Goal: Task Accomplishment & Management: Use online tool/utility

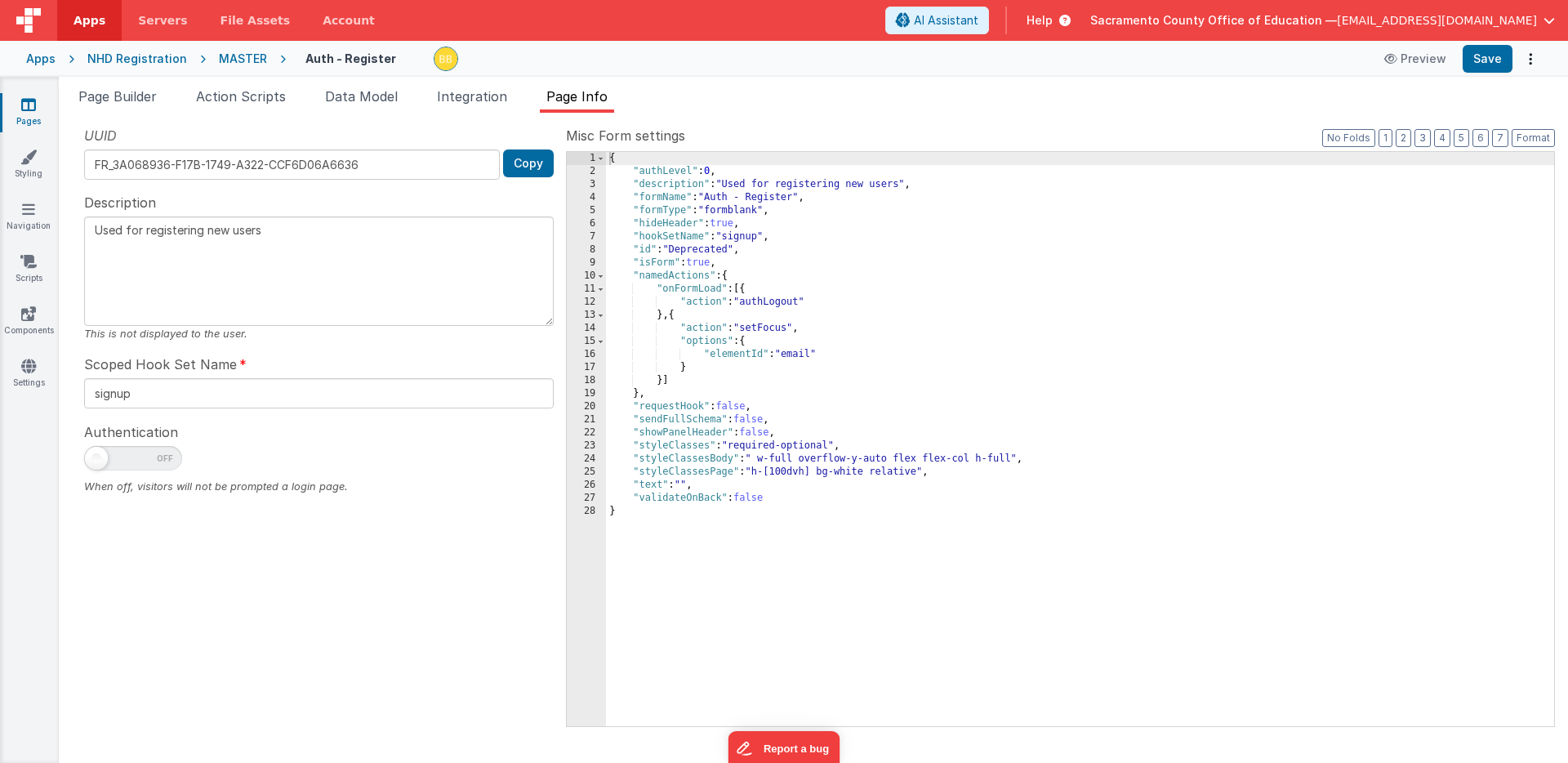
click at [28, 106] on icon at bounding box center [29, 105] width 15 height 16
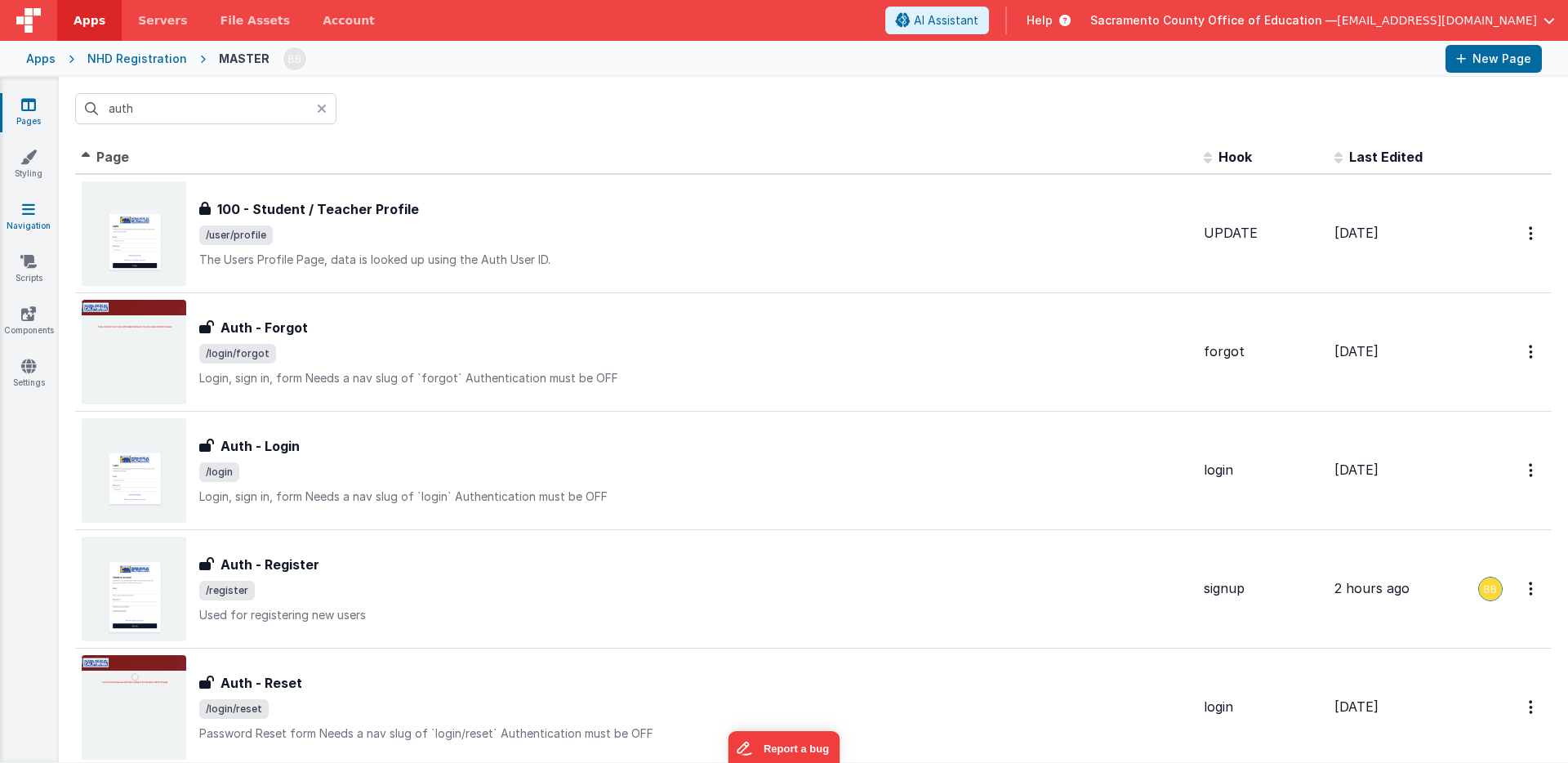
click at [29, 205] on icon at bounding box center [29, 209] width 13 height 16
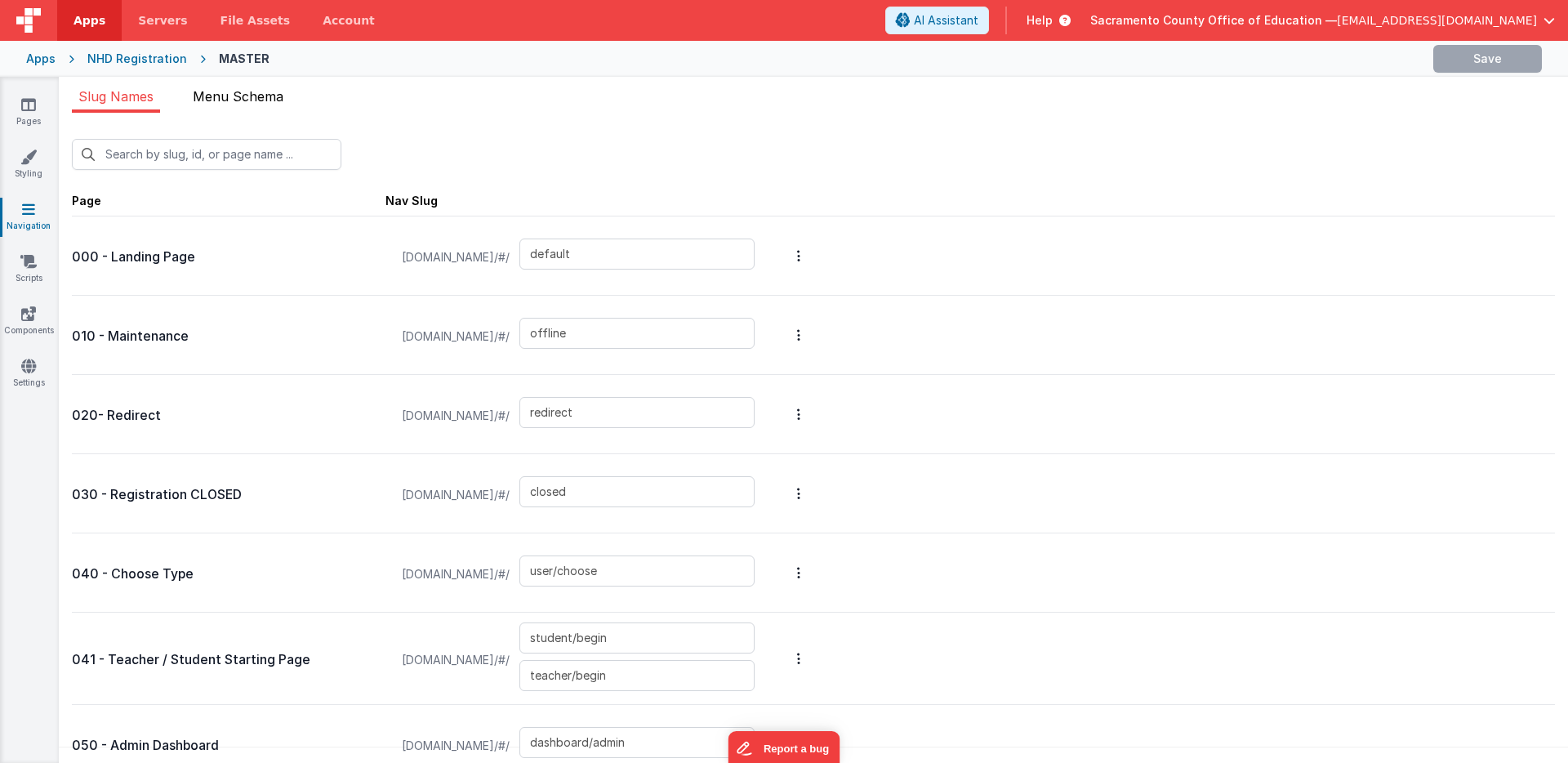
click at [255, 91] on span "Menu Schema" at bounding box center [238, 96] width 91 height 16
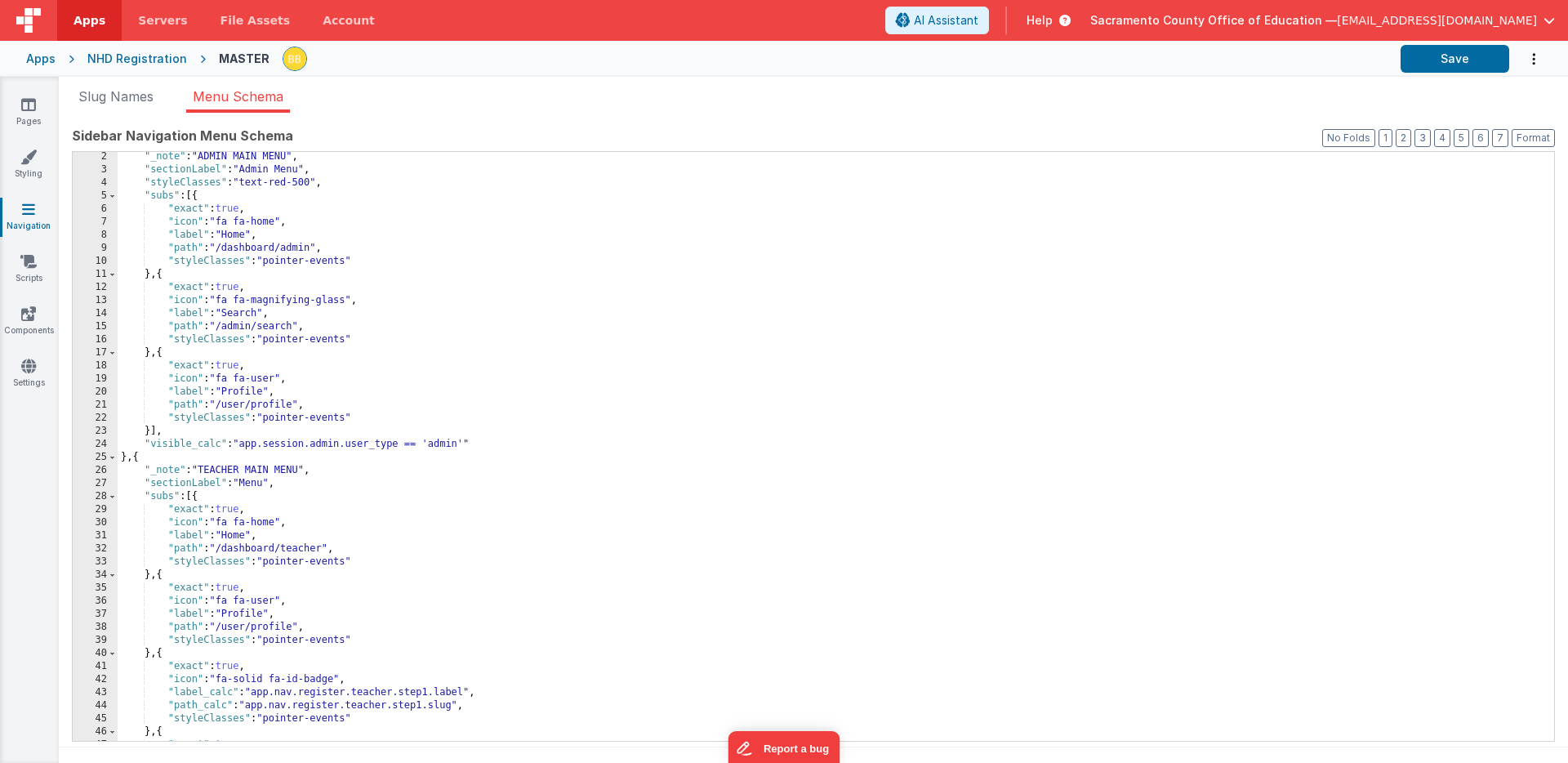
scroll to position [30, 0]
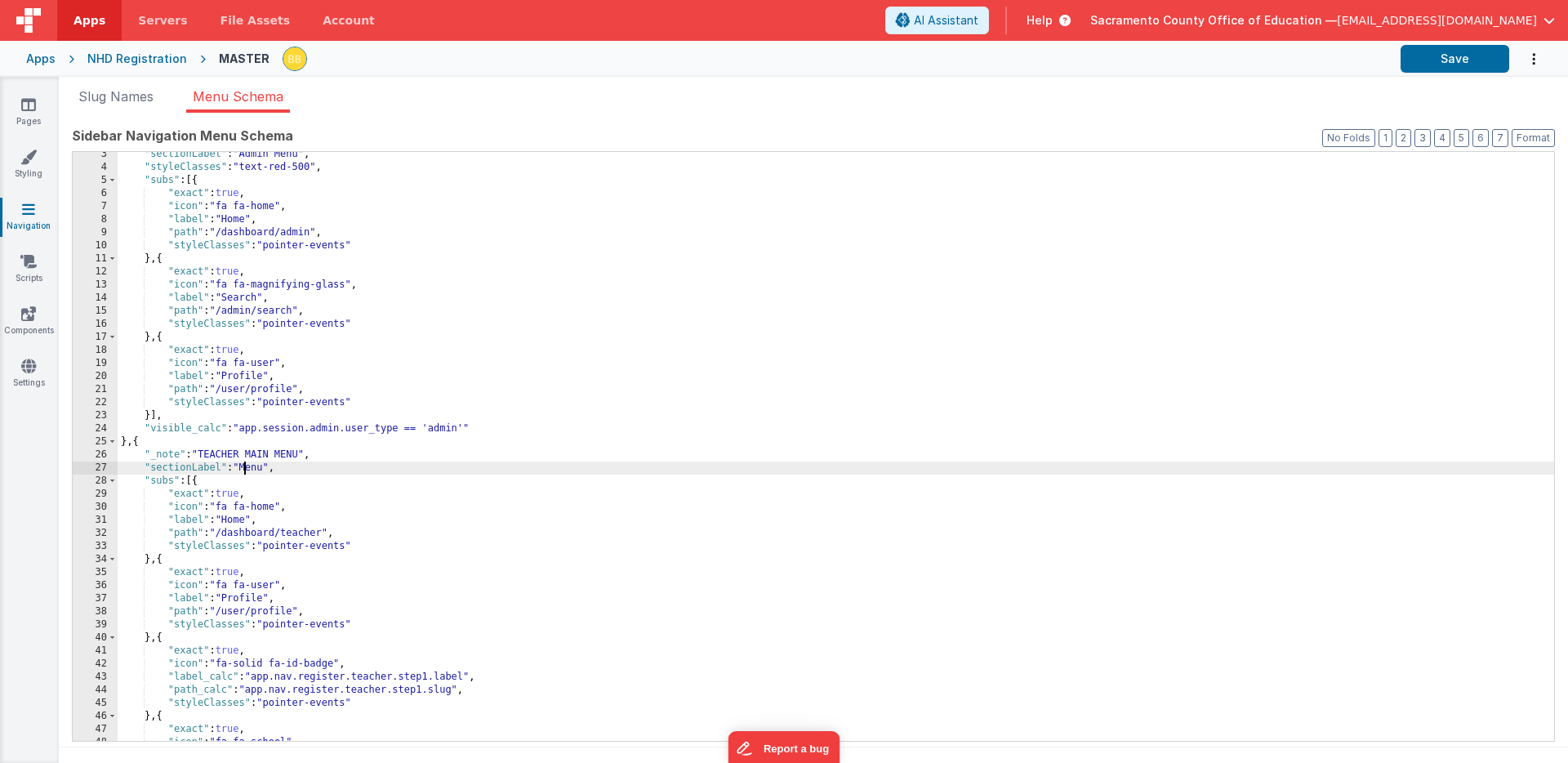
click at [244, 467] on div ""sectionLabel" : "Admin Menu" , "styleClasses" : "text-red-500" , "subs" : [{ "…" at bounding box center [836, 455] width 1437 height 615
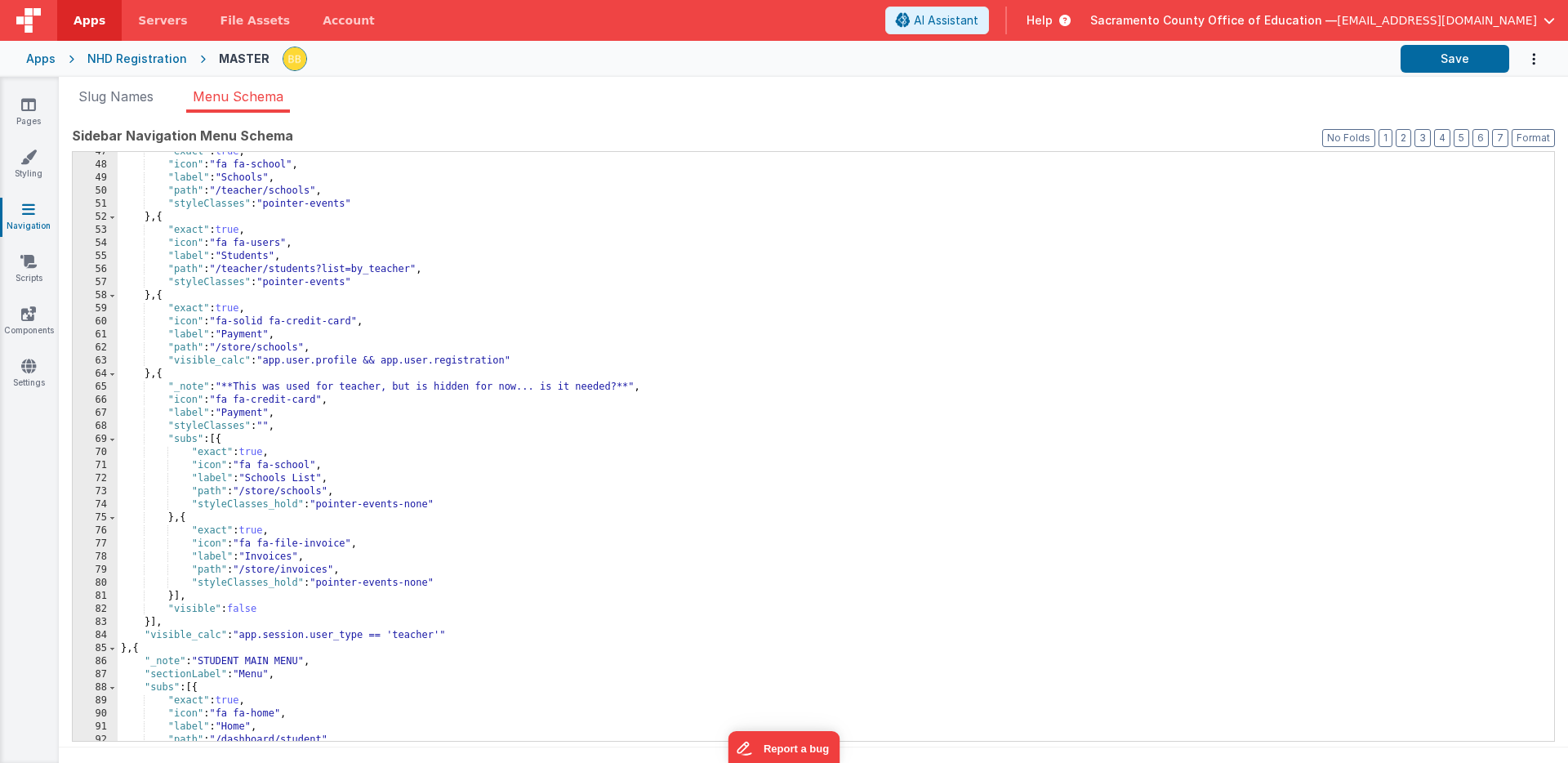
scroll to position [647, 0]
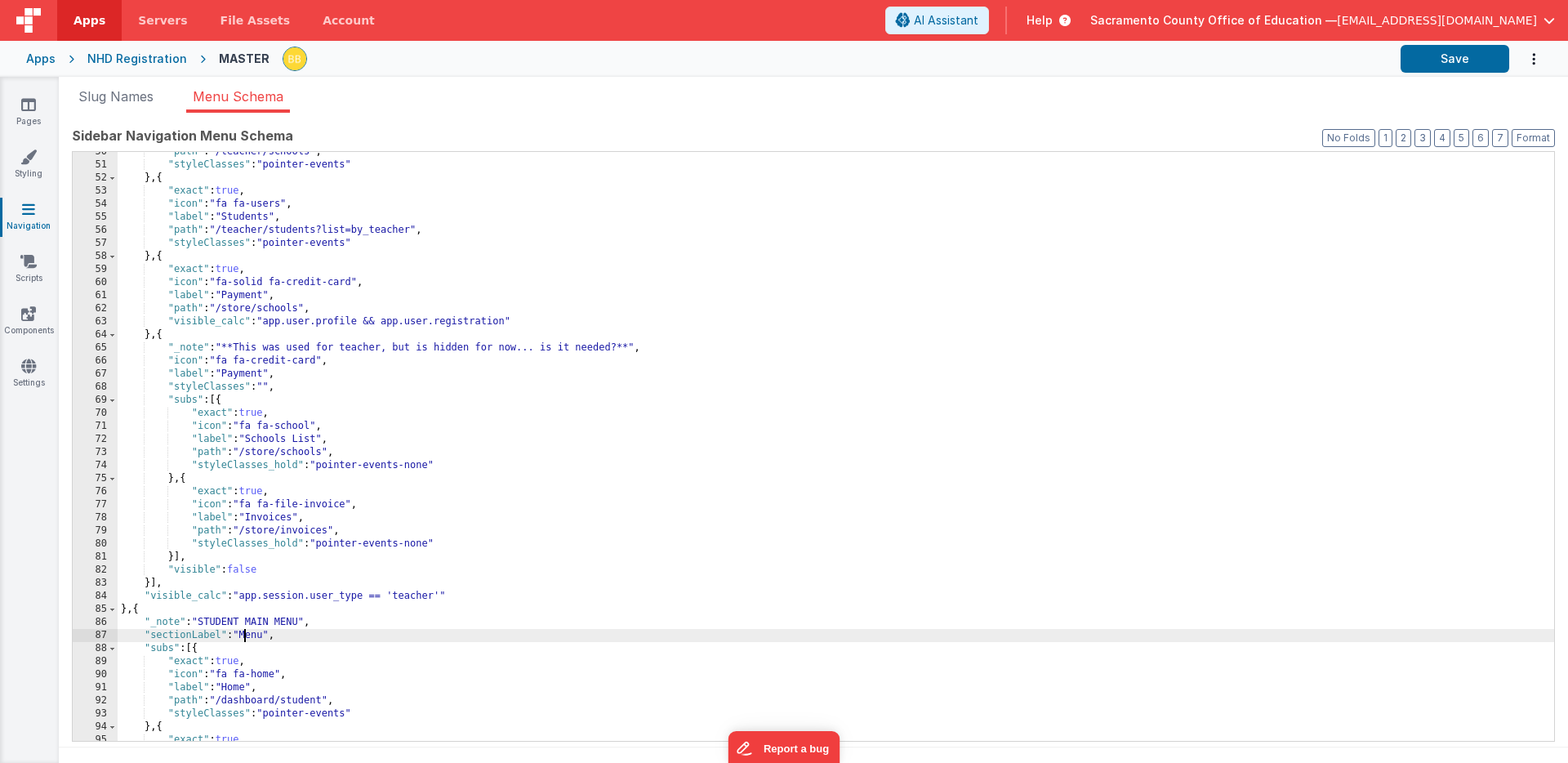
click at [244, 634] on div ""path" : "/teacher/schools" , "styleClasses" : "pointer-events" } , { "exact" :…" at bounding box center [836, 452] width 1437 height 615
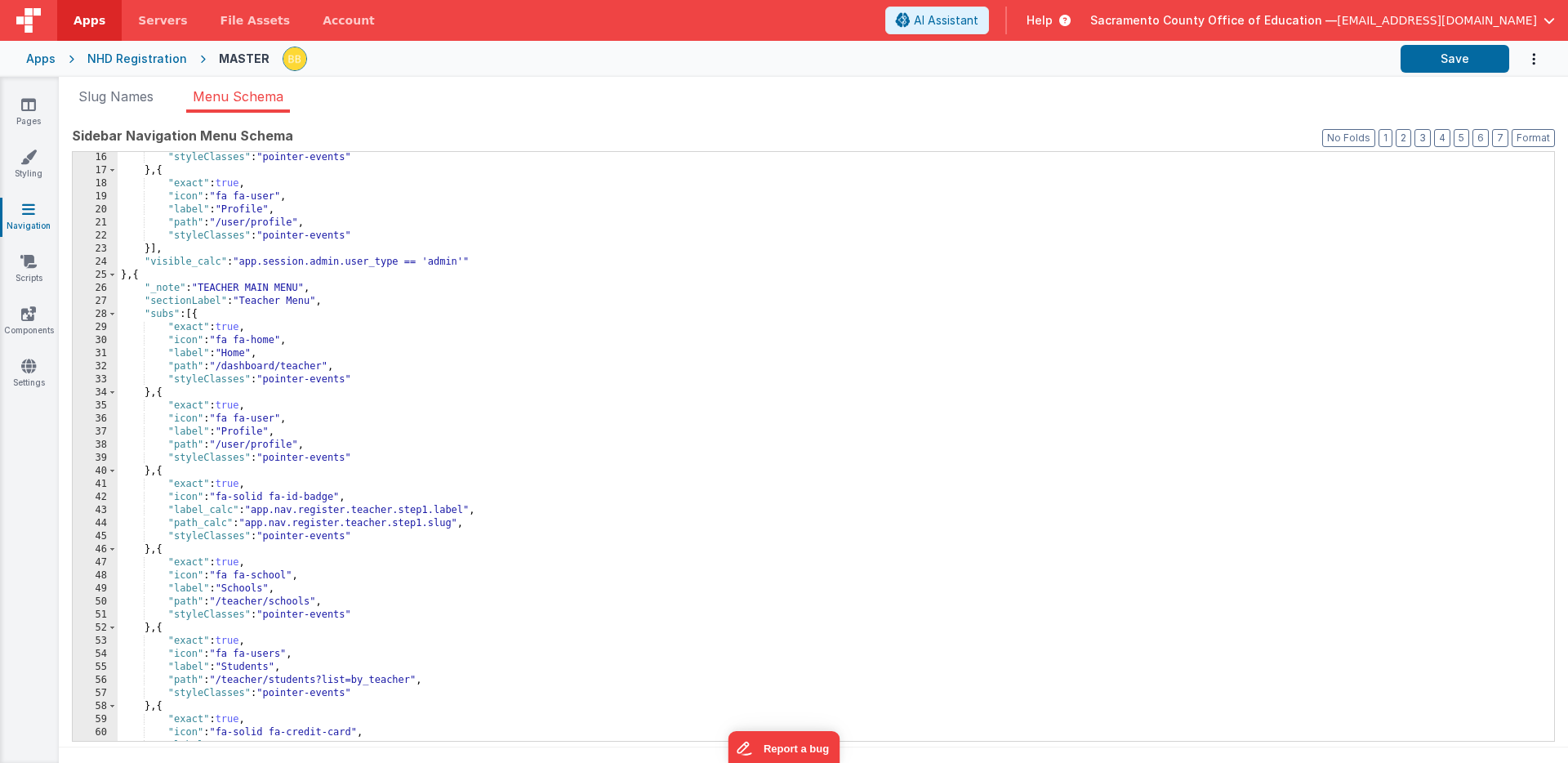
scroll to position [0, 0]
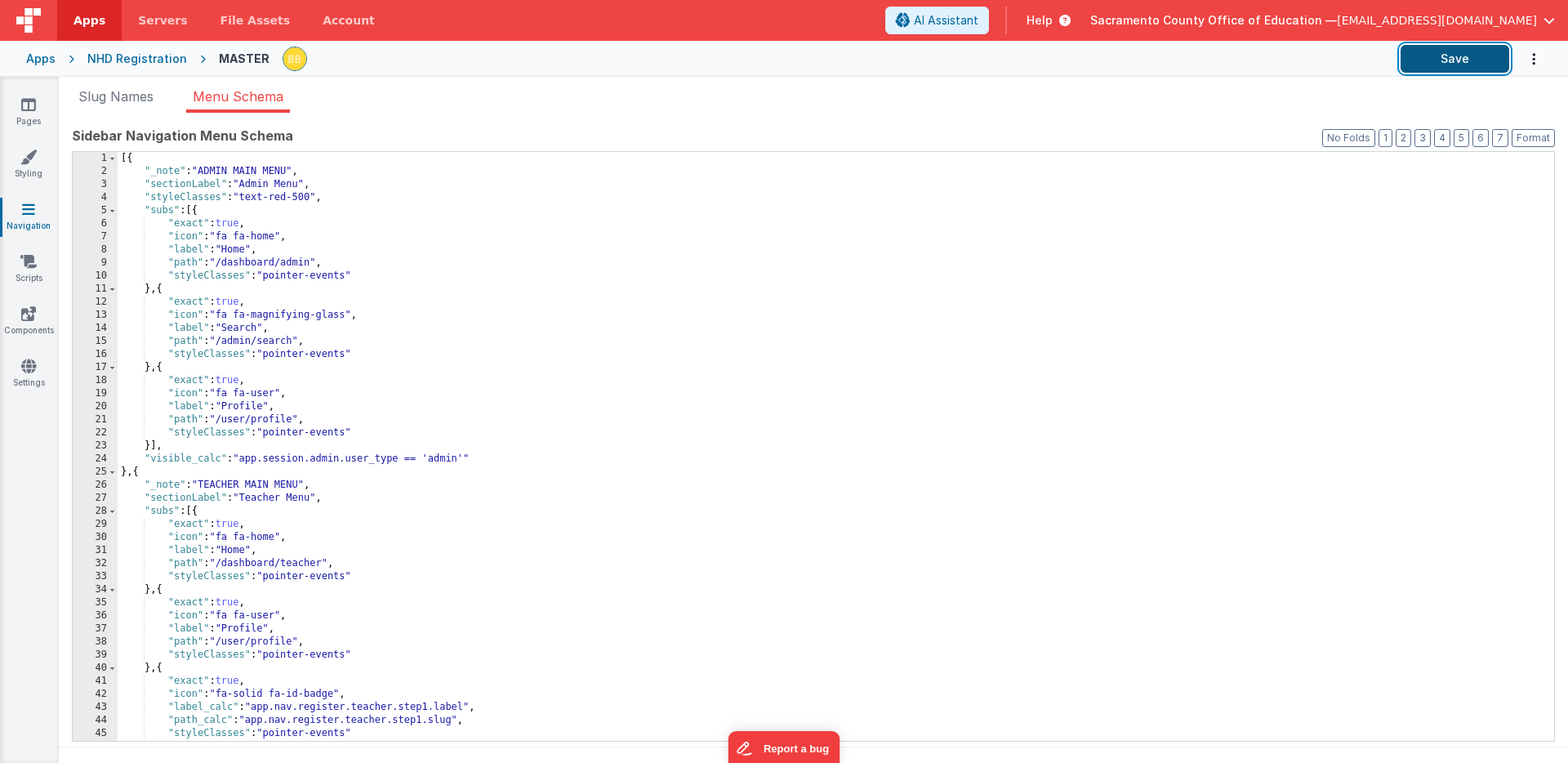
click at [1441, 56] on button "Save" at bounding box center [1455, 59] width 109 height 28
click at [29, 105] on icon at bounding box center [29, 105] width 15 height 16
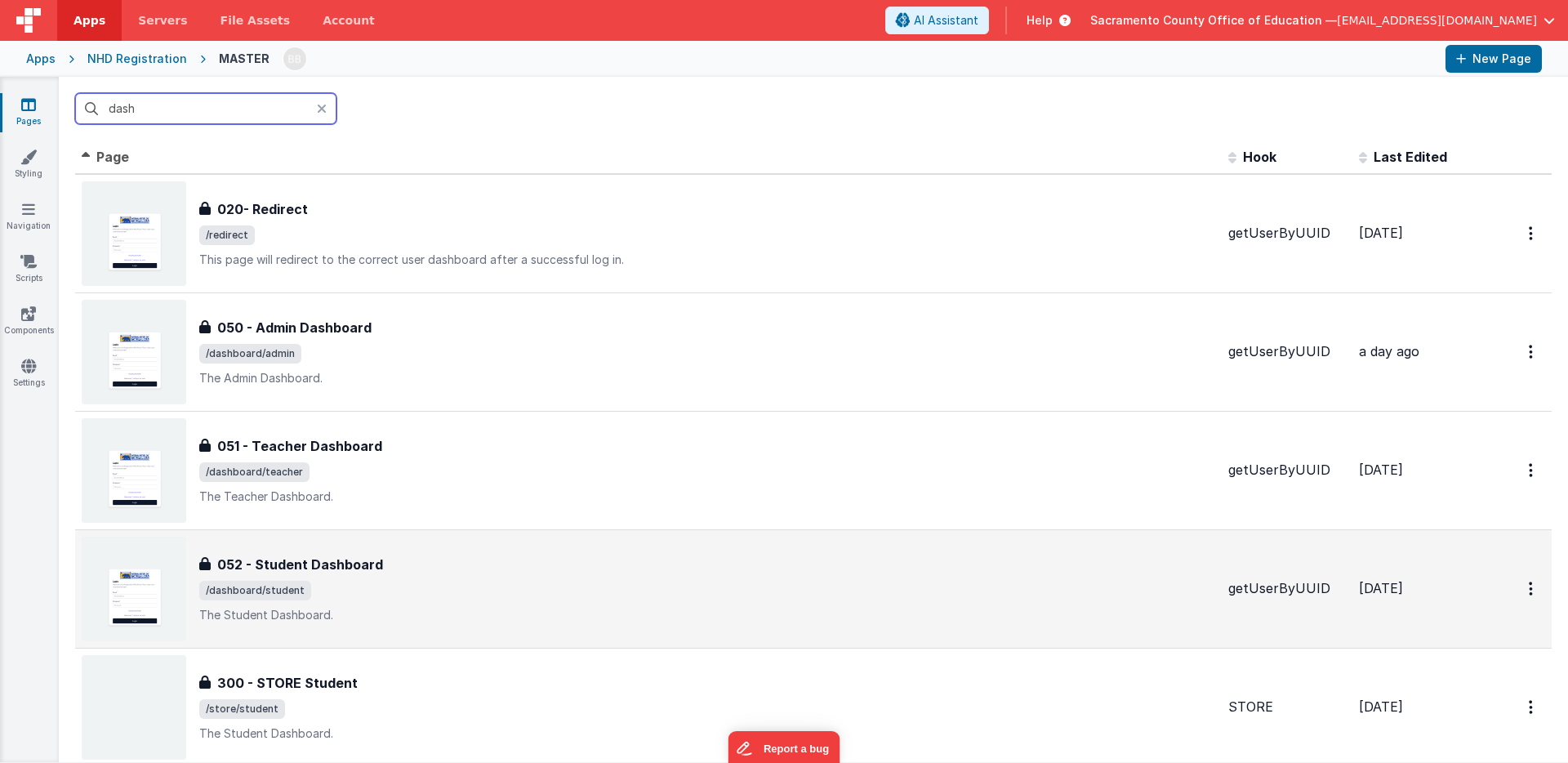
type input "dash"
click at [315, 564] on h3 "052 - Student Dashboard" at bounding box center [300, 564] width 166 height 20
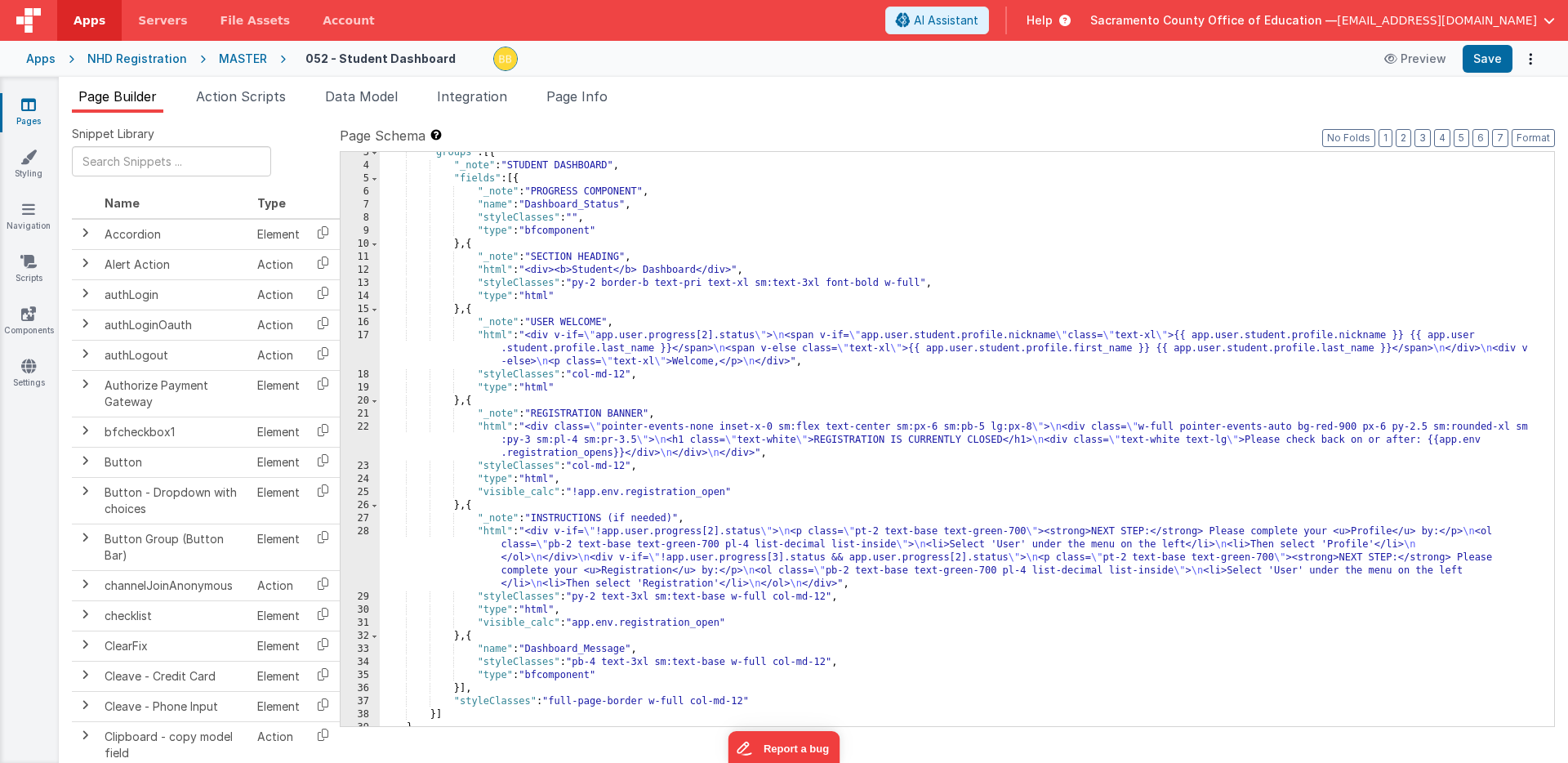
scroll to position [47, 0]
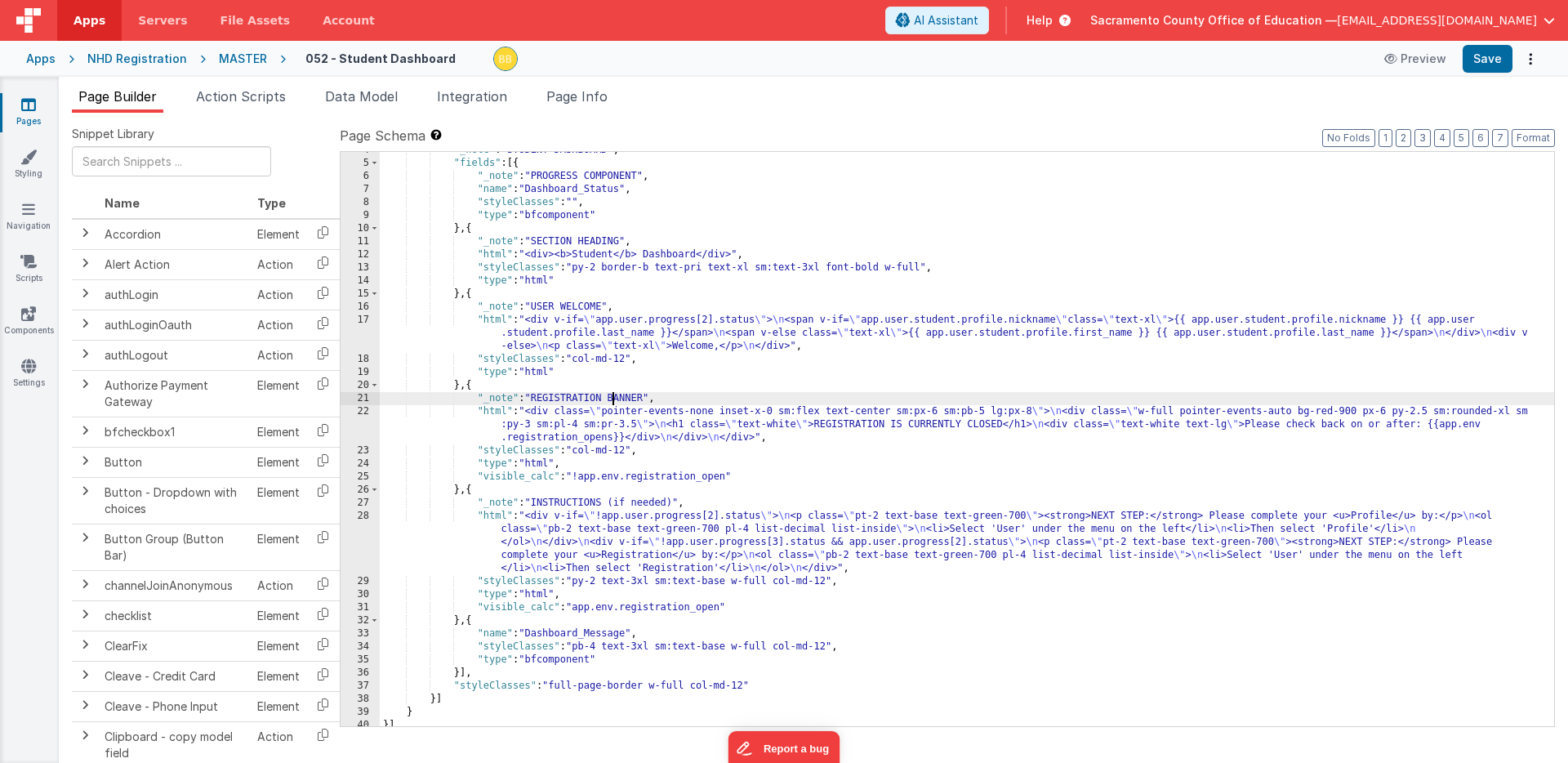
click at [613, 399] on div ""_note" : "STUDENT DASHBOARD" , "fields" : [{ "_note" : "PROGRESS COMPONENT" , …" at bounding box center [967, 443] width 1175 height 601
click at [635, 399] on div ""_note" : "STUDENT DASHBOARD" , "fields" : [{ "_note" : "PROGRESS COMPONENT" , …" at bounding box center [967, 443] width 1175 height 601
click at [612, 400] on div ""_note" : "STUDENT DASHBOARD" , "fields" : [{ "_note" : "PROGRESS COMPONENT" , …" at bounding box center [967, 443] width 1175 height 601
click at [652, 399] on div ""_note" : "STUDENT DASHBOARD" , "fields" : [{ "_note" : "PROGRESS COMPONENT" , …" at bounding box center [967, 443] width 1175 height 601
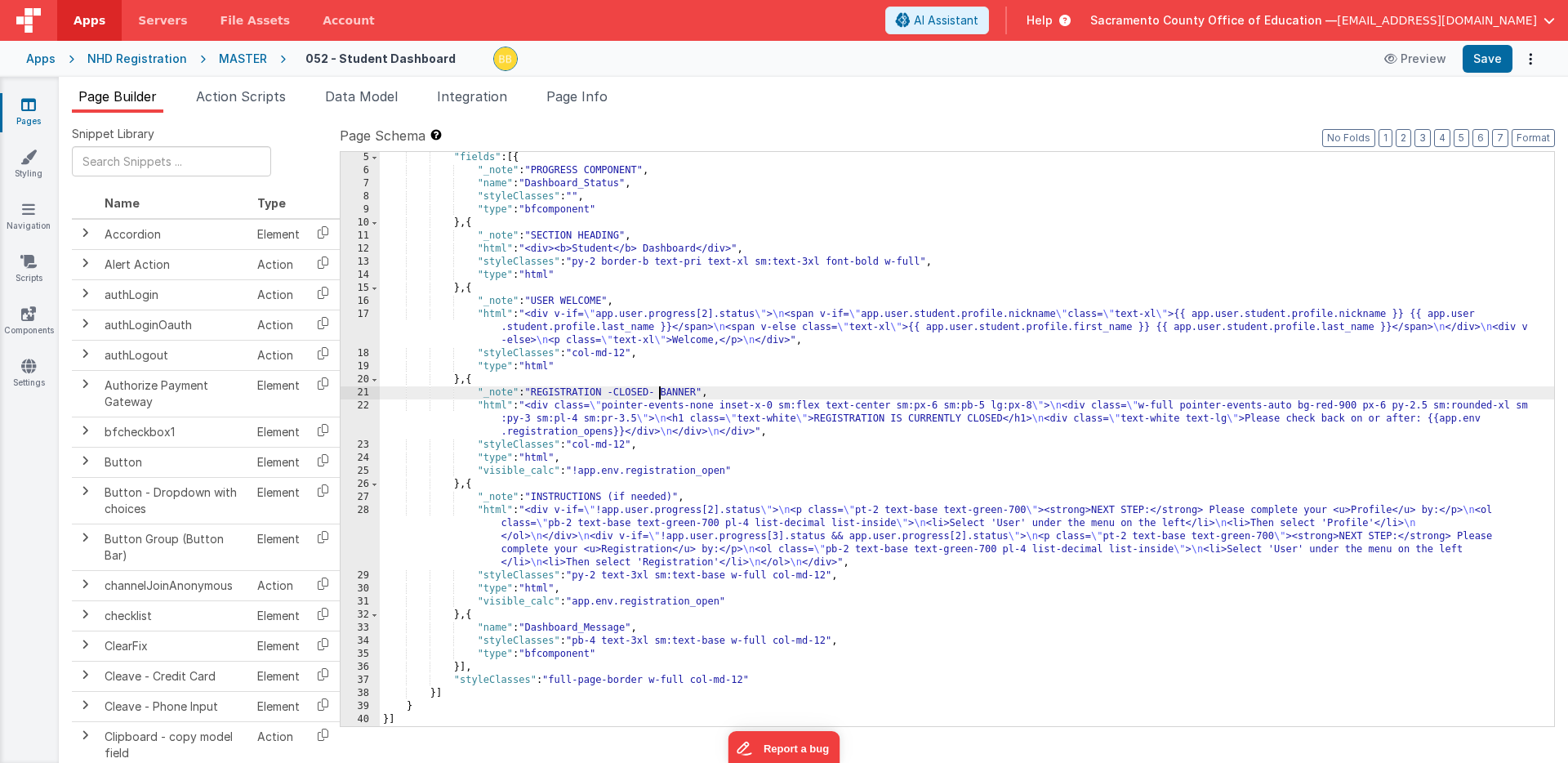
scroll to position [53, 0]
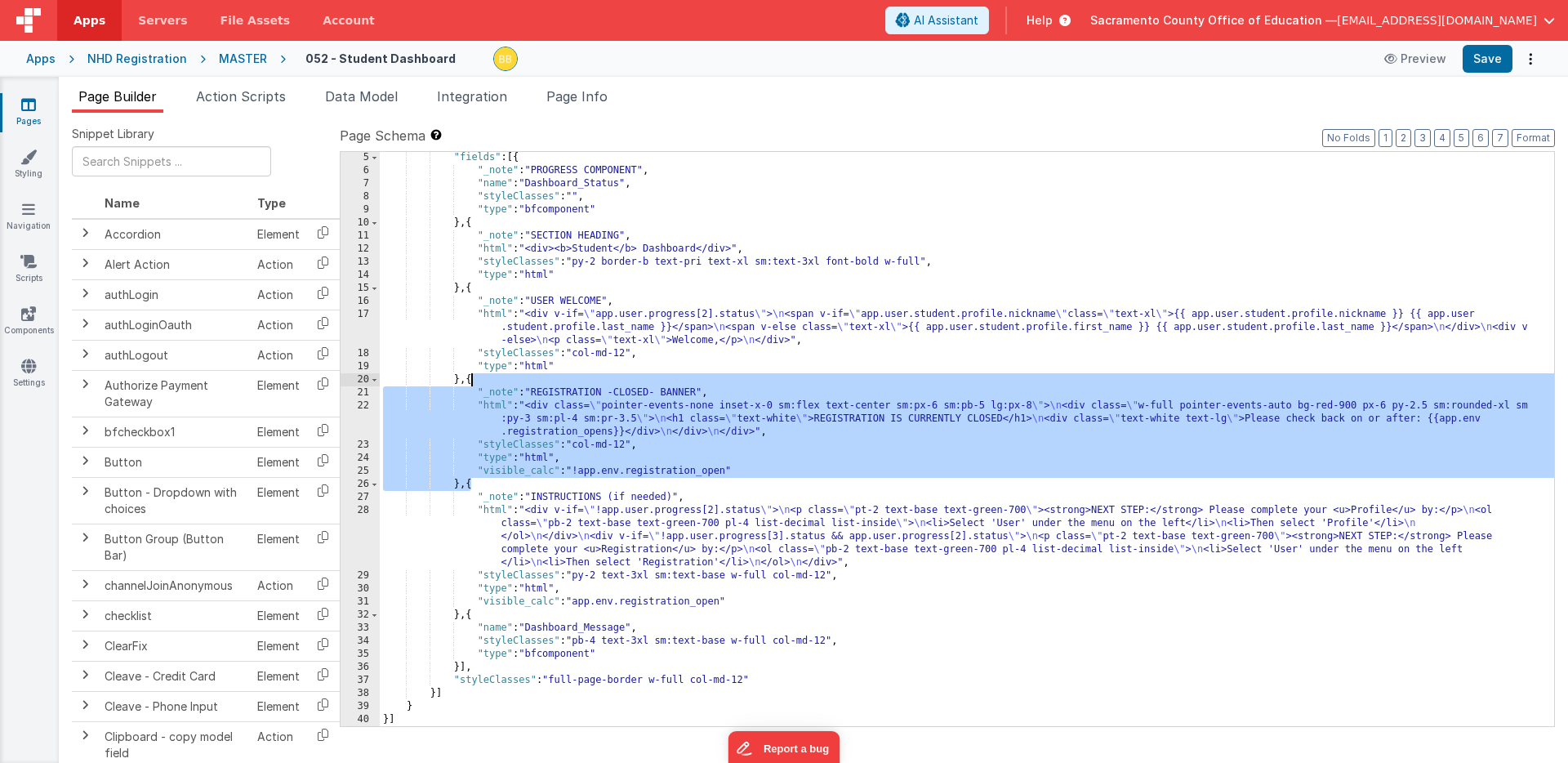
drag, startPoint x: 470, startPoint y: 487, endPoint x: 472, endPoint y: 381, distance: 106.0
click at [472, 381] on div ""fields" : [{ "_note" : "PROGRESS COMPONENT" , "name" : "Dashboard_Status" , "s…" at bounding box center [967, 451] width 1175 height 601
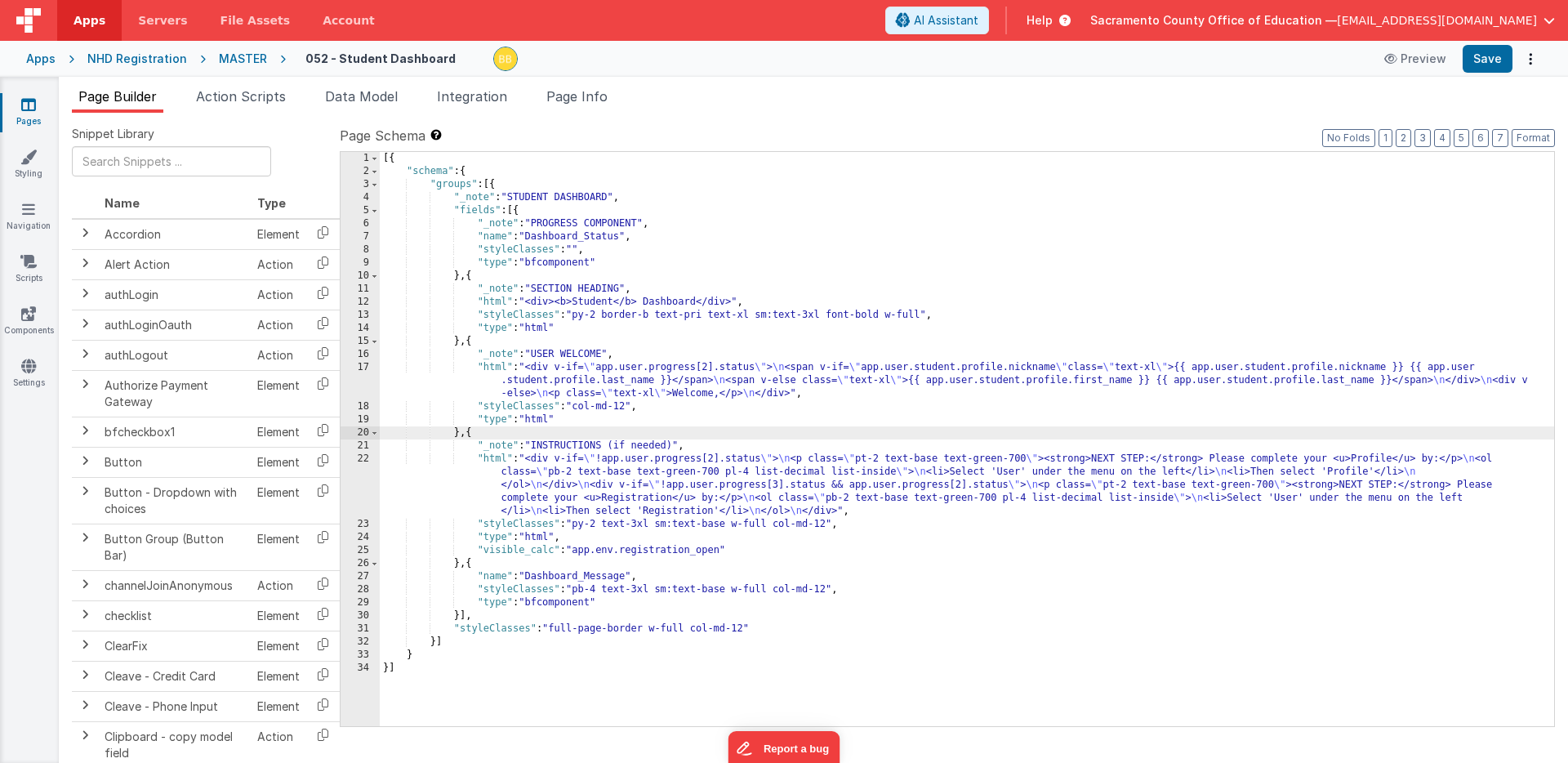
click at [472, 344] on div "[{ "schema" : { "groups" : [{ "_note" : "STUDENT DASHBOARD" , "fields" : [{ "_n…" at bounding box center [967, 452] width 1175 height 601
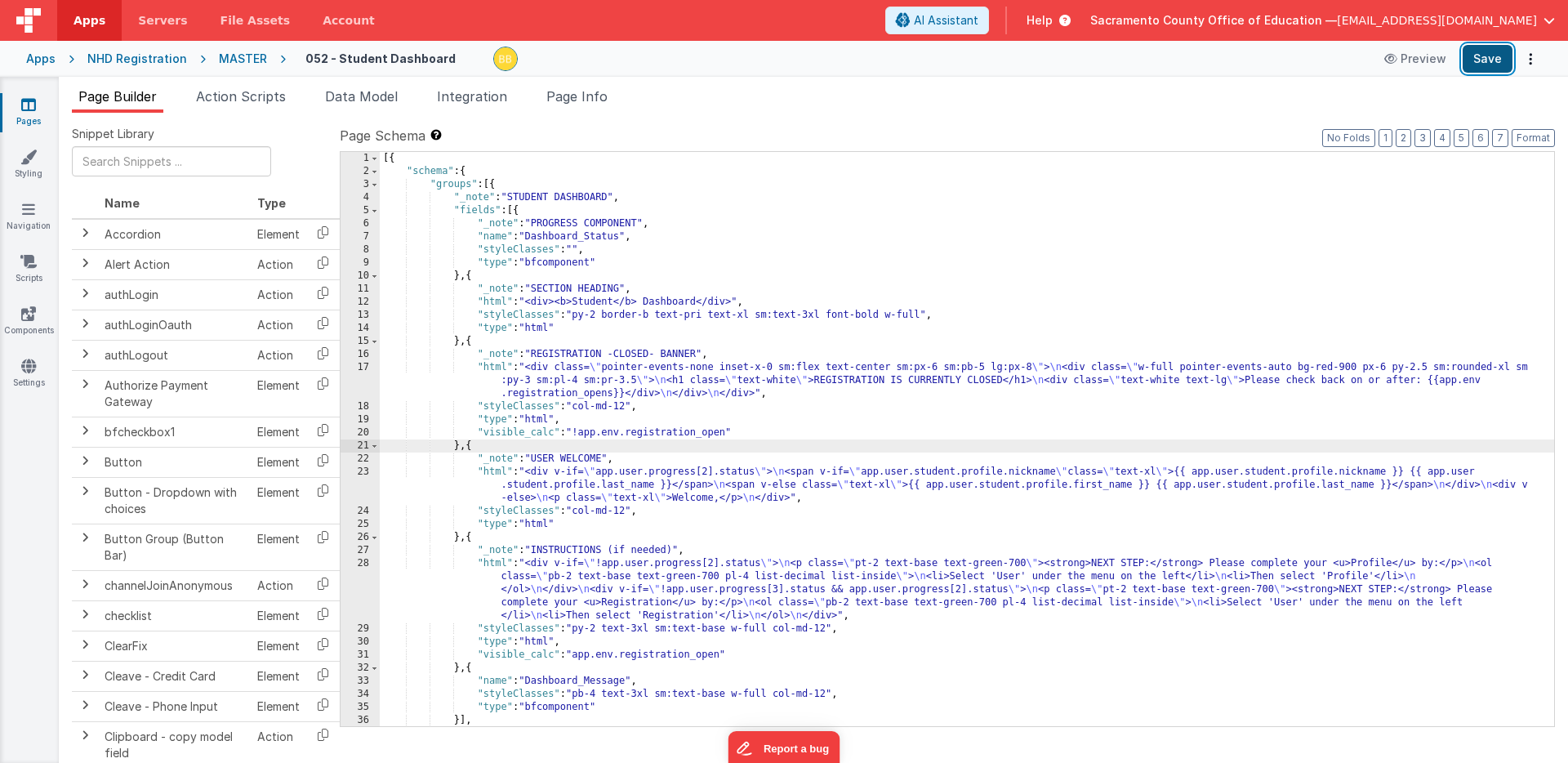
click at [1485, 55] on button "Save" at bounding box center [1487, 59] width 49 height 28
click at [30, 105] on icon at bounding box center [29, 105] width 15 height 16
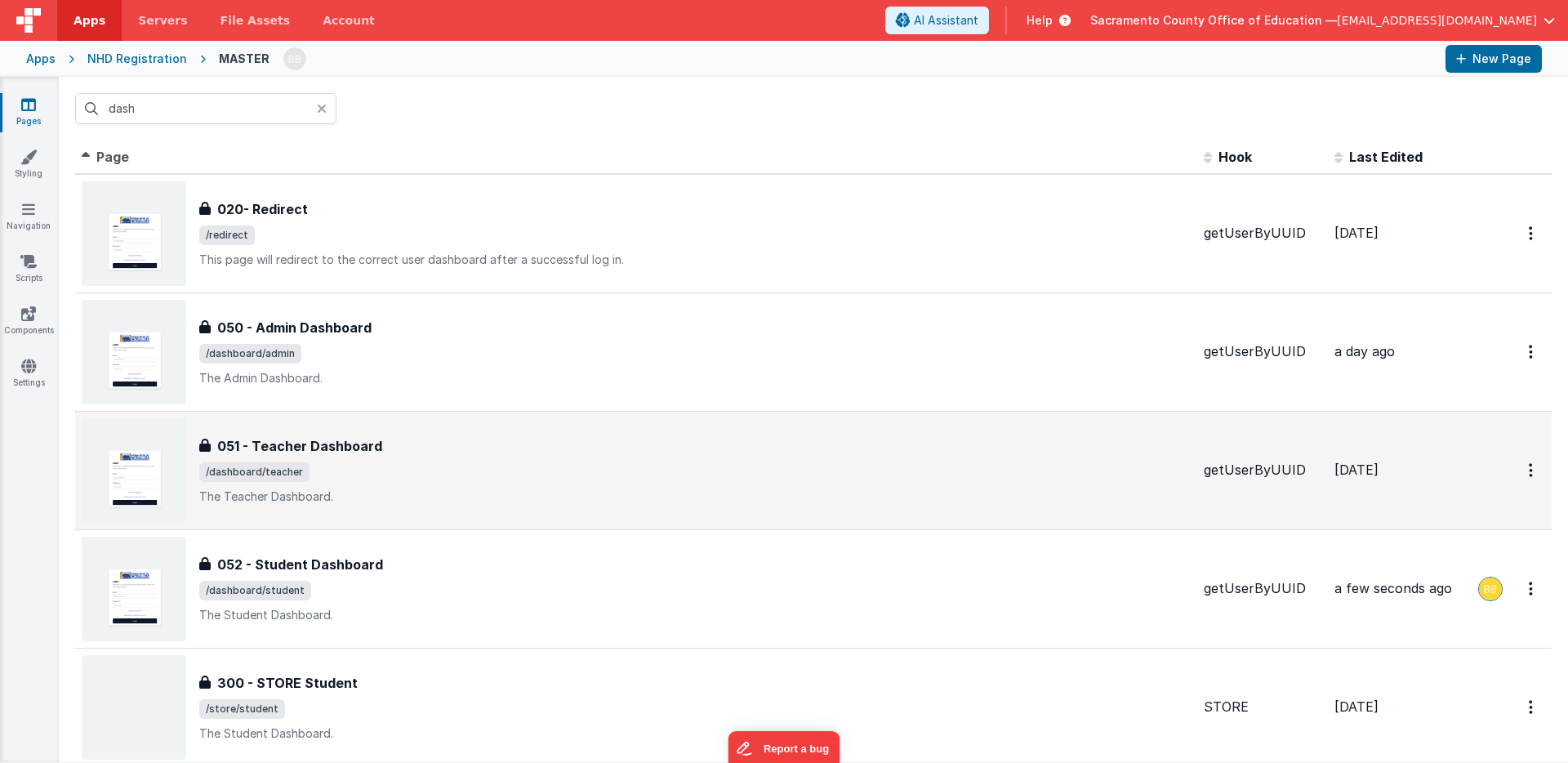
click at [320, 442] on h3 "051 - Teacher Dashboard" at bounding box center [300, 446] width 165 height 20
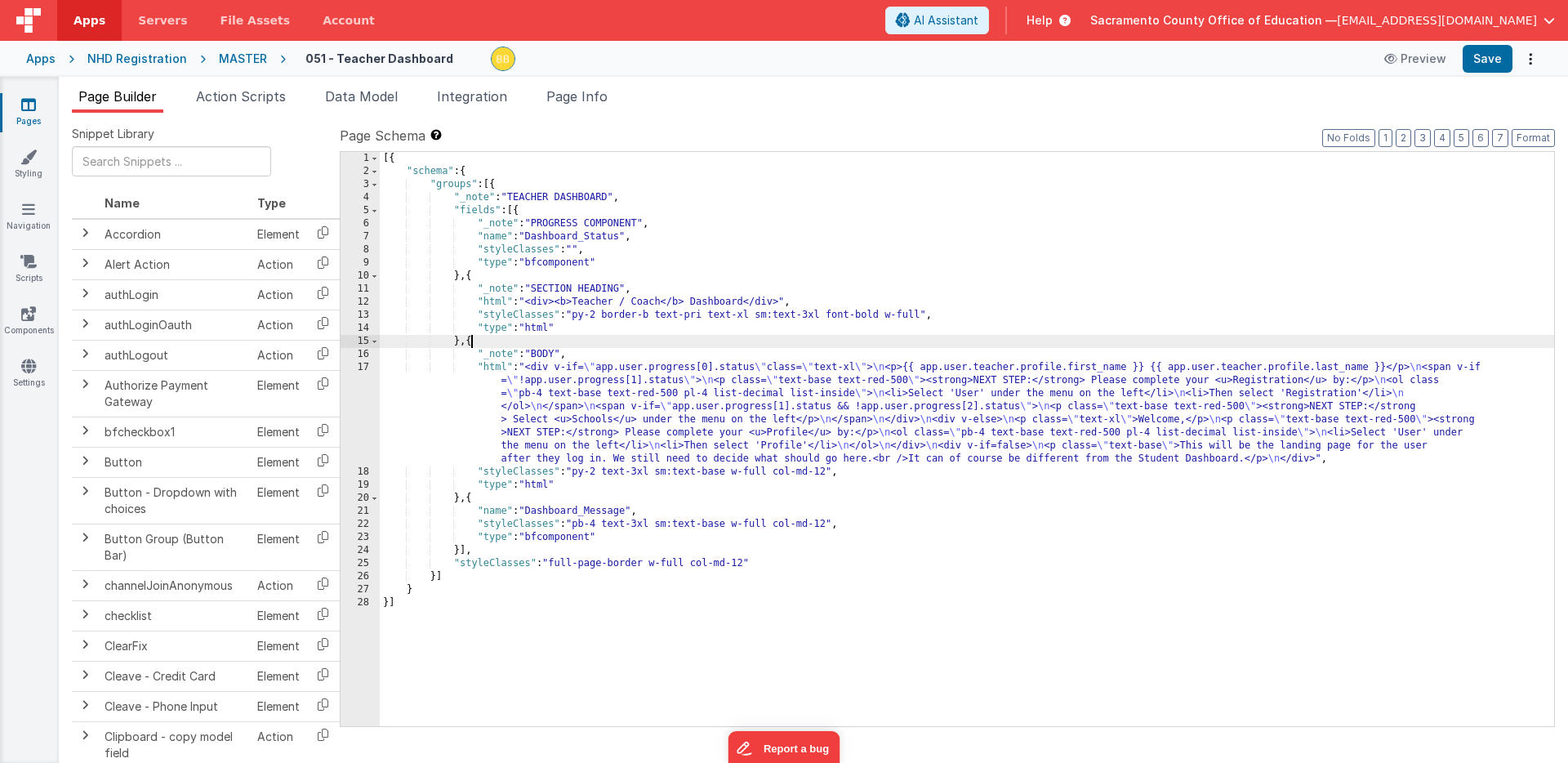
click at [469, 344] on div "[{ "schema" : { "groups" : [{ "_note" : "TEACHER DASHBOARD" , "fields" : [{ "_n…" at bounding box center [967, 452] width 1175 height 601
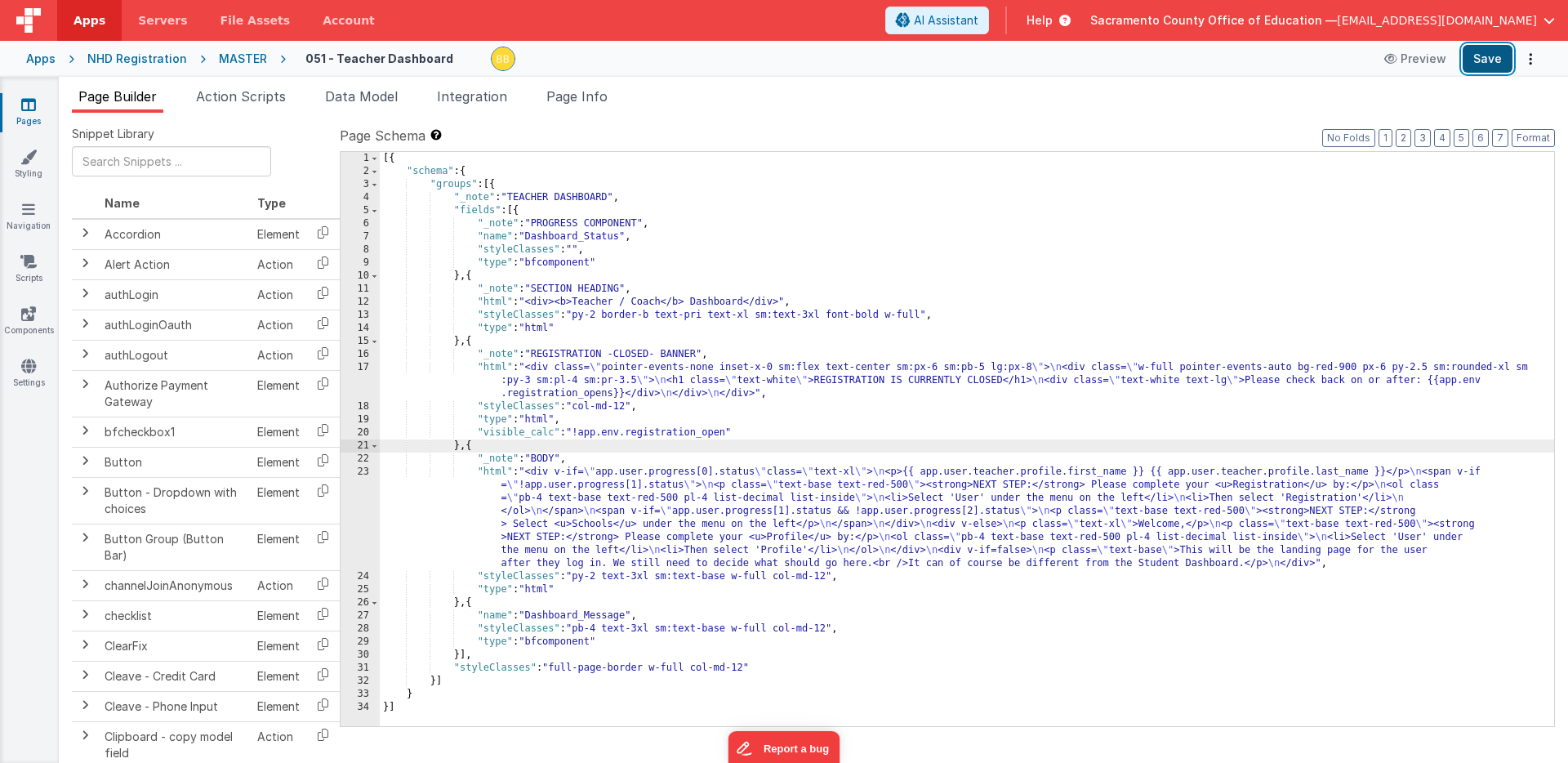
click at [1486, 49] on button "Save" at bounding box center [1487, 59] width 49 height 28
click at [28, 212] on icon at bounding box center [29, 209] width 13 height 16
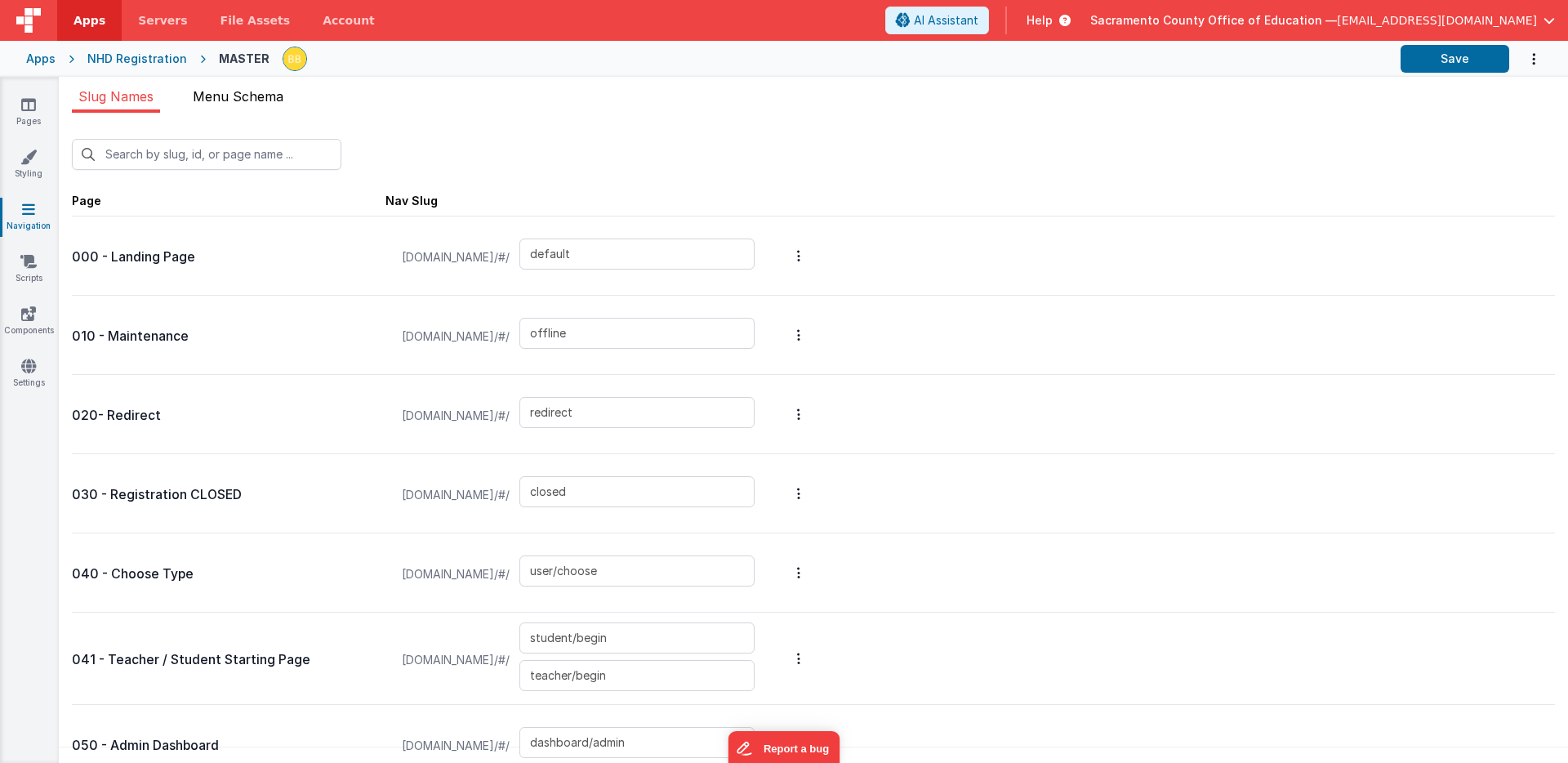
click at [230, 97] on span "Menu Schema" at bounding box center [238, 96] width 91 height 16
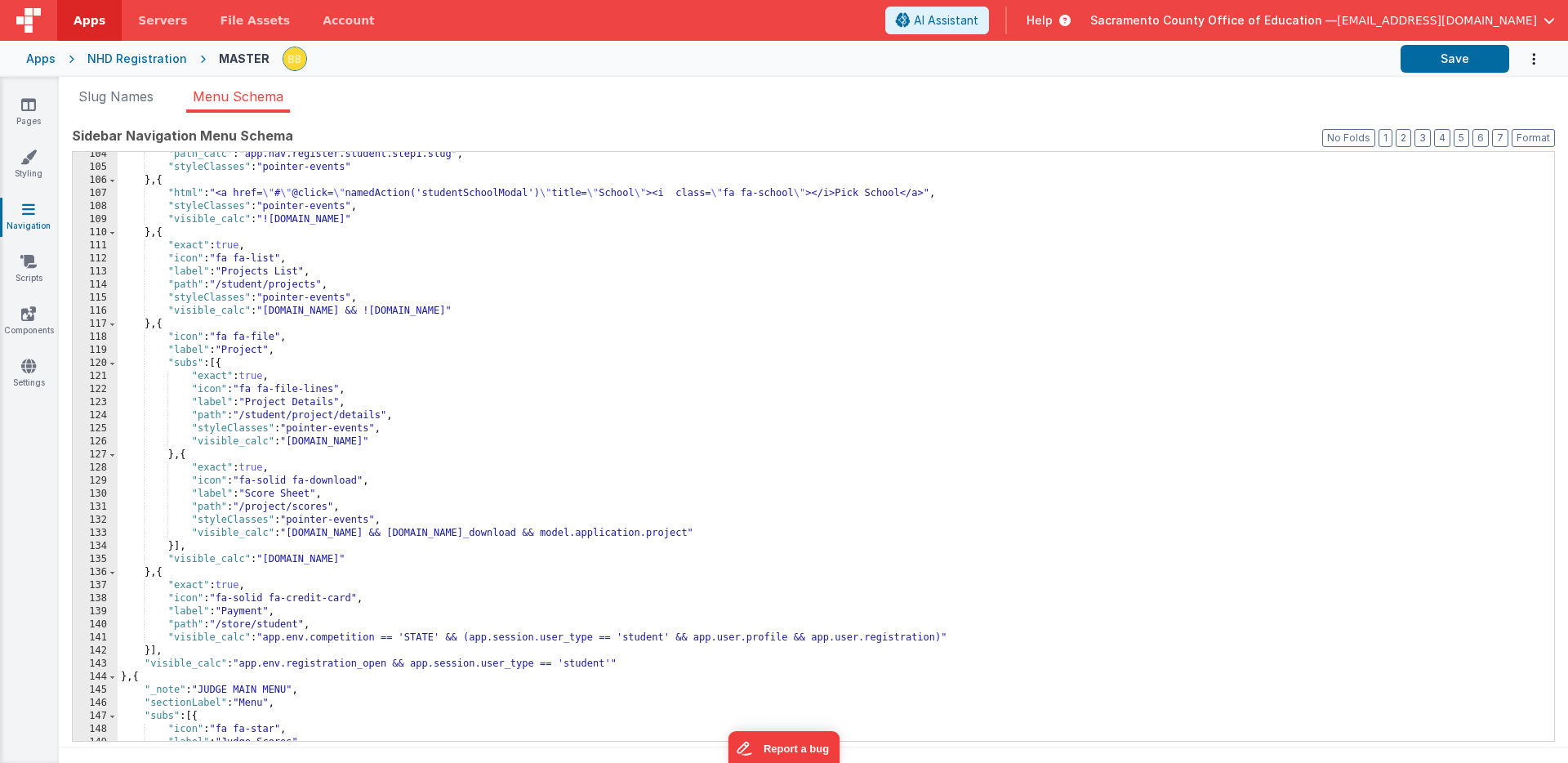
scroll to position [1350, 0]
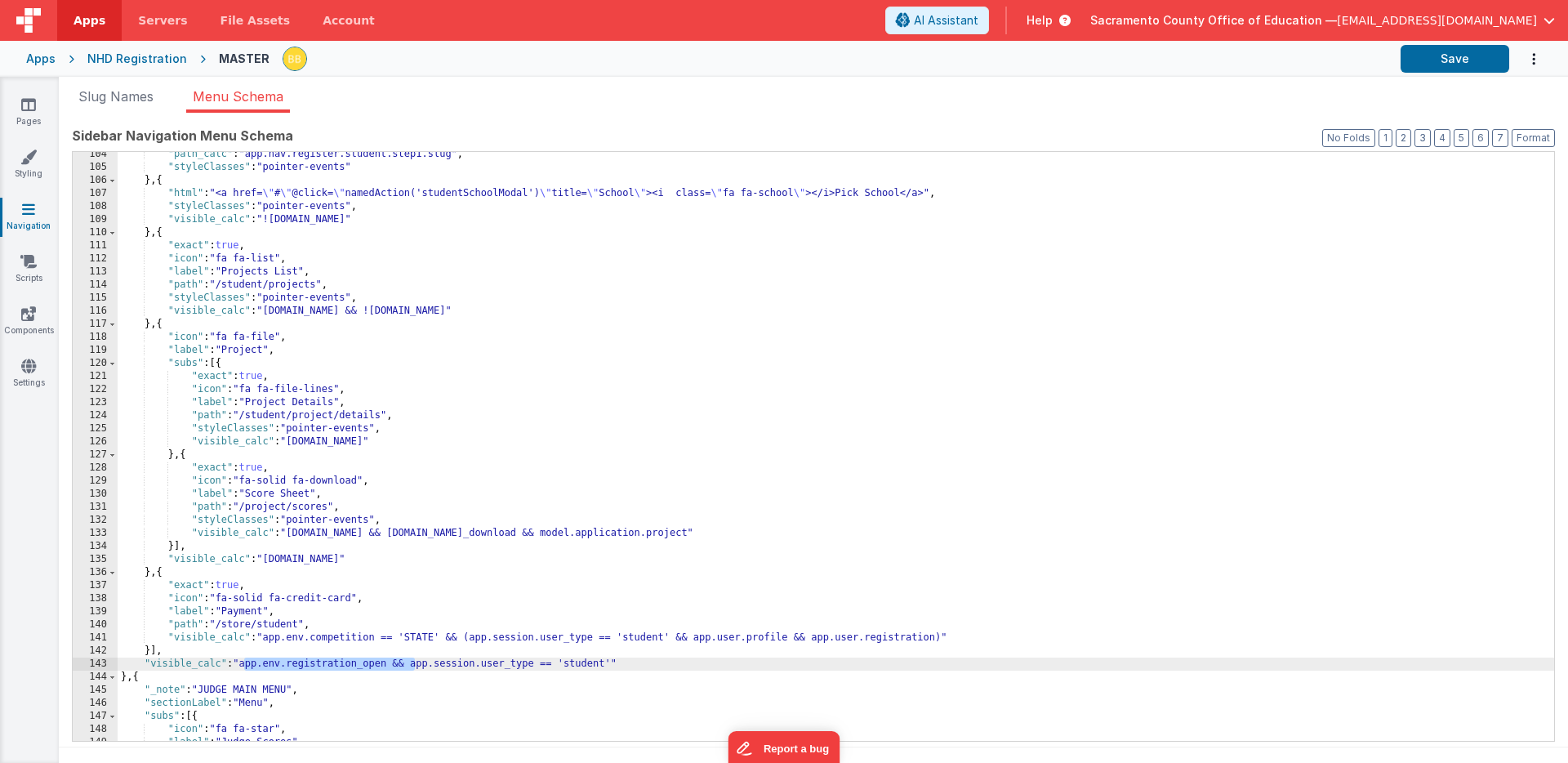
drag, startPoint x: 244, startPoint y: 664, endPoint x: 416, endPoint y: 665, distance: 172.0
click at [416, 665] on div ""path_calc" : "app.nav.register.student.step1.slug" , "styleClasses" : "pointer…" at bounding box center [836, 455] width 1437 height 615
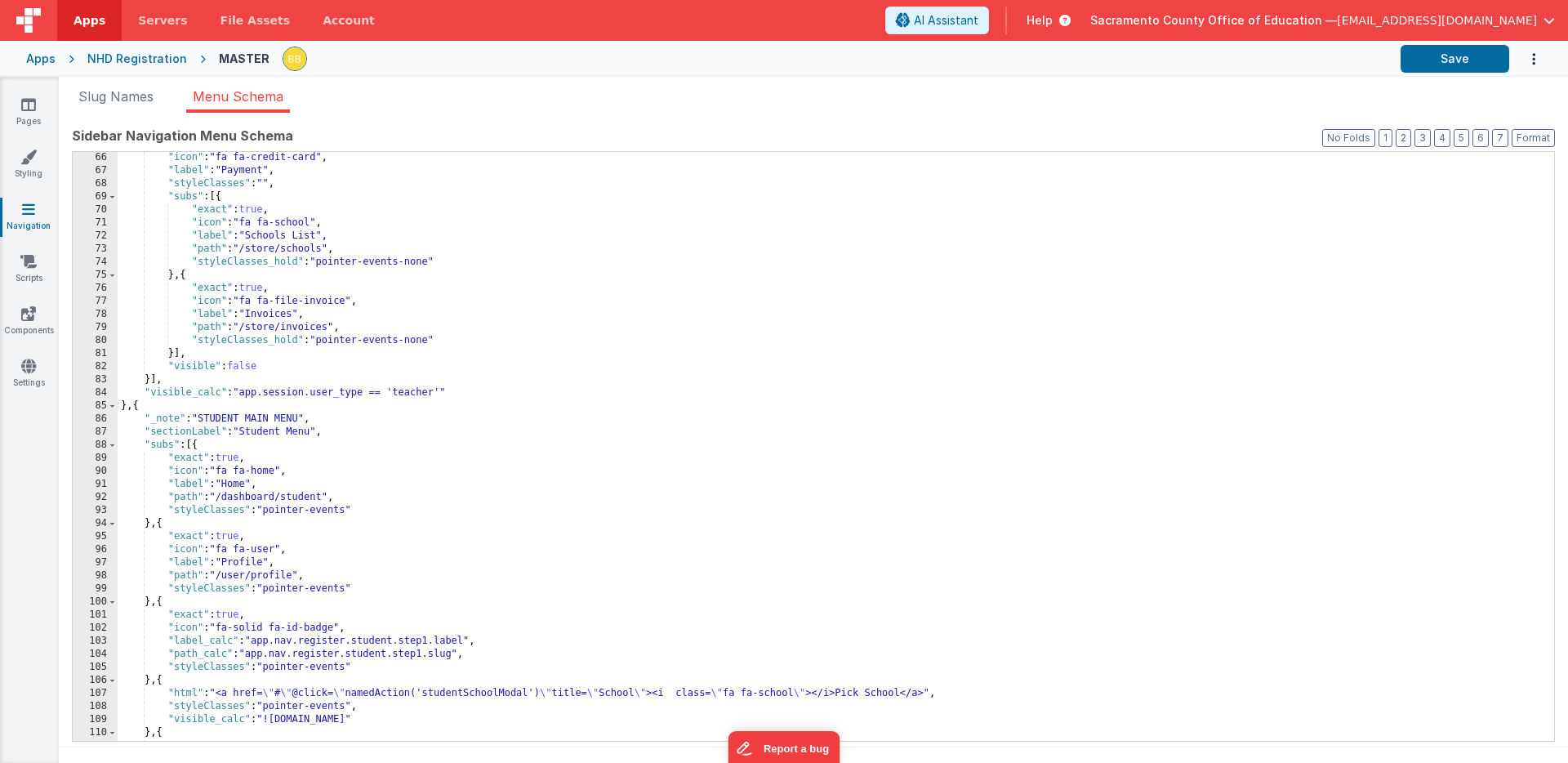
scroll to position [779, 0]
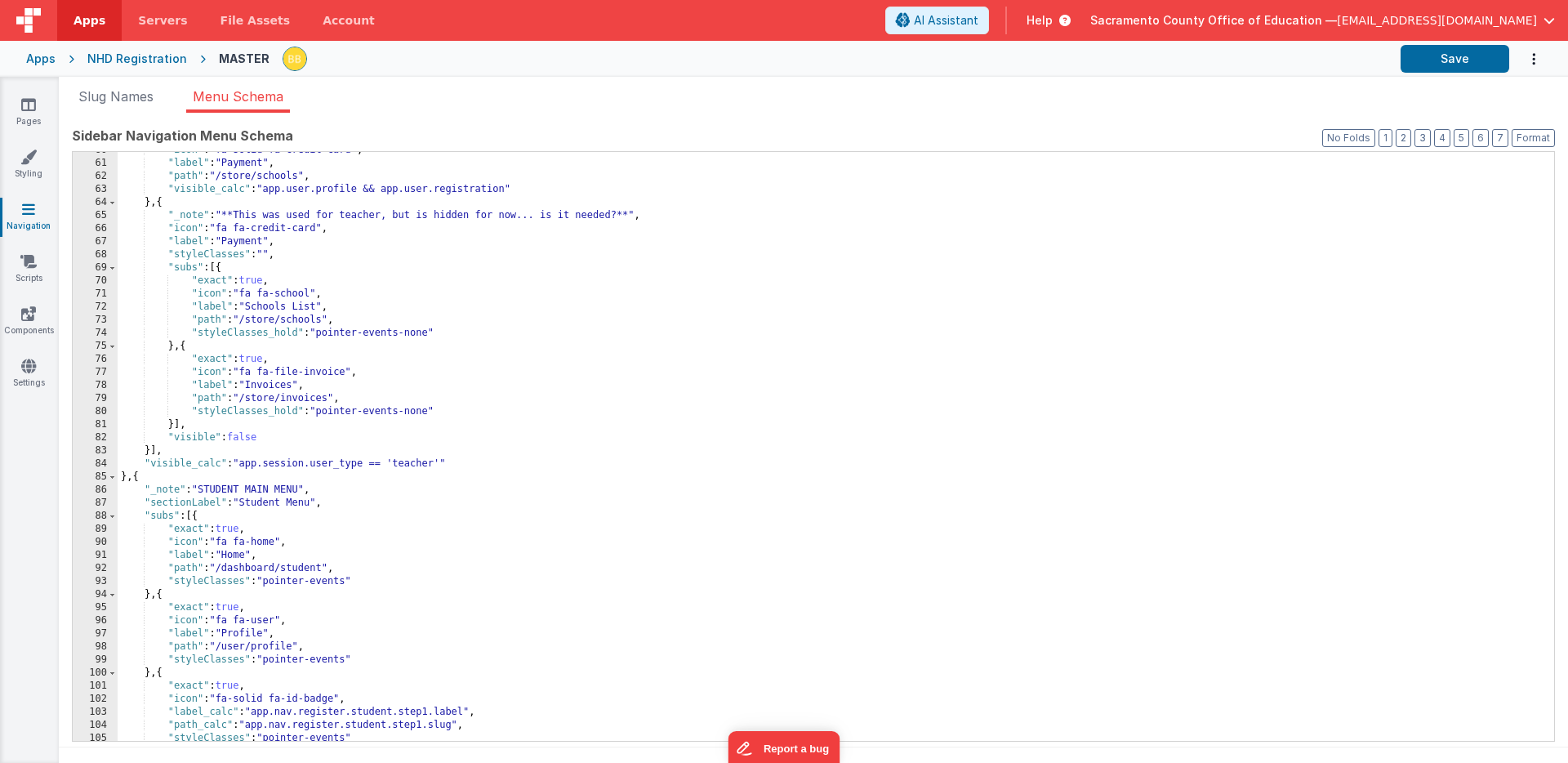
click at [242, 464] on div ""icon" : "fa-solid fa-credit-card" , "label" : "Payment" , "path" : "/store/sch…" at bounding box center [836, 451] width 1437 height 615
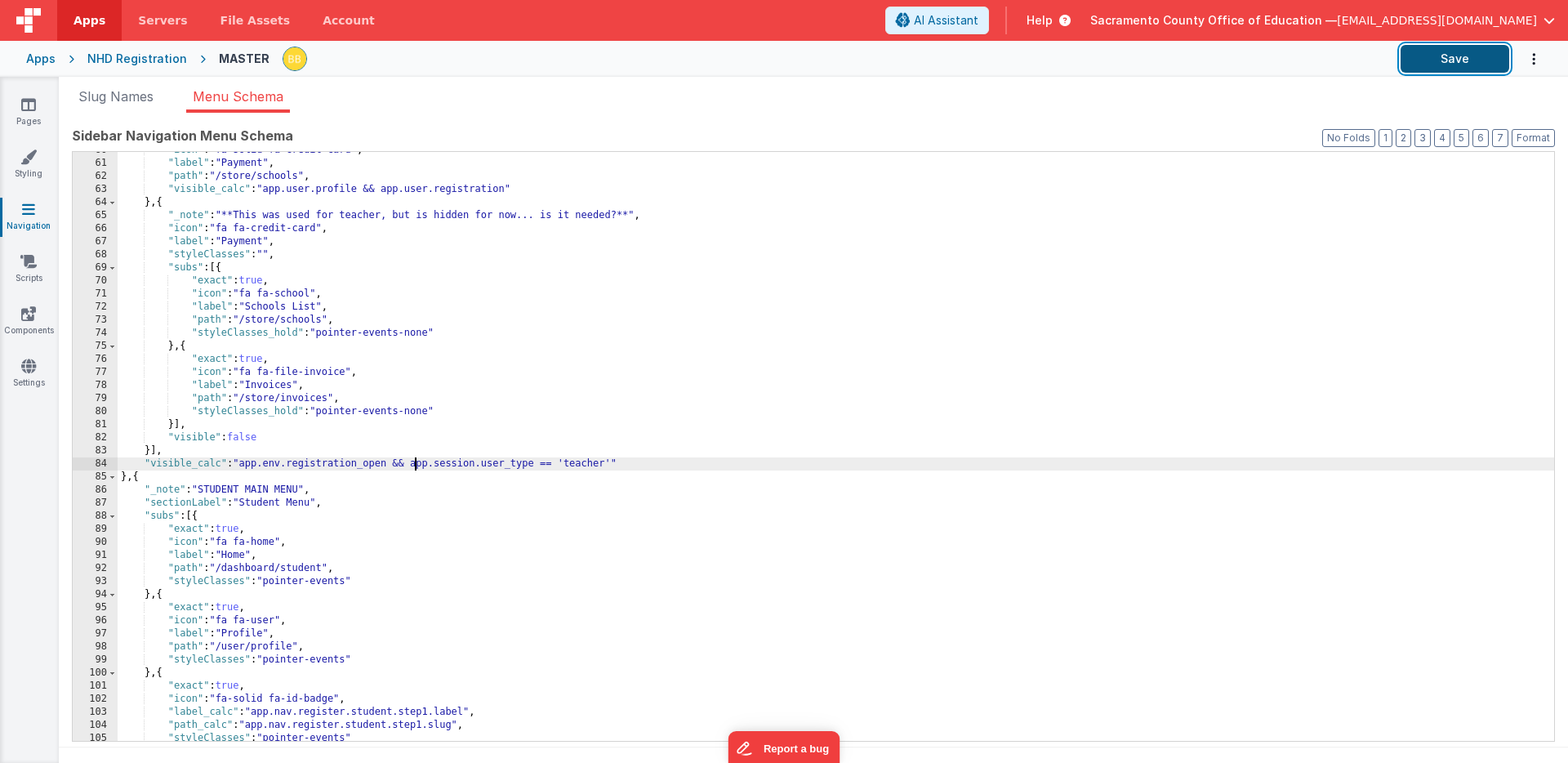
click at [1430, 59] on button "Save" at bounding box center [1455, 59] width 109 height 28
click at [30, 103] on icon at bounding box center [29, 105] width 15 height 16
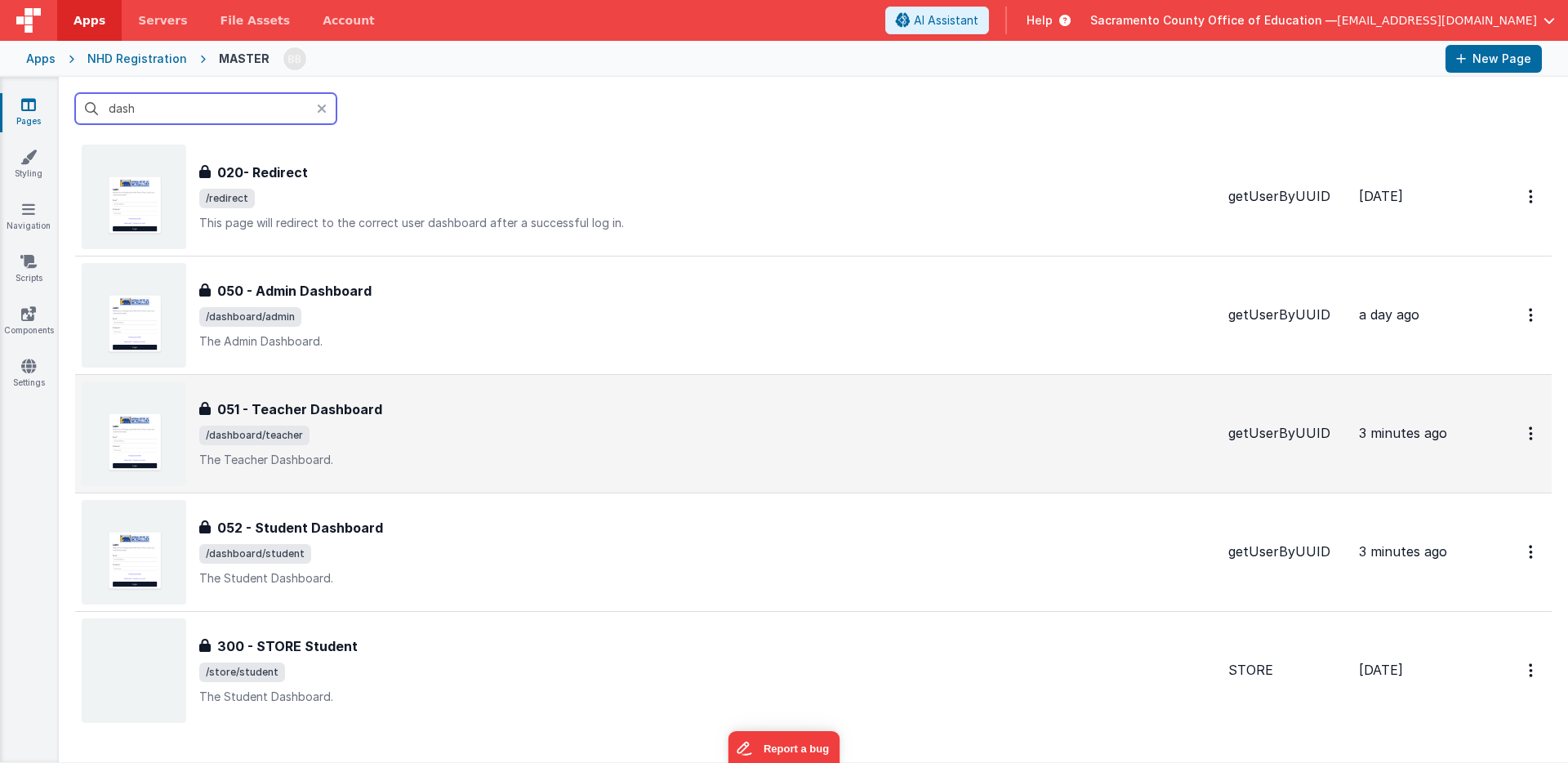
scroll to position [68, 0]
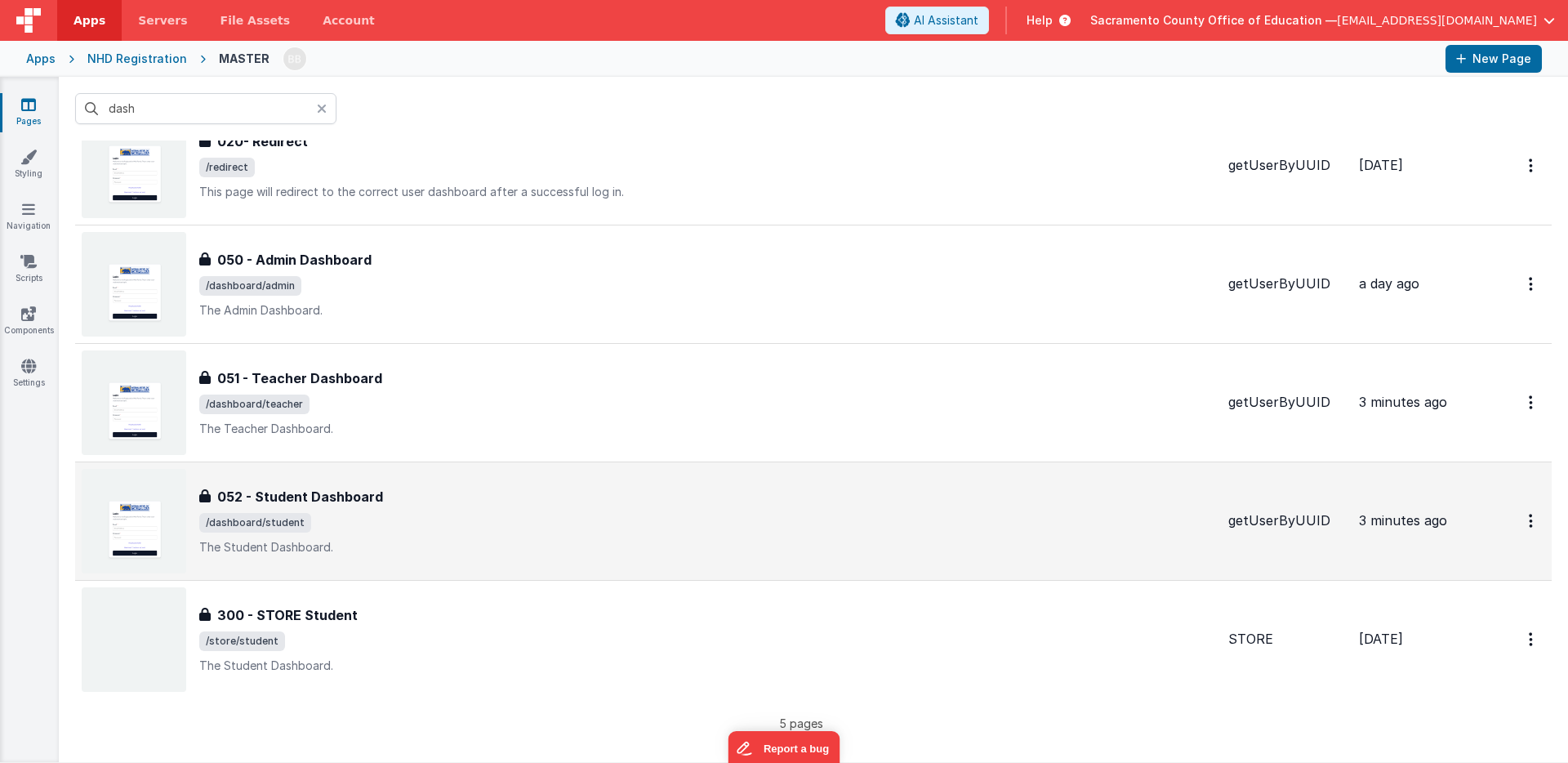
click at [346, 494] on h3 "052 - Student Dashboard" at bounding box center [300, 497] width 166 height 20
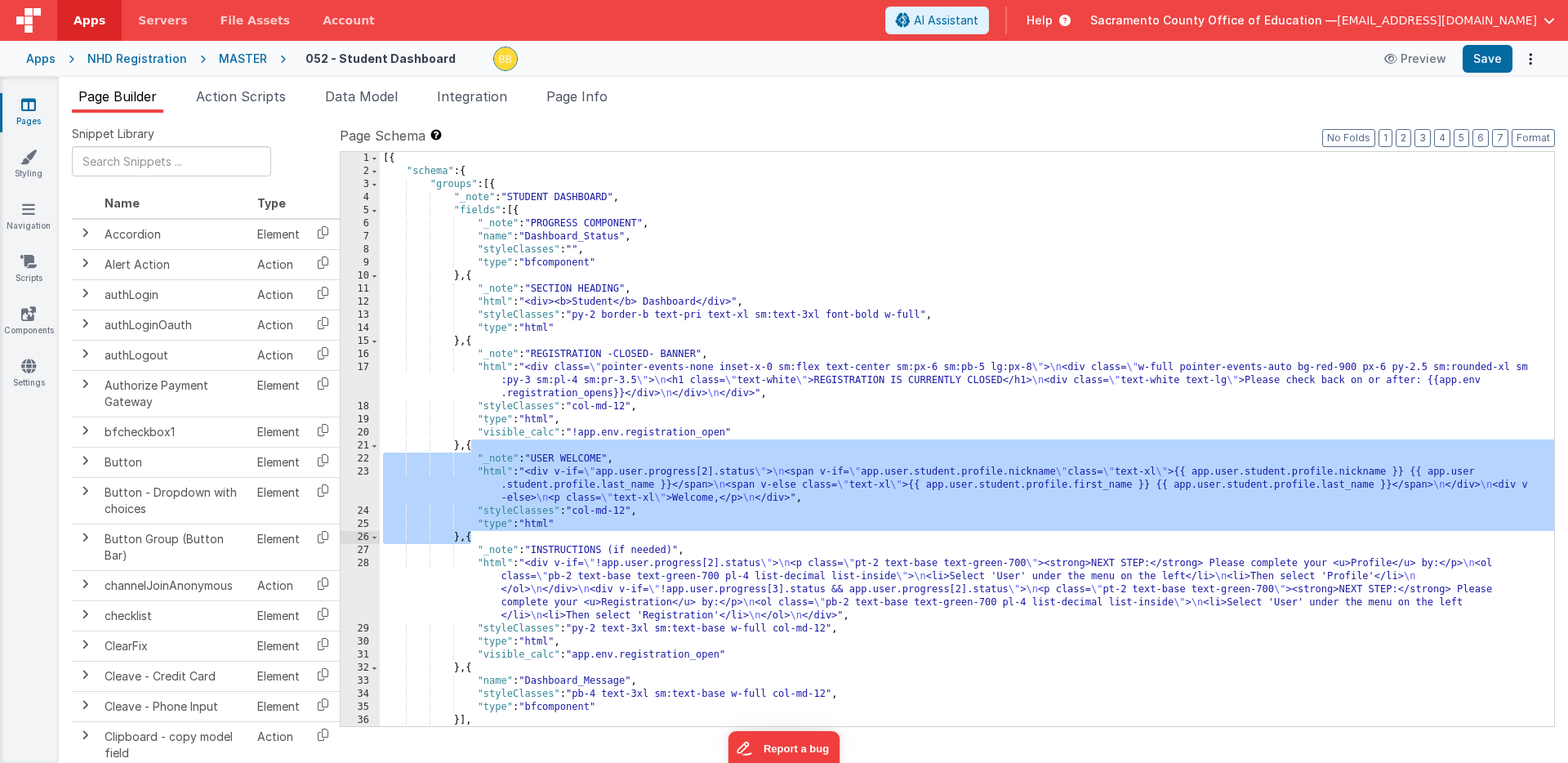
drag, startPoint x: 470, startPoint y: 448, endPoint x: 469, endPoint y: 537, distance: 89.0
click at [469, 536] on div "[{ "schema" : { "groups" : [{ "_note" : "STUDENT DASHBOARD" , "fields" : [{ "_n…" at bounding box center [967, 452] width 1175 height 601
click at [26, 105] on icon at bounding box center [29, 105] width 15 height 16
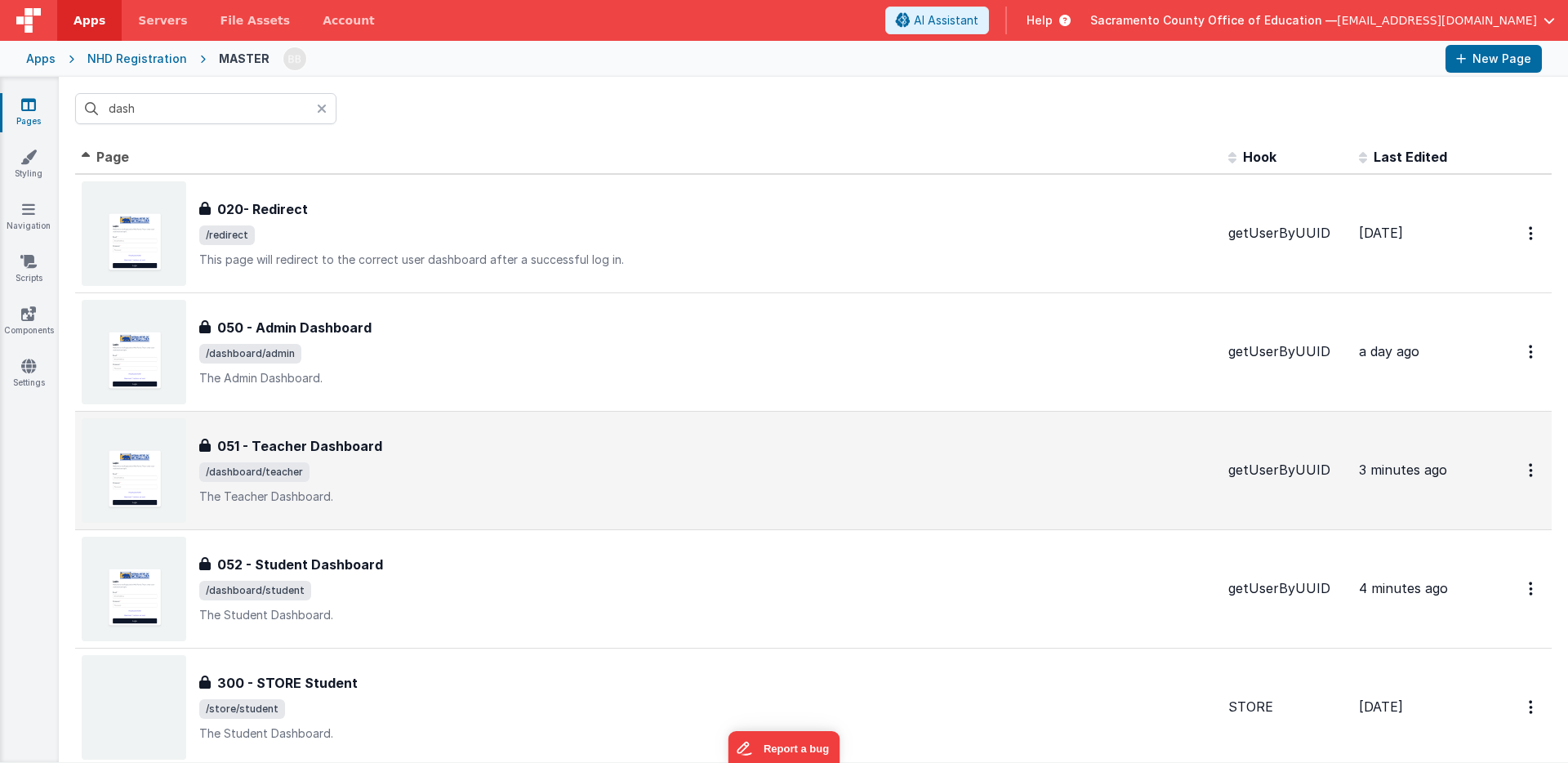
click at [329, 442] on h3 "051 - Teacher Dashboard" at bounding box center [300, 446] width 165 height 20
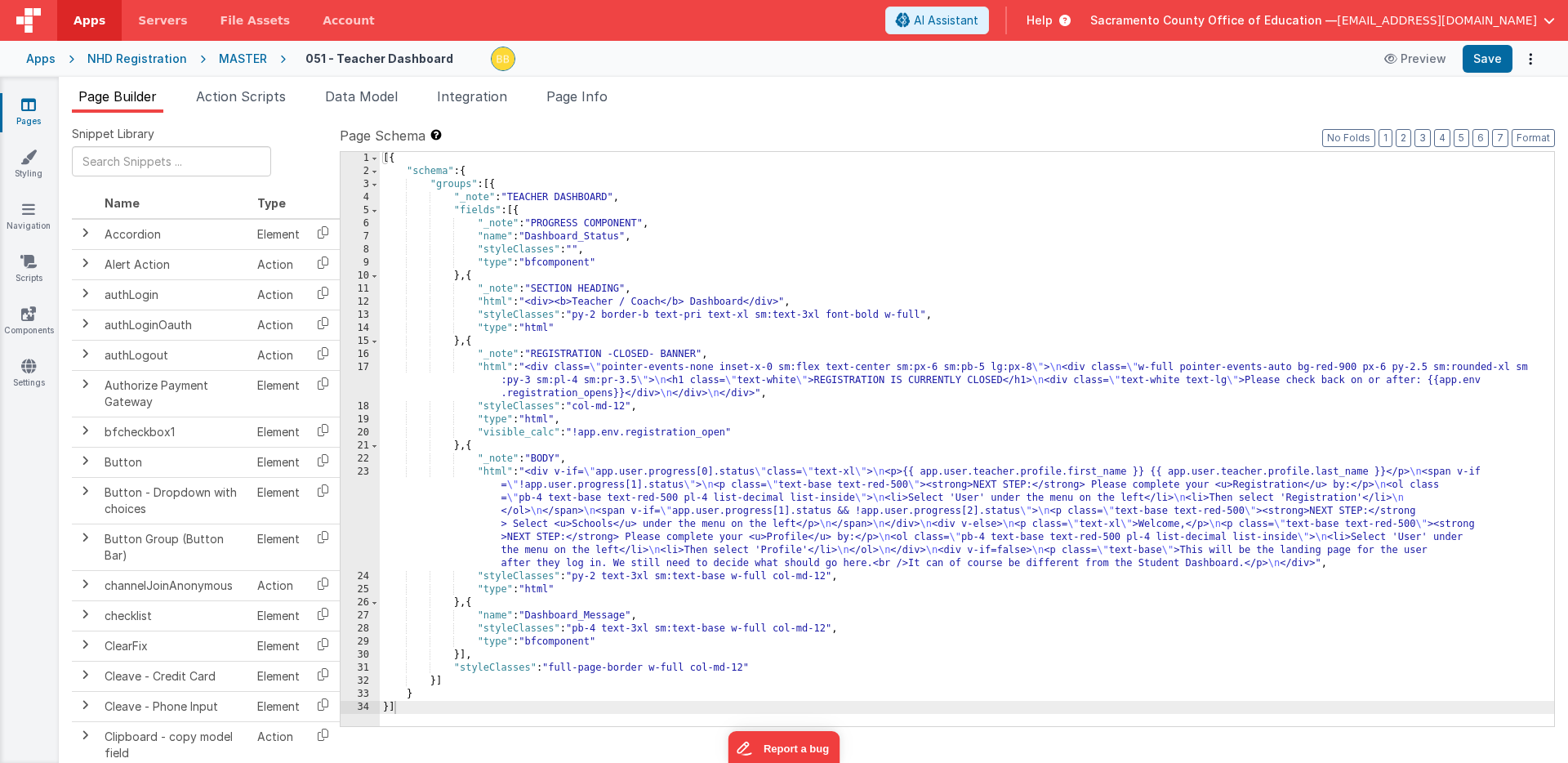
click at [470, 447] on div "[{ "schema" : { "groups" : [{ "_note" : "TEACHER DASHBOARD" , "fields" : [{ "_n…" at bounding box center [967, 452] width 1175 height 601
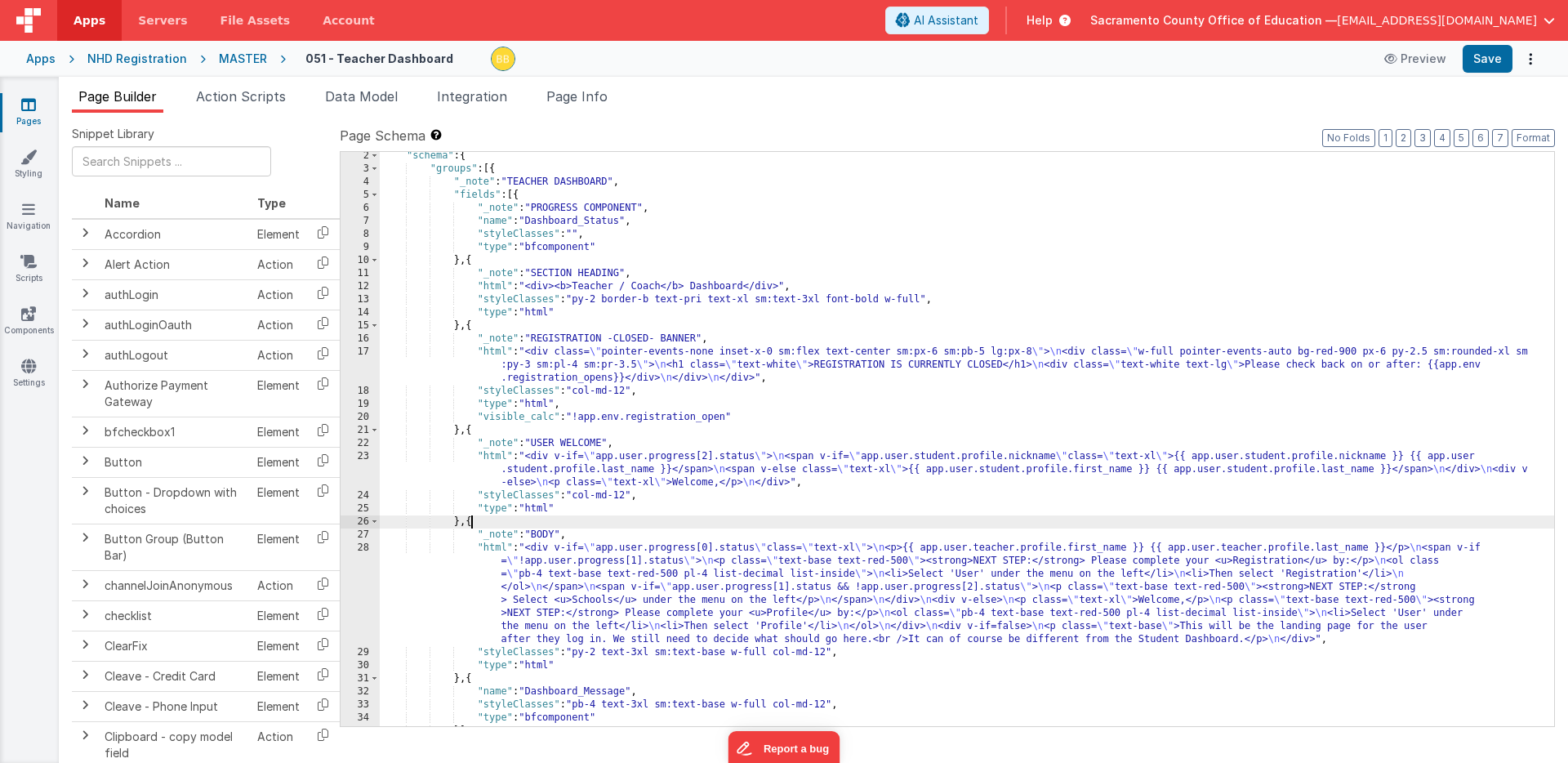
scroll to position [78, 0]
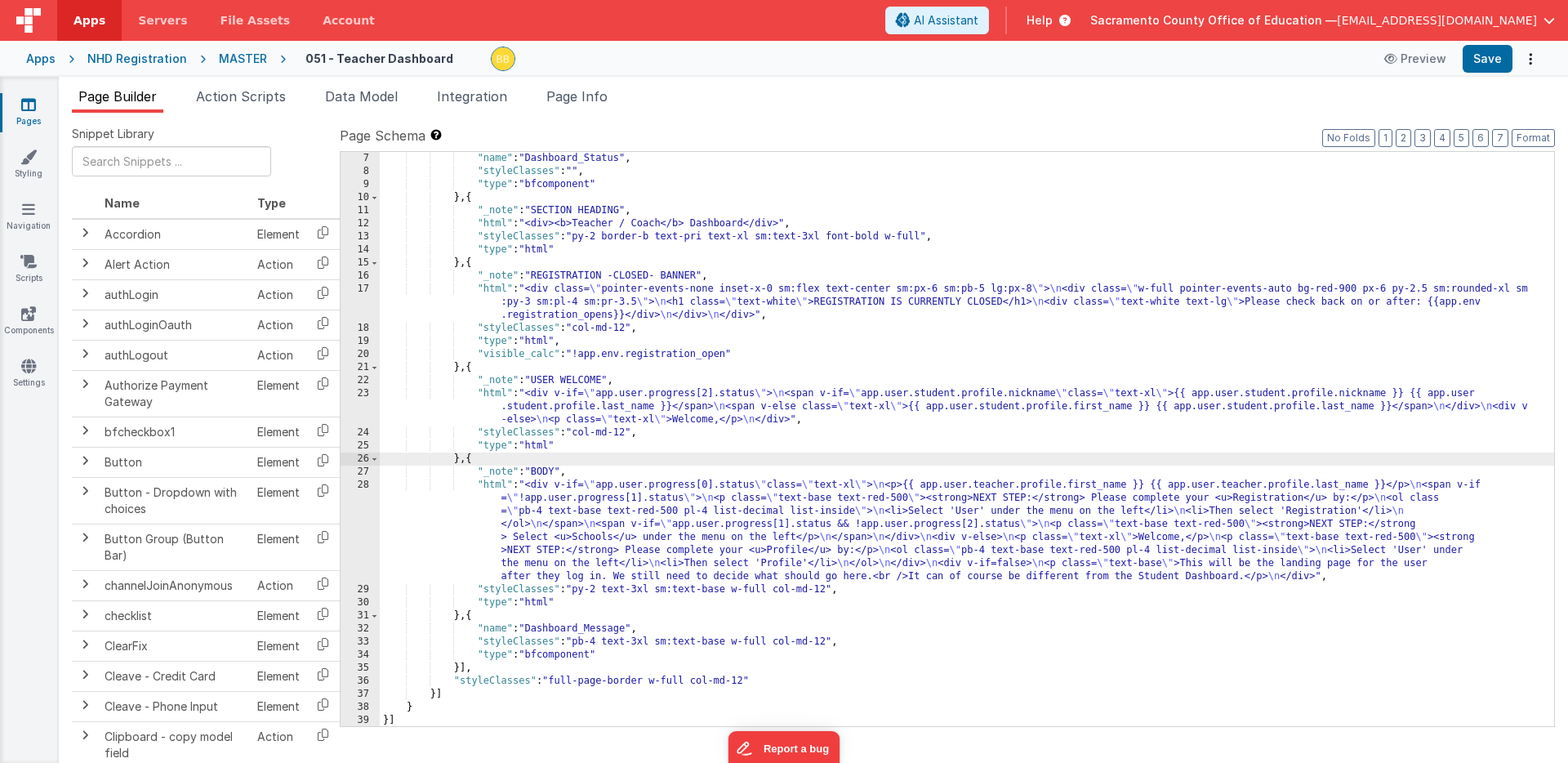
click at [494, 488] on div ""name" : "Dashboard_Status" , "styleClasses" : "" , "type" : "bfcomponent" } , …" at bounding box center [967, 452] width 1175 height 601
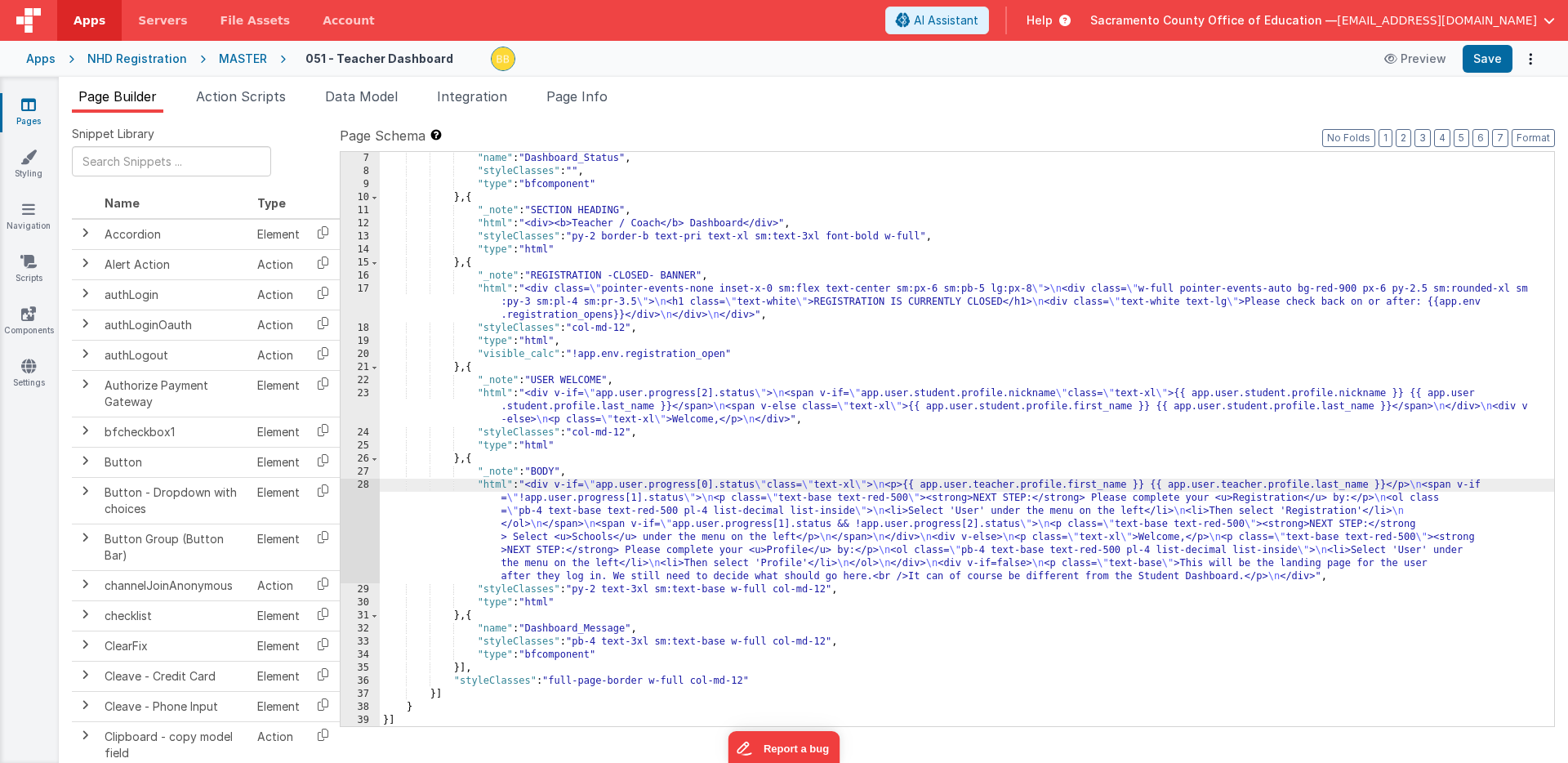
click at [361, 511] on div "28" at bounding box center [360, 531] width 40 height 105
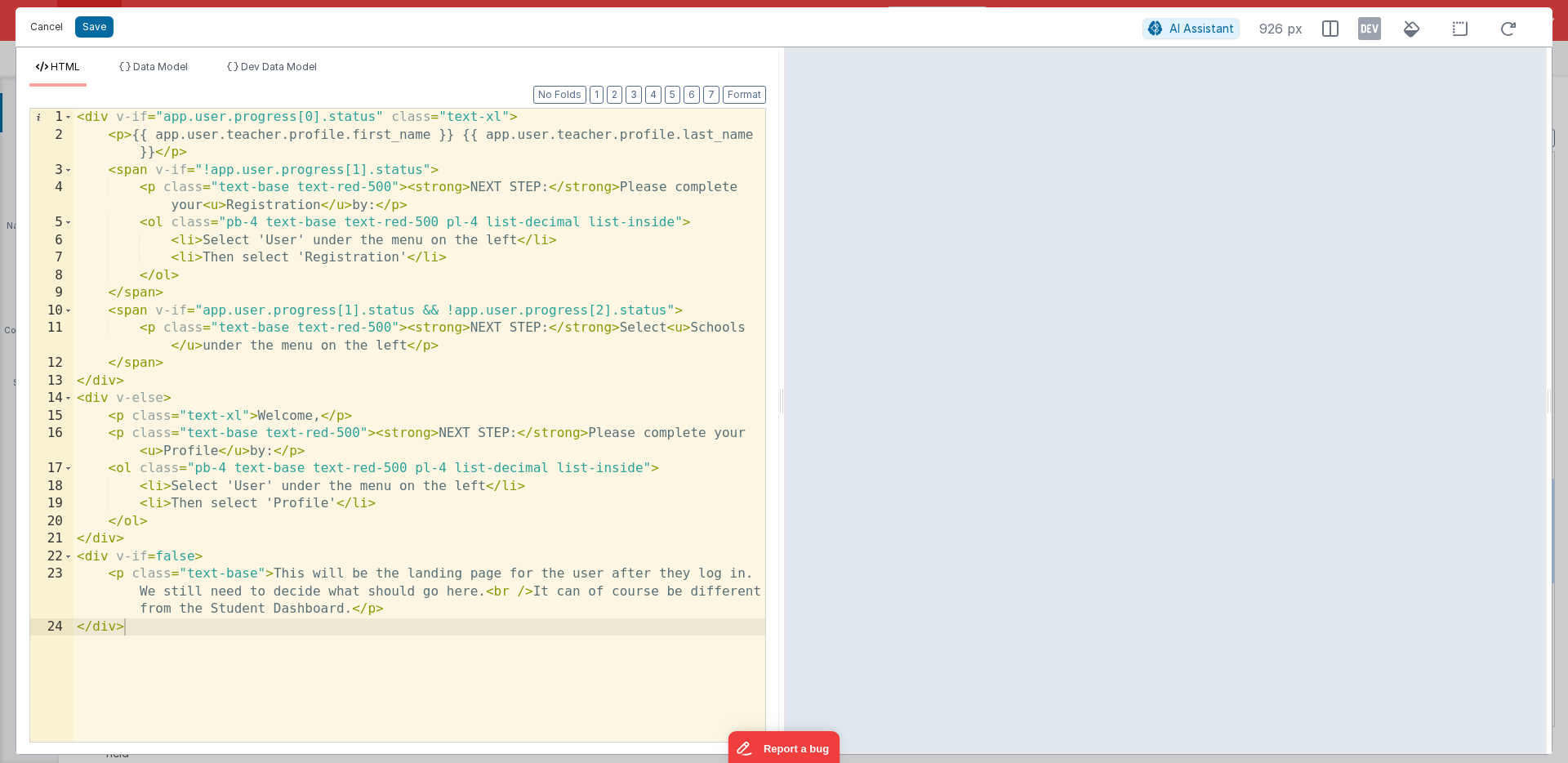
click at [50, 24] on button "Cancel" at bounding box center [46, 27] width 49 height 23
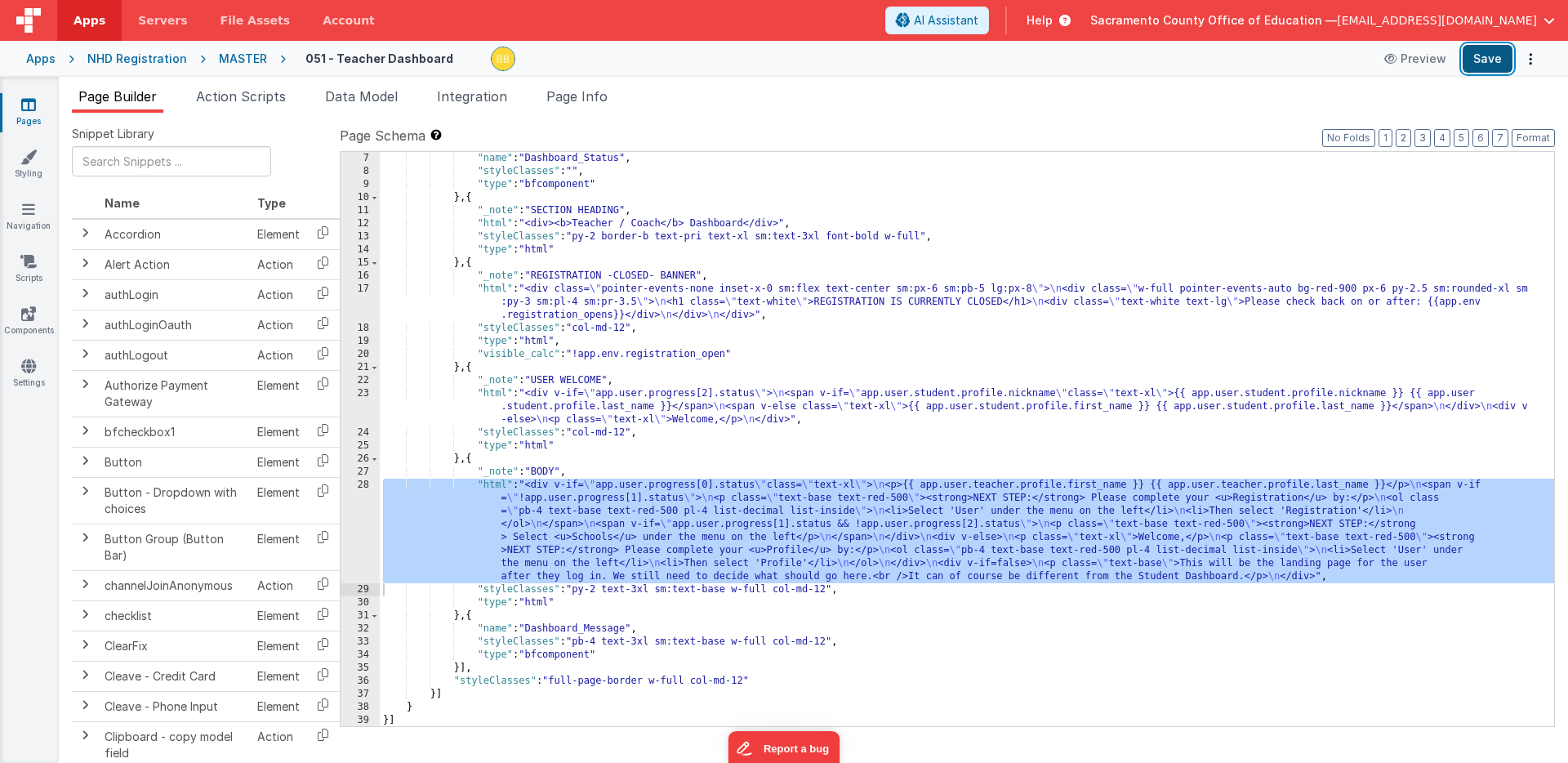
click at [1491, 59] on button "Save" at bounding box center [1487, 59] width 49 height 28
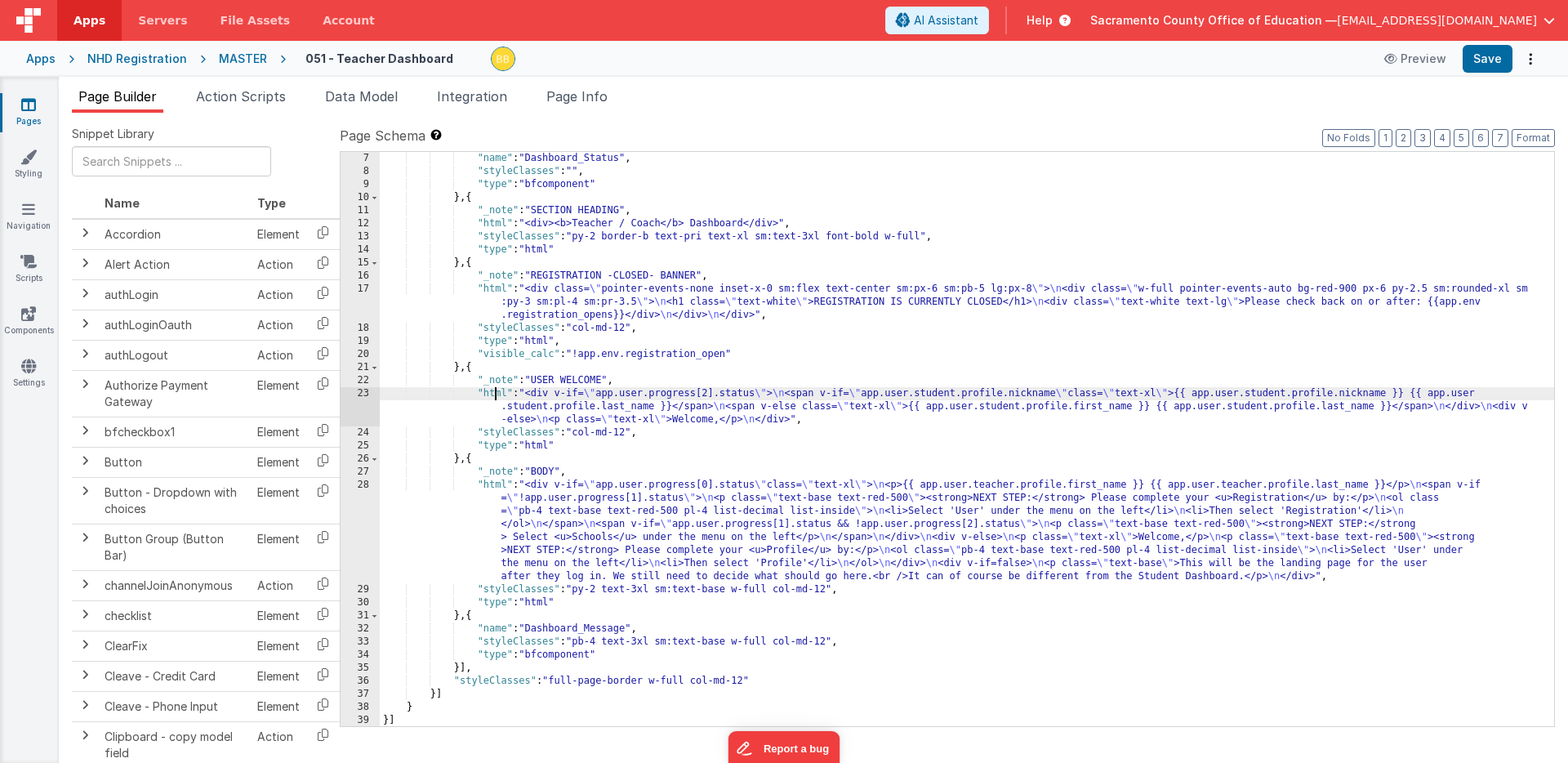
click at [495, 397] on div ""name" : "Dashboard_Status" , "styleClasses" : "" , "type" : "bfcomponent" } , …" at bounding box center [967, 452] width 1175 height 601
click at [363, 405] on div "23" at bounding box center [360, 407] width 40 height 40
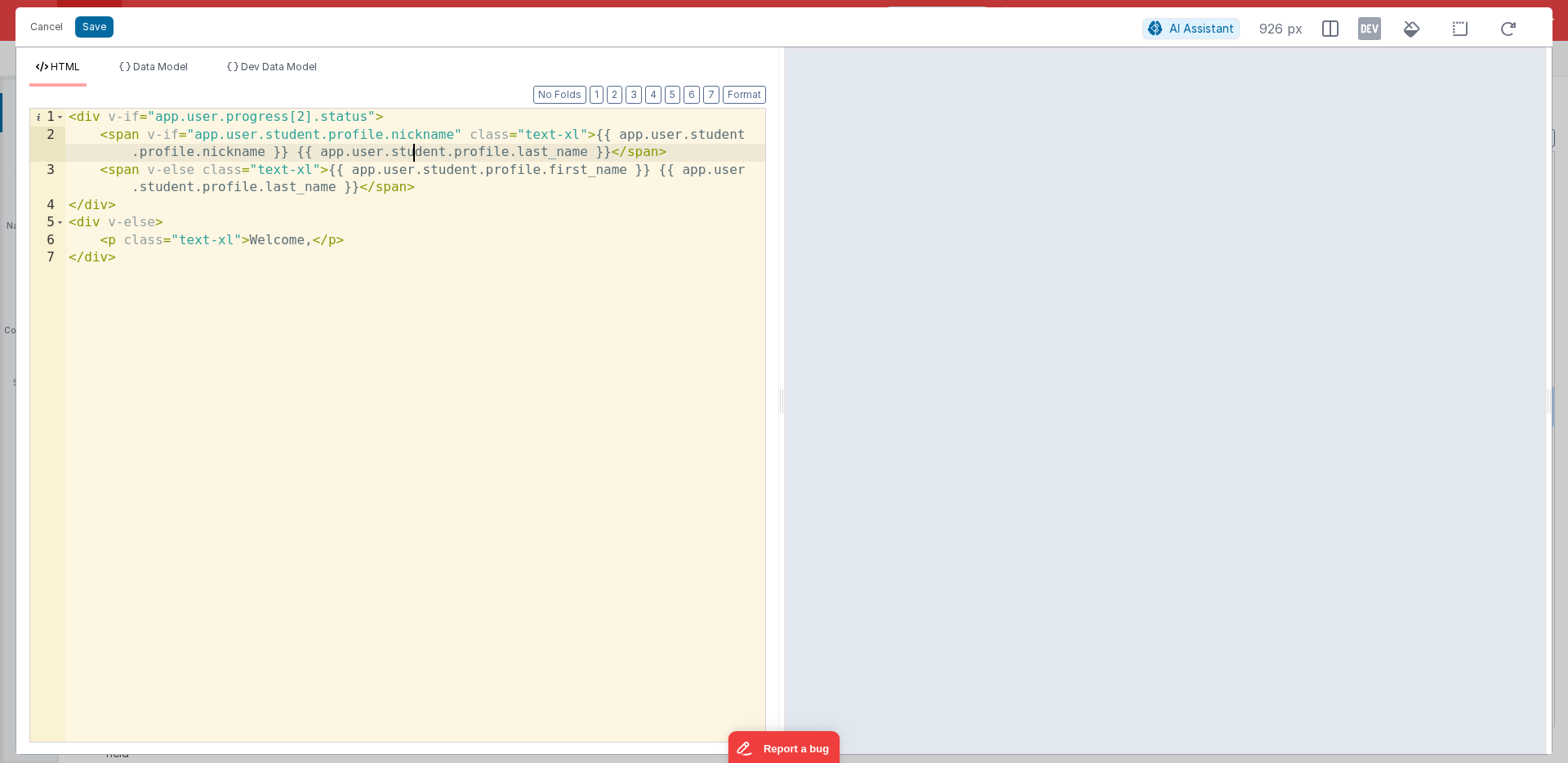
click at [411, 153] on div "< div v-if = "app.user.progress[2].status" > < span v-if = "app.user.student.pr…" at bounding box center [415, 442] width 700 height 668
click at [419, 156] on div "< div v-if = "app.user.progress[2].status" > < span v-if = "app.user.student.pr…" at bounding box center [415, 442] width 700 height 668
click at [448, 173] on div "< div v-if = "app.user.progress[2].status" > < span v-if = "app.user.student.pr…" at bounding box center [415, 442] width 700 height 668
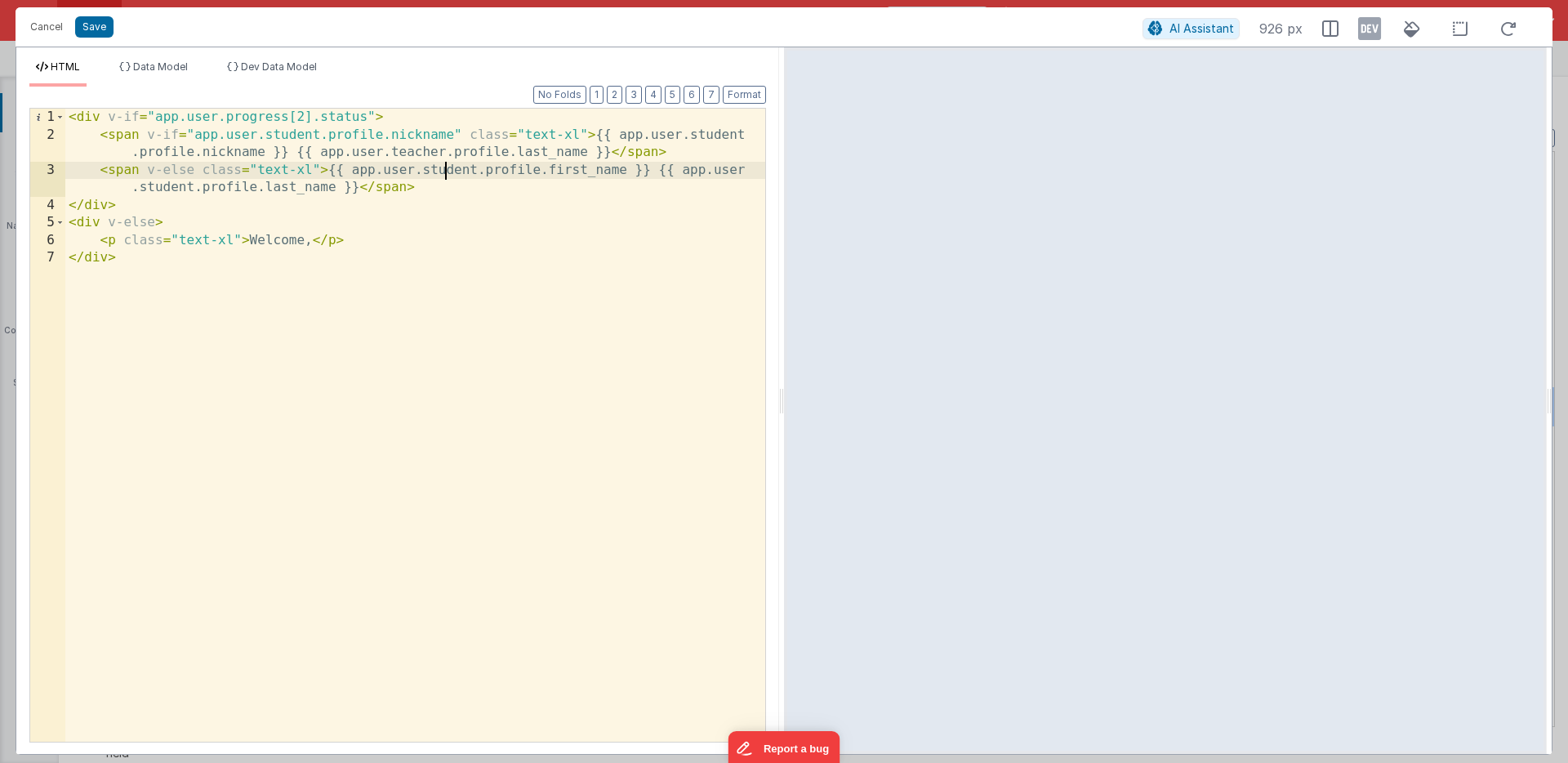
click at [449, 173] on div "< div v-if = "app.user.progress[2].status" > < span v-if = "app.user.student.pr…" at bounding box center [415, 442] width 700 height 668
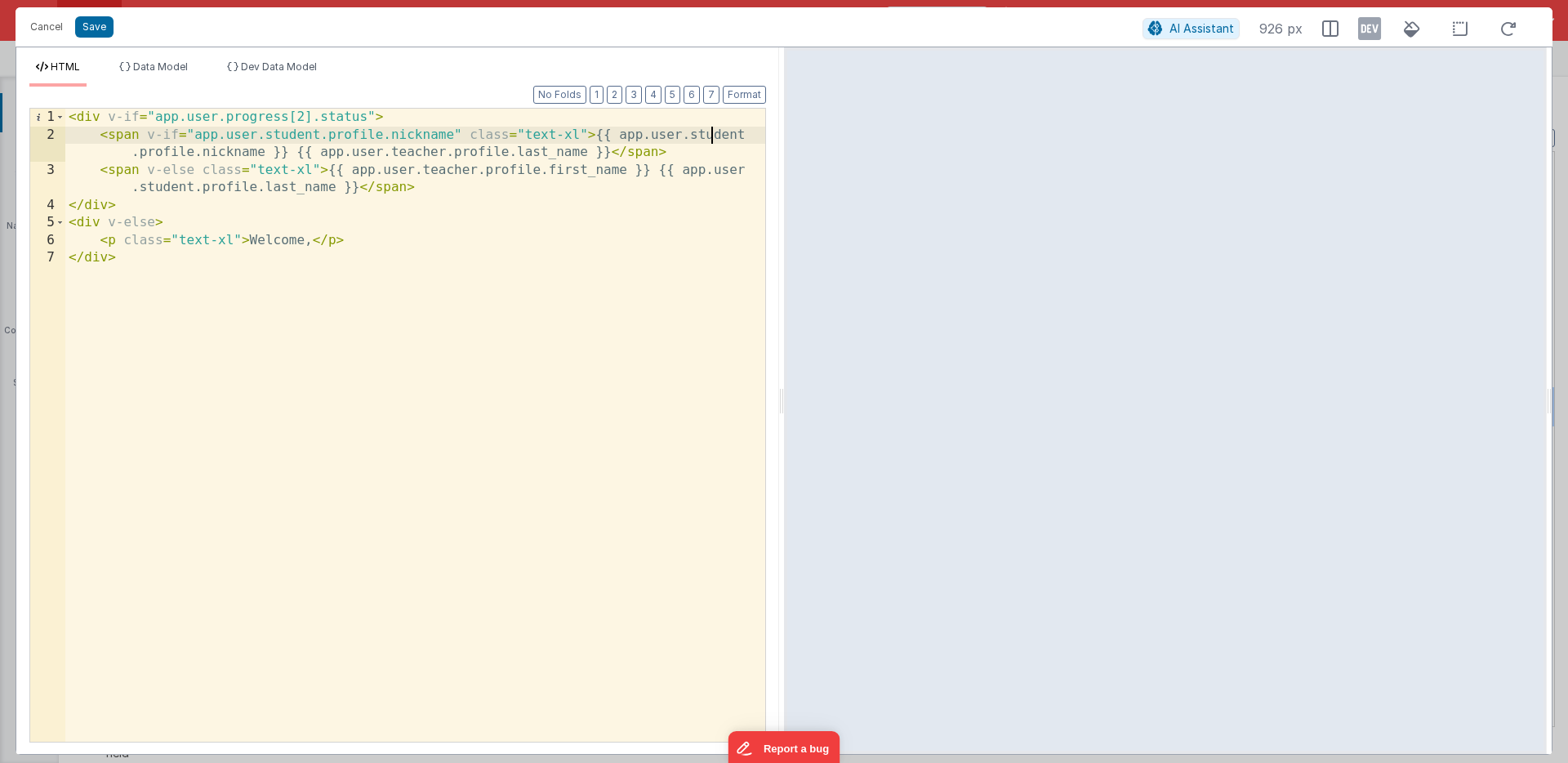
click at [710, 134] on div "< div v-if = "app.user.progress[2].status" > < span v-if = "app.user.student.pr…" at bounding box center [415, 442] width 700 height 668
click at [166, 188] on div "< div v-if = "app.user.progress[2].status" > < span v-if = "app.user.student.pr…" at bounding box center [415, 442] width 700 height 668
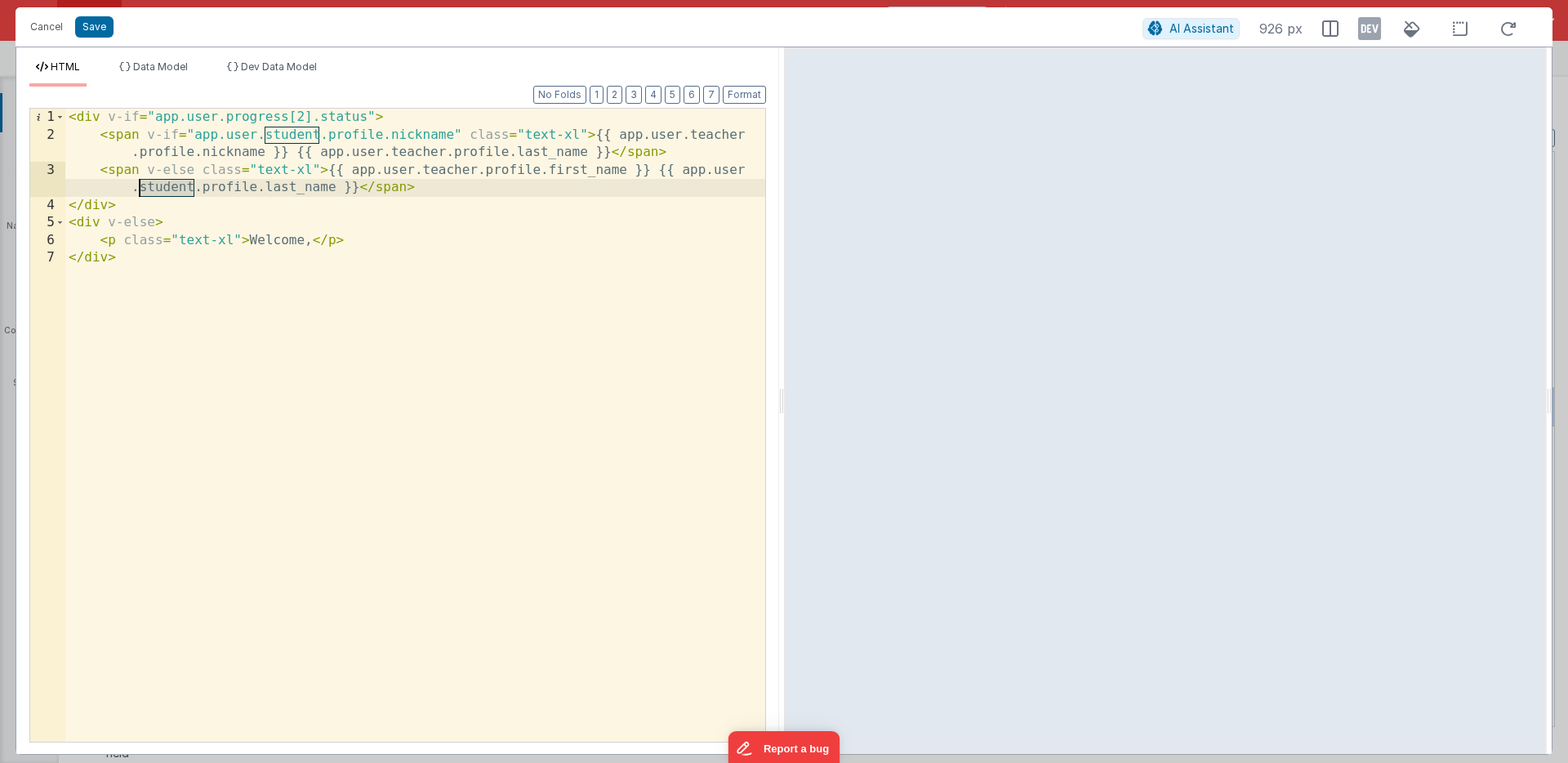
click at [166, 188] on div "< div v-if = "app.user.progress[2].status" > < span v-if = "app.user.student.pr…" at bounding box center [415, 442] width 700 height 668
click at [84, 24] on button "Save" at bounding box center [94, 27] width 39 height 21
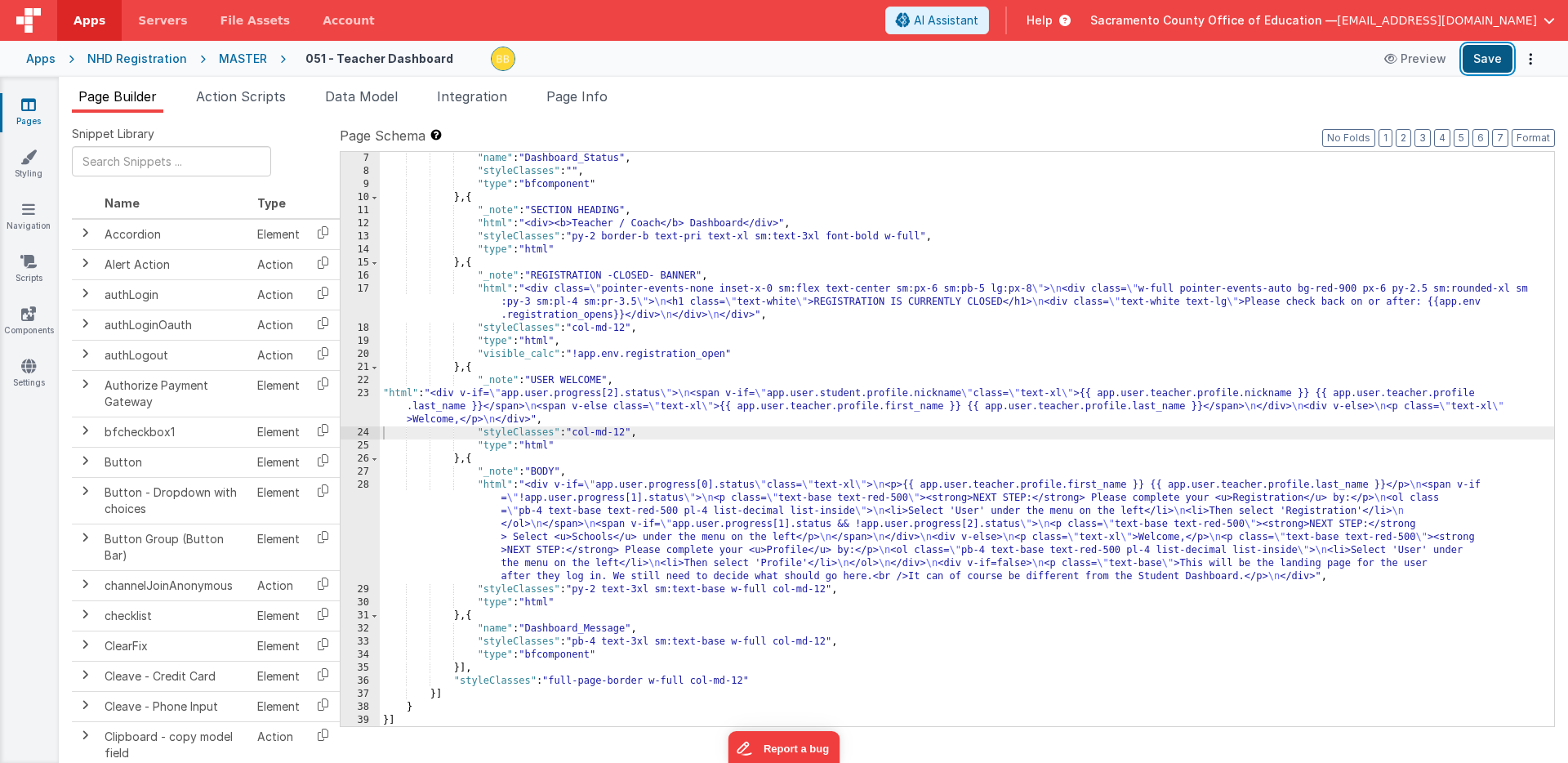
click at [1473, 59] on button "Save" at bounding box center [1487, 59] width 49 height 28
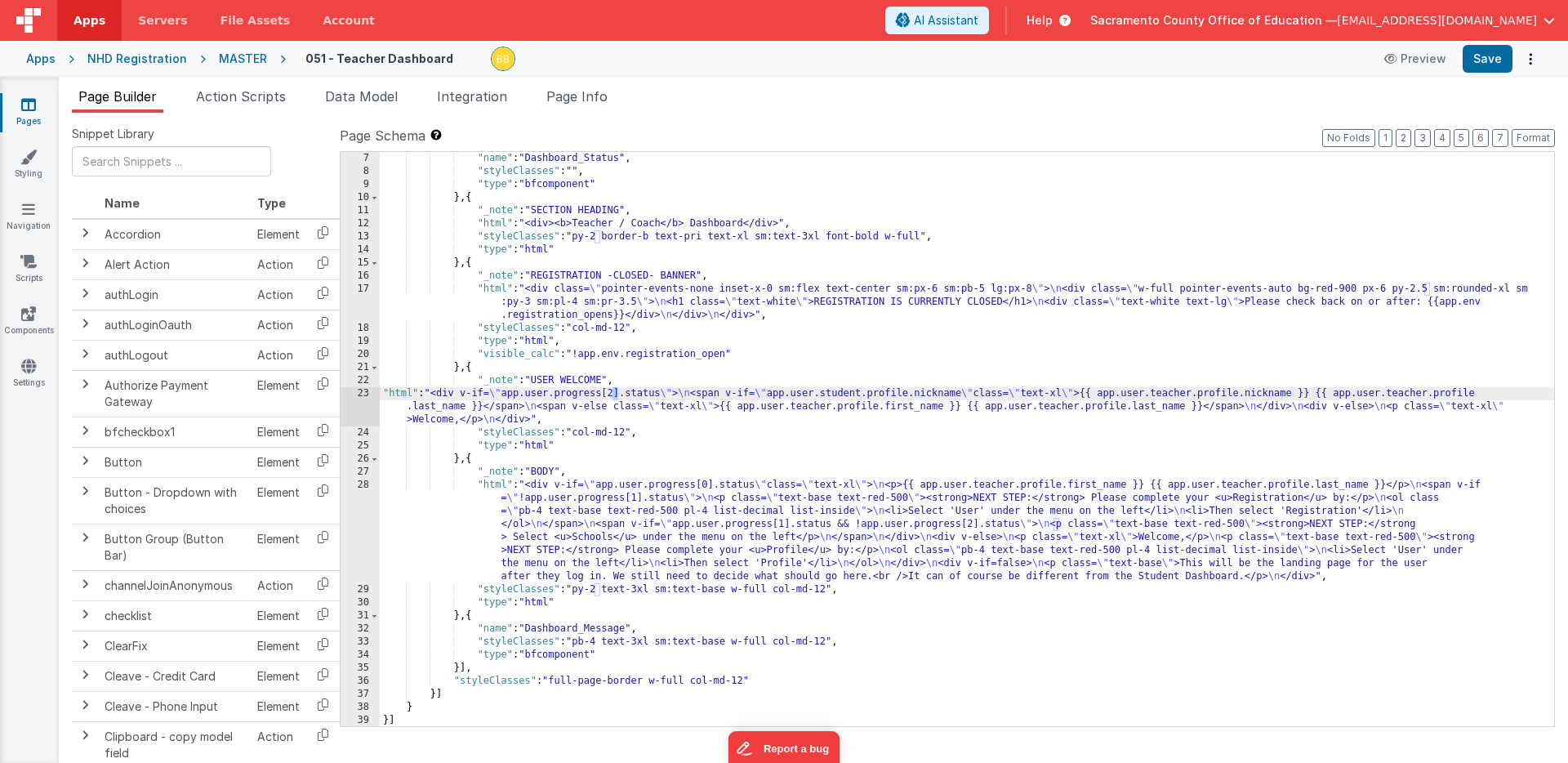
click at [617, 395] on div ""name" : "Dashboard_Status" , "styleClasses" : "" , "type" : "bfcomponent" } , …" at bounding box center [967, 452] width 1175 height 601
click at [1485, 56] on button "Save" at bounding box center [1487, 59] width 49 height 28
click at [869, 395] on div ""name" : "Dashboard_Status" , "styleClasses" : "" , "type" : "bfcomponent" } , …" at bounding box center [967, 452] width 1175 height 601
click at [1482, 59] on button "Save" at bounding box center [1487, 59] width 49 height 28
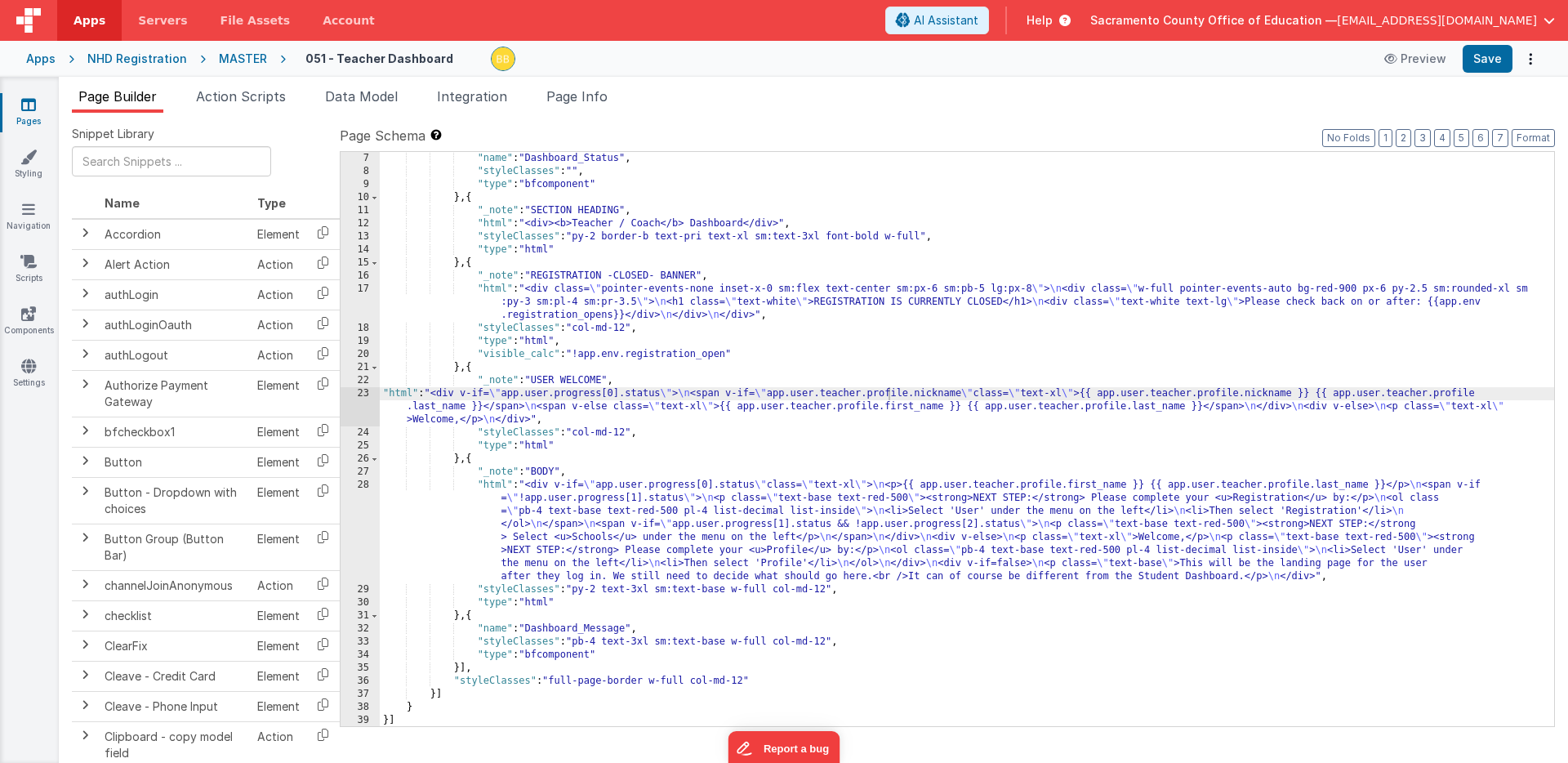
click at [497, 488] on div ""name" : "Dashboard_Status" , "styleClasses" : "" , "type" : "bfcomponent" } , …" at bounding box center [967, 452] width 1175 height 601
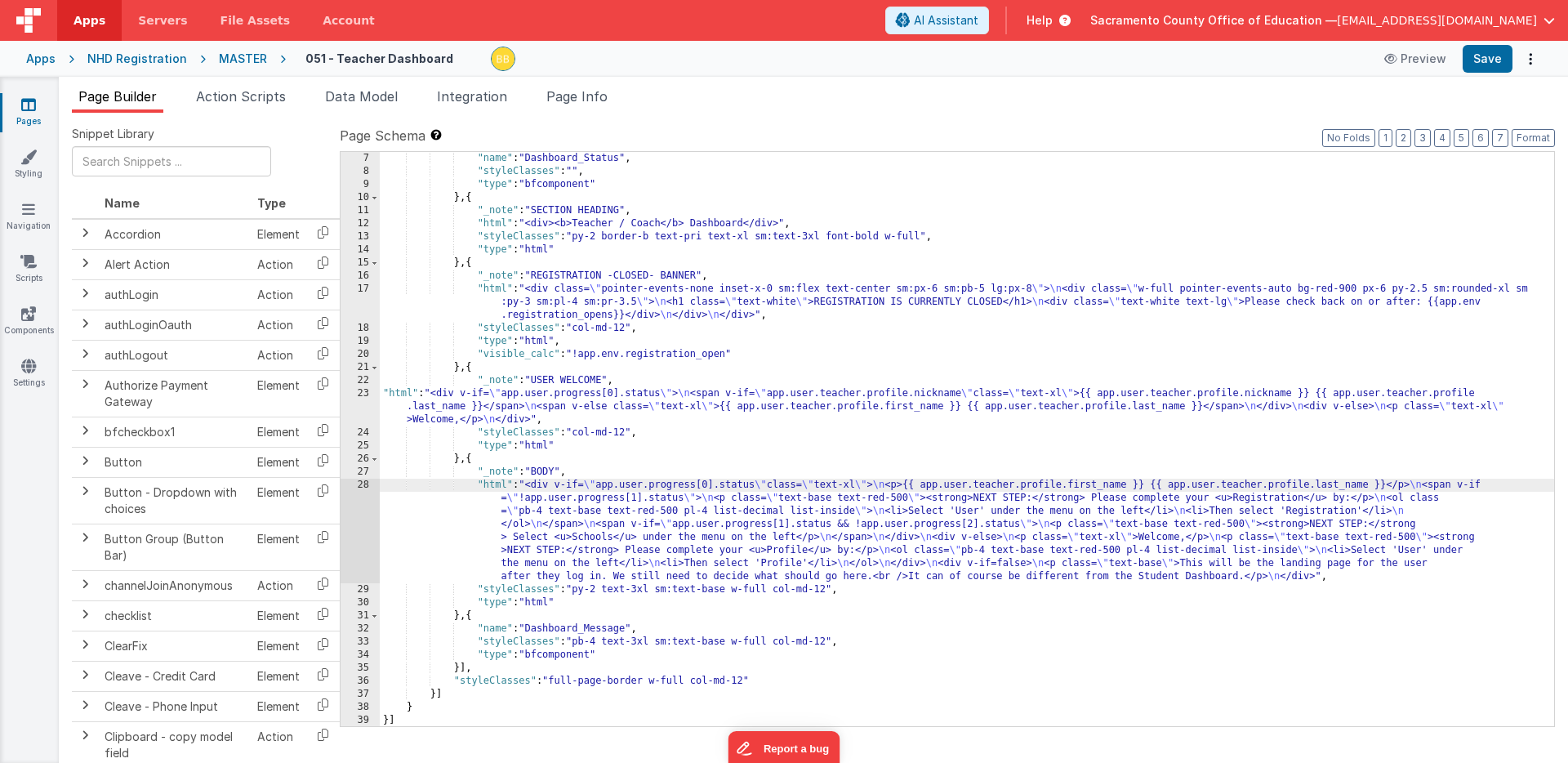
click at [362, 503] on div "28" at bounding box center [360, 531] width 40 height 105
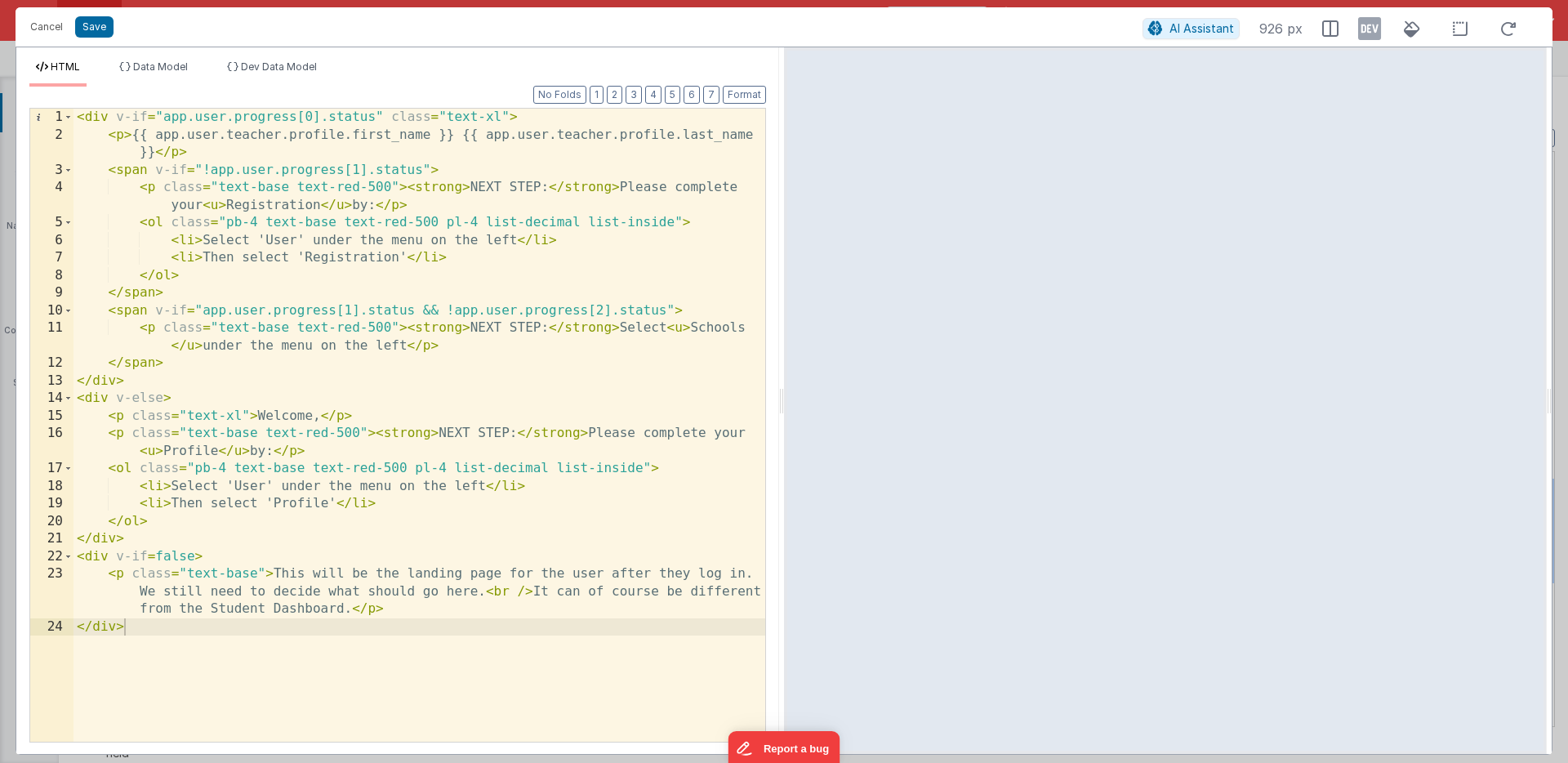
click at [166, 137] on div "< div v-if = "app.user.progress[0].status" class = "text-xl" > < p > {{ app.use…" at bounding box center [419, 442] width 692 height 668
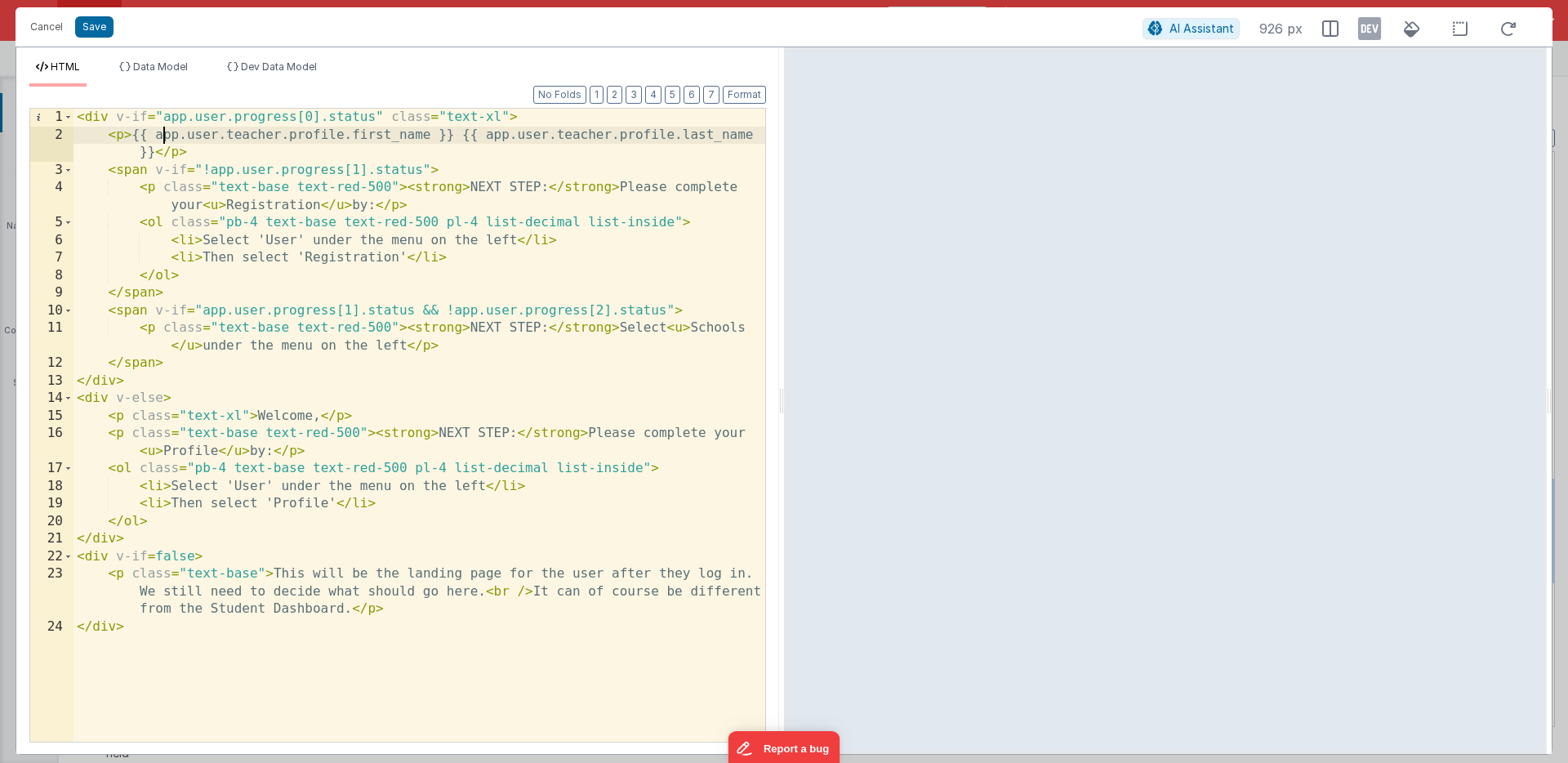
click at [166, 137] on div "< div v-if = "app.user.progress[0].status" class = "text-xl" > < p > {{ app.use…" at bounding box center [419, 442] width 692 height 668
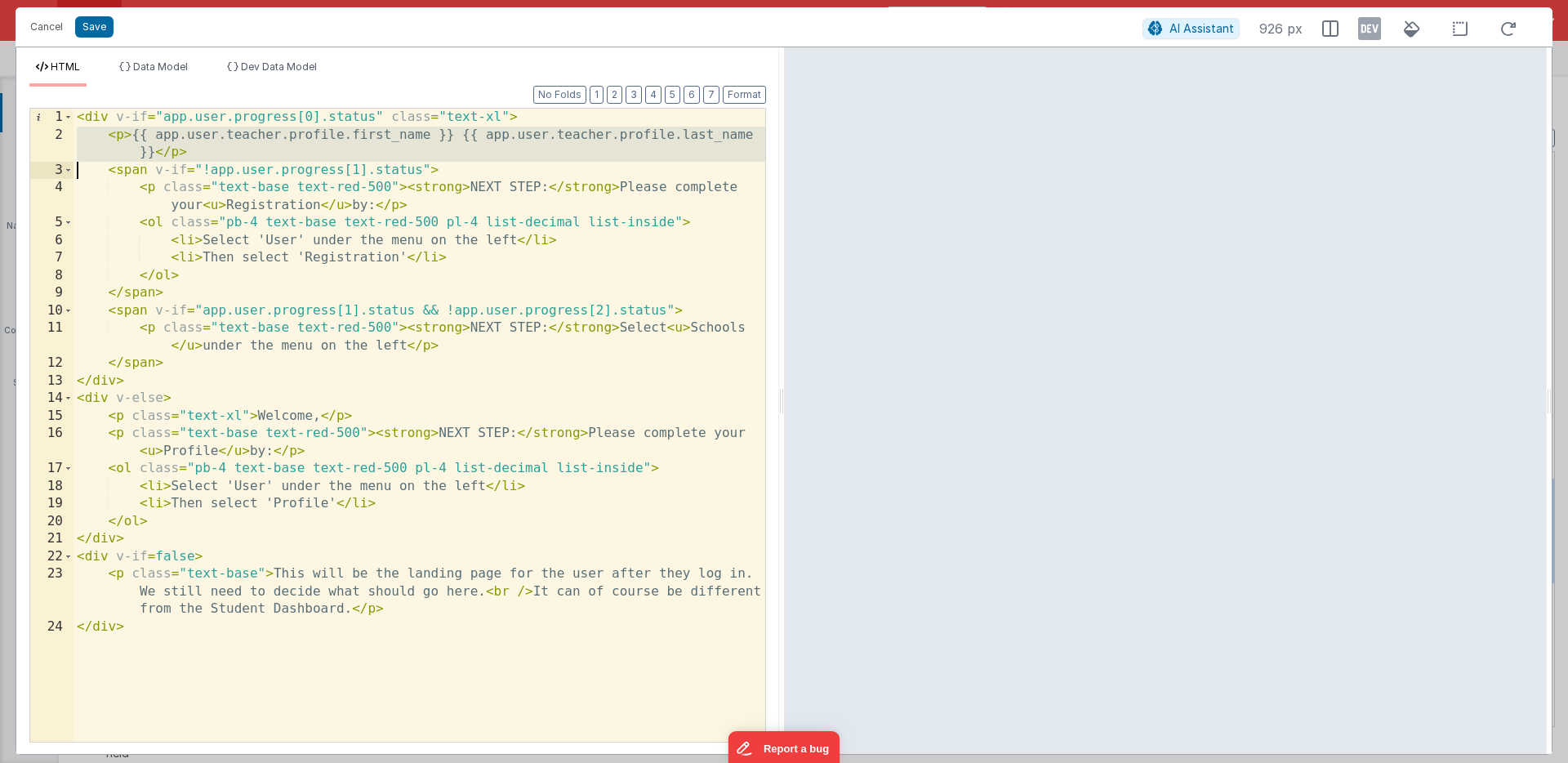
drag, startPoint x: 166, startPoint y: 137, endPoint x: 167, endPoint y: 147, distance: 10.0
click at [167, 147] on div "< div v-if = "app.user.progress[0].status" class = "text-xl" > < p > {{ app.use…" at bounding box center [419, 442] width 692 height 668
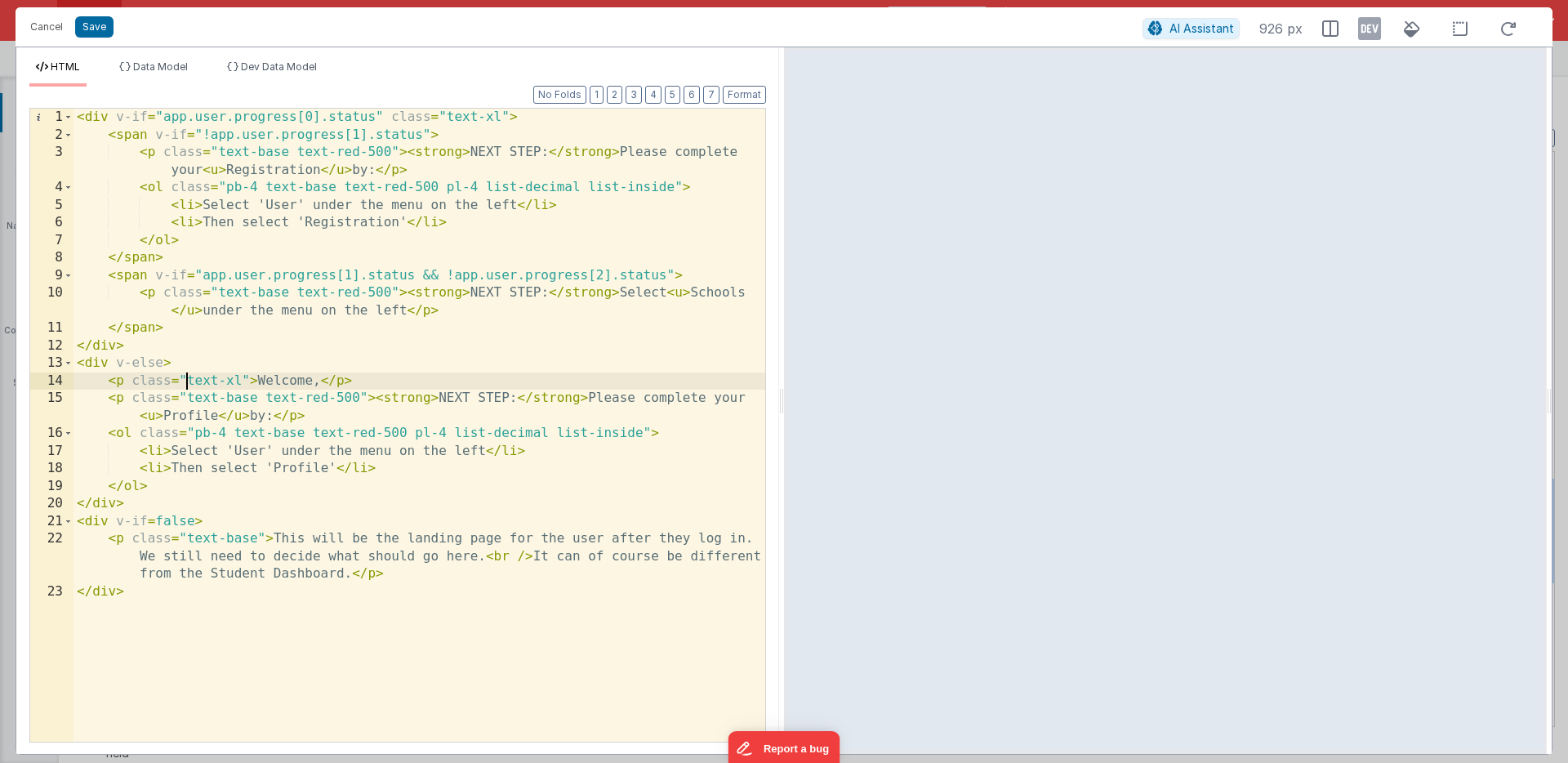
click at [188, 383] on div "< div v-if = "app.user.progress[0].status" class = "text-xl" > < span v-if = "!…" at bounding box center [419, 442] width 692 height 668
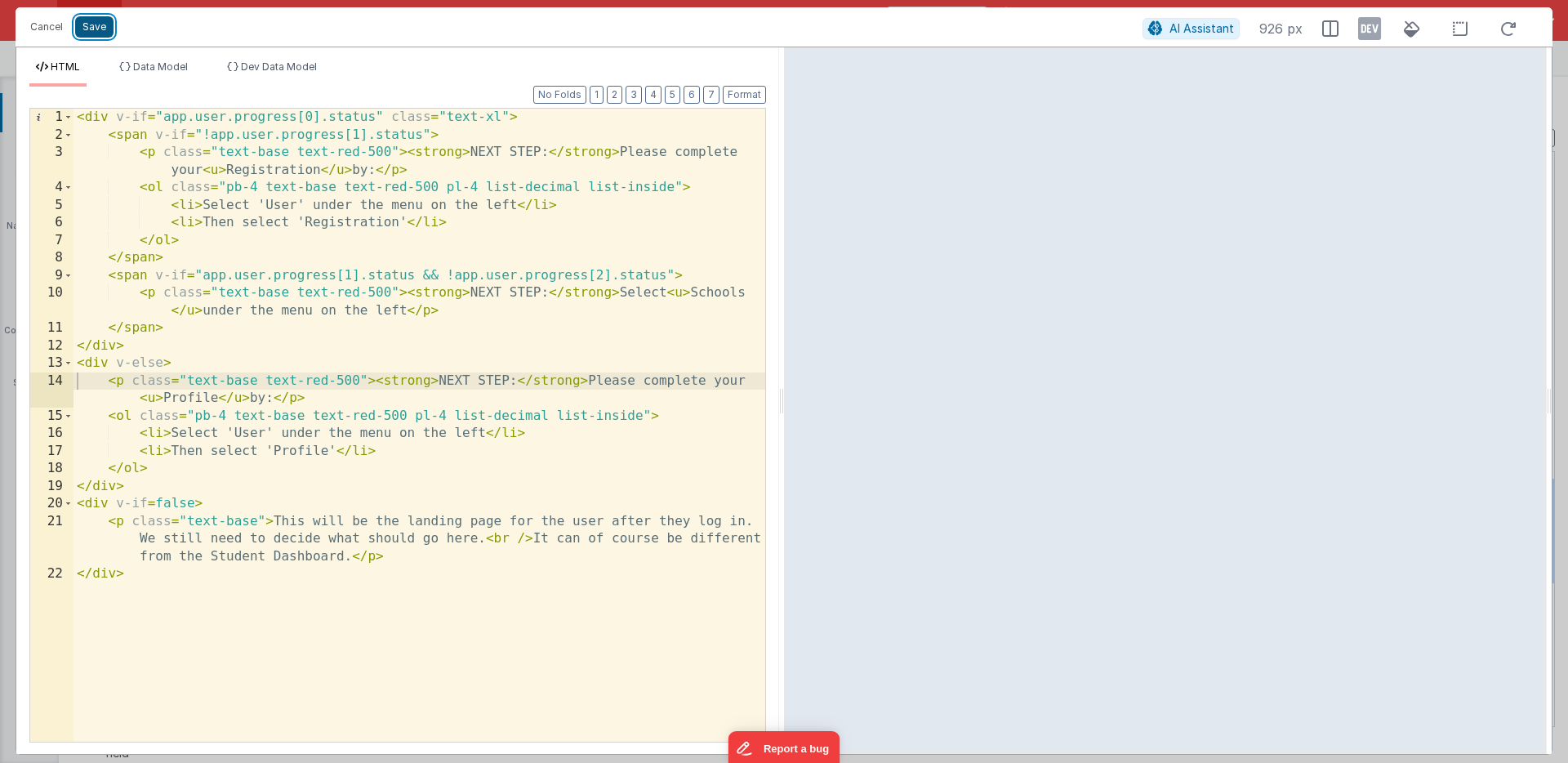
click at [97, 26] on button "Save" at bounding box center [94, 27] width 39 height 21
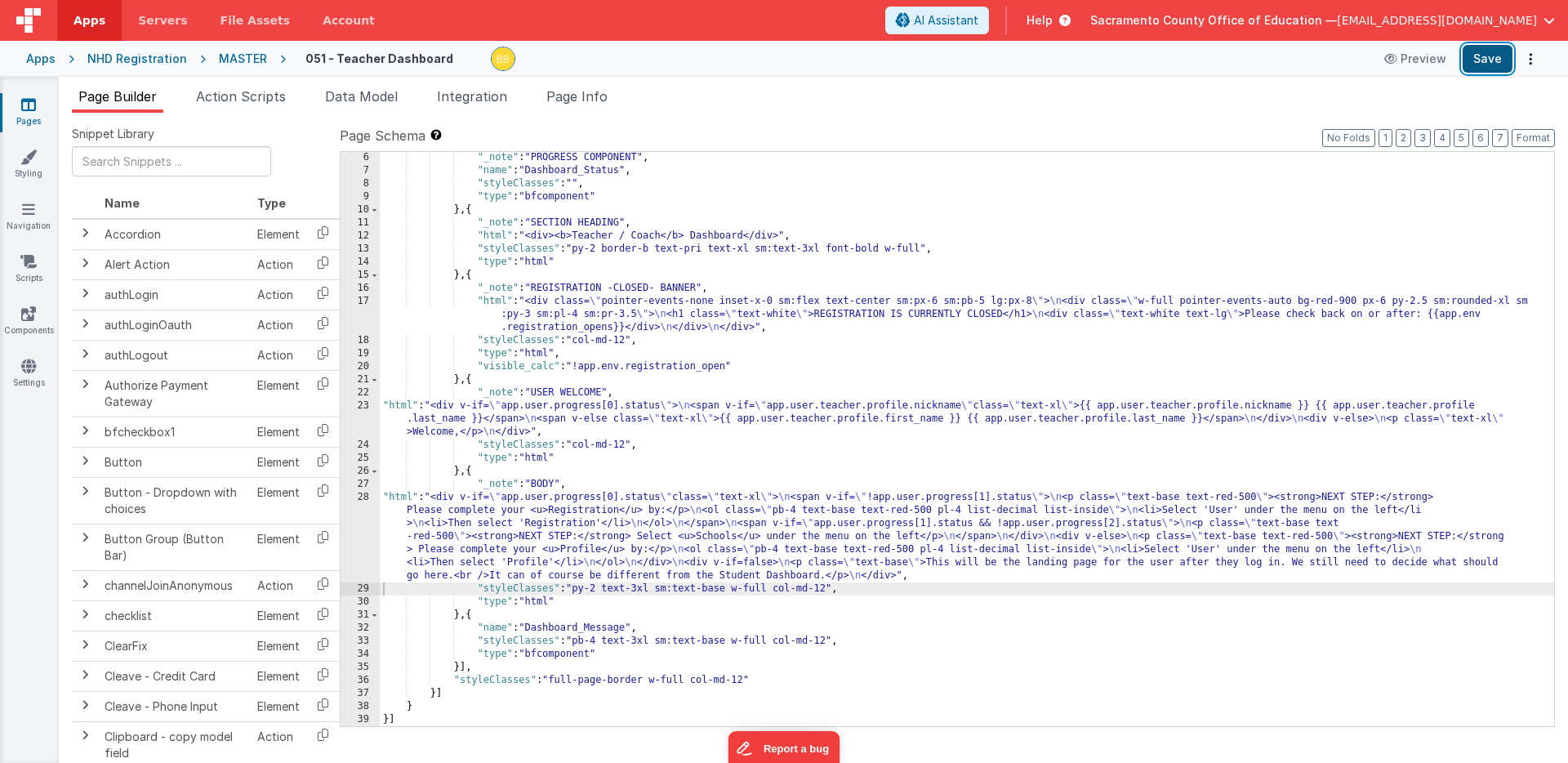
click at [1500, 54] on button "Save" at bounding box center [1487, 59] width 49 height 28
click at [28, 103] on icon at bounding box center [29, 105] width 15 height 16
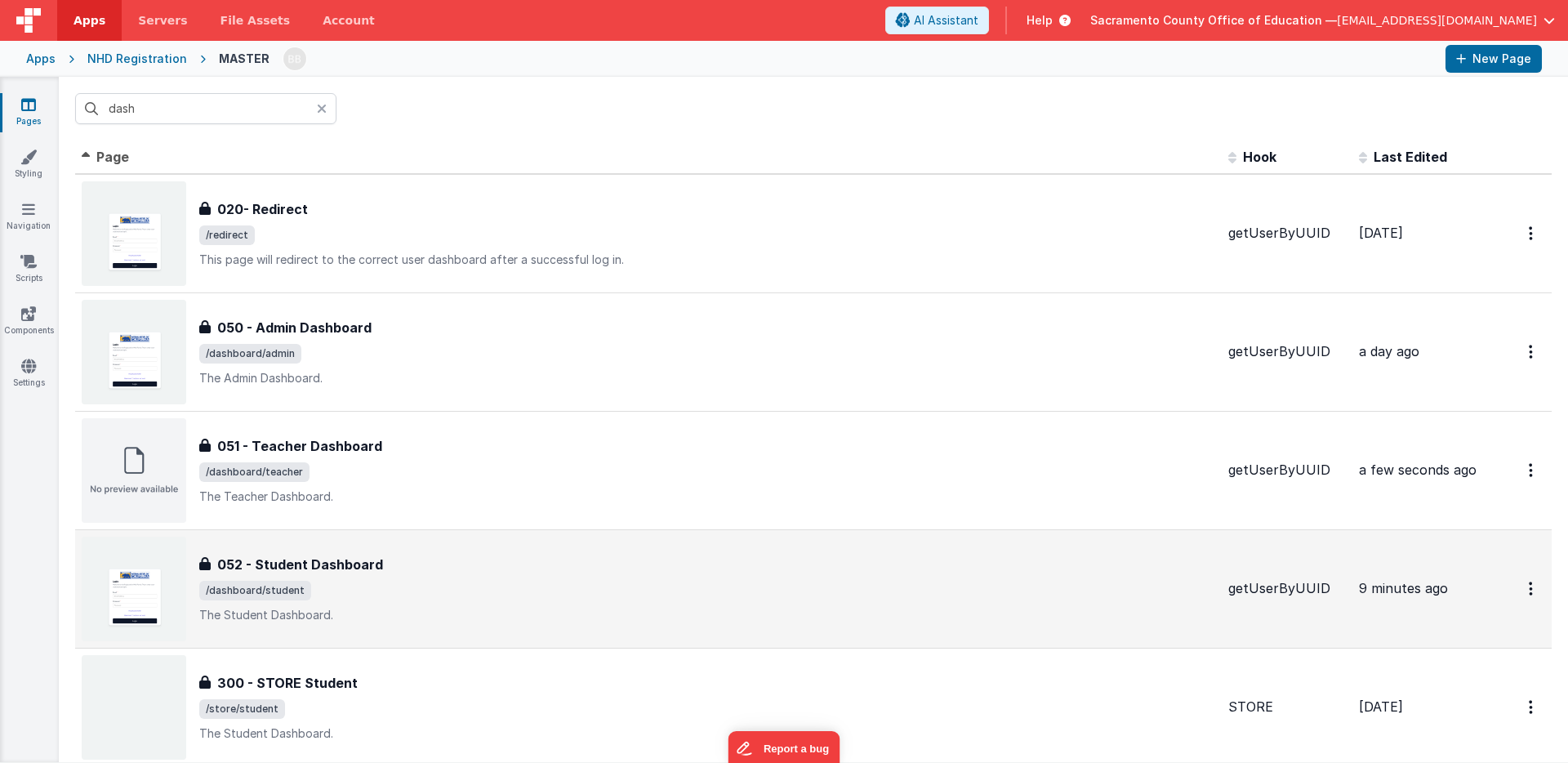
click at [276, 562] on h3 "052 - Student Dashboard" at bounding box center [300, 564] width 166 height 20
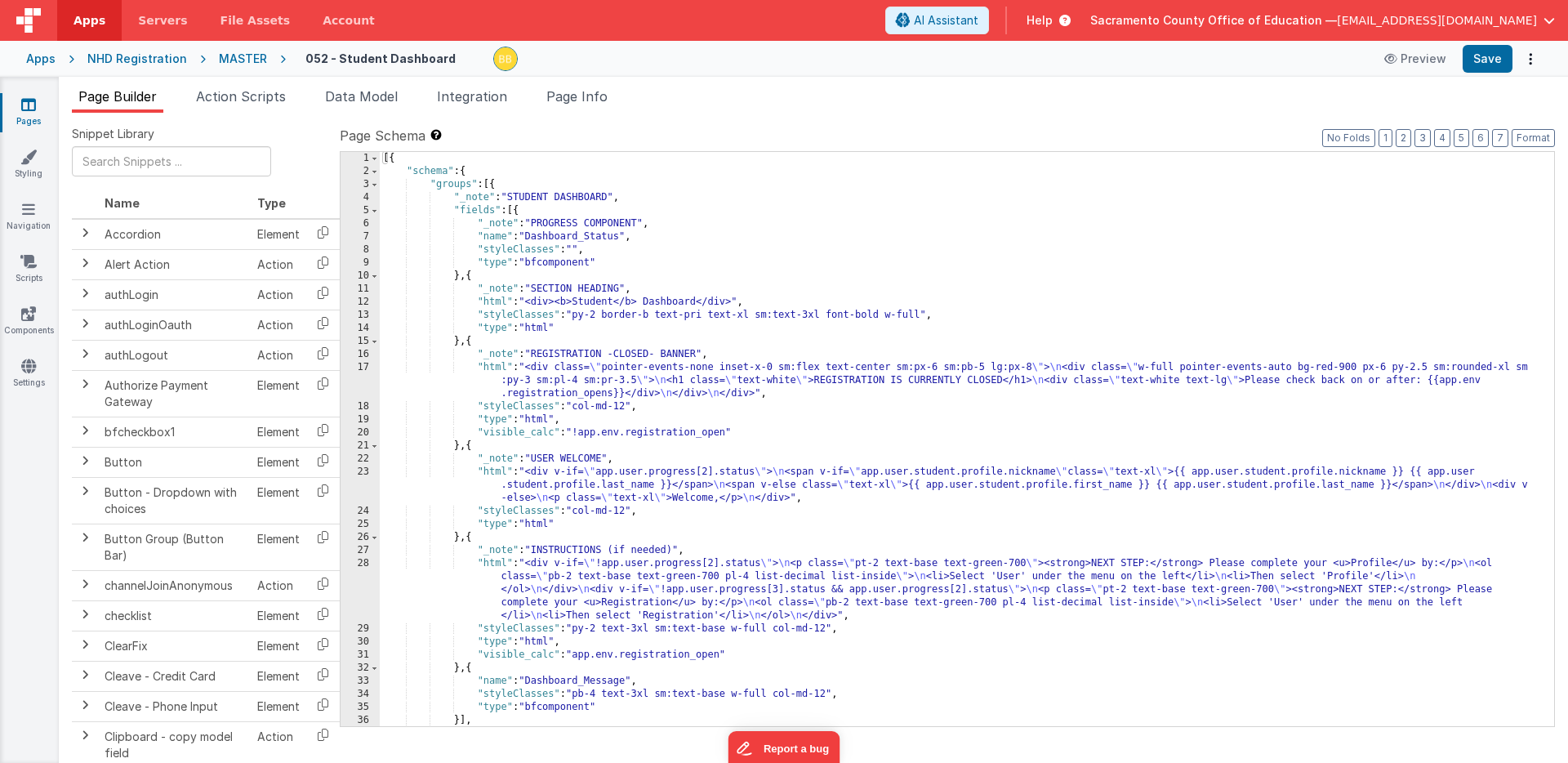
click at [491, 565] on div "[{ "schema" : { "groups" : [{ "_note" : "STUDENT DASHBOARD" , "fields" : [{ "_n…" at bounding box center [967, 452] width 1175 height 601
click at [366, 573] on div "28" at bounding box center [360, 589] width 40 height 65
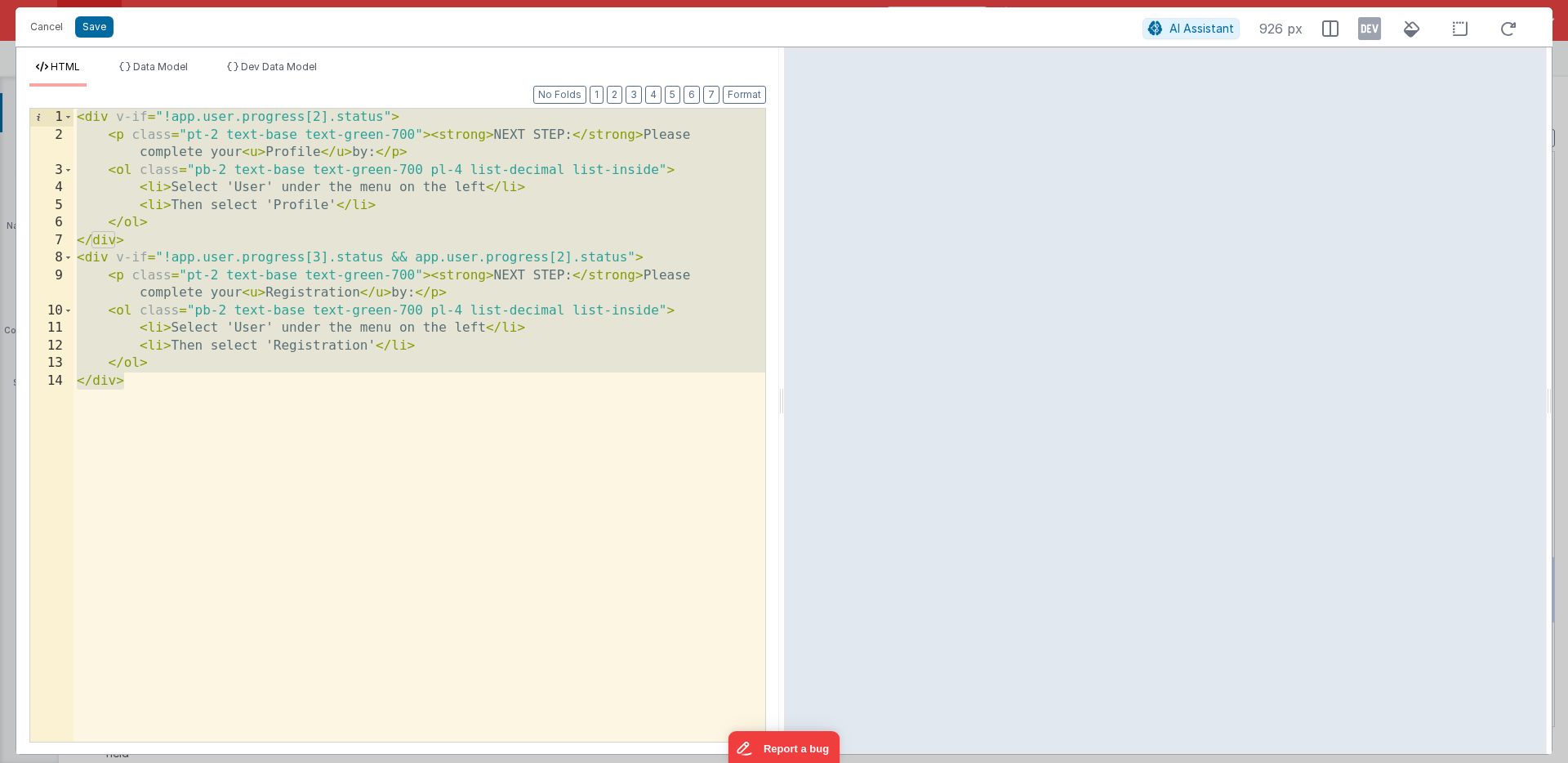
drag, startPoint x: 130, startPoint y: 385, endPoint x: 49, endPoint y: 113, distance: 283.8
click at [49, 113] on div "1 2 3 4 5 6 7 8 9 10 11 12 13 14 < div v-if = "!app.user.progress[2].status" > …" at bounding box center [398, 425] width 737 height 634
click at [50, 25] on button "Cancel" at bounding box center [46, 27] width 49 height 23
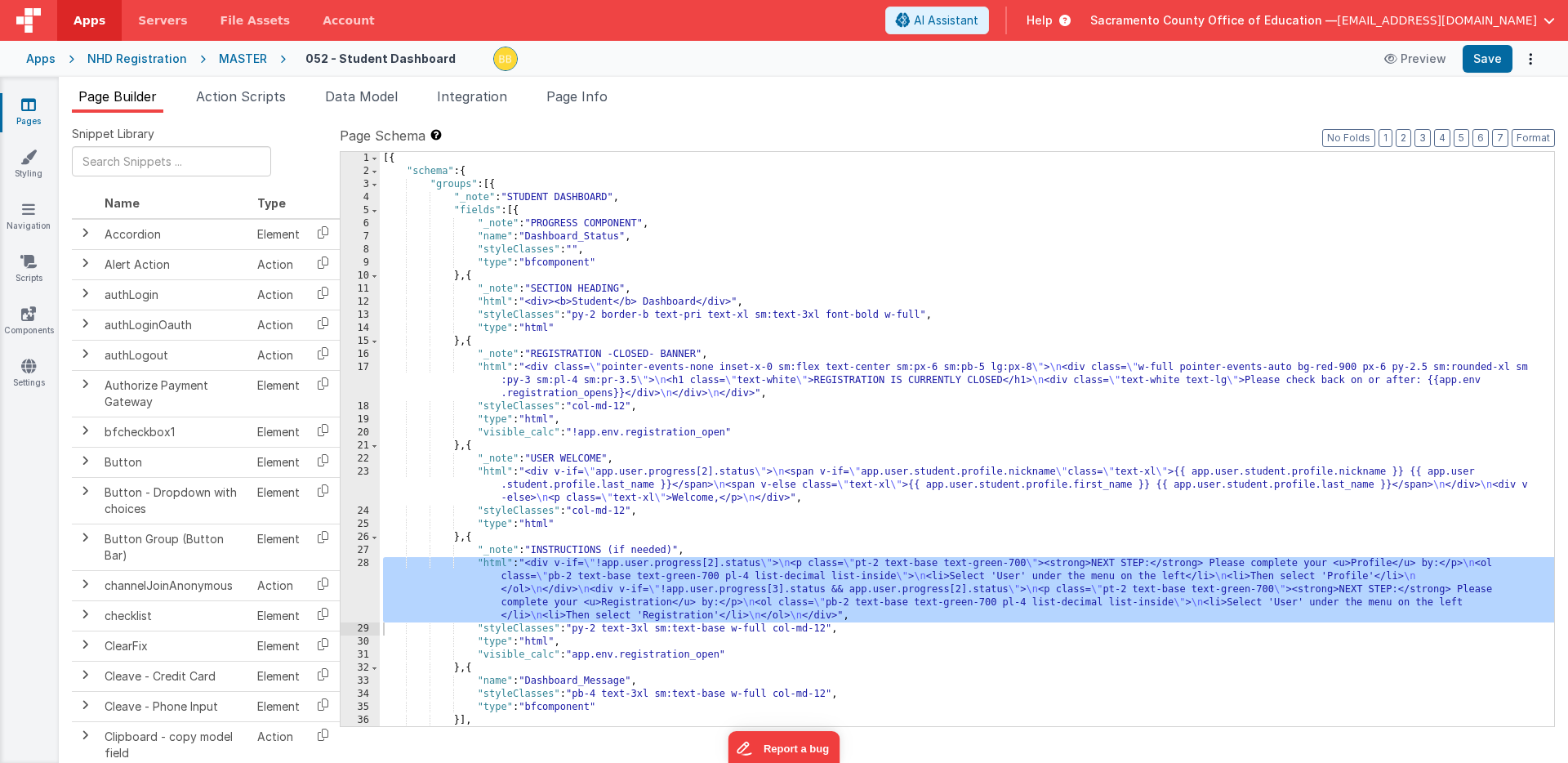
click at [35, 103] on icon at bounding box center [29, 105] width 15 height 16
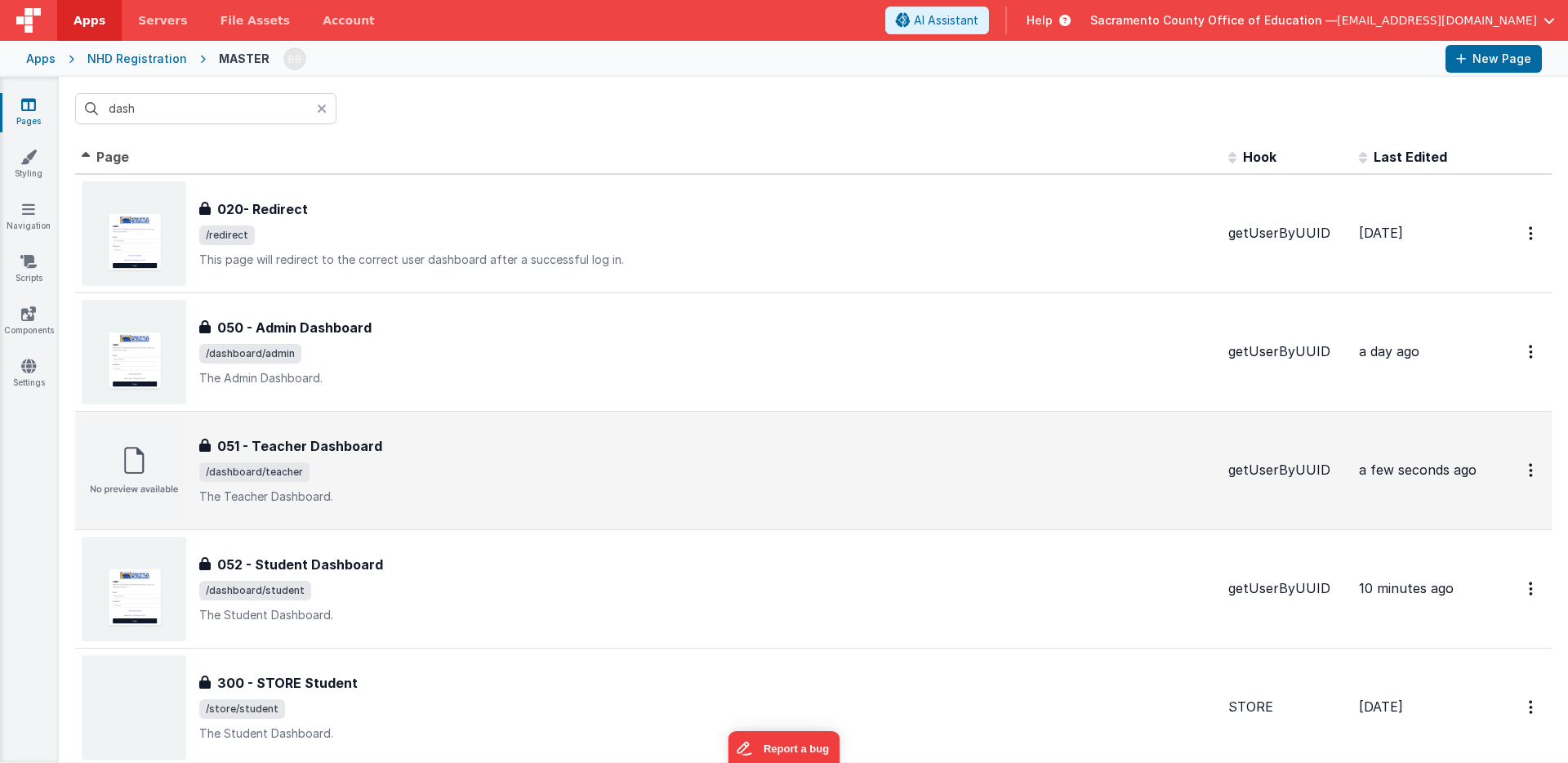
click at [289, 443] on h3 "051 - Teacher Dashboard" at bounding box center [300, 446] width 165 height 20
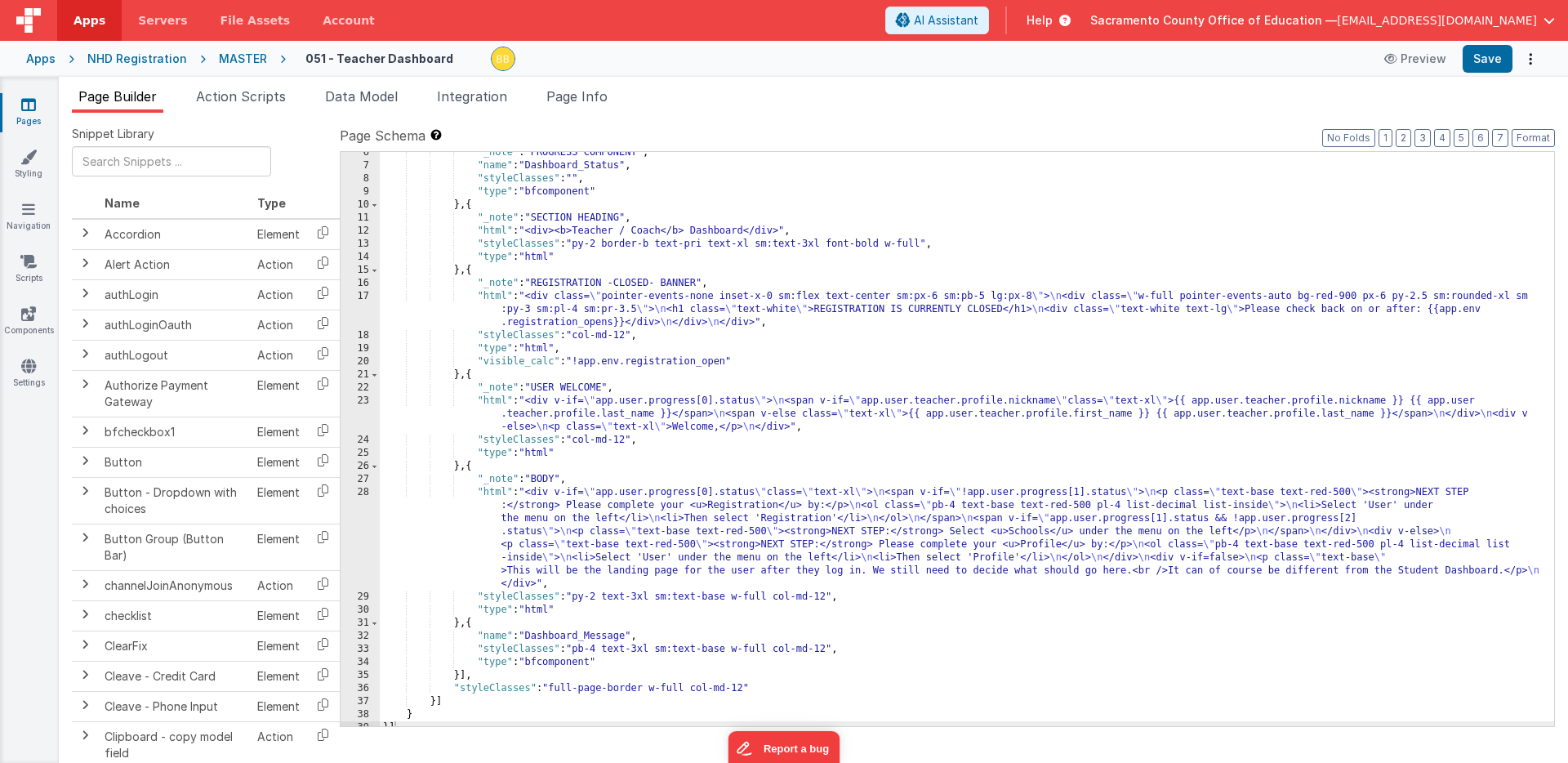
scroll to position [79, 0]
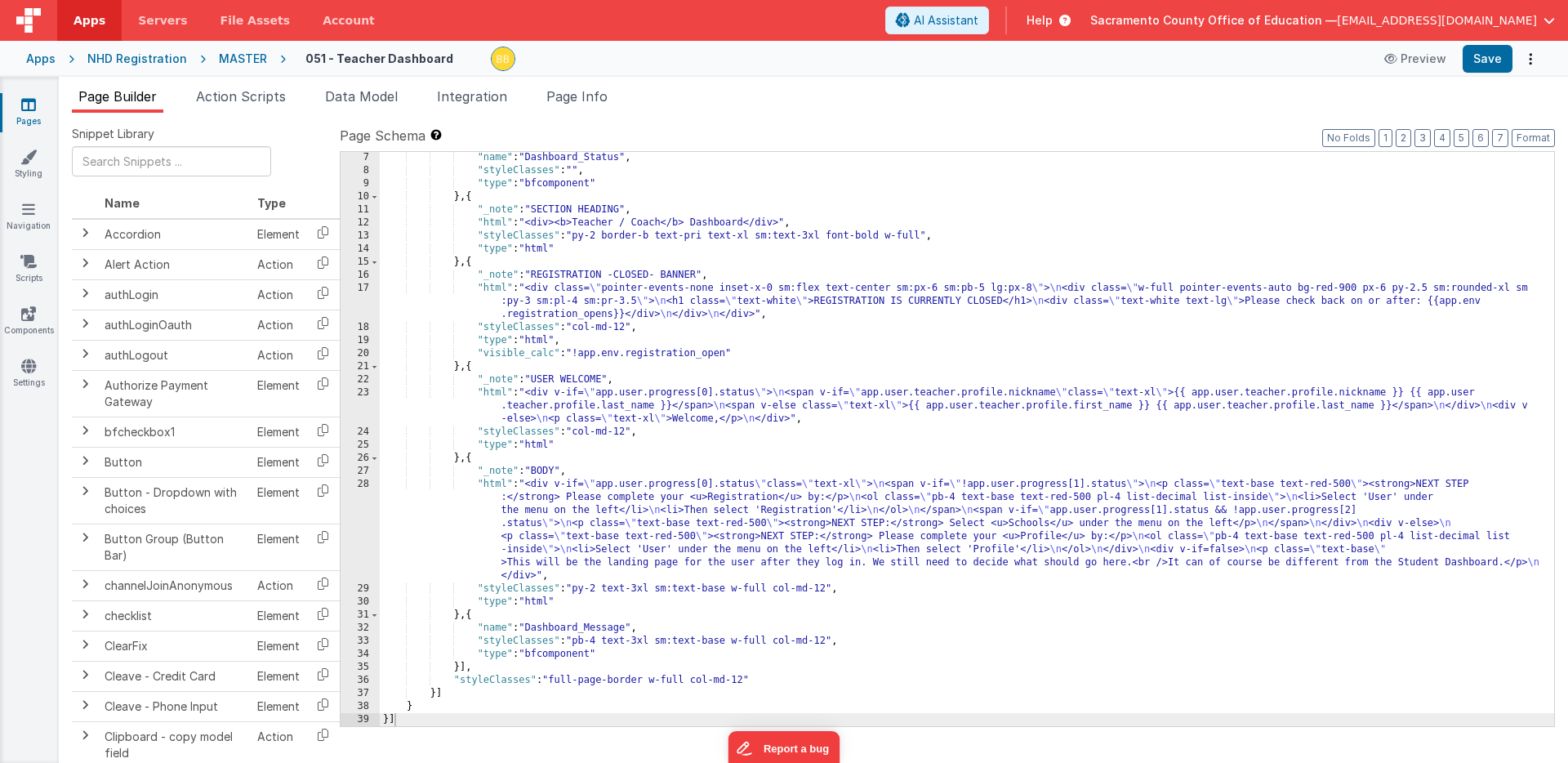
click at [493, 487] on div ""name" : "Dashboard_Status" , "styleClasses" : "" , "type" : "bfcomponent" } , …" at bounding box center [967, 451] width 1175 height 601
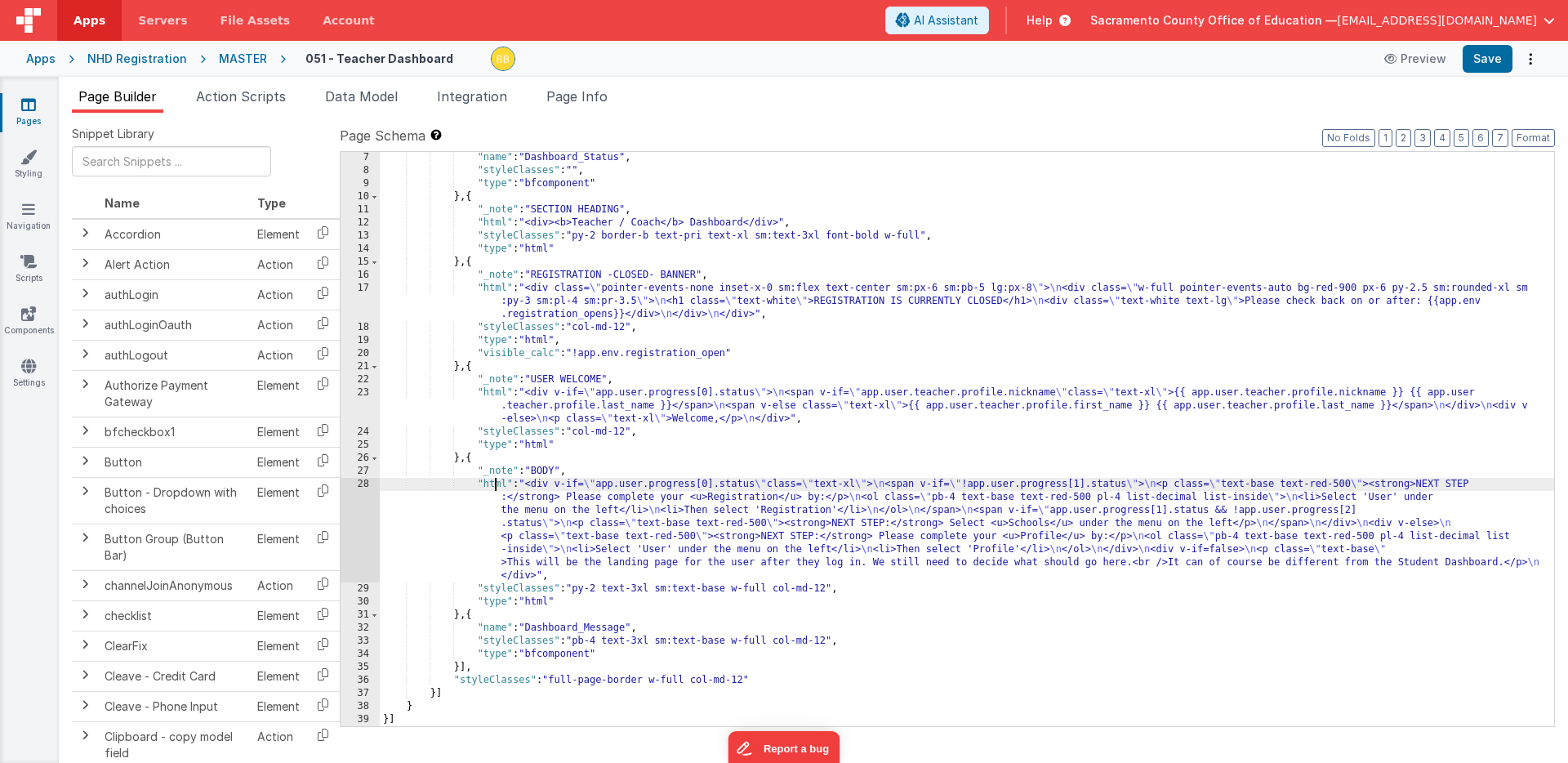
click at [365, 502] on div "28" at bounding box center [360, 530] width 40 height 105
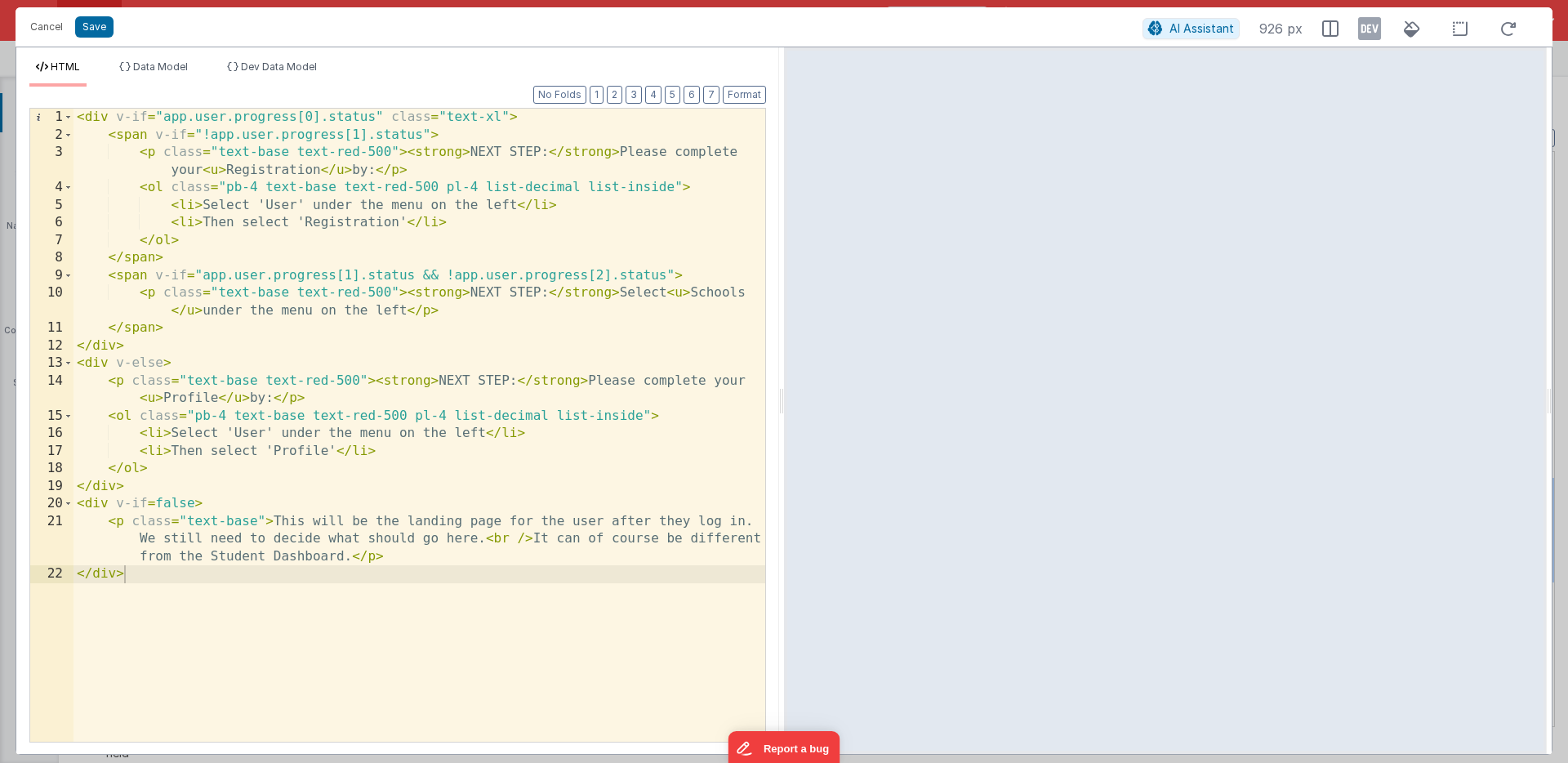
click at [238, 614] on div "< div v-if = "app.user.progress[0].status" class = "text-xl" > < span v-if = "!…" at bounding box center [419, 442] width 692 height 668
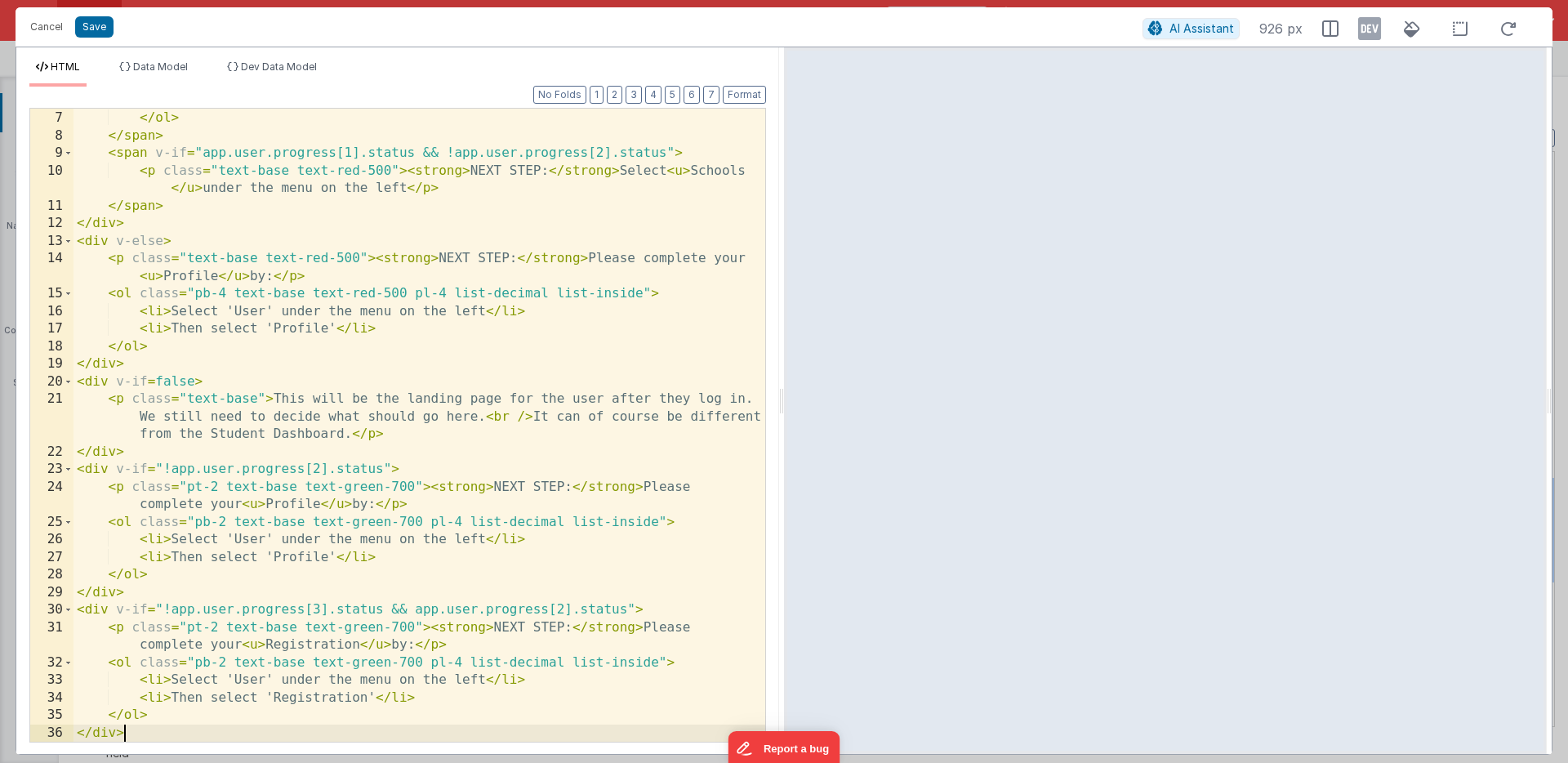
scroll to position [122, 0]
click at [321, 456] on div "< li > Then select 'Registration' </ li > </ ol > </ span > < span v-if = "app.…" at bounding box center [419, 426] width 692 height 668
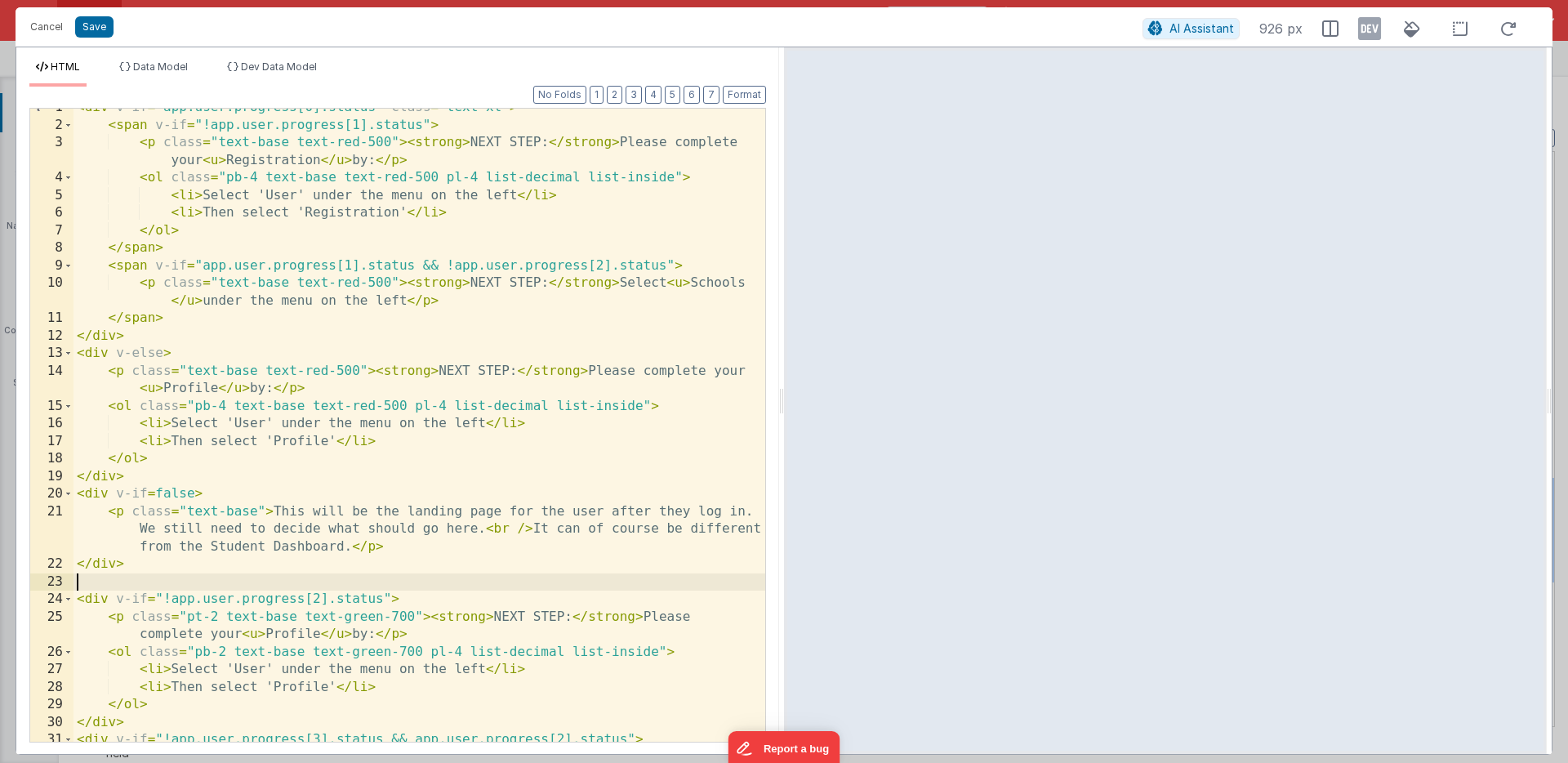
scroll to position [0, 0]
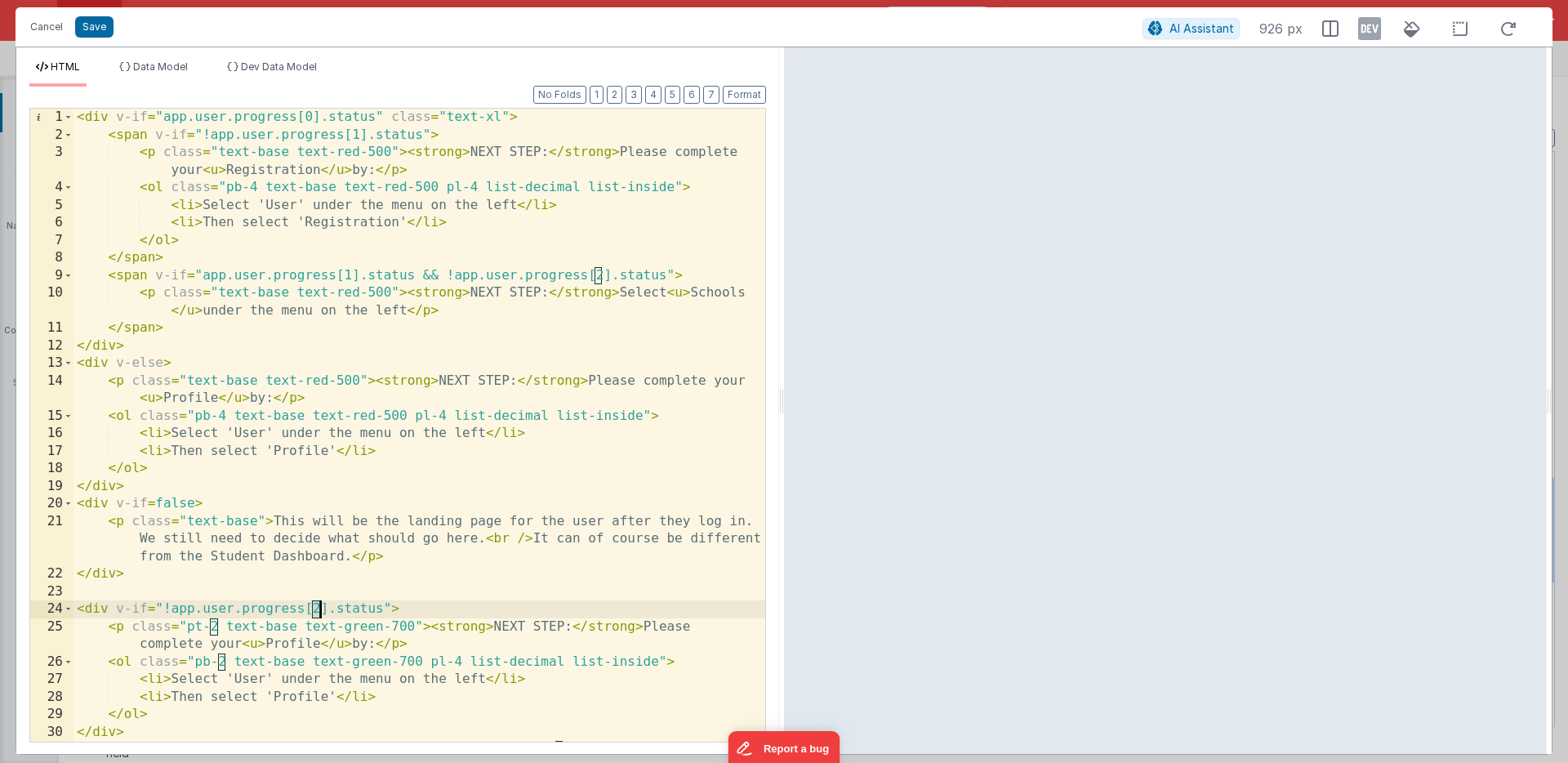
click at [319, 609] on div "< div v-if = "app.user.progress[0].status" class = "text-xl" > < span v-if = "!…" at bounding box center [419, 452] width 692 height 686
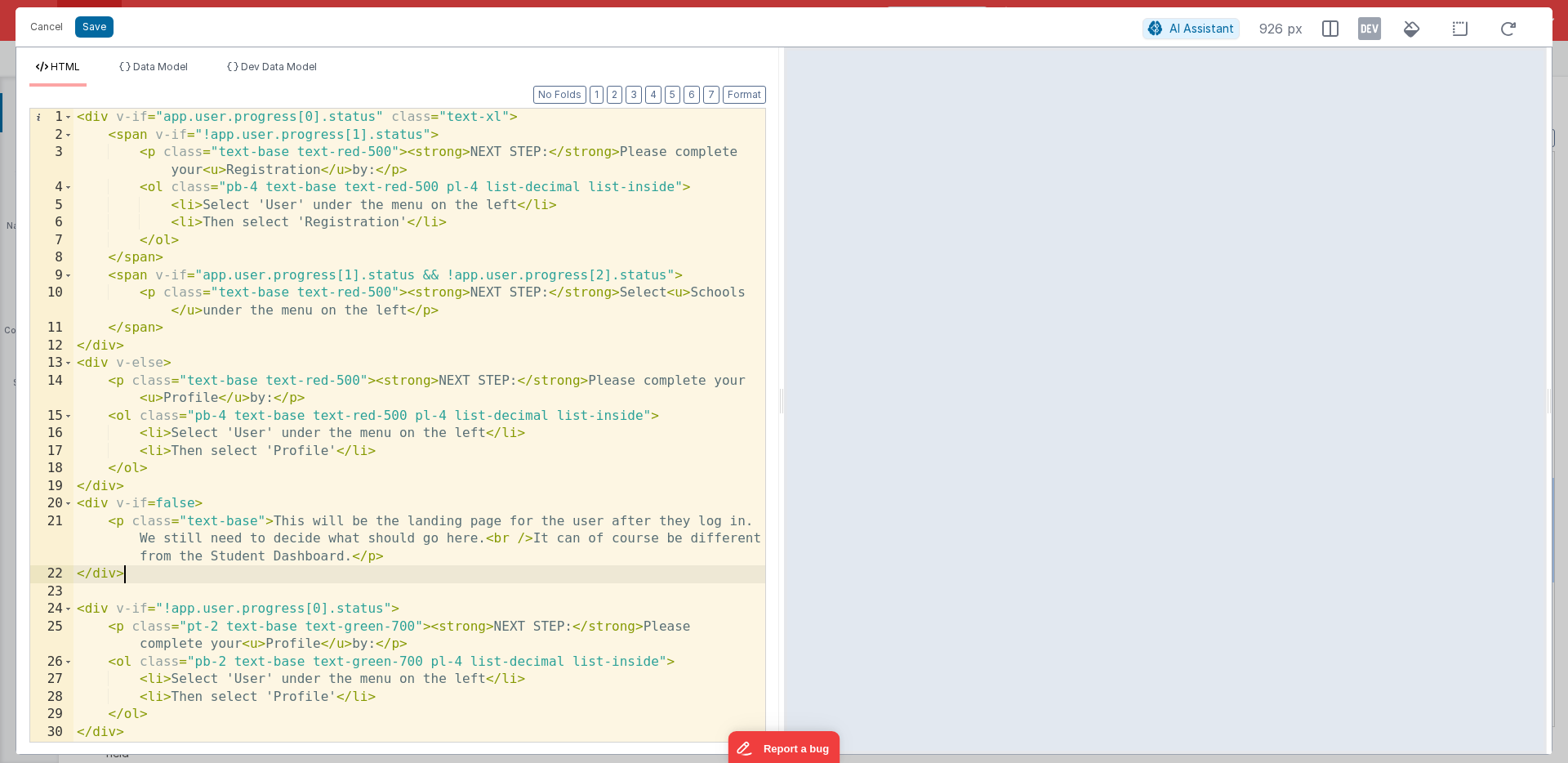
click at [351, 582] on div "< div v-if = "app.user.progress[0].status" class = "text-xl" > < span v-if = "!…" at bounding box center [419, 452] width 692 height 686
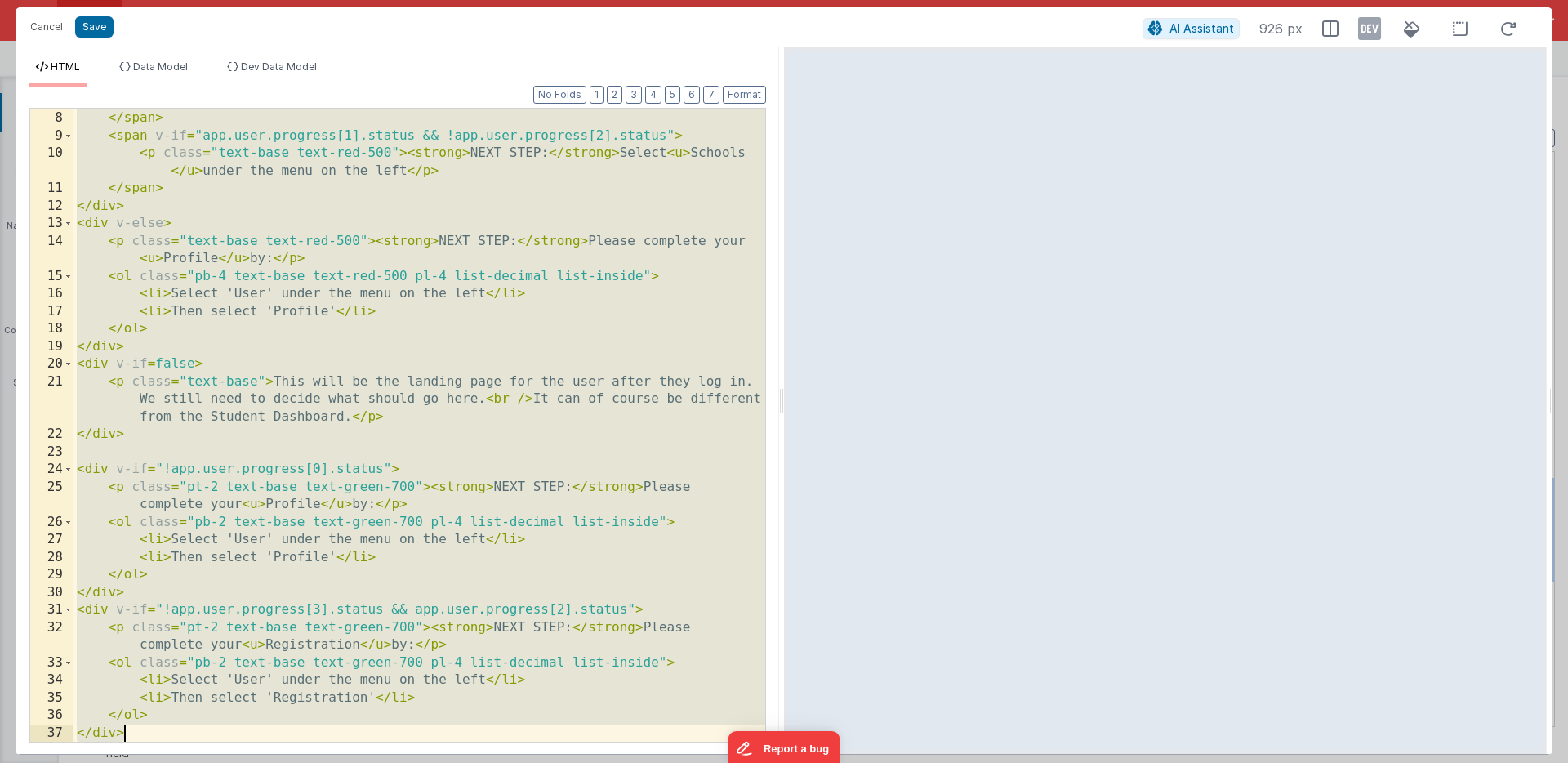
scroll to position [139, 0]
click at [510, 443] on div "</ ol > </ span > < span v-if = "app.user.progress[1].status && !app.user.progr…" at bounding box center [419, 426] width 692 height 668
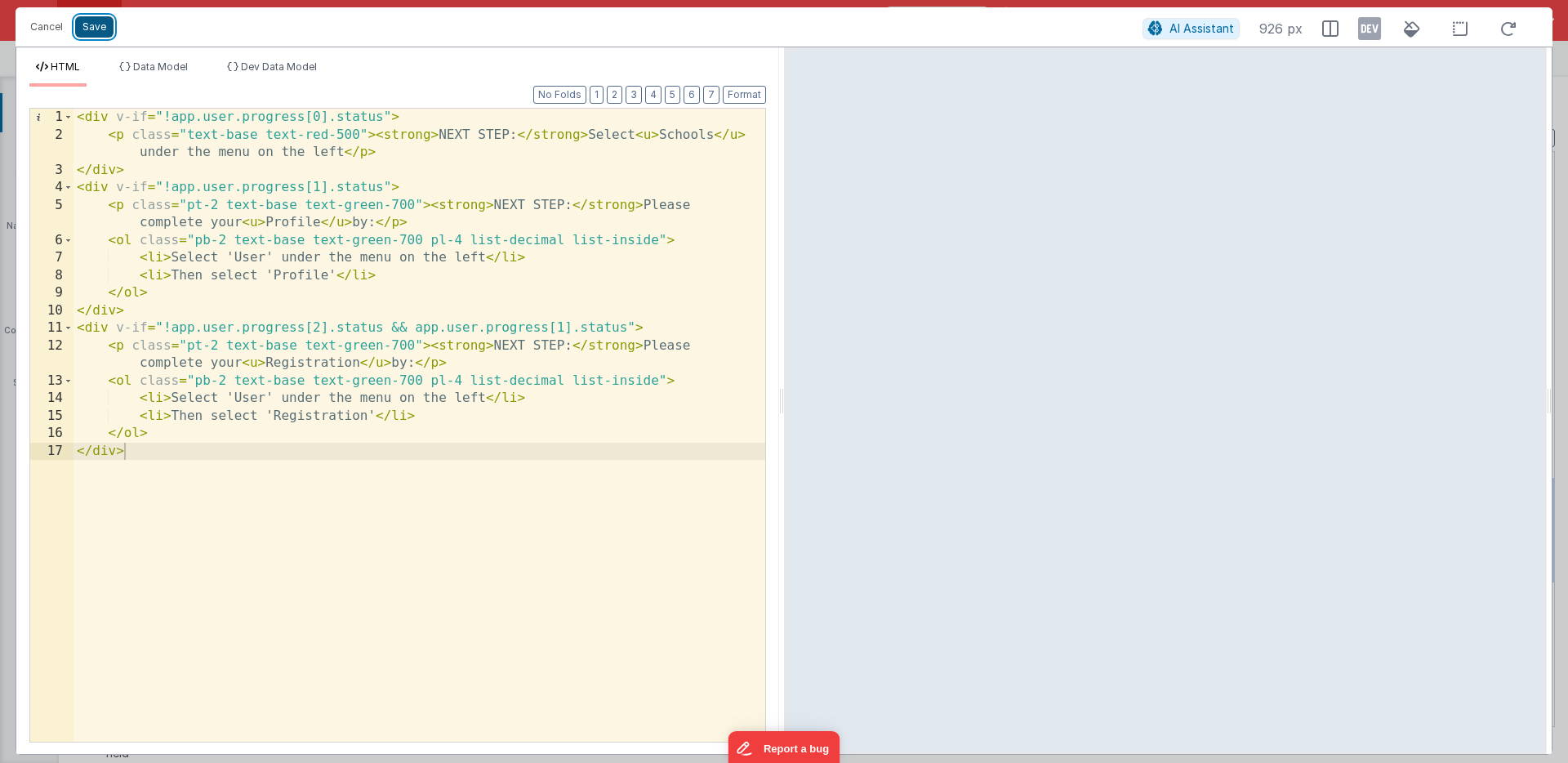
click at [97, 23] on button "Save" at bounding box center [94, 27] width 39 height 21
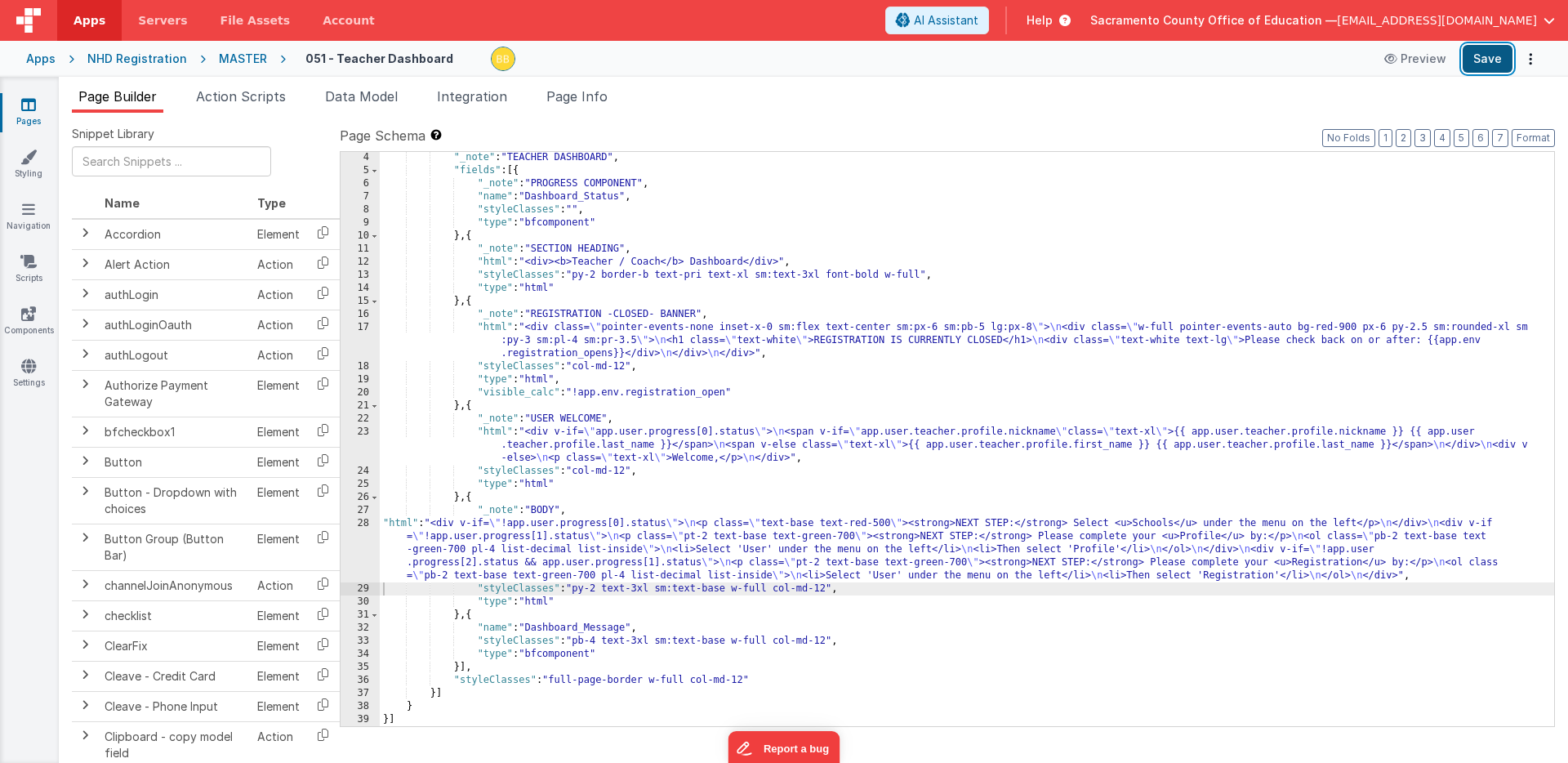
click at [1477, 54] on button "Save" at bounding box center [1487, 59] width 49 height 28
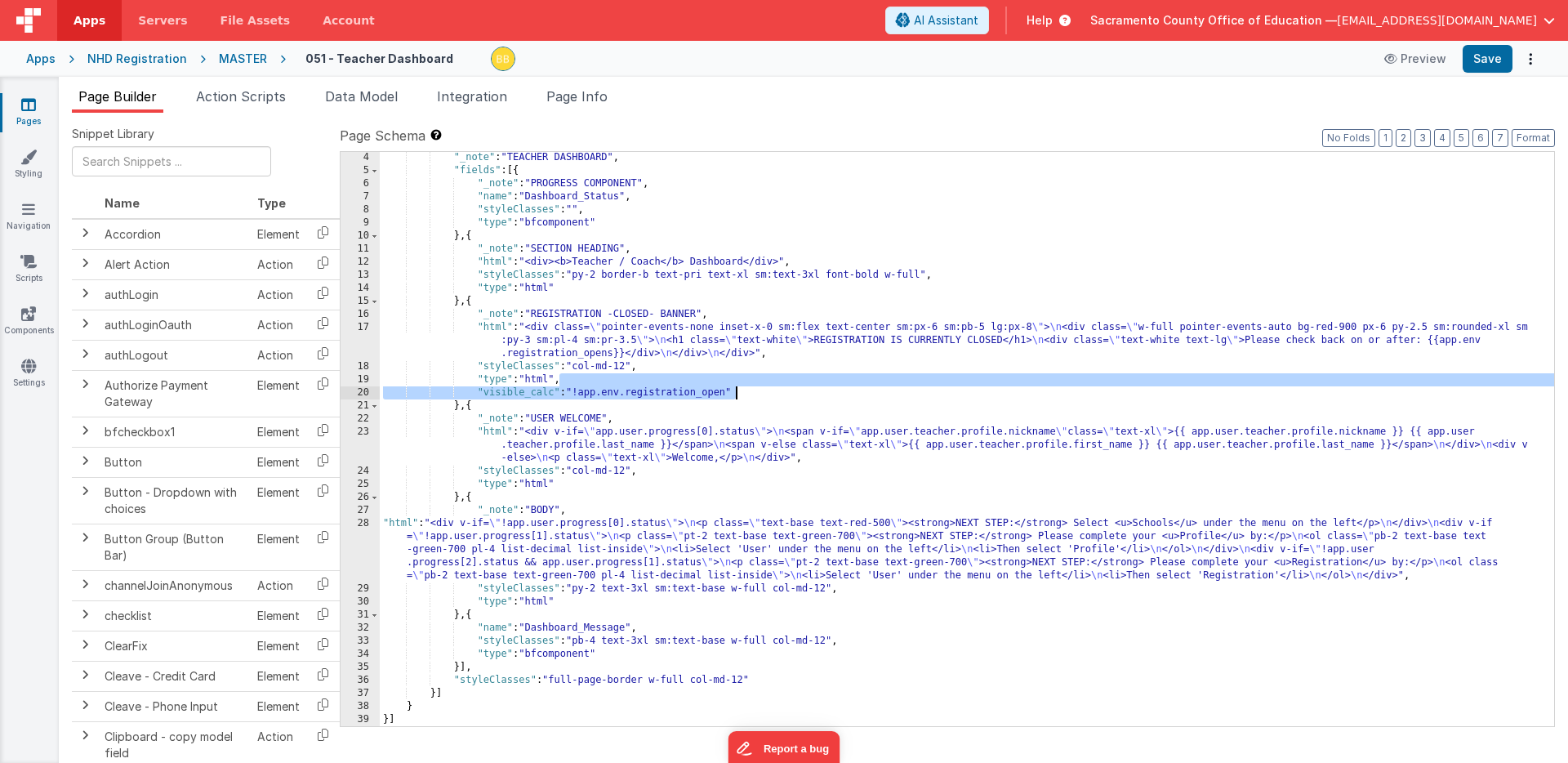
drag, startPoint x: 560, startPoint y: 379, endPoint x: 737, endPoint y: 388, distance: 177.2
click at [737, 388] on div ""_note" : "TEACHER DASHBOARD" , "fields" : [{ "_note" : "PROGRESS COMPONENT" , …" at bounding box center [967, 451] width 1175 height 601
click at [573, 486] on div ""_note" : "TEACHER DASHBOARD" , "fields" : [{ "_note" : "PROGRESS COMPONENT" , …" at bounding box center [967, 451] width 1175 height 601
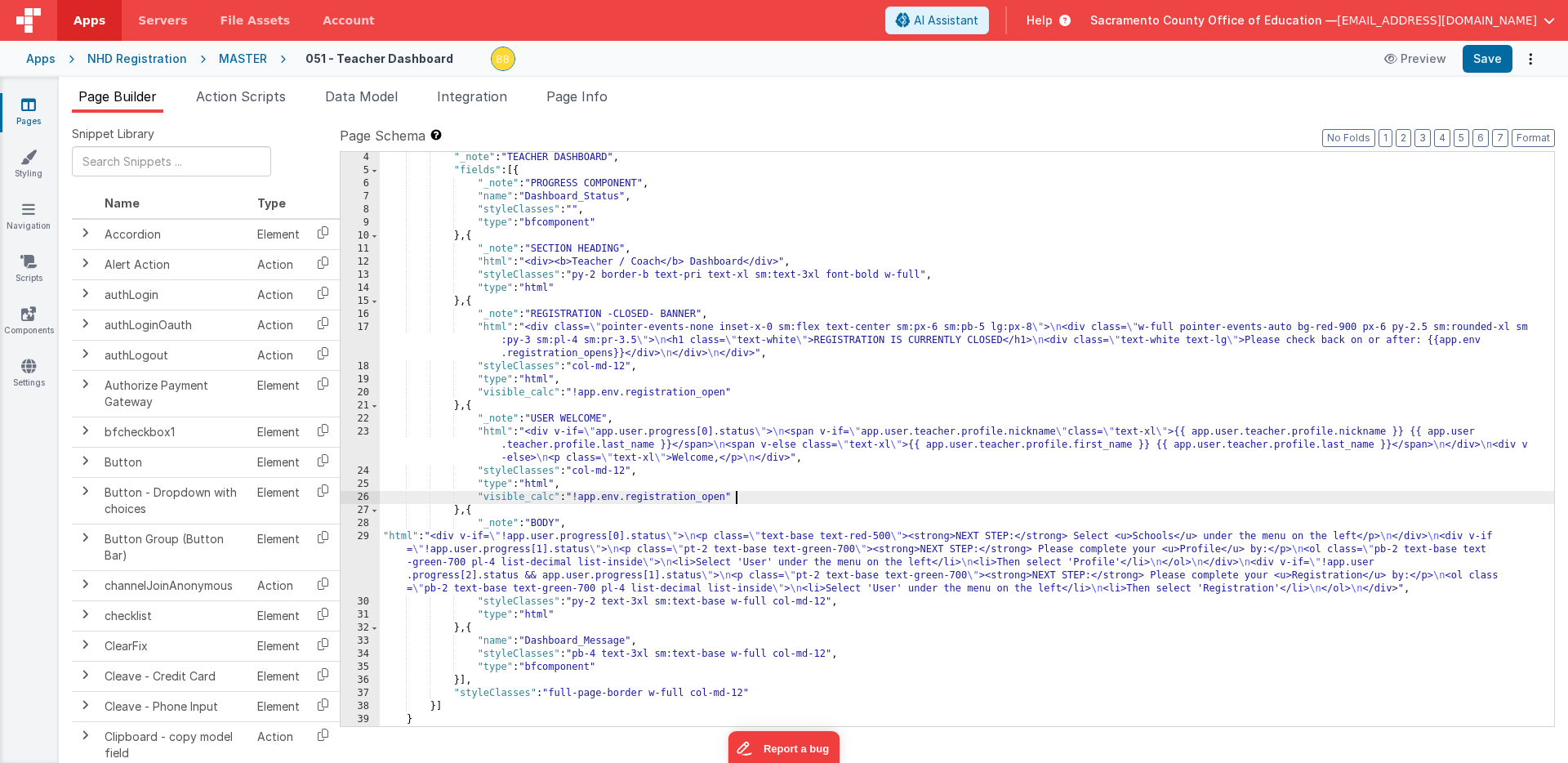
click at [584, 499] on div ""_note" : "TEACHER DASHBOARD" , "fields" : [{ "_note" : "PROGRESS COMPONENT" , …" at bounding box center [967, 451] width 1175 height 601
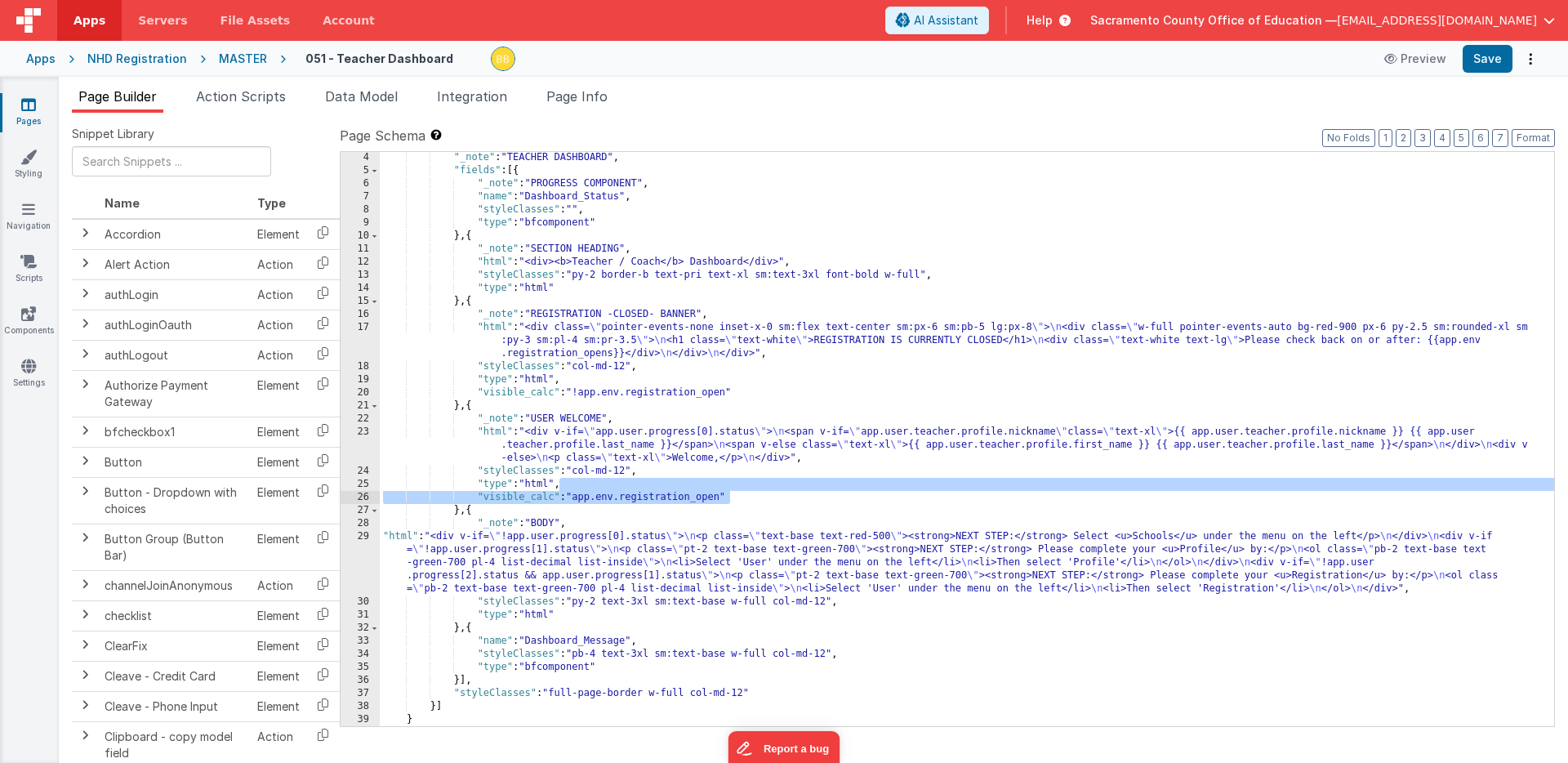
drag, startPoint x: 559, startPoint y: 484, endPoint x: 734, endPoint y: 491, distance: 175.1
click at [734, 491] on div ""_note" : "TEACHER DASHBOARD" , "fields" : [{ "_note" : "PROGRESS COMPONENT" , …" at bounding box center [967, 451] width 1175 height 601
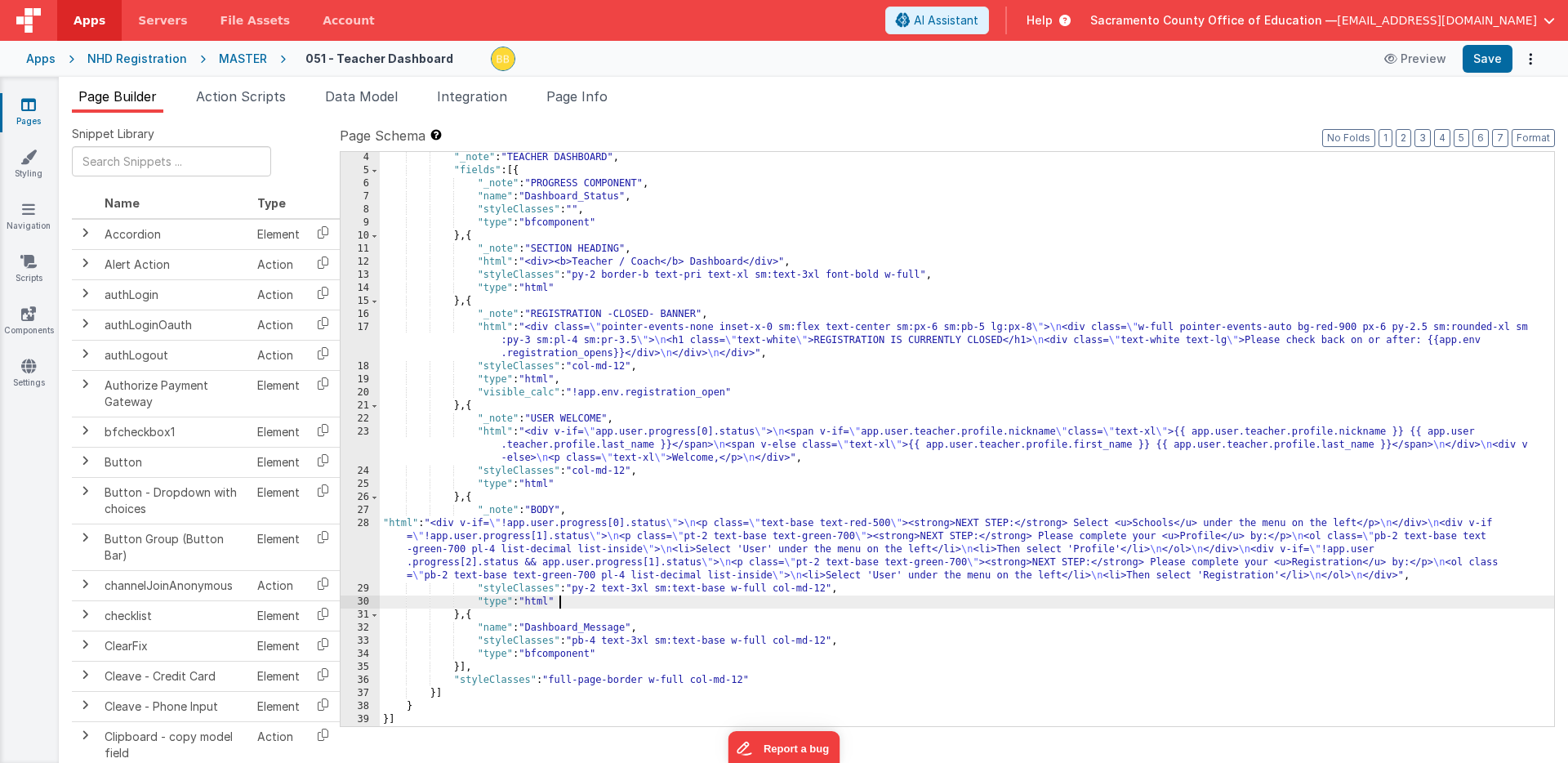
click at [571, 606] on div ""_note" : "TEACHER DASHBOARD" , "fields" : [{ "_note" : "PROGRESS COMPONENT" , …" at bounding box center [967, 451] width 1175 height 601
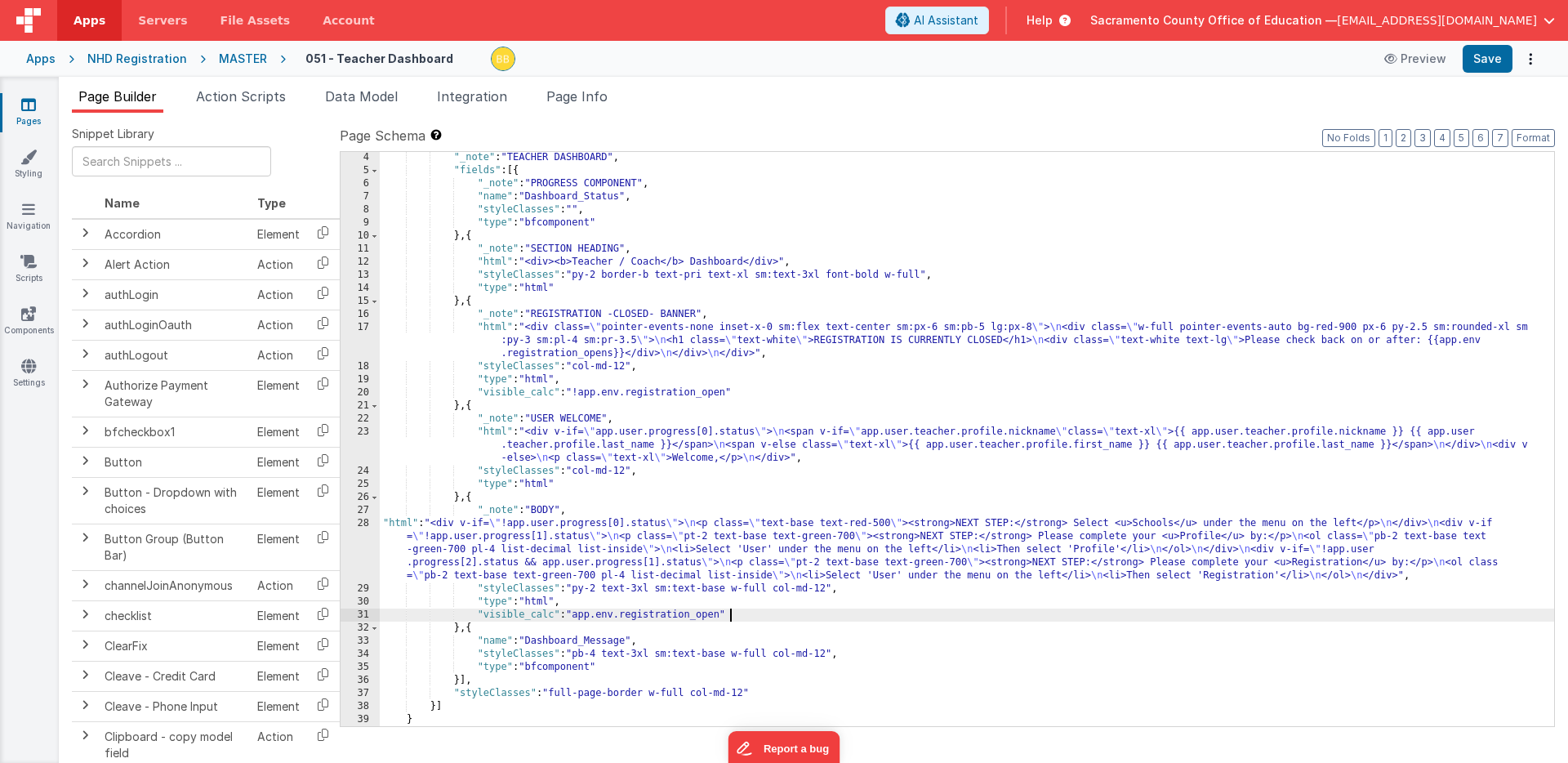
click at [544, 511] on div ""_note" : "TEACHER DASHBOARD" , "fields" : [{ "_note" : "PROGRESS COMPONENT" , …" at bounding box center [967, 451] width 1175 height 601
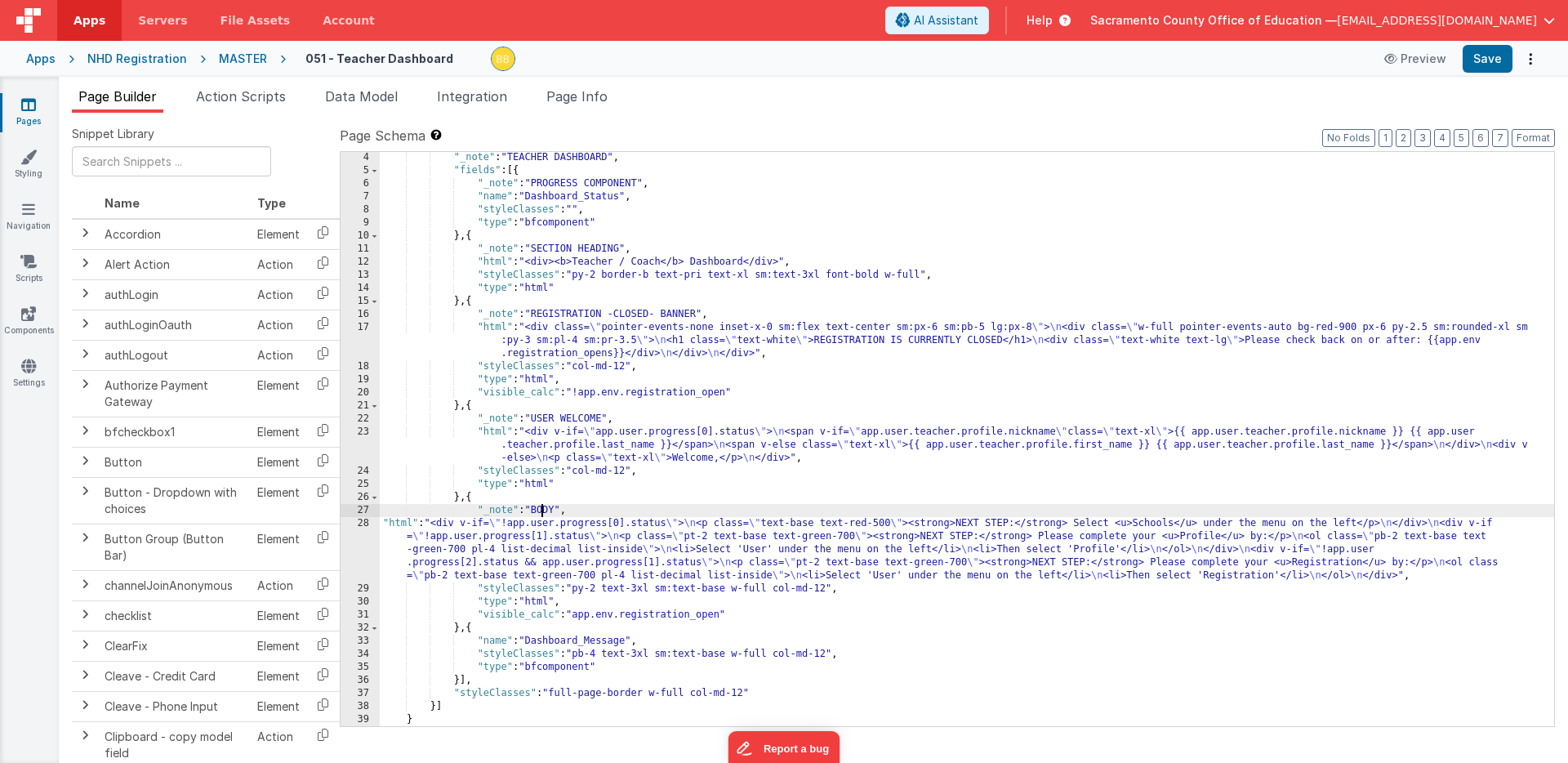
click at [544, 511] on div ""_note" : "TEACHER DASHBOARD" , "fields" : [{ "_note" : "PROGRESS COMPONENT" , …" at bounding box center [967, 451] width 1175 height 601
click at [596, 511] on div ""_note" : "TEACHER DASHBOARD" , "fields" : [{ "_note" : "PROGRESS COMPONENT" , …" at bounding box center [967, 451] width 1175 height 601
click at [1494, 54] on button "Save" at bounding box center [1487, 59] width 49 height 28
click at [25, 102] on icon at bounding box center [29, 105] width 15 height 16
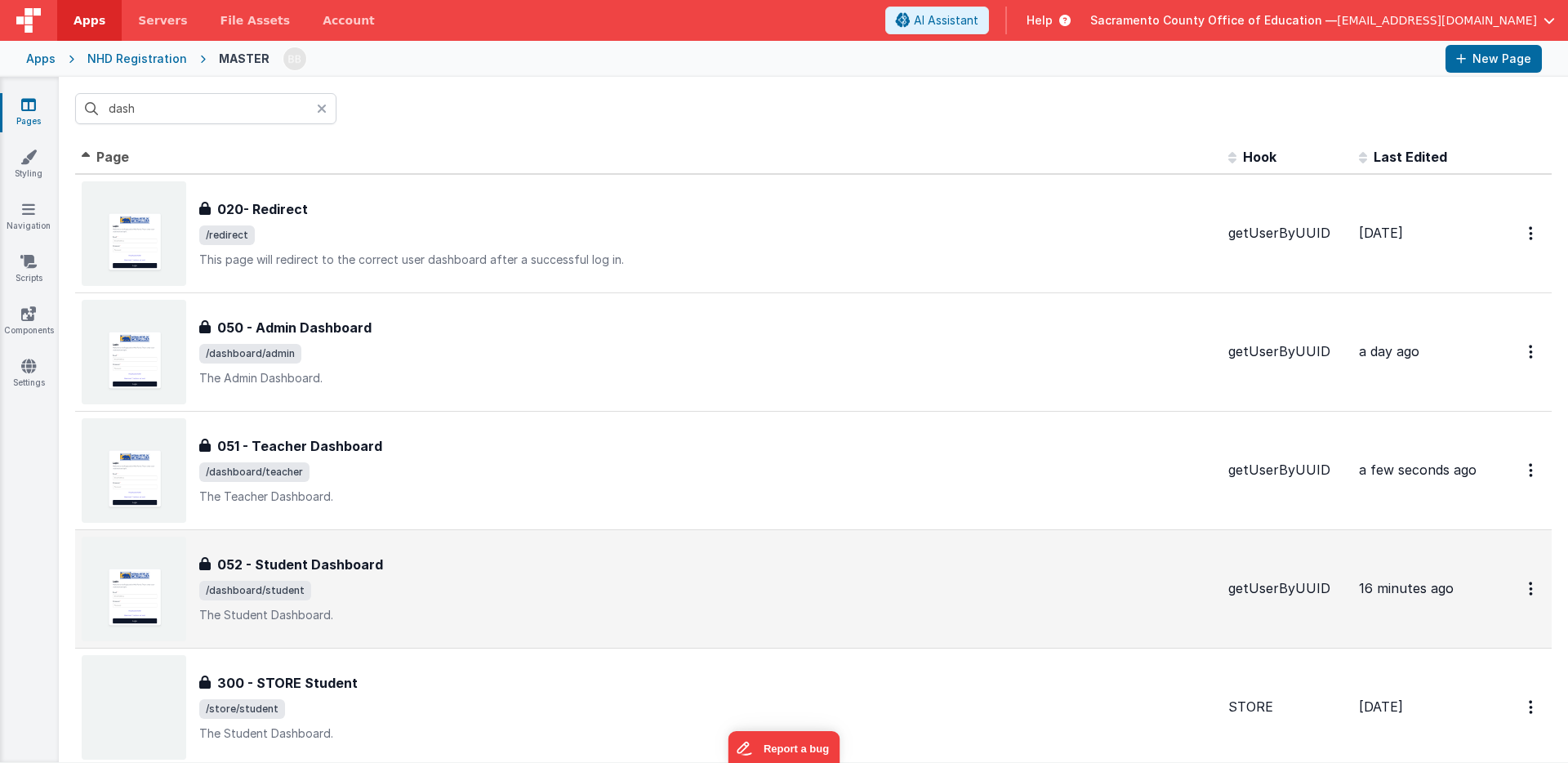
click at [321, 562] on h3 "052 - Student Dashboard" at bounding box center [300, 564] width 166 height 20
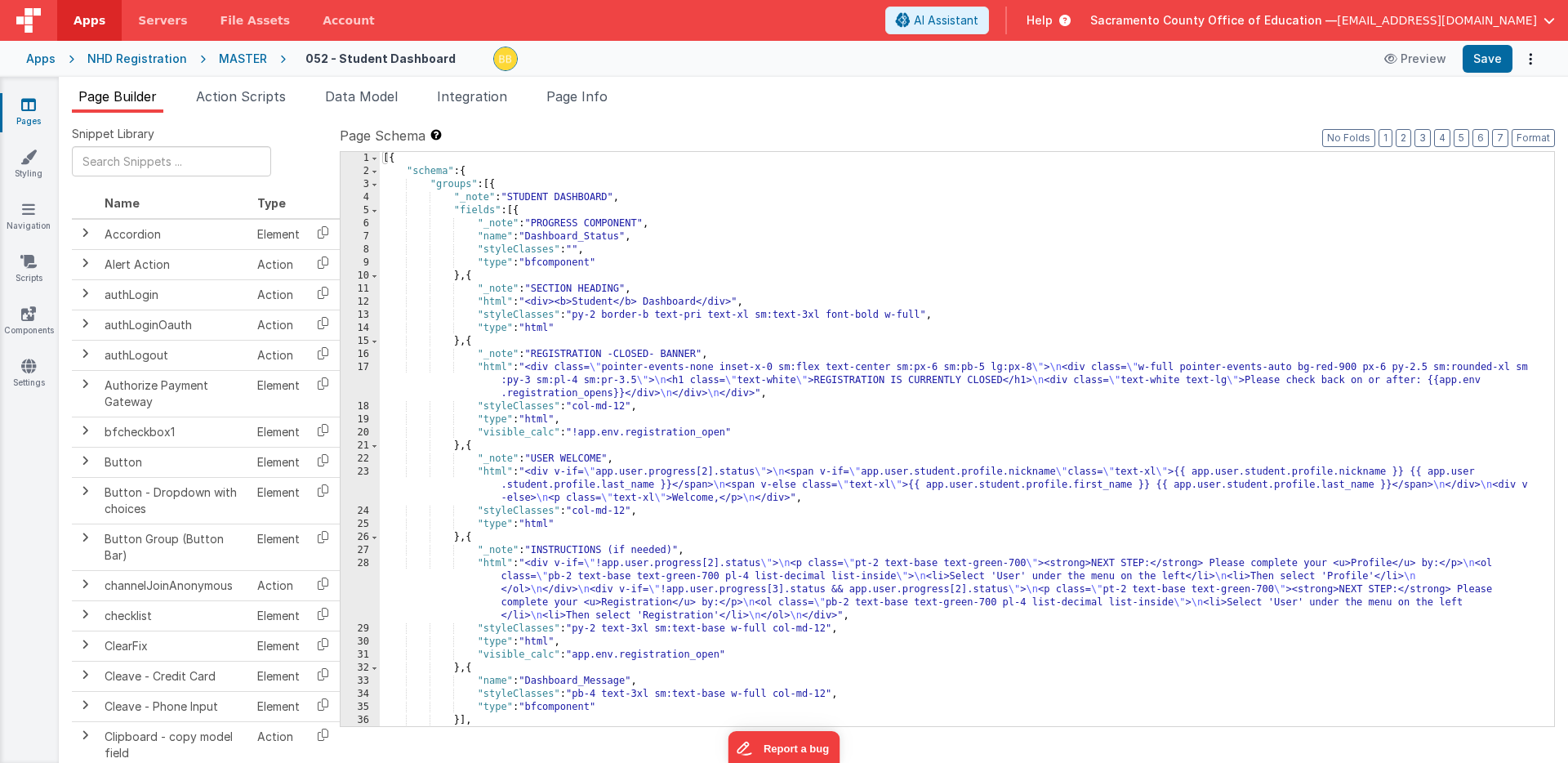
click at [32, 104] on icon at bounding box center [29, 105] width 15 height 16
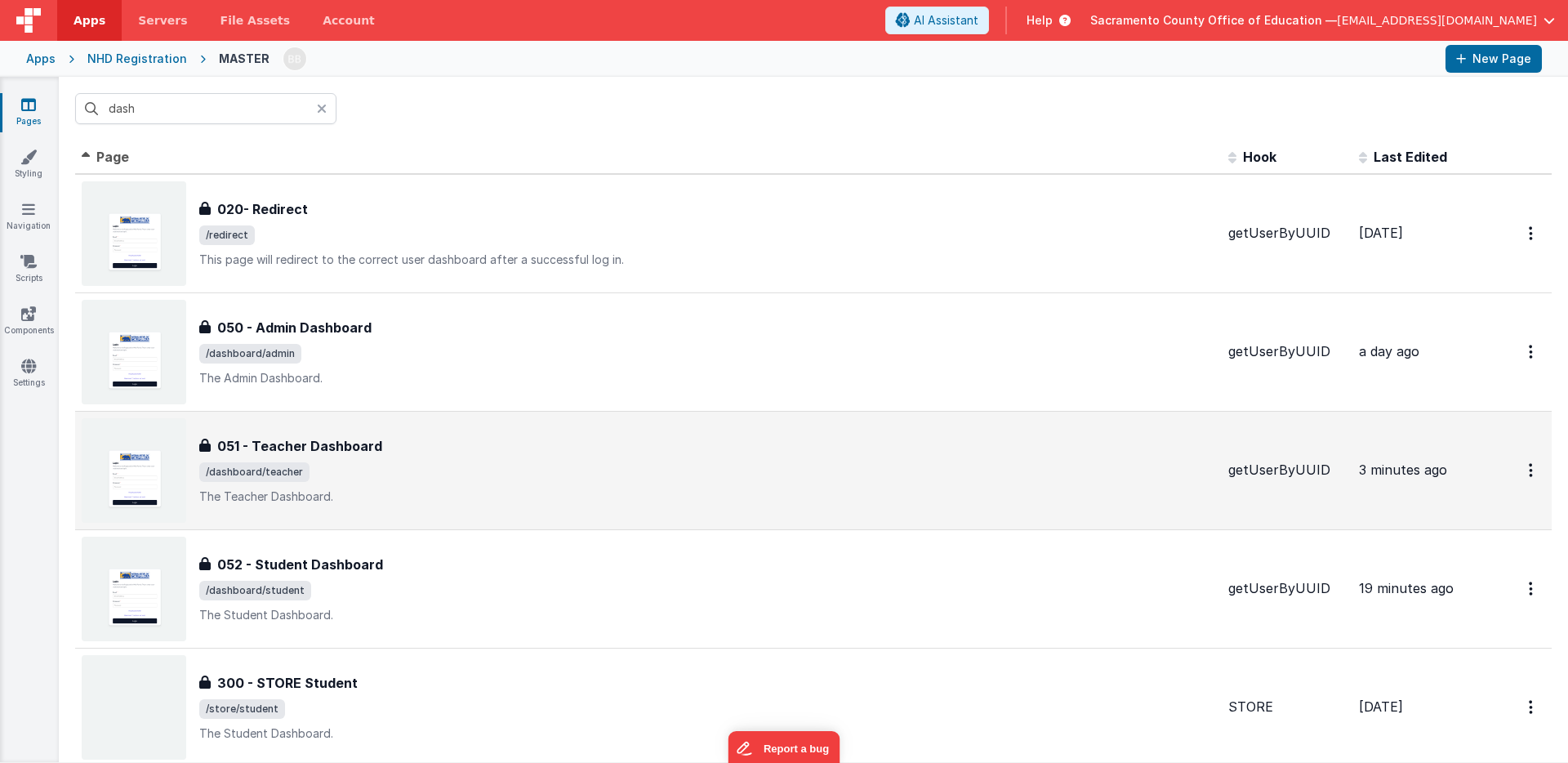
click at [317, 439] on h3 "051 - Teacher Dashboard" at bounding box center [300, 446] width 165 height 20
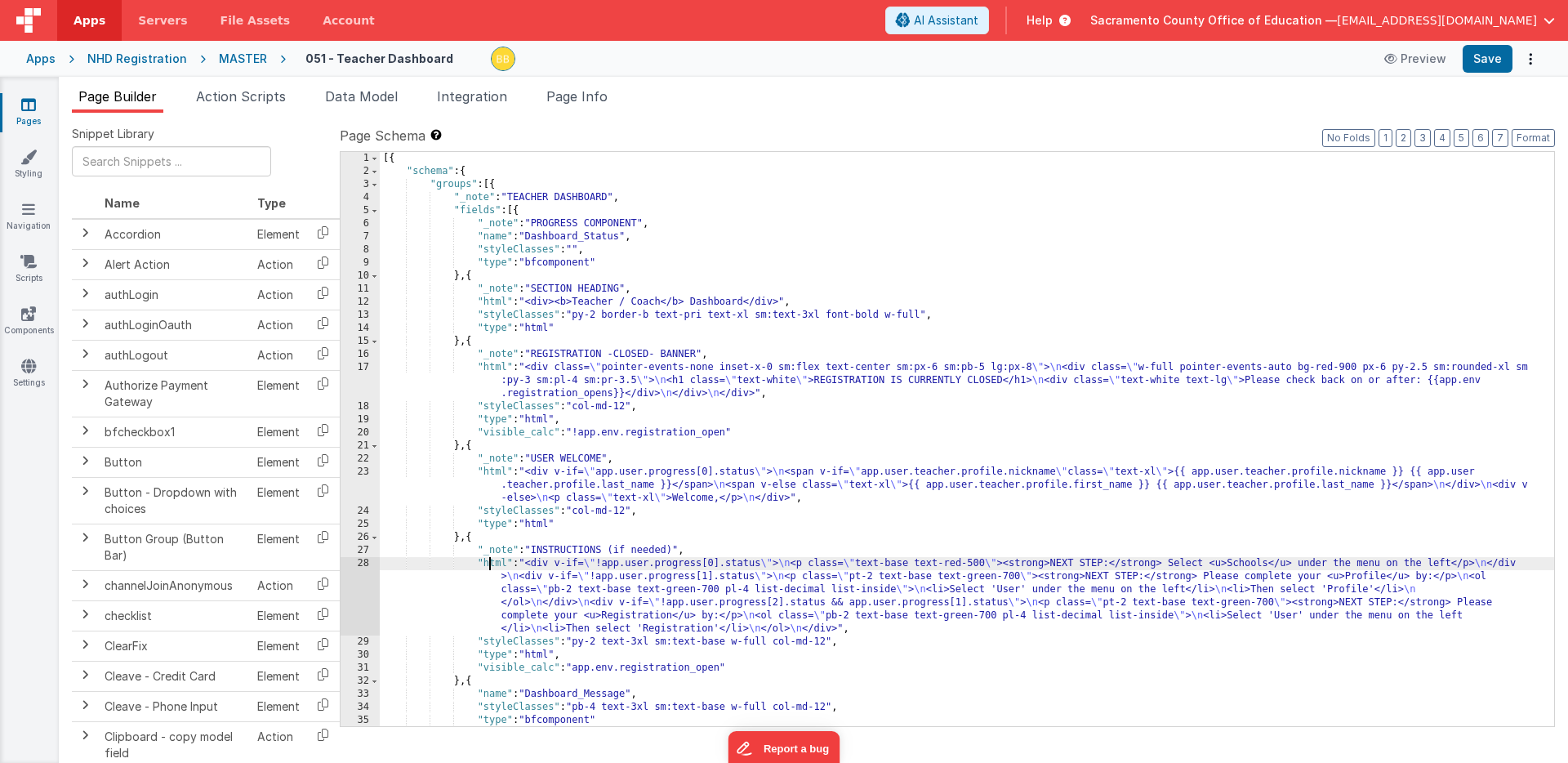
click at [489, 564] on div "[{ "schema" : { "groups" : [{ "_note" : "TEACHER DASHBOARD" , "fields" : [{ "_n…" at bounding box center [967, 452] width 1175 height 601
click at [364, 576] on div "28" at bounding box center [360, 596] width 40 height 78
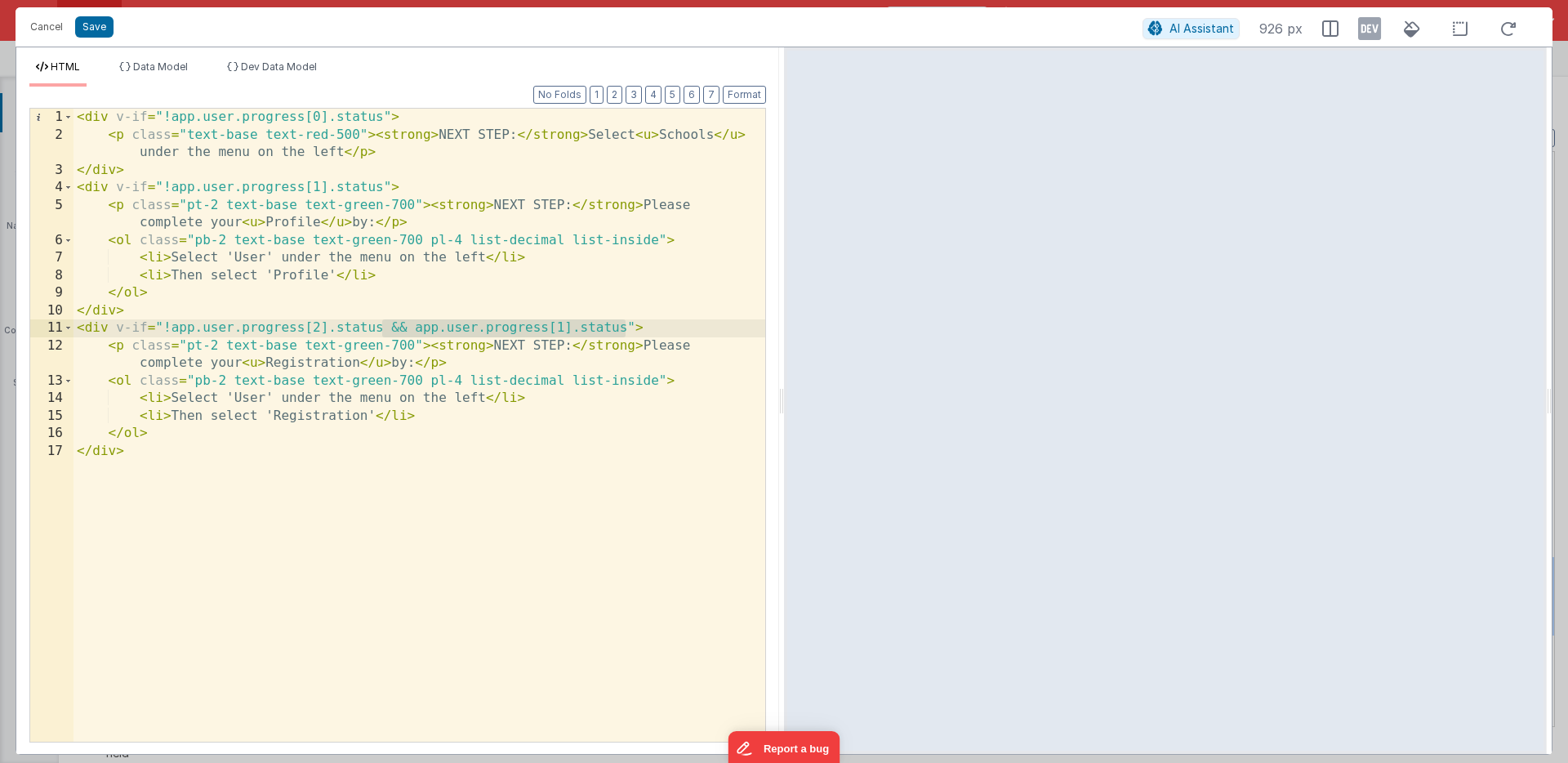
drag, startPoint x: 382, startPoint y: 328, endPoint x: 624, endPoint y: 325, distance: 242.0
click at [624, 325] on div "< div v-if = "!app.user.progress[0].status" > < p class = "text-base text-red-5…" at bounding box center [419, 442] width 692 height 668
click at [382, 187] on div "< div v-if = "!app.user.progress[0].status" > < p class = "text-base text-red-5…" at bounding box center [419, 442] width 692 height 668
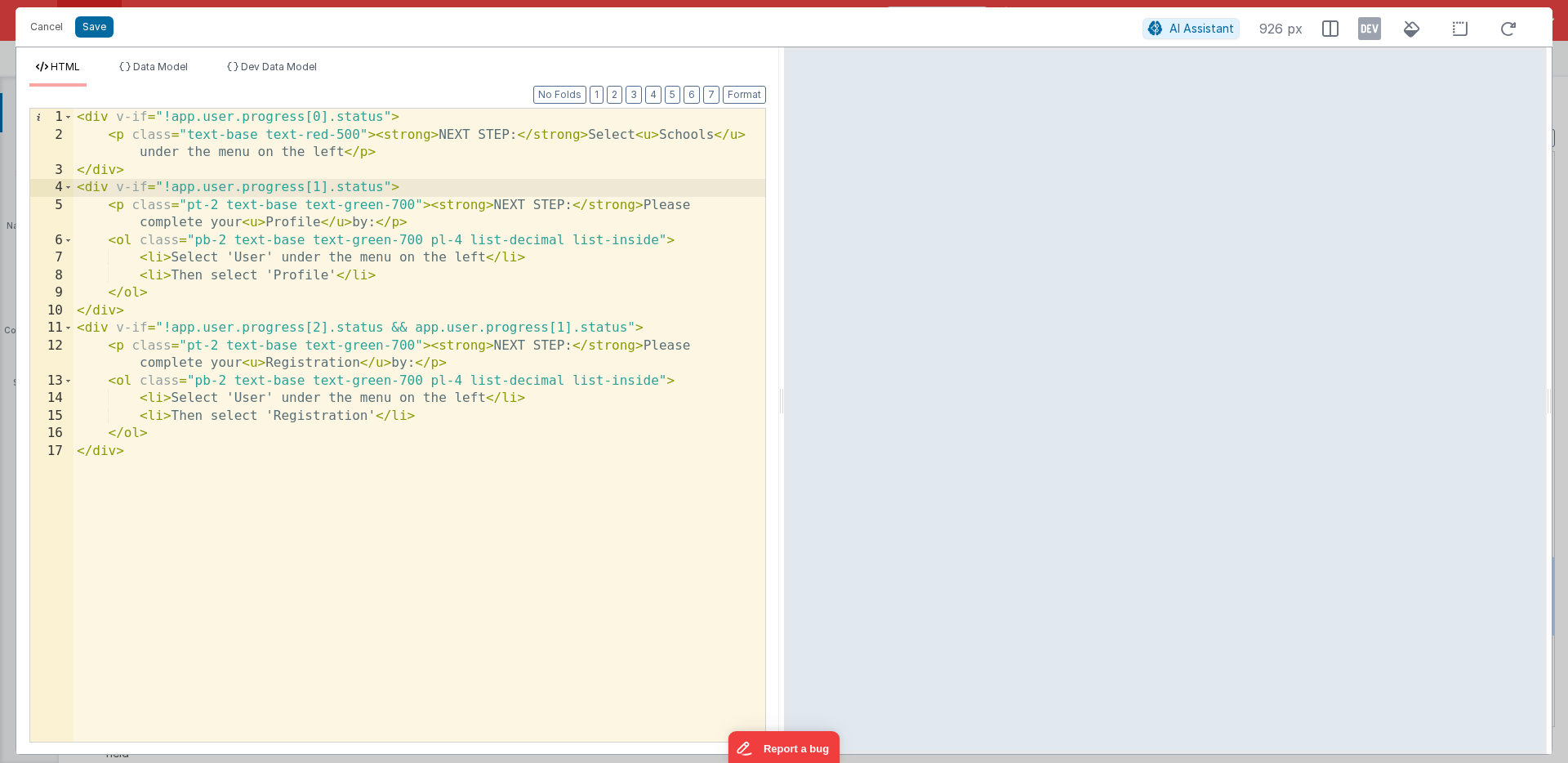
paste textarea
drag, startPoint x: 555, startPoint y: 187, endPoint x: 564, endPoint y: 186, distance: 9.1
click at [564, 186] on div "< div v-if = "!app.user.progress[0].status" > < p class = "text-base text-red-5…" at bounding box center [419, 442] width 692 height 668
click at [96, 27] on button "Save" at bounding box center [94, 27] width 39 height 21
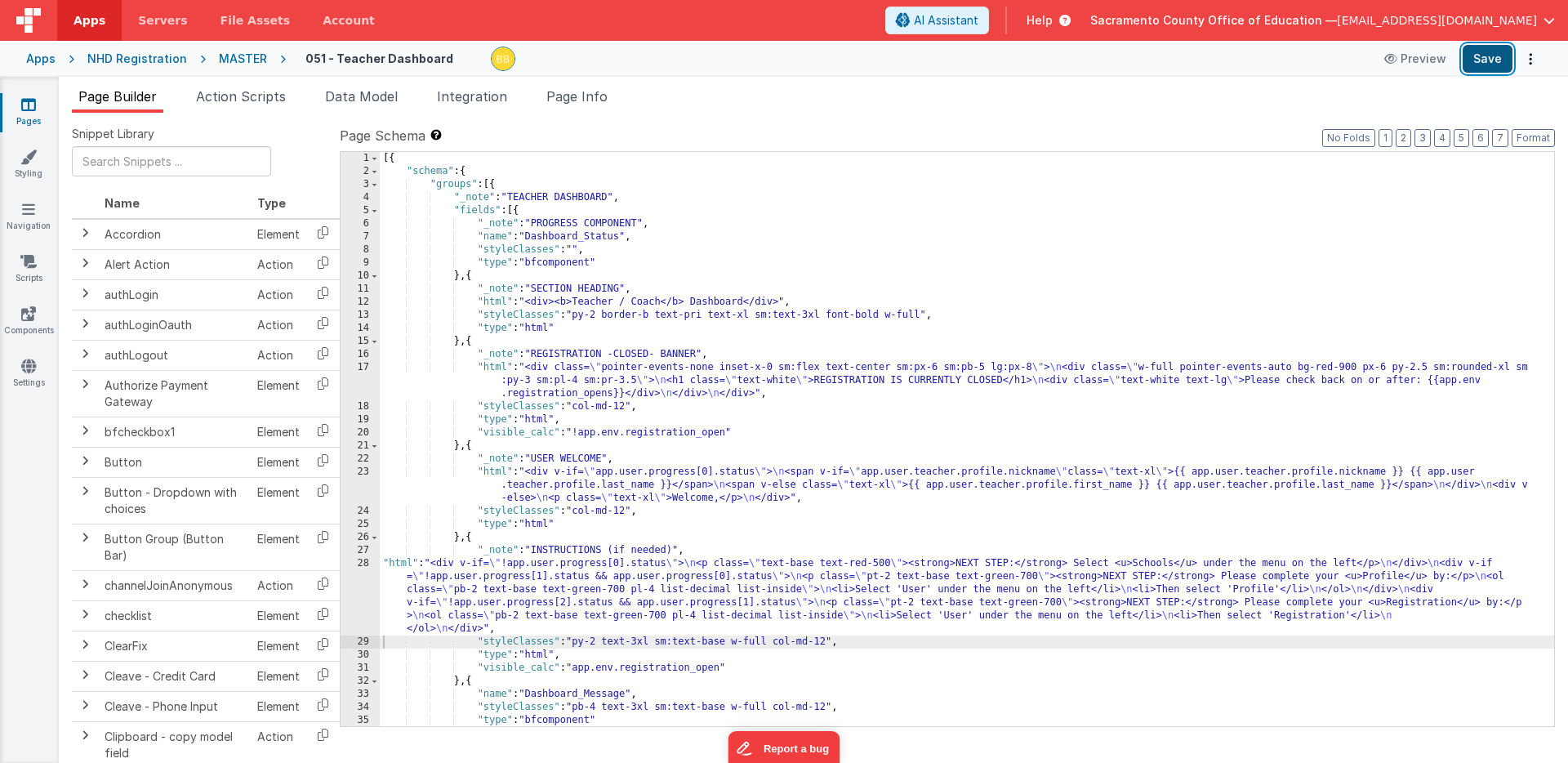
click at [1492, 58] on button "Save" at bounding box center [1487, 59] width 49 height 28
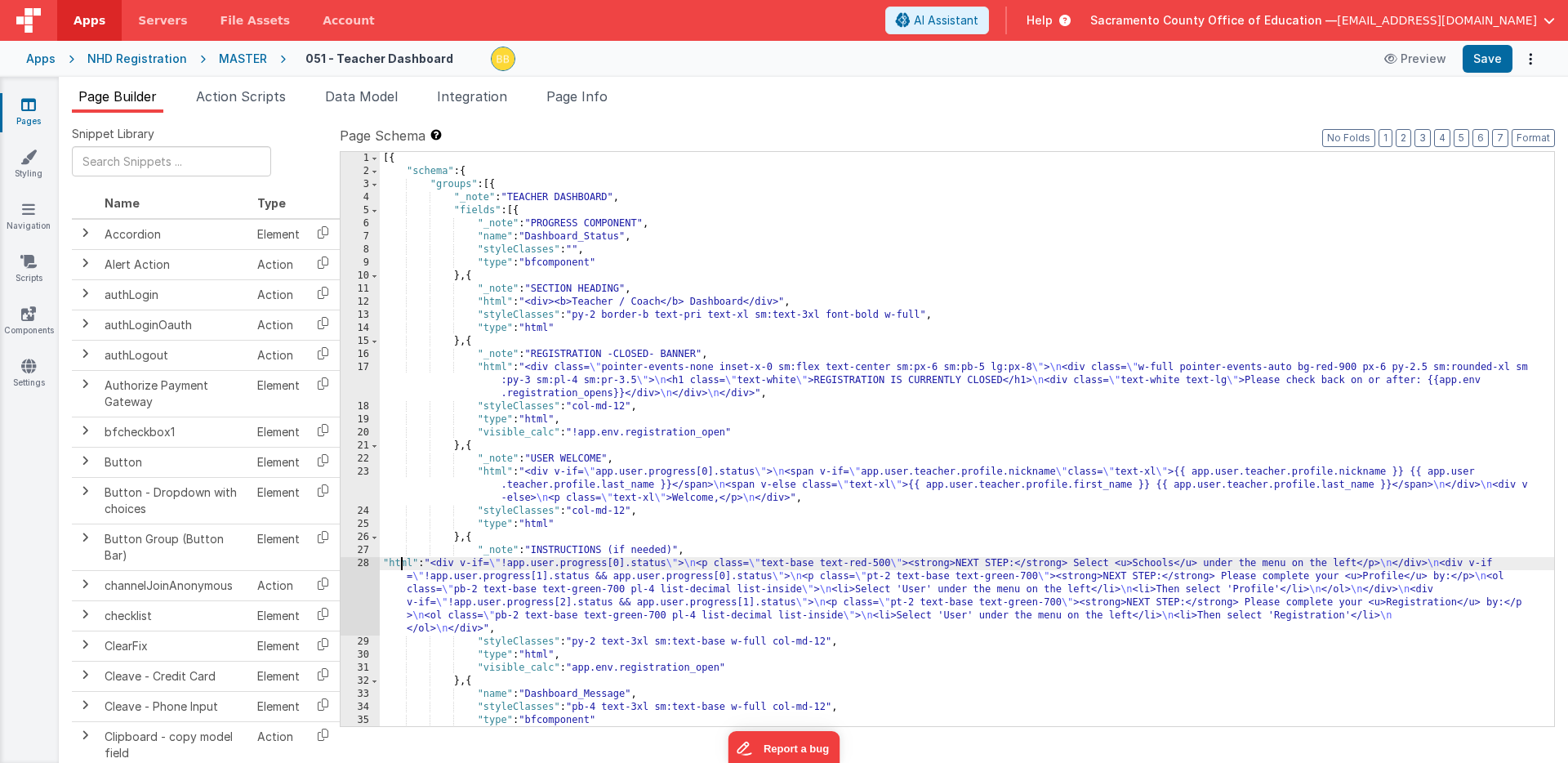
click at [399, 564] on div "[{ "schema" : { "groups" : [{ "_note" : "TEACHER DASHBOARD" , "fields" : [{ "_n…" at bounding box center [967, 452] width 1175 height 601
click at [364, 570] on div "28" at bounding box center [360, 596] width 40 height 78
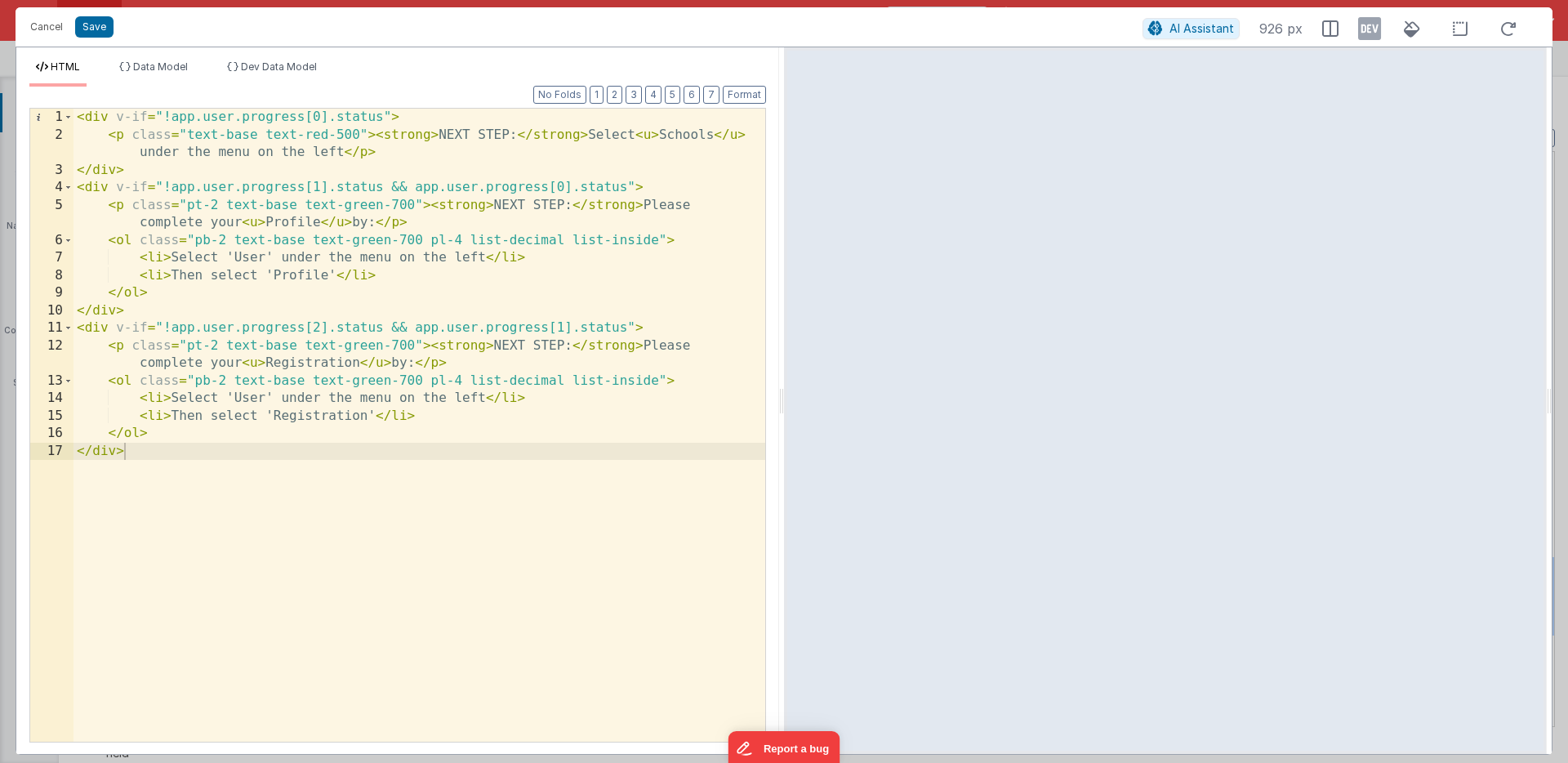
click at [316, 134] on div "< div v-if = "!app.user.progress[0].status" > < p class = "text-base text-red-5…" at bounding box center [419, 442] width 692 height 668
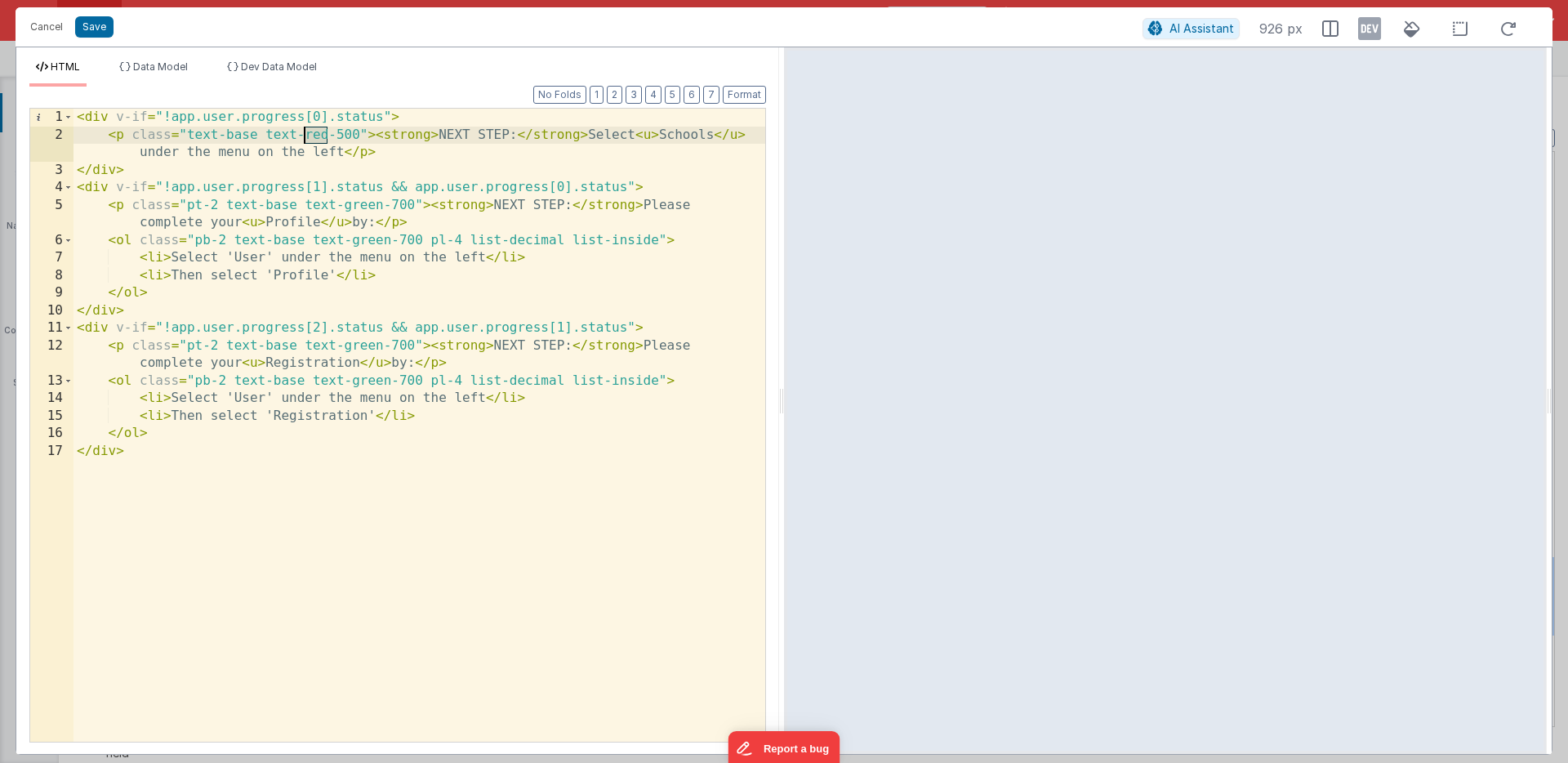
click at [316, 134] on div "< div v-if = "!app.user.progress[0].status" > < p class = "text-base text-red-5…" at bounding box center [419, 442] width 692 height 668
click at [358, 134] on div "< div v-if = "!app.user.progress[0].status" > < p class = "text-base text-green…" at bounding box center [419, 442] width 692 height 668
click at [99, 27] on button "Save" at bounding box center [94, 27] width 39 height 21
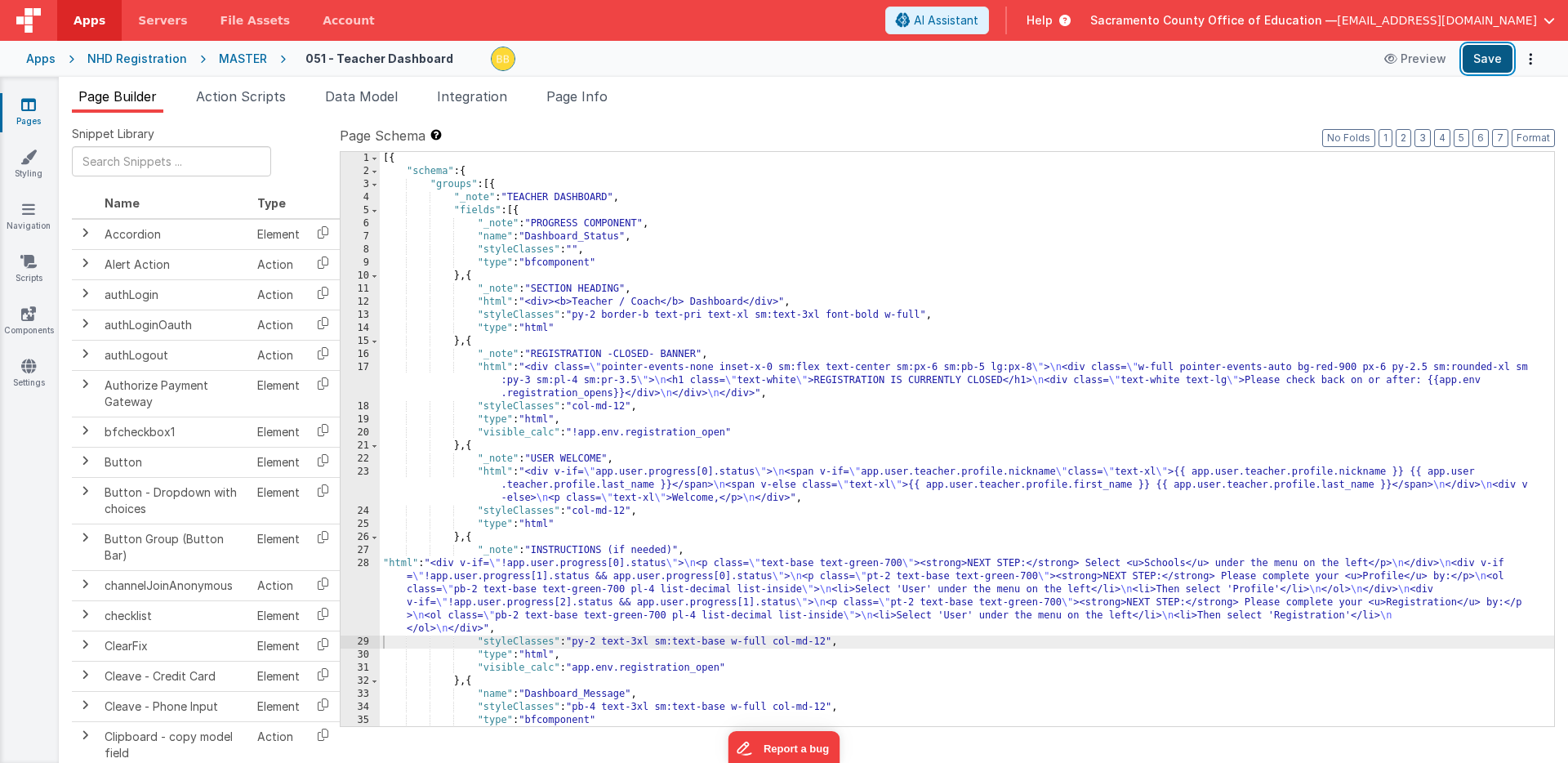
click at [1482, 57] on button "Save" at bounding box center [1487, 59] width 49 height 28
click at [404, 565] on div "[{ "schema" : { "groups" : [{ "_note" : "TEACHER DASHBOARD" , "fields" : [{ "_n…" at bounding box center [967, 452] width 1175 height 601
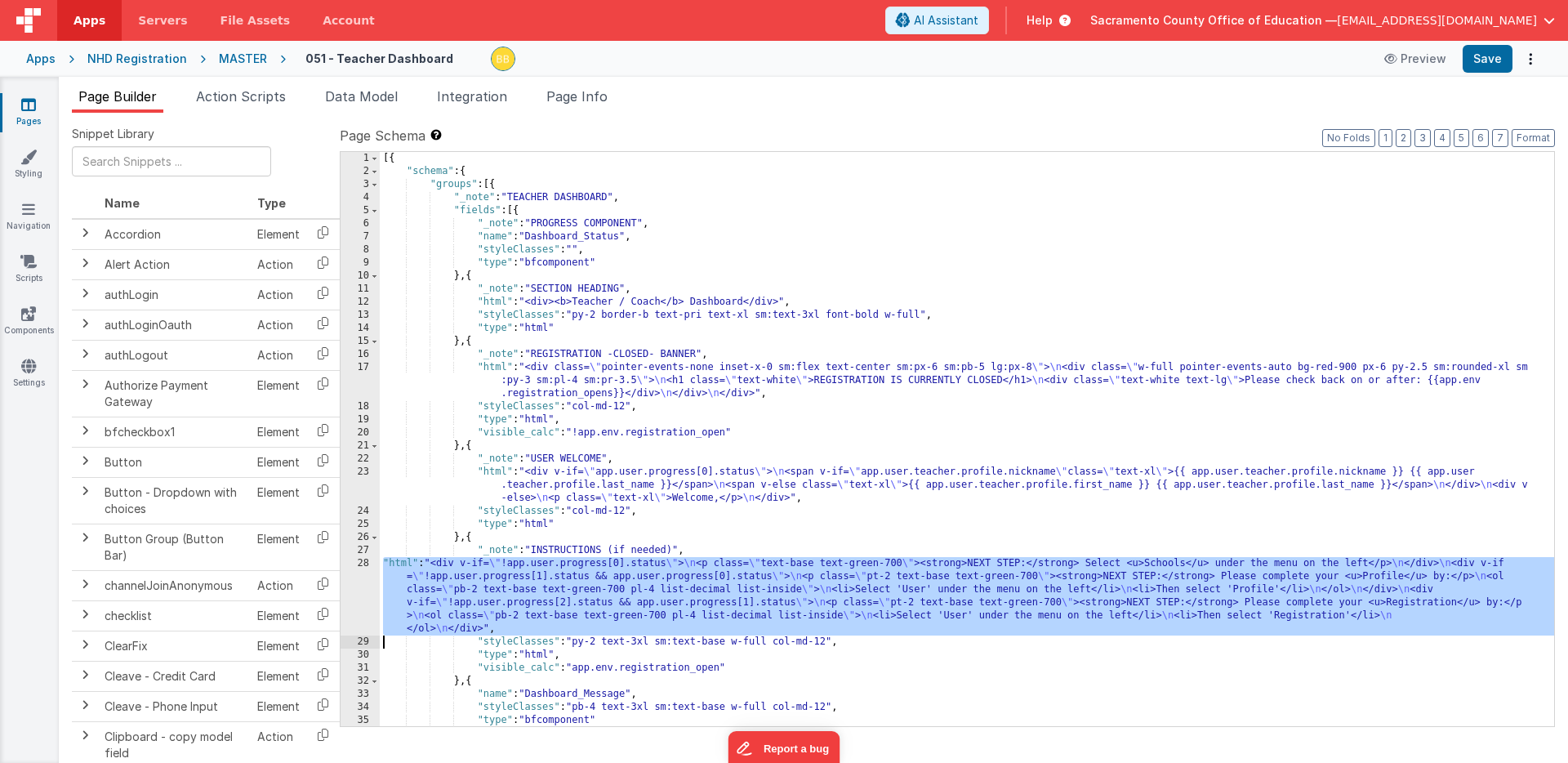
click at [351, 582] on div "28" at bounding box center [360, 596] width 40 height 78
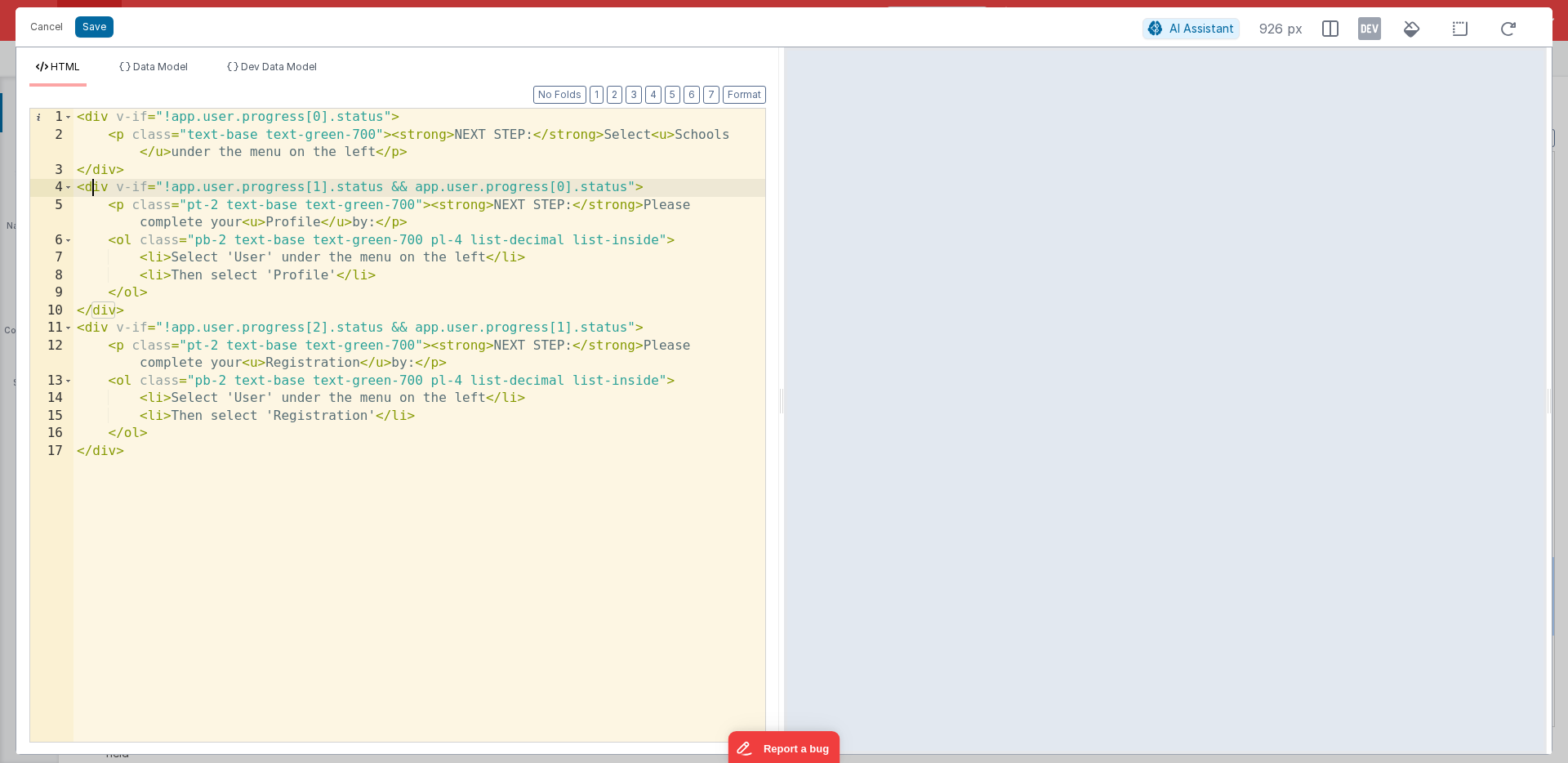
click at [96, 188] on div "< div v-if = "!app.user.progress[0].status" > < p class = "text-base text-green…" at bounding box center [419, 442] width 692 height 668
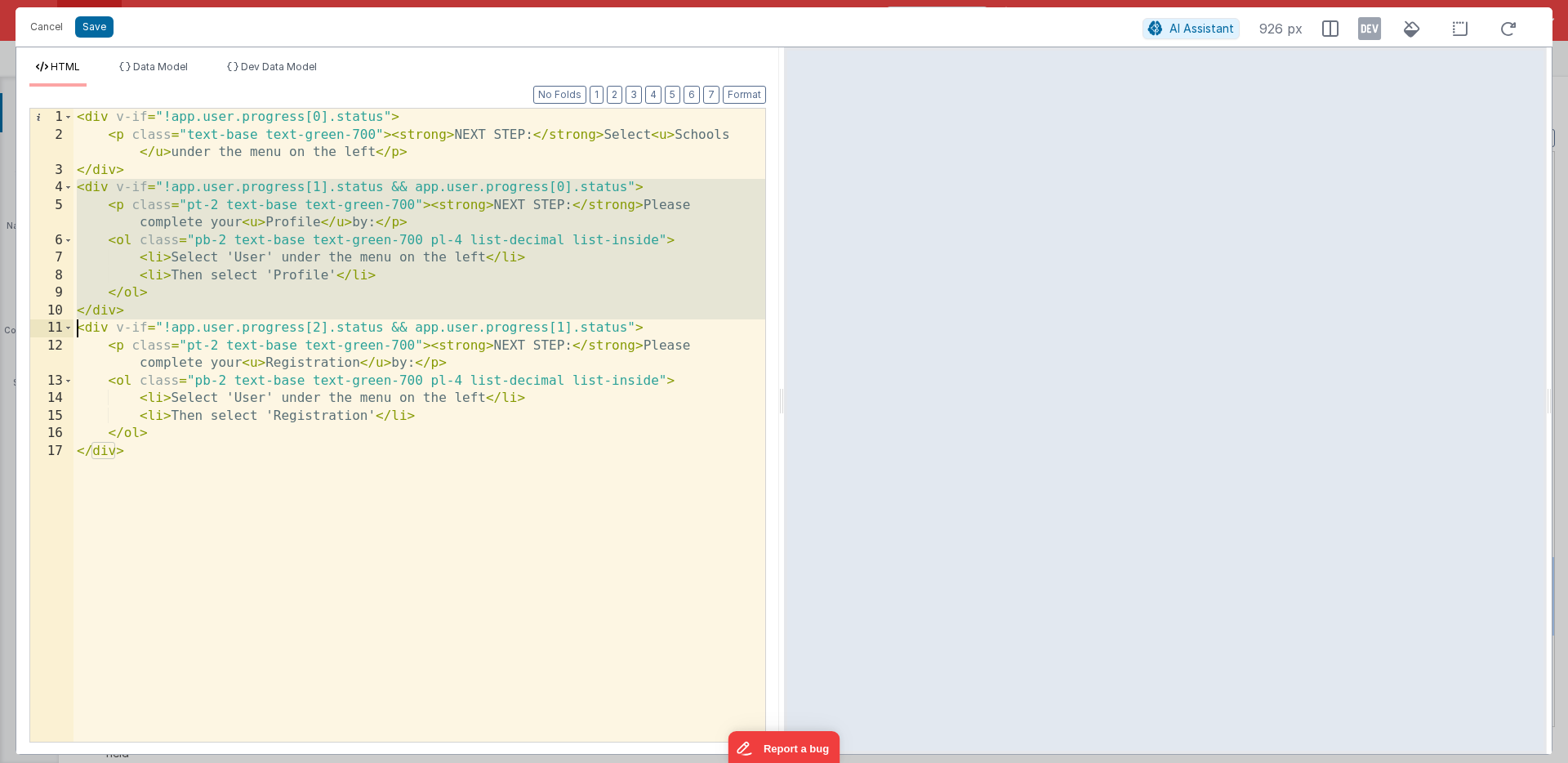
drag, startPoint x: 96, startPoint y: 188, endPoint x: 115, endPoint y: 307, distance: 120.5
click at [115, 307] on div "< div v-if = "!app.user.progress[0].status" > < p class = "text-base text-green…" at bounding box center [419, 442] width 692 height 668
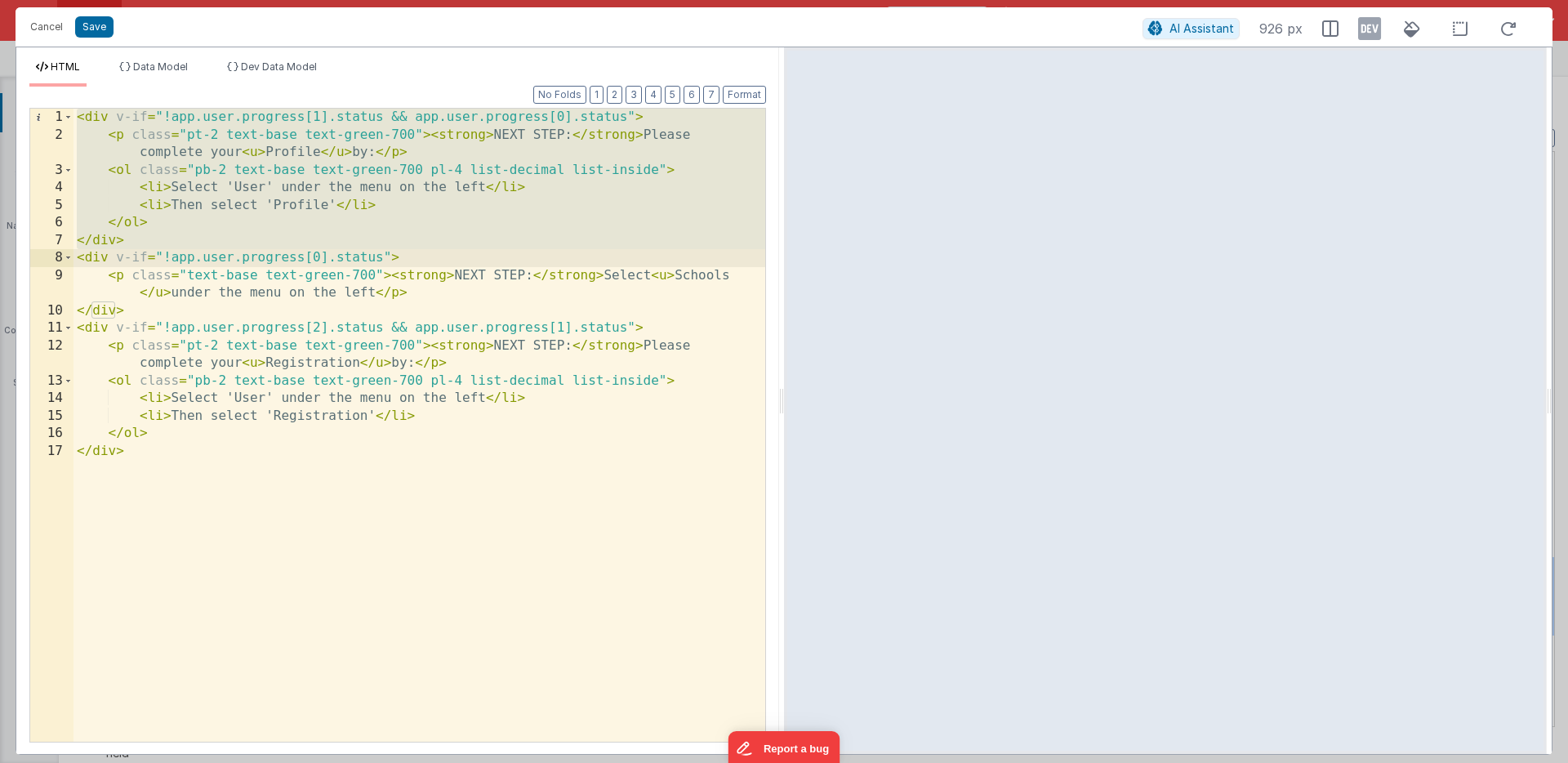
click at [133, 243] on div "< div v-if = "!app.user.progress[1].status && app.user.progress[0].status" > < …" at bounding box center [419, 442] width 692 height 668
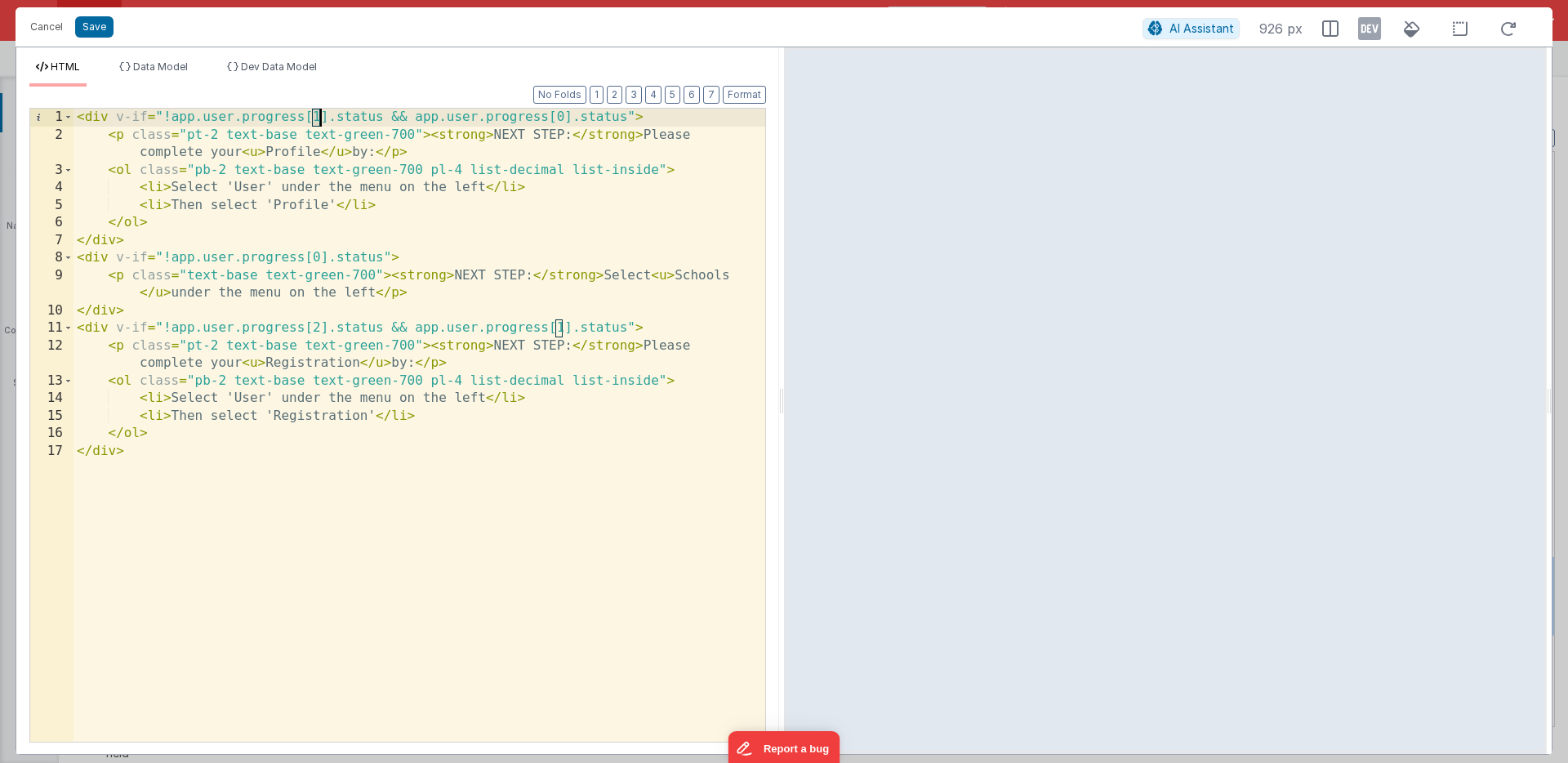
click at [318, 118] on div "< div v-if = "!app.user.progress[1].status && app.user.progress[0].status" > < …" at bounding box center [419, 442] width 692 height 668
drag, startPoint x: 382, startPoint y: 119, endPoint x: 625, endPoint y: 116, distance: 243.0
click at [625, 116] on div "< div v-if = "!app.user.progress[0].status && app.user.progress[0].status" > < …" at bounding box center [419, 442] width 692 height 668
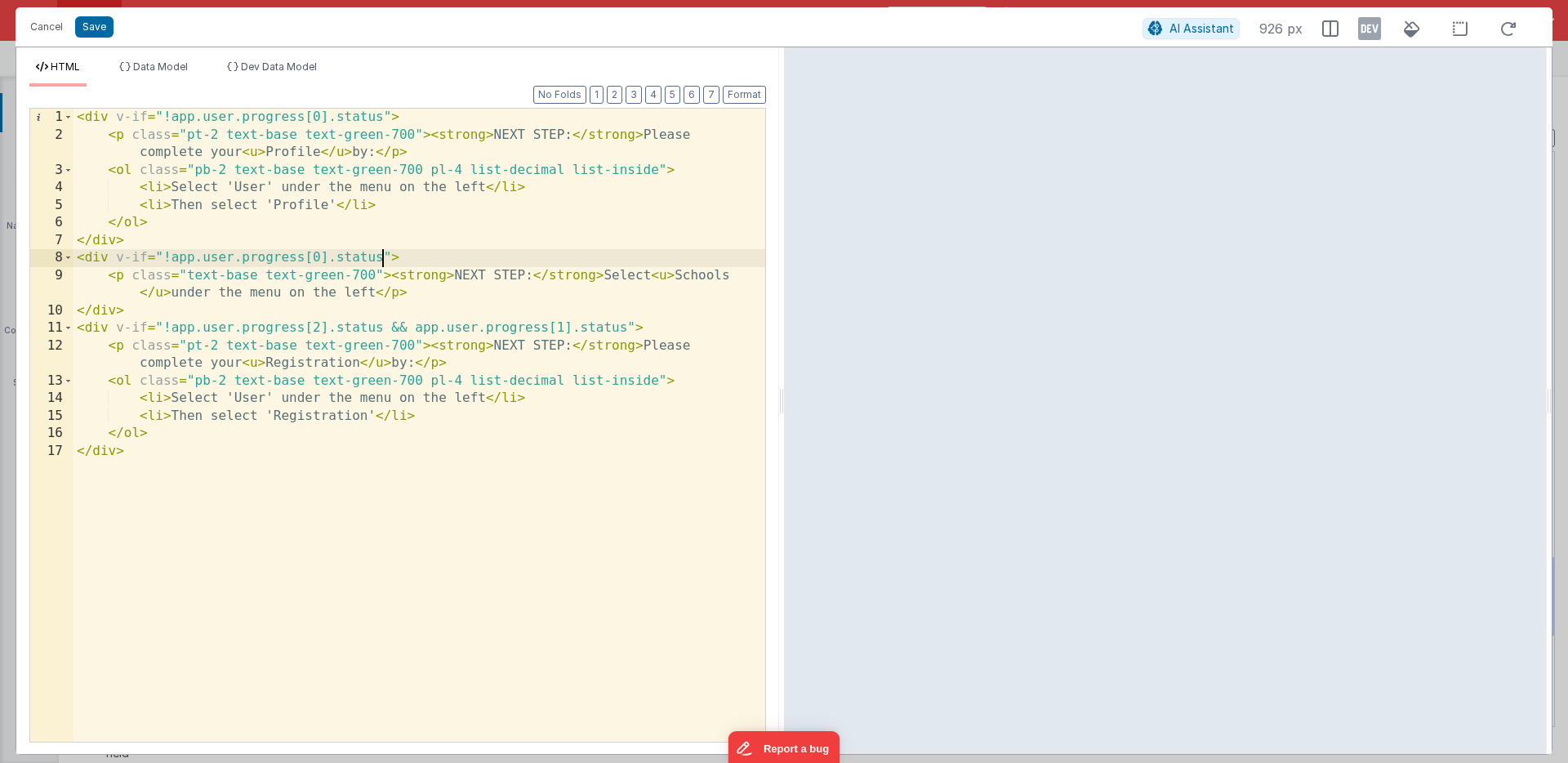
click at [383, 259] on div "< div v-if = "!app.user.progress[0].status" > < p class = "pt-2 text-base text-…" at bounding box center [419, 442] width 692 height 668
click at [319, 258] on div "< div v-if = "!app.user.progress[0].status" > < p class = "pt-2 text-base text-…" at bounding box center [419, 442] width 692 height 668
click at [92, 257] on div "< div v-if = "!app.user.progress[0].status" > < p class = "pt-2 text-base text-…" at bounding box center [419, 442] width 692 height 668
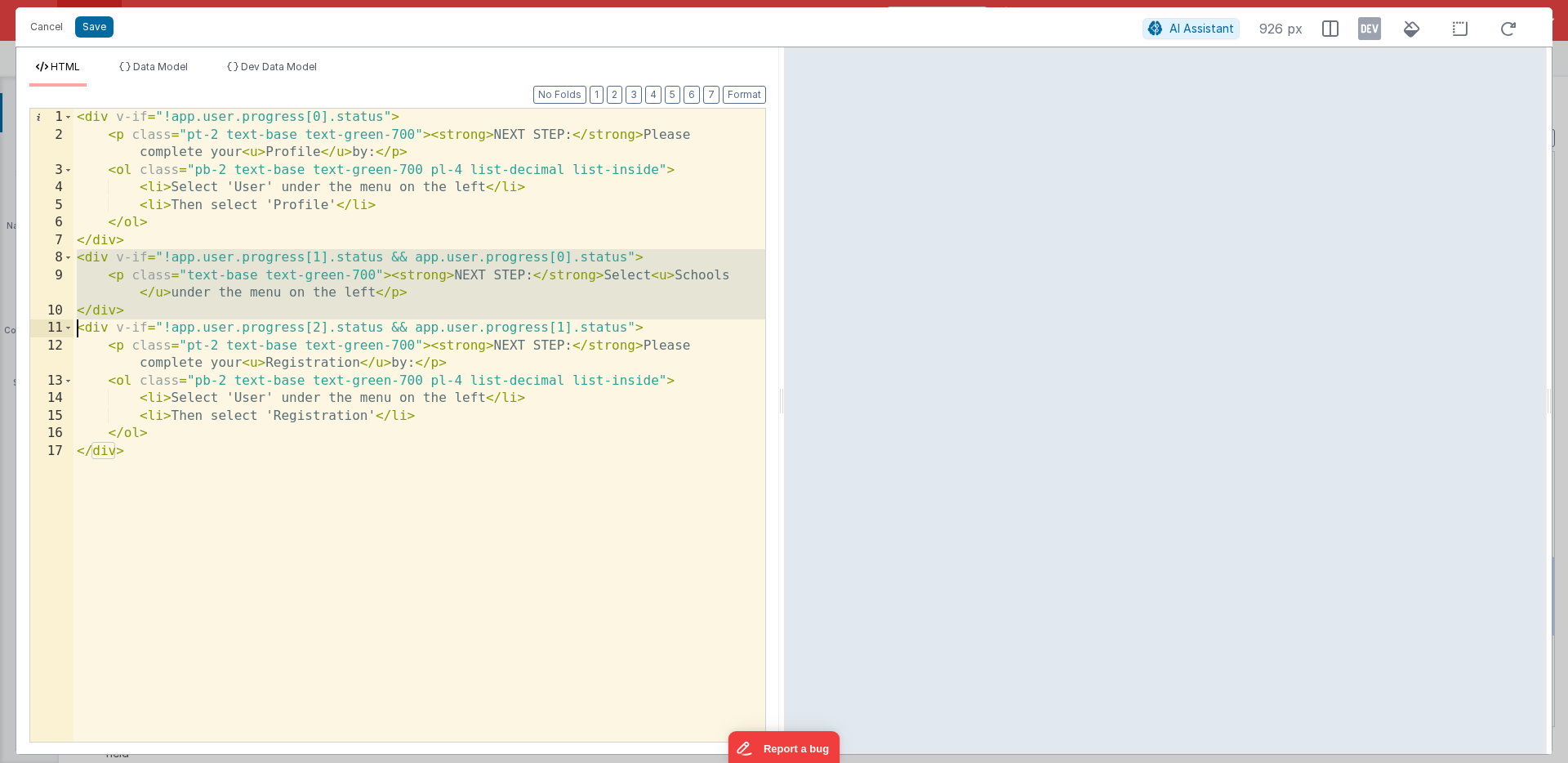
drag, startPoint x: 92, startPoint y: 257, endPoint x: 100, endPoint y: 311, distance: 54.6
click at [100, 311] on div "< div v-if = "!app.user.progress[0].status" > < p class = "pt-2 text-base text-…" at bounding box center [419, 442] width 692 height 668
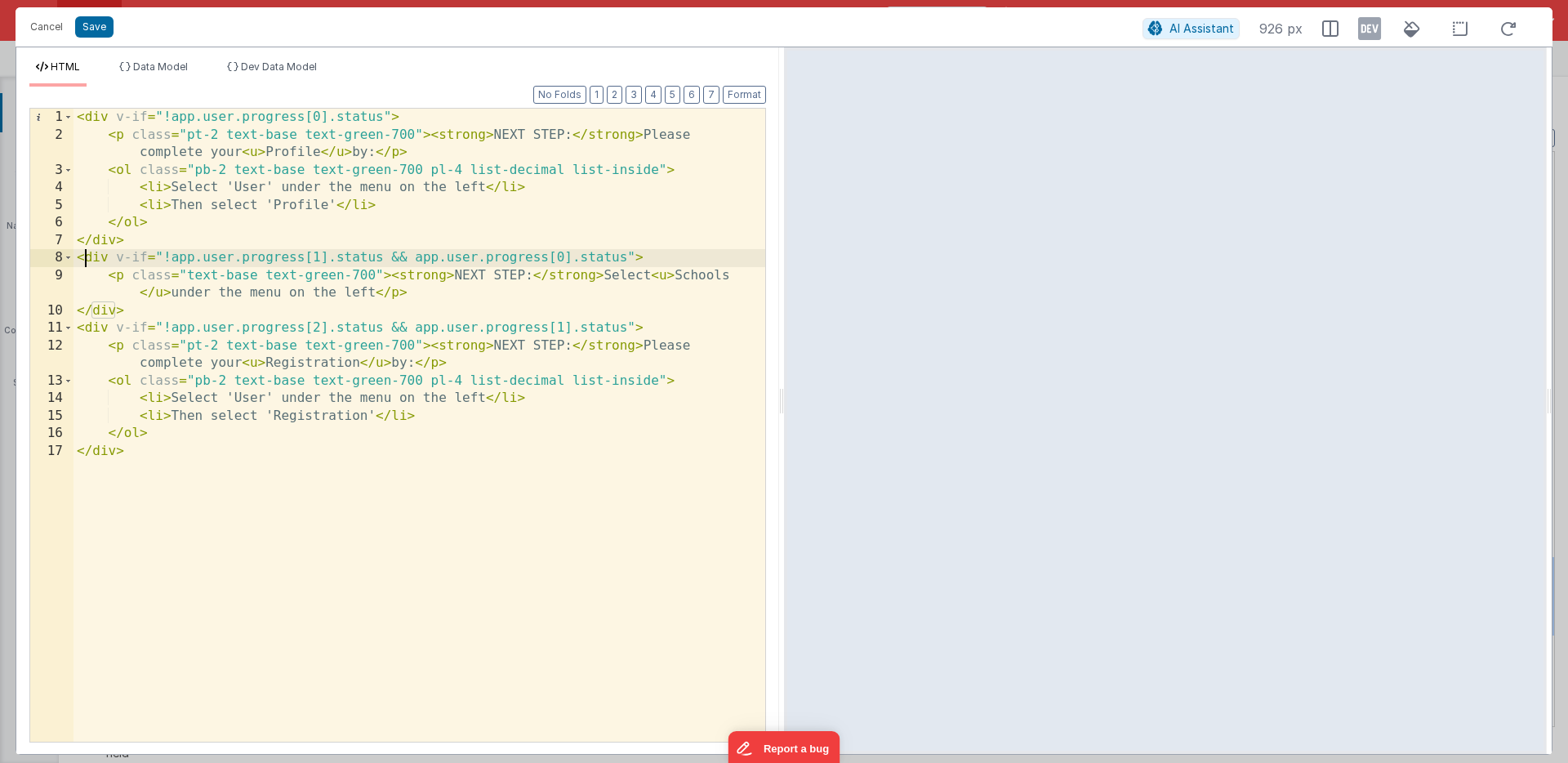
click at [87, 257] on div "< div v-if = "!app.user.progress[0].status" > < p class = "pt-2 text-base text-…" at bounding box center [419, 442] width 692 height 668
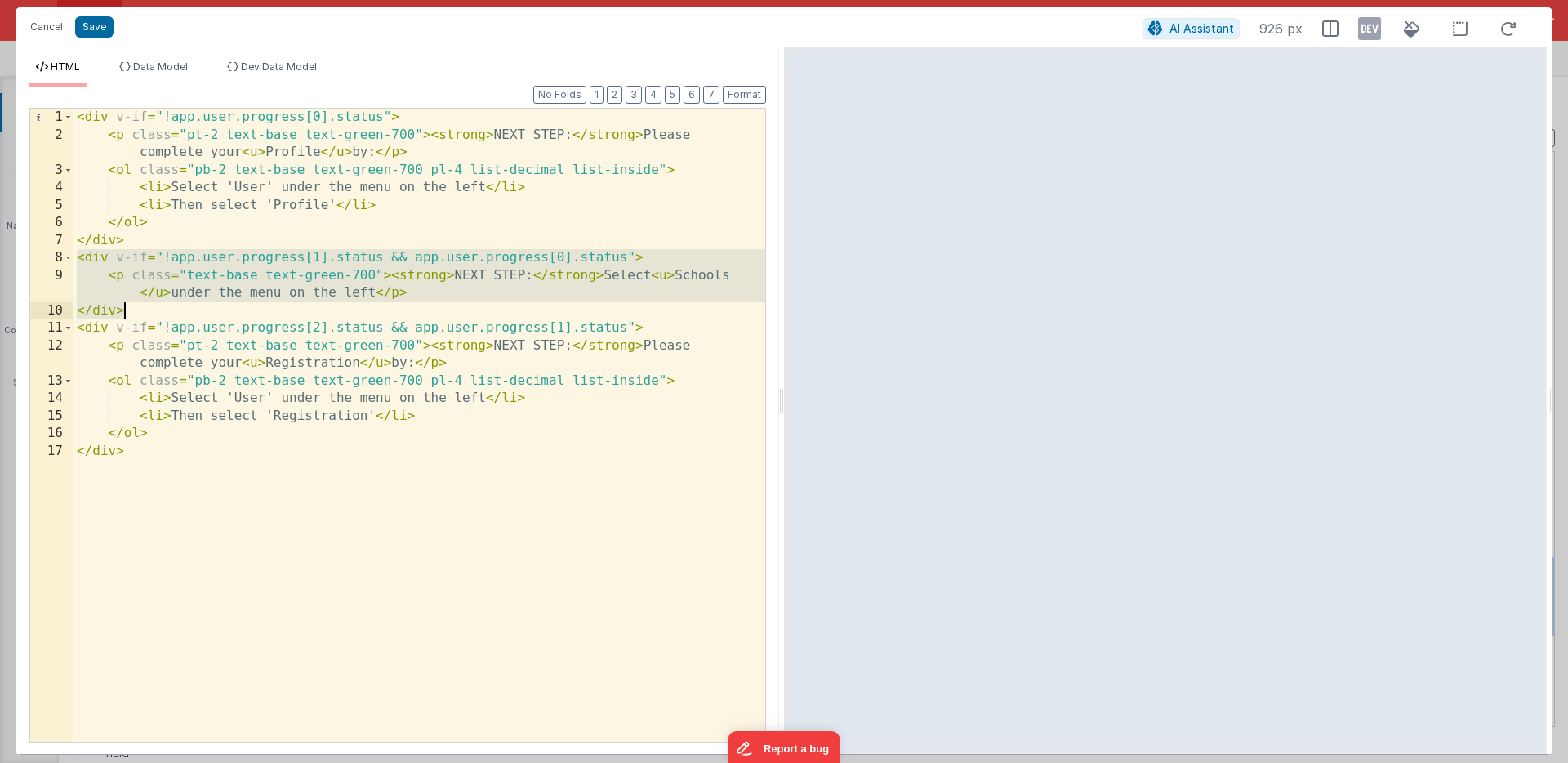
drag, startPoint x: 78, startPoint y: 259, endPoint x: 141, endPoint y: 313, distance: 83.0
click at [141, 313] on div "< div v-if = "!app.user.progress[0].status" > < p class = "pt-2 text-base text-…" at bounding box center [419, 442] width 692 height 668
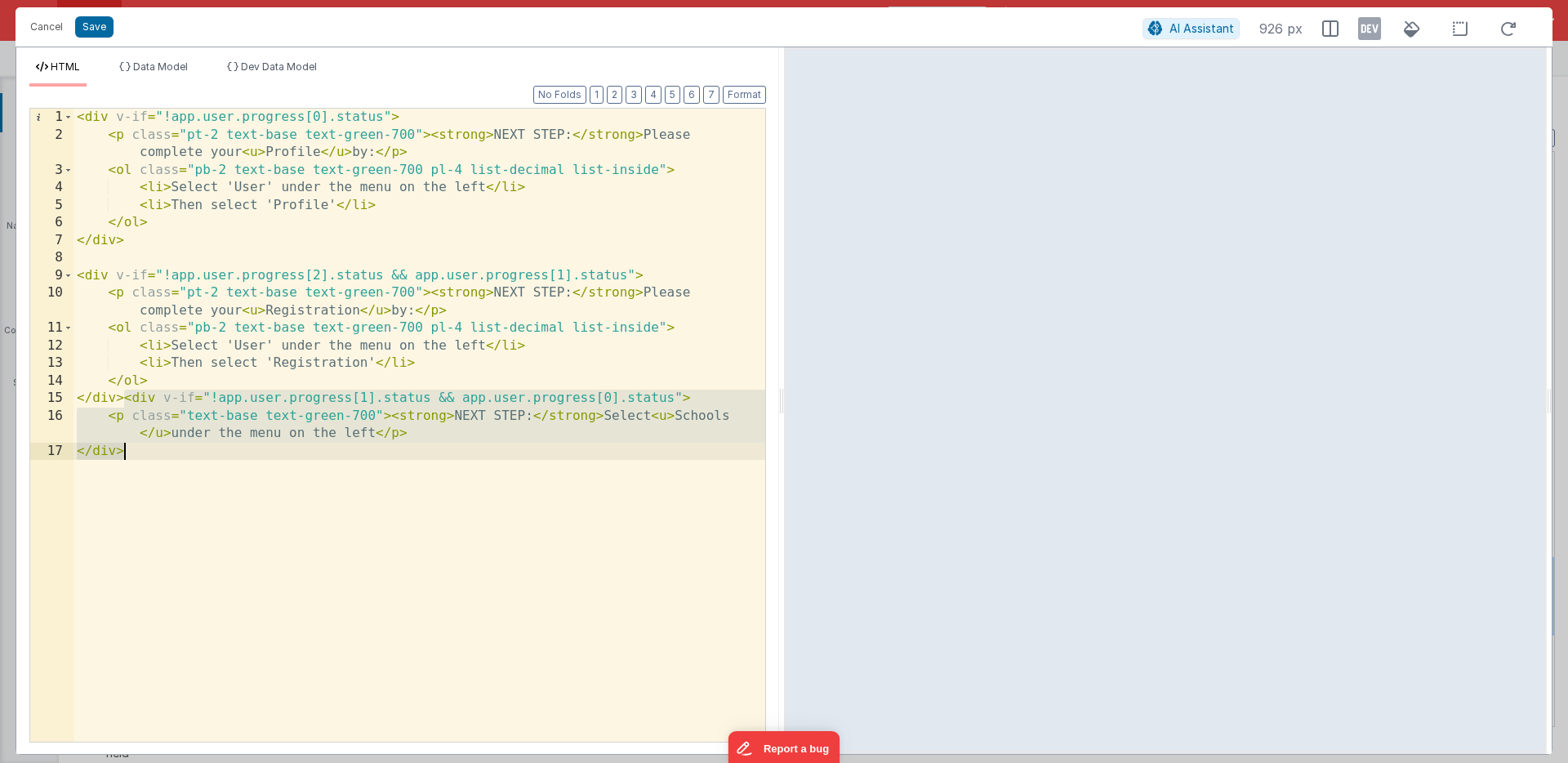
click at [116, 481] on div "< div v-if = "!app.user.progress[0].status" > < p class = "pt-2 text-base text-…" at bounding box center [419, 442] width 692 height 668
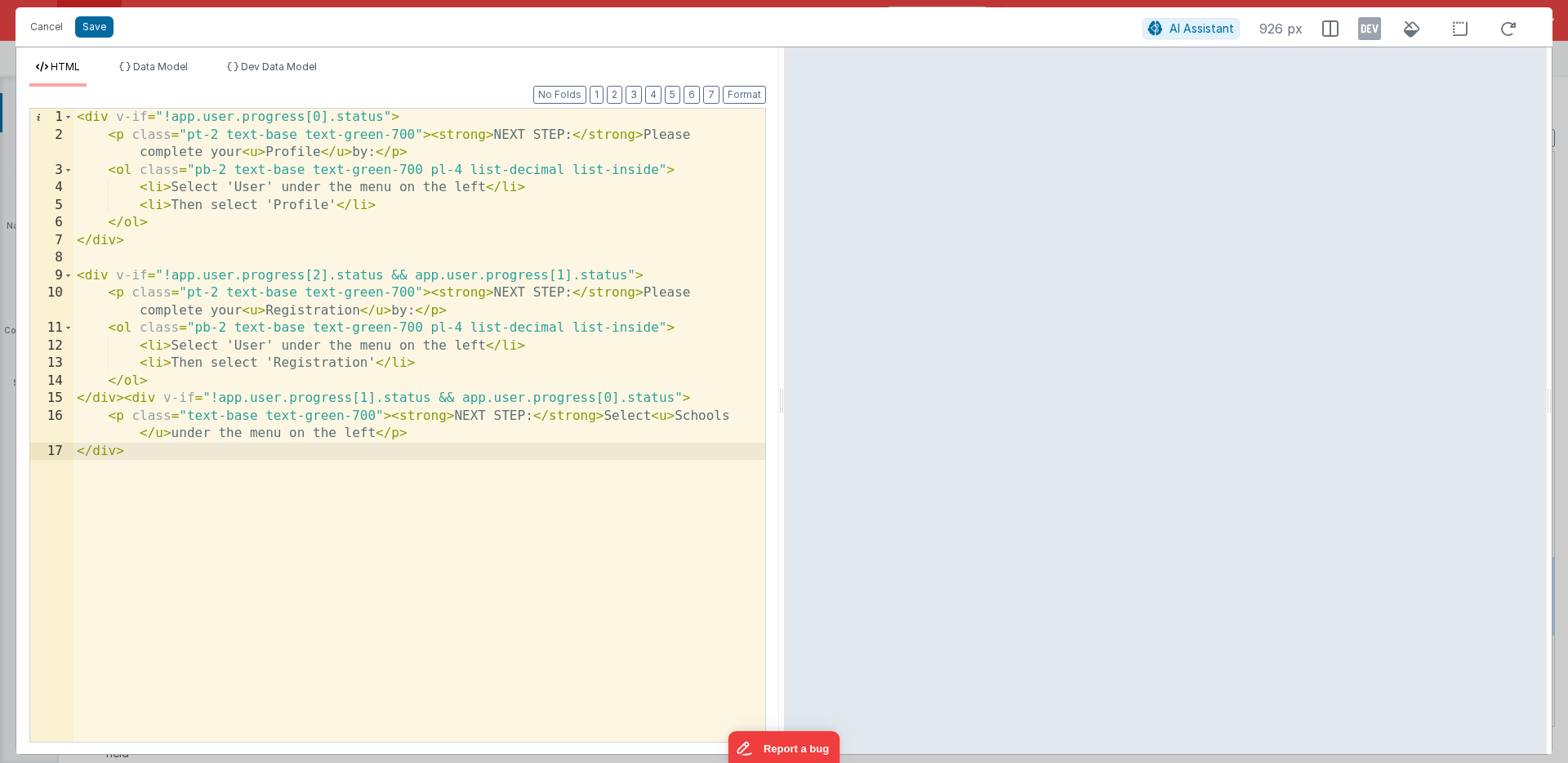
click at [125, 398] on div "< div v-if = "!app.user.progress[0].status" > < p class = "pt-2 text-base text-…" at bounding box center [419, 442] width 692 height 668
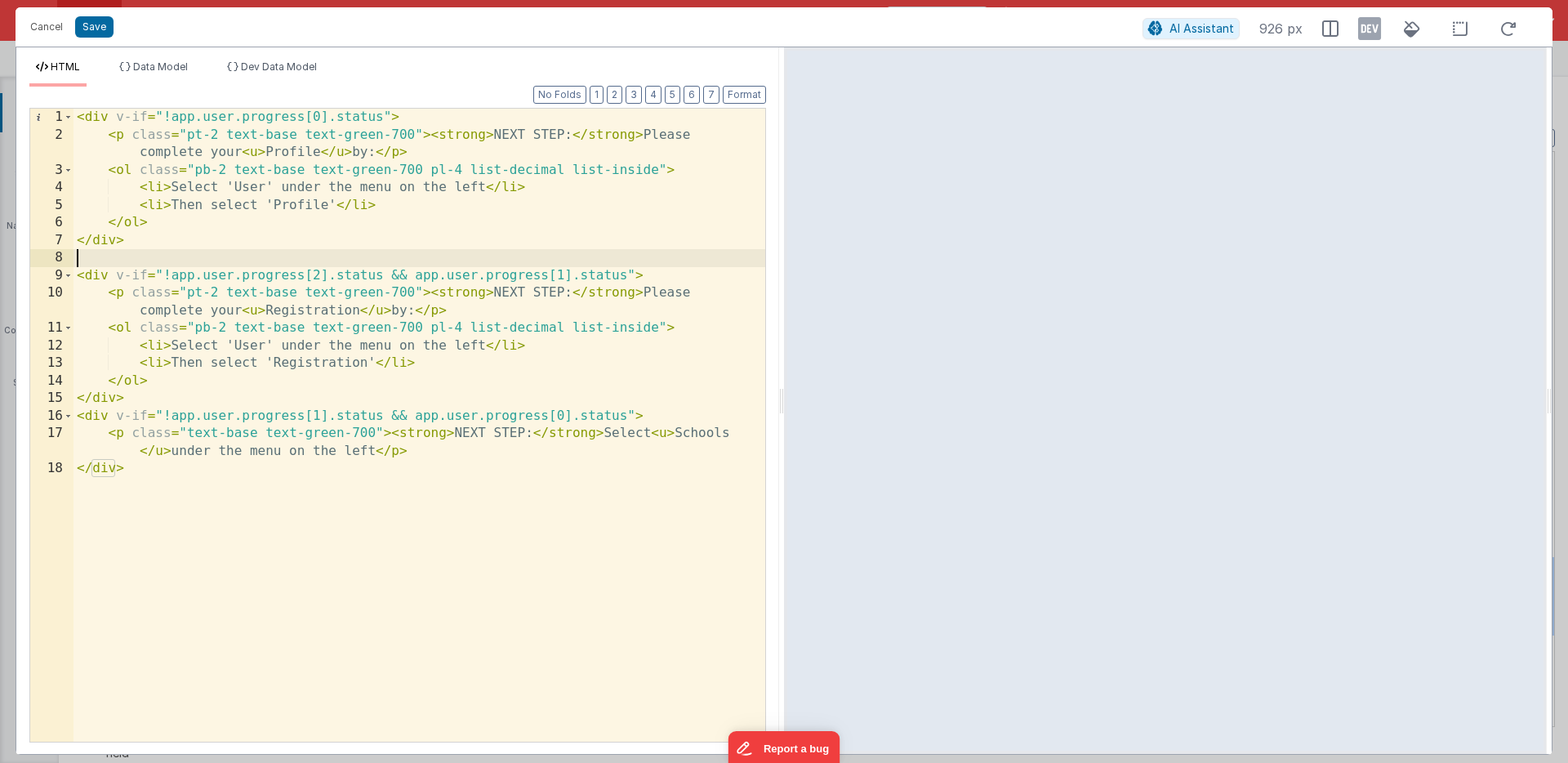
click at [111, 260] on div "< div v-if = "!app.user.progress[0].status" > < p class = "pt-2 text-base text-…" at bounding box center [419, 442] width 692 height 668
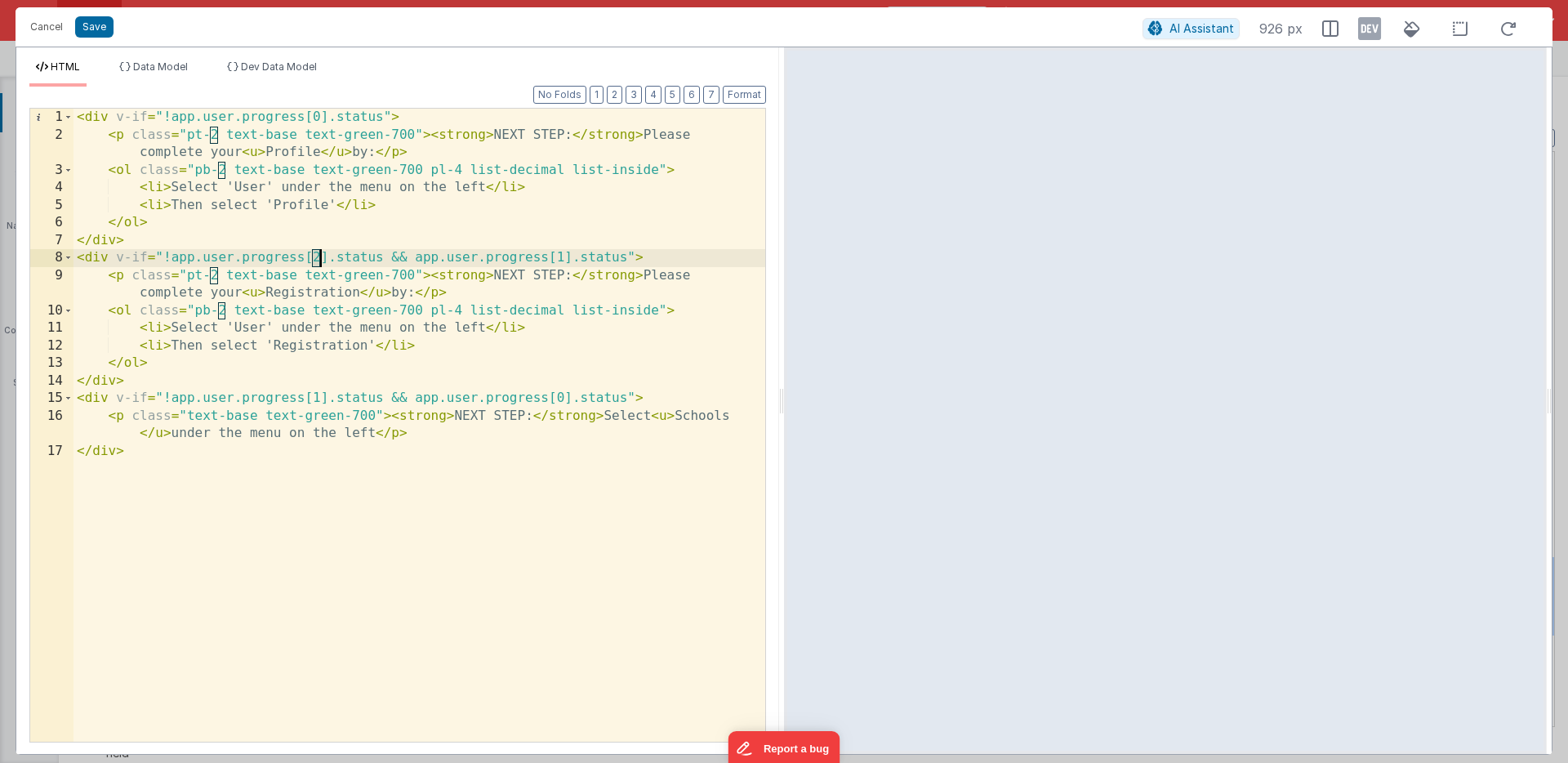
click at [318, 260] on div "< div v-if = "!app.user.progress[0].status" > < p class = "pt-2 text-base text-…" at bounding box center [419, 442] width 692 height 668
click at [562, 260] on div "< div v-if = "!app.user.progress[0].status" > < p class = "pt-2 text-base text-…" at bounding box center [419, 442] width 692 height 668
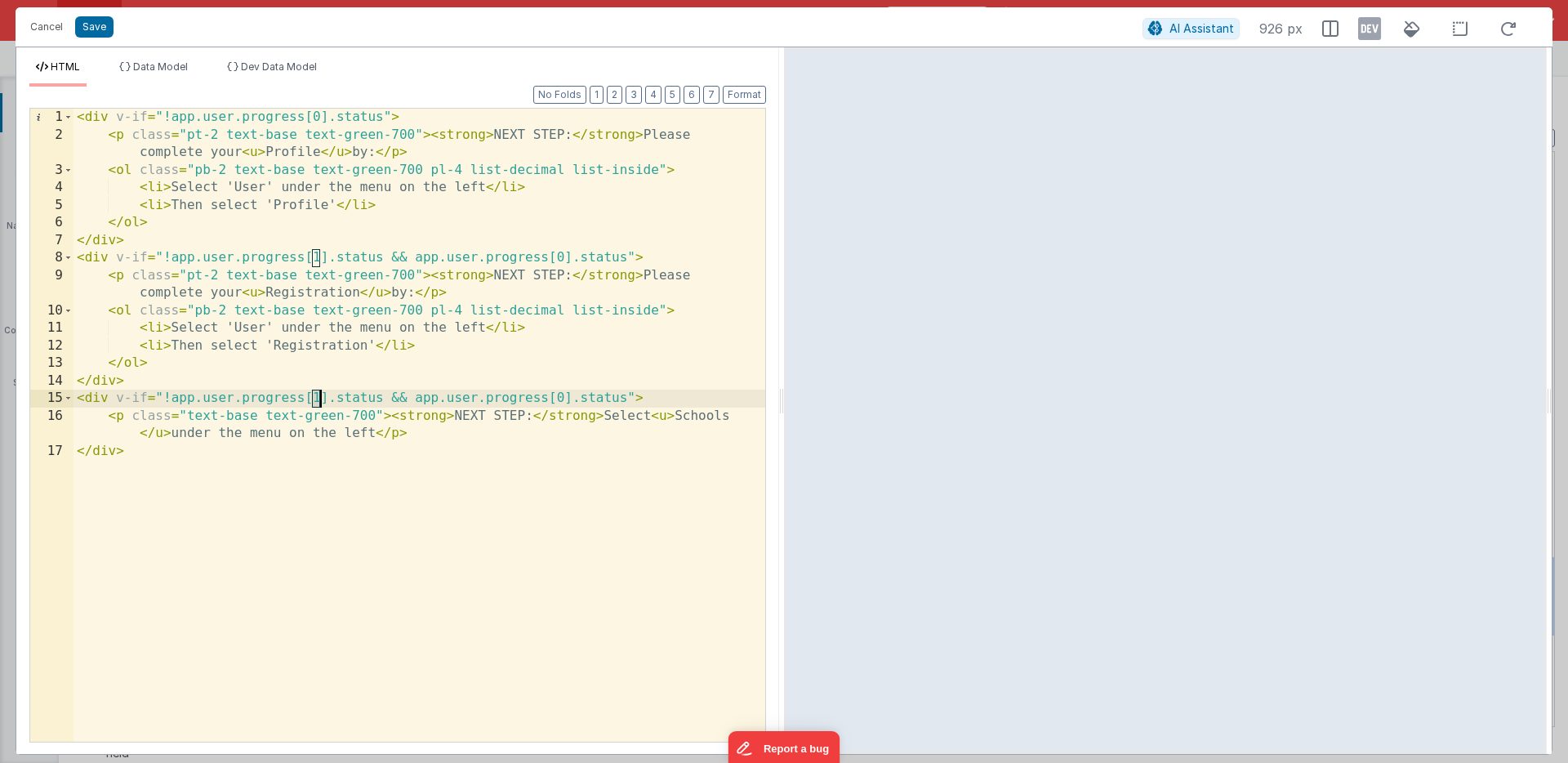
click at [317, 400] on div "< div v-if = "!app.user.progress[0].status" > < p class = "pt-2 text-base text-…" at bounding box center [419, 442] width 692 height 668
click at [564, 399] on div "< div v-if = "!app.user.progress[0].status" > < p class = "pt-2 text-base text-…" at bounding box center [419, 442] width 692 height 668
click at [96, 26] on button "Save" at bounding box center [94, 27] width 39 height 21
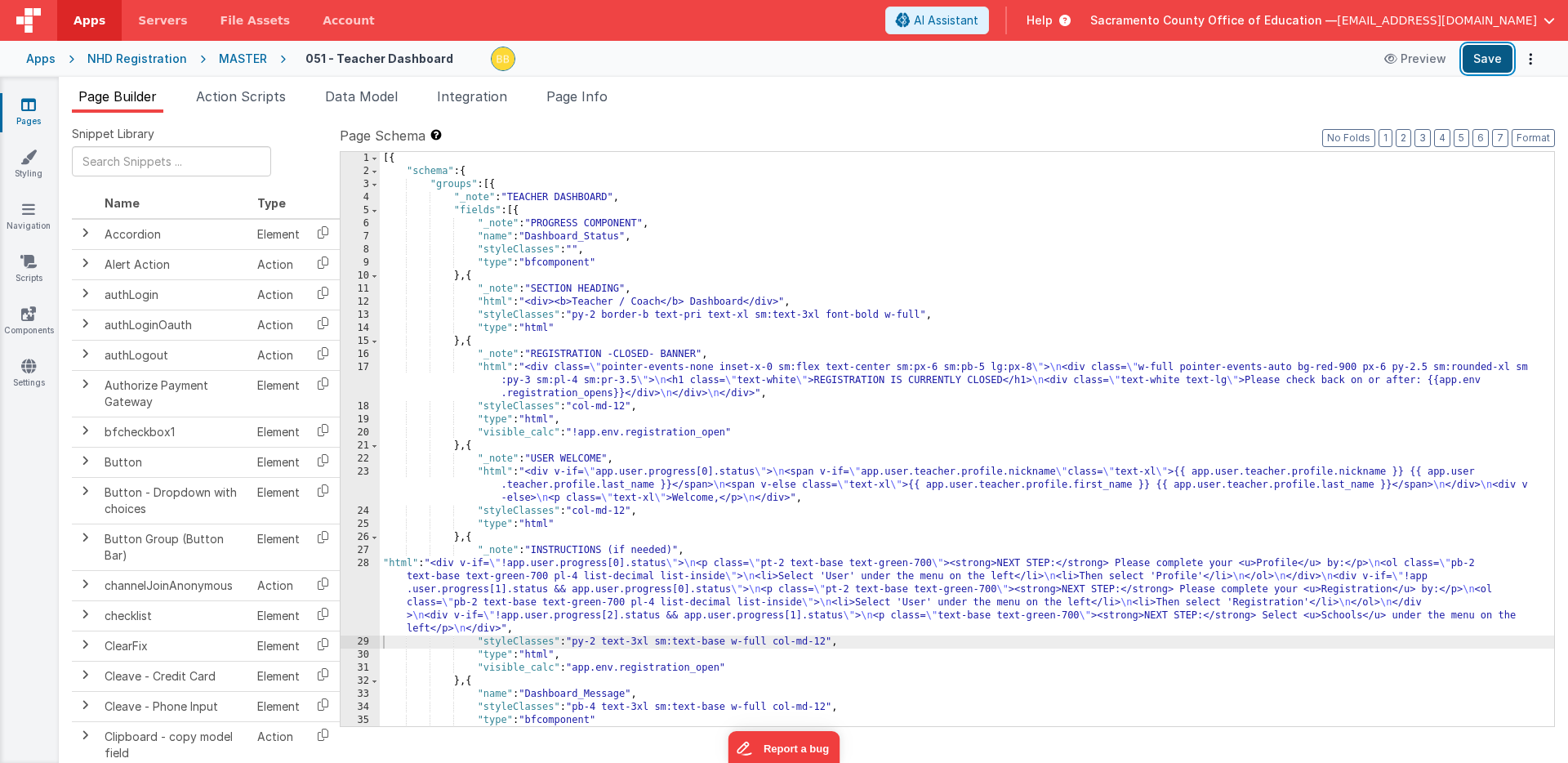
click at [1474, 59] on button "Save" at bounding box center [1487, 59] width 49 height 28
click at [404, 564] on div "[{ "schema" : { "groups" : [{ "_note" : "TEACHER DASHBOARD" , "fields" : [{ "_n…" at bounding box center [967, 452] width 1175 height 601
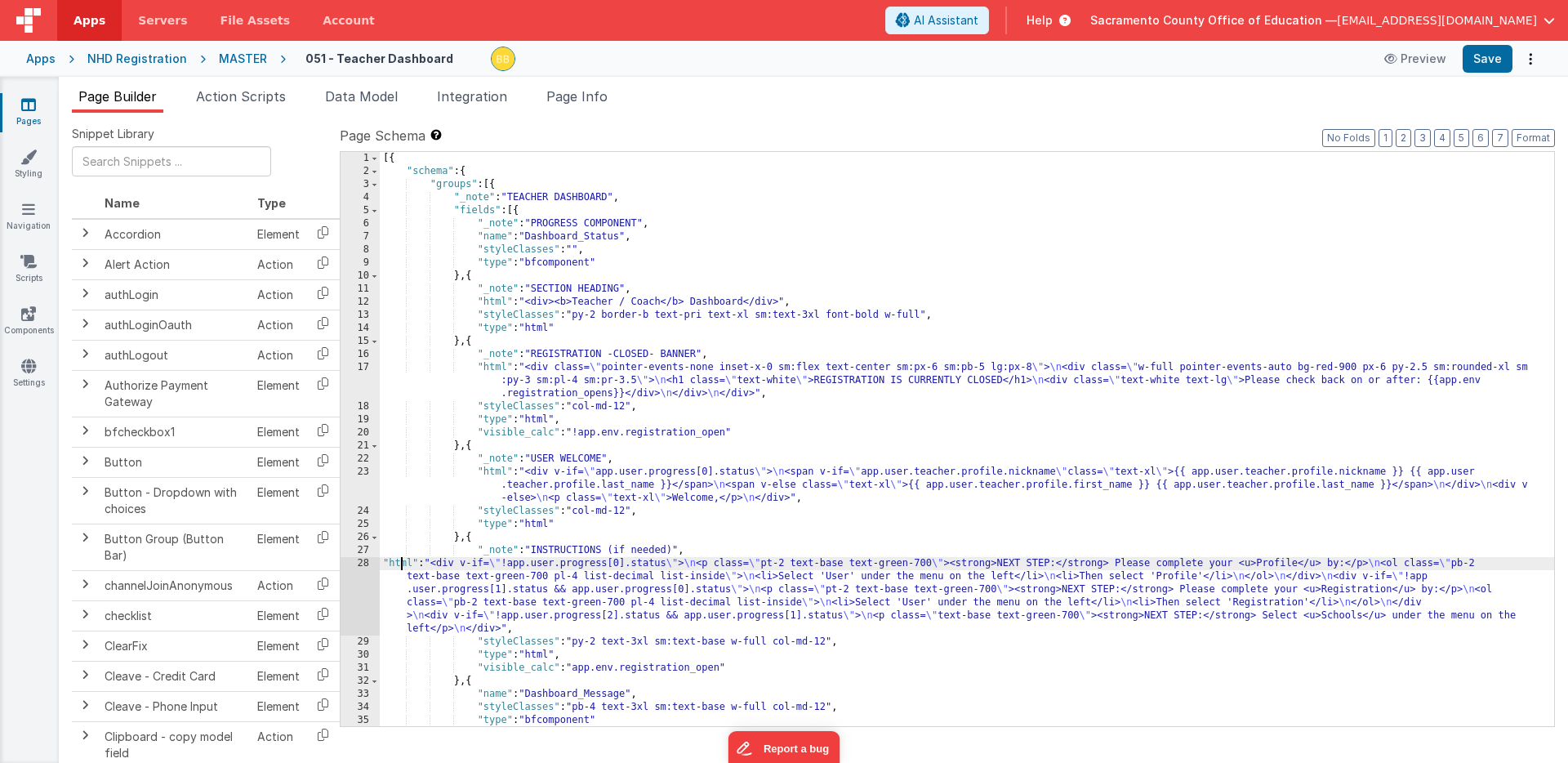
click at [355, 578] on div "28" at bounding box center [360, 596] width 40 height 78
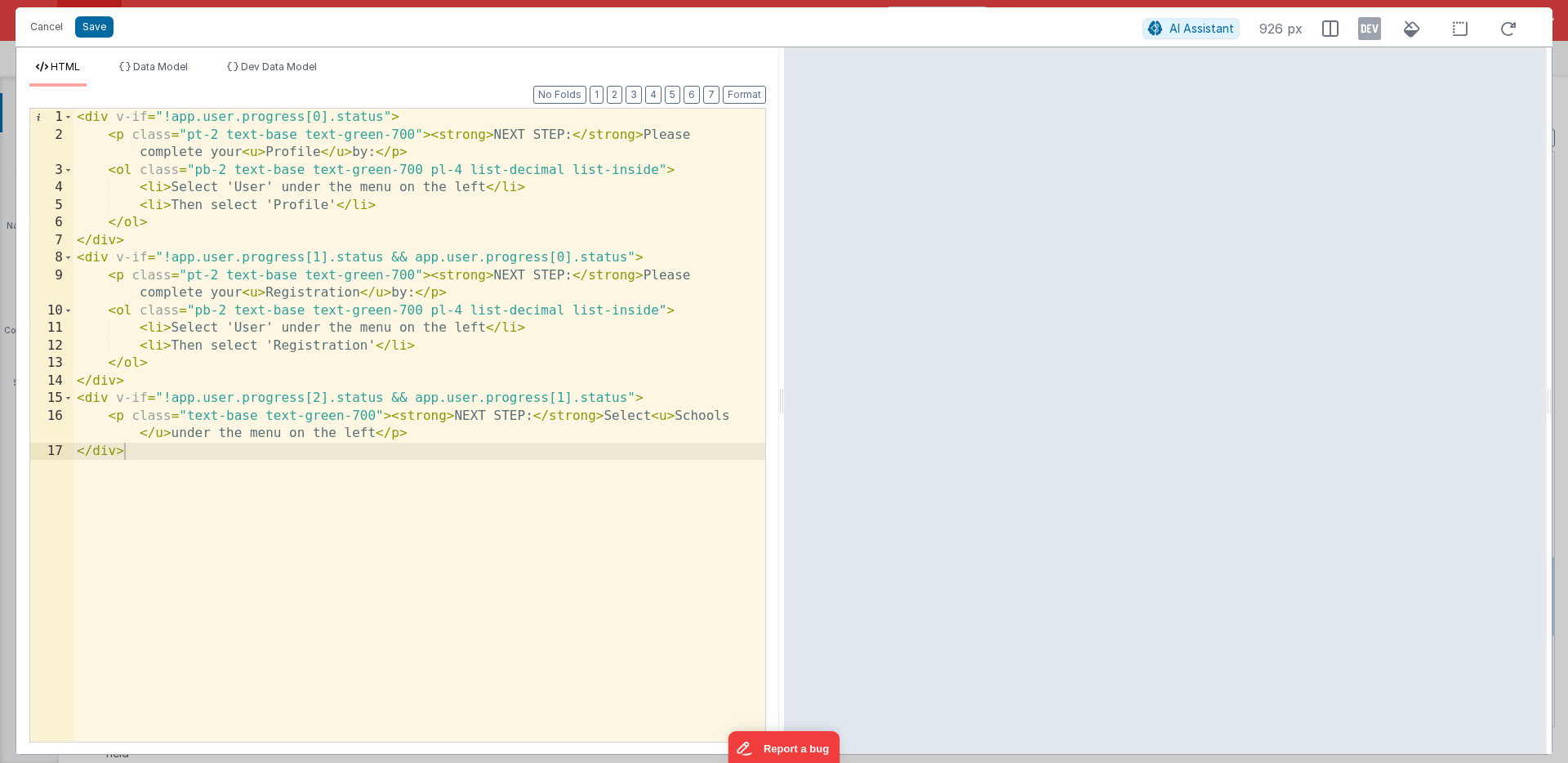
click at [246, 188] on div "< div v-if = "!app.user.progress[0].status" > < p class = "pt-2 text-base text-…" at bounding box center [419, 442] width 692 height 668
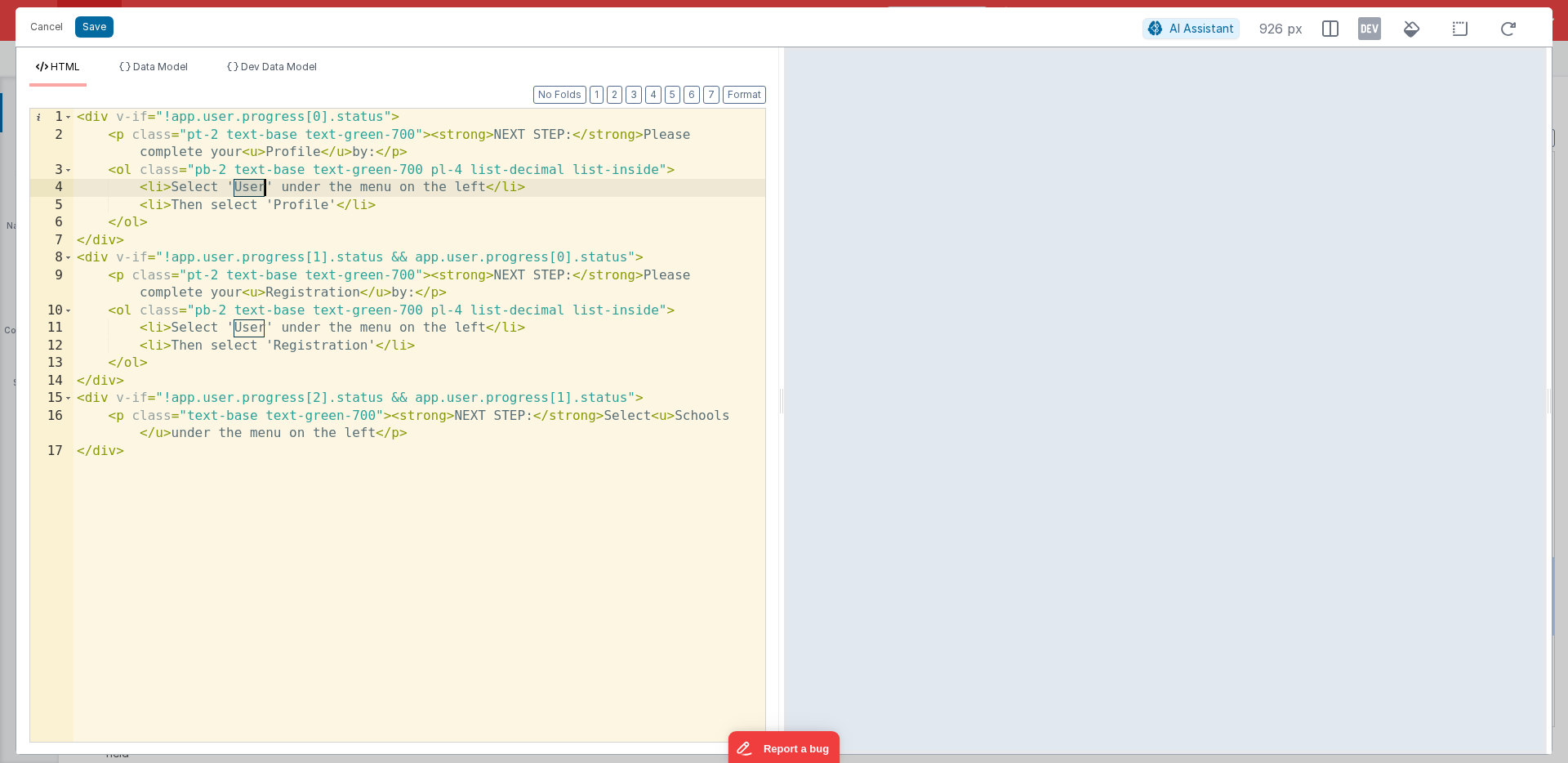
click at [246, 188] on div "< div v-if = "!app.user.progress[0].status" > < p class = "pt-2 text-base text-…" at bounding box center [419, 442] width 692 height 668
click at [236, 205] on div "< div v-if = "!app.user.progress[0].status" > < p class = "pt-2 text-base text-…" at bounding box center [419, 442] width 692 height 668
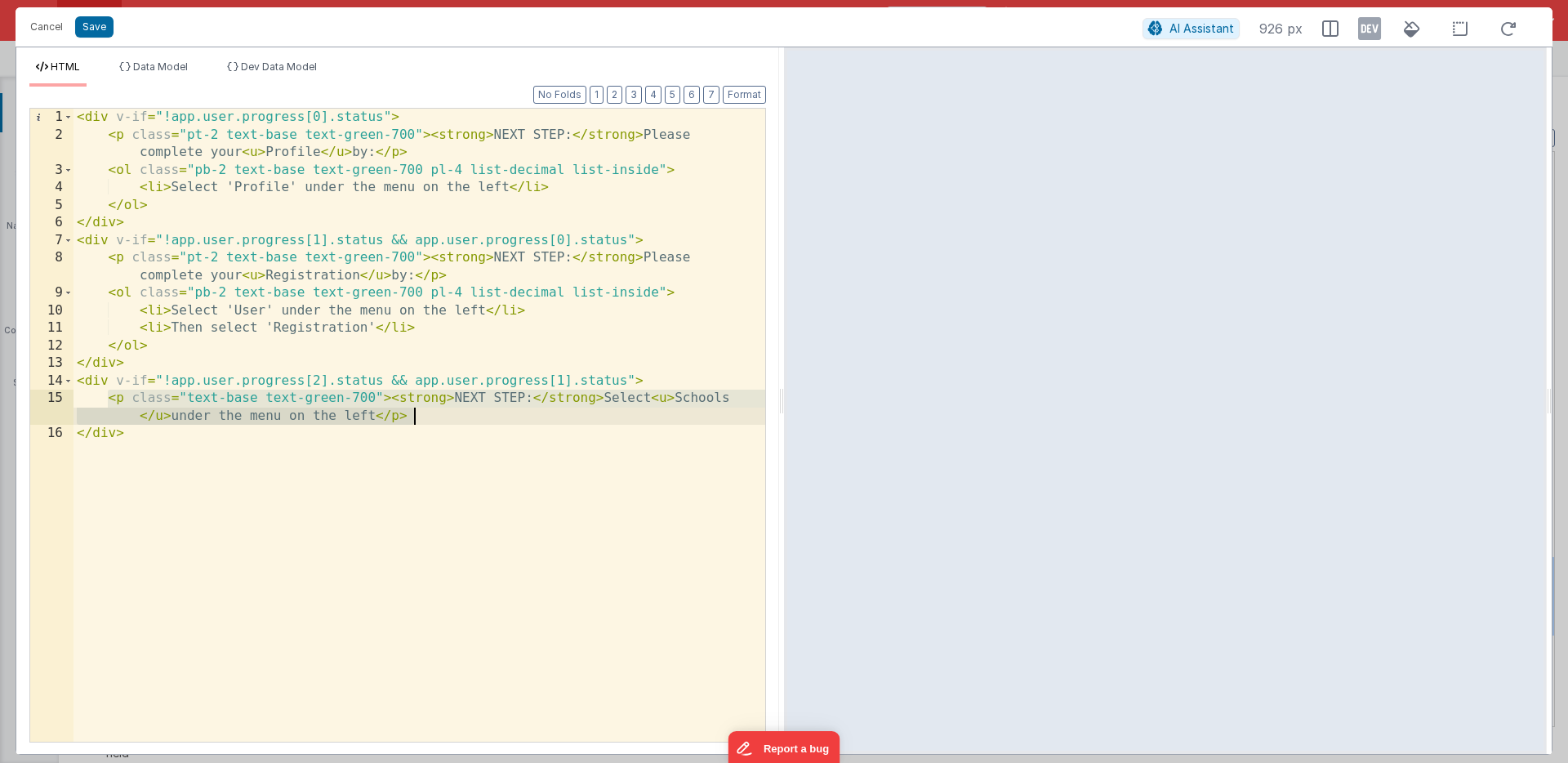
drag, startPoint x: 105, startPoint y: 400, endPoint x: 416, endPoint y: 413, distance: 311.3
click at [416, 413] on div "< div v-if = "!app.user.progress[0].status" > < p class = "pt-2 text-base text-…" at bounding box center [419, 442] width 692 height 668
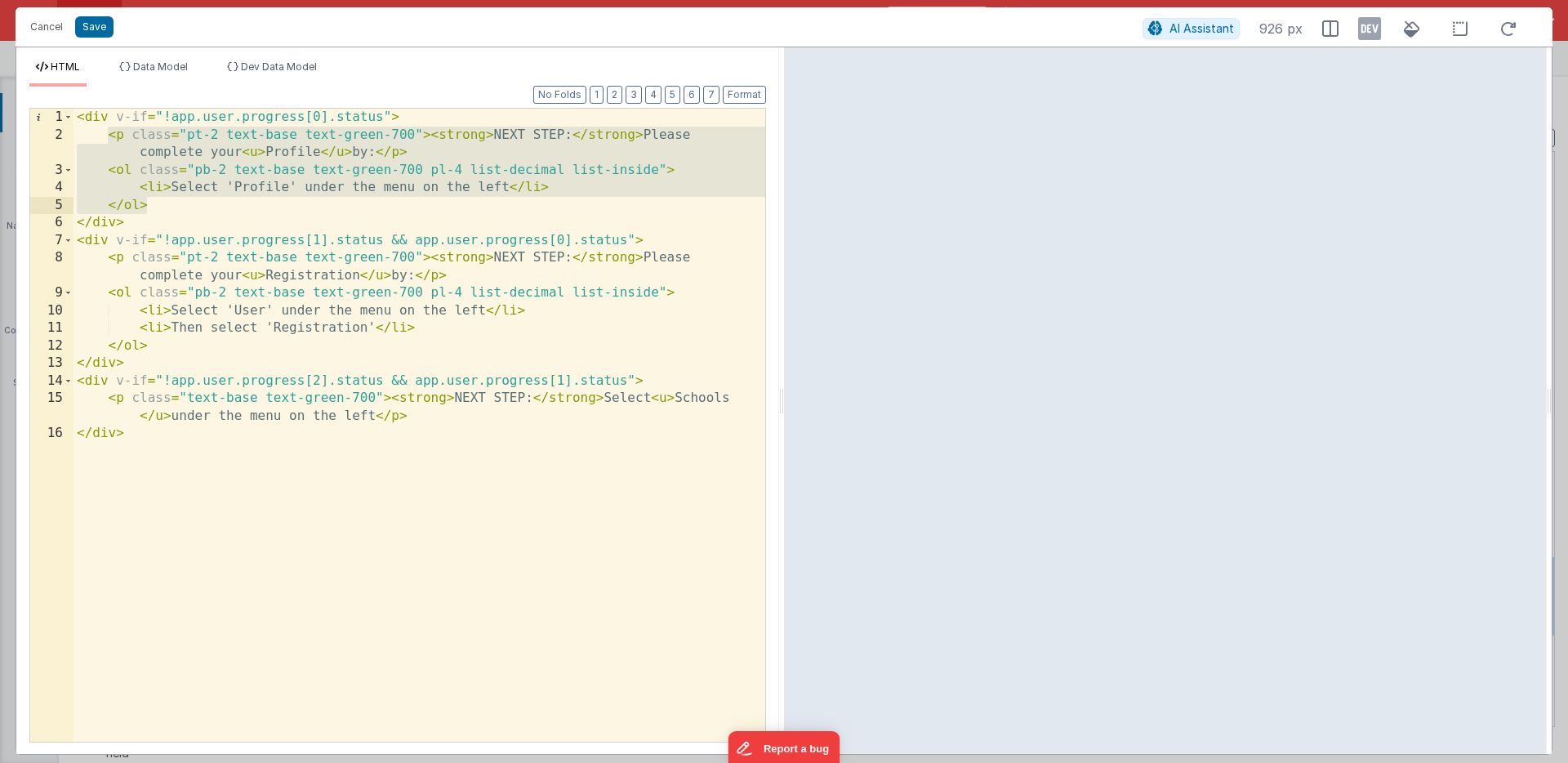
drag, startPoint x: 108, startPoint y: 135, endPoint x: 146, endPoint y: 201, distance: 76.2
click at [146, 201] on div "< div v-if = "!app.user.progress[0].status" > < p class = "pt-2 text-base text-…" at bounding box center [419, 442] width 692 height 668
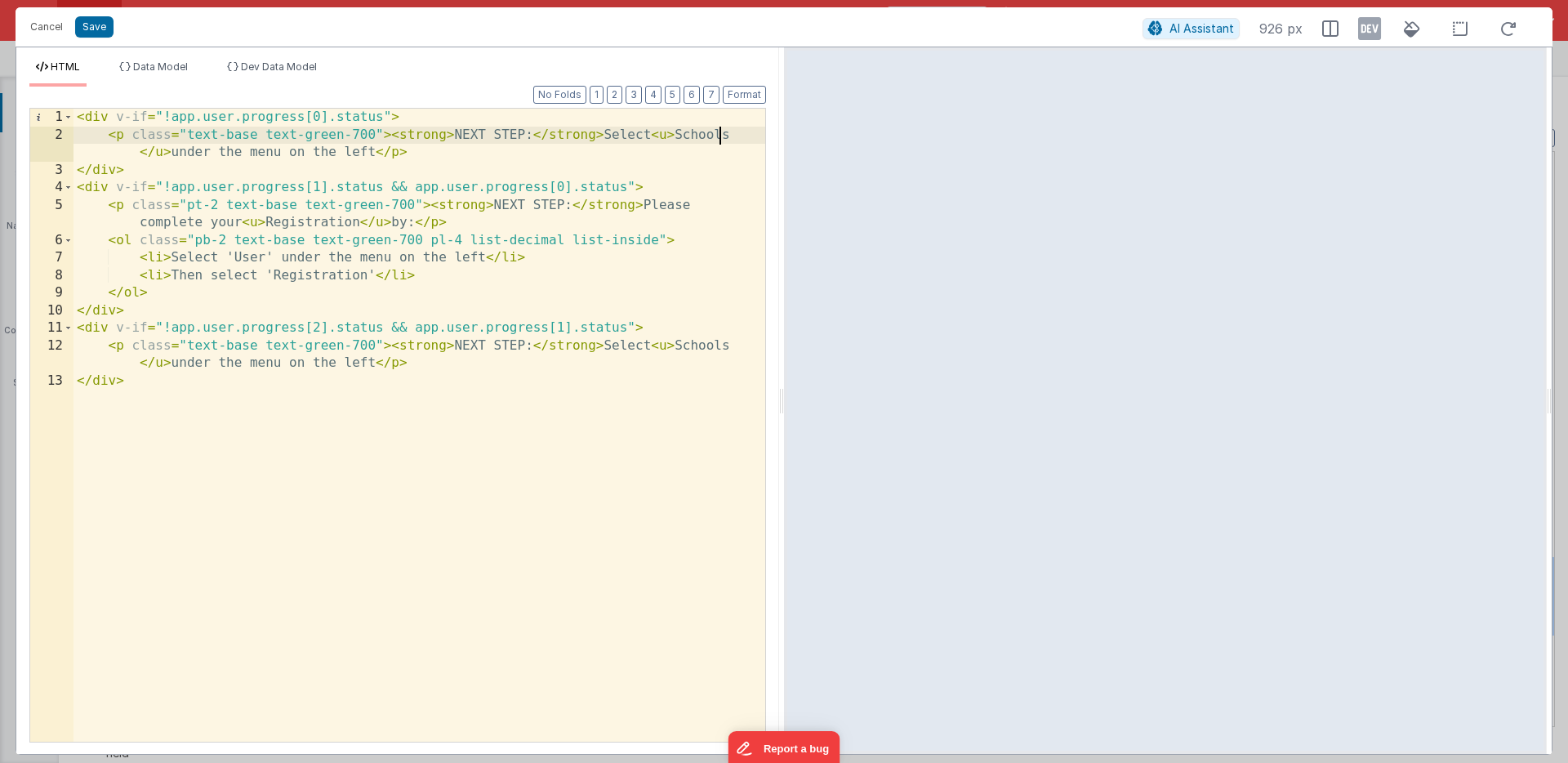
click at [718, 137] on div "< div v-if = "!app.user.progress[0].status" > < p class = "text-base text-green…" at bounding box center [419, 442] width 692 height 668
click at [97, 26] on button "Save" at bounding box center [94, 27] width 39 height 21
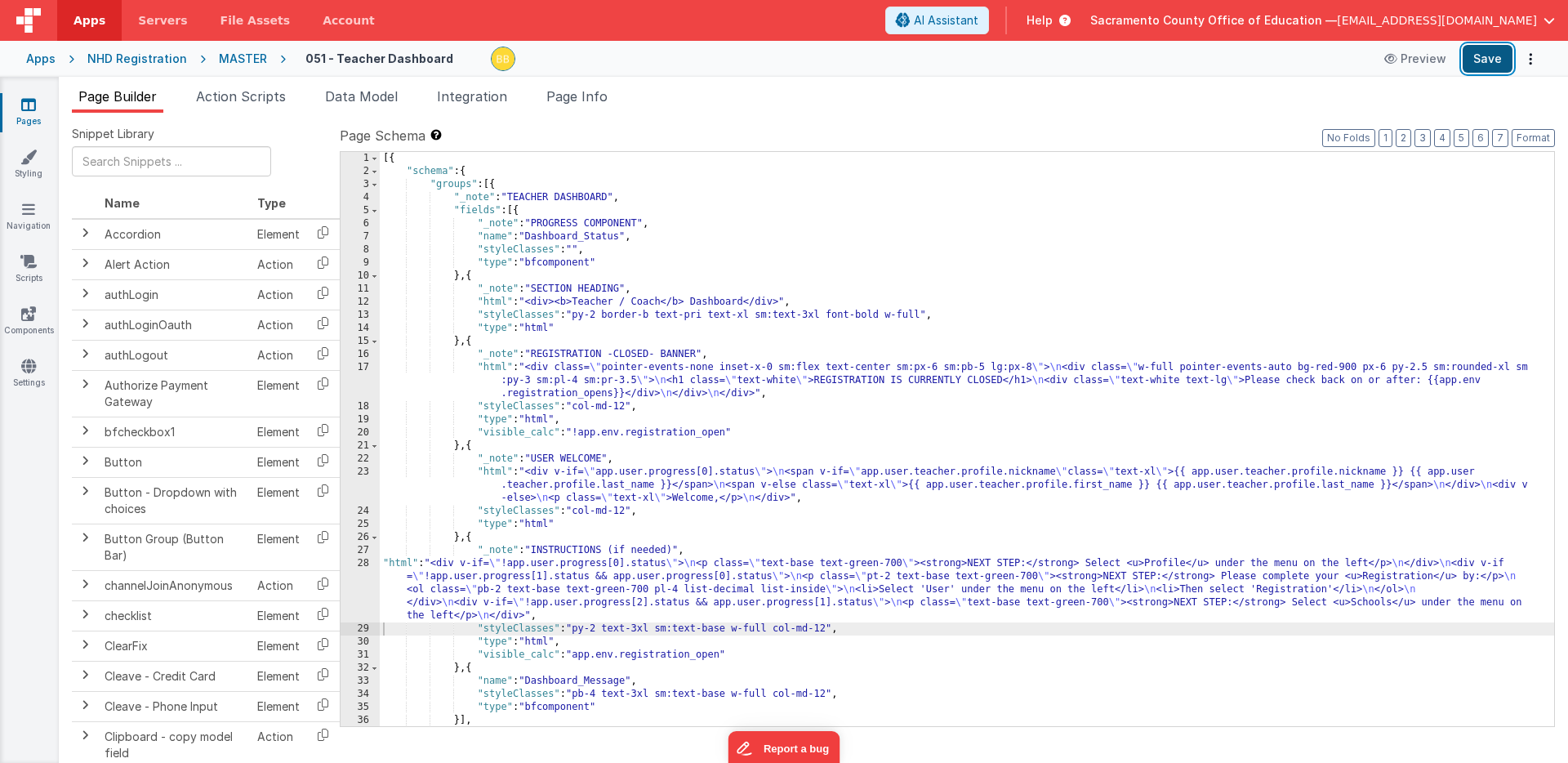
click at [1479, 59] on button "Save" at bounding box center [1487, 59] width 49 height 28
click at [399, 564] on div "[{ "schema" : { "groups" : [{ "_note" : "TEACHER DASHBOARD" , "fields" : [{ "_n…" at bounding box center [967, 452] width 1175 height 601
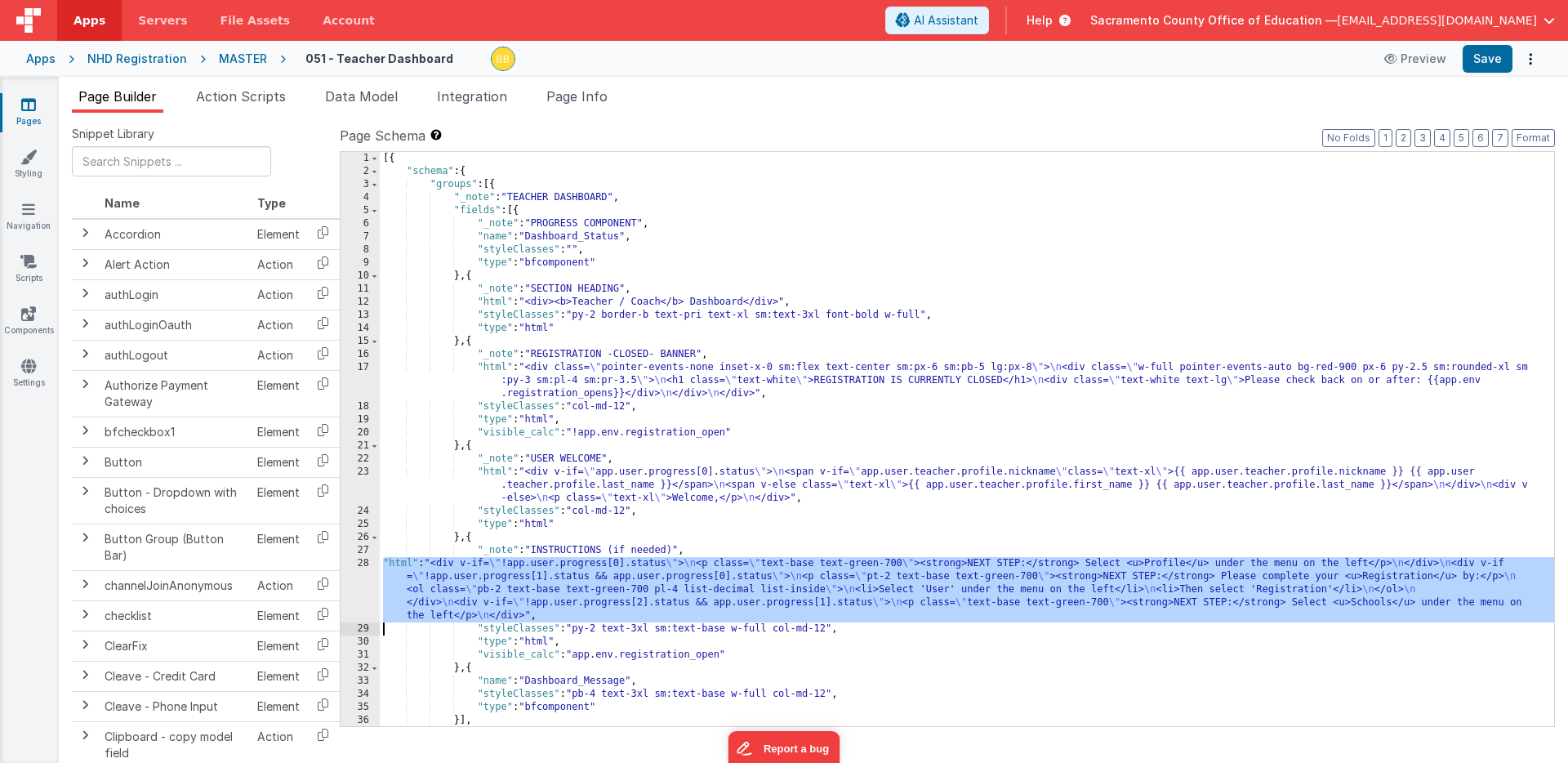
click at [360, 581] on div "28" at bounding box center [360, 589] width 40 height 65
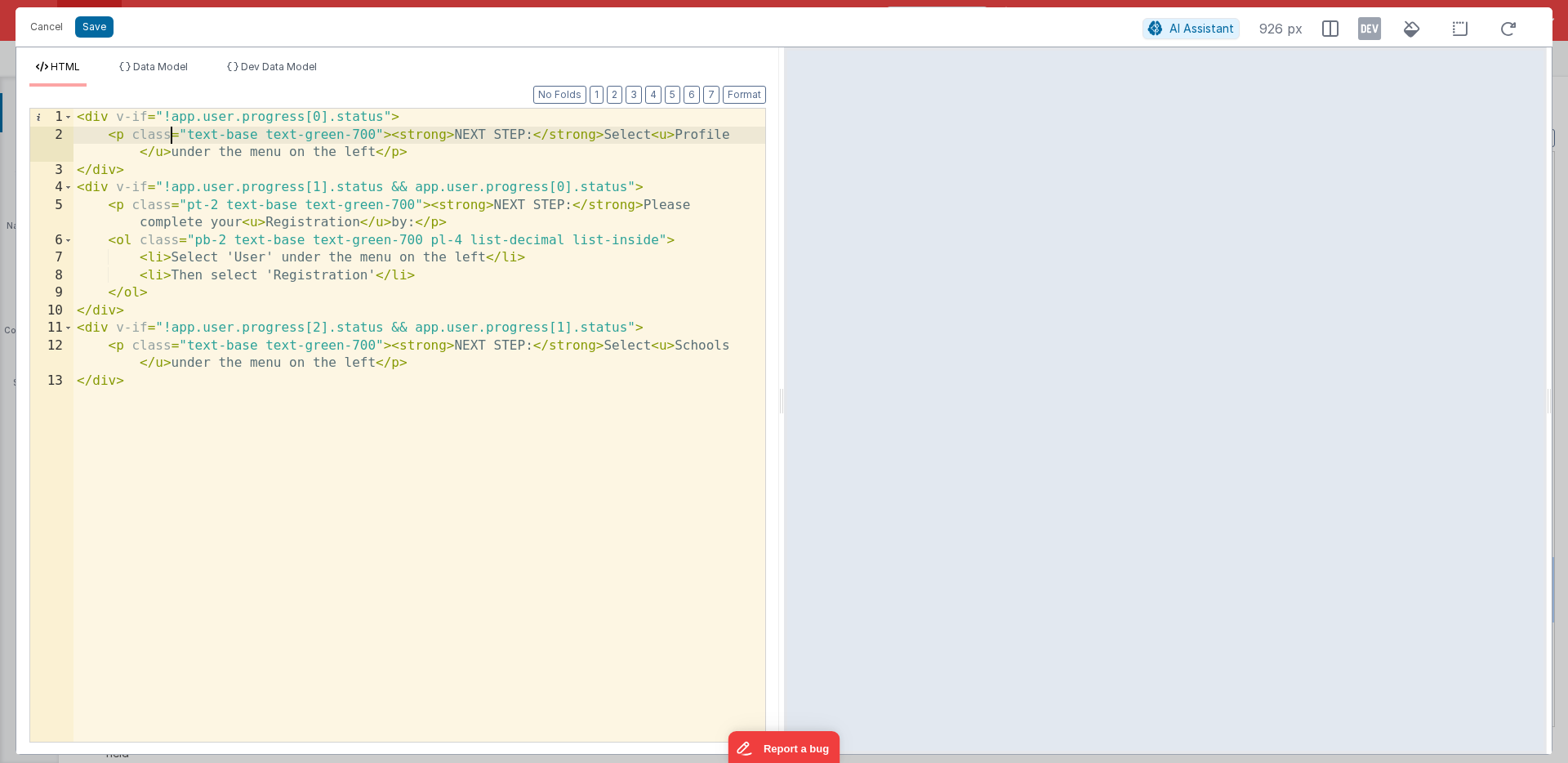
click at [175, 138] on div "< div v-if = "!app.user.progress[0].status" > < p class = "text-base text-green…" at bounding box center [419, 442] width 692 height 668
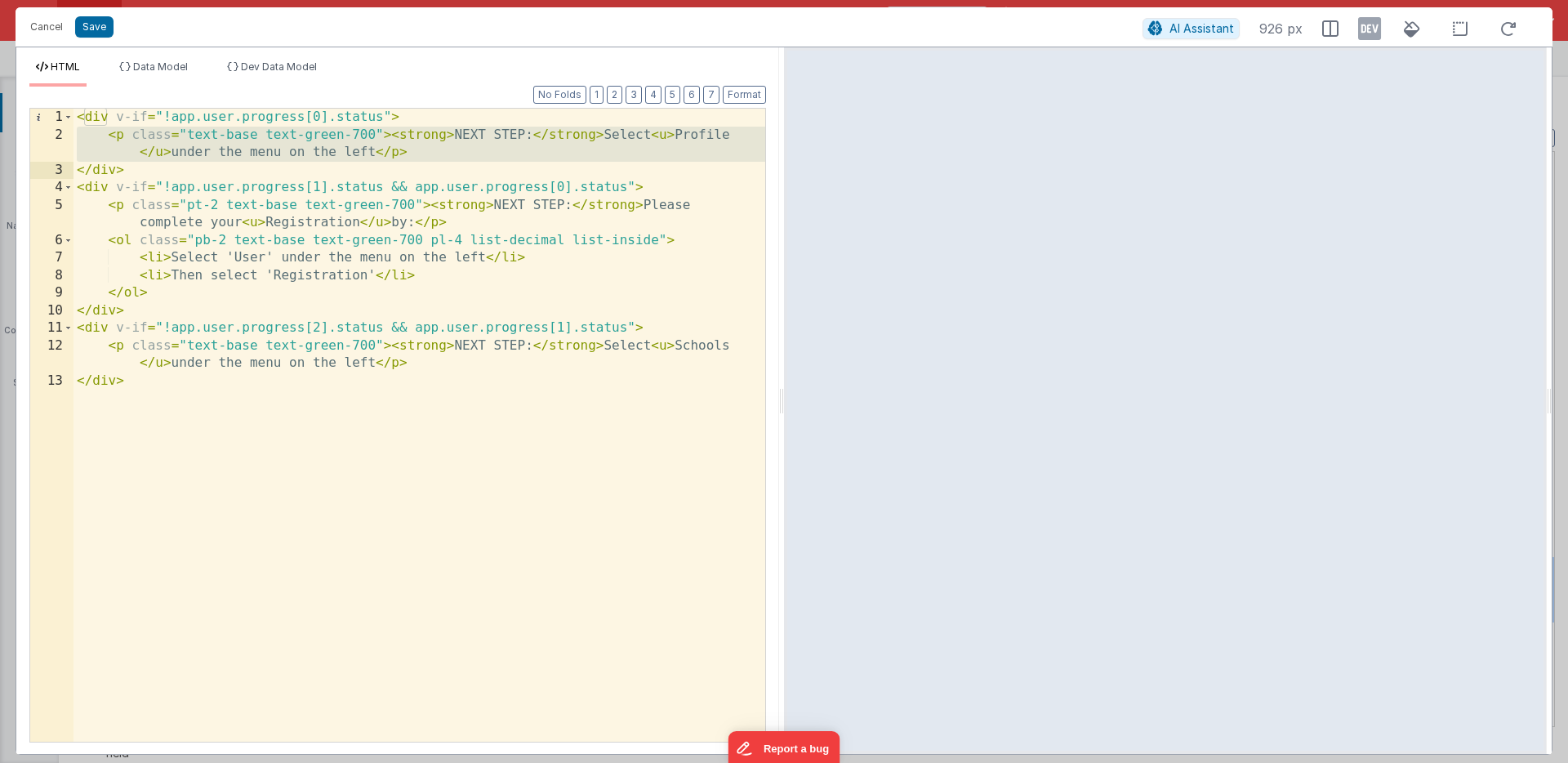
drag, startPoint x: 175, startPoint y: 138, endPoint x: 176, endPoint y: 148, distance: 10.0
click at [176, 148] on div "< div v-if = "!app.user.progress[0].status" > < p class = "text-base text-green…" at bounding box center [419, 442] width 692 height 668
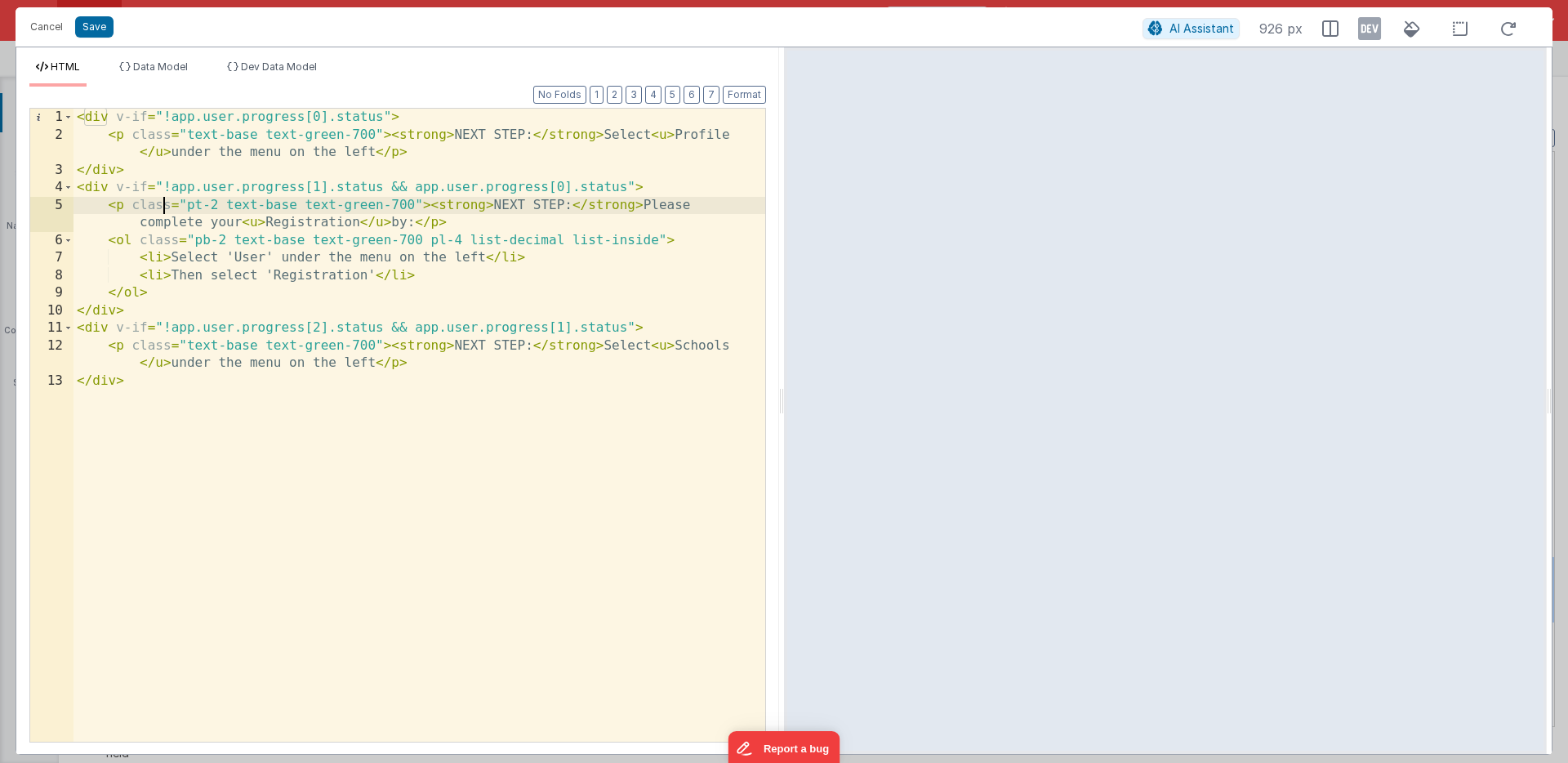
click at [162, 209] on div "< div v-if = "!app.user.progress[0].status" > < p class = "text-base text-green…" at bounding box center [419, 442] width 692 height 668
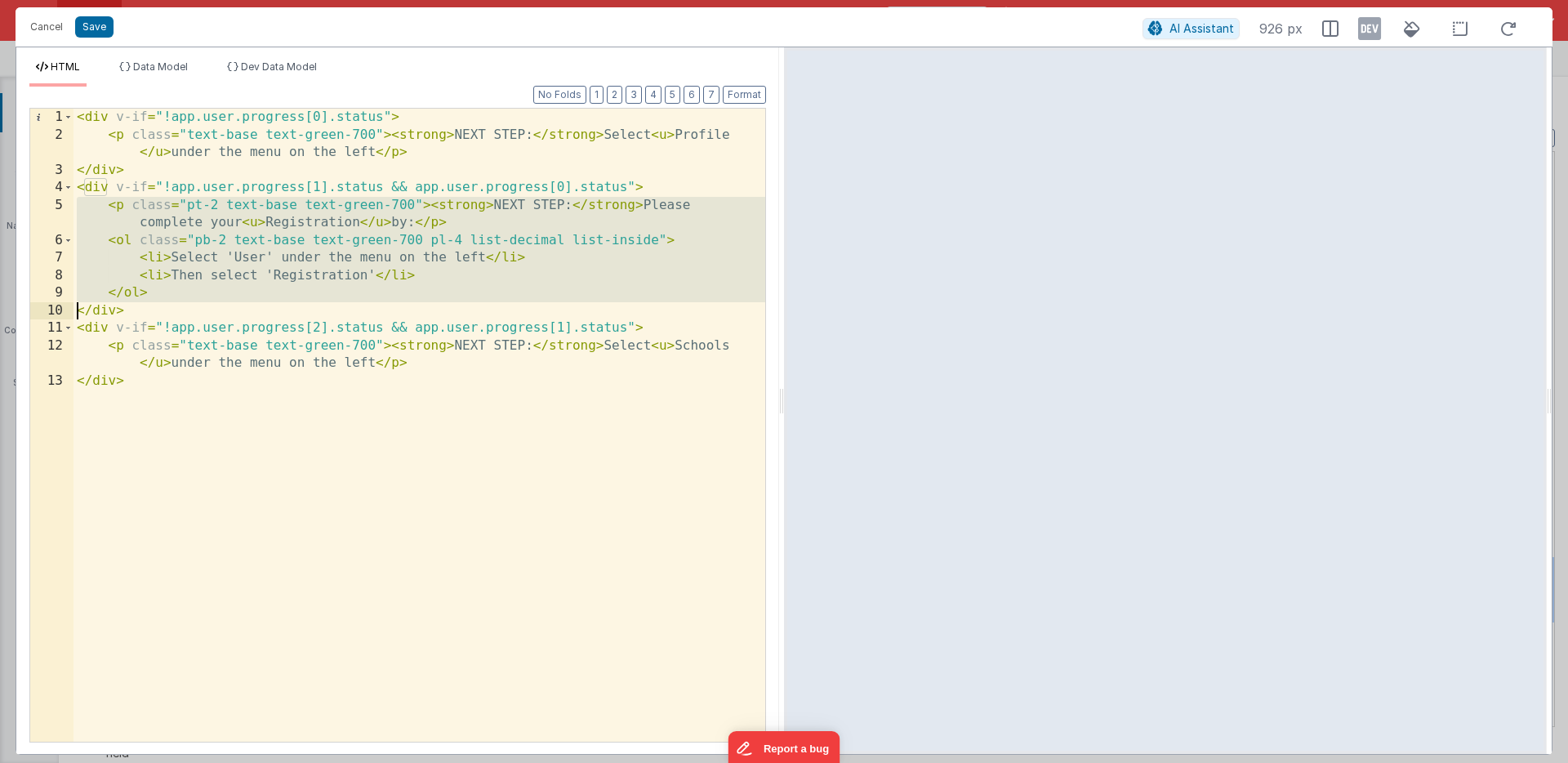
drag, startPoint x: 162, startPoint y: 209, endPoint x: 164, endPoint y: 288, distance: 79.0
click at [164, 288] on div "< div v-if = "!app.user.progress[0].status" > < p class = "text-base text-green…" at bounding box center [419, 442] width 692 height 668
paste textarea
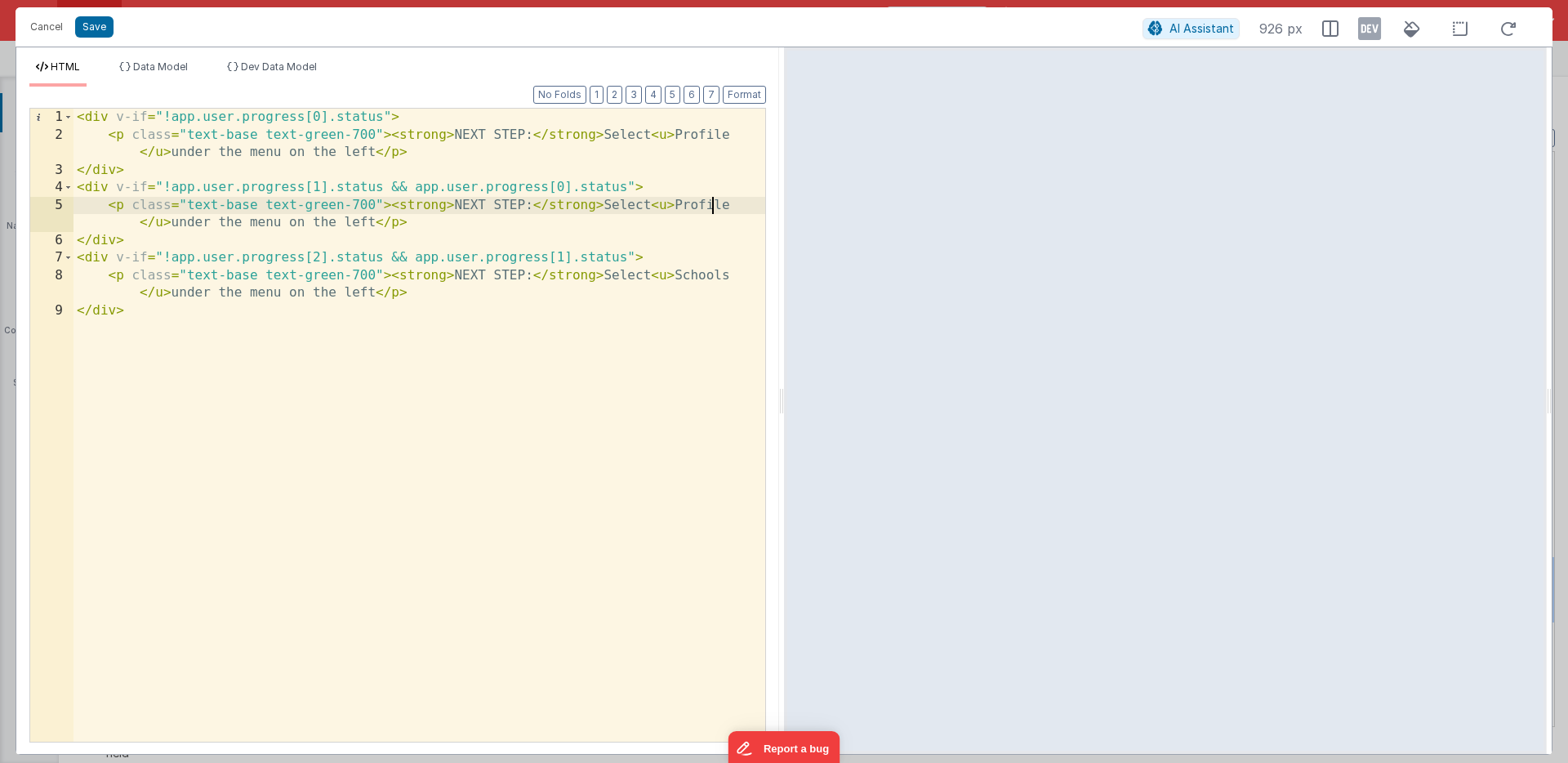
click at [715, 206] on div "< div v-if = "!app.user.progress[0].status" > < p class = "text-base text-green…" at bounding box center [419, 442] width 692 height 668
click at [97, 26] on button "Save" at bounding box center [94, 27] width 39 height 21
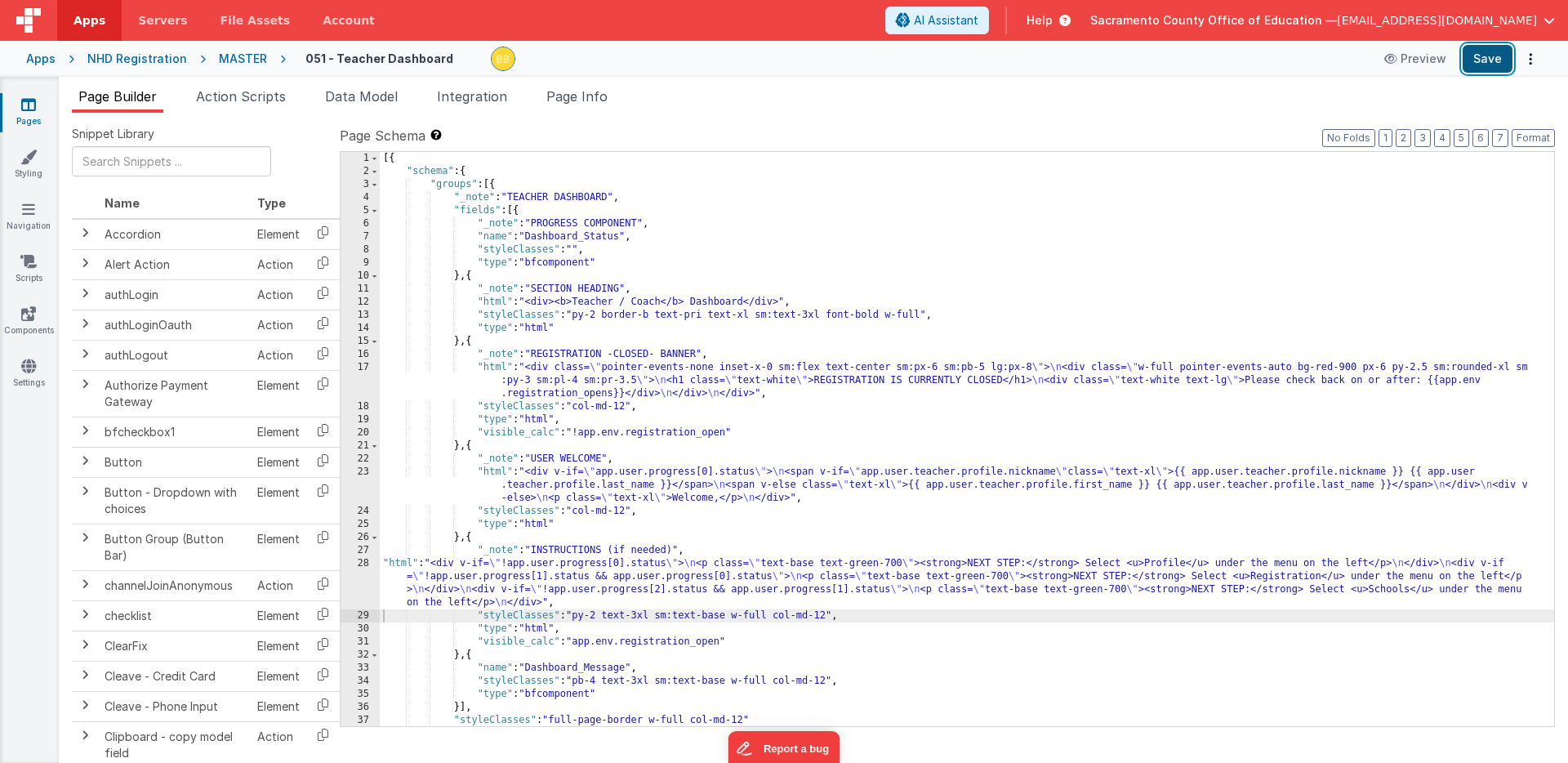
click at [1491, 56] on button "Save" at bounding box center [1487, 59] width 49 height 28
click at [400, 564] on div "[{ "schema" : { "groups" : [{ "_note" : "TEACHER DASHBOARD" , "fields" : [{ "_n…" at bounding box center [967, 452] width 1175 height 601
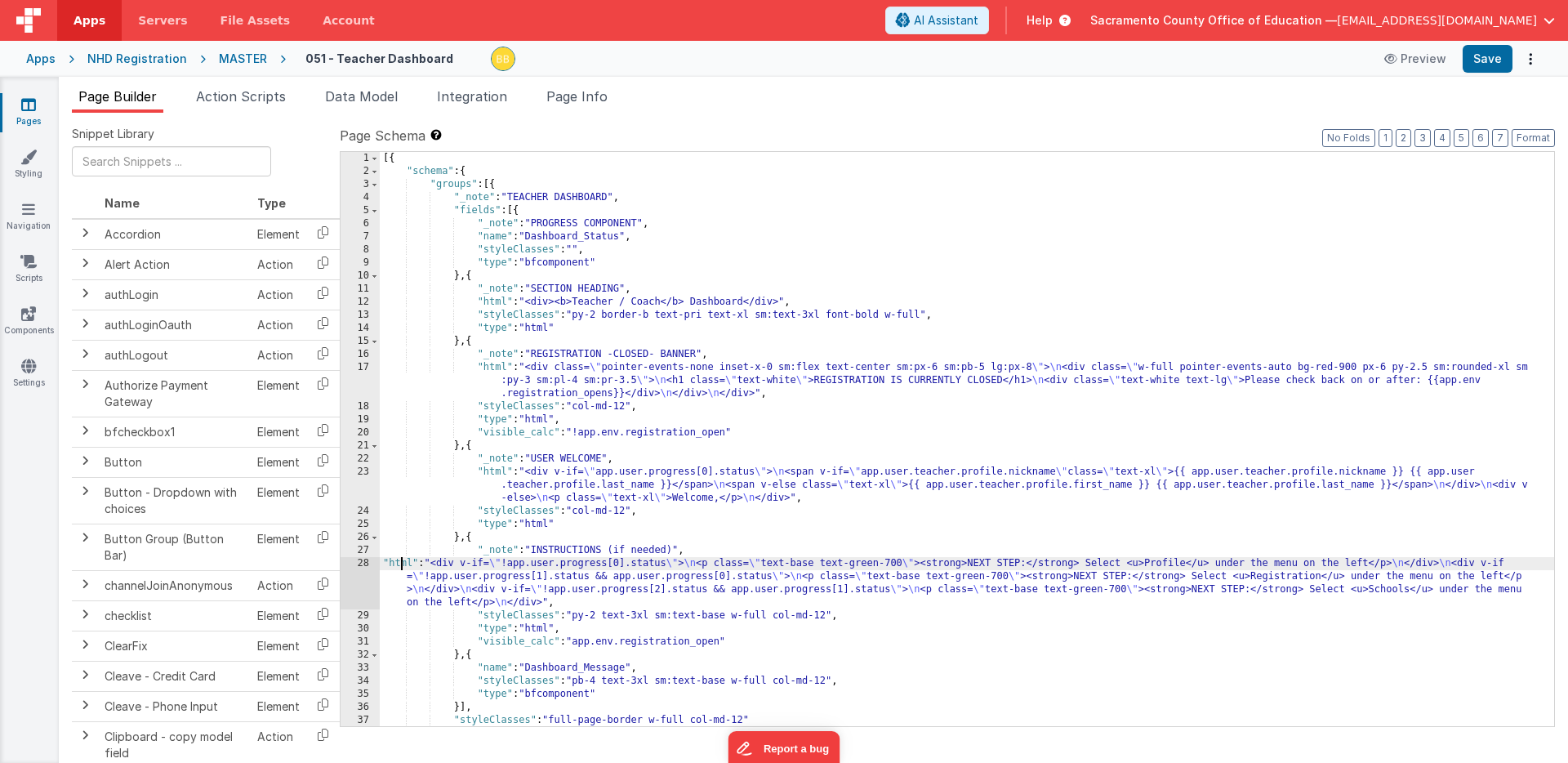
click at [364, 575] on div "28" at bounding box center [360, 583] width 40 height 52
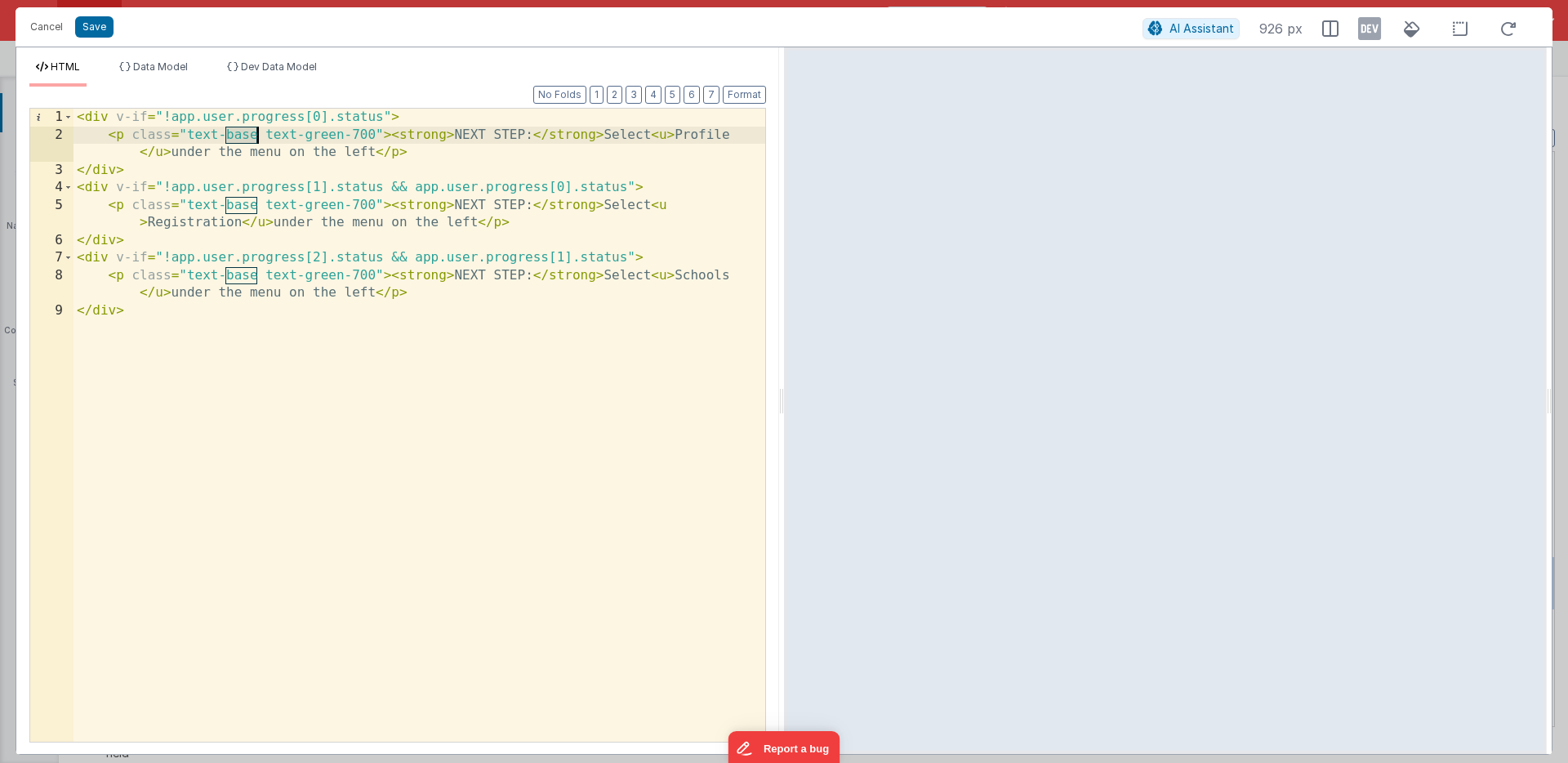
drag, startPoint x: 227, startPoint y: 135, endPoint x: 255, endPoint y: 133, distance: 28.1
click at [255, 133] on div "< div v-if = "!app.user.progress[0].status" > < p class = "text-base text-green…" at bounding box center [419, 442] width 692 height 668
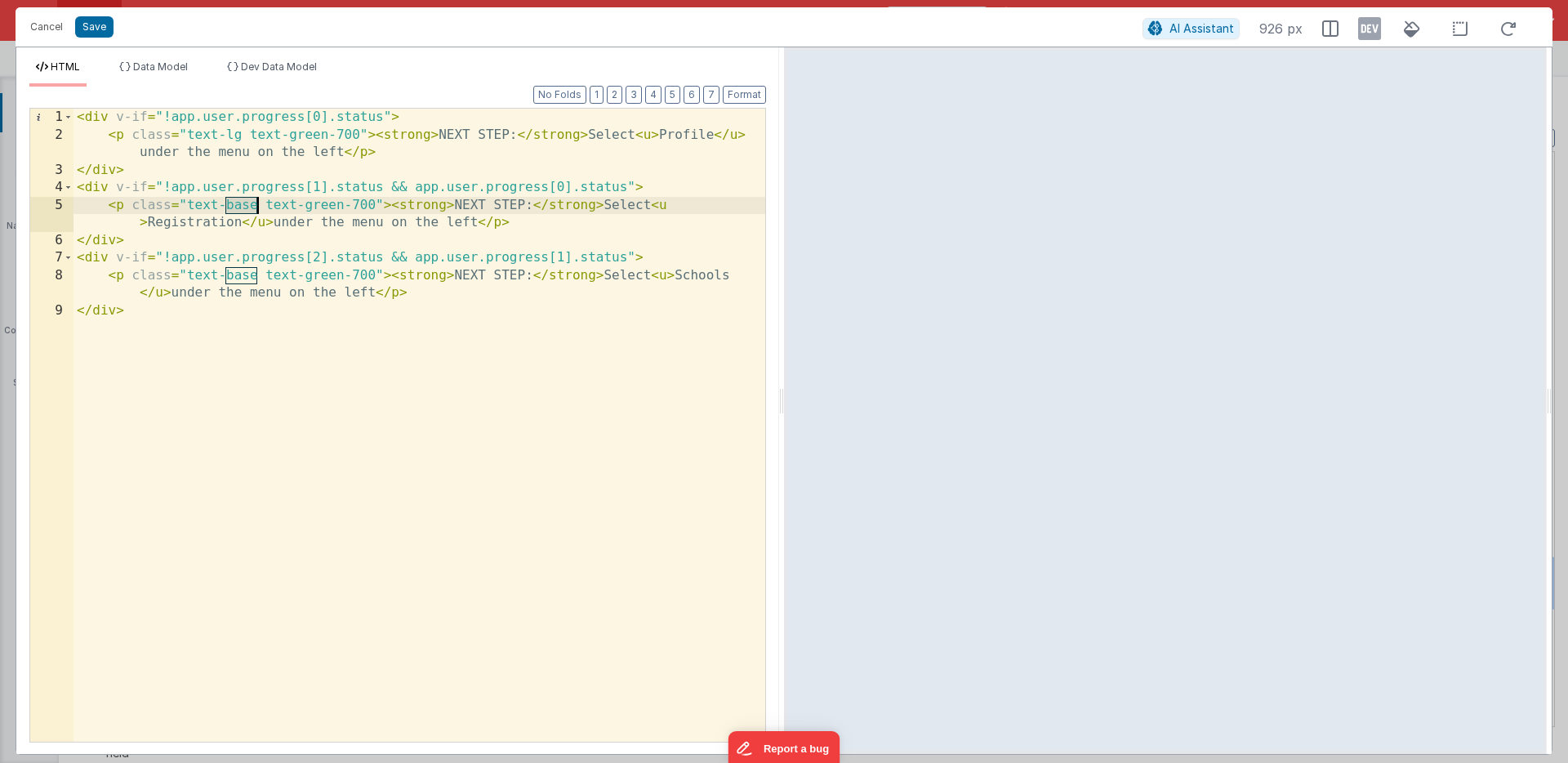
drag, startPoint x: 224, startPoint y: 205, endPoint x: 259, endPoint y: 205, distance: 35.0
click at [259, 205] on div "< div v-if = "!app.user.progress[0].status" > < p class = "text-lg text-green-7…" at bounding box center [419, 442] width 692 height 668
drag, startPoint x: 226, startPoint y: 274, endPoint x: 254, endPoint y: 274, distance: 28.0
click at [254, 274] on div "< div v-if = "!app.user.progress[0].status" > < p class = "text-lg text-green-7…" at bounding box center [419, 442] width 692 height 668
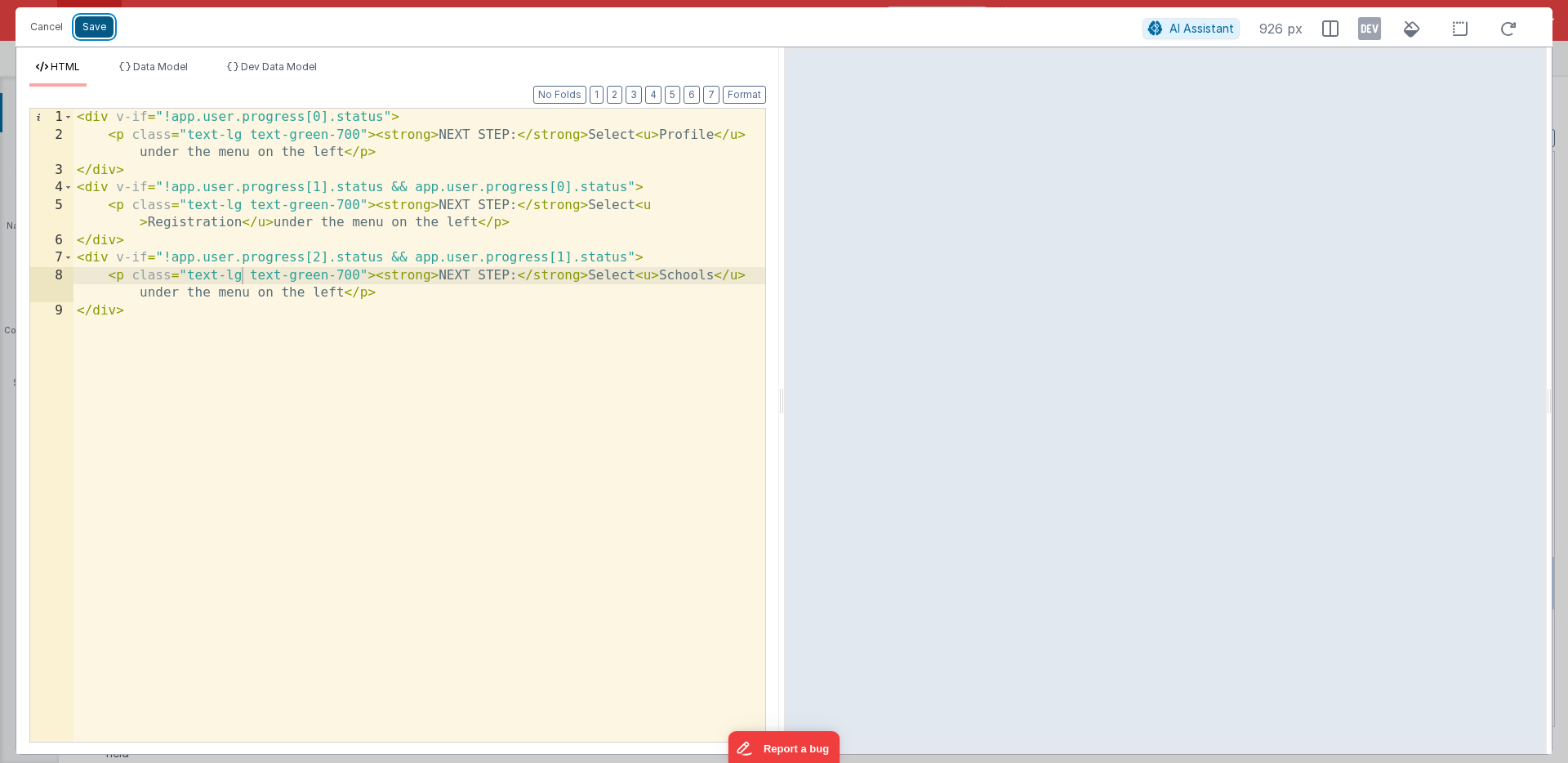
click at [97, 26] on button "Save" at bounding box center [94, 27] width 39 height 21
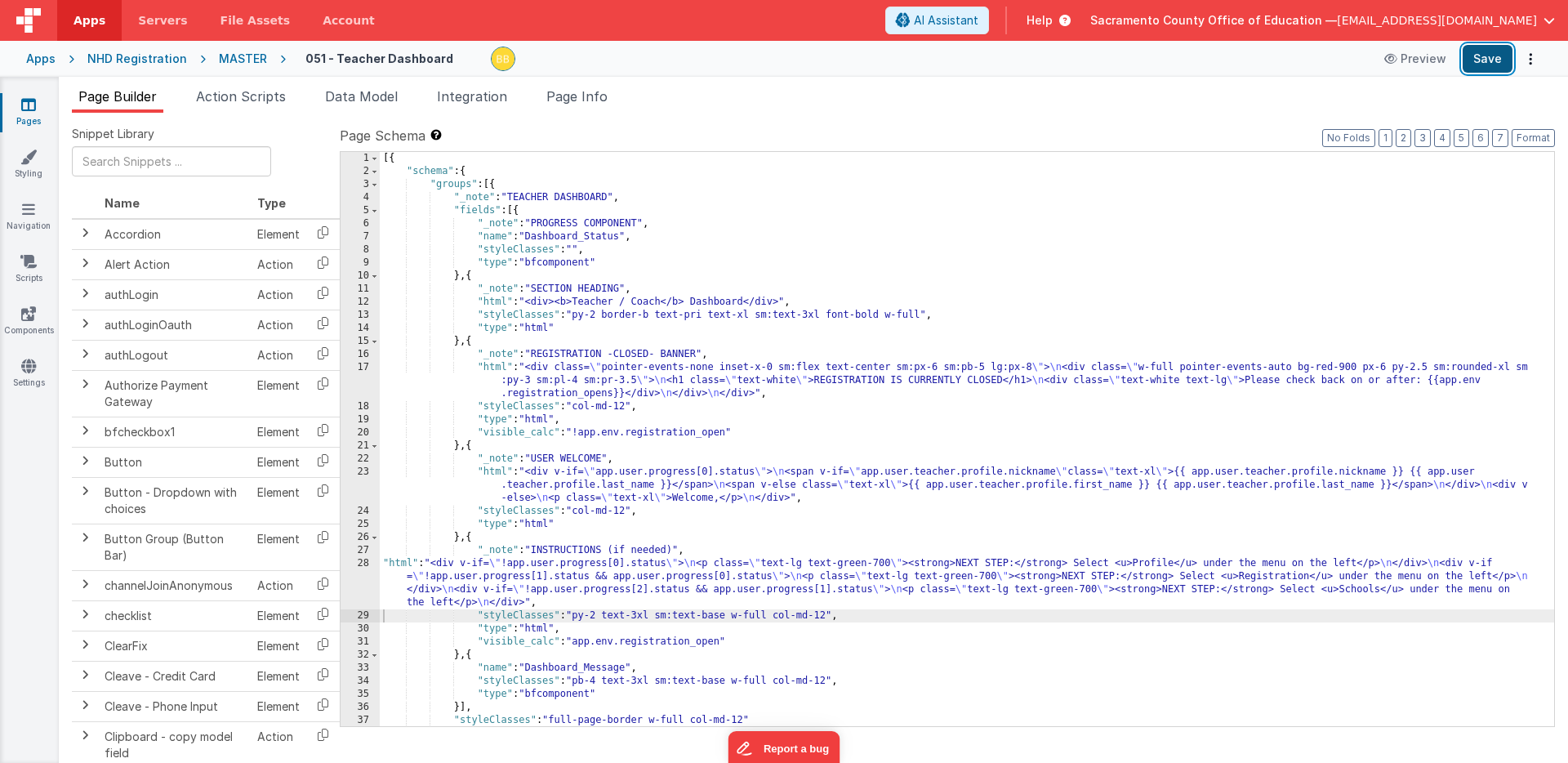
click at [1493, 59] on button "Save" at bounding box center [1487, 59] width 49 height 28
click at [31, 106] on icon at bounding box center [29, 105] width 15 height 16
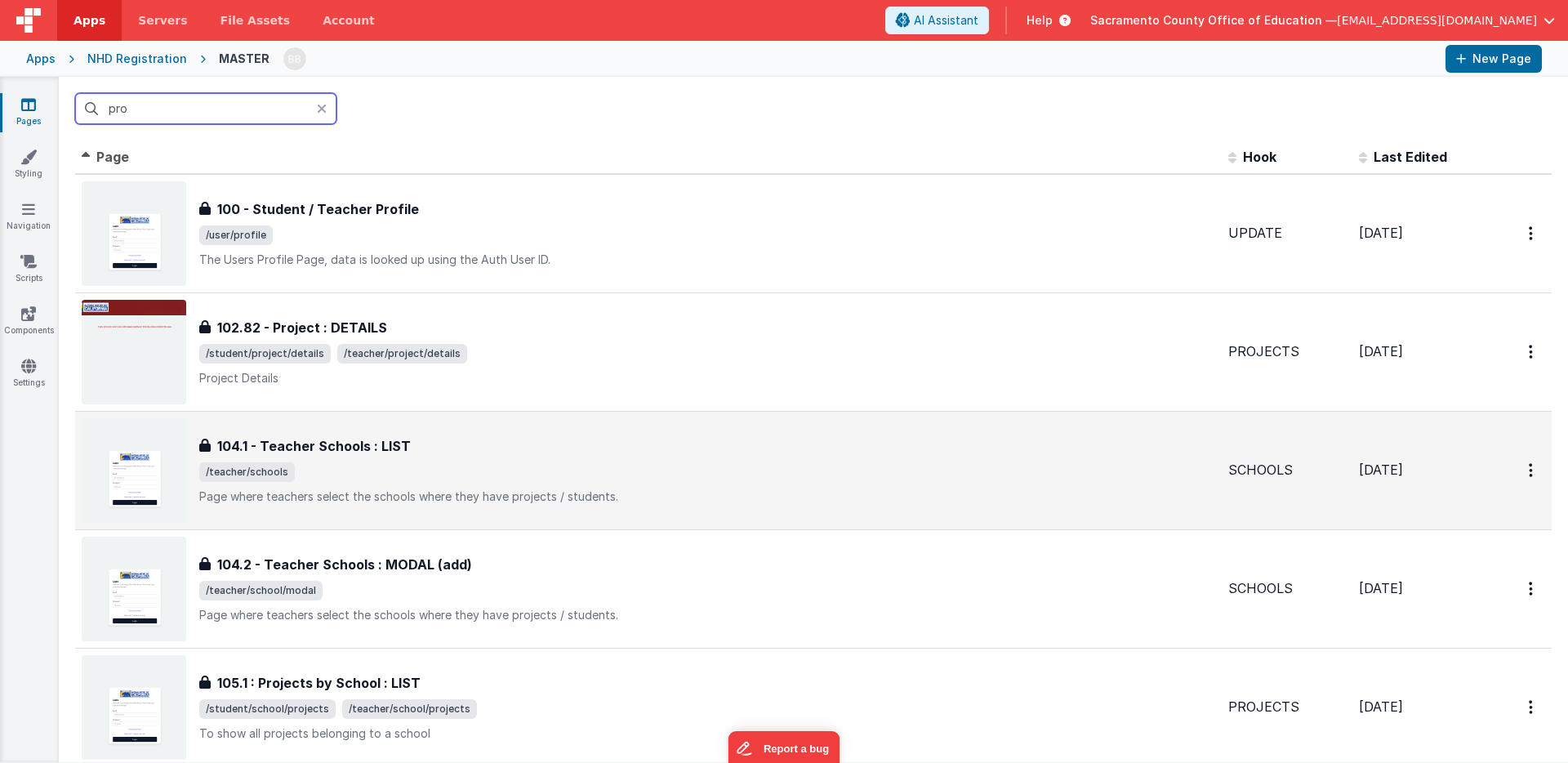
scroll to position [30, 0]
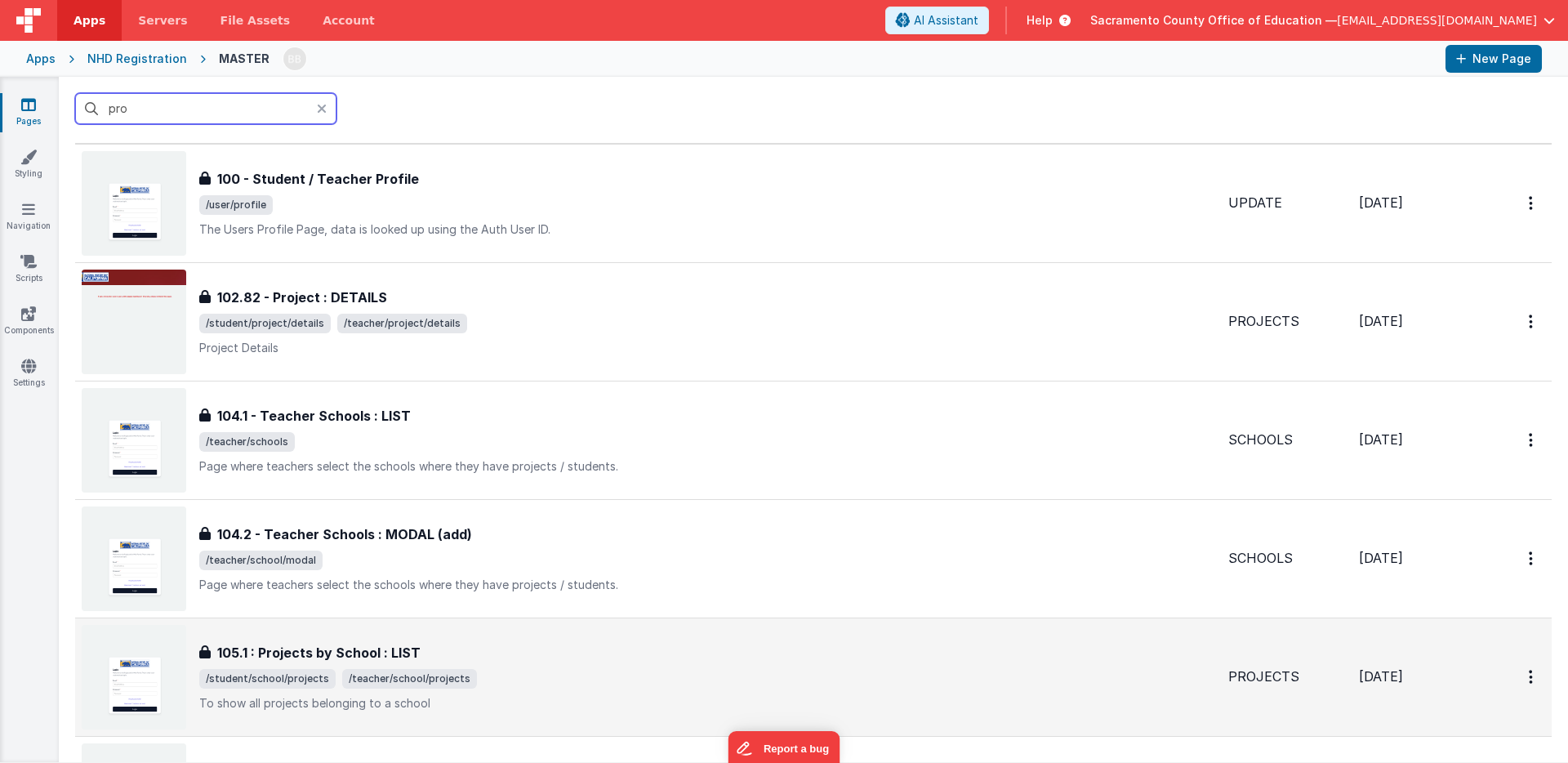
type input "pro"
click at [368, 653] on h3 "105.1 : Projects by School : LIST" at bounding box center [319, 653] width 204 height 20
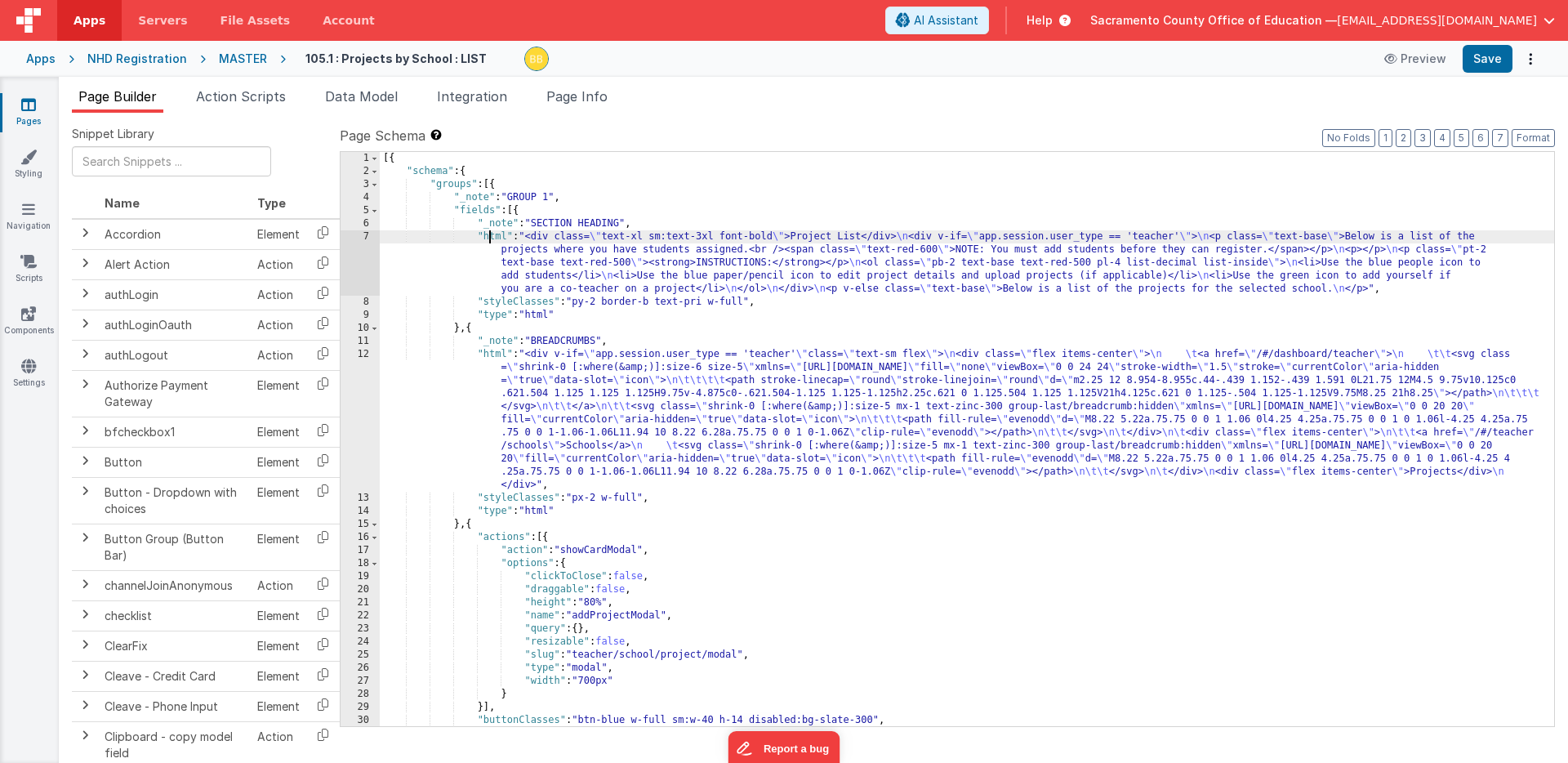
click at [491, 236] on div "[{ "schema" : { "groups" : [{ "_note" : "GROUP 1" , "fields" : [{ "_note" : "SE…" at bounding box center [967, 452] width 1175 height 601
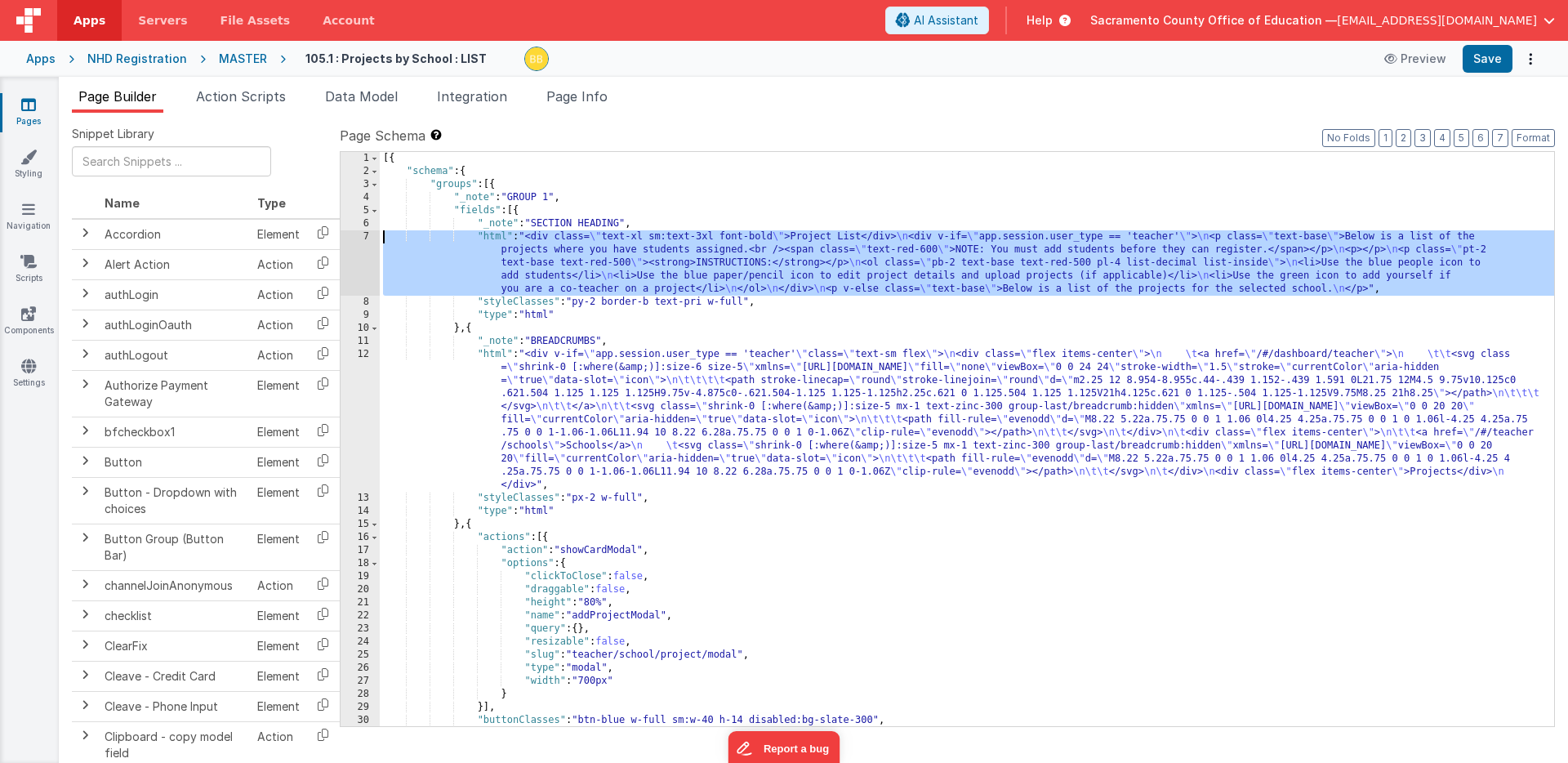
click at [360, 242] on div "7" at bounding box center [360, 263] width 40 height 65
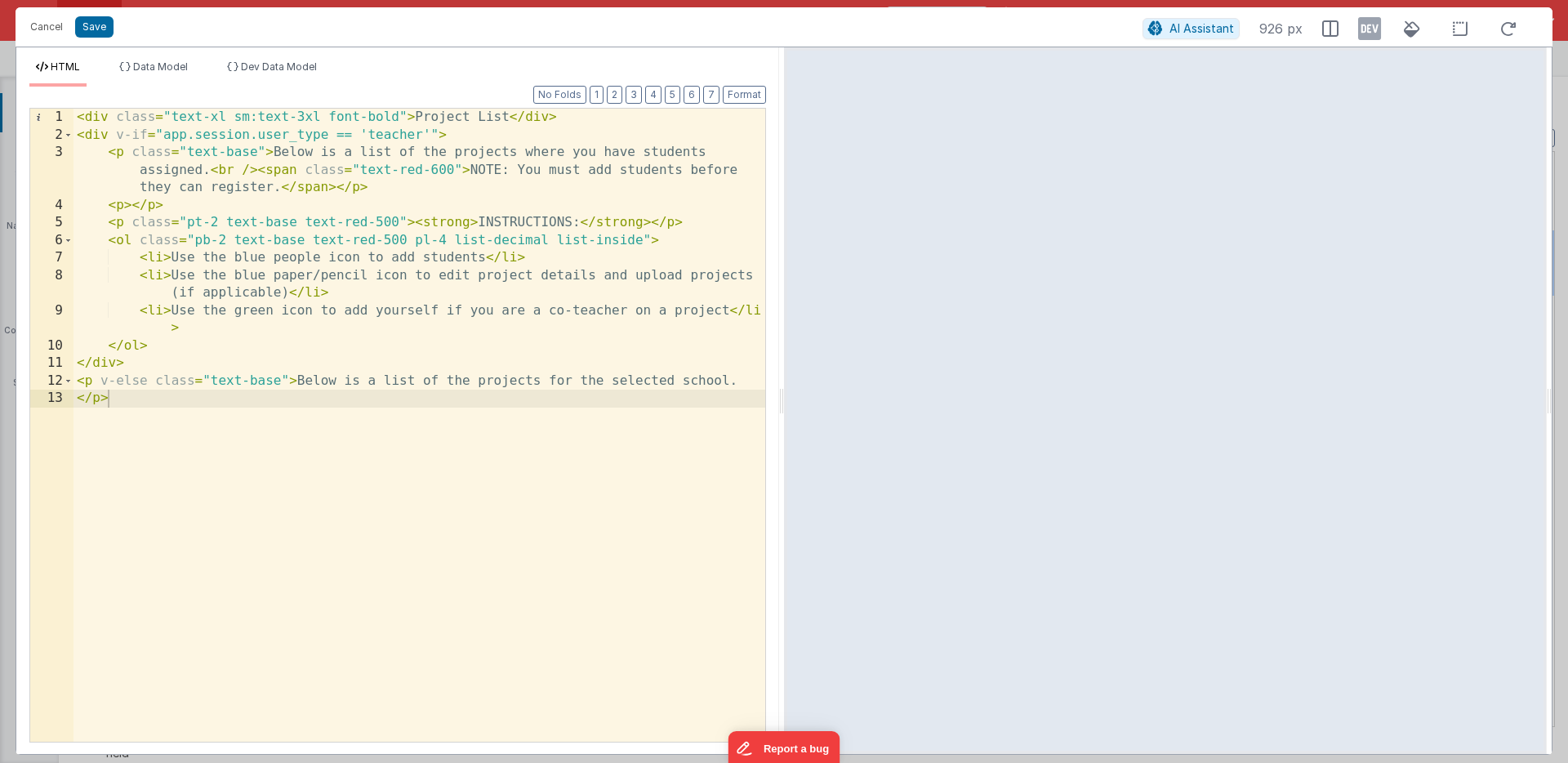
click at [352, 221] on div "< div class = "text-xl sm:text-3xl font-bold" > Project List </ div > < div v-i…" at bounding box center [419, 442] width 692 height 668
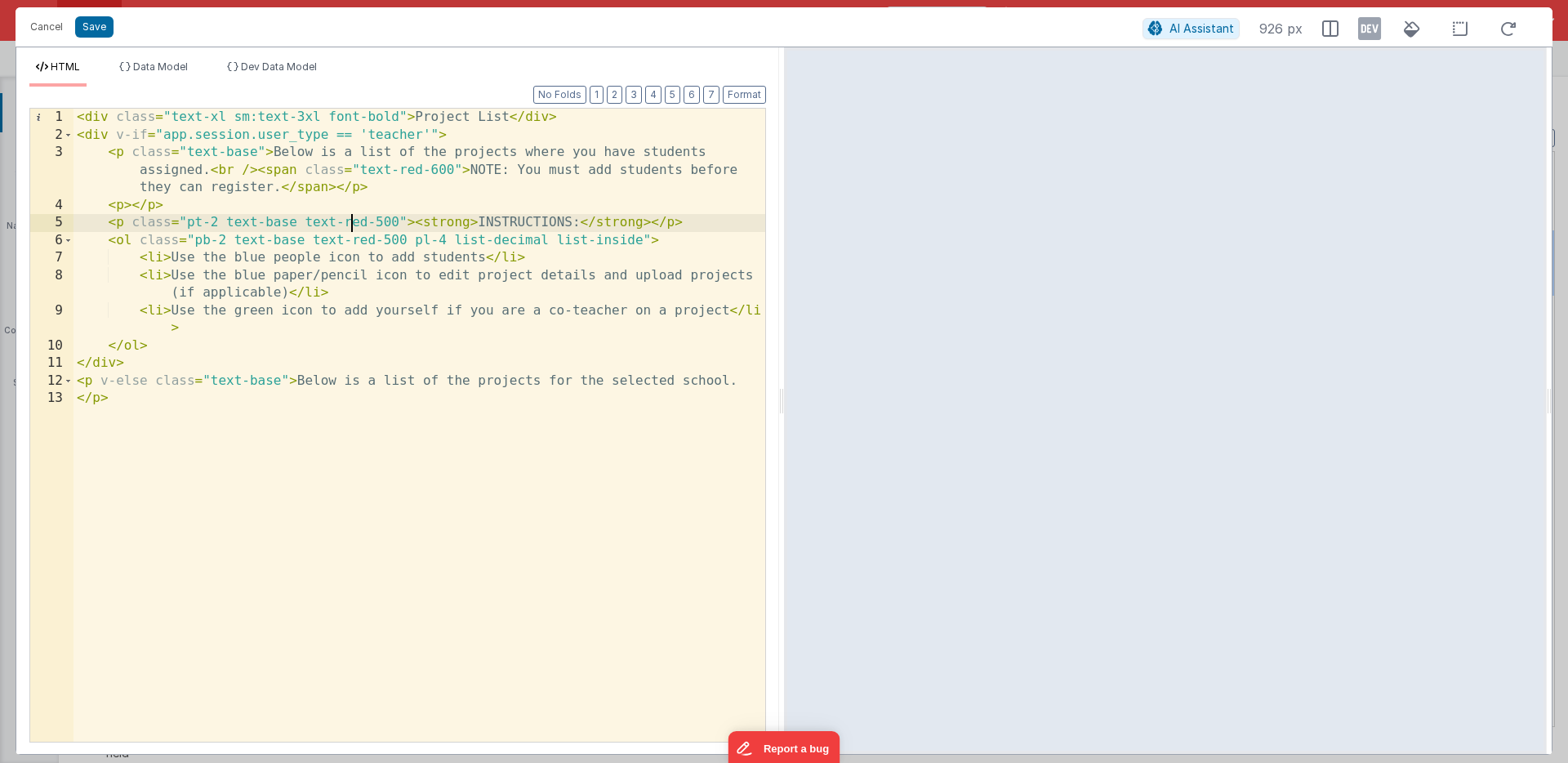
click at [352, 221] on div "< div class = "text-xl sm:text-3xl font-bold" > Project List </ div > < div v-i…" at bounding box center [419, 442] width 692 height 668
click at [396, 222] on div "< div class = "text-xl sm:text-3xl font-bold" > Project List </ div > < div v-i…" at bounding box center [419, 442] width 692 height 668
click at [359, 243] on div "< div class = "text-xl sm:text-3xl font-bold" > Project List </ div > < div v-i…" at bounding box center [419, 442] width 692 height 668
click at [405, 241] on div "< div class = "text-xl sm:text-3xl font-bold" > Project List </ div > < div v-i…" at bounding box center [419, 442] width 692 height 668
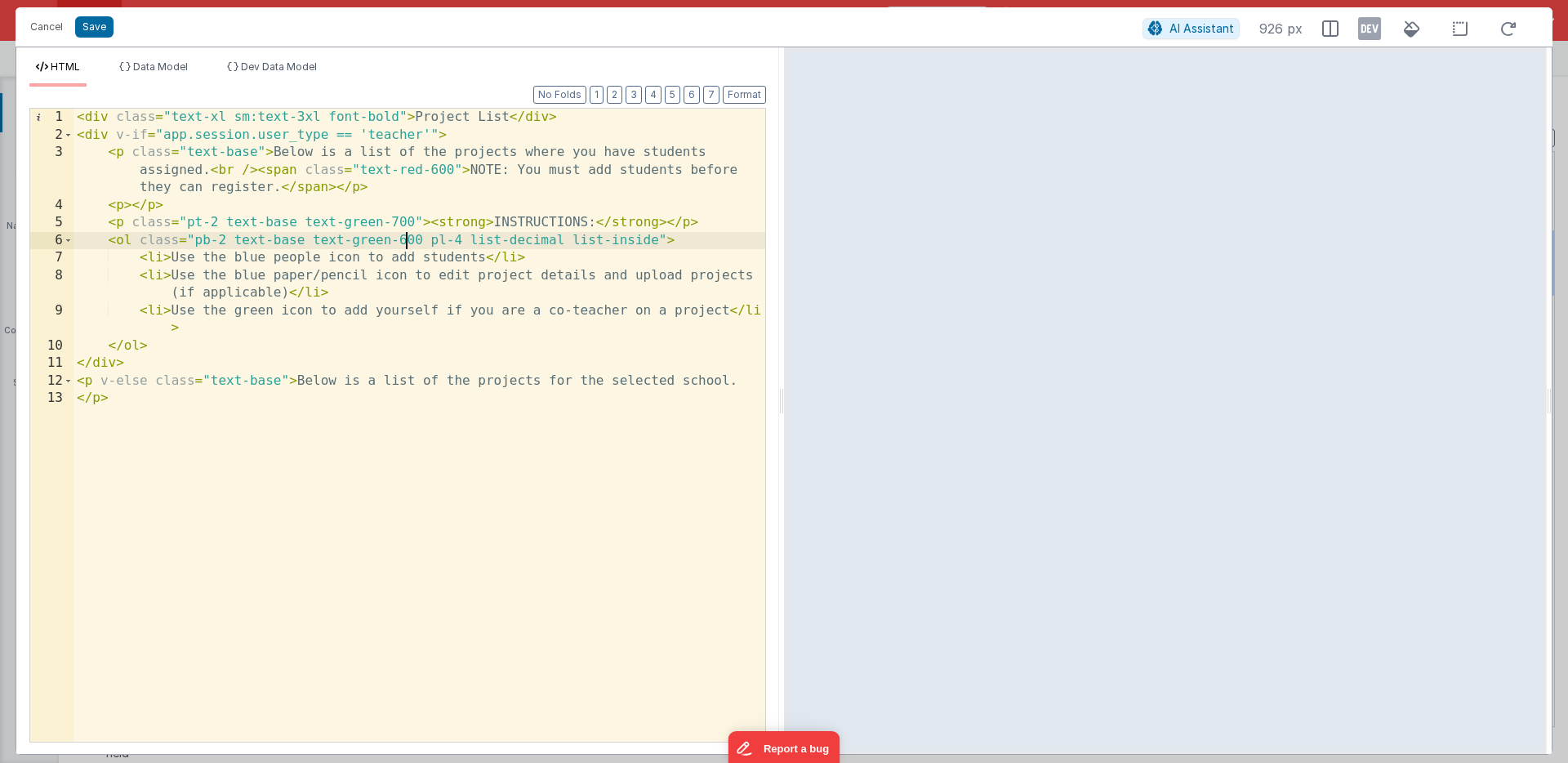
click at [278, 222] on div "< div class = "text-xl sm:text-3xl font-bold" > Project List </ div > < div v-i…" at bounding box center [419, 442] width 692 height 668
click at [291, 241] on div "< div class = "text-xl sm:text-3xl font-bold" > Project List </ div > < div v-i…" at bounding box center [419, 442] width 692 height 668
click at [94, 25] on button "Save" at bounding box center [94, 27] width 39 height 21
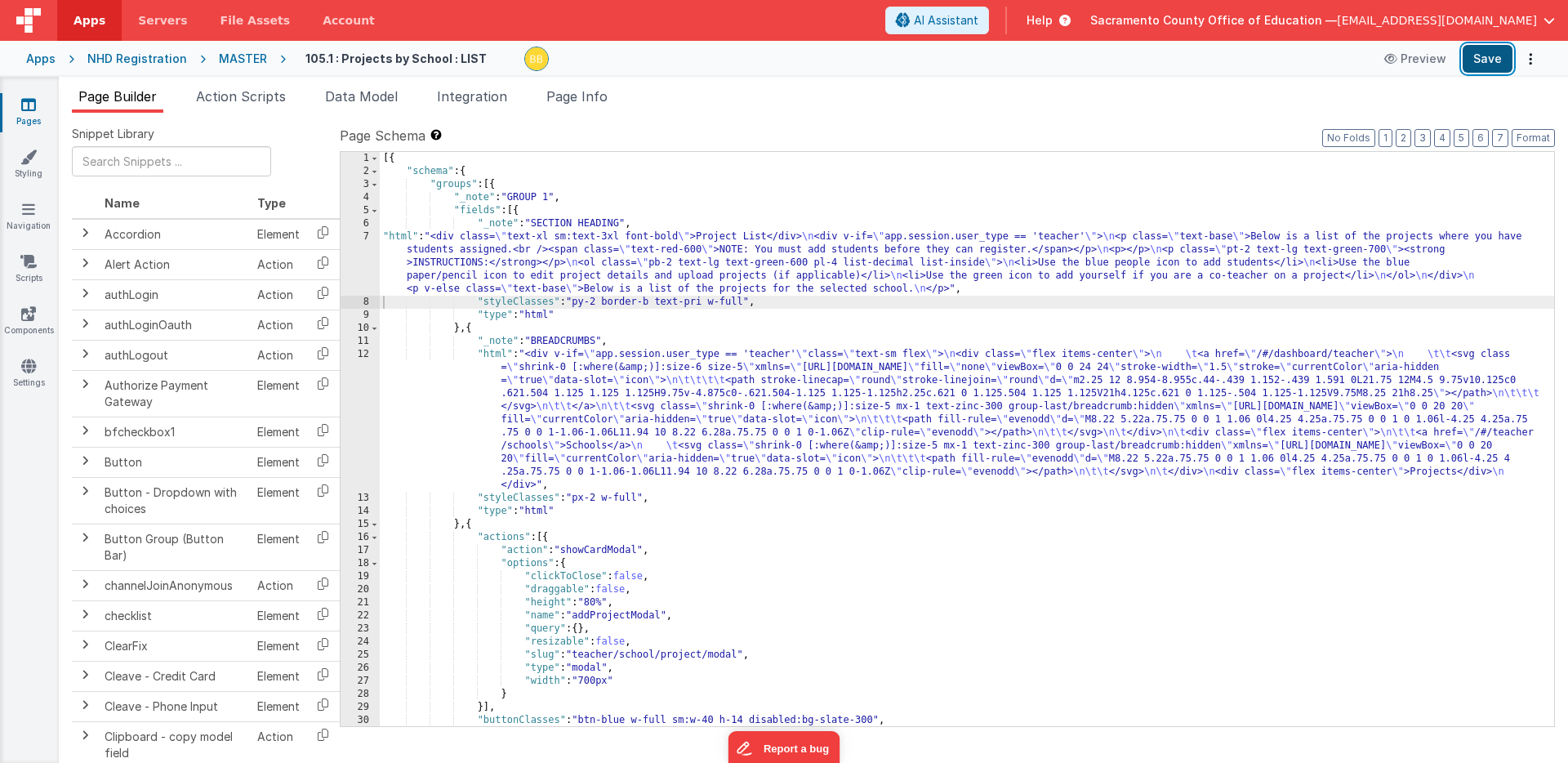
click at [1489, 58] on button "Save" at bounding box center [1487, 59] width 49 height 28
click at [403, 237] on div "[{ "schema" : { "groups" : [{ "_note" : "GROUP 1" , "fields" : [{ "_note" : "SE…" at bounding box center [967, 452] width 1175 height 601
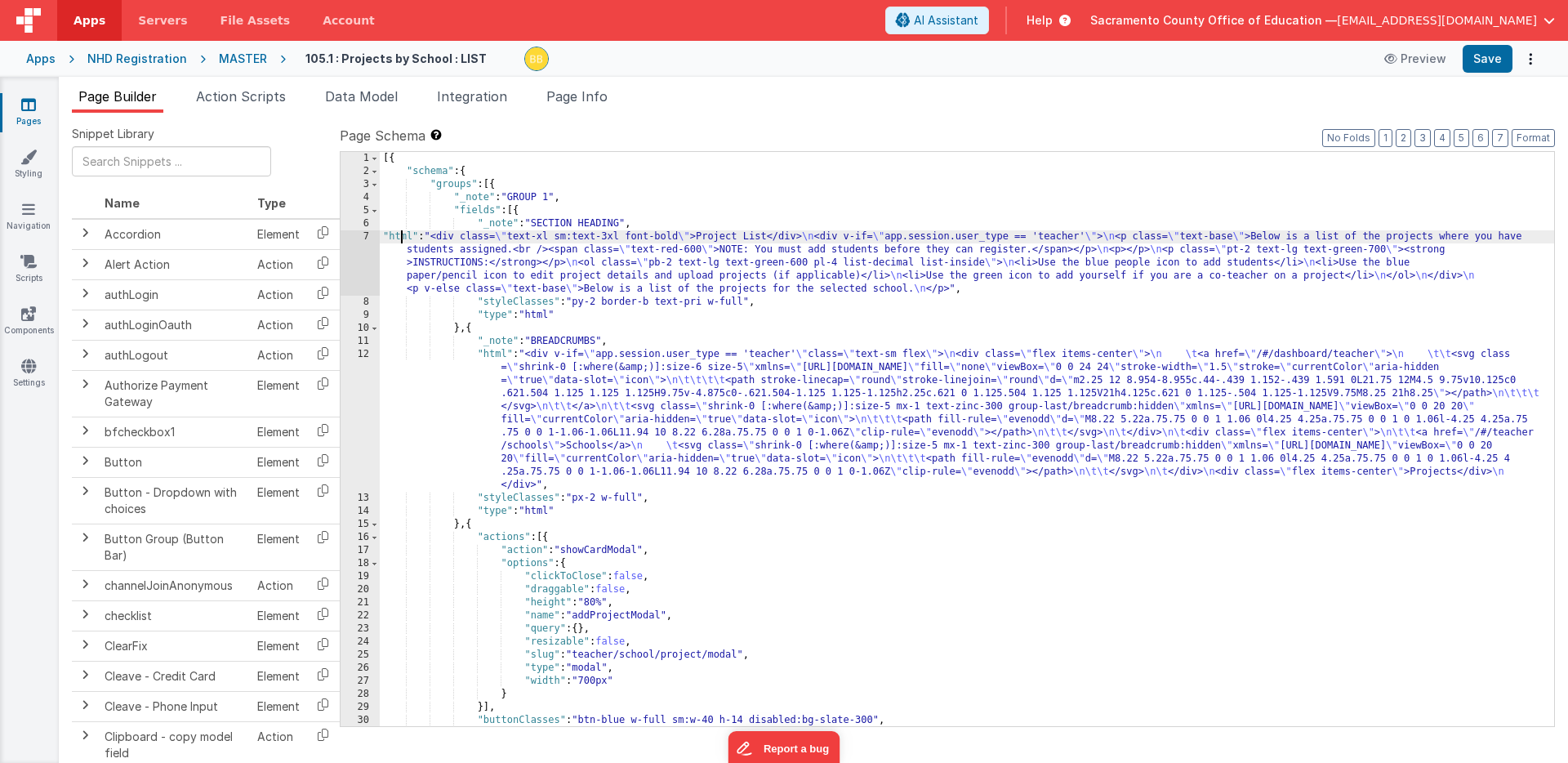
click at [366, 251] on div "7" at bounding box center [360, 263] width 40 height 65
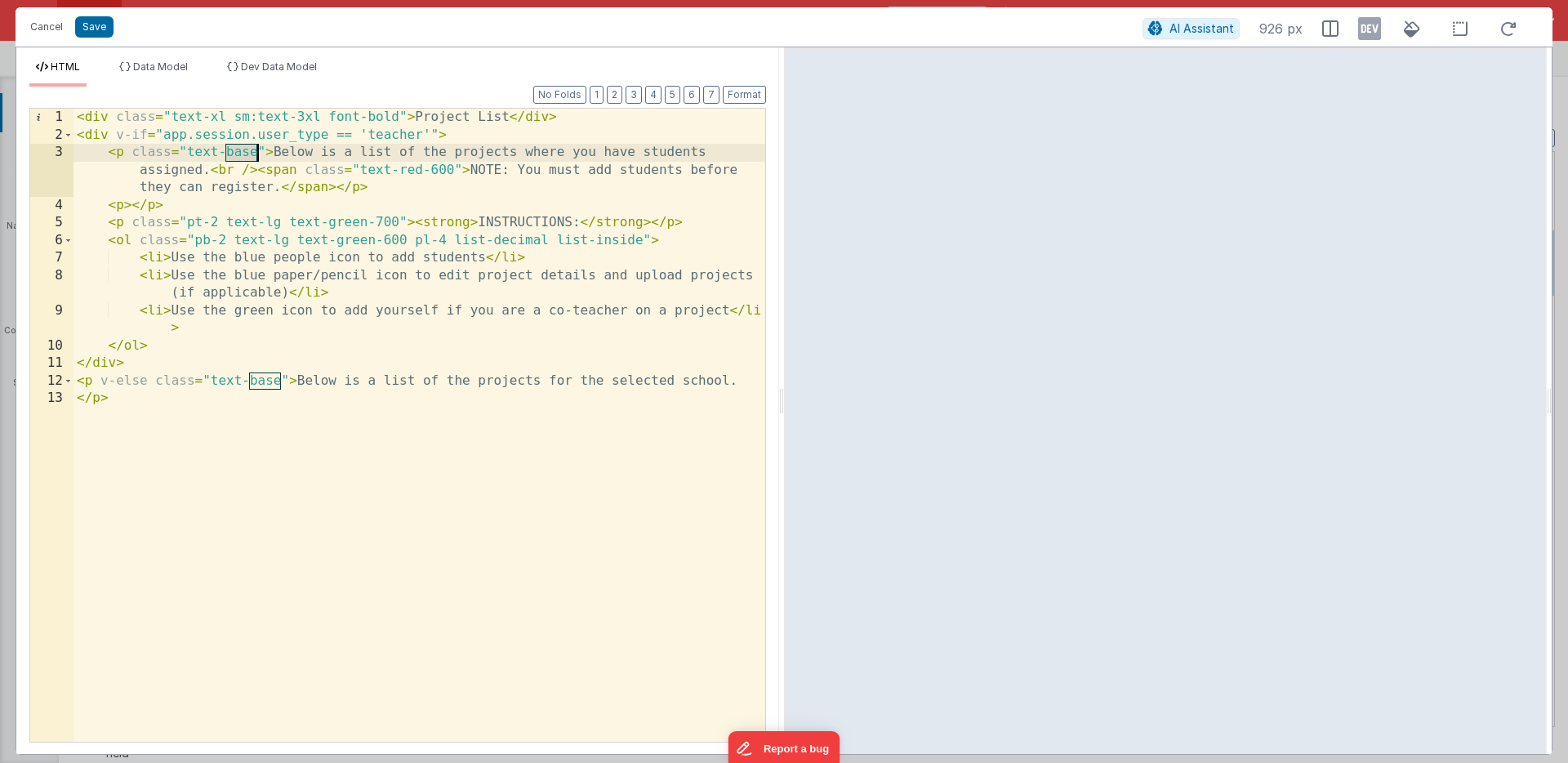
drag, startPoint x: 227, startPoint y: 152, endPoint x: 256, endPoint y: 152, distance: 29.0
click at [256, 152] on div "< div class = "text-xl sm:text-3xl font-bold" > Project List </ div > < div v-i…" at bounding box center [419, 442] width 692 height 668
click at [242, 152] on div "< div class = "text-xl sm:text-3xl font-bold" > Project List </ div > < div v-i…" at bounding box center [419, 442] width 692 height 668
click at [101, 26] on button "Save" at bounding box center [94, 27] width 39 height 21
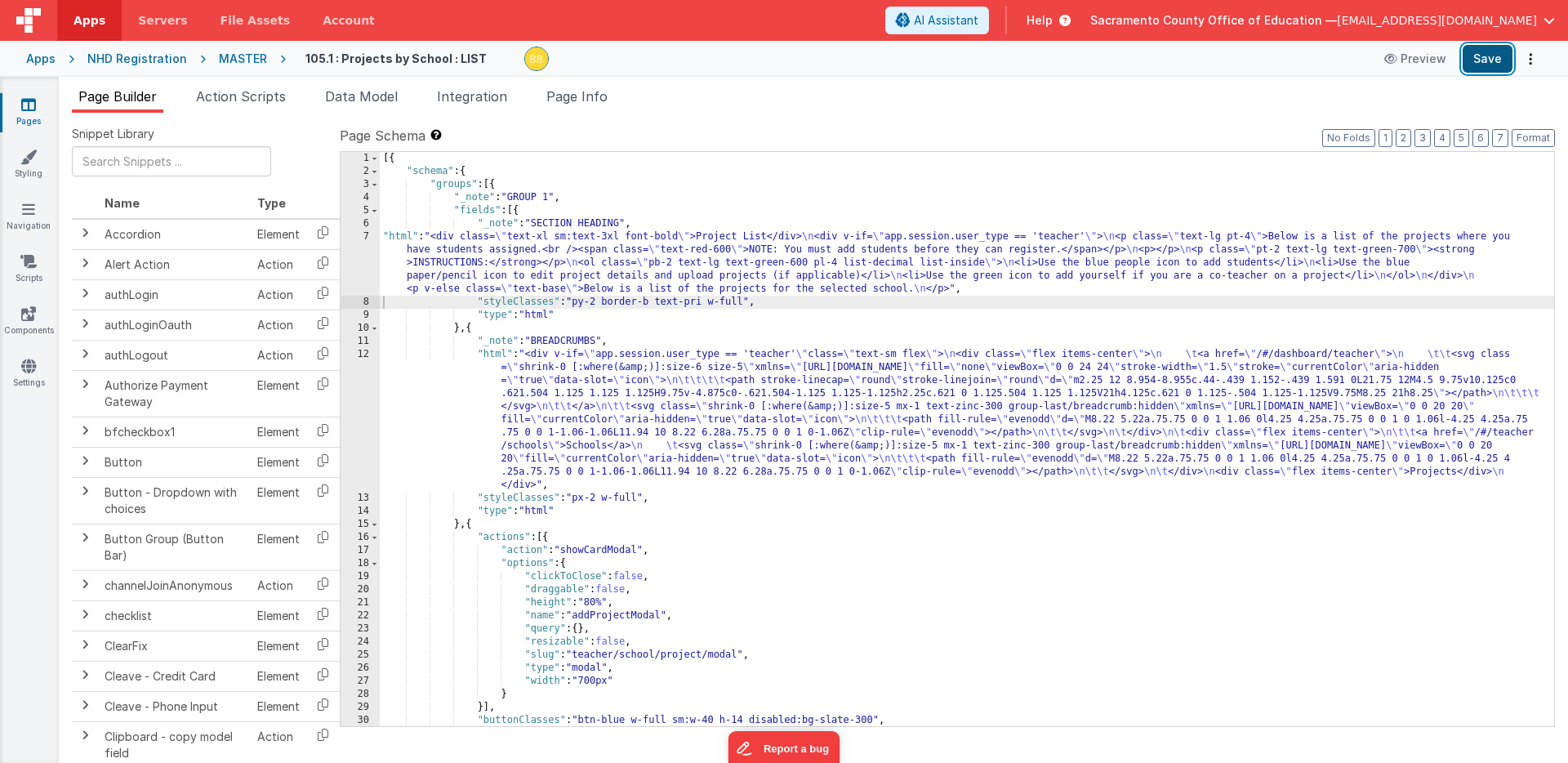
click at [1483, 58] on button "Save" at bounding box center [1487, 59] width 49 height 28
click at [405, 237] on div "[{ "schema" : { "groups" : [{ "_note" : "GROUP 1" , "fields" : [{ "_note" : "SE…" at bounding box center [967, 452] width 1175 height 601
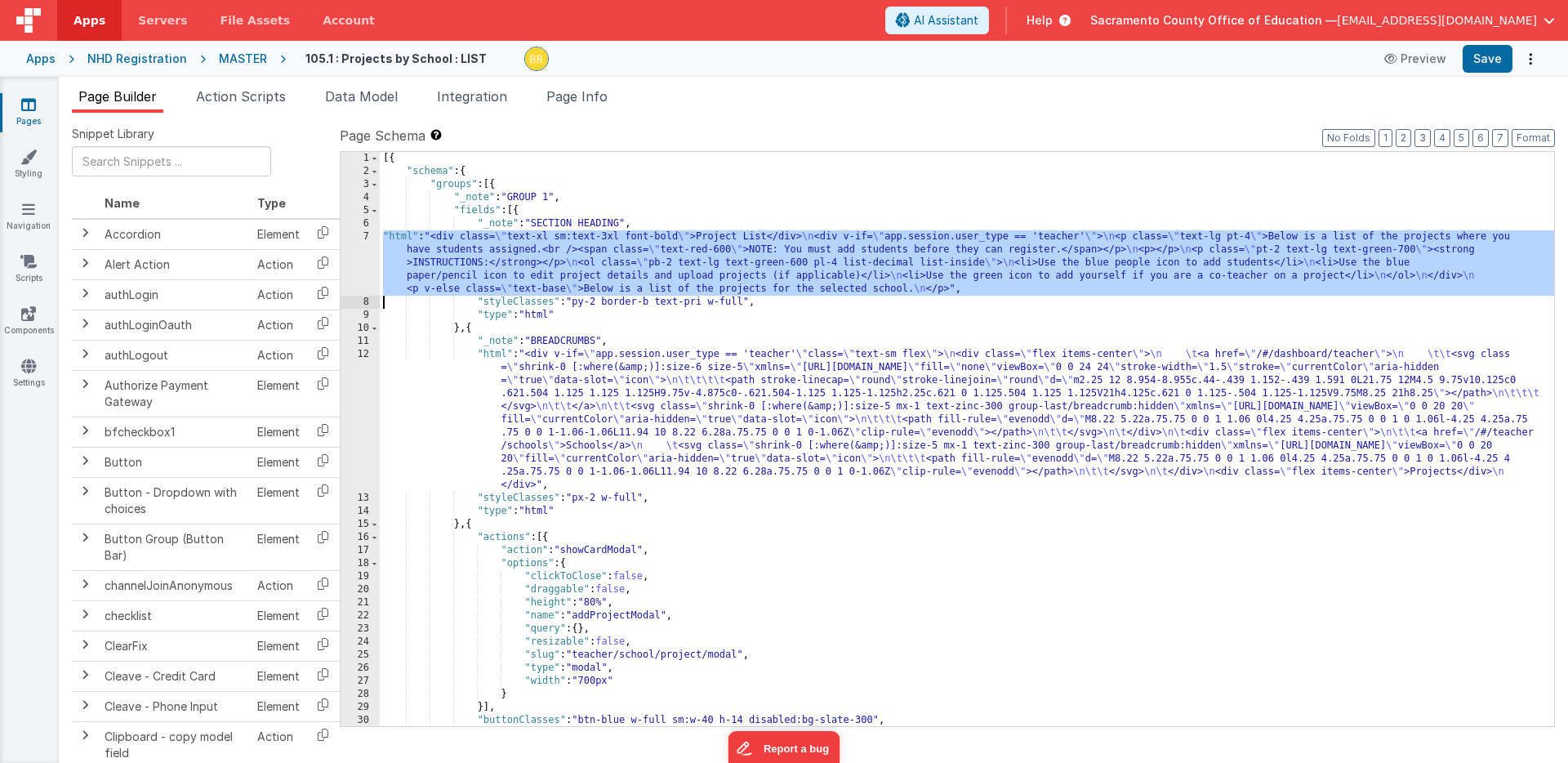
click at [365, 250] on div "7" at bounding box center [360, 263] width 40 height 65
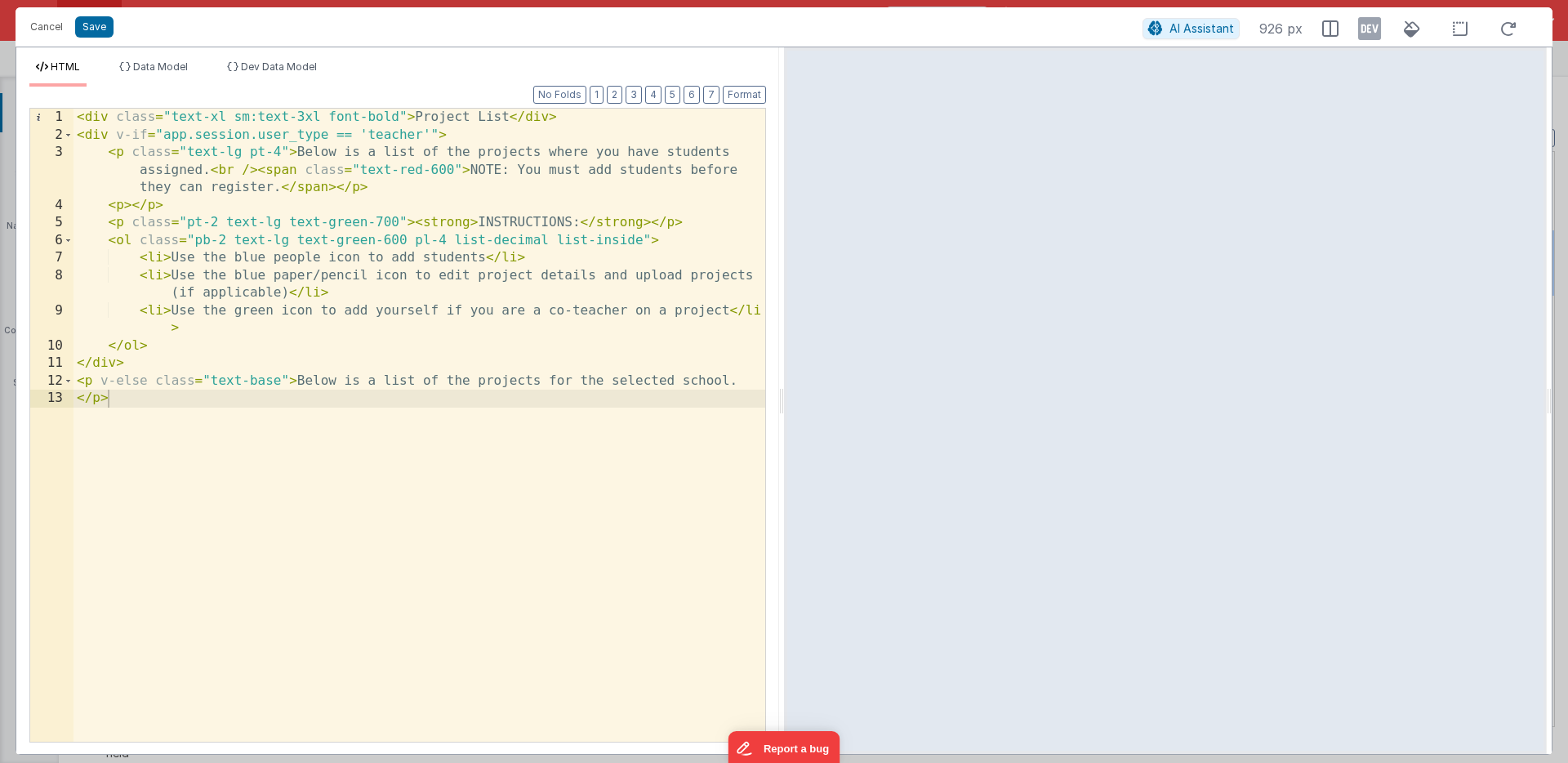
click at [280, 151] on div "< div class = "text-xl sm:text-3xl font-bold" > Project List </ div > < div v-i…" at bounding box center [419, 442] width 692 height 668
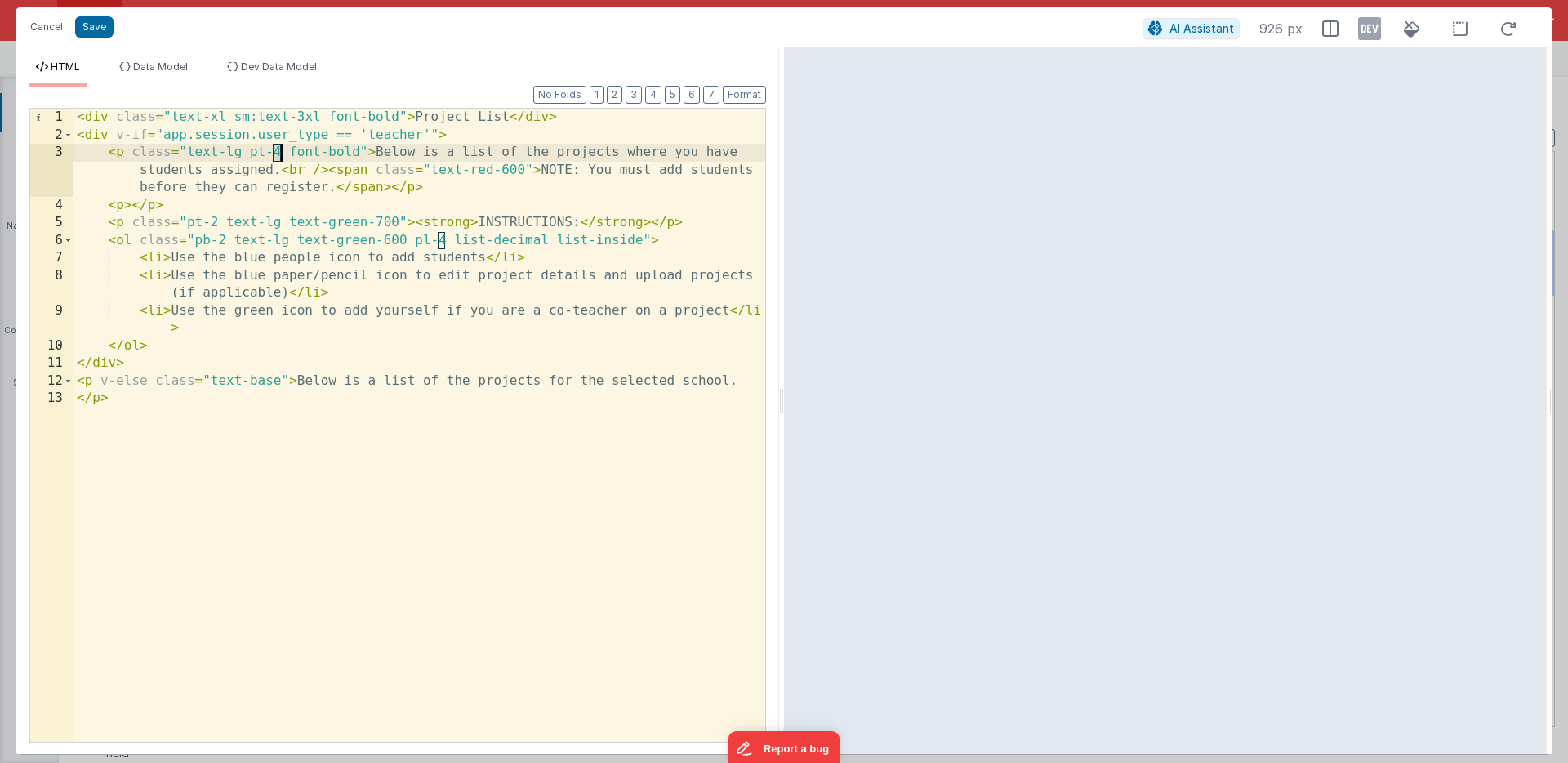
click at [279, 152] on div "< div class = "text-xl sm:text-3xl font-bold" > Project List </ div > < div v-i…" at bounding box center [419, 442] width 692 height 668
click at [99, 24] on button "Save" at bounding box center [94, 27] width 39 height 21
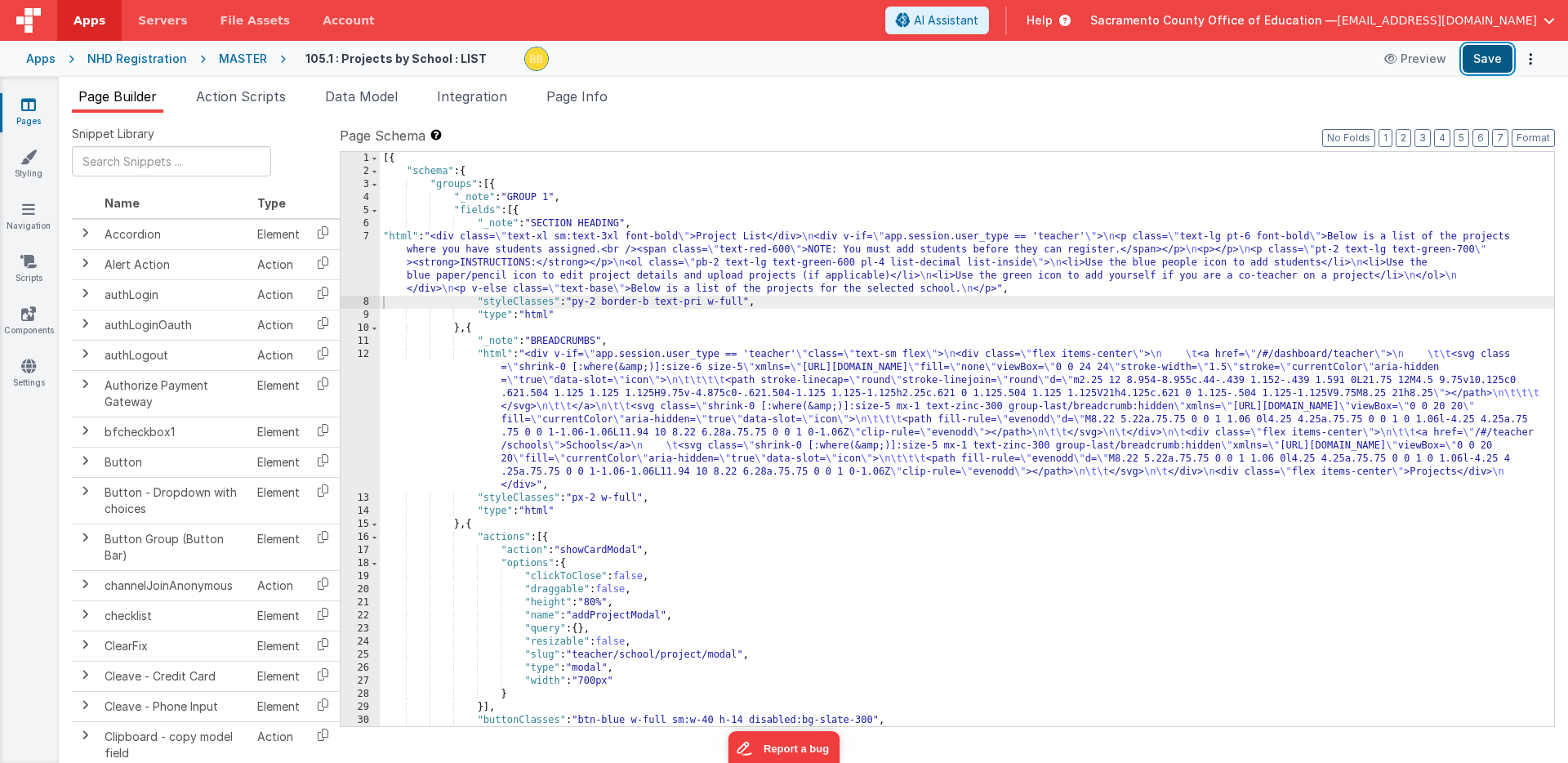
click at [1488, 60] on button "Save" at bounding box center [1487, 59] width 49 height 28
click at [397, 237] on div "[{ "schema" : { "groups" : [{ "_note" : "GROUP 1" , "fields" : [{ "_note" : "SE…" at bounding box center [967, 452] width 1175 height 601
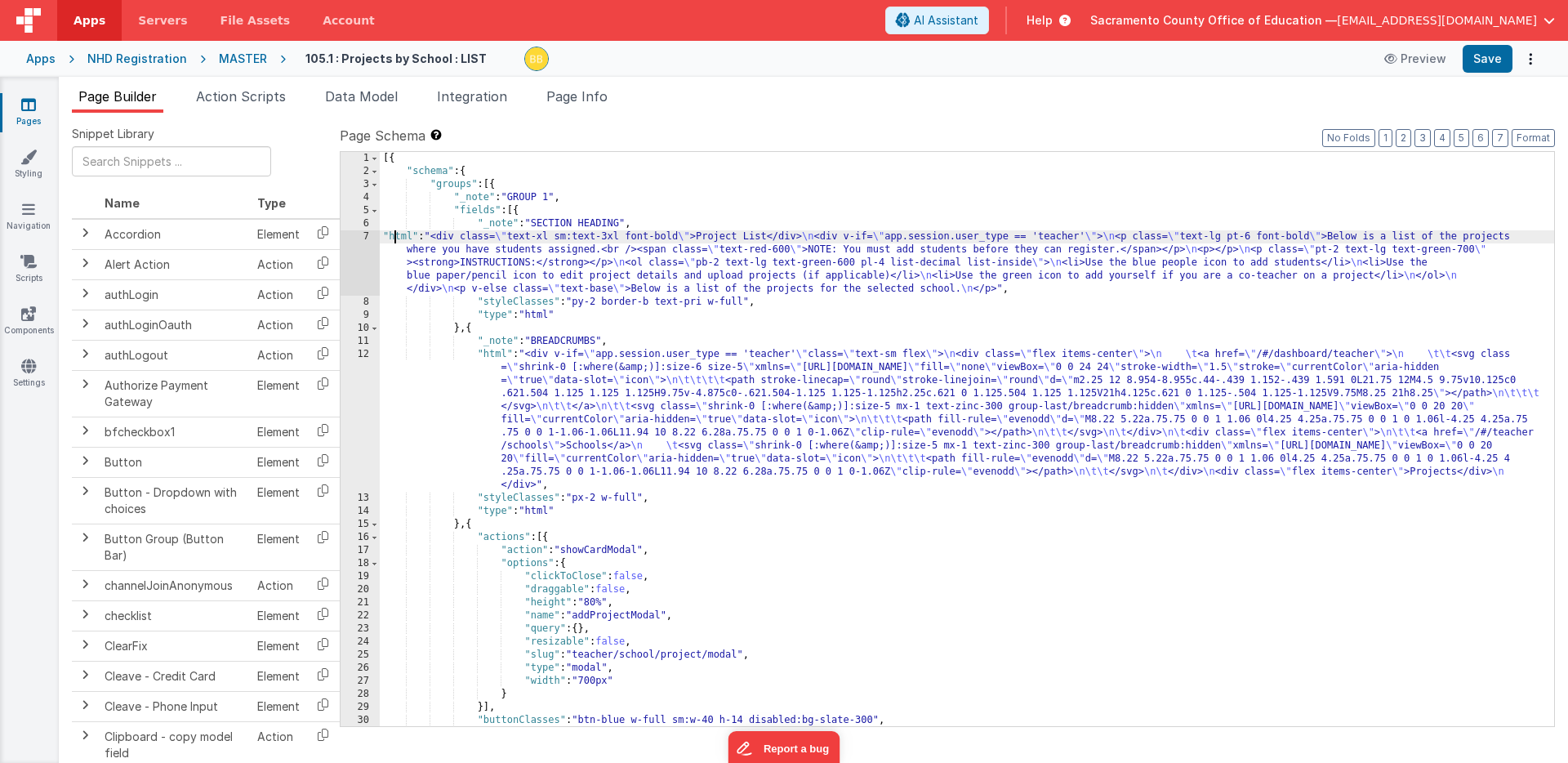
click at [361, 253] on div "7" at bounding box center [360, 263] width 40 height 65
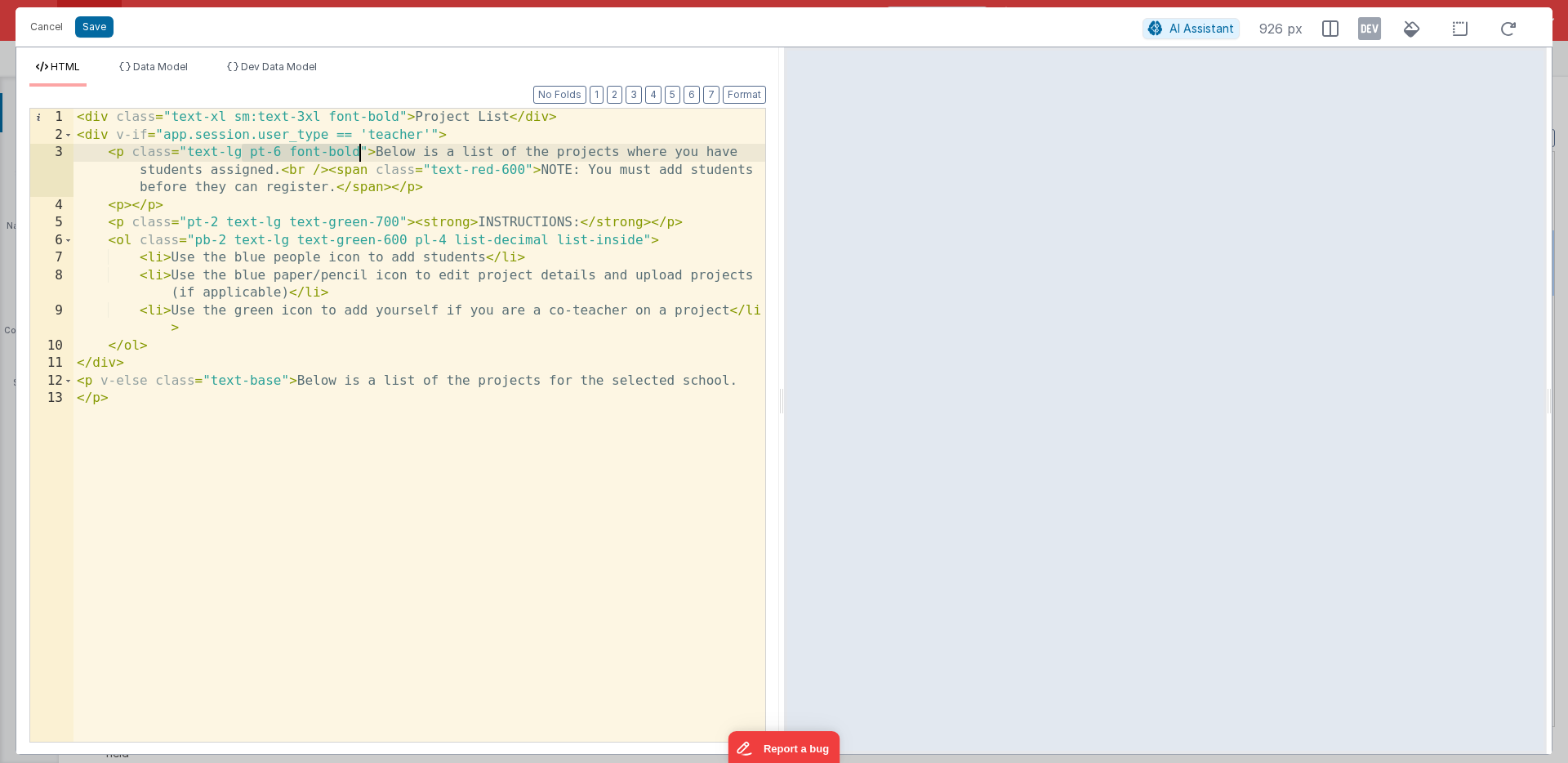
drag, startPoint x: 241, startPoint y: 154, endPoint x: 357, endPoint y: 157, distance: 116.0
click at [357, 157] on div "< div class = "text-xl sm:text-3xl font-bold" > Project List </ div > < div v-i…" at bounding box center [419, 442] width 692 height 668
click at [391, 170] on div "< div class = "text-xl sm:text-3xl font-bold" > Project List </ div > < div v-i…" at bounding box center [419, 442] width 692 height 668
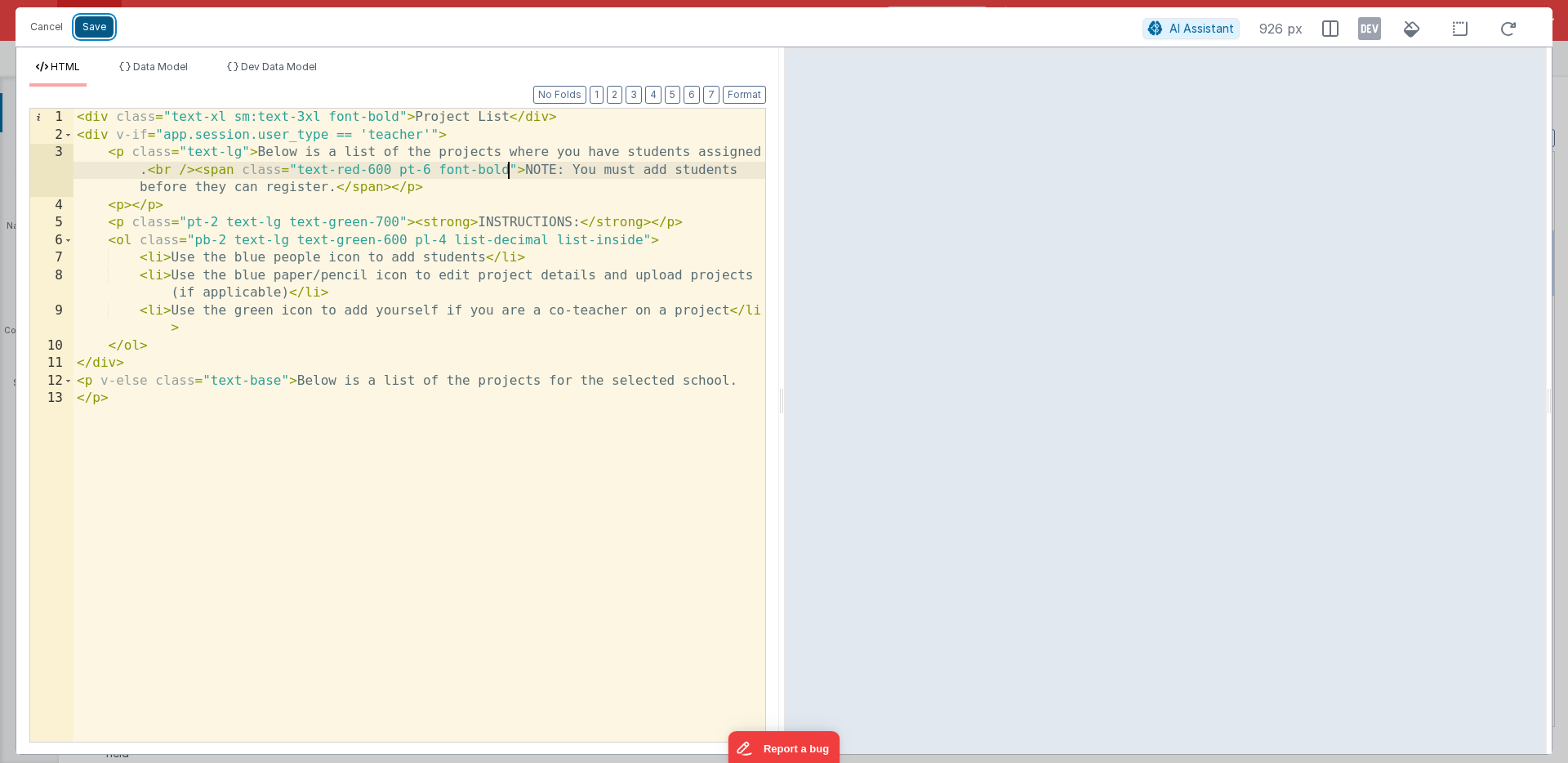
click at [96, 28] on button "Save" at bounding box center [94, 27] width 39 height 21
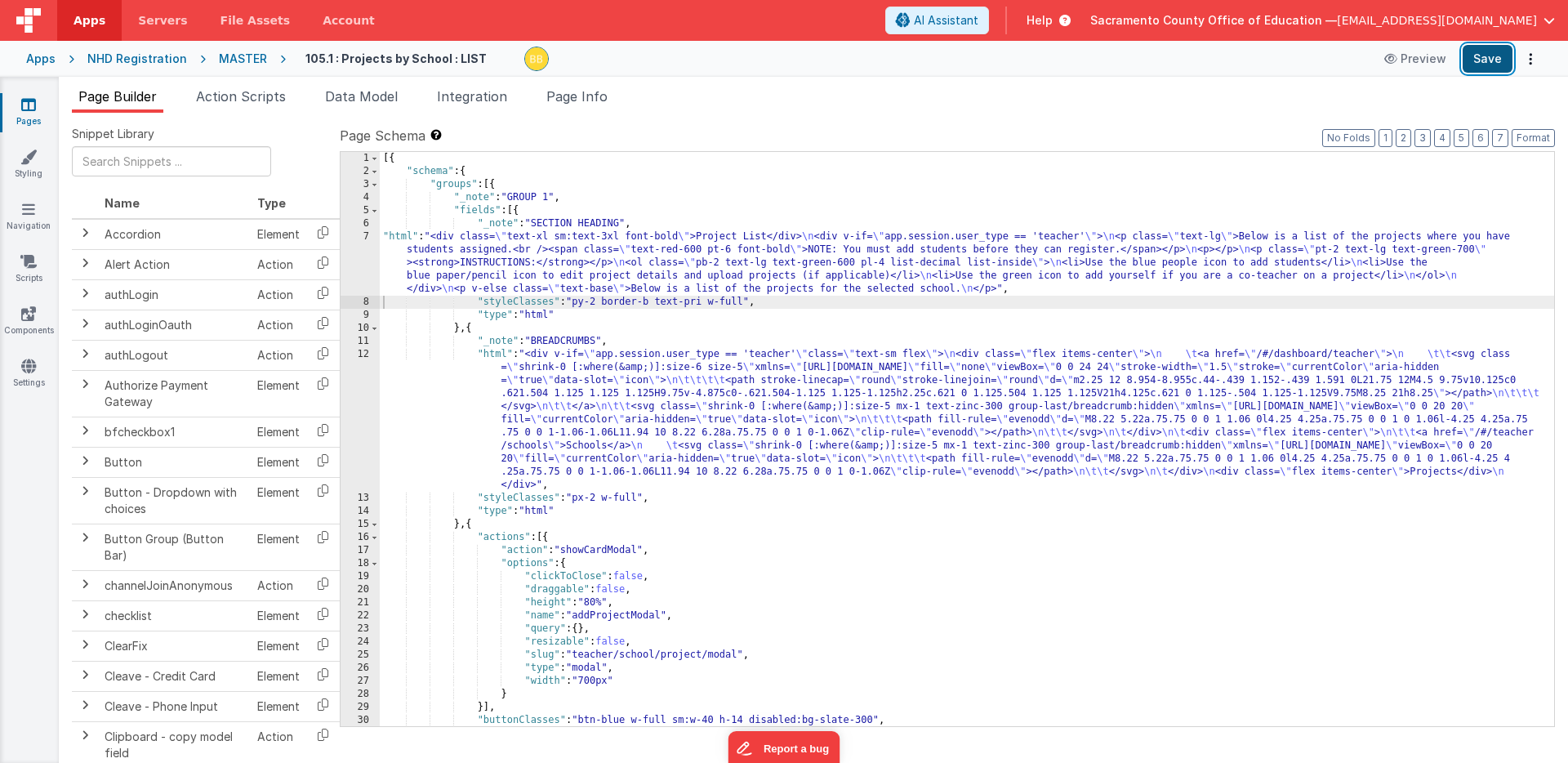
click at [1477, 57] on button "Save" at bounding box center [1487, 59] width 49 height 28
click at [403, 236] on div "[{ "schema" : { "groups" : [{ "_note" : "GROUP 1" , "fields" : [{ "_note" : "SE…" at bounding box center [967, 452] width 1175 height 601
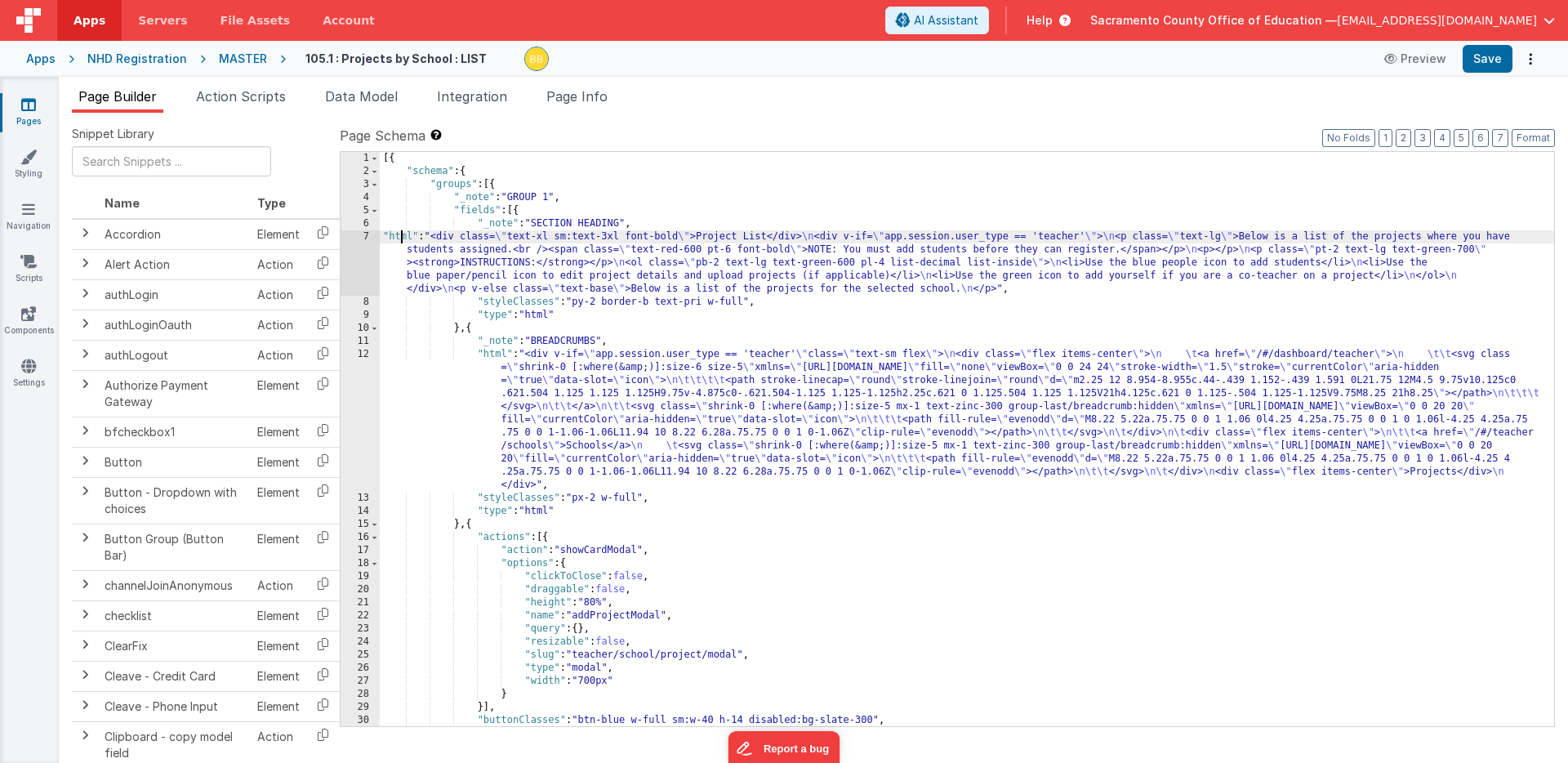
click at [354, 248] on div "7" at bounding box center [360, 263] width 40 height 65
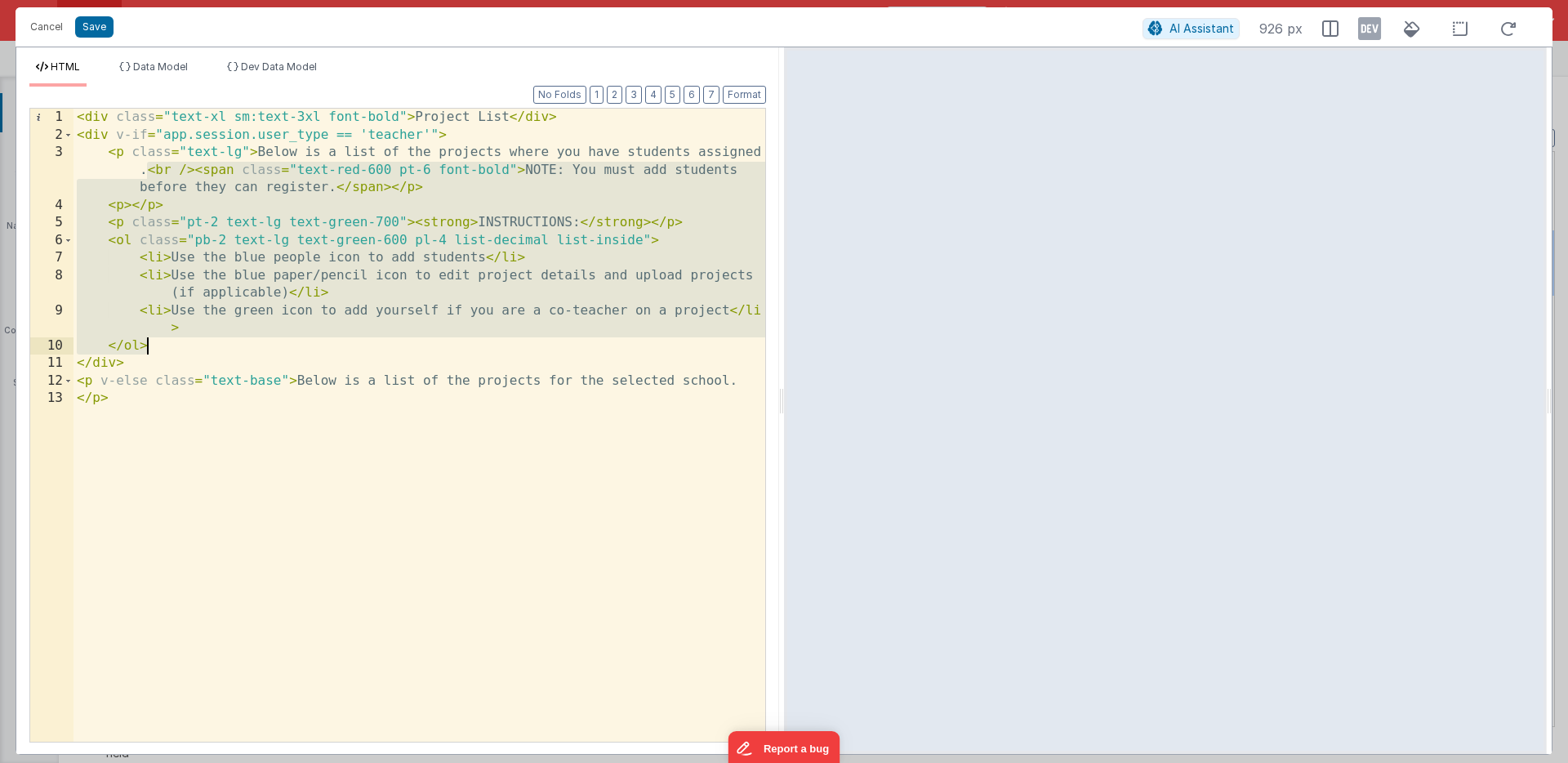
drag, startPoint x: 147, startPoint y: 171, endPoint x: 152, endPoint y: 344, distance: 173.1
click at [152, 344] on div "< div class = "text-xl sm:text-3xl font-bold" > Project List </ div > < div v-i…" at bounding box center [419, 442] width 692 height 668
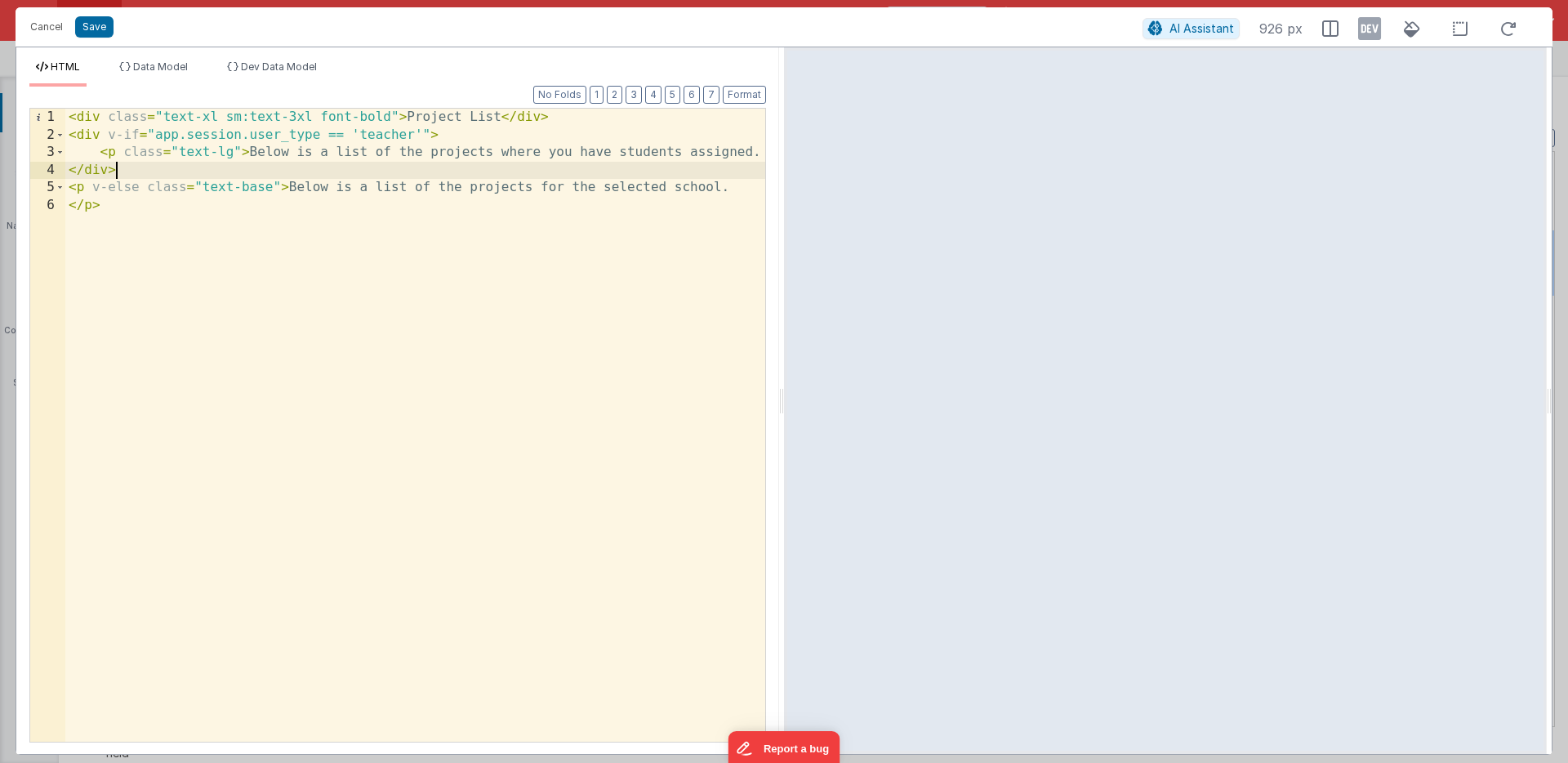
click at [127, 172] on div "< div class = "text-xl sm:text-3xl font-bold" > Project List </ div > < div v-i…" at bounding box center [415, 442] width 700 height 668
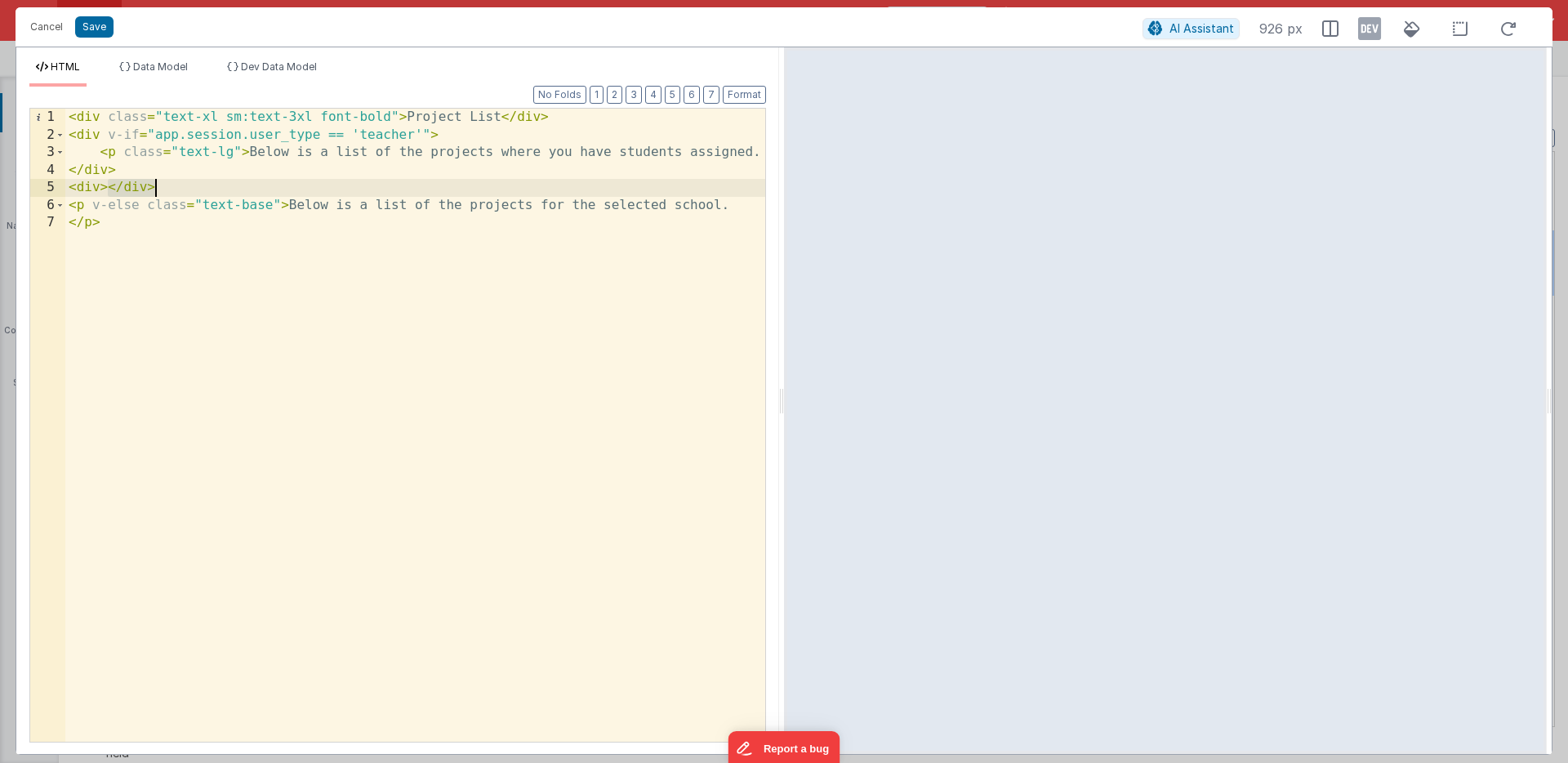
drag, startPoint x: 107, startPoint y: 189, endPoint x: 168, endPoint y: 187, distance: 61.0
click at [168, 187] on div "< div class = "text-xl sm:text-3xl font-bold" > Project List </ div > < div v-i…" at bounding box center [415, 442] width 700 height 668
click at [136, 186] on div "< div class = "text-xl sm:text-3xl font-bold" > Project List </ div > < div v-i…" at bounding box center [415, 442] width 700 height 668
drag, startPoint x: 109, startPoint y: 189, endPoint x: 166, endPoint y: 187, distance: 57.0
click at [166, 187] on div "< div class = "text-xl sm:text-3xl font-bold" > Project List </ div > < div v-i…" at bounding box center [415, 442] width 700 height 668
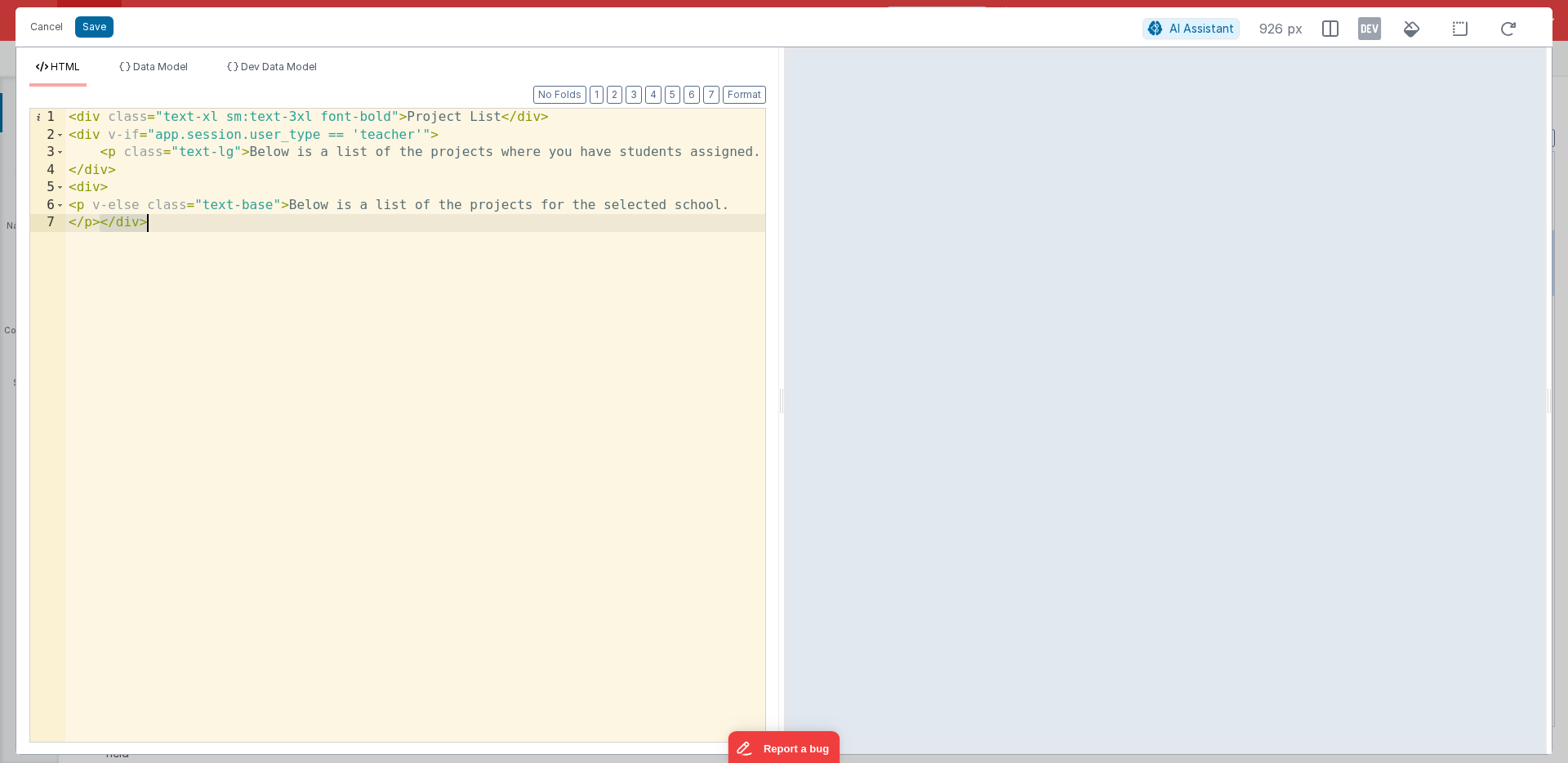
click at [101, 224] on div "< div class = "text-xl sm:text-3xl font-bold" > Project List </ div > < div v-i…" at bounding box center [415, 442] width 700 height 668
drag, startPoint x: 84, startPoint y: 206, endPoint x: 140, endPoint y: 205, distance: 56.0
click at [140, 205] on div "< div class = "text-xl sm:text-3xl font-bold" > Project List </ div > < div v-i…" at bounding box center [415, 442] width 700 height 668
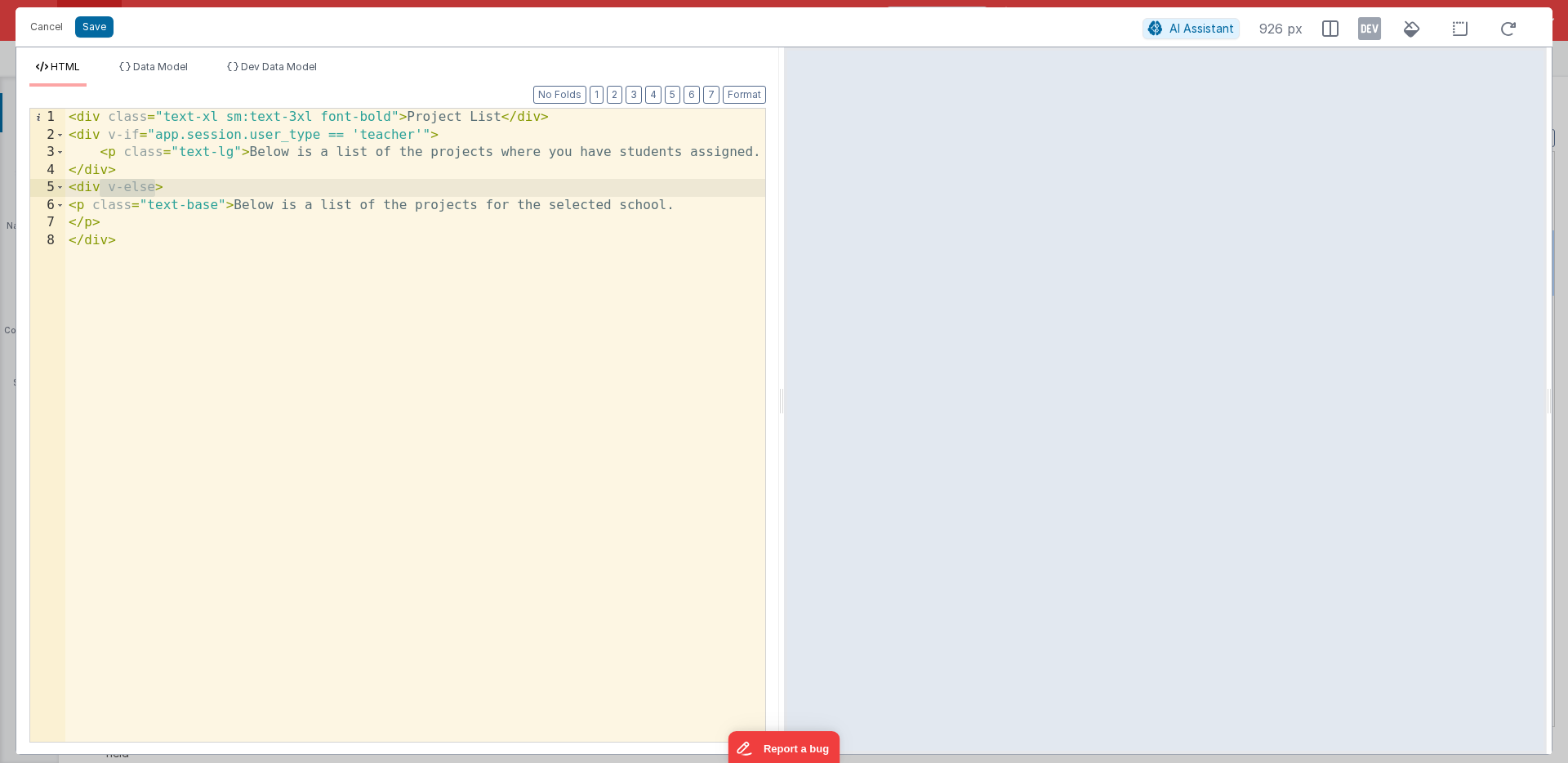
click at [133, 289] on div "< div class = "text-xl sm:text-3xl font-bold" > Project List </ div > < div v-i…" at bounding box center [415, 442] width 700 height 668
click at [199, 205] on div "< div class = "text-xl sm:text-3xl font-bold" > Project List </ div > < div v-i…" at bounding box center [415, 442] width 700 height 668
click at [94, 26] on button "Save" at bounding box center [94, 27] width 39 height 21
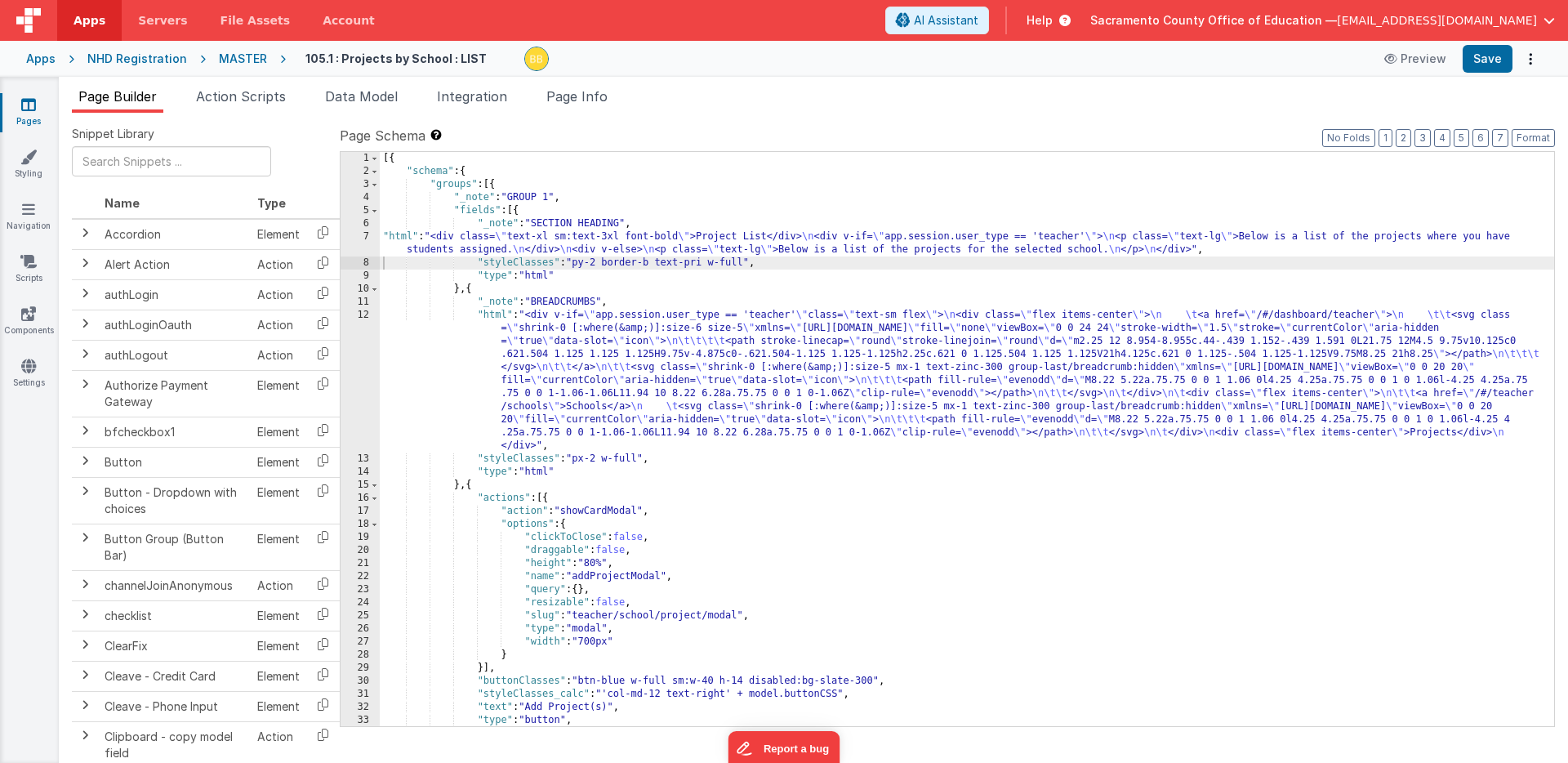
click at [471, 485] on div "[{ "schema" : { "groups" : [{ "_note" : "GROUP 1" , "fields" : [{ "_note" : "SE…" at bounding box center [967, 452] width 1175 height 601
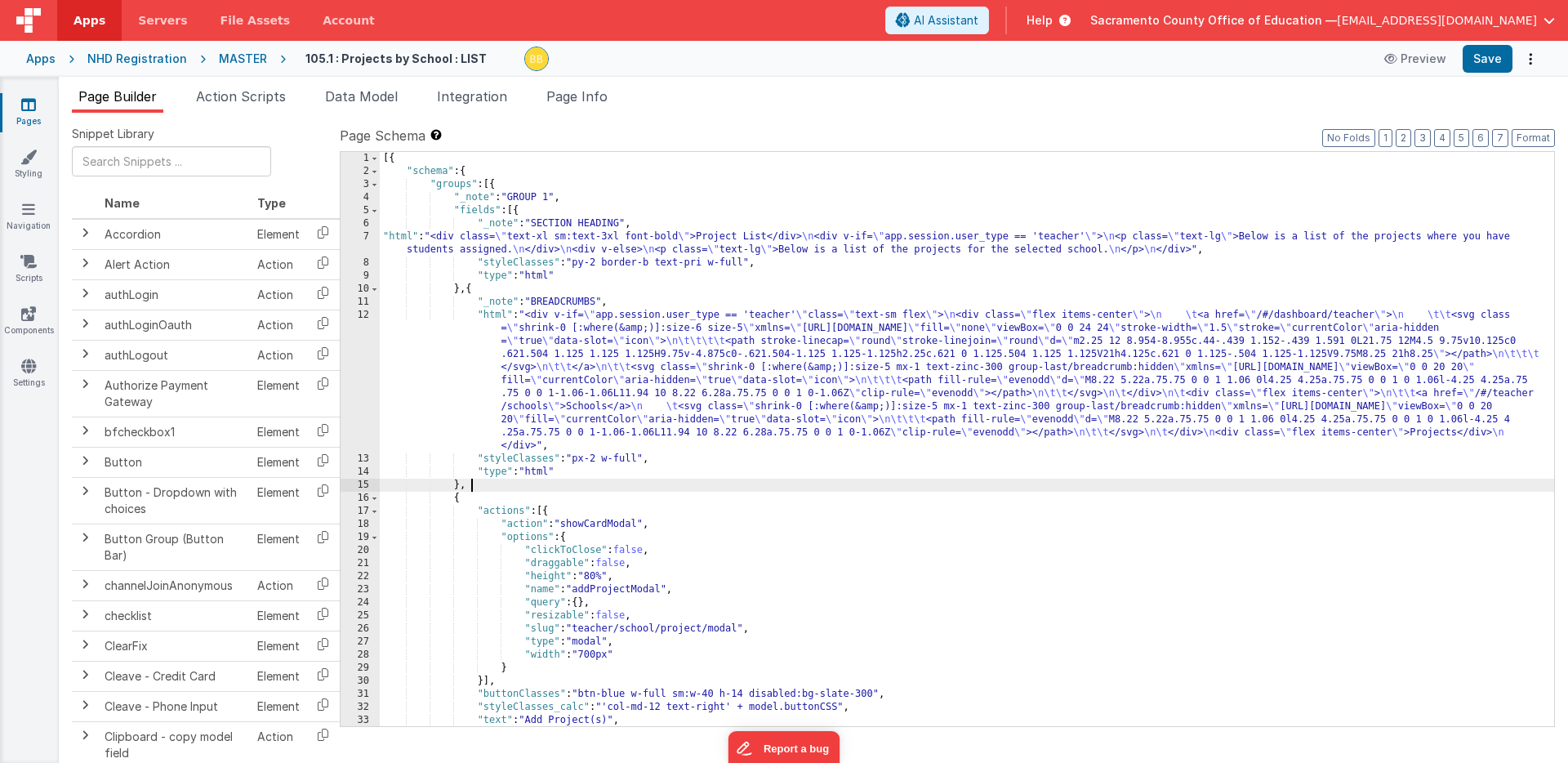
click at [478, 487] on div "[{ "schema" : { "groups" : [{ "_note" : "GROUP 1" , "fields" : [{ "_note" : "SE…" at bounding box center [967, 452] width 1175 height 601
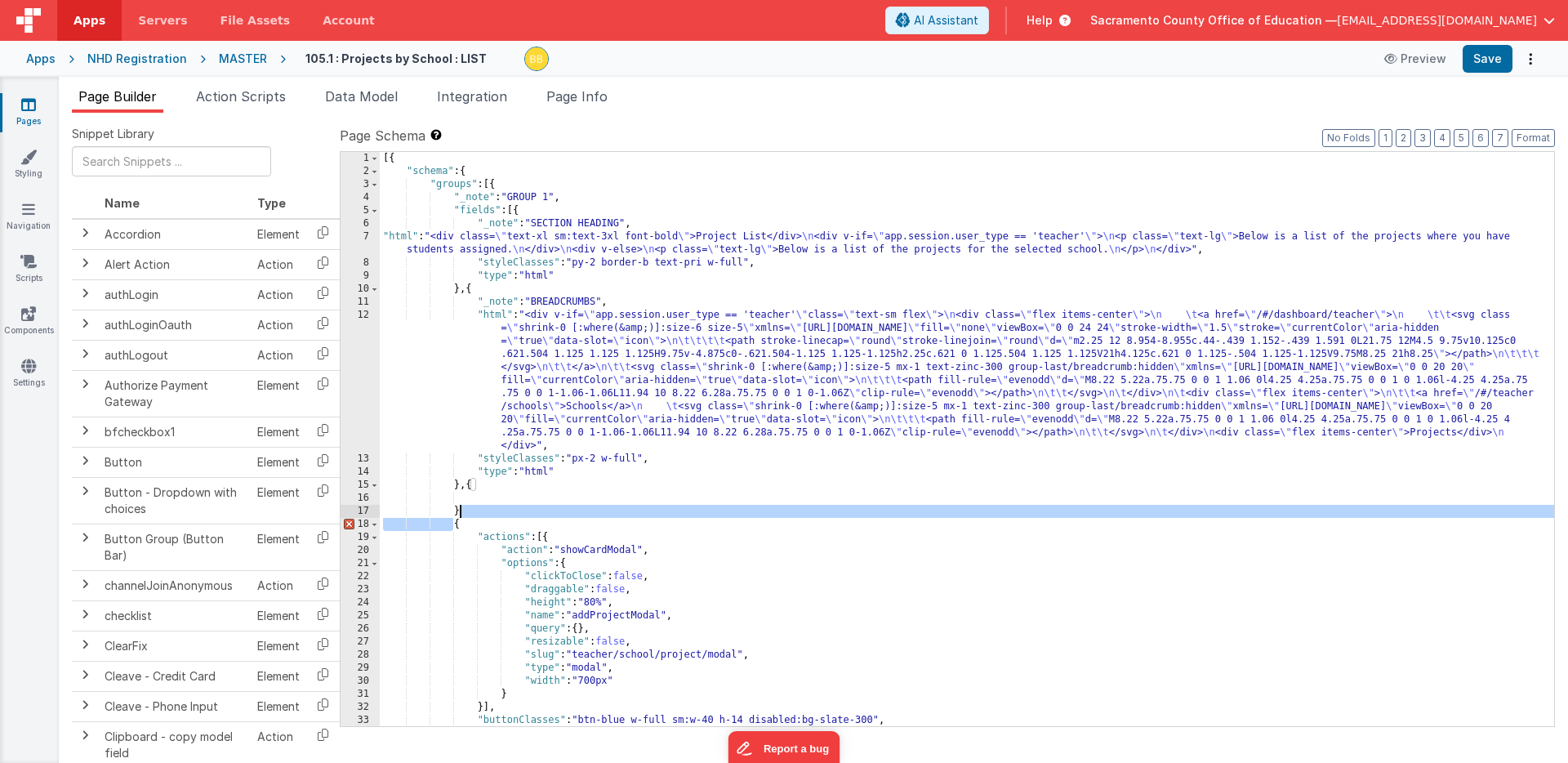
drag, startPoint x: 452, startPoint y: 525, endPoint x: 459, endPoint y: 515, distance: 12.2
click at [459, 515] on div "[{ "schema" : { "groups" : [{ "_note" : "GROUP 1" , "fields" : [{ "_note" : "SE…" at bounding box center [967, 452] width 1175 height 601
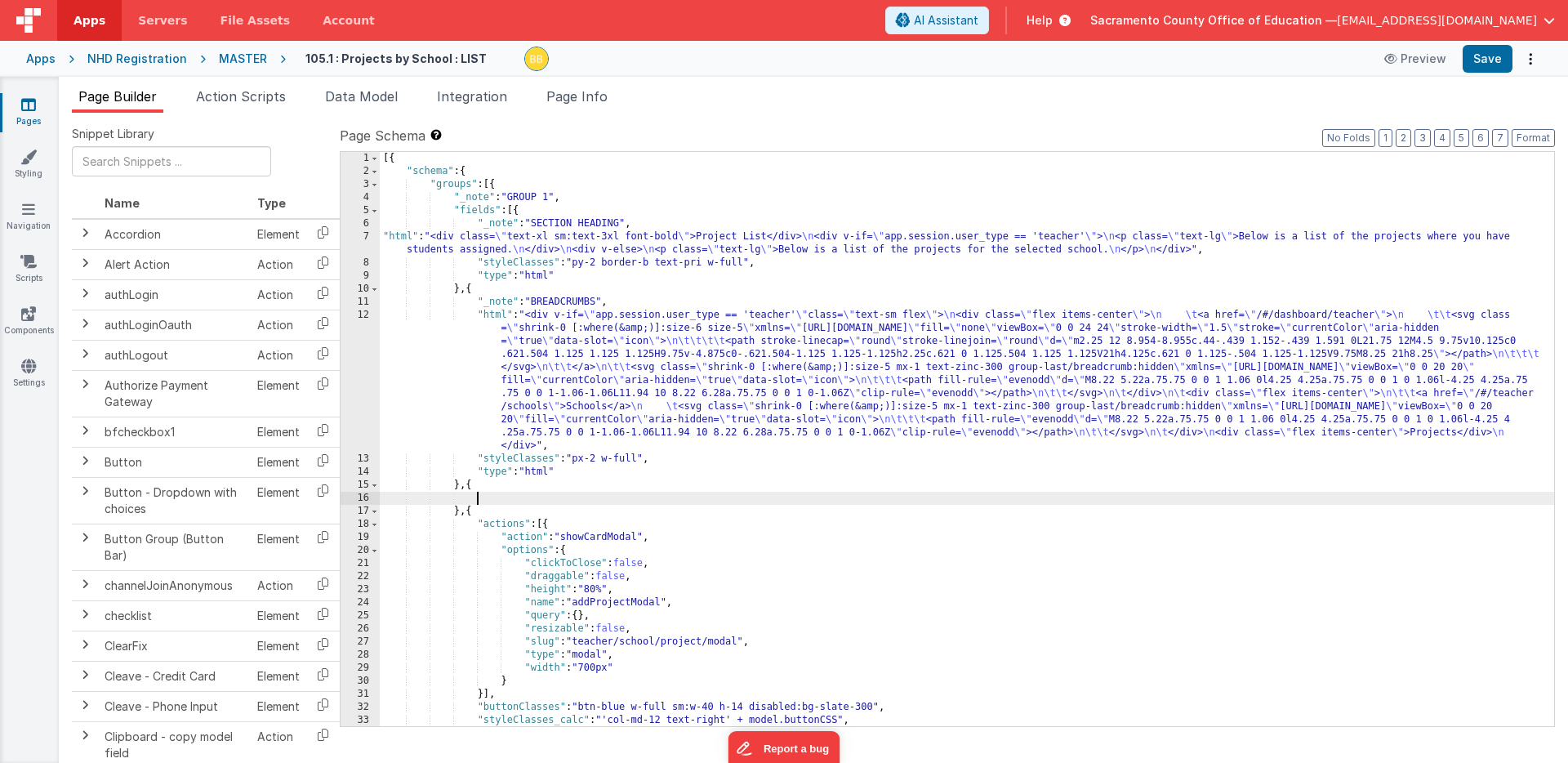
click at [487, 497] on div "[{ "schema" : { "groups" : [{ "_note" : "GROUP 1" , "fields" : [{ "_note" : "SE…" at bounding box center [967, 452] width 1175 height 601
click at [547, 495] on div "[{ "schema" : { "groups" : [{ "_note" : "GROUP 1" , "fields" : [{ "_note" : "SE…" at bounding box center [967, 452] width 1175 height 601
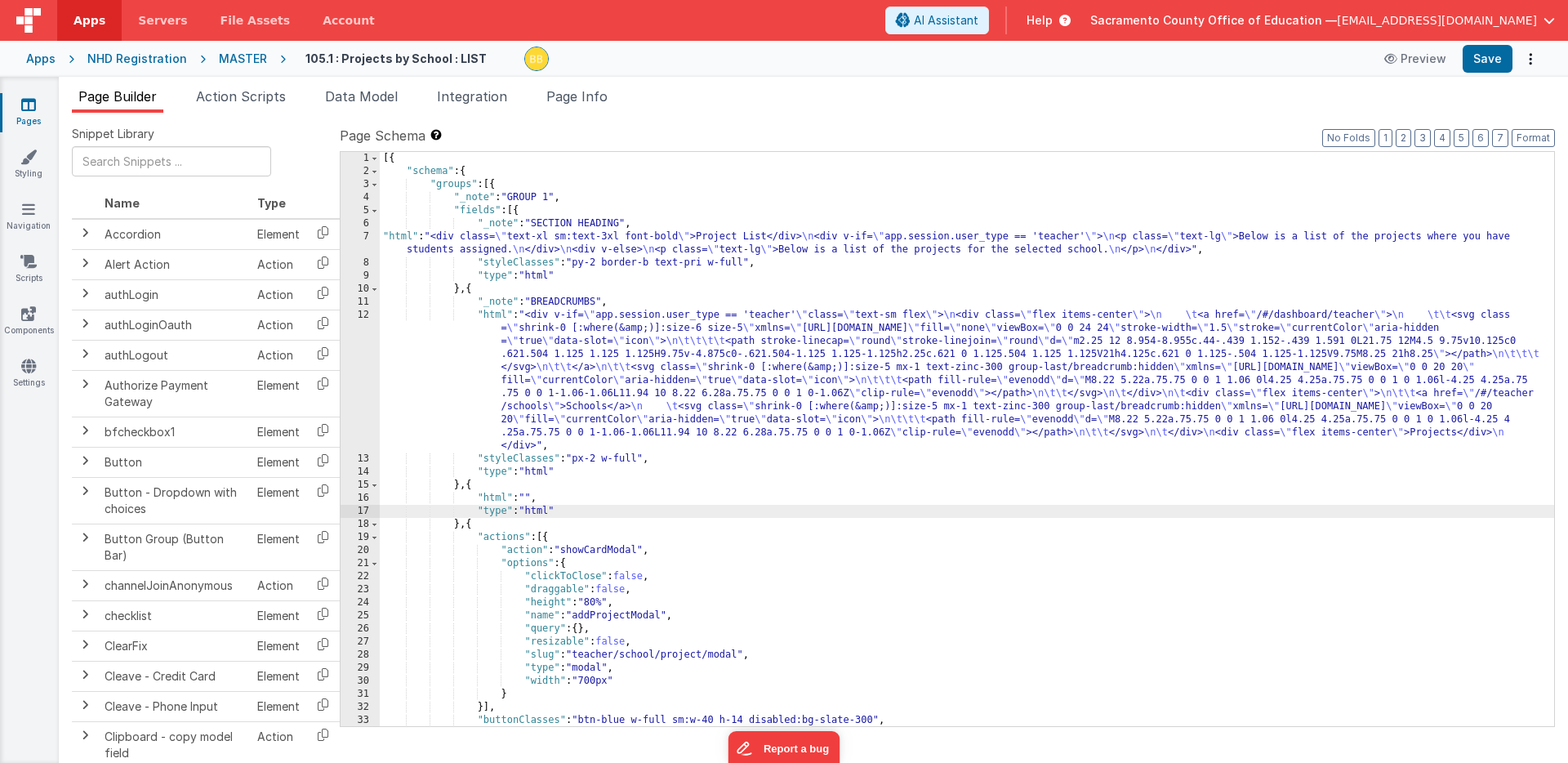
click at [493, 499] on div "[{ "schema" : { "groups" : [{ "_note" : "GROUP 1" , "fields" : [{ "_note" : "SE…" at bounding box center [967, 452] width 1175 height 601
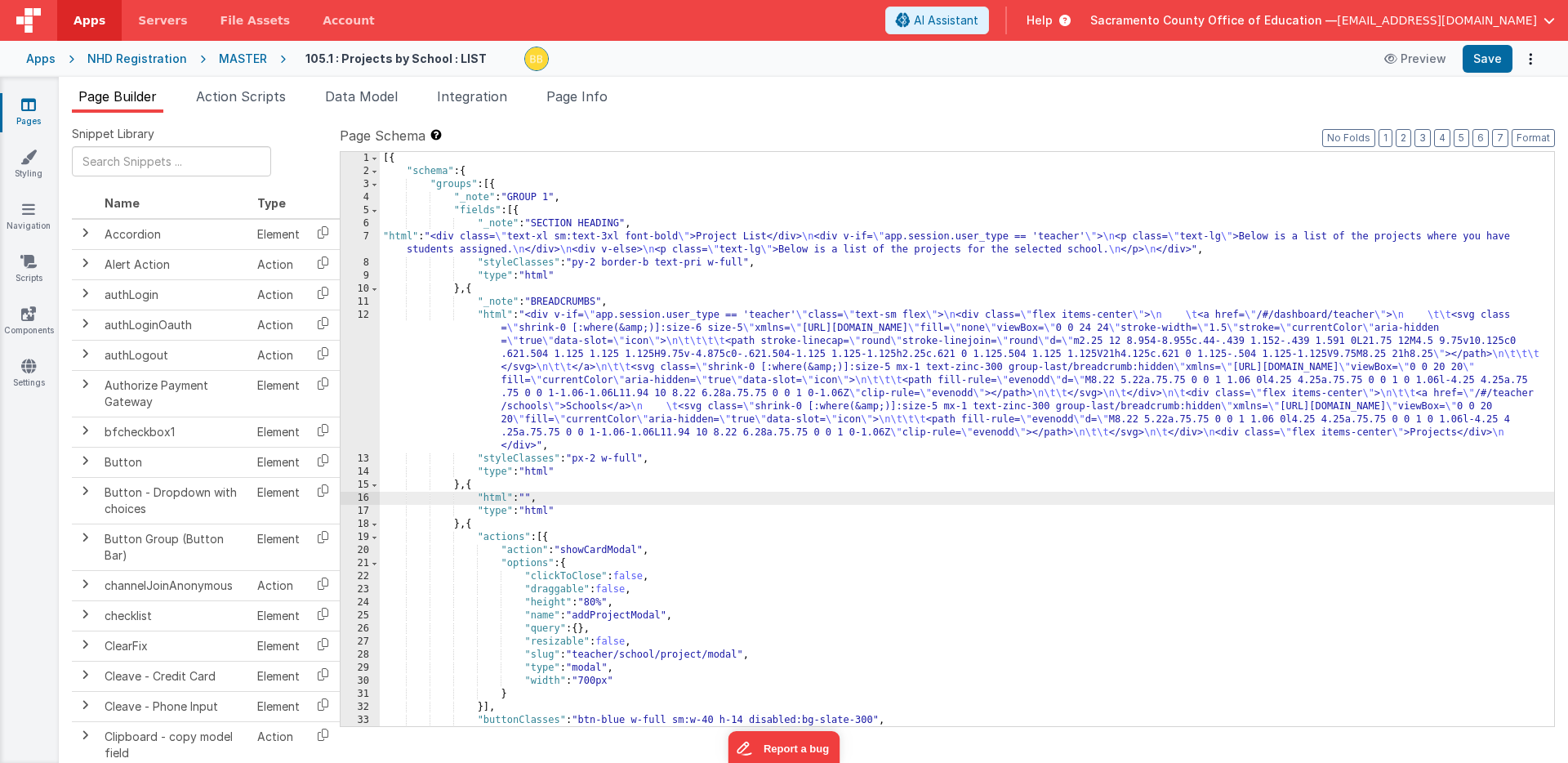
click at [363, 498] on div "16" at bounding box center [360, 499] width 40 height 13
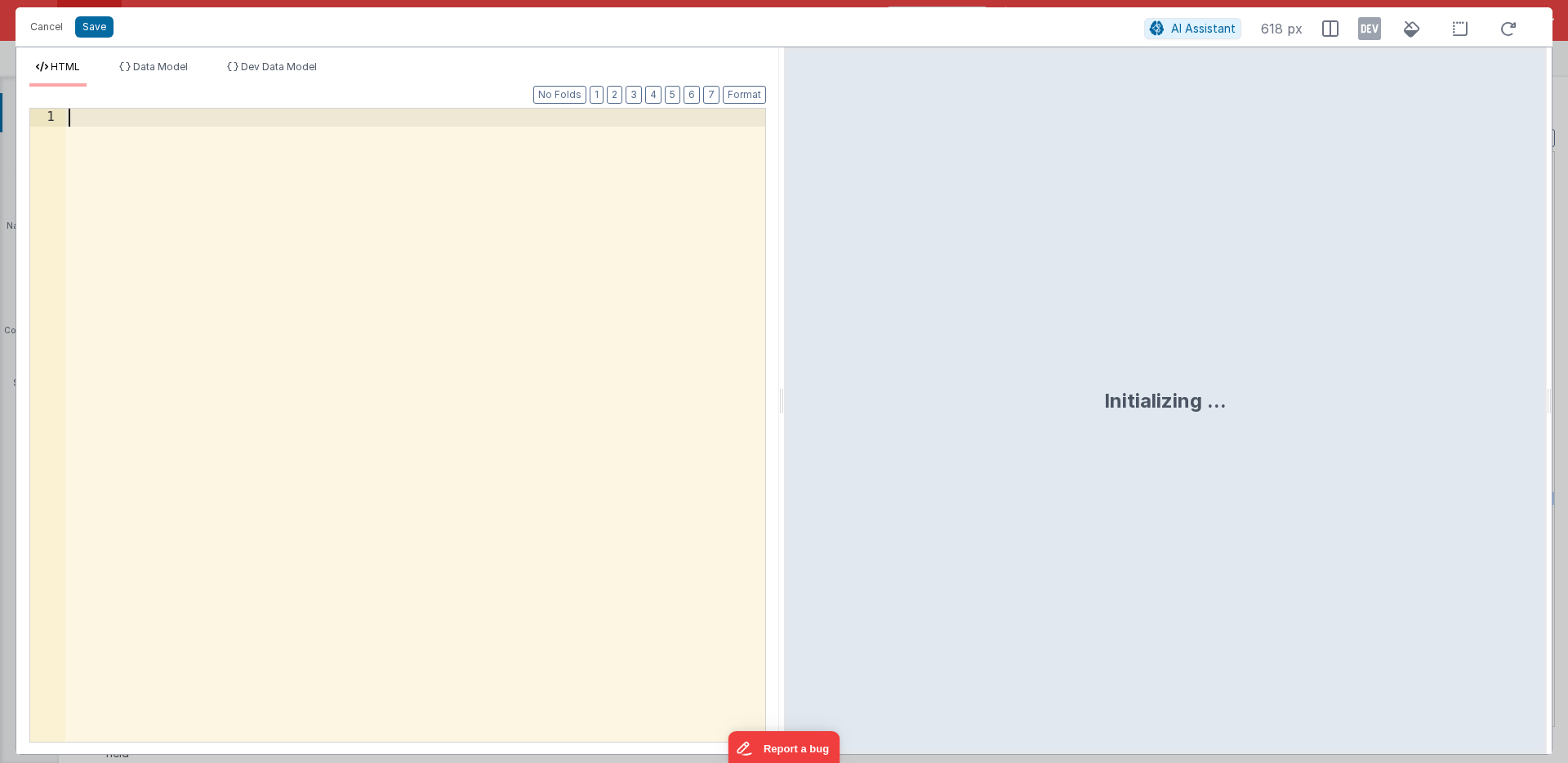
click at [290, 293] on div at bounding box center [415, 442] width 700 height 668
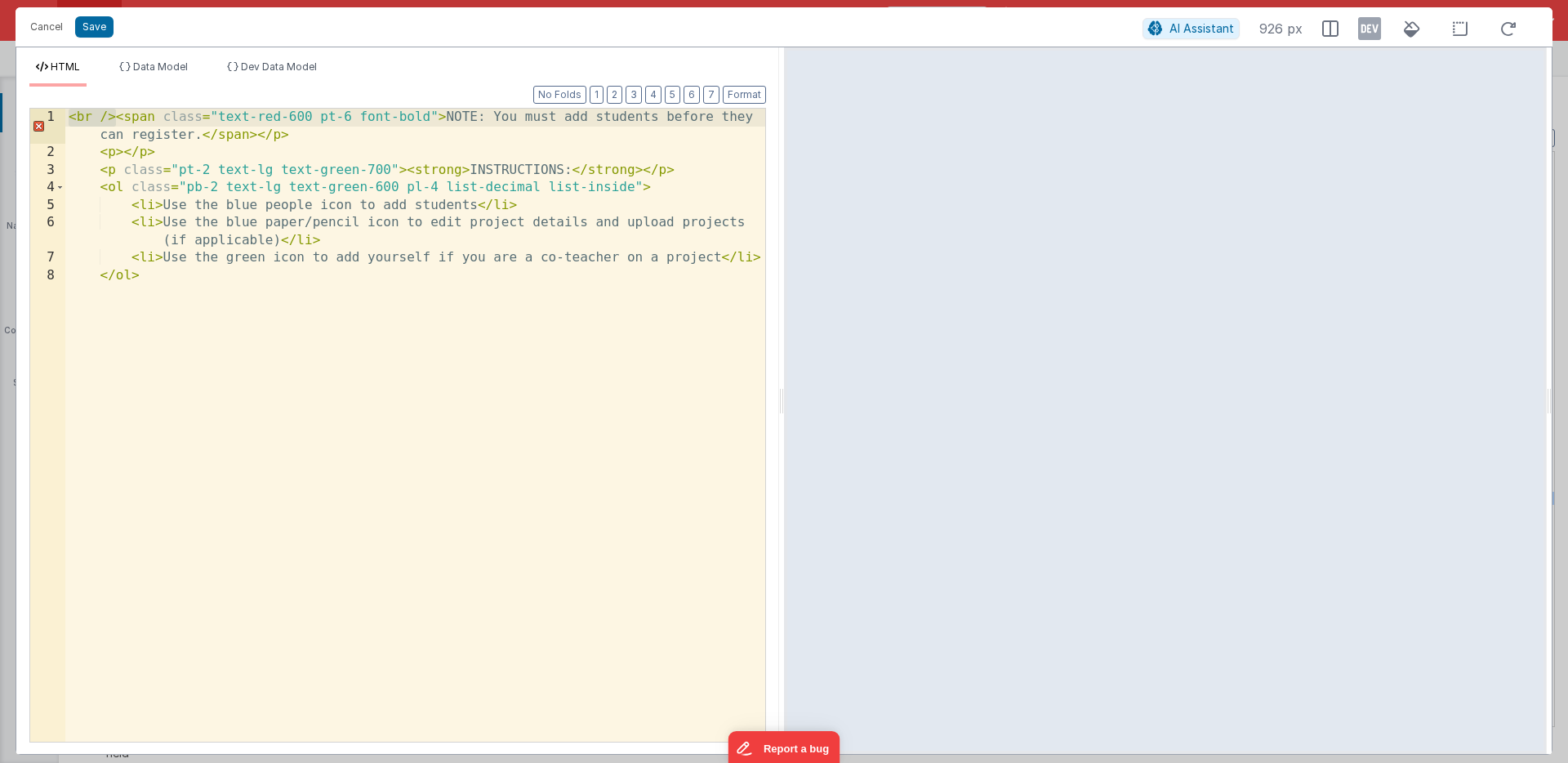
drag, startPoint x: 114, startPoint y: 116, endPoint x: 68, endPoint y: 121, distance: 46.3
click at [68, 121] on div "< br /> < span class = "text-red-600 pt-6 font-bold" > NOTE: You must add stude…" at bounding box center [415, 452] width 700 height 686
click at [226, 137] on div "< span class = "text-red-600 pt-6 font-bold" > NOTE: You must add students befo…" at bounding box center [415, 452] width 700 height 686
click at [204, 137] on div "< span class = "text-red-600 pt-6 font-bold" > NOTE: You must add students befo…" at bounding box center [415, 452] width 700 height 686
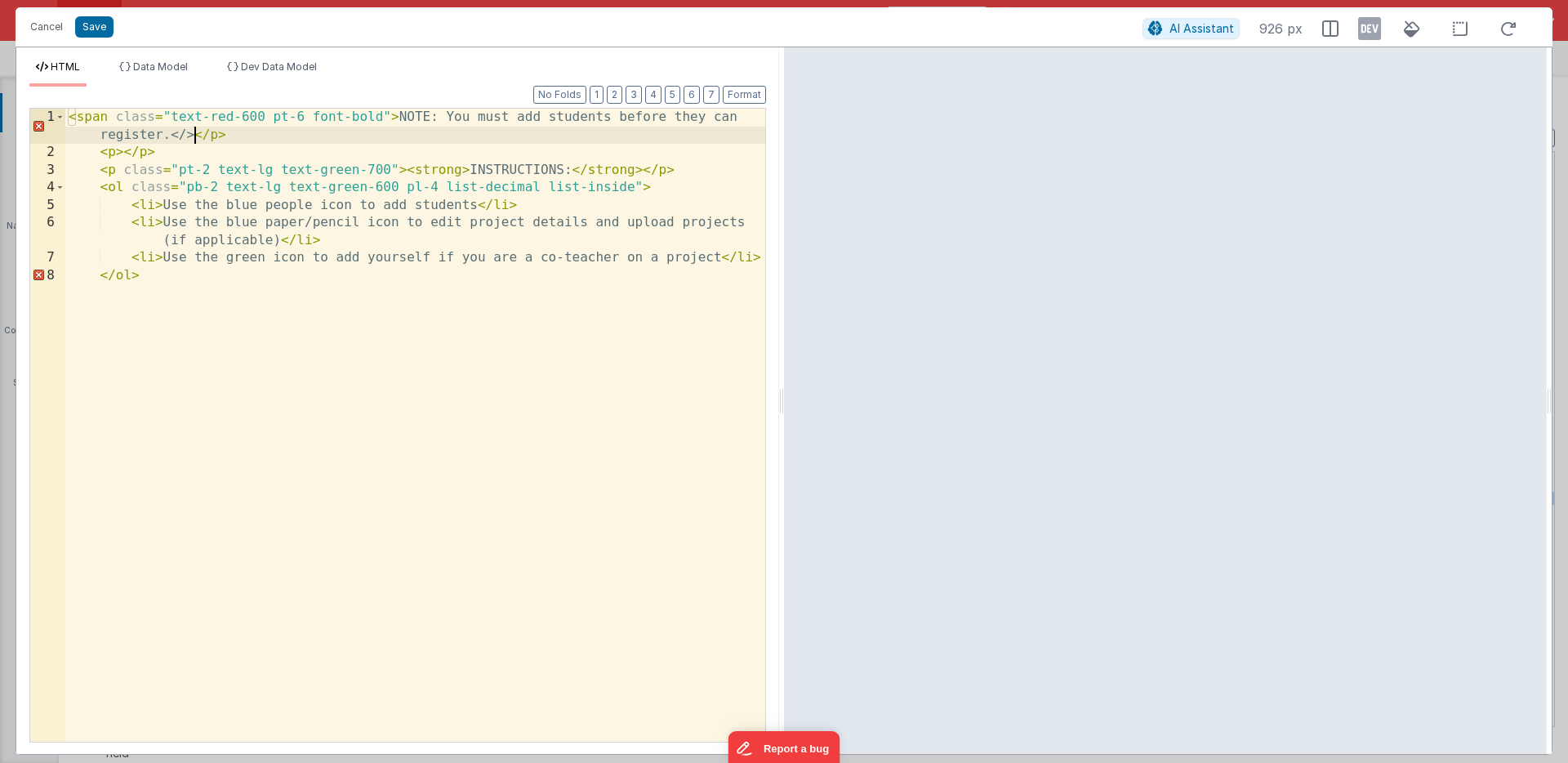
click at [193, 138] on div "< span class = "text-red-600 pt-6 font-bold" > NOTE: You must add students befo…" at bounding box center [415, 452] width 700 height 686
click at [88, 118] on div "< span class = "text-red-600 pt-6 font-bold" > NOTE: You must add students befo…" at bounding box center [415, 452] width 700 height 686
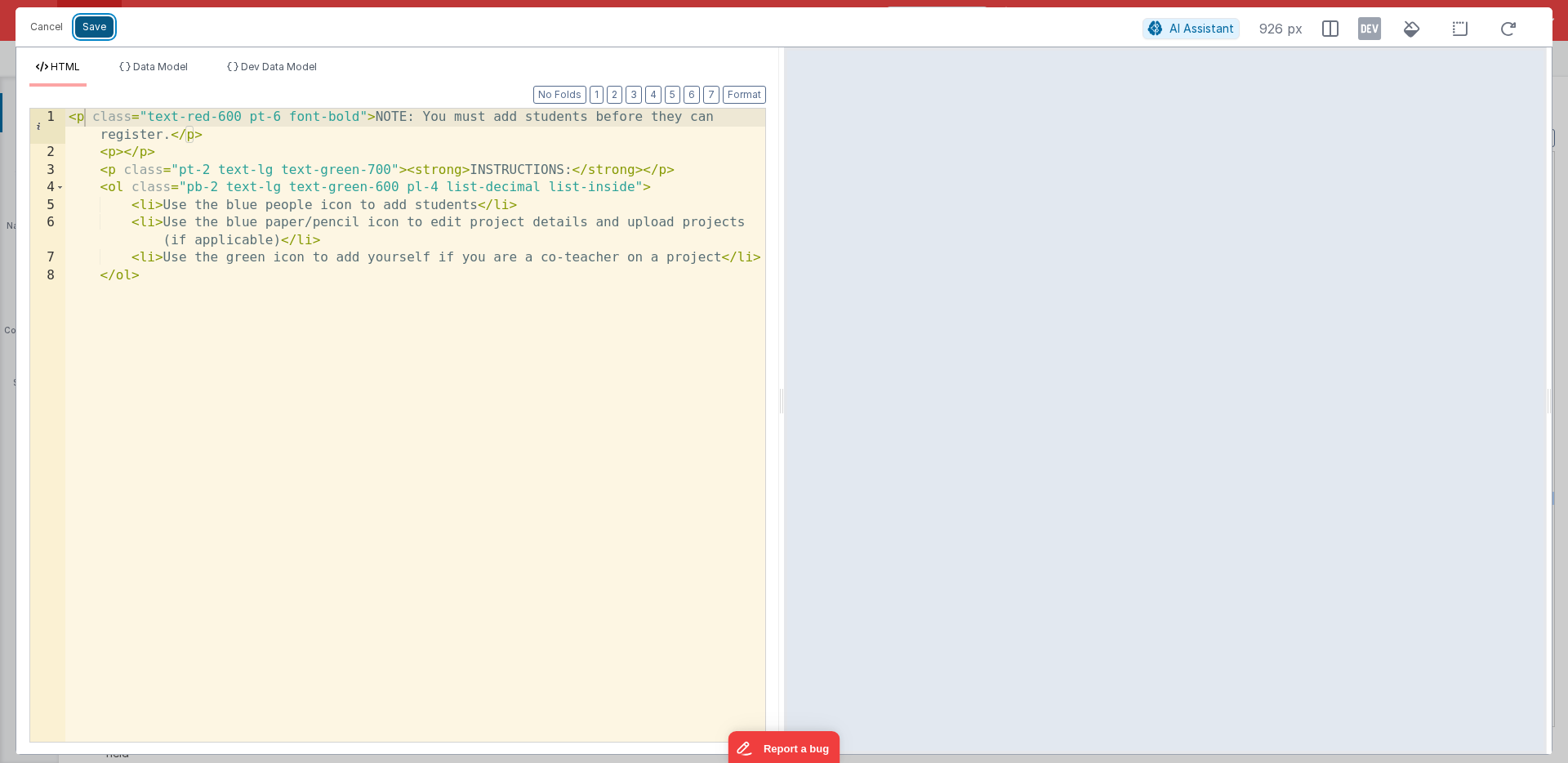
click at [93, 24] on button "Save" at bounding box center [94, 27] width 39 height 21
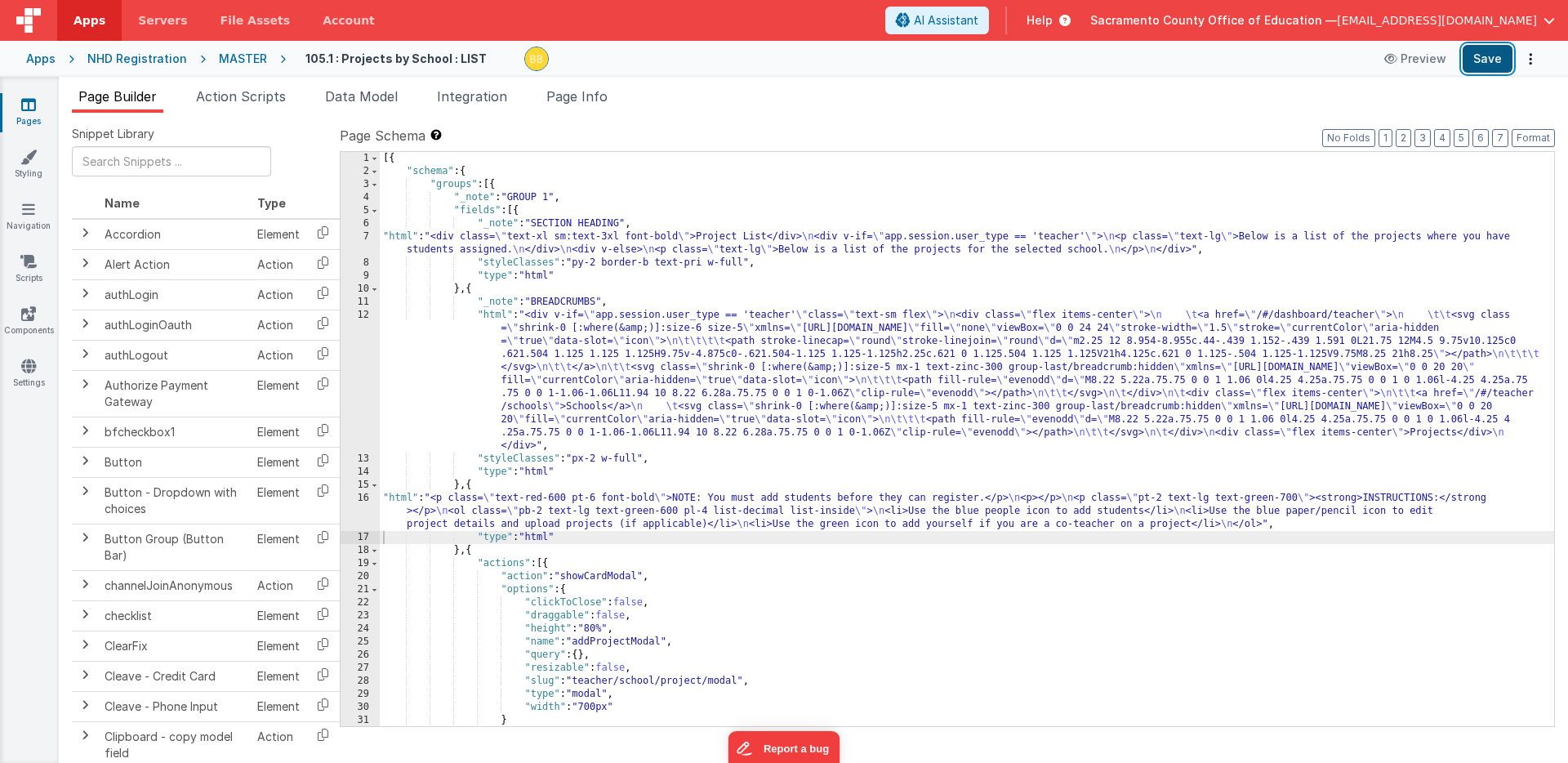
click at [1486, 55] on button "Save" at bounding box center [1487, 59] width 49 height 28
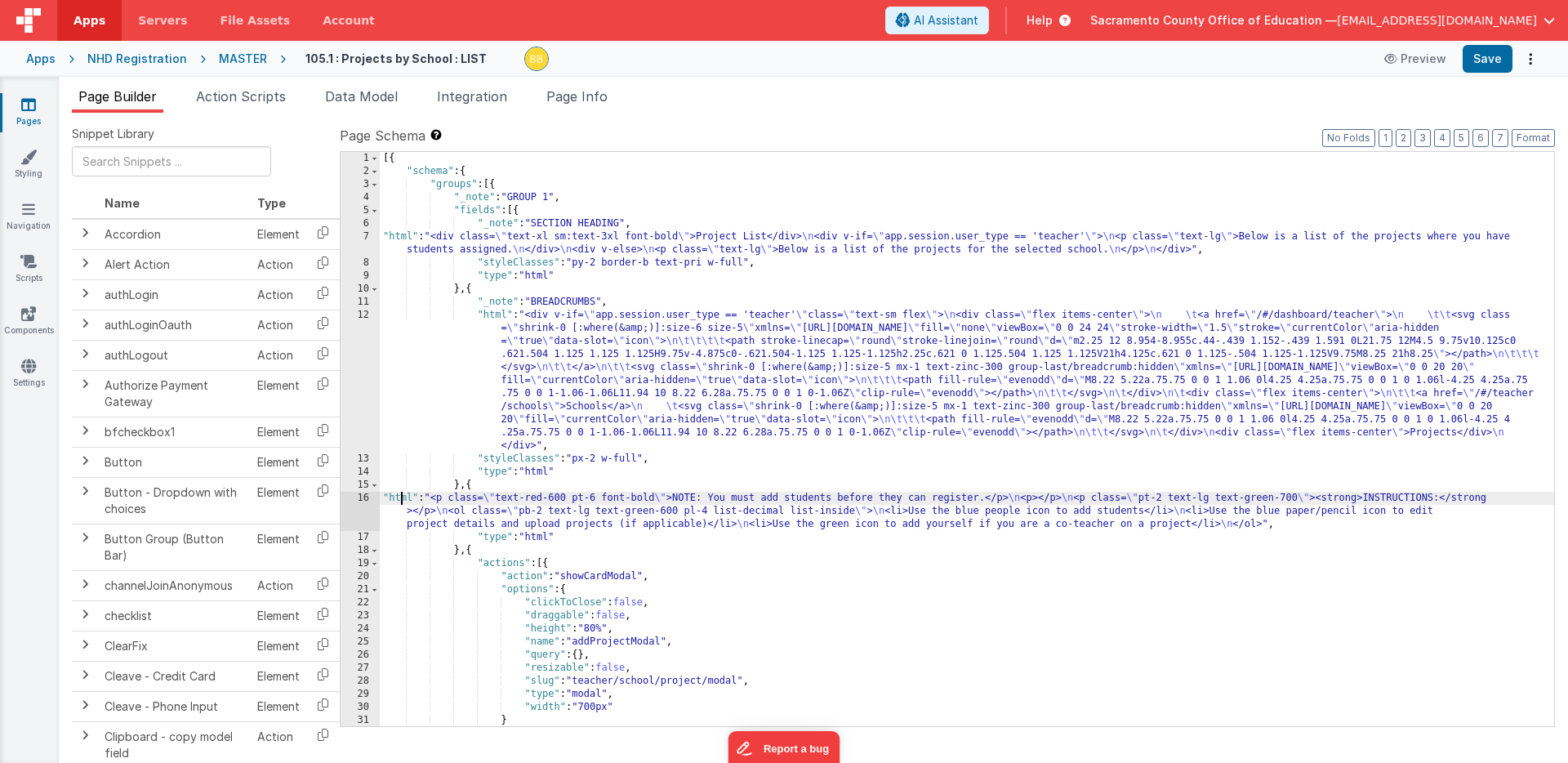
click at [400, 498] on div "[{ "schema" : { "groups" : [{ "_note" : "GROUP 1" , "fields" : [{ "_note" : "SE…" at bounding box center [967, 452] width 1175 height 601
click at [365, 510] on div "16" at bounding box center [360, 512] width 40 height 40
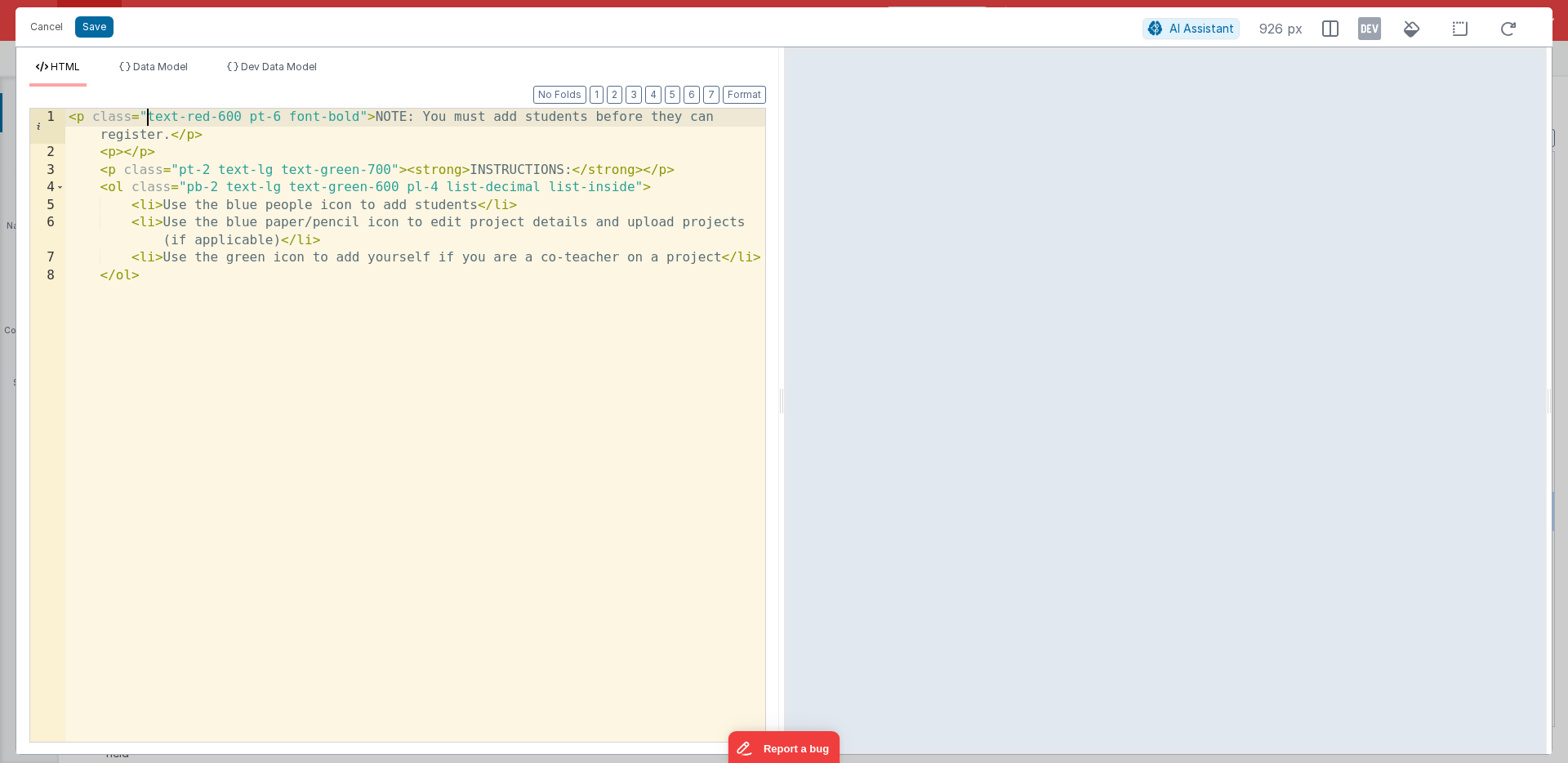
click at [145, 117] on div "< p class = "text-red-600 pt-6 font-bold" > NOTE: You must add students before …" at bounding box center [415, 452] width 700 height 686
click at [69, 119] on div "< p class = "text-lg text-red-600 pt-6 font-bold" > NOTE: You must add students…" at bounding box center [415, 452] width 700 height 686
drag, startPoint x: 107, startPoint y: 120, endPoint x: 154, endPoint y: 119, distance: 47.0
click at [154, 119] on div "< div > </ div > < p class = "text-lg text-red-600 pt-6 font-bold" > NOTE: You …" at bounding box center [415, 452] width 700 height 686
click at [141, 277] on div "< div > < p class = "text-lg text-red-600 pt-6 font-bold" > NOTE: You must add …" at bounding box center [415, 452] width 700 height 686
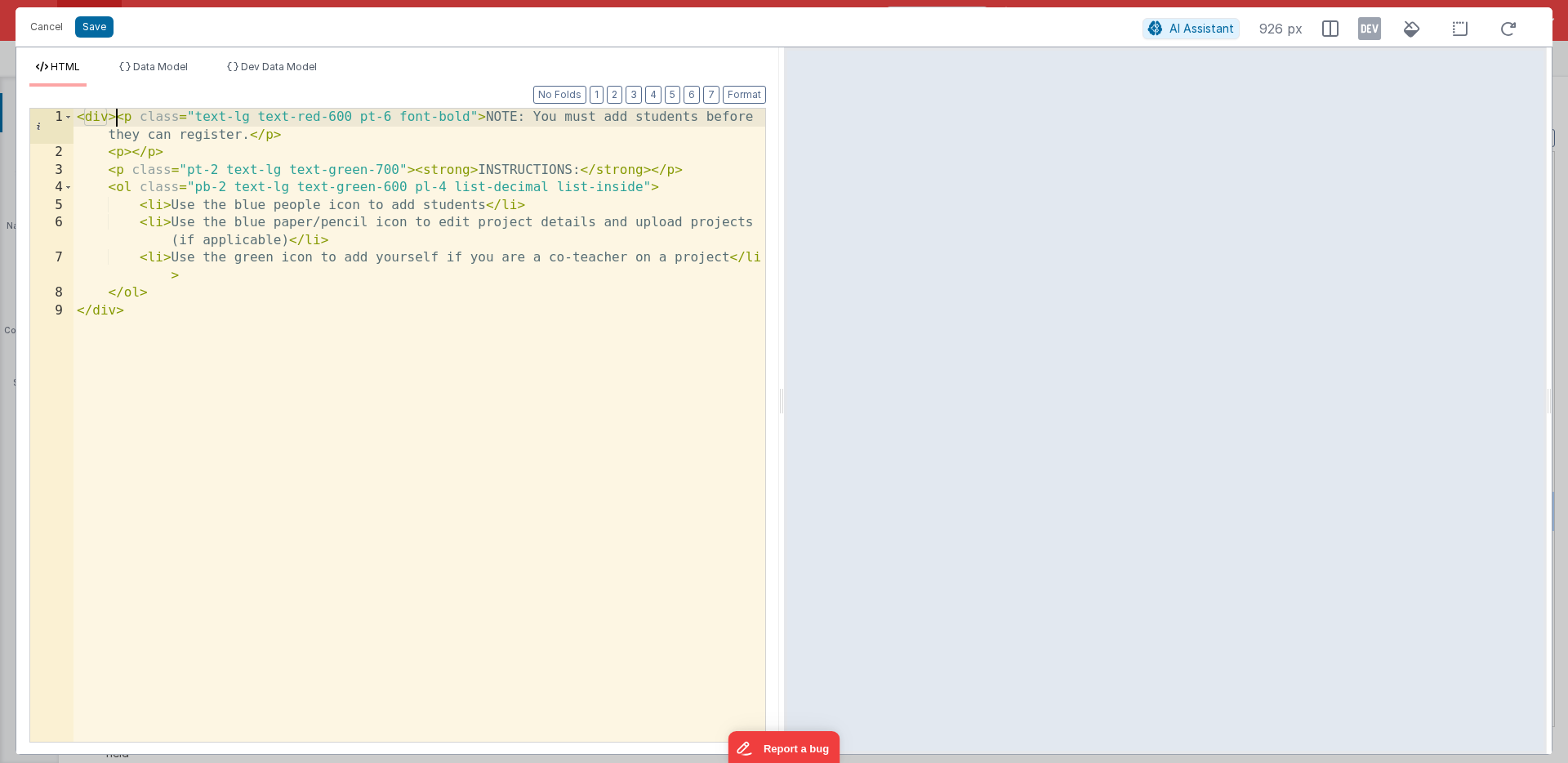
click at [116, 120] on div "< div > < p class = "text-lg text-red-600 pt-6 font-bold" > NOTE: You must add …" at bounding box center [419, 452] width 692 height 686
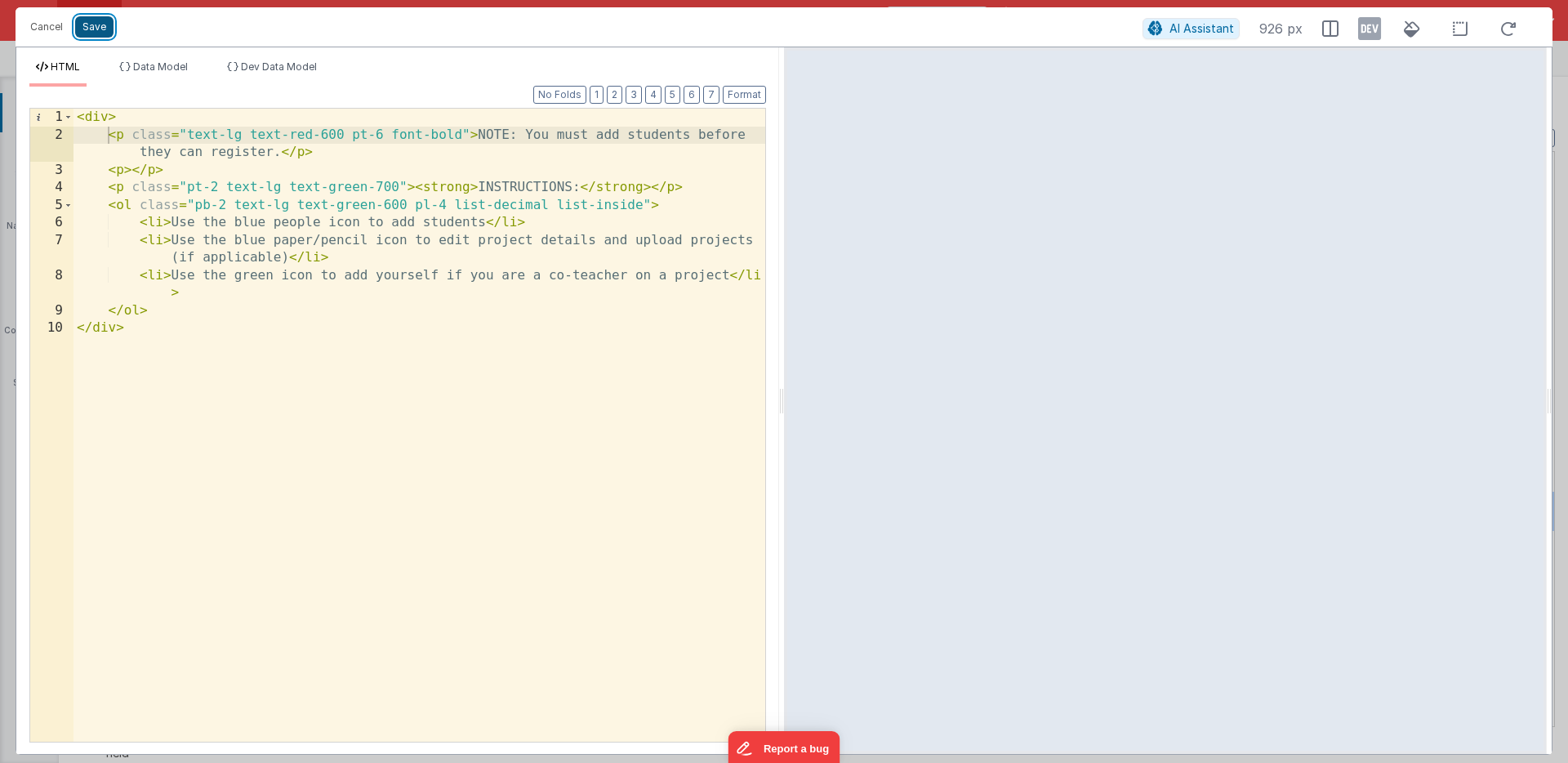
click at [94, 22] on button "Save" at bounding box center [94, 27] width 39 height 21
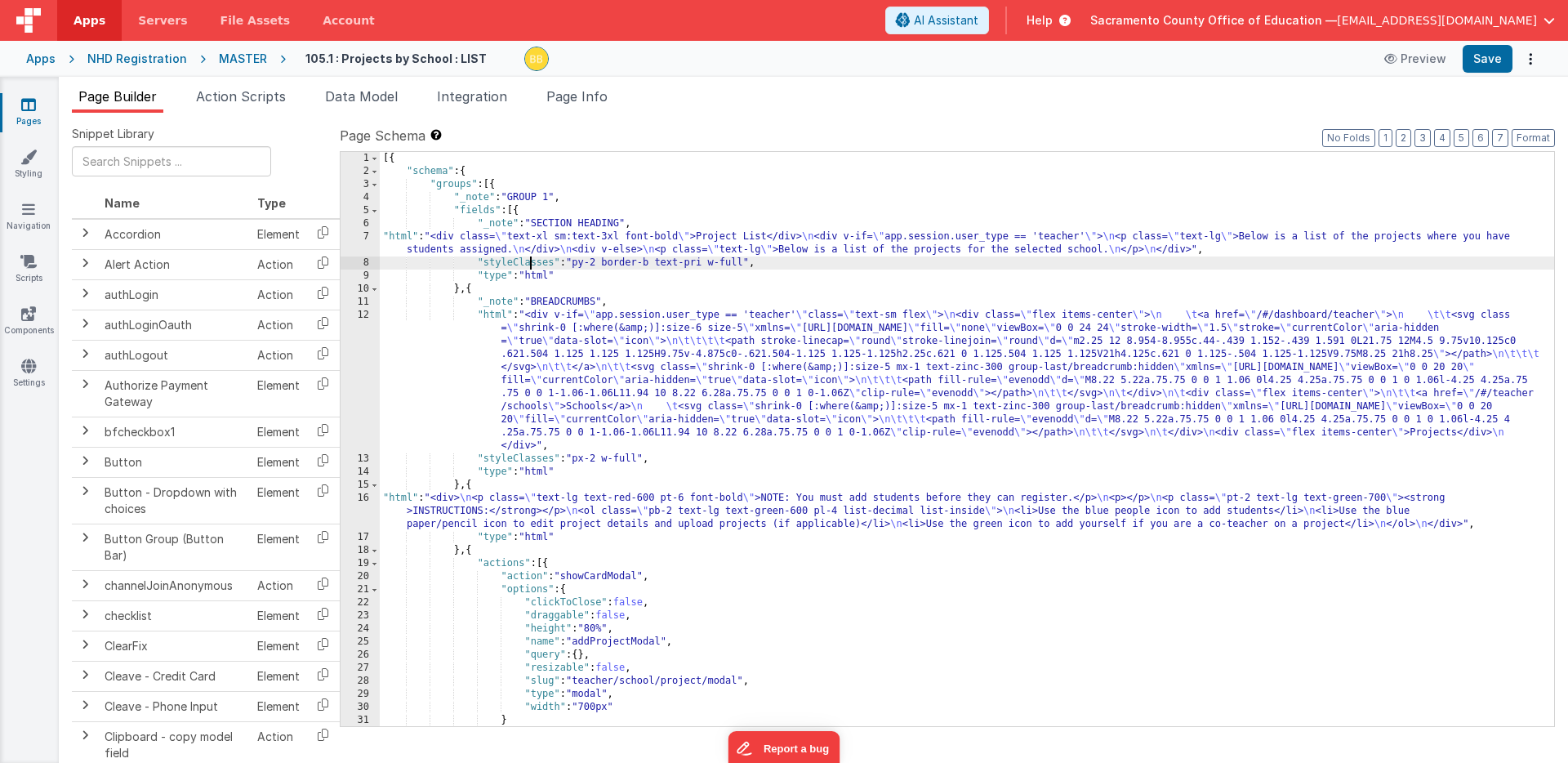
click at [527, 264] on div "[{ "schema" : { "groups" : [{ "_note" : "GROUP 1" , "fields" : [{ "_note" : "SE…" at bounding box center [967, 452] width 1175 height 601
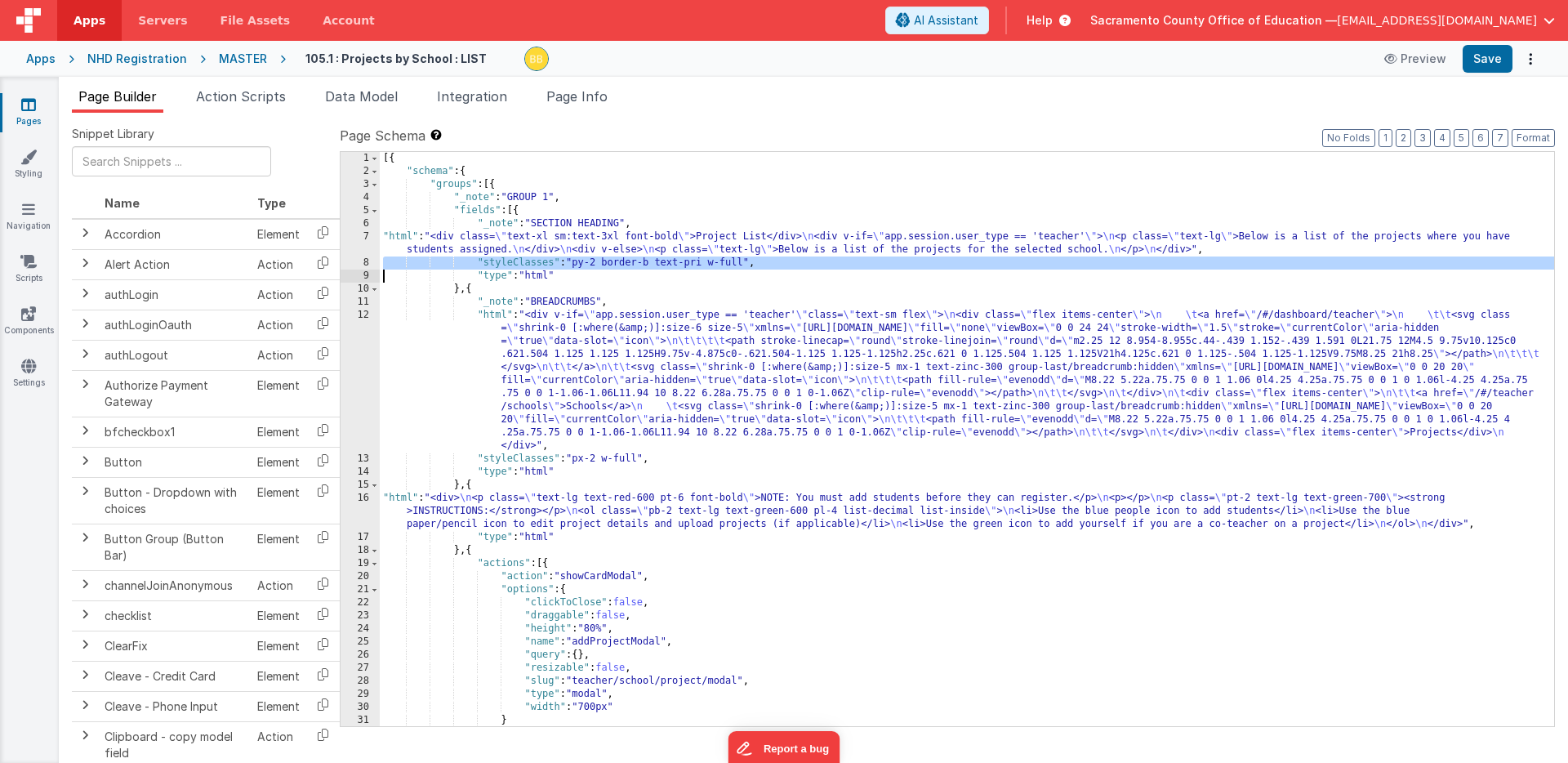
click at [527, 264] on div "[{ "schema" : { "groups" : [{ "_note" : "GROUP 1" , "fields" : [{ "_note" : "SE…" at bounding box center [967, 452] width 1175 height 601
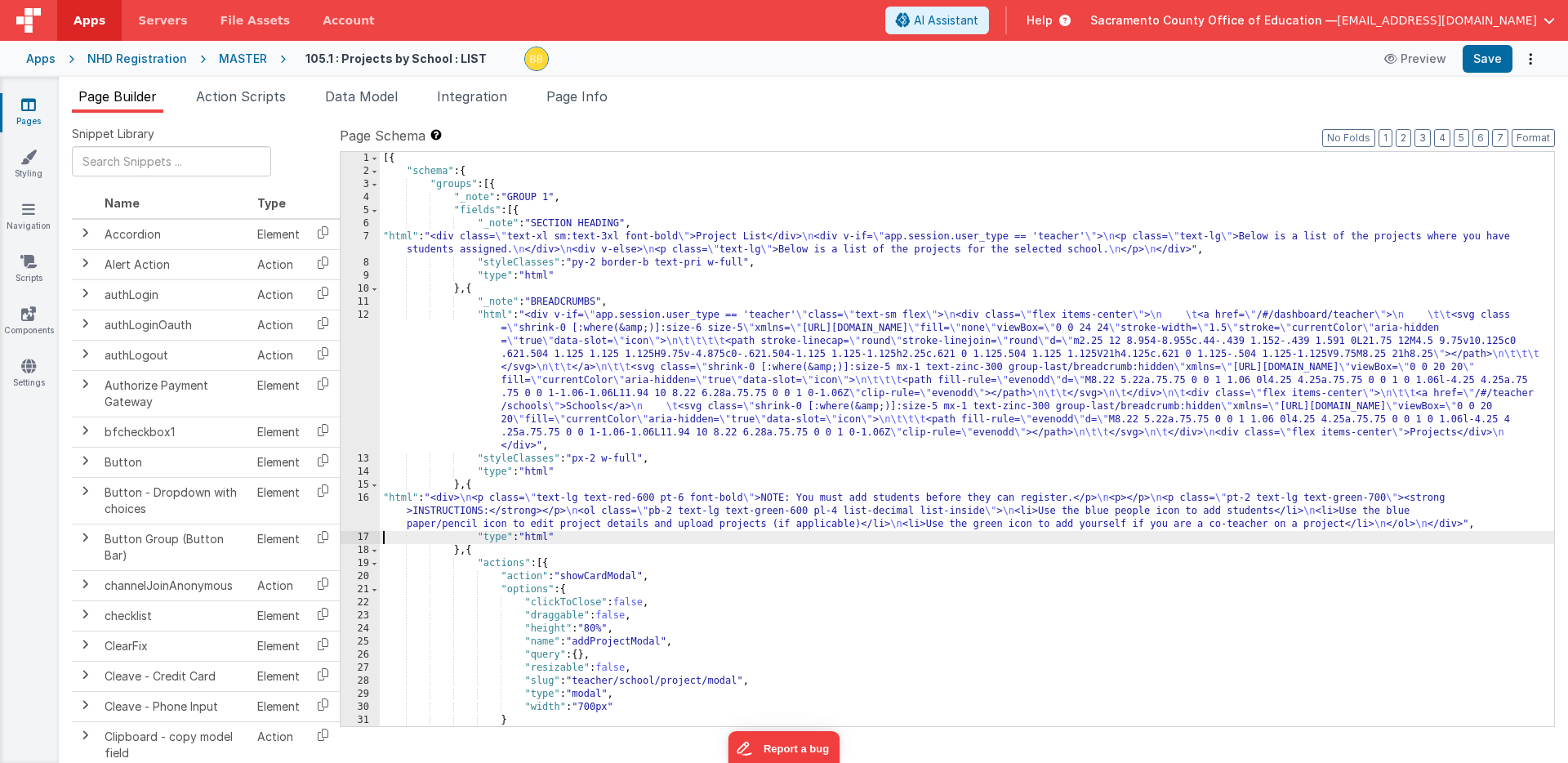
click at [384, 537] on div "[{ "schema" : { "groups" : [{ "_note" : "GROUP 1" , "fields" : [{ "_note" : "SE…" at bounding box center [967, 452] width 1175 height 601
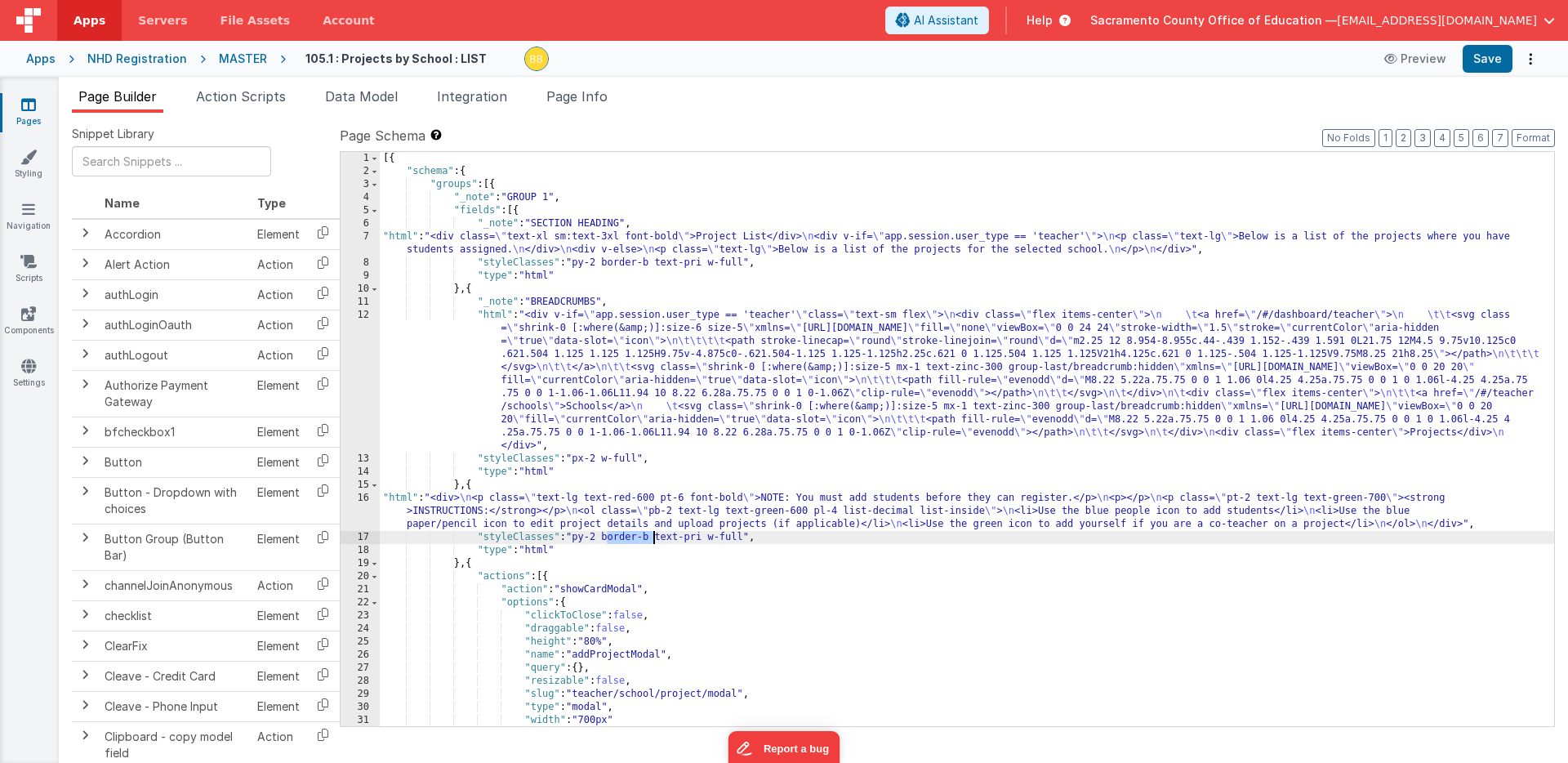
drag, startPoint x: 606, startPoint y: 537, endPoint x: 654, endPoint y: 535, distance: 48.0
click at [654, 535] on div "[{ "schema" : { "groups" : [{ "_note" : "GROUP 1" , "fields" : [{ "_note" : "SE…" at bounding box center [967, 452] width 1175 height 601
click at [1481, 57] on button "Save" at bounding box center [1487, 59] width 49 height 28
click at [588, 539] on div "[{ "schema" : { "groups" : [{ "_note" : "GROUP 1" , "fields" : [{ "_note" : "SE…" at bounding box center [967, 452] width 1175 height 601
click at [600, 538] on div "[{ "schema" : { "groups" : [{ "_note" : "GROUP 1" , "fields" : [{ "_note" : "SE…" at bounding box center [967, 452] width 1175 height 601
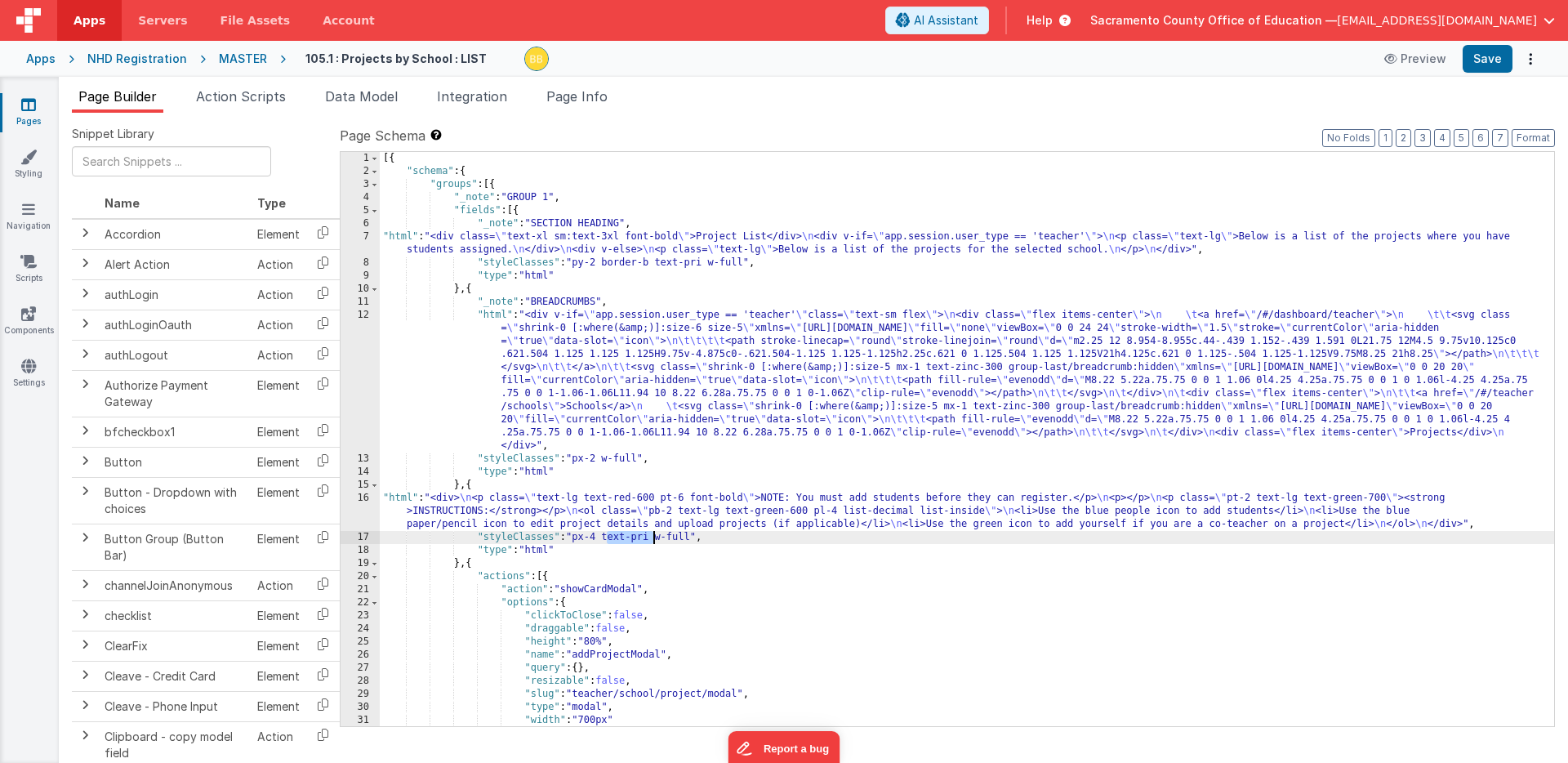
drag, startPoint x: 605, startPoint y: 539, endPoint x: 652, endPoint y: 535, distance: 47.2
click at [652, 535] on div "[{ "schema" : { "groups" : [{ "_note" : "GROUP 1" , "fields" : [{ "_note" : "SE…" at bounding box center [967, 452] width 1175 height 601
click at [1482, 49] on button "Save" at bounding box center [1487, 59] width 49 height 28
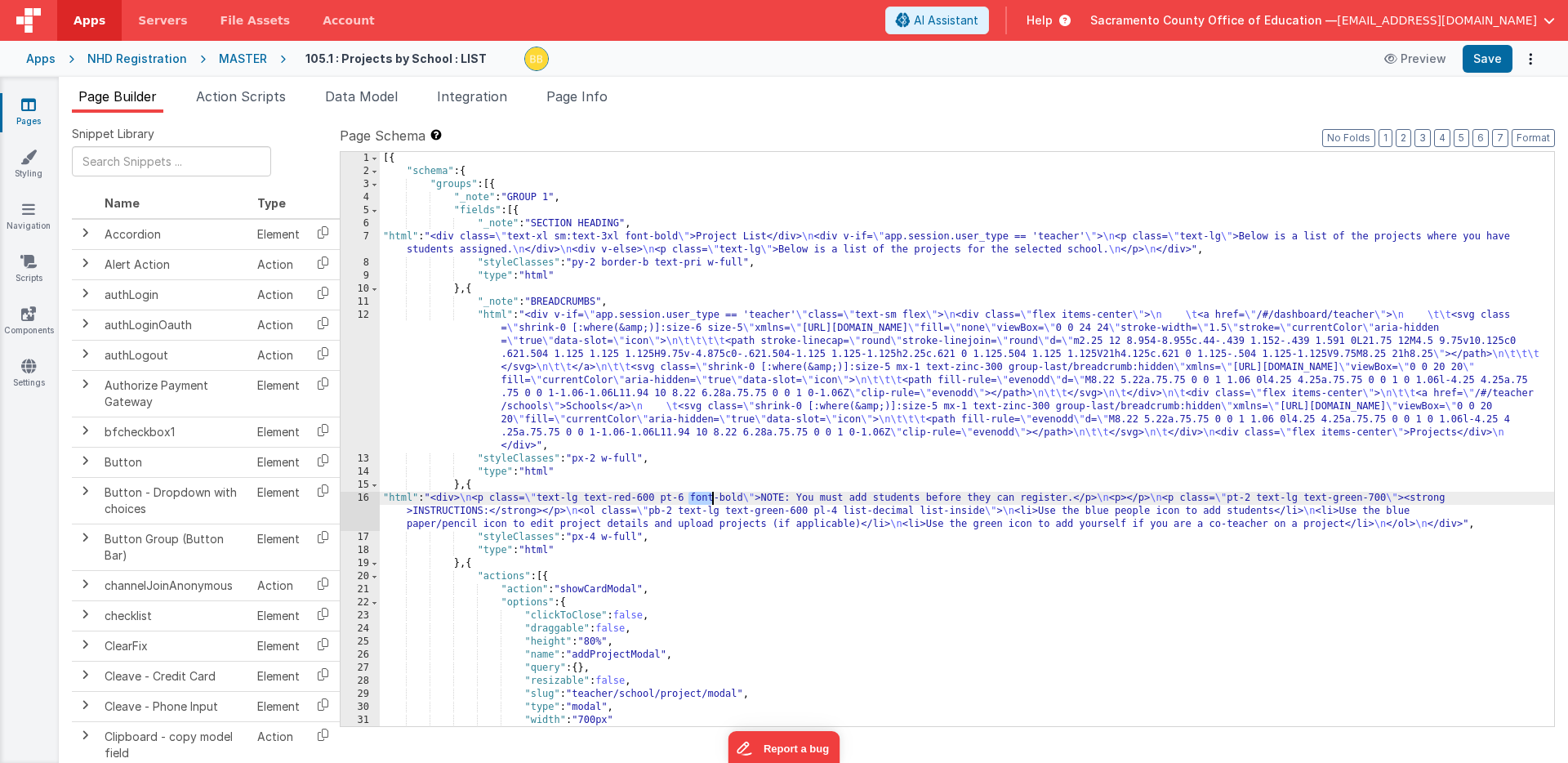
drag, startPoint x: 690, startPoint y: 498, endPoint x: 711, endPoint y: 495, distance: 21.2
click at [711, 495] on div "[{ "schema" : { "groups" : [{ "_note" : "GROUP 1" , "fields" : [{ "_note" : "SE…" at bounding box center [967, 452] width 1175 height 601
click at [1488, 55] on button "Save" at bounding box center [1487, 59] width 49 height 28
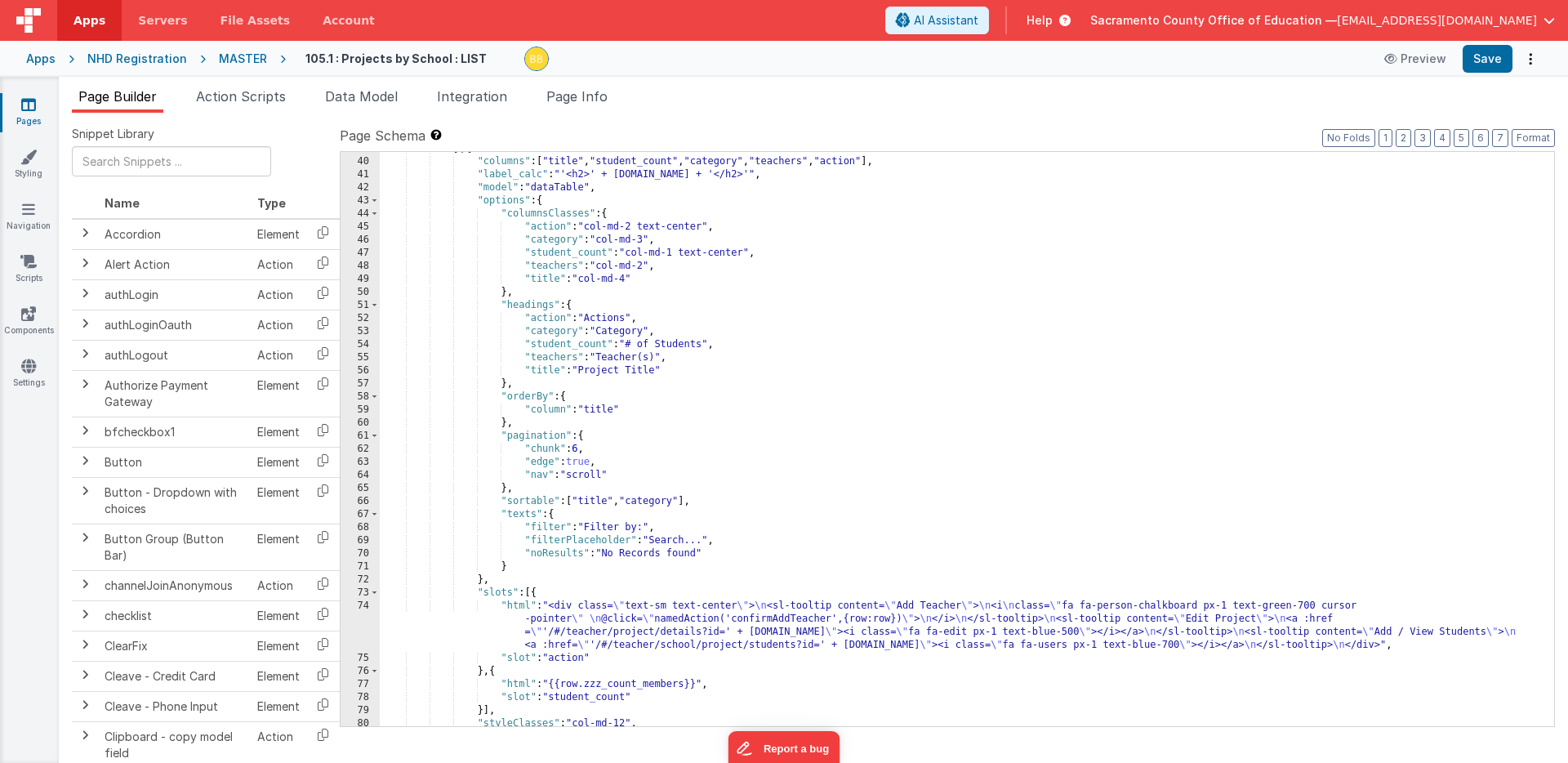
scroll to position [759, 0]
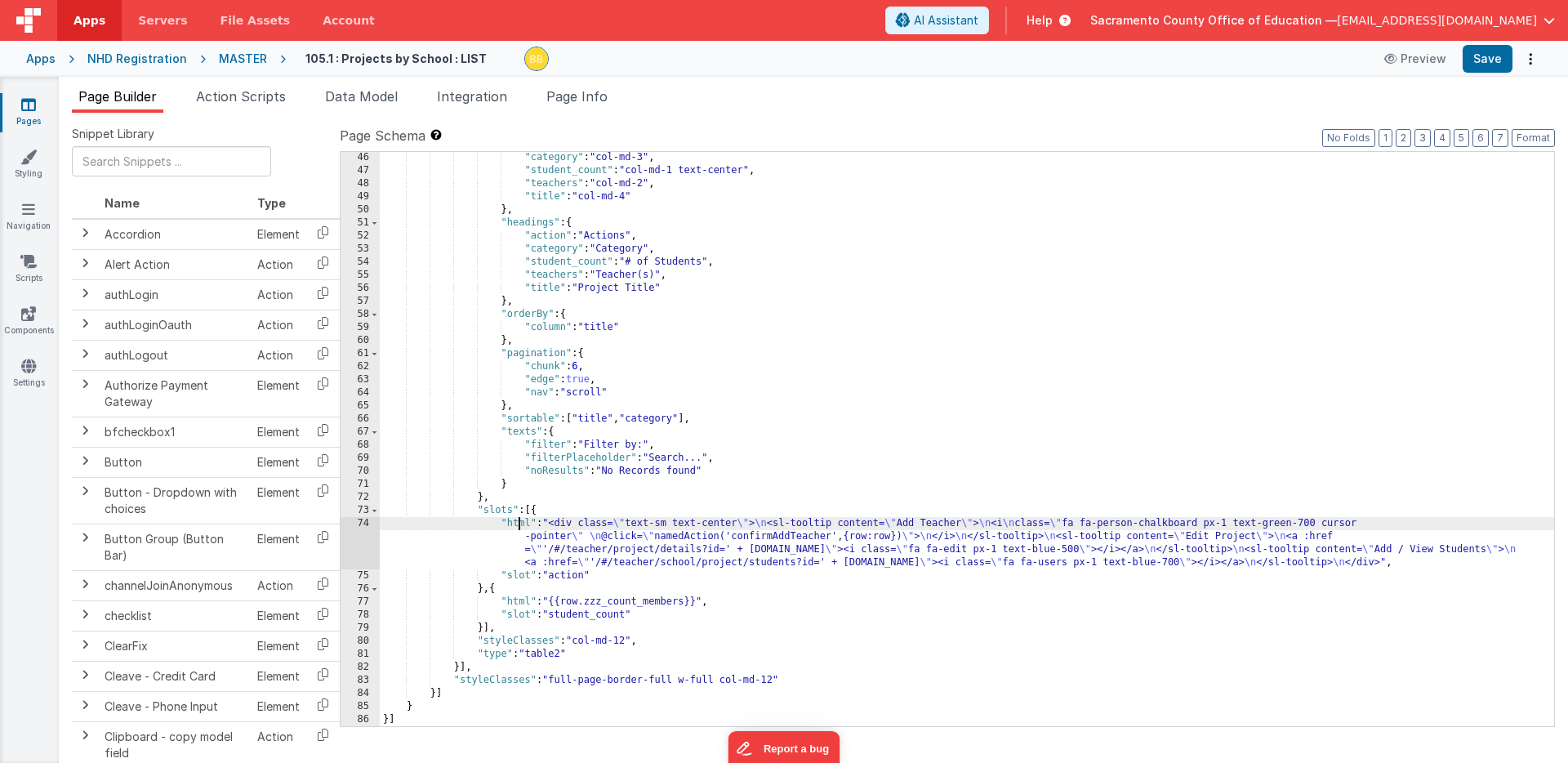
click at [517, 526] on div ""category" : "col-md-3" , "student_count" : "col-md-1 text-center" , "teachers"…" at bounding box center [967, 451] width 1175 height 601
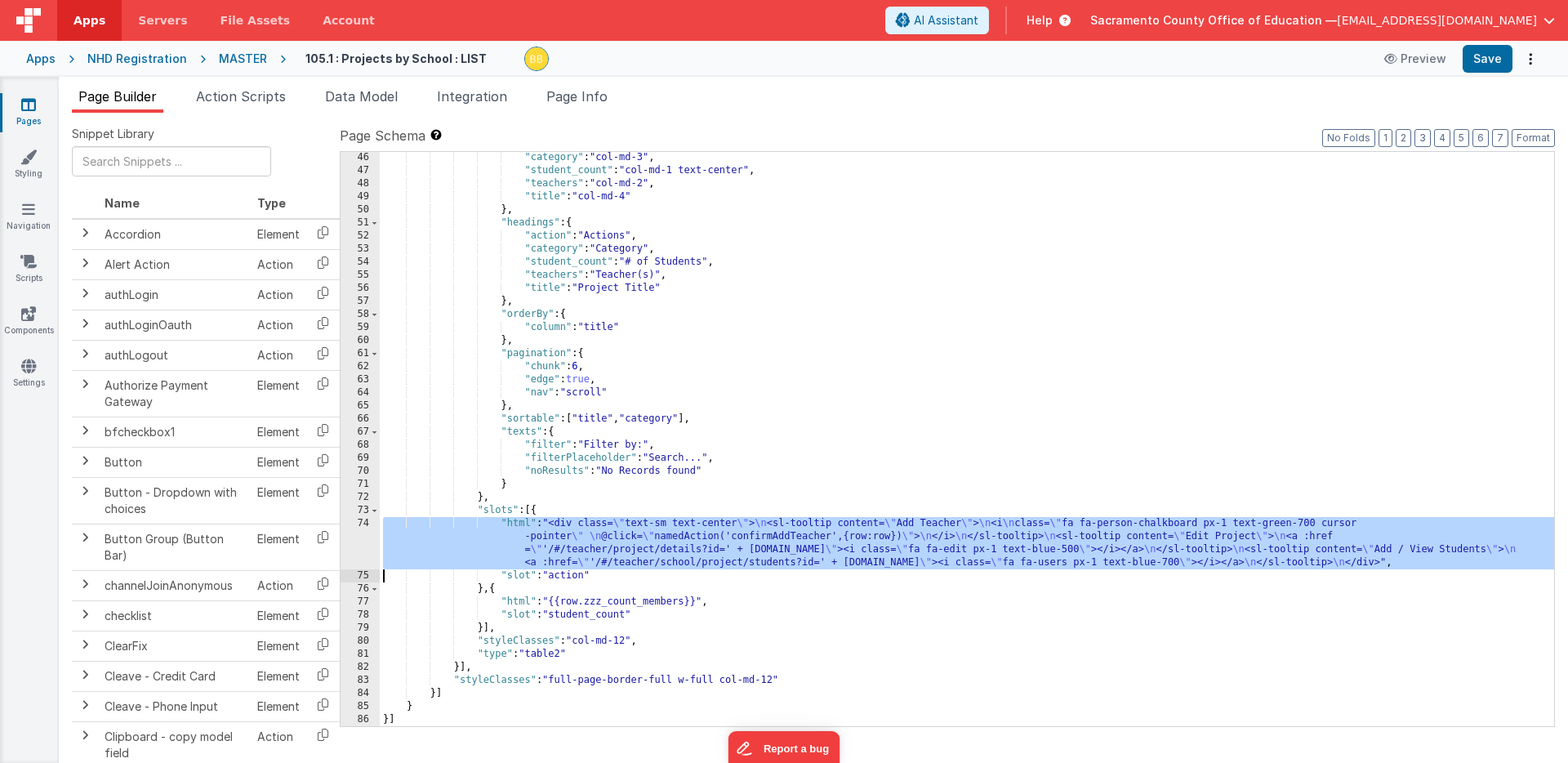
click at [362, 532] on div "74" at bounding box center [360, 543] width 40 height 52
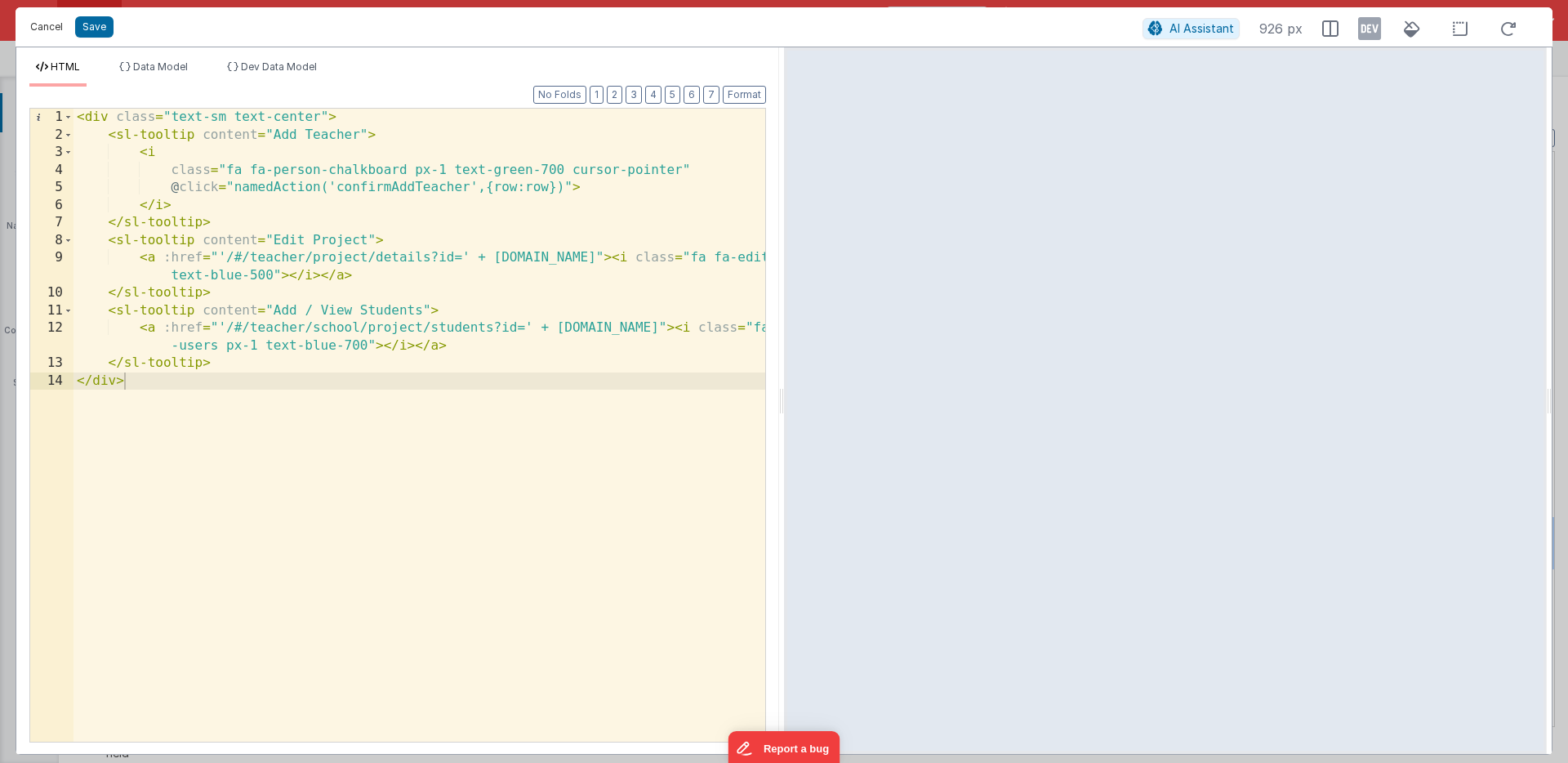
click at [44, 27] on button "Cancel" at bounding box center [46, 27] width 49 height 23
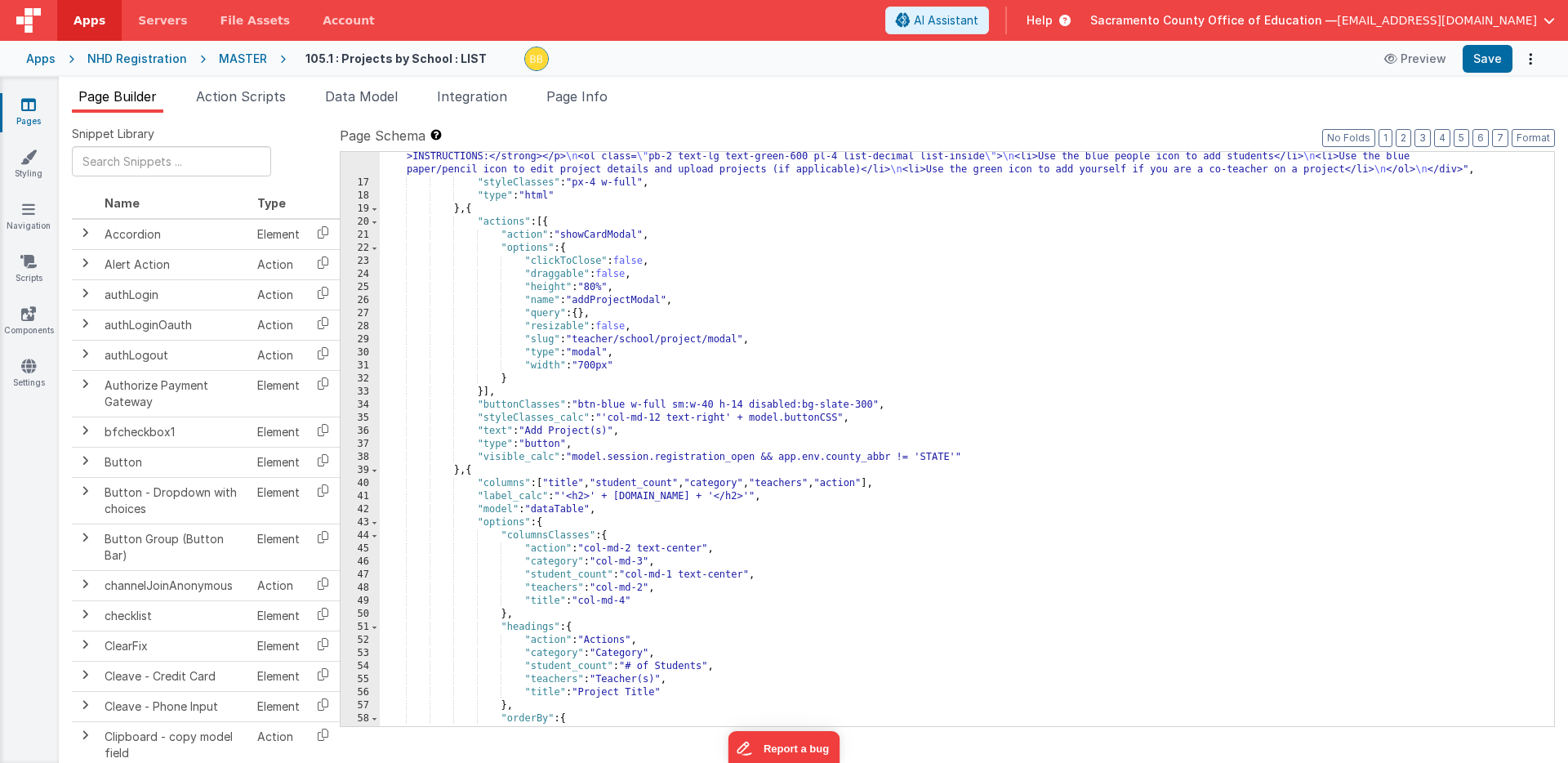
scroll to position [338, 0]
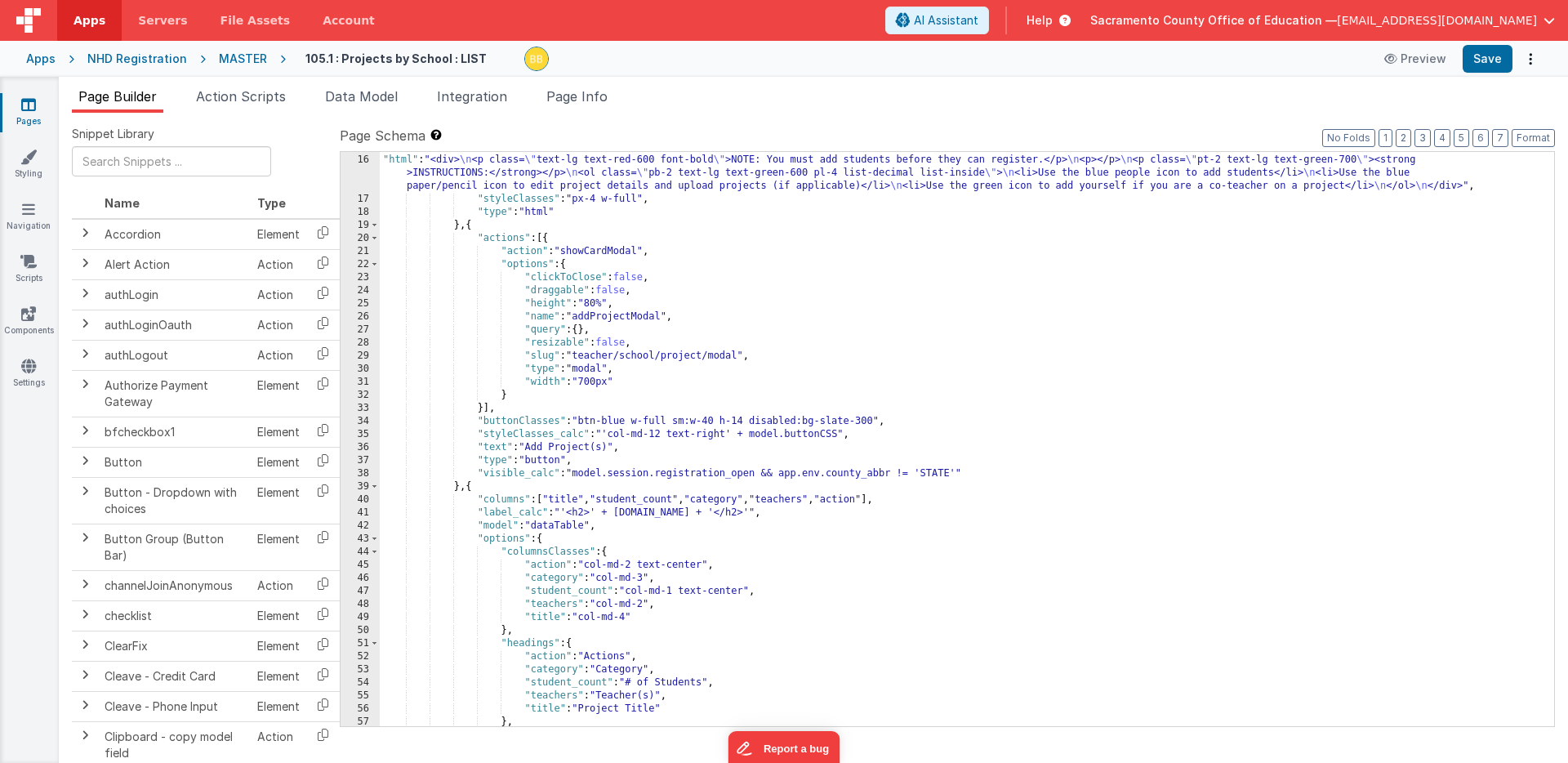
click at [634, 514] on div "} , { "html" : "<div> \n <p class= \" text-lg text-red-600 font-bold \" >NOTE: …" at bounding box center [967, 441] width 1175 height 601
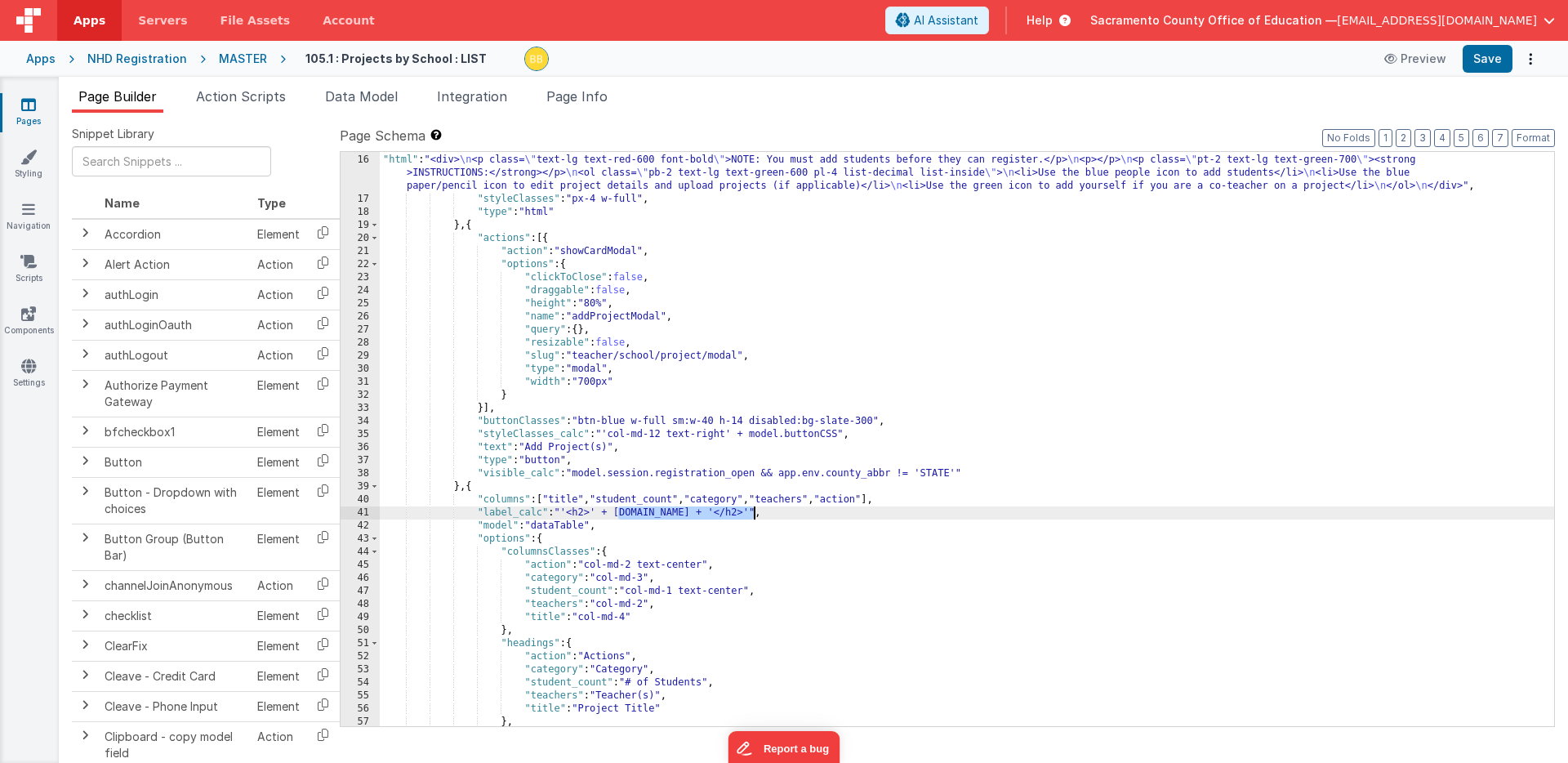
drag, startPoint x: 634, startPoint y: 514, endPoint x: 737, endPoint y: 512, distance: 103.0
click at [737, 512] on div "} , { "html" : "<div> \n <p class= \" text-lg text-red-600 font-bold \" >NOTE: …" at bounding box center [967, 441] width 1175 height 601
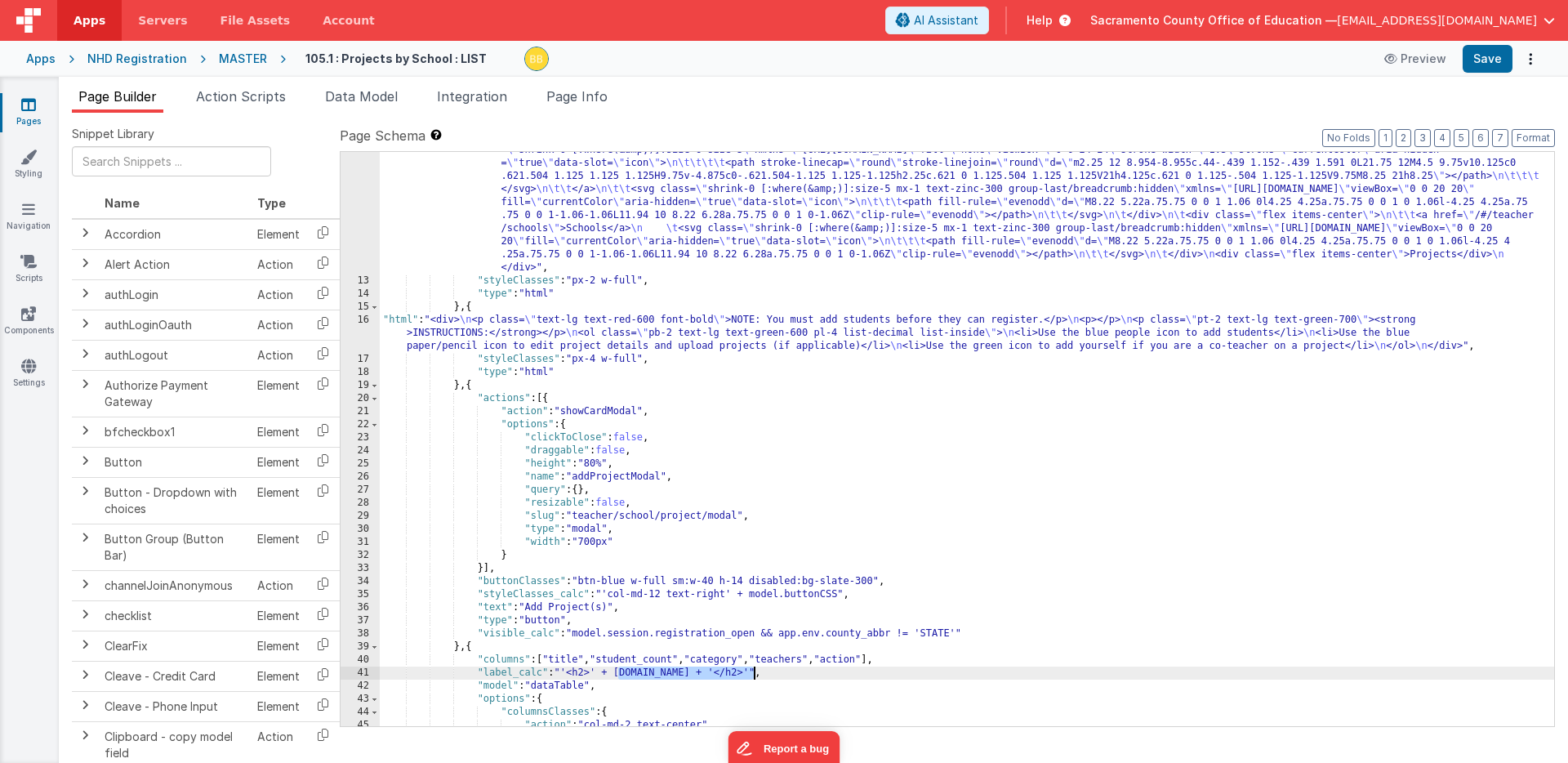
scroll to position [0, 0]
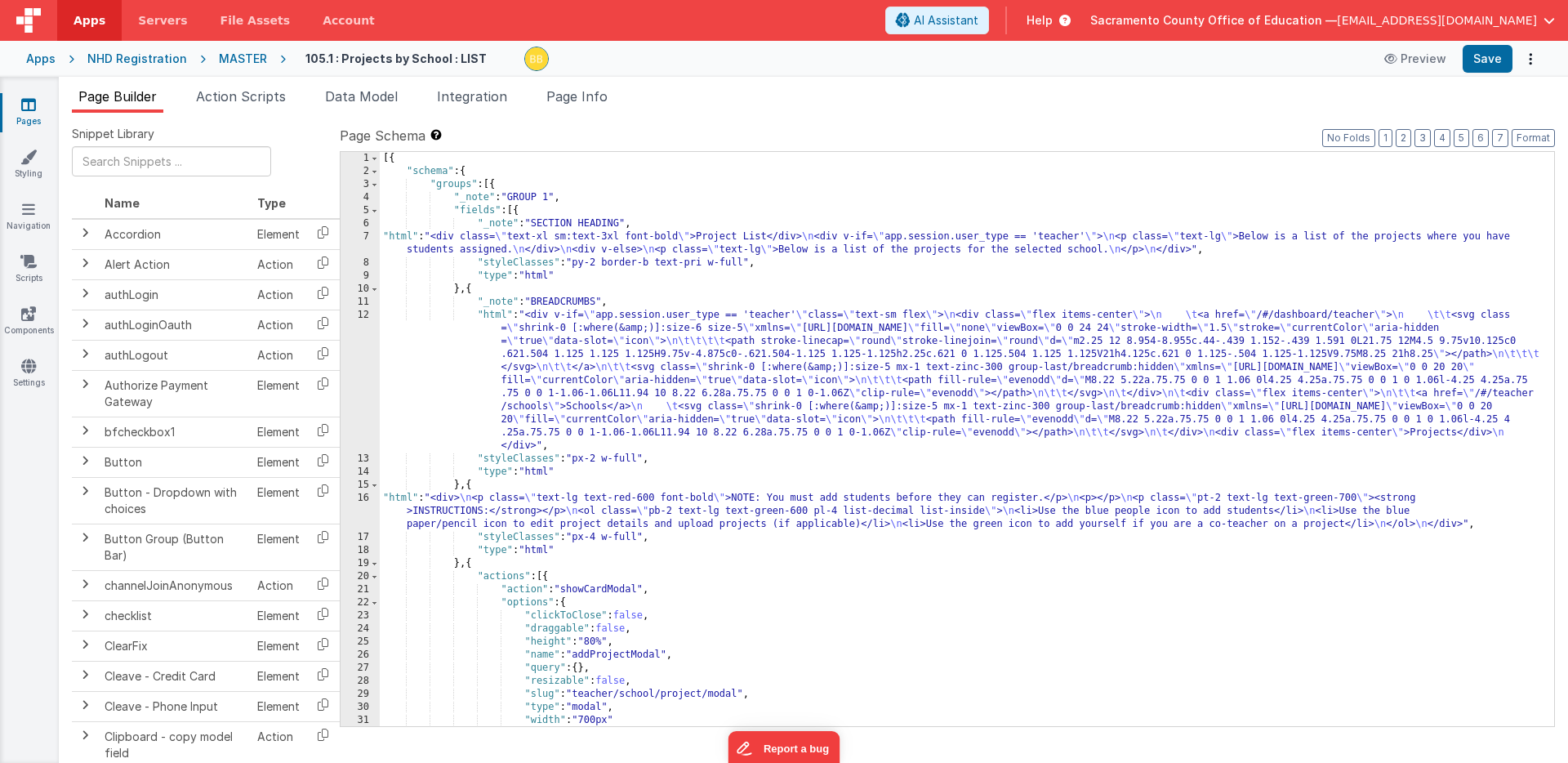
click at [398, 237] on div "[{ "schema" : { "groups" : [{ "_note" : "GROUP 1" , "fields" : [{ "_note" : "SE…" at bounding box center [967, 452] width 1175 height 601
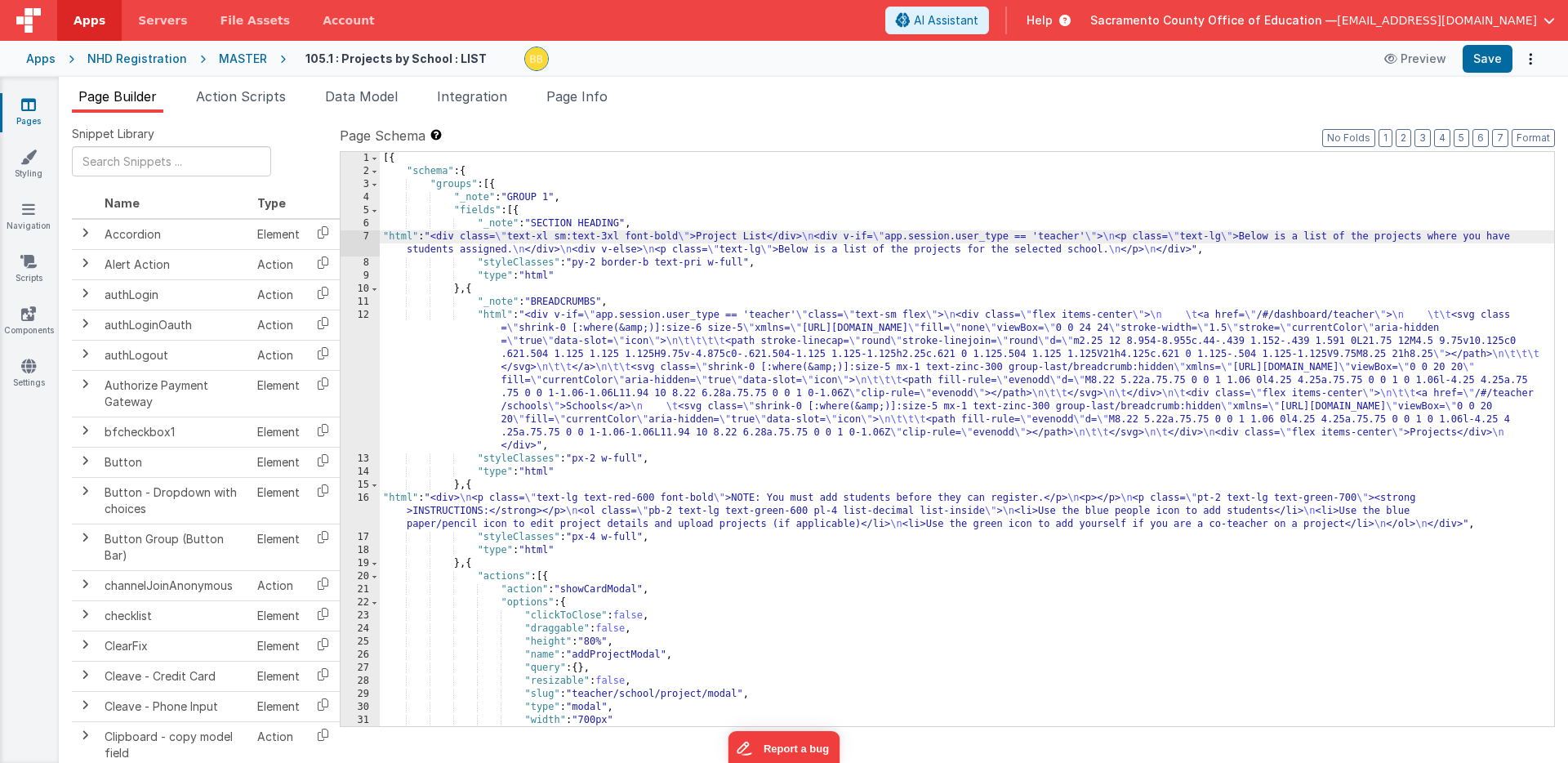
click at [361, 244] on div "7" at bounding box center [360, 244] width 40 height 26
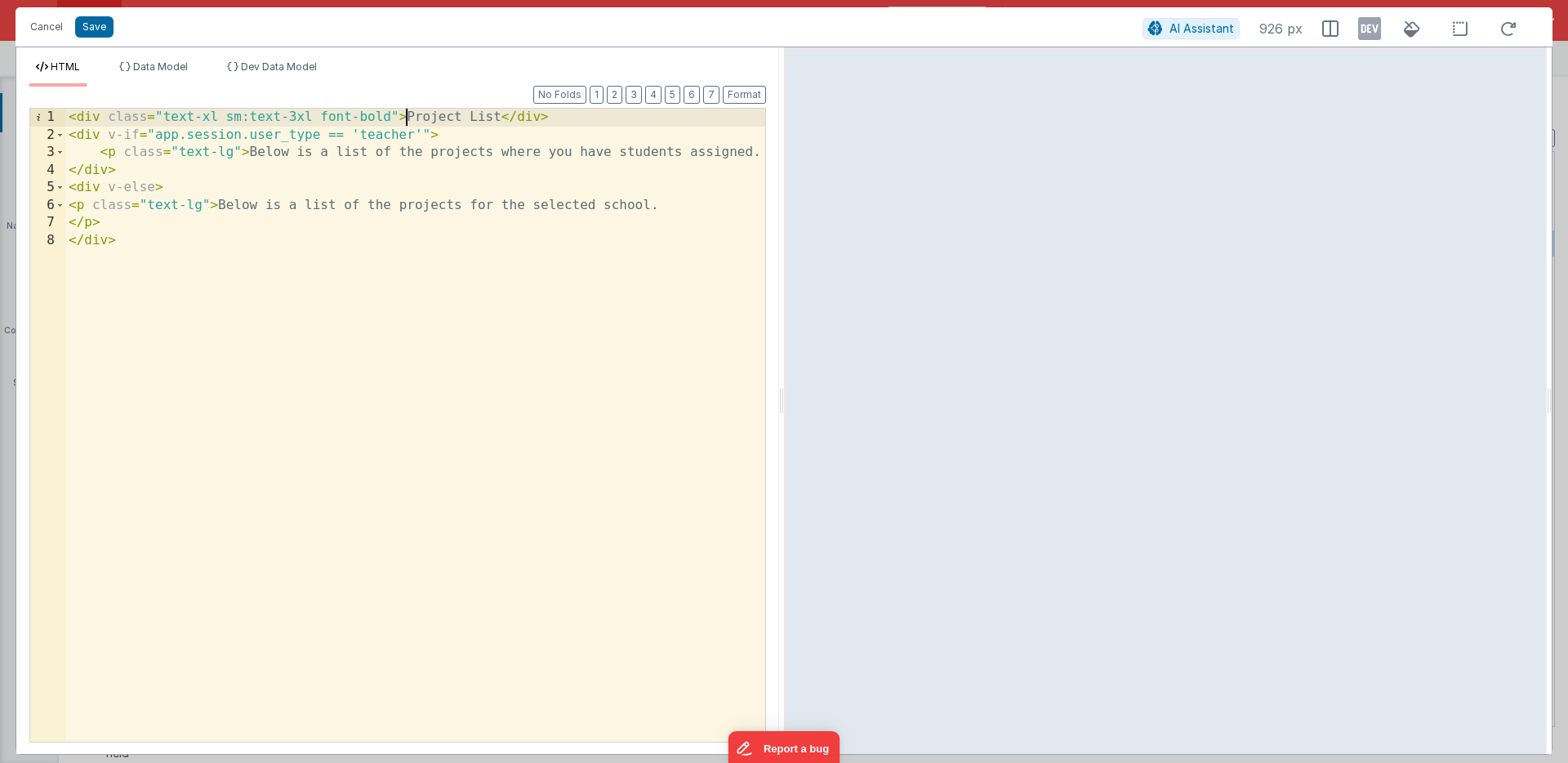
click at [406, 116] on div "< div class = "text-xl sm:text-3xl font-bold" > Project List </ div > < div v-i…" at bounding box center [415, 442] width 700 height 668
paste textarea
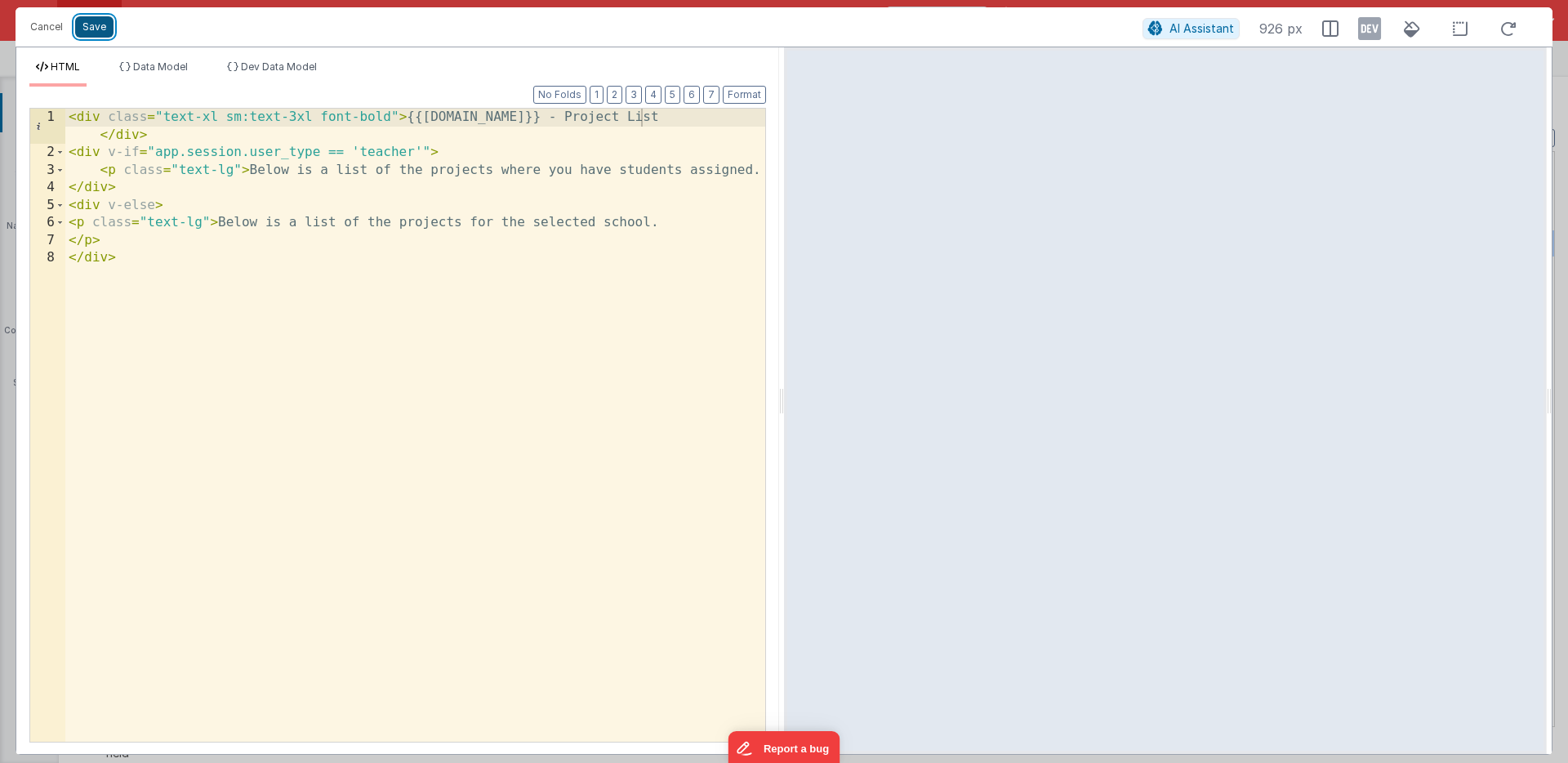
click at [96, 25] on button "Save" at bounding box center [94, 27] width 39 height 21
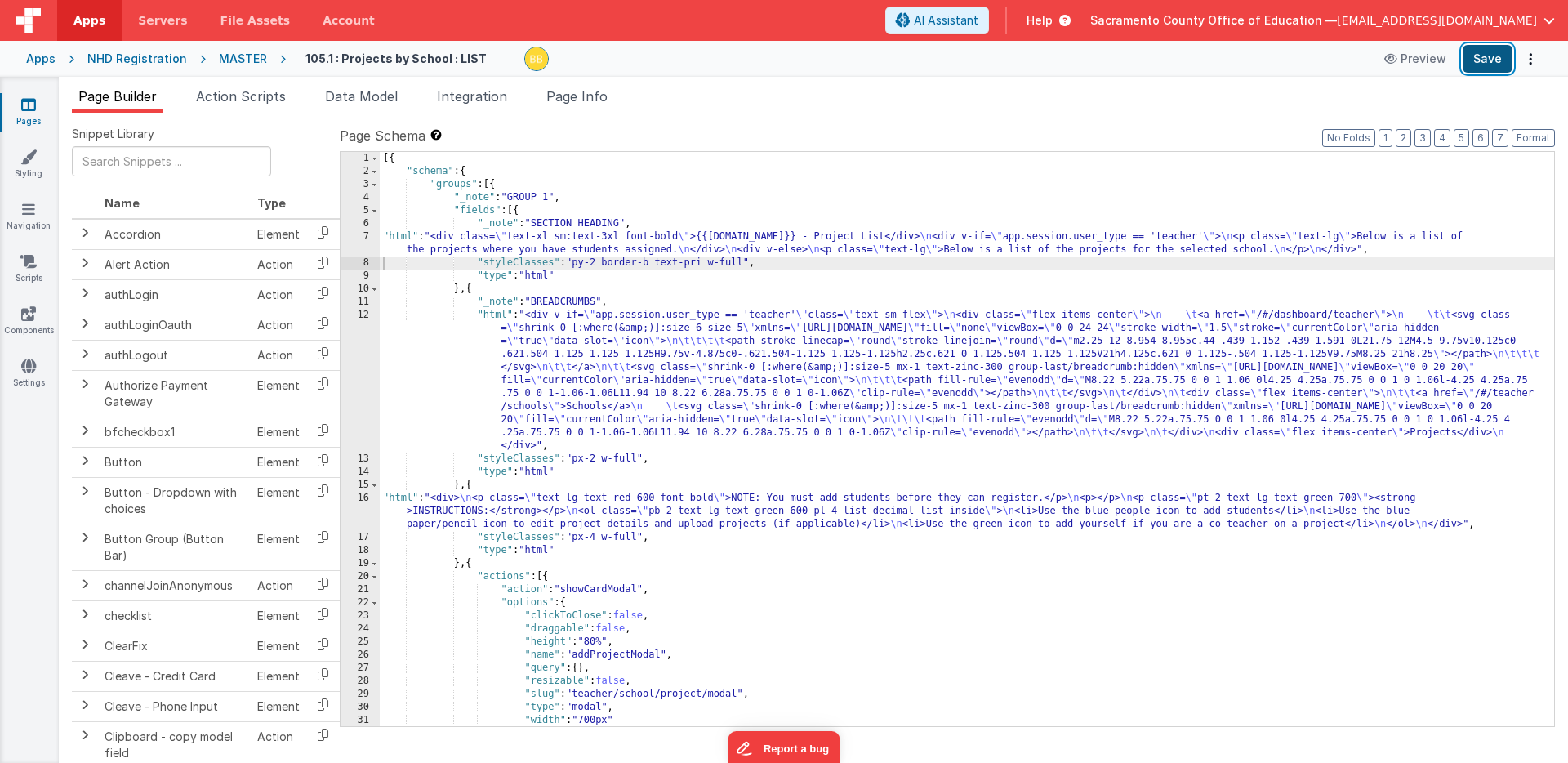
click at [1484, 60] on button "Save" at bounding box center [1487, 59] width 49 height 28
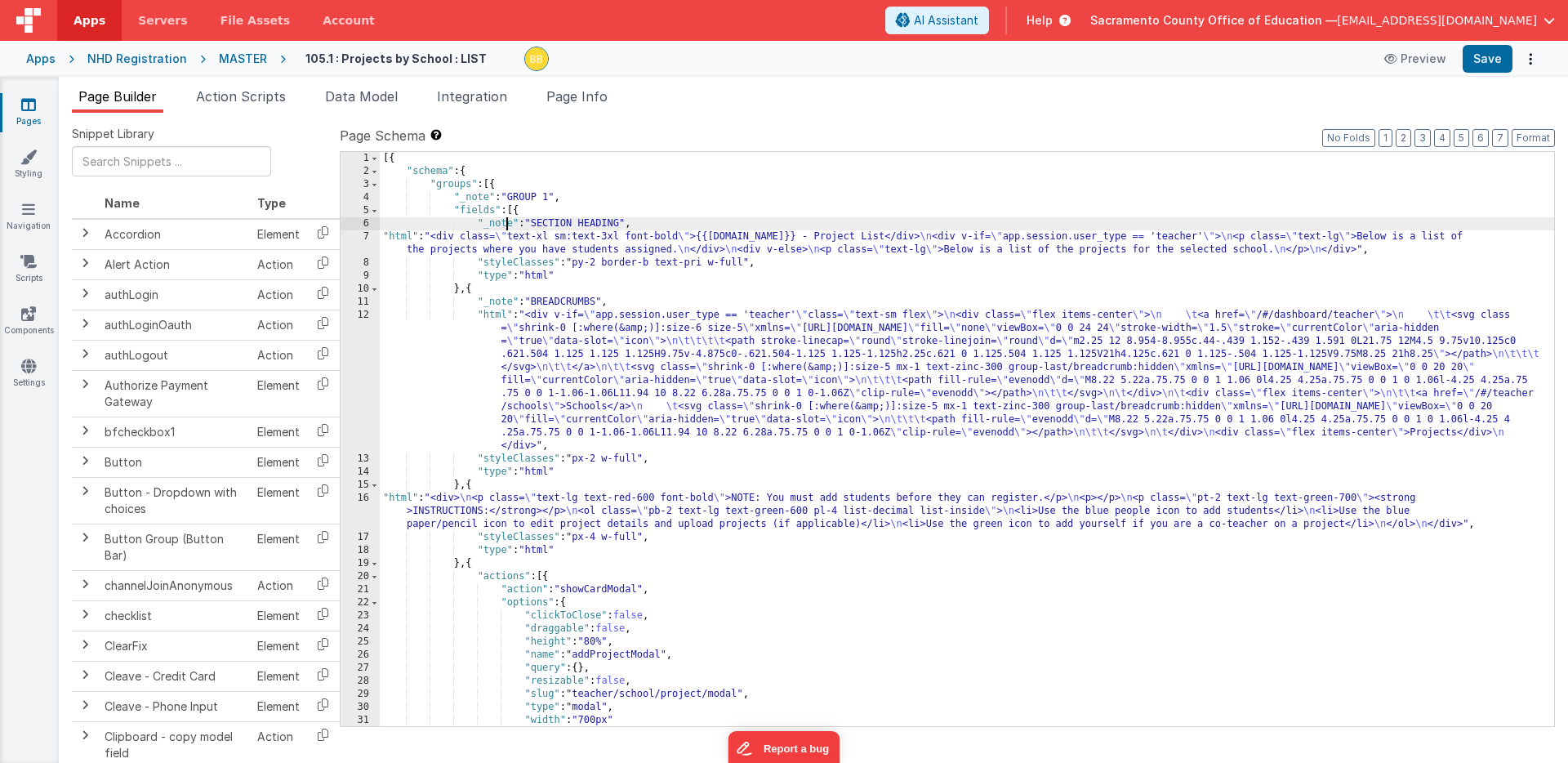
click at [506, 219] on div "[{ "schema" : { "groups" : [{ "_note" : "GROUP 1" , "fields" : [{ "_note" : "SE…" at bounding box center [967, 452] width 1175 height 601
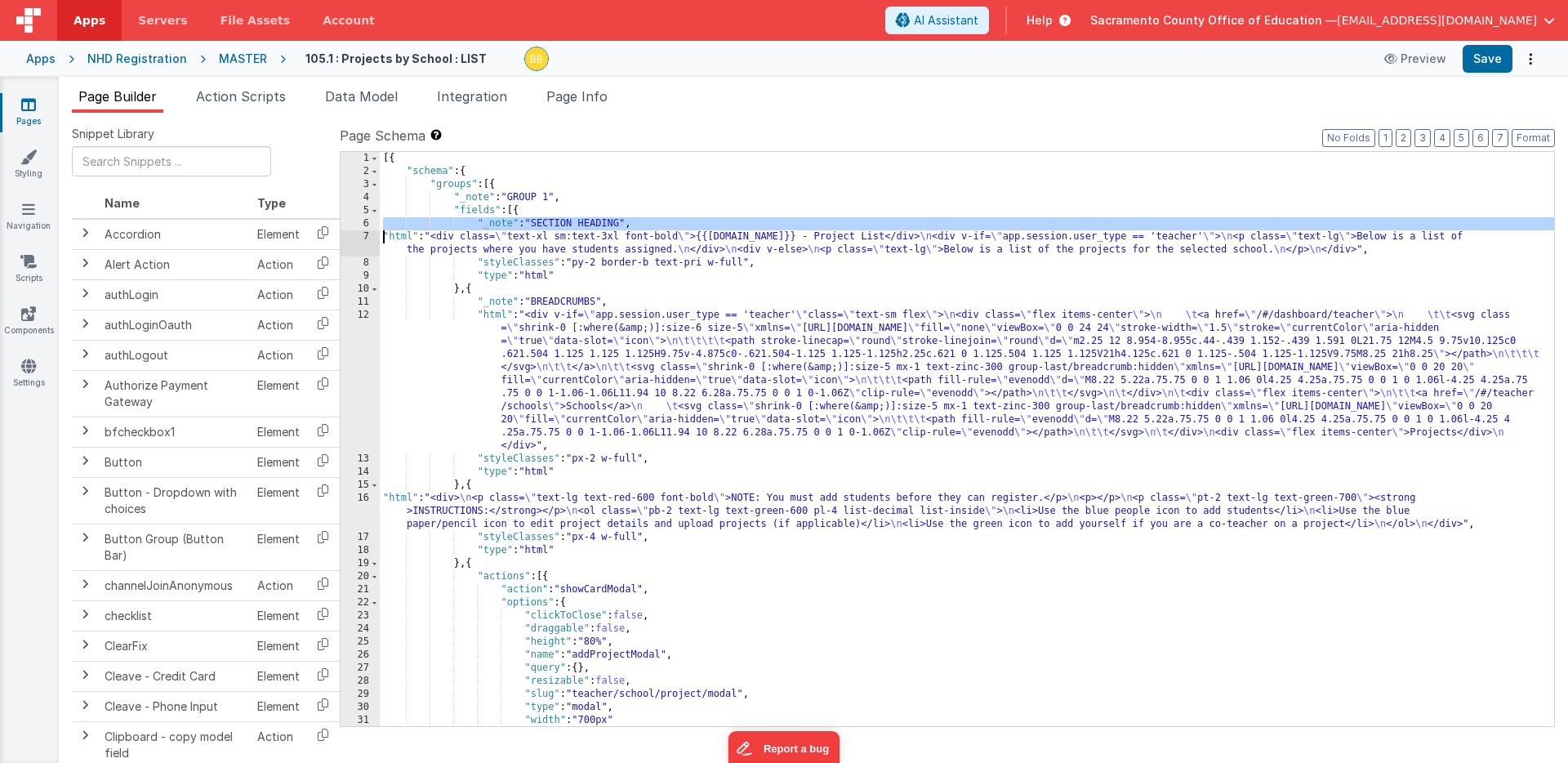
click at [506, 219] on div "[{ "schema" : { "groups" : [{ "_note" : "GROUP 1" , "fields" : [{ "_note" : "SE…" at bounding box center [967, 452] width 1175 height 601
click at [384, 499] on div "[{ "schema" : { "groups" : [{ "_note" : "GROUP 1" , "fields" : [{ "_note" : "SE…" at bounding box center [967, 452] width 1175 height 601
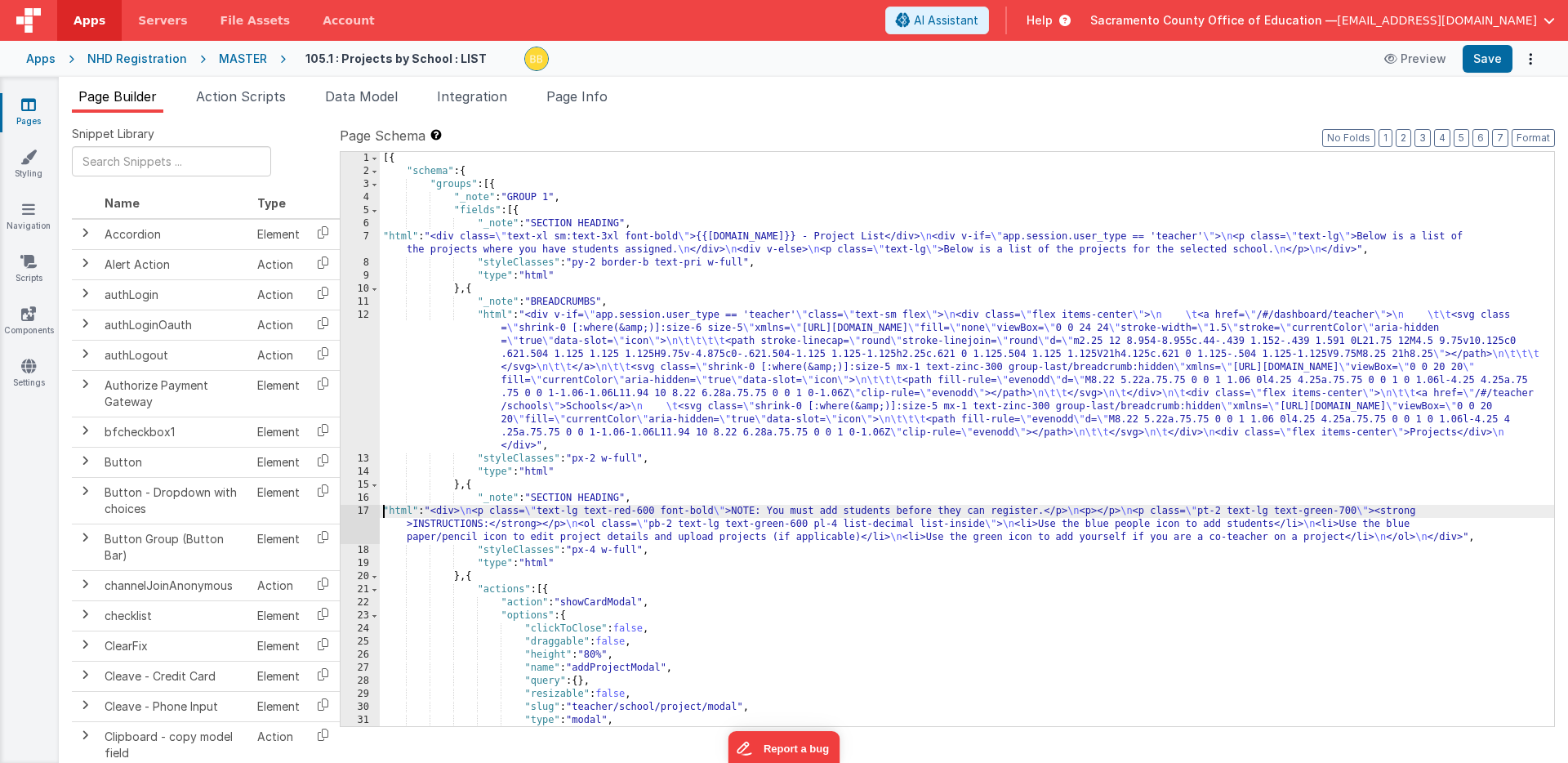
click at [562, 499] on div "[{ "schema" : { "groups" : [{ "_note" : "GROUP 1" , "fields" : [{ "_note" : "SE…" at bounding box center [967, 452] width 1175 height 601
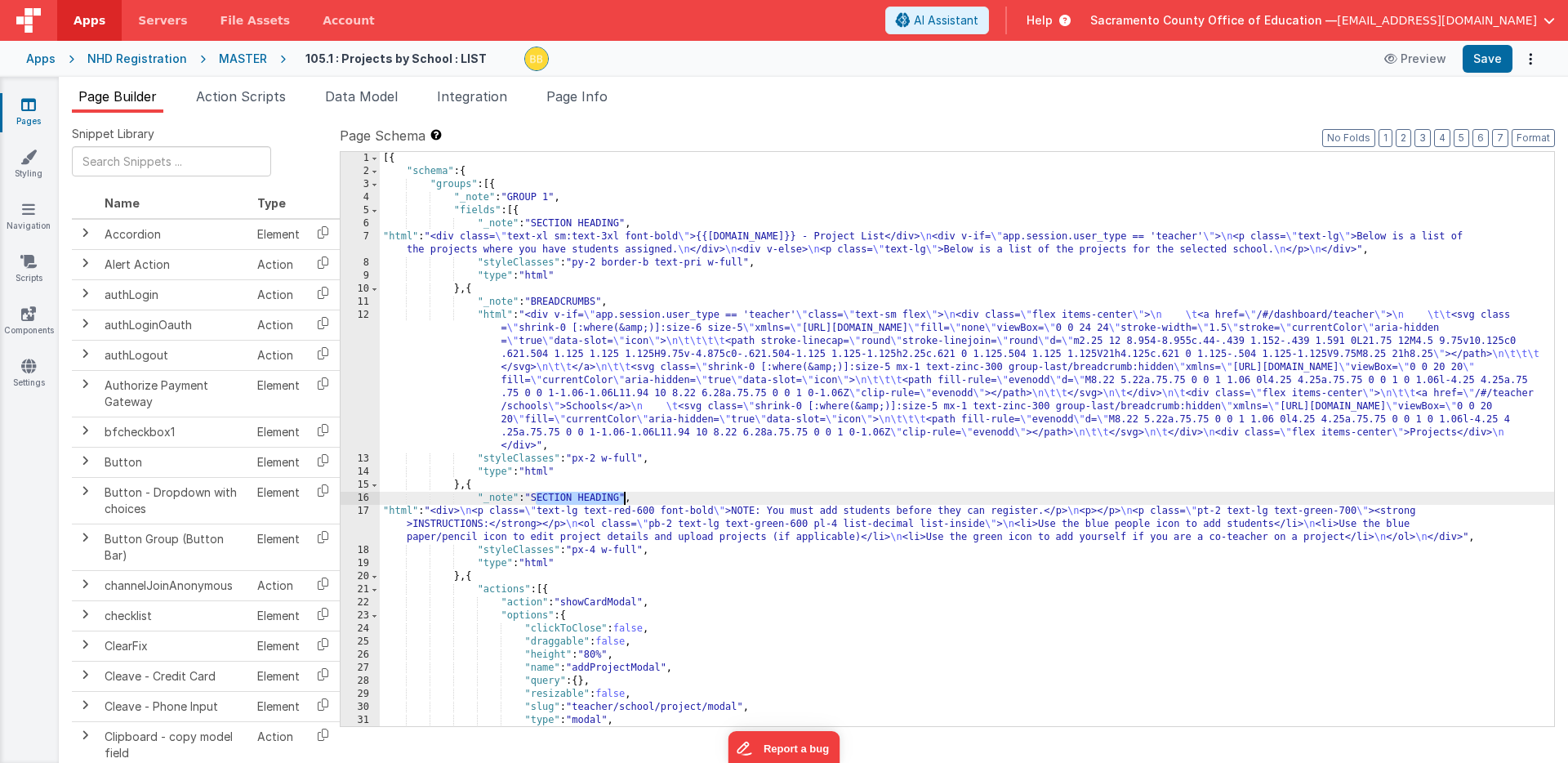
drag, startPoint x: 562, startPoint y: 499, endPoint x: 587, endPoint y: 496, distance: 25.2
click at [587, 496] on div "[{ "schema" : { "groups" : [{ "_note" : "GROUP 1" , "fields" : [{ "_note" : "SE…" at bounding box center [967, 452] width 1175 height 601
click at [403, 512] on div "[{ "schema" : { "groups" : [{ "_note" : "GROUP 1" , "fields" : [{ "_note" : "SE…" at bounding box center [967, 452] width 1175 height 601
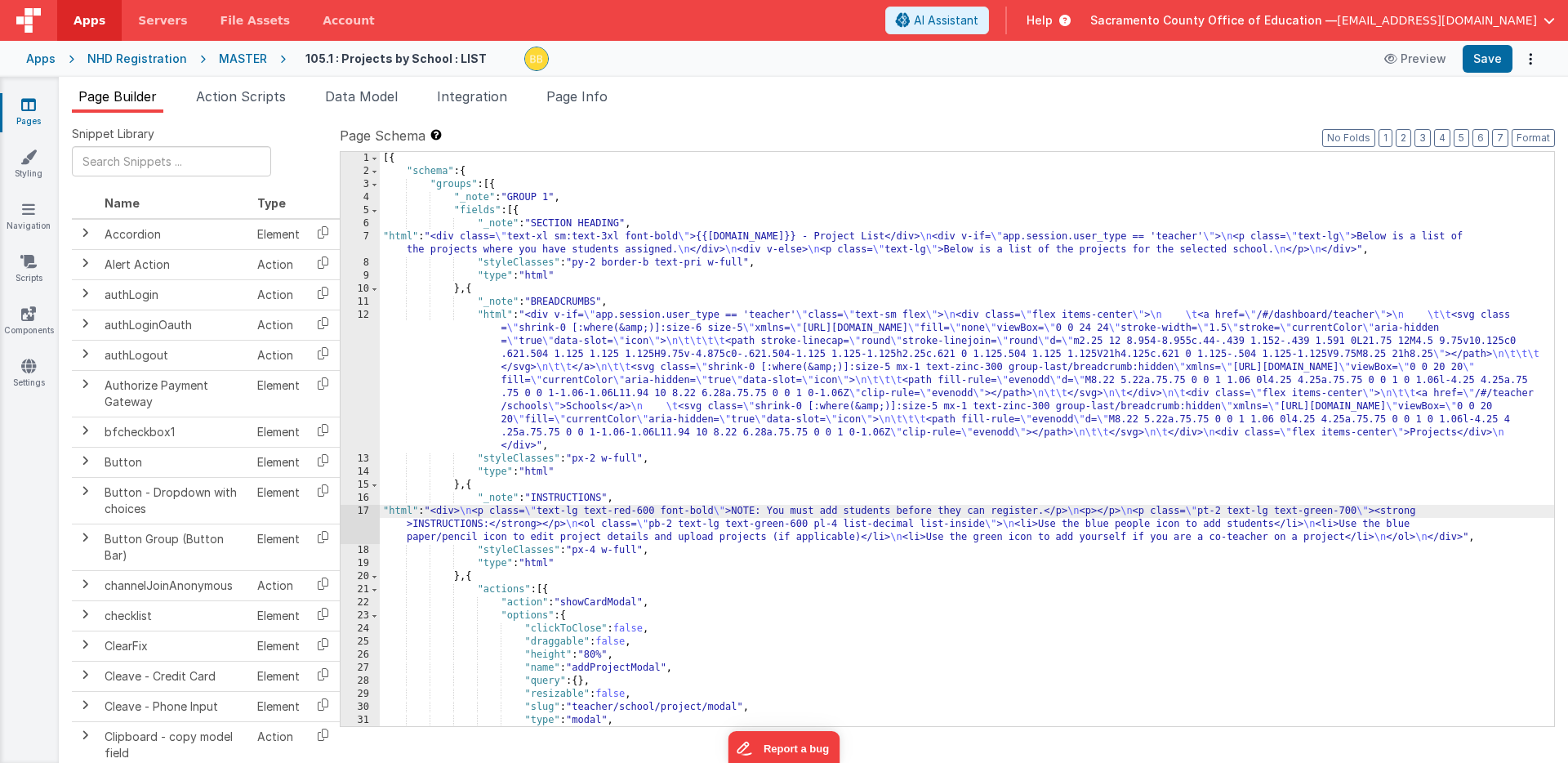
click at [373, 517] on div "17" at bounding box center [360, 525] width 40 height 40
click at [368, 513] on div "17" at bounding box center [360, 525] width 40 height 40
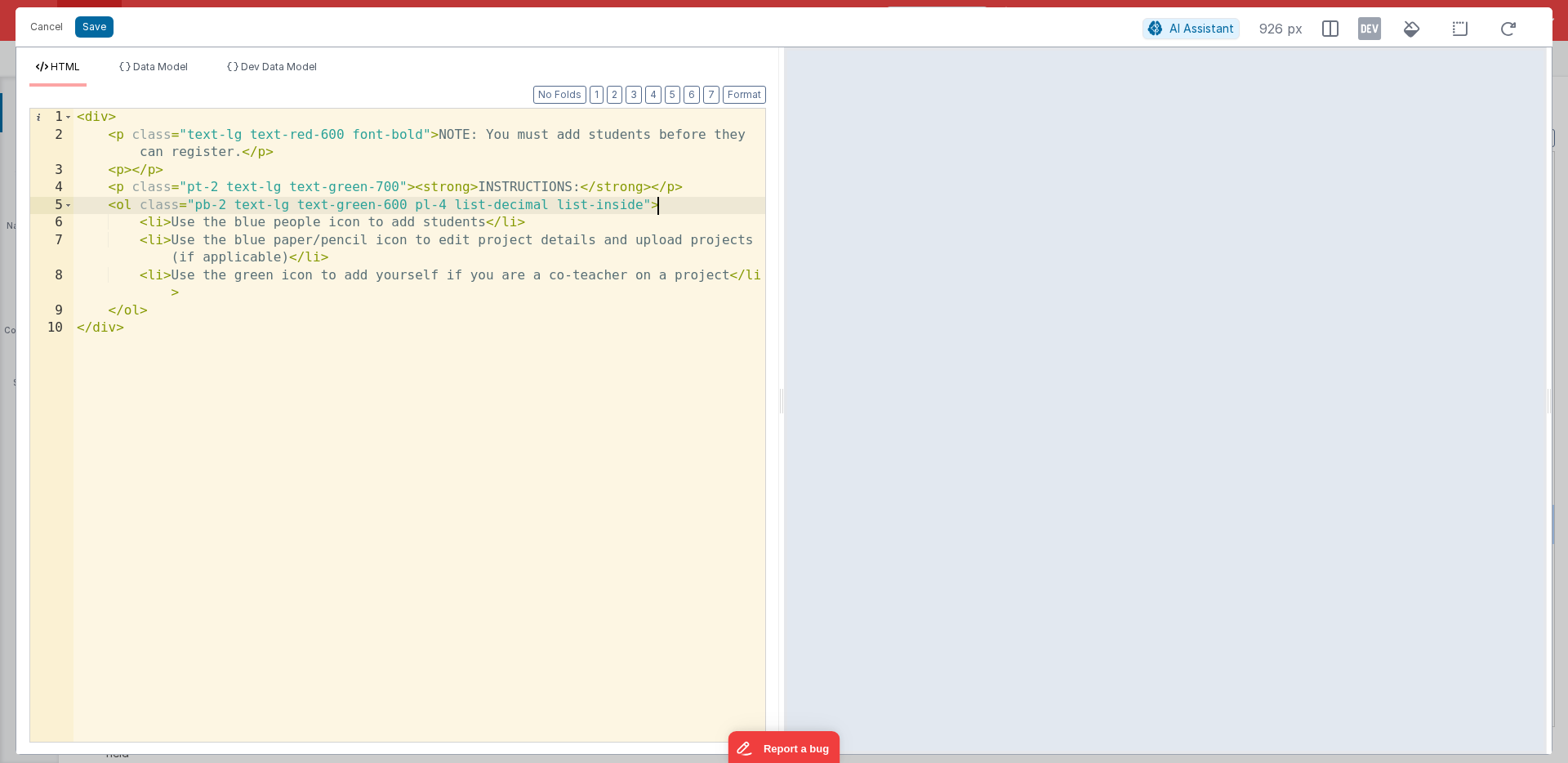
click at [662, 207] on div "< div > < p class = "text-lg text-red-600 font-bold" > NOTE: You must add stude…" at bounding box center [419, 442] width 692 height 668
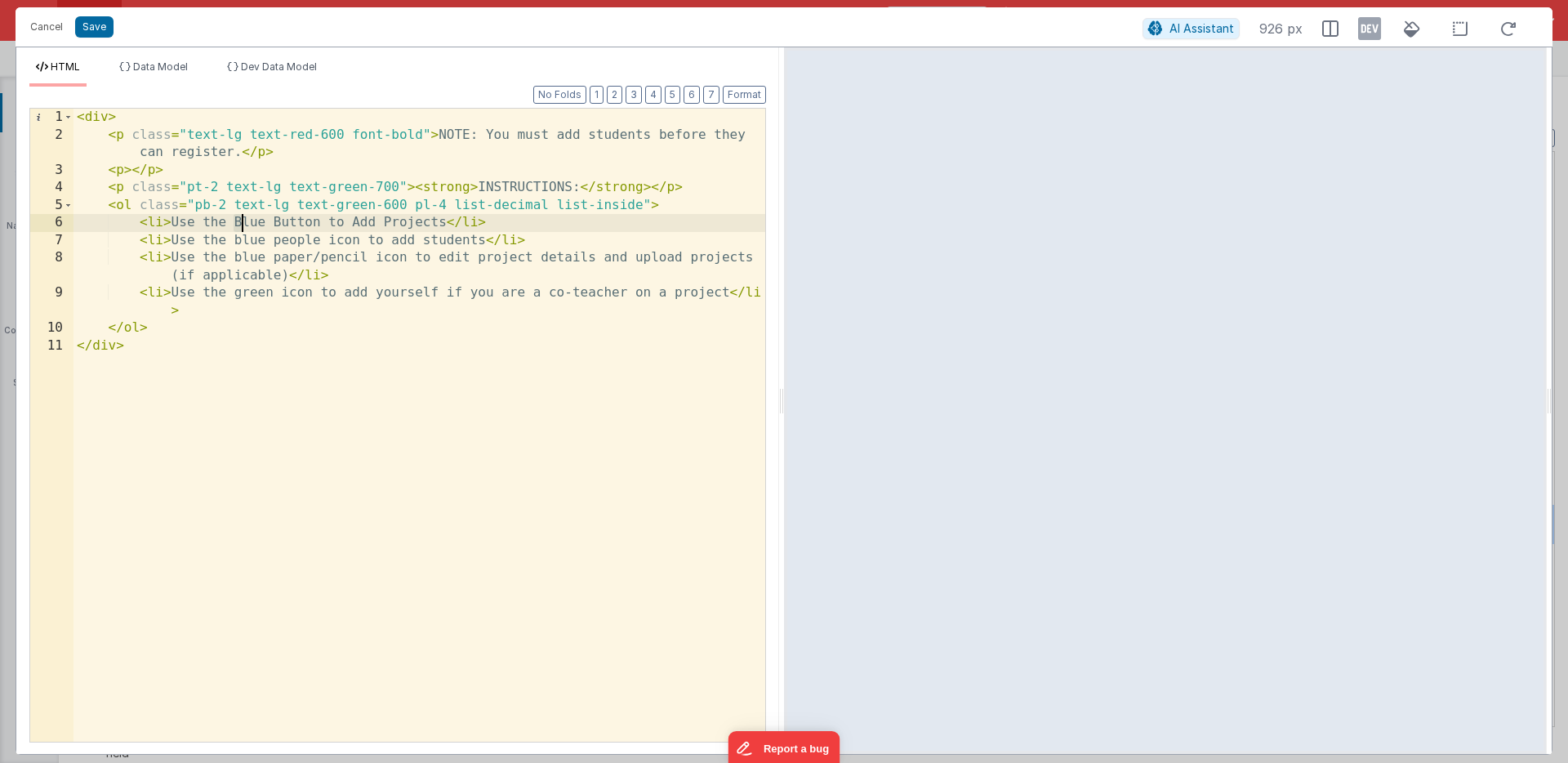
click at [238, 223] on div "< div > < p class = "text-lg text-red-600 font-bold" > NOTE: You must add stude…" at bounding box center [419, 442] width 692 height 668
click at [280, 223] on div "< div > < p class = "text-lg text-red-600 font-bold" > NOTE: You must add stude…" at bounding box center [419, 442] width 692 height 668
click at [328, 224] on div "< div > < p class = "text-lg text-red-600 font-bold" > NOTE: You must add stude…" at bounding box center [419, 442] width 692 height 668
click at [459, 223] on div "< div > < p class = "text-lg text-red-600 font-bold" > NOTE: You must add stude…" at bounding box center [419, 442] width 692 height 668
click at [492, 222] on div "< div > < p class = "text-lg text-red-600 font-bold" > NOTE: You must add stude…" at bounding box center [419, 442] width 692 height 668
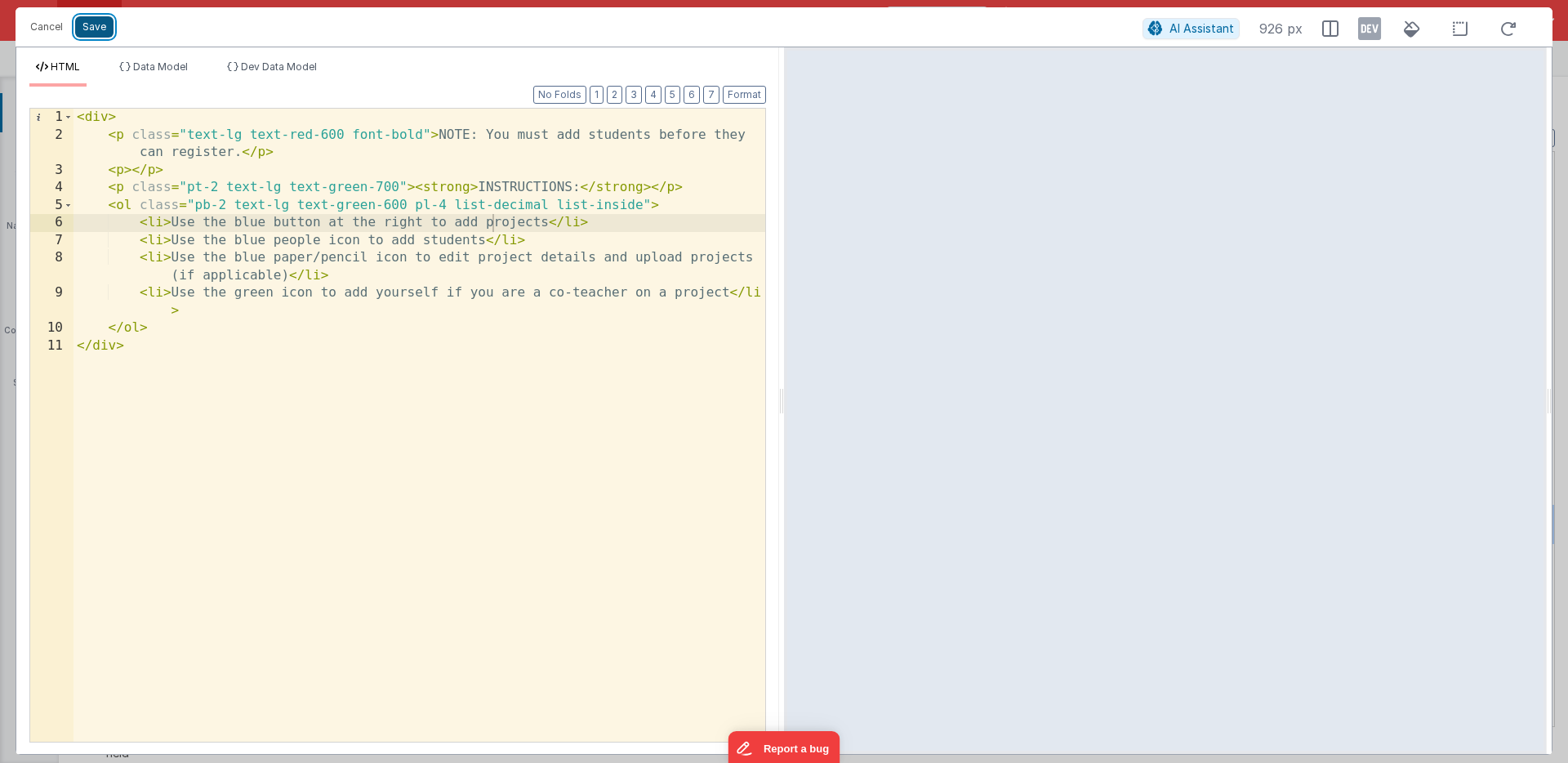
click at [99, 25] on button "Save" at bounding box center [94, 27] width 39 height 21
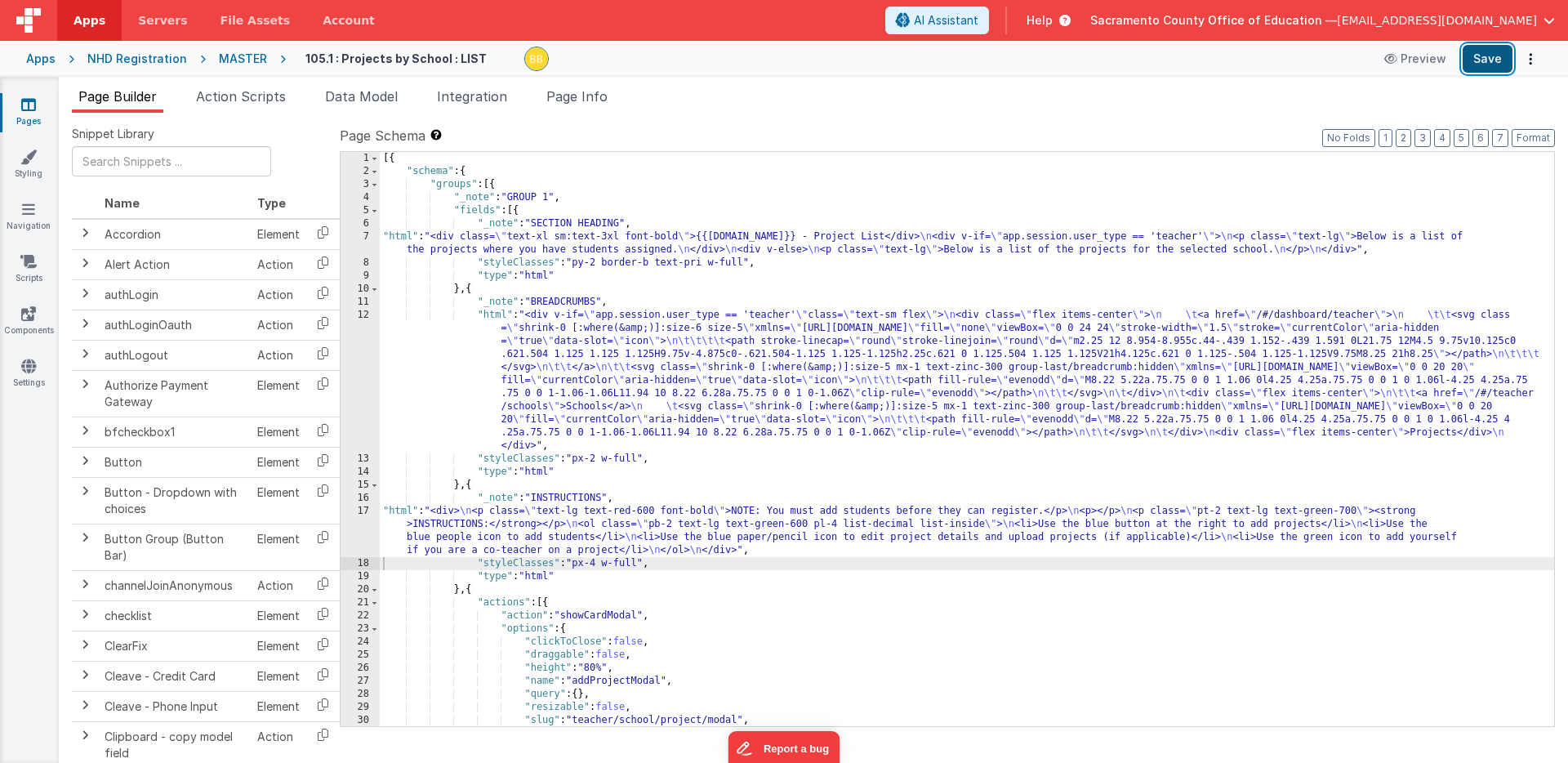
click at [1483, 56] on button "Save" at bounding box center [1487, 59] width 49 height 28
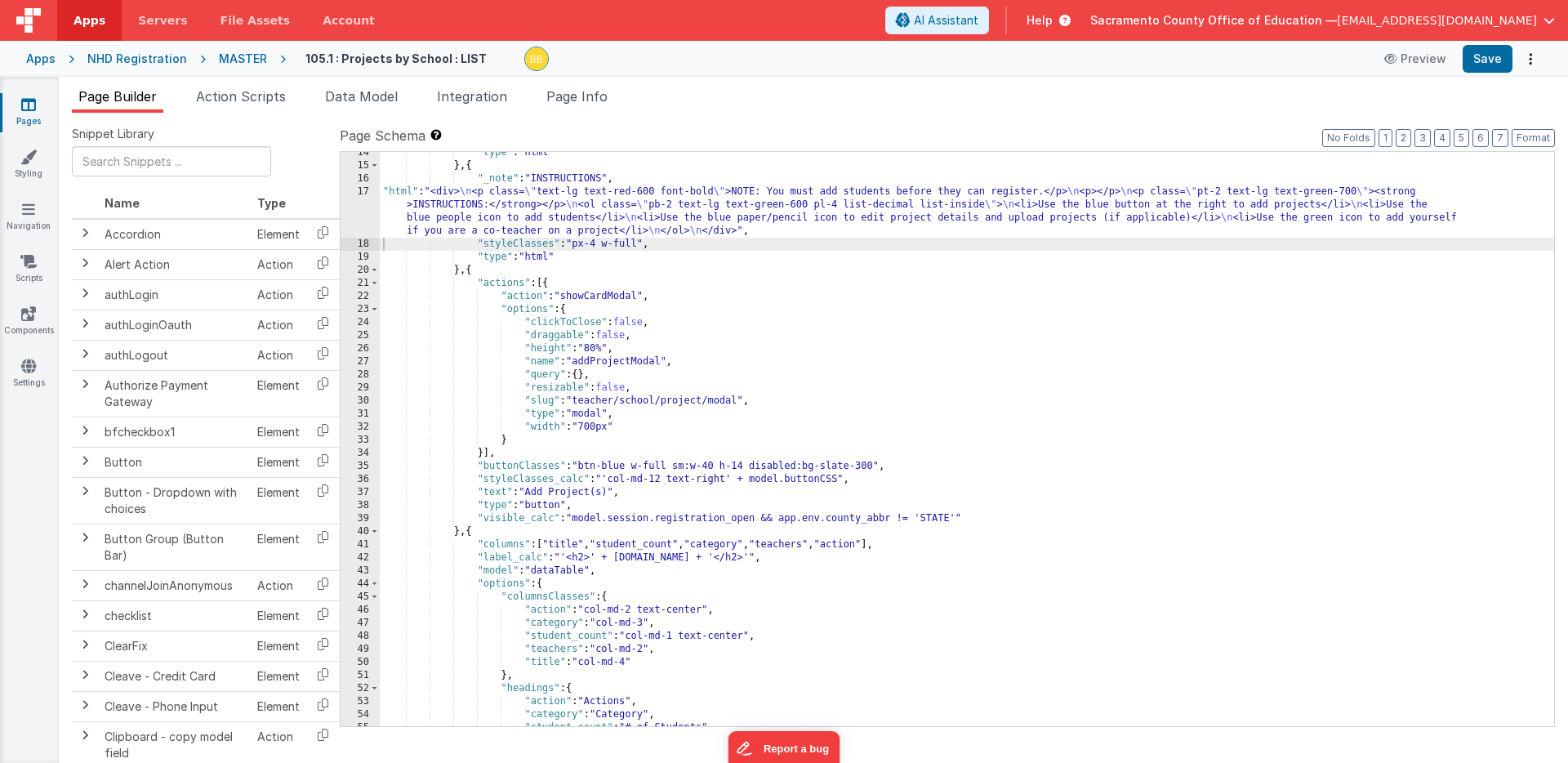
scroll to position [320, 0]
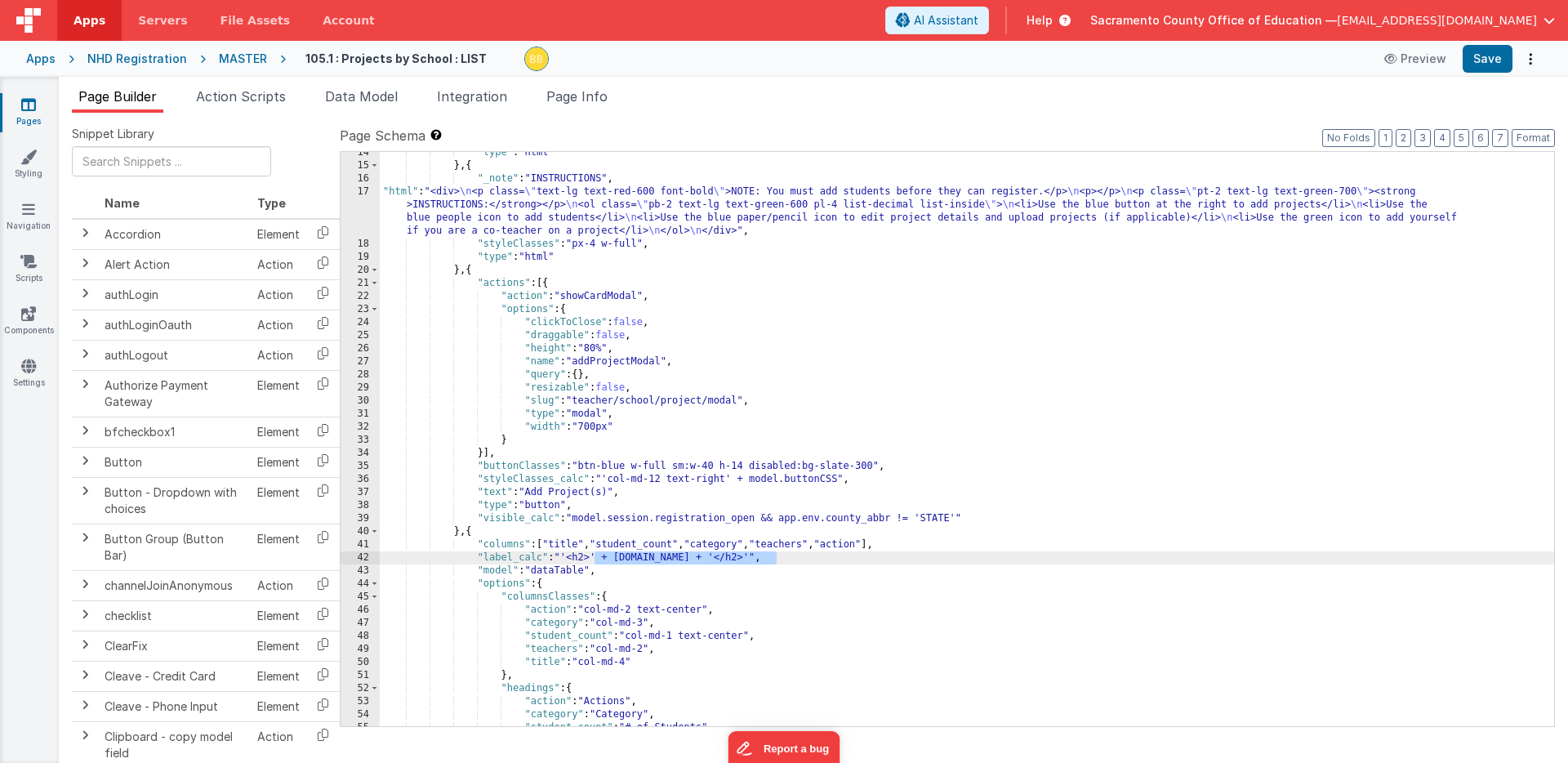
drag, startPoint x: 597, startPoint y: 558, endPoint x: 776, endPoint y: 555, distance: 179.0
click at [776, 555] on div ""type" : "html" } , { "_note" : "INSTRUCTIONS" , "html" : "<div> \n <p class= \…" at bounding box center [967, 446] width 1175 height 601
click at [1481, 58] on button "Save" at bounding box center [1487, 59] width 49 height 28
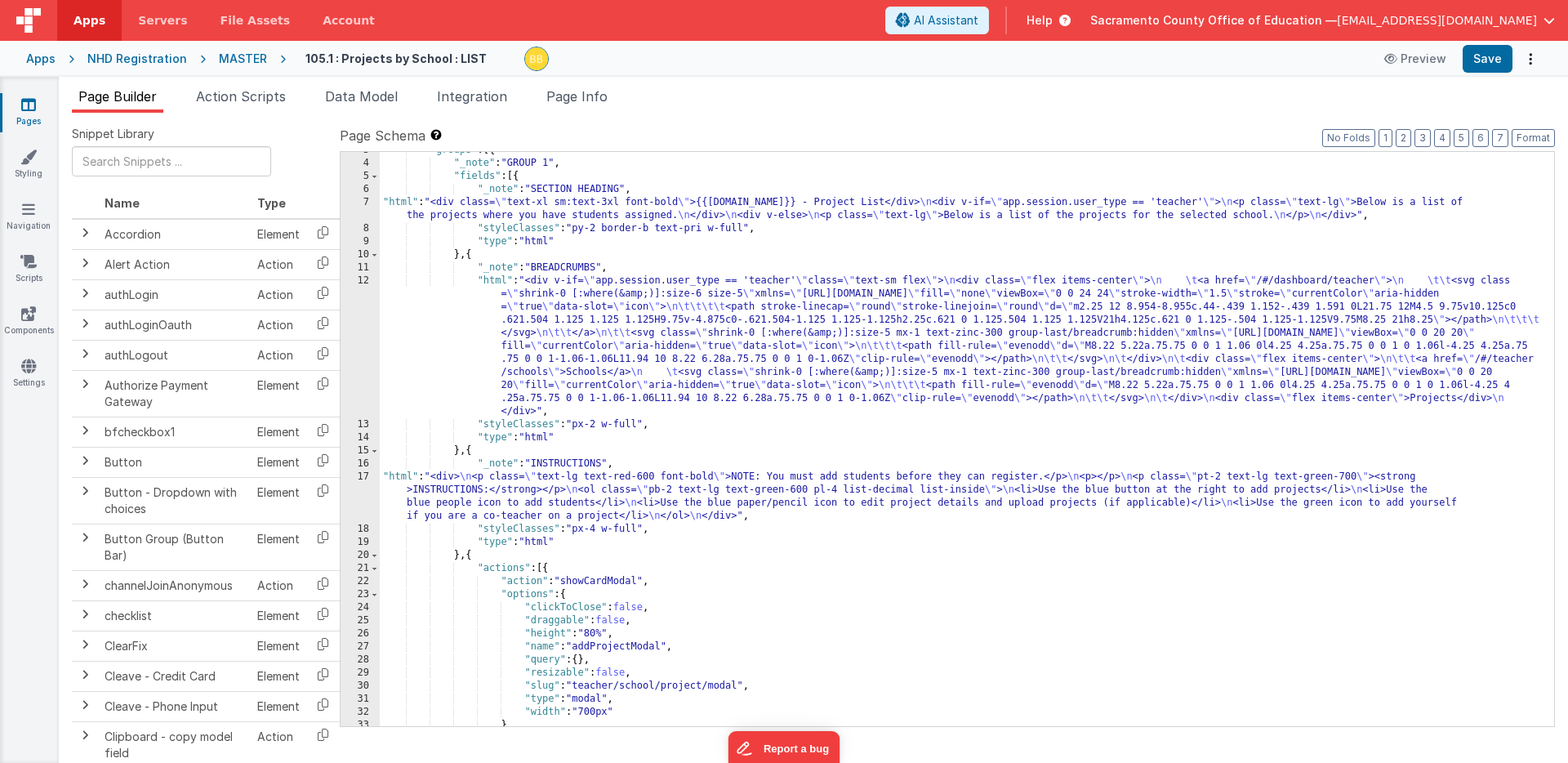
scroll to position [35, 0]
click at [30, 101] on icon at bounding box center [29, 105] width 15 height 16
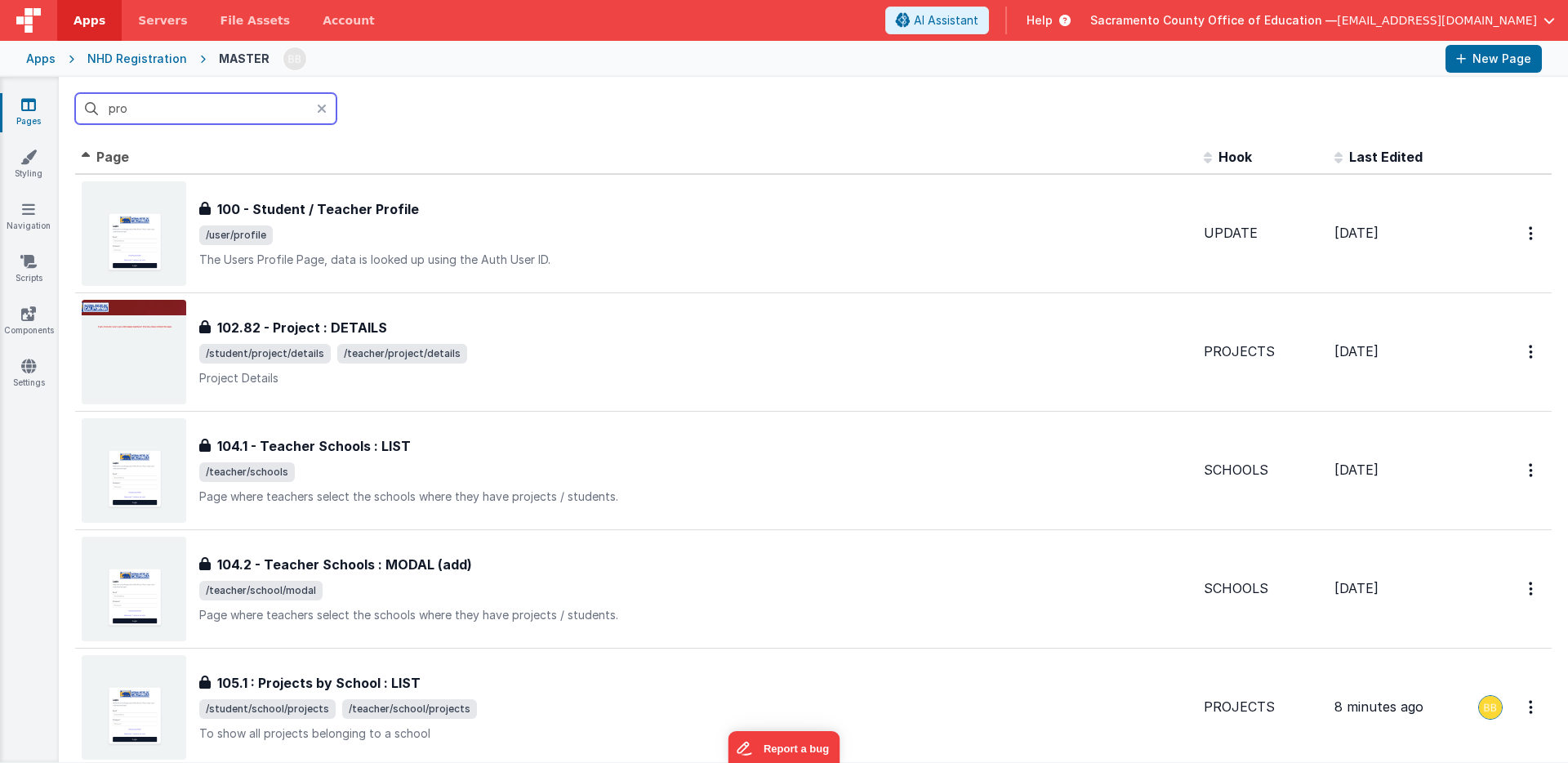
click at [194, 107] on input "pro" at bounding box center [205, 109] width 261 height 31
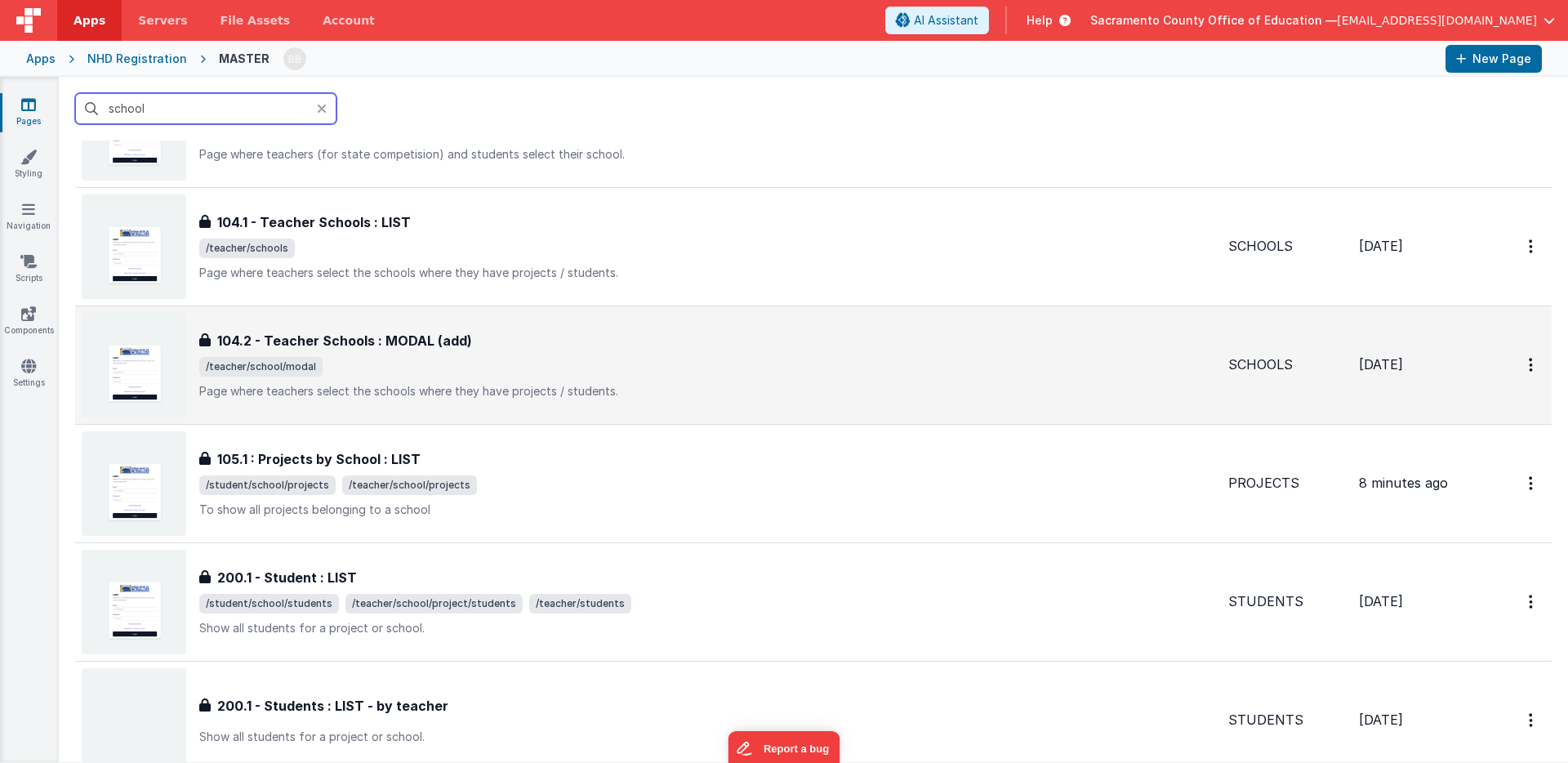
scroll to position [145, 0]
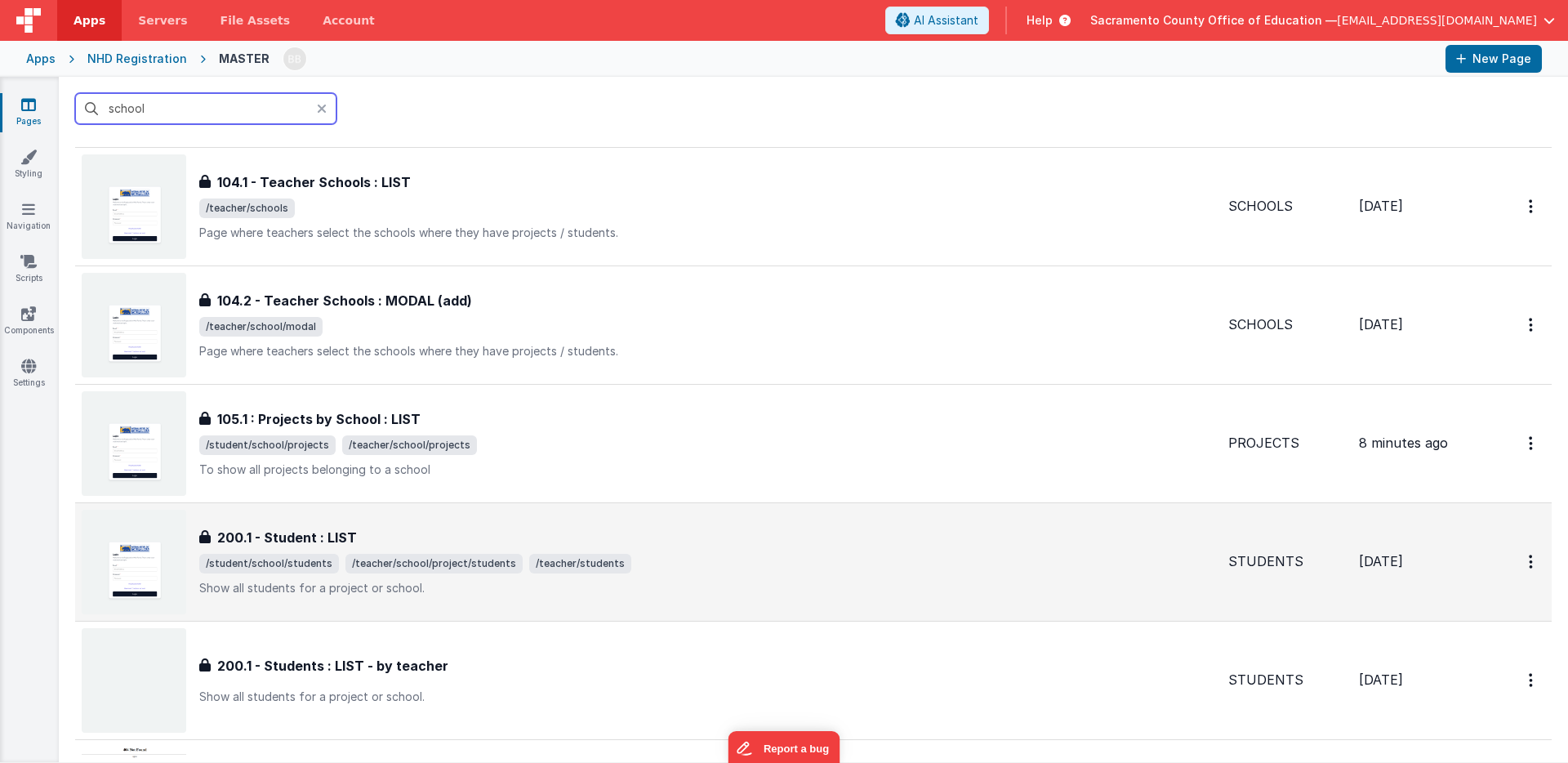
type input "school"
click at [284, 538] on h3 "200.1 - Student : LIST" at bounding box center [288, 537] width 140 height 20
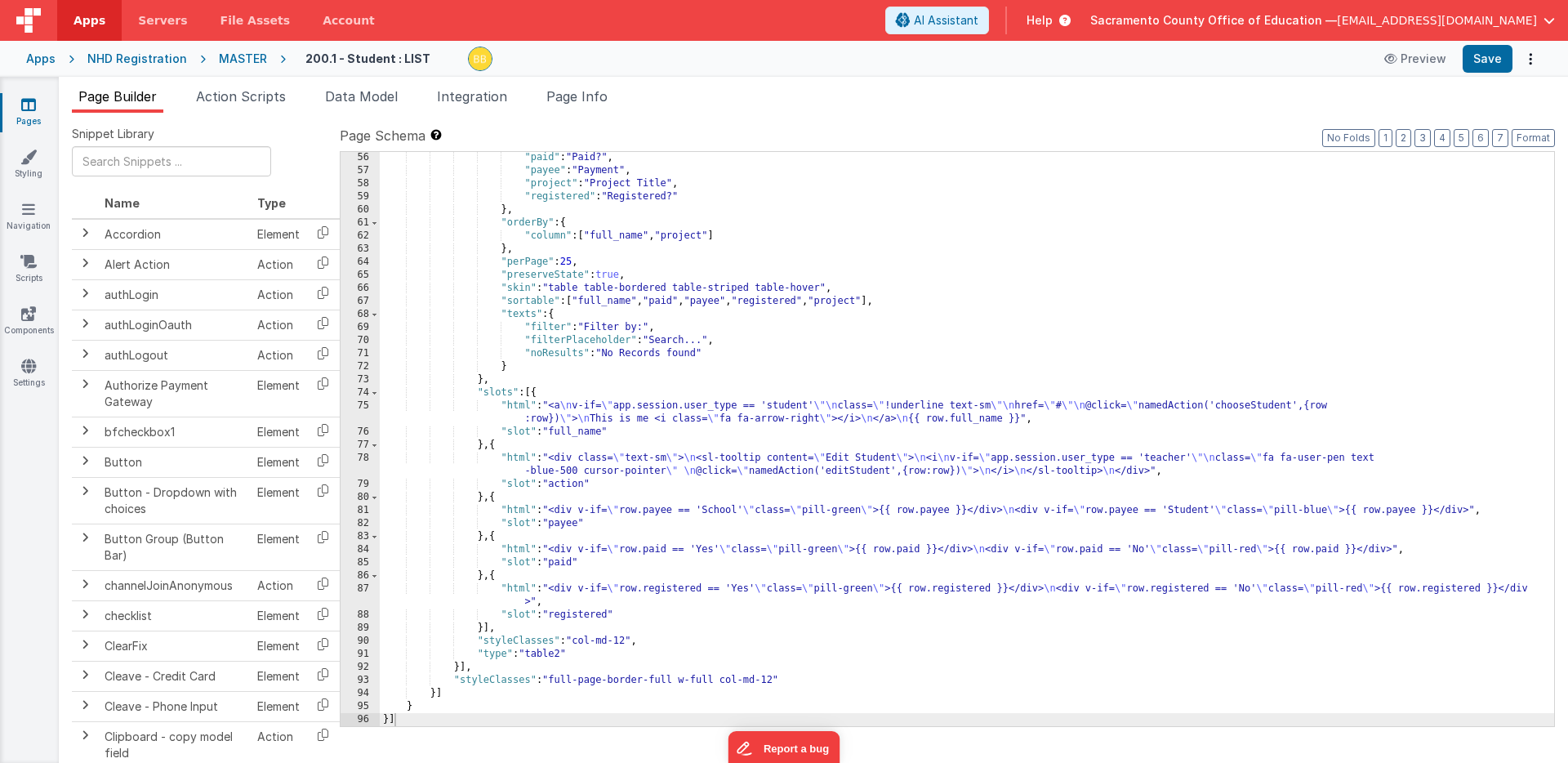
scroll to position [968, 0]
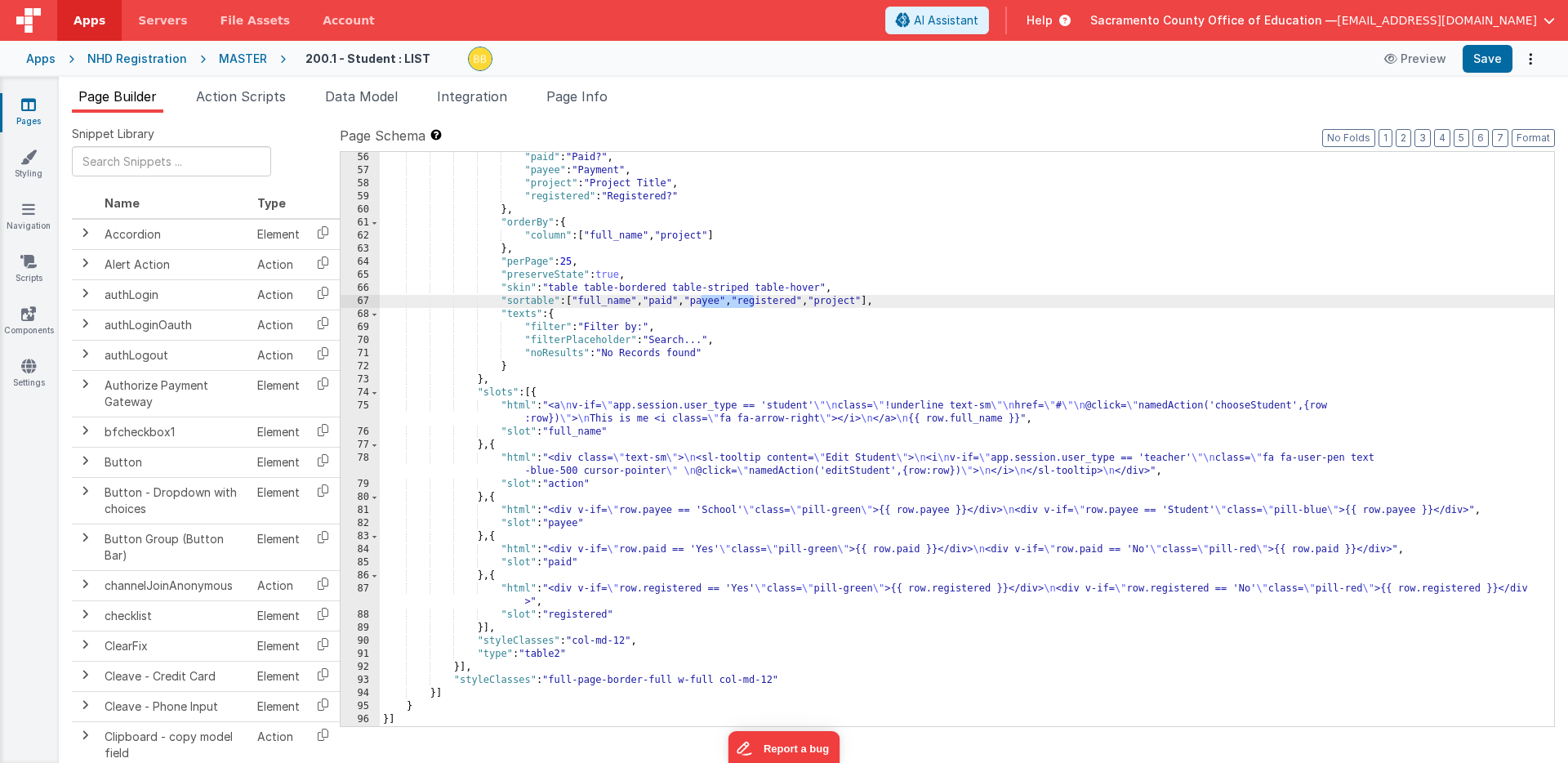
drag, startPoint x: 701, startPoint y: 302, endPoint x: 752, endPoint y: 302, distance: 51.0
click at [752, 302] on div ""paid" : "Paid?" , "payee" : "Payment" , "project" : "Project Title" , "registe…" at bounding box center [967, 451] width 1175 height 601
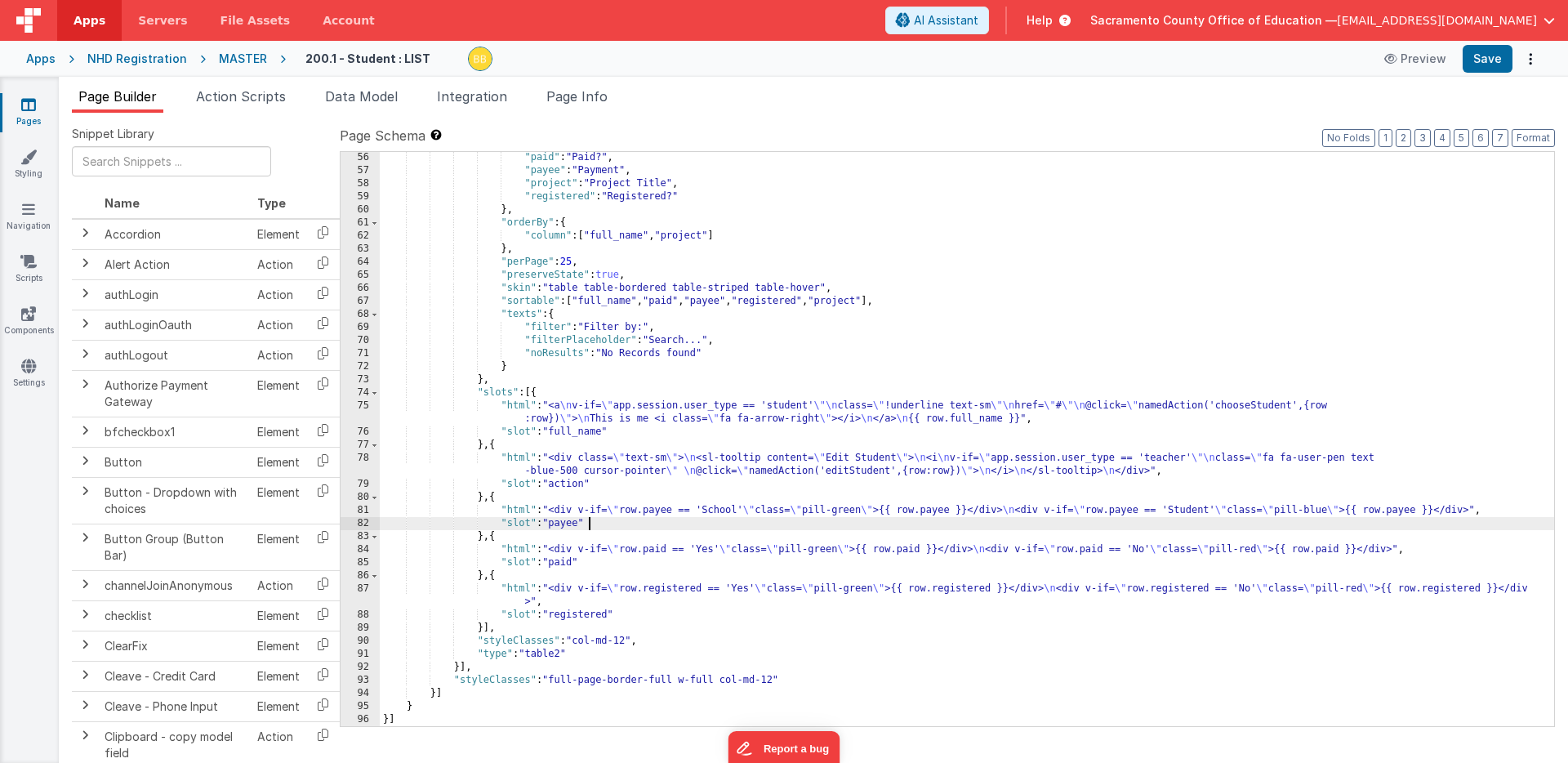
click at [594, 525] on div ""paid" : "Paid?" , "payee" : "Payment" , "project" : "Project Title" , "registe…" at bounding box center [967, 451] width 1175 height 601
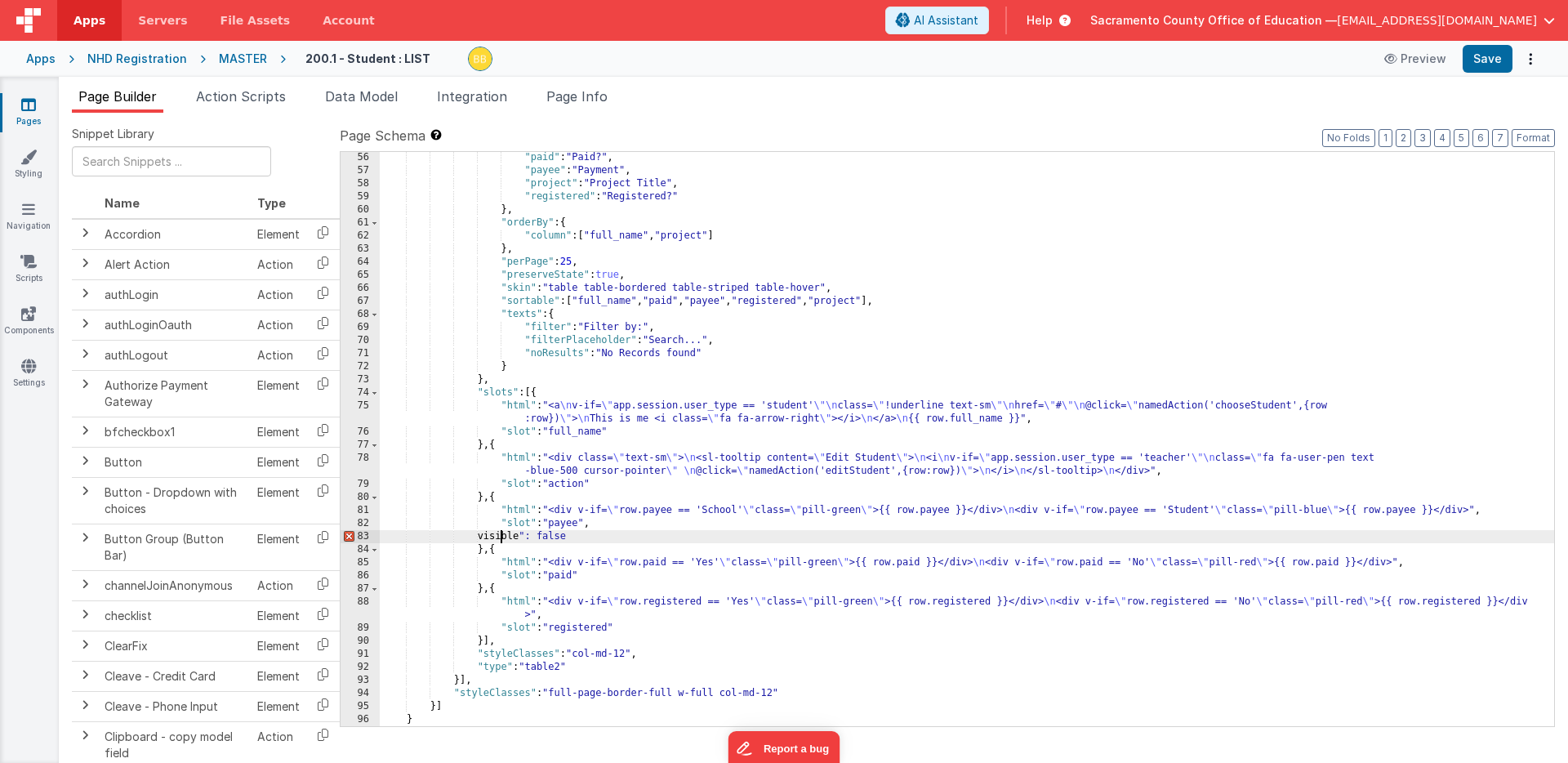
click at [500, 537] on div ""paid" : "Paid?" , "payee" : "Payment" , "project" : "Project Title" , "registe…" at bounding box center [967, 451] width 1175 height 601
click at [1490, 55] on button "Save" at bounding box center [1487, 59] width 49 height 28
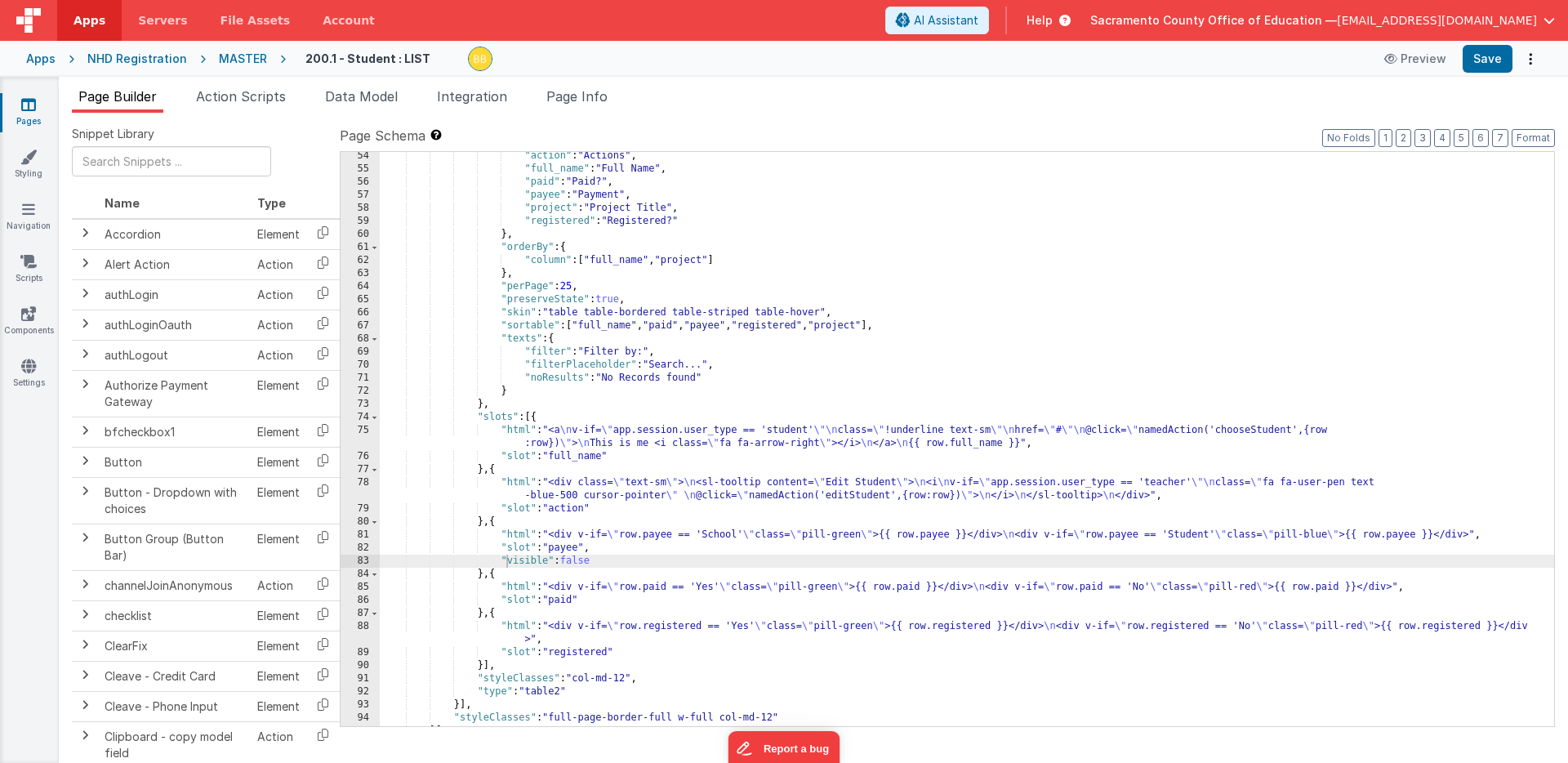
scroll to position [981, 0]
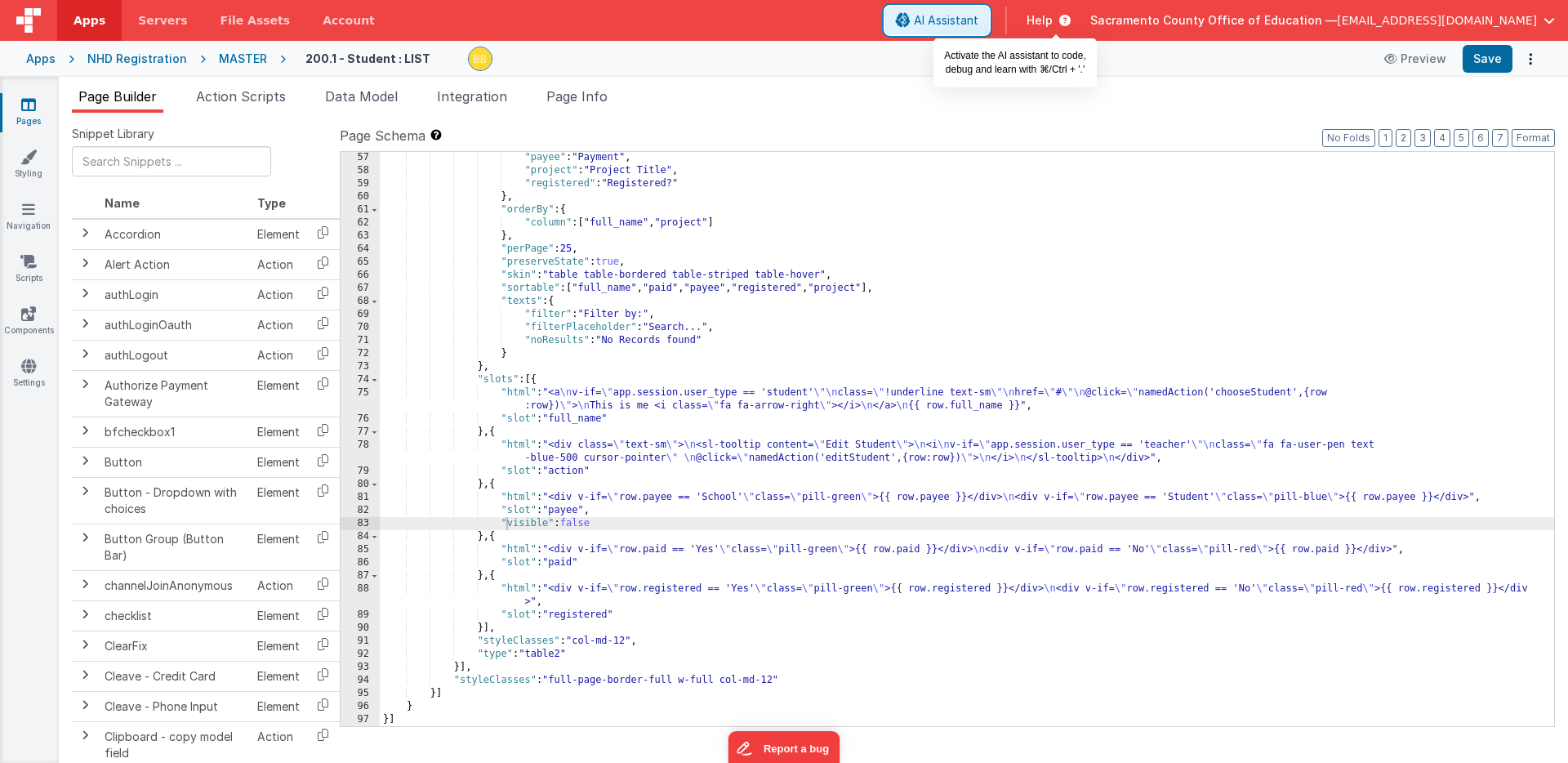
click at [979, 18] on span "AI Assistant" at bounding box center [946, 21] width 64 height 16
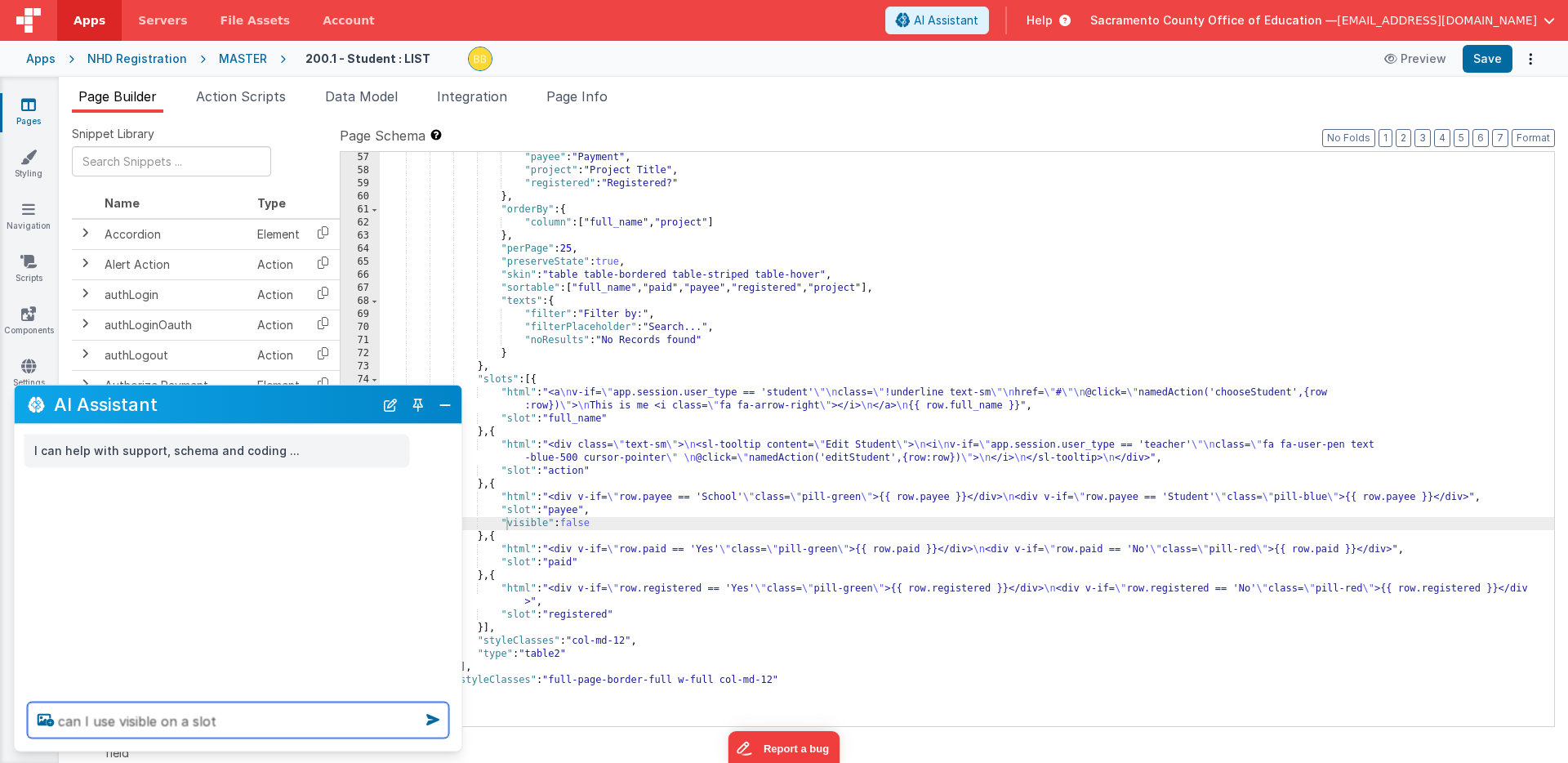
type textarea "can I use visible on a slot"
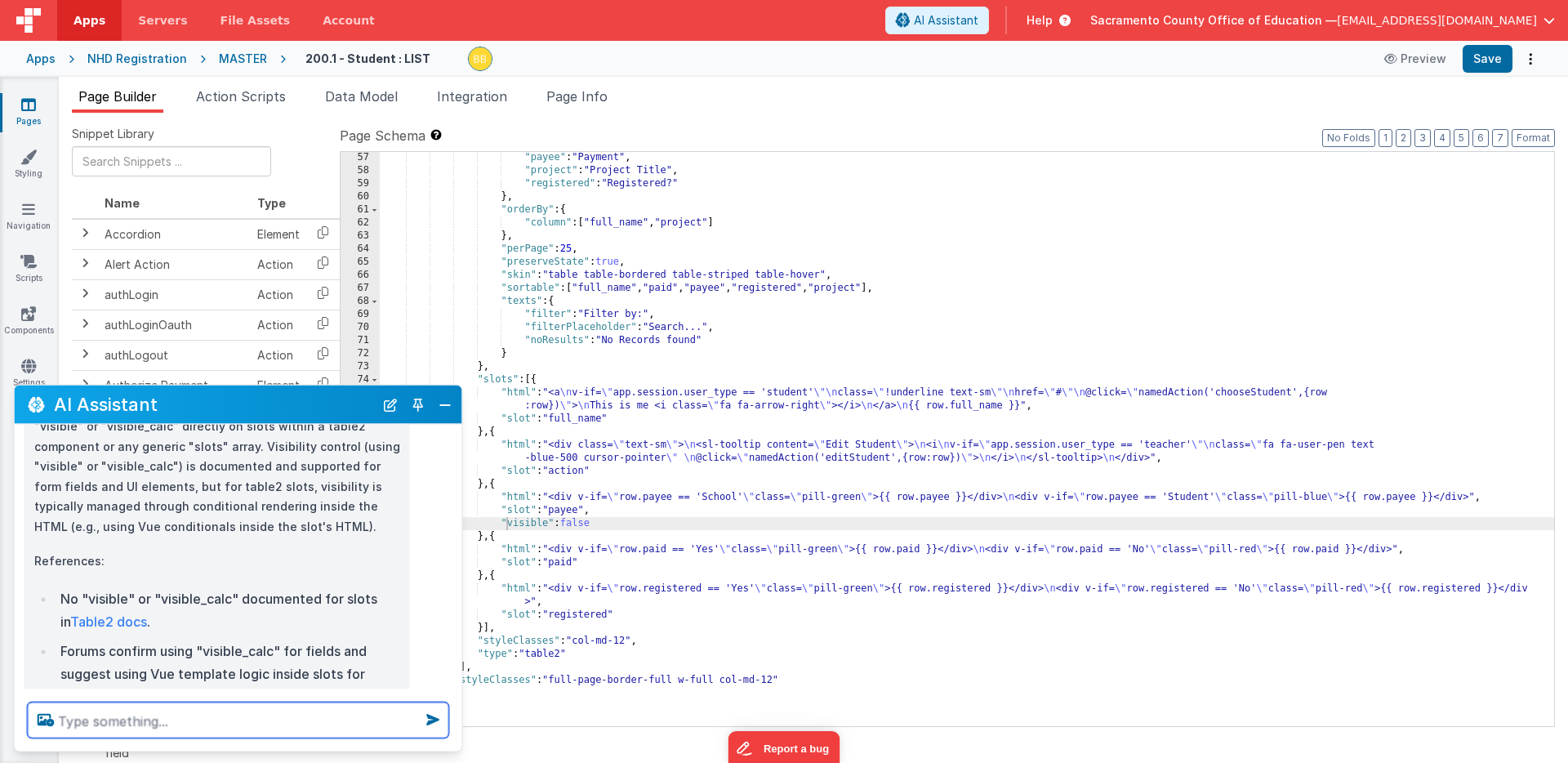
scroll to position [93, 0]
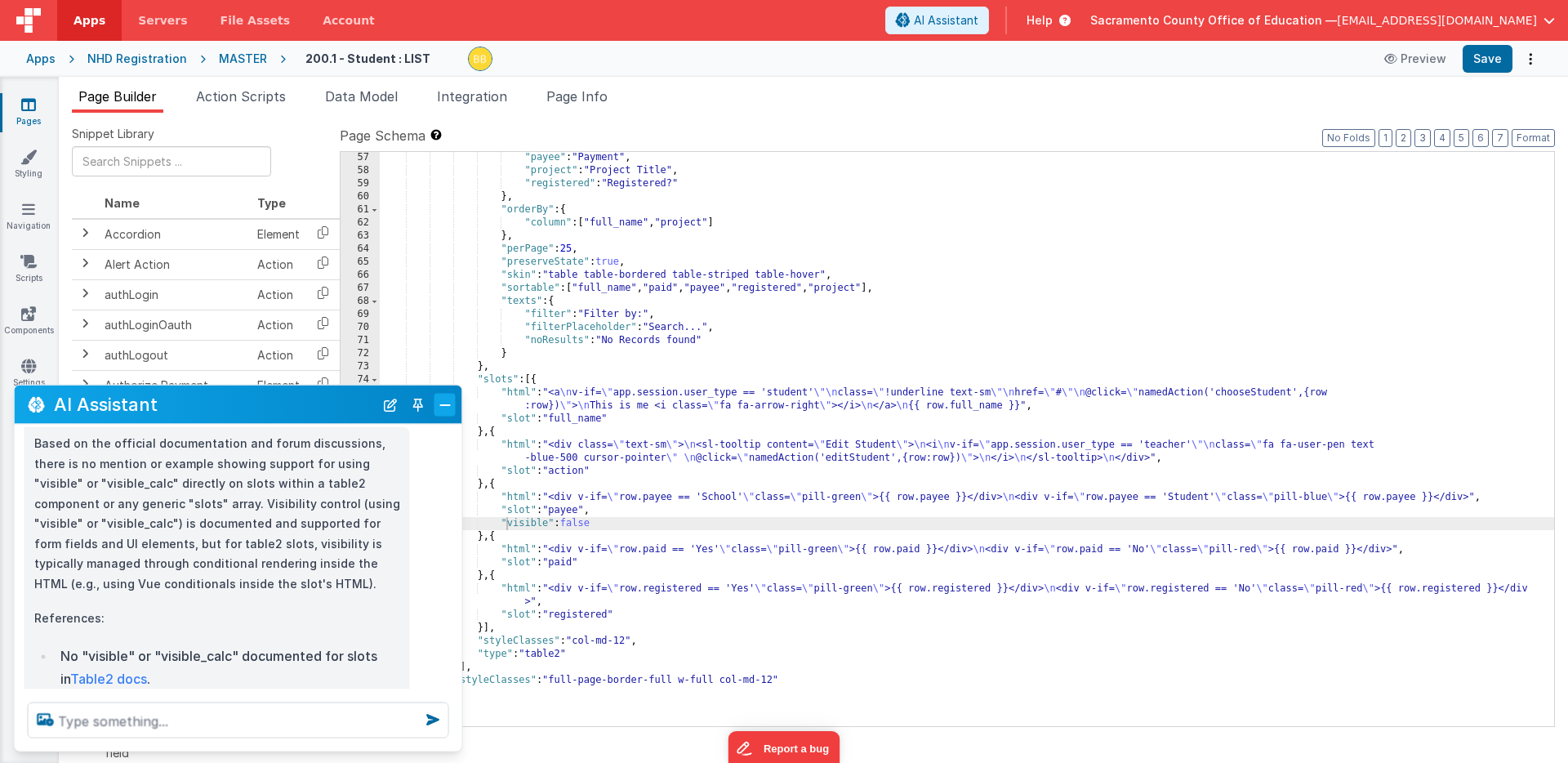
click at [445, 403] on button "Close" at bounding box center [445, 405] width 21 height 23
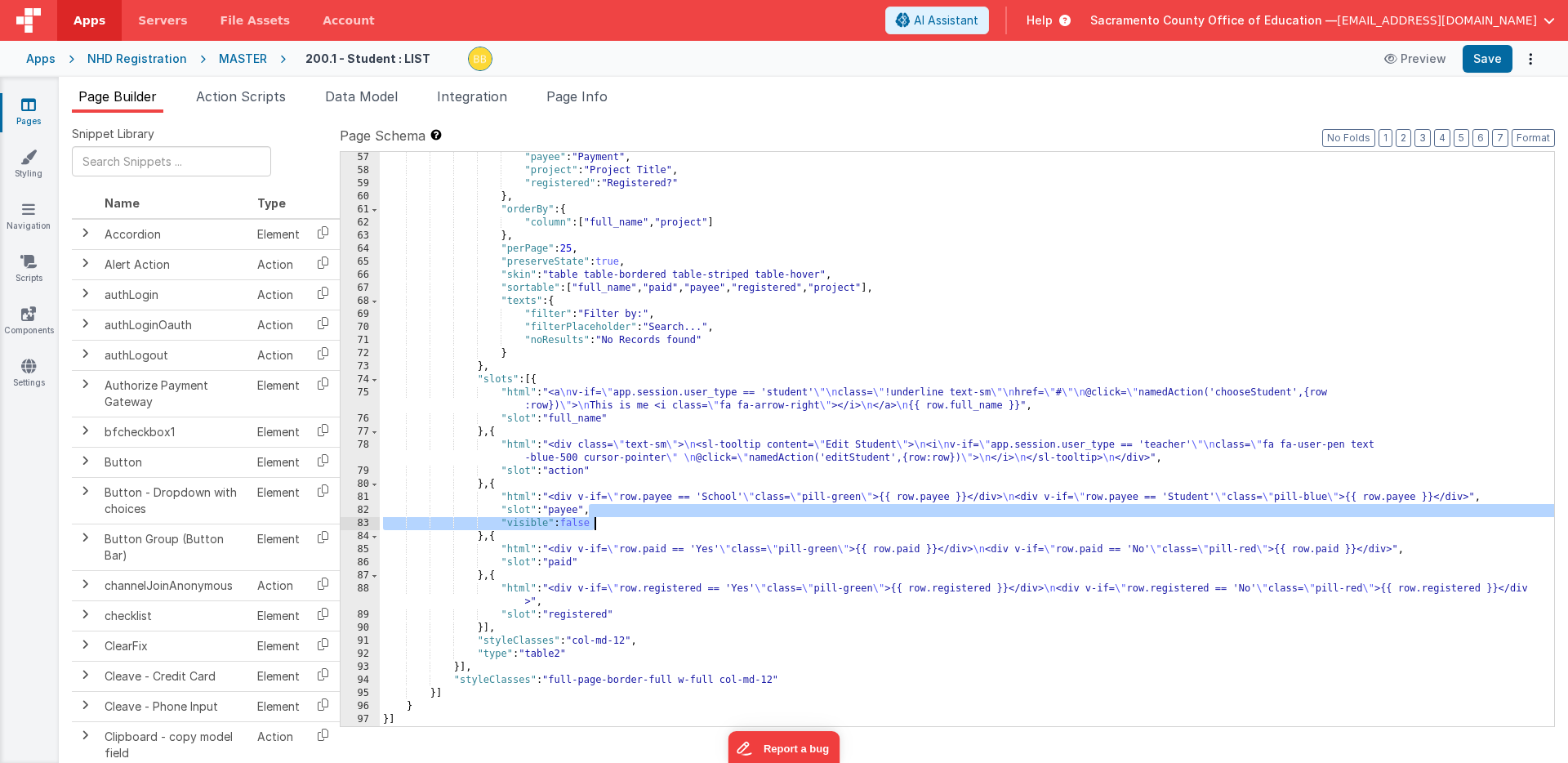
drag, startPoint x: 591, startPoint y: 512, endPoint x: 597, endPoint y: 521, distance: 10.8
click at [597, 521] on div ""payee" : "Payment" , "project" : "Project Title" , "registered" : "Registered?…" at bounding box center [967, 451] width 1175 height 601
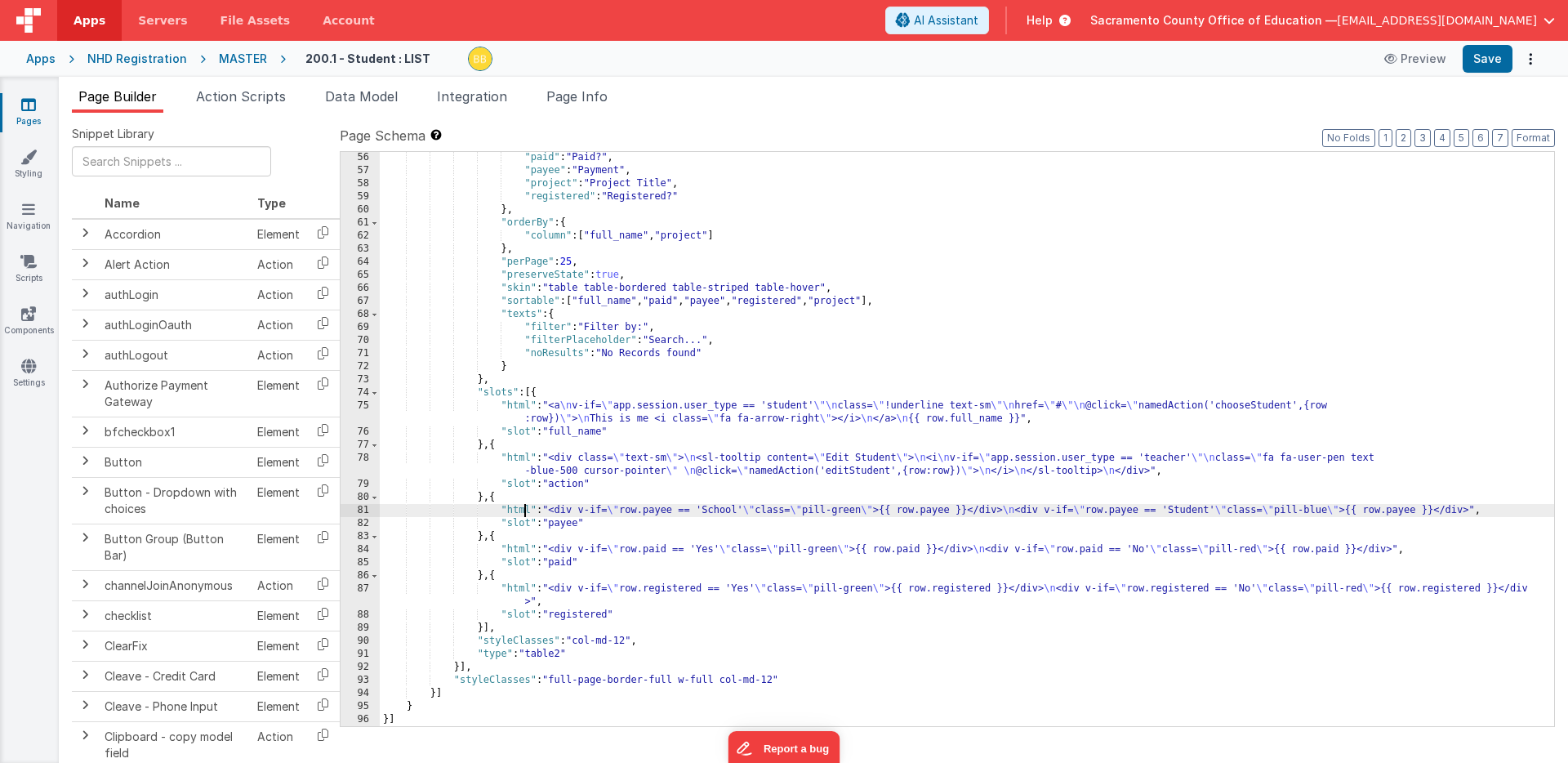
click at [522, 513] on div ""paid" : "Paid?" , "payee" : "Payment" , "project" : "Project Title" , "registe…" at bounding box center [967, 451] width 1175 height 601
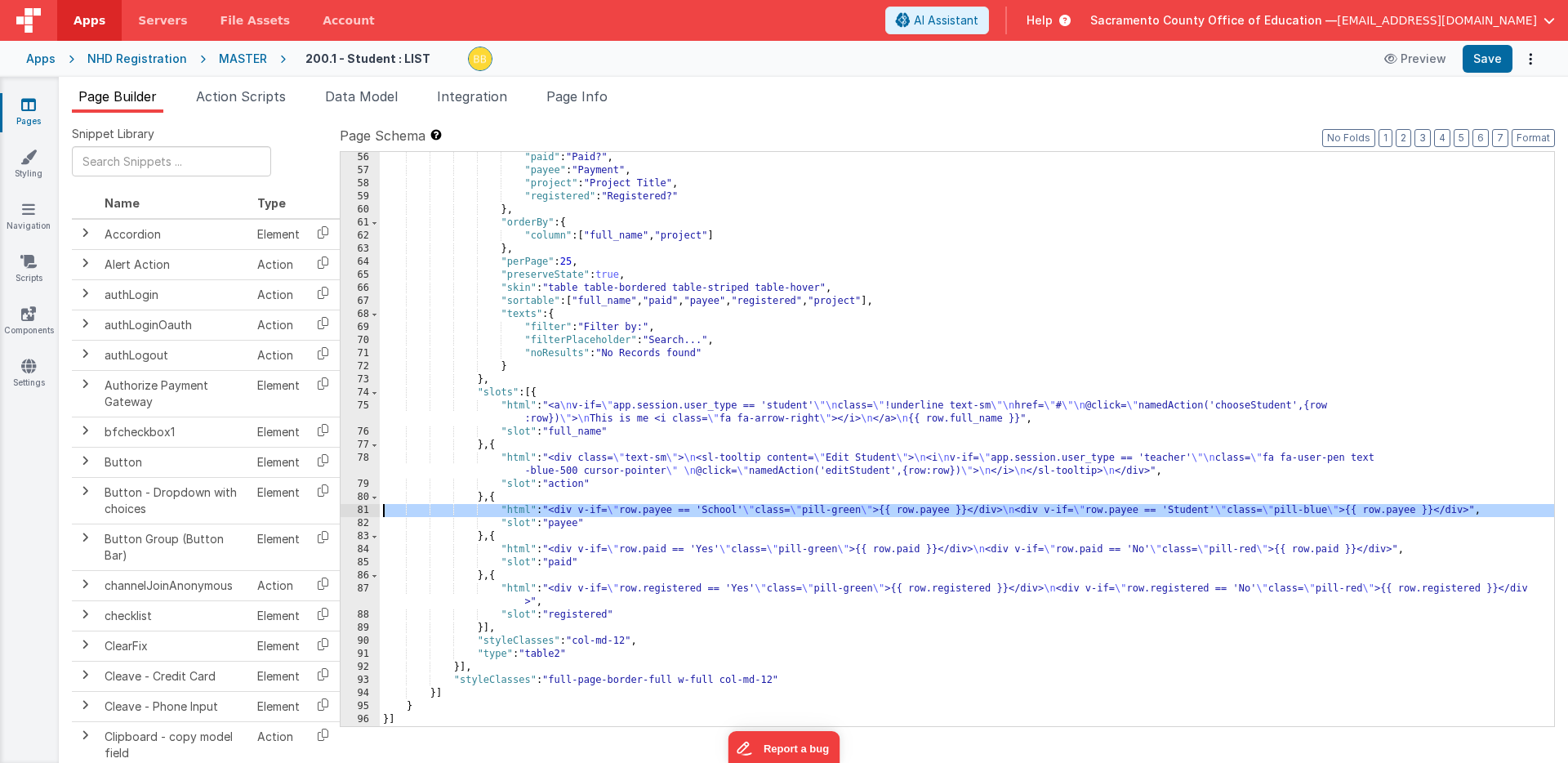
click at [364, 511] on div "81" at bounding box center [360, 511] width 40 height 13
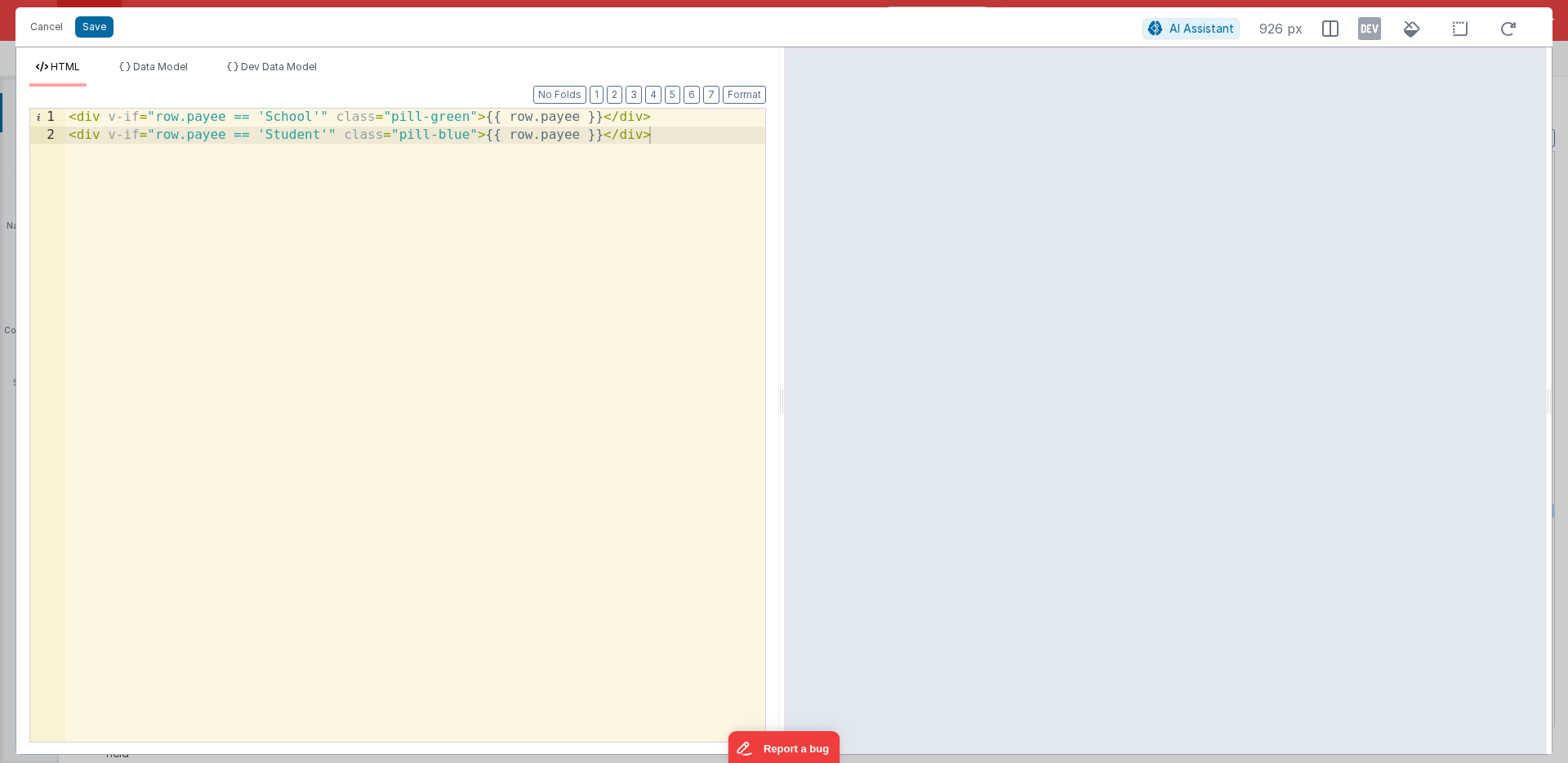
click at [69, 119] on div "< div v-if = "row.payee == 'School'" class = "pill-green" > {{ row.payee }} </ …" at bounding box center [415, 442] width 700 height 668
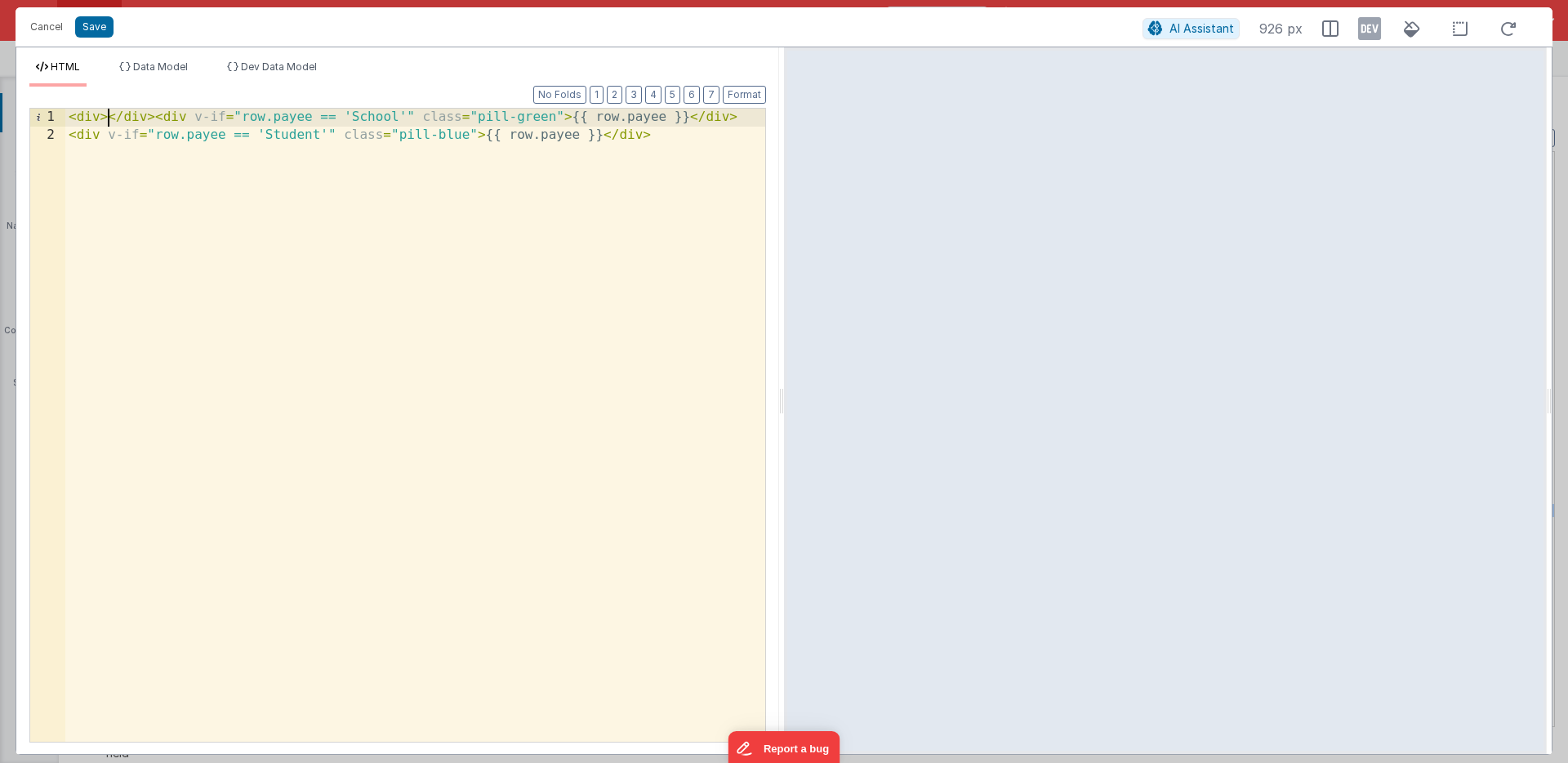
click at [100, 119] on div "< div > </ div > < div v-if = "row.payee == 'School'" class = "pill-green" > {{…" at bounding box center [415, 442] width 700 height 668
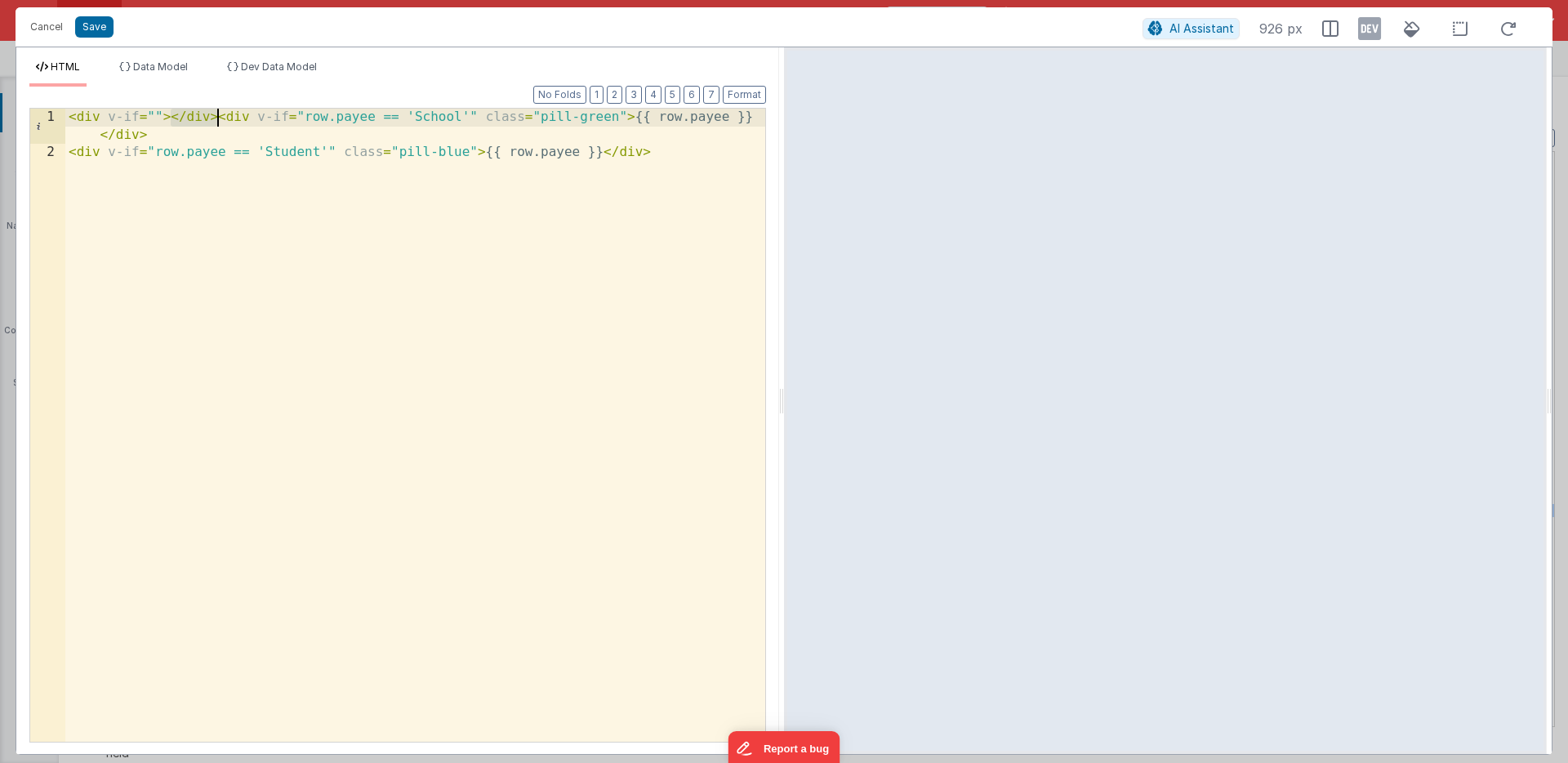
drag, startPoint x: 171, startPoint y: 118, endPoint x: 217, endPoint y: 118, distance: 46.0
click at [217, 118] on div "< div v-if = "" > </ div > < div v-if = "row.payee == 'School'" class = "pill-g…" at bounding box center [415, 452] width 700 height 686
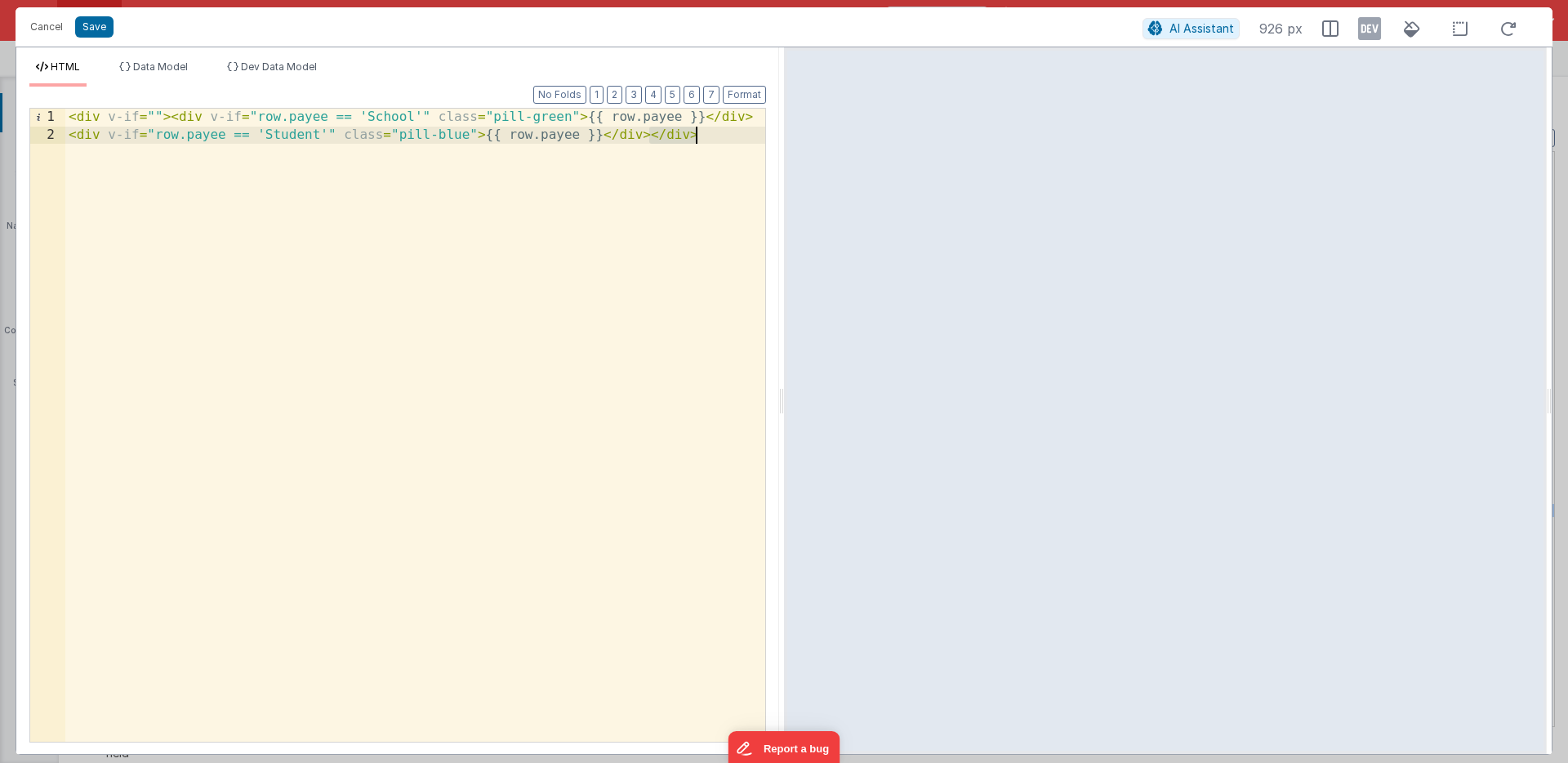
click at [644, 170] on div "< div v-if = "" > < div v-if = "row.payee == 'School'" class = "pill-green" > {…" at bounding box center [415, 442] width 700 height 668
click at [648, 134] on div "< div v-if = "" > < div v-if = "row.payee == 'School'" class = "pill-green" > {…" at bounding box center [415, 442] width 700 height 668
click at [171, 120] on div "< div v-if = "" > < div v-if = "row.payee == 'School'" class = "pill-green" > {…" at bounding box center [415, 442] width 700 height 668
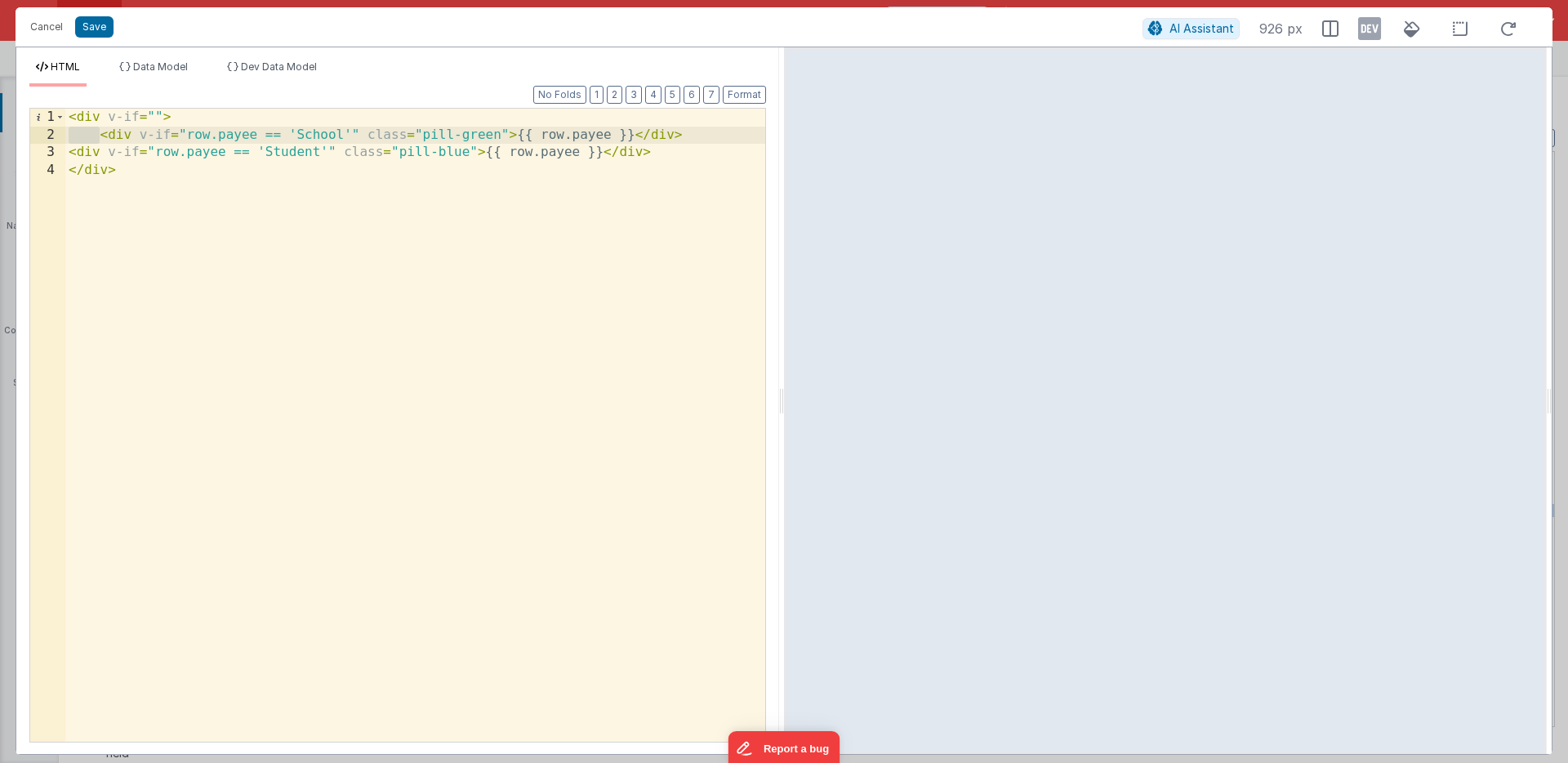
drag, startPoint x: 100, startPoint y: 135, endPoint x: 67, endPoint y: 134, distance: 33.0
click at [67, 134] on div "< div v-if = "" > < div v-if = "row.payee == 'School'" class = "pill-green" > {…" at bounding box center [415, 442] width 700 height 668
click at [69, 155] on div "< div v-if = "" > < div v-if = "row.payee == 'School'" class = "pill-green" > {…" at bounding box center [415, 442] width 700 height 668
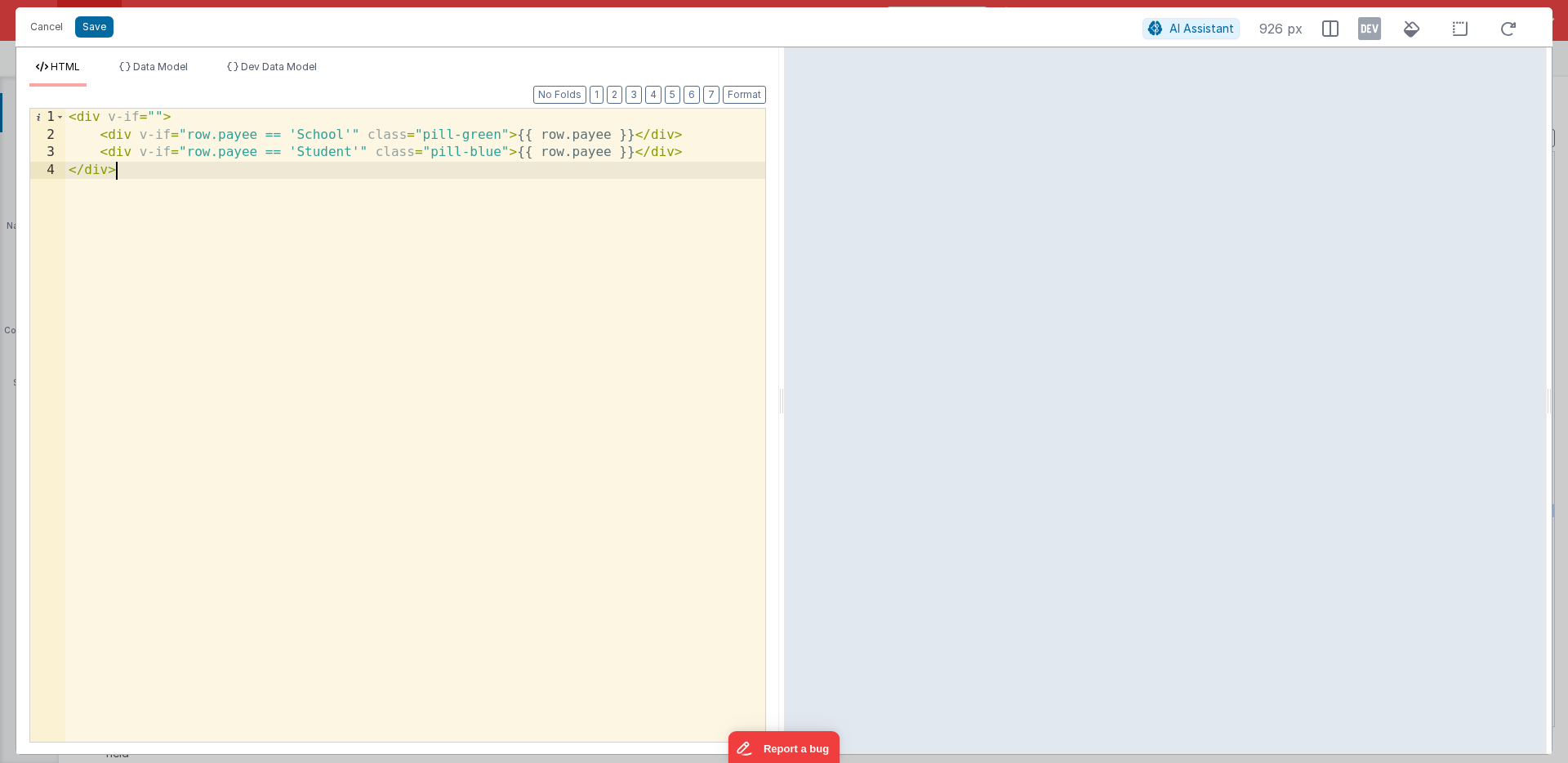
click at [122, 172] on div "< div v-if = "" > < div v-if = "row.payee == 'School'" class = "pill-green" > {…" at bounding box center [415, 442] width 700 height 668
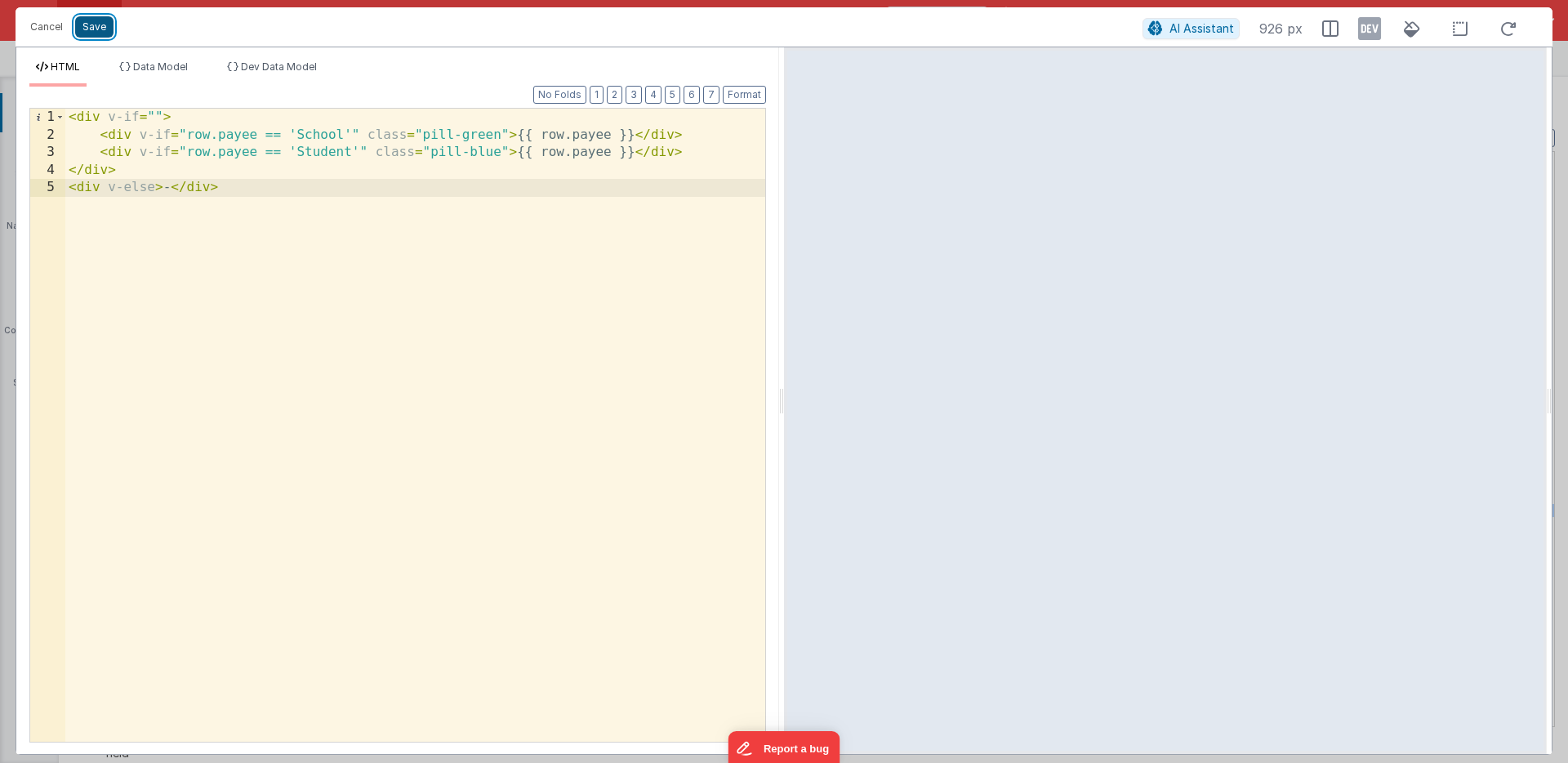
click at [98, 26] on button "Save" at bounding box center [94, 27] width 39 height 21
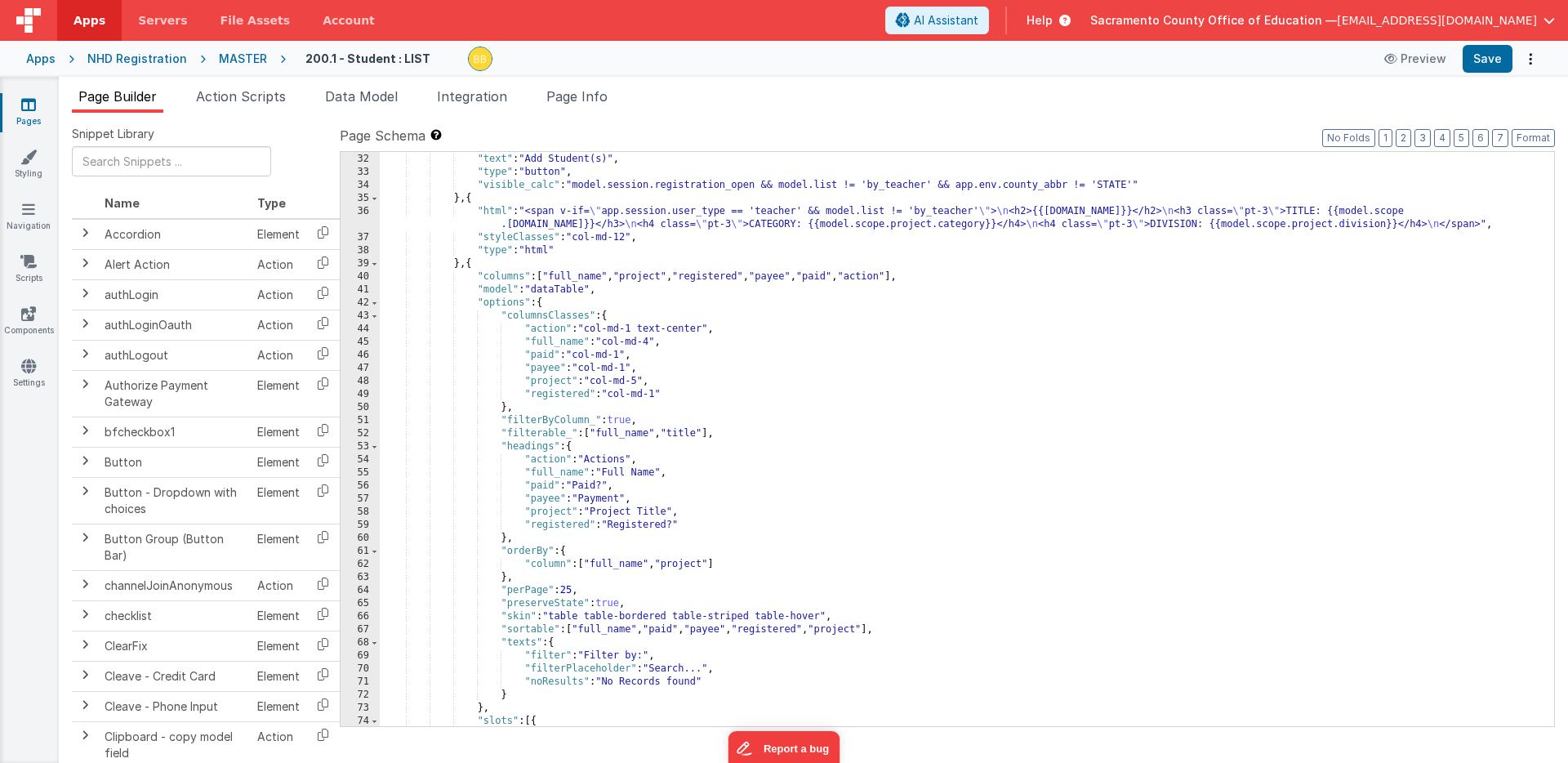
scroll to position [562, 0]
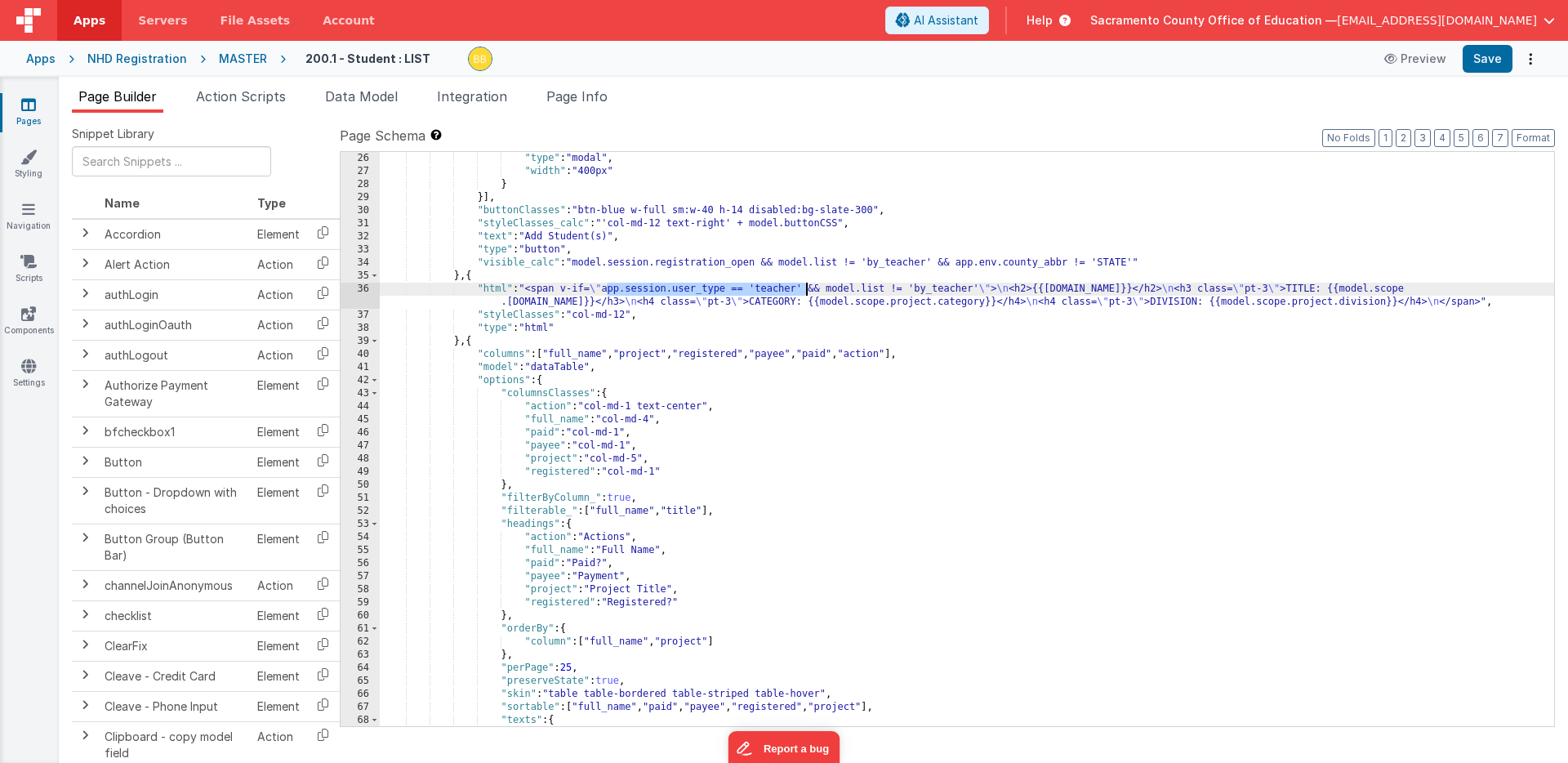
drag, startPoint x: 606, startPoint y: 290, endPoint x: 805, endPoint y: 287, distance: 199.0
click at [805, 287] on div ""type" : "modal" , "width" : "400px" } }] , "buttonClasses" : "btn-blue w-full …" at bounding box center [967, 452] width 1175 height 601
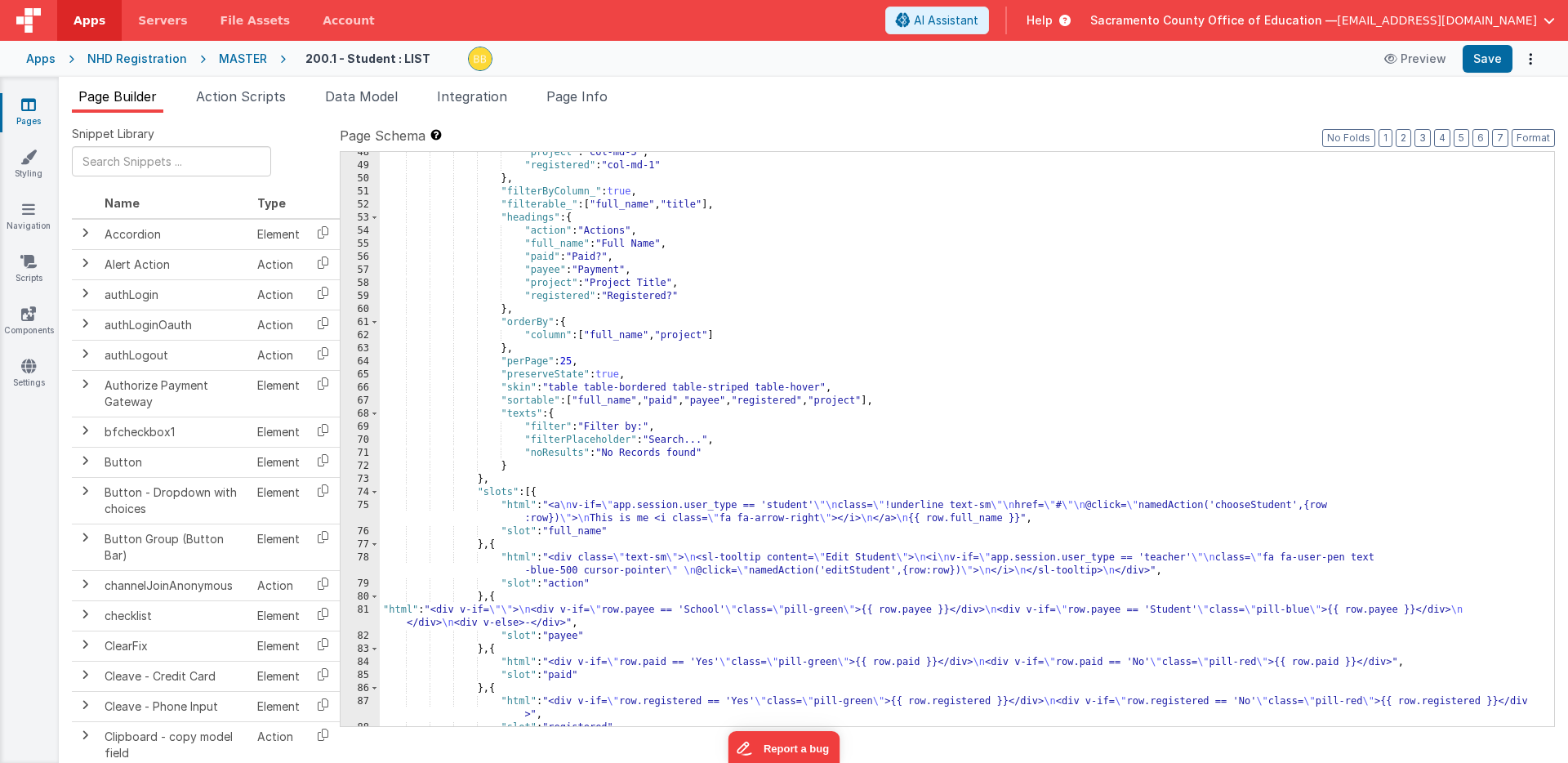
scroll to position [981, 0]
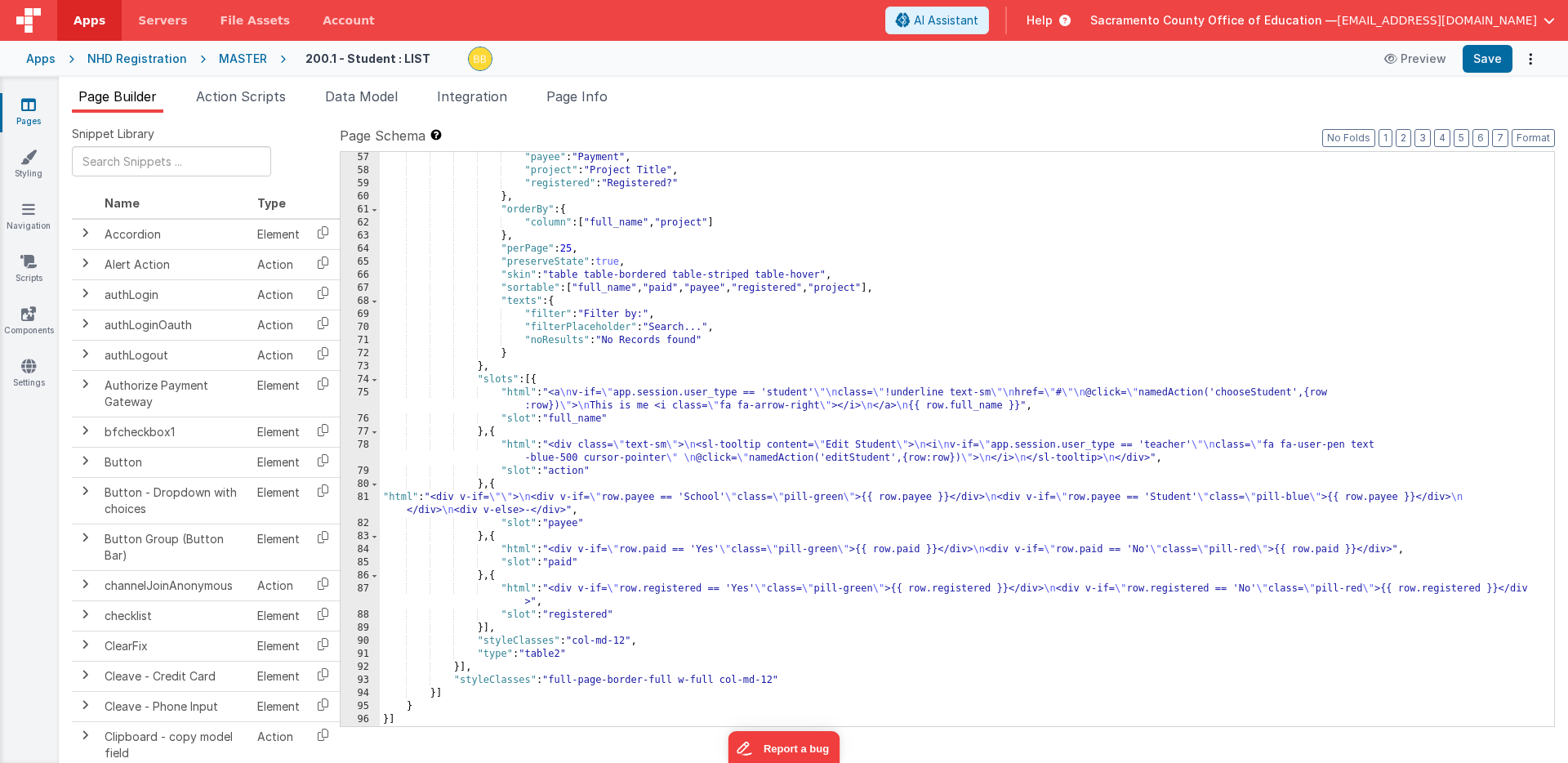
click at [405, 499] on div ""payee" : "Payment" , "project" : "Project Title" , "registered" : "Registered?…" at bounding box center [967, 451] width 1175 height 601
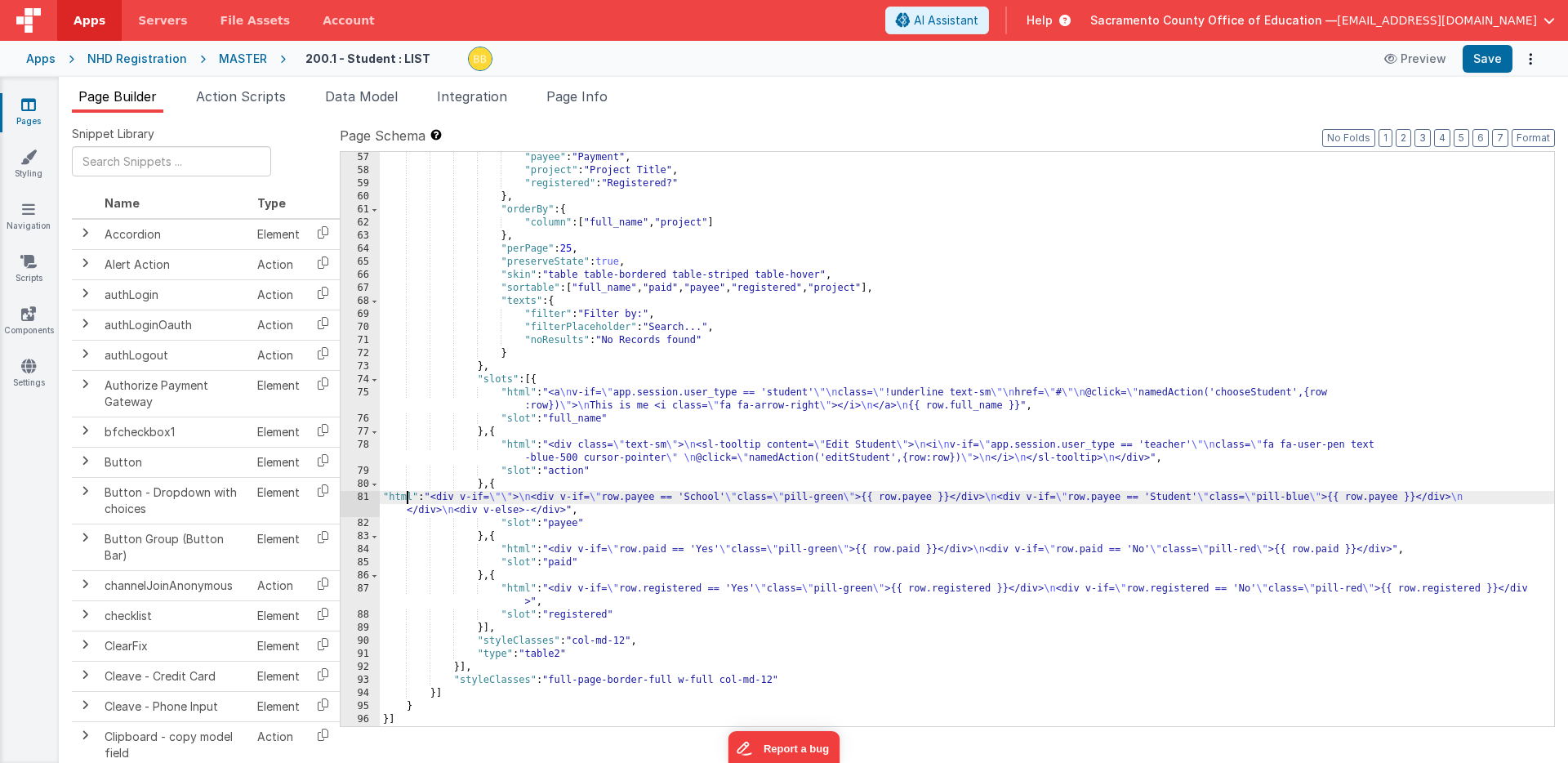
click at [365, 505] on div "81" at bounding box center [360, 504] width 40 height 26
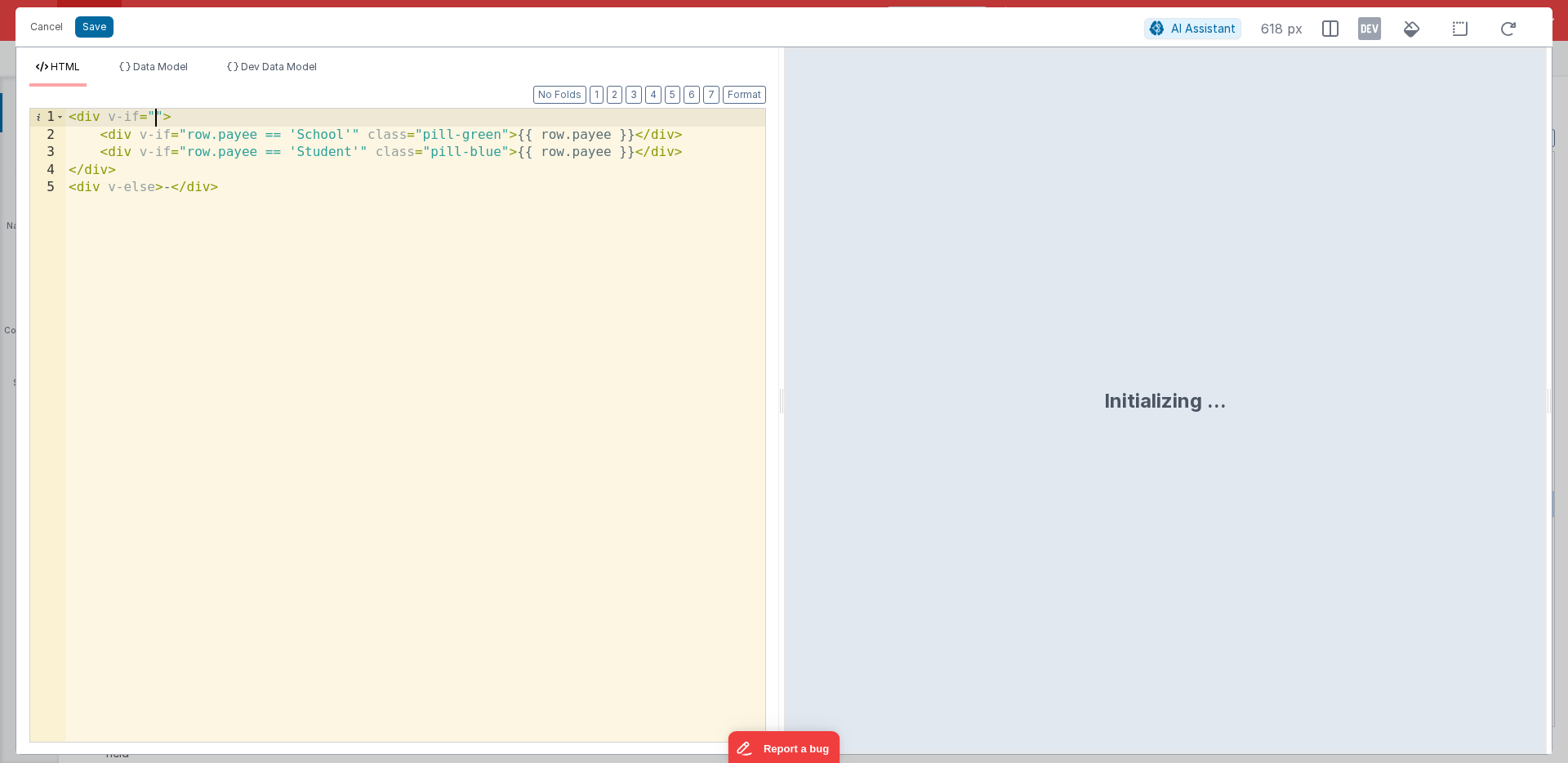
click at [155, 116] on div "< div v-if = "" > < div v-if = "row.payee == 'School'" class = "pill-green" > {…" at bounding box center [415, 442] width 700 height 668
click at [94, 19] on button "Save" at bounding box center [94, 27] width 39 height 21
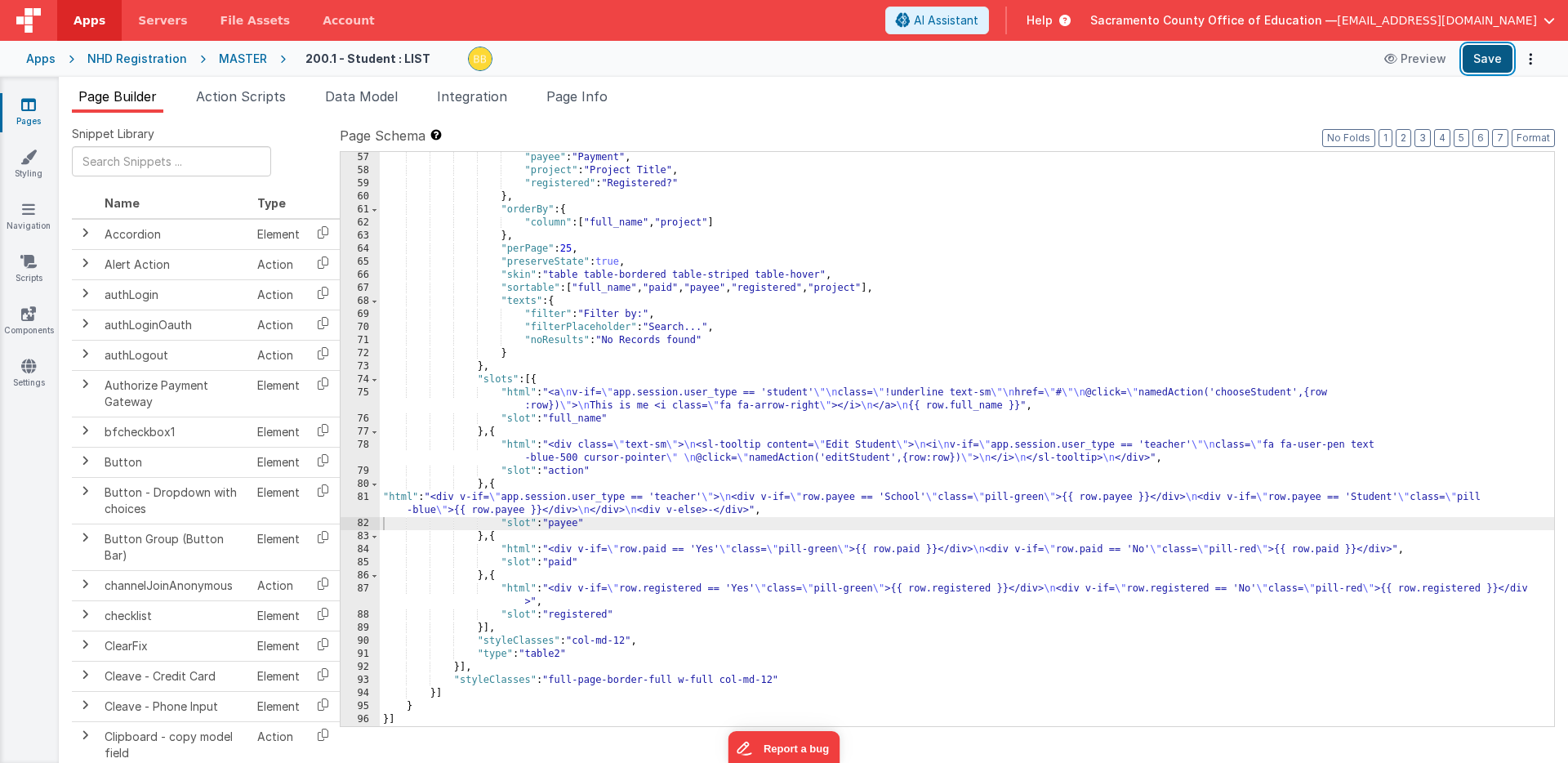
click at [1489, 54] on button "Save" at bounding box center [1487, 59] width 49 height 28
click at [30, 103] on icon at bounding box center [29, 105] width 15 height 16
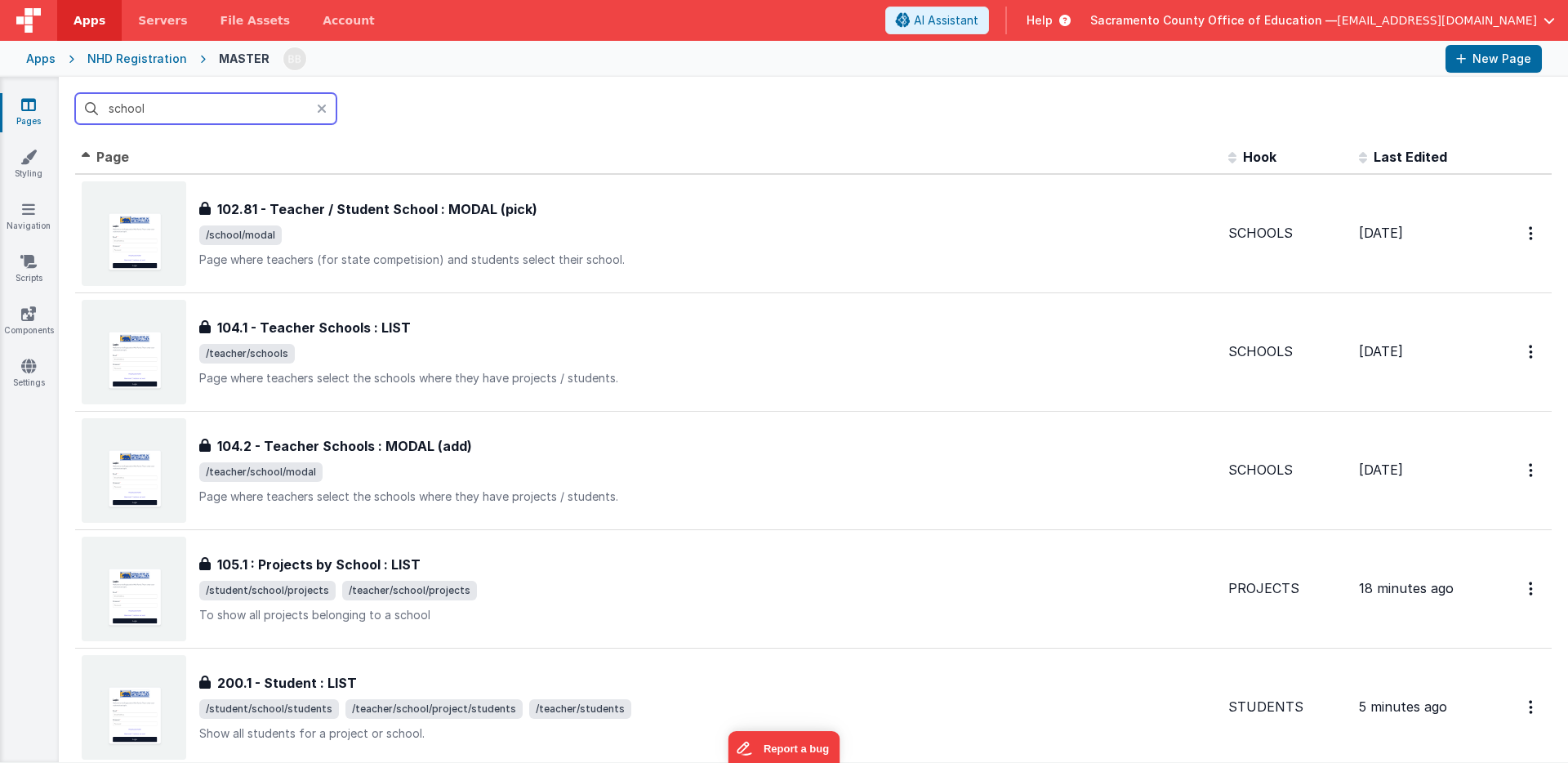
type input "s"
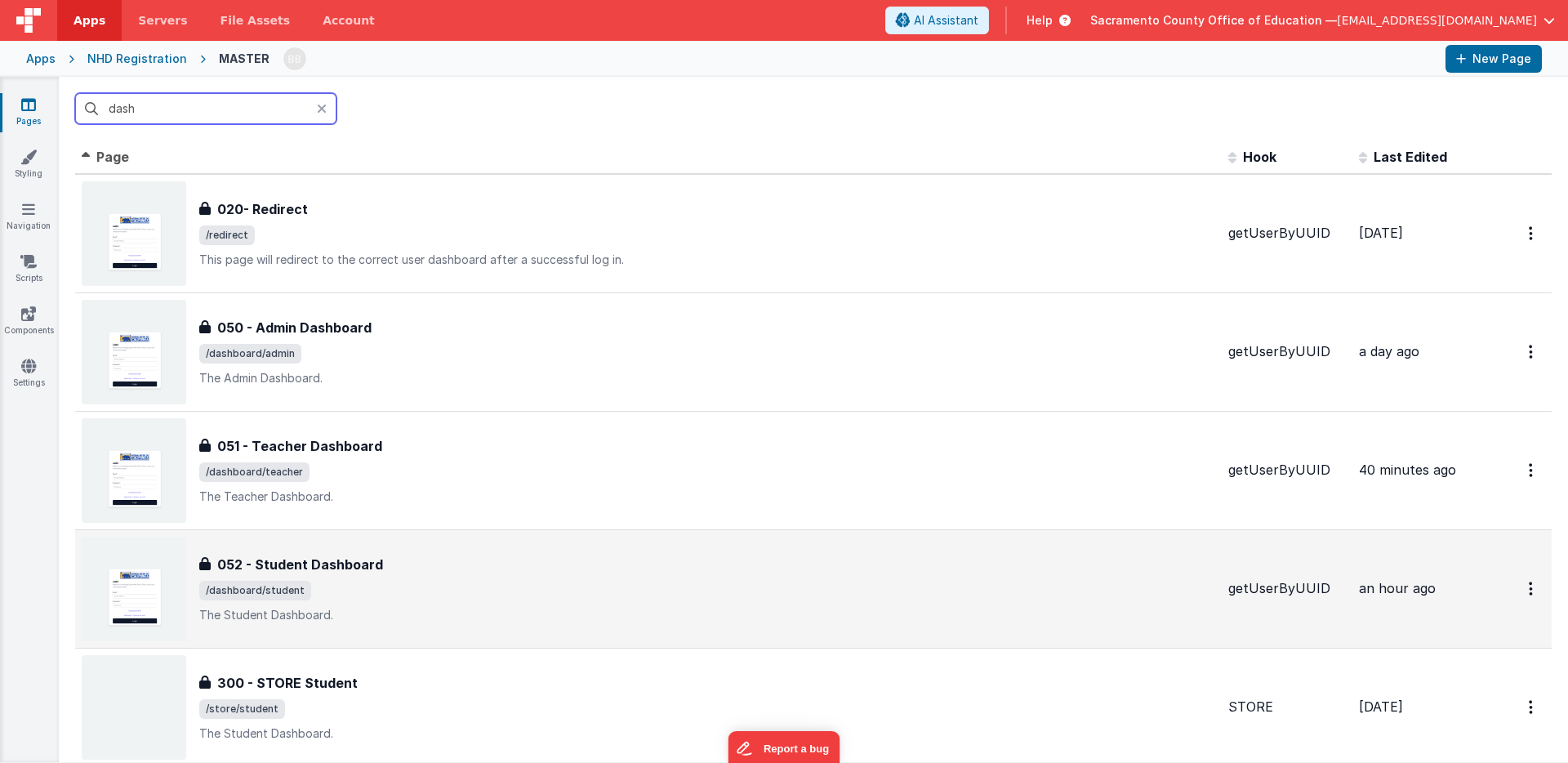
type input "dash"
click at [290, 559] on h3 "052 - Student Dashboard" at bounding box center [300, 564] width 166 height 20
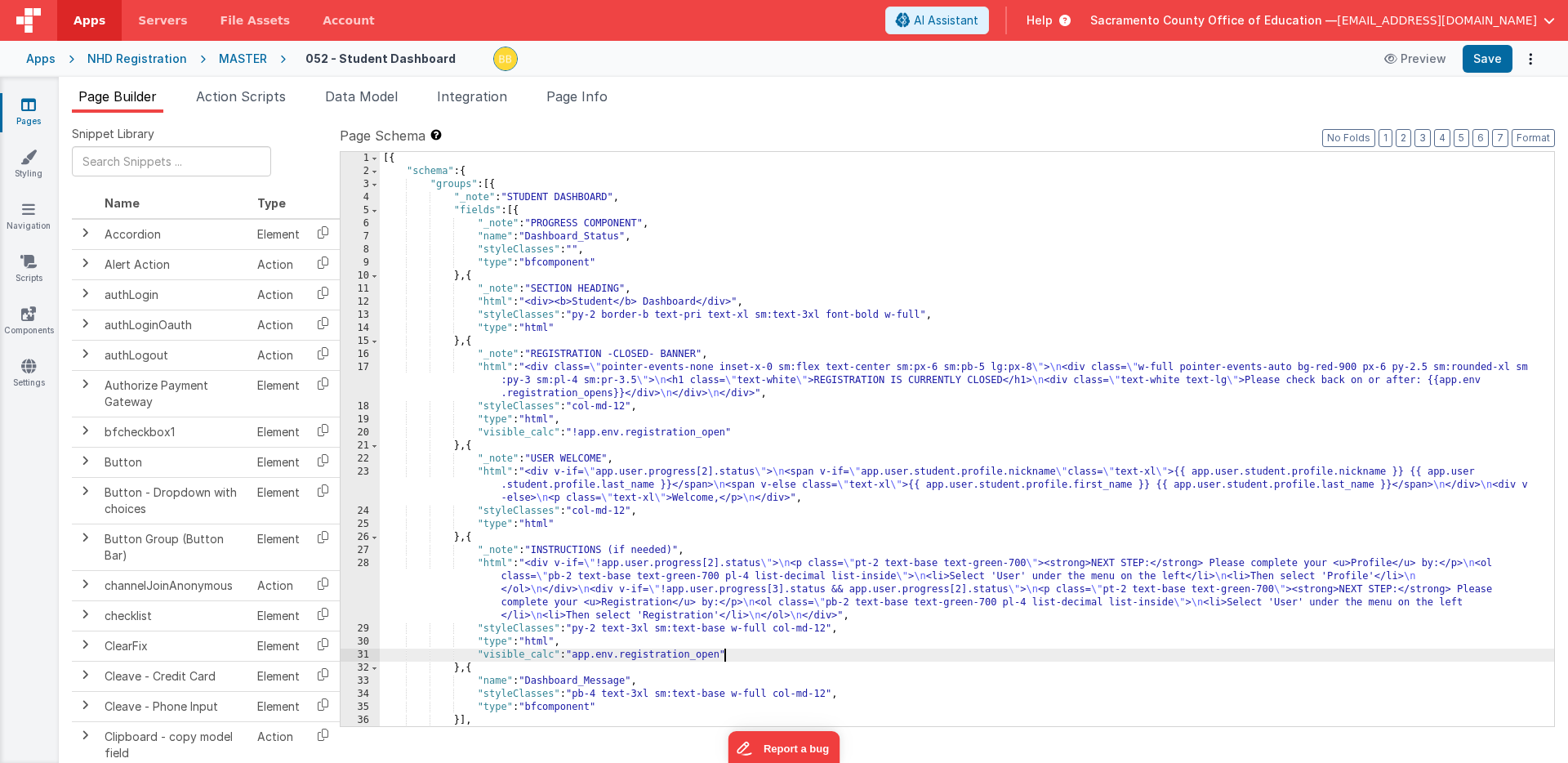
click at [724, 655] on div "[{ "schema" : { "groups" : [{ "_note" : "STUDENT DASHBOARD" , "fields" : [{ "_n…" at bounding box center [967, 452] width 1175 height 601
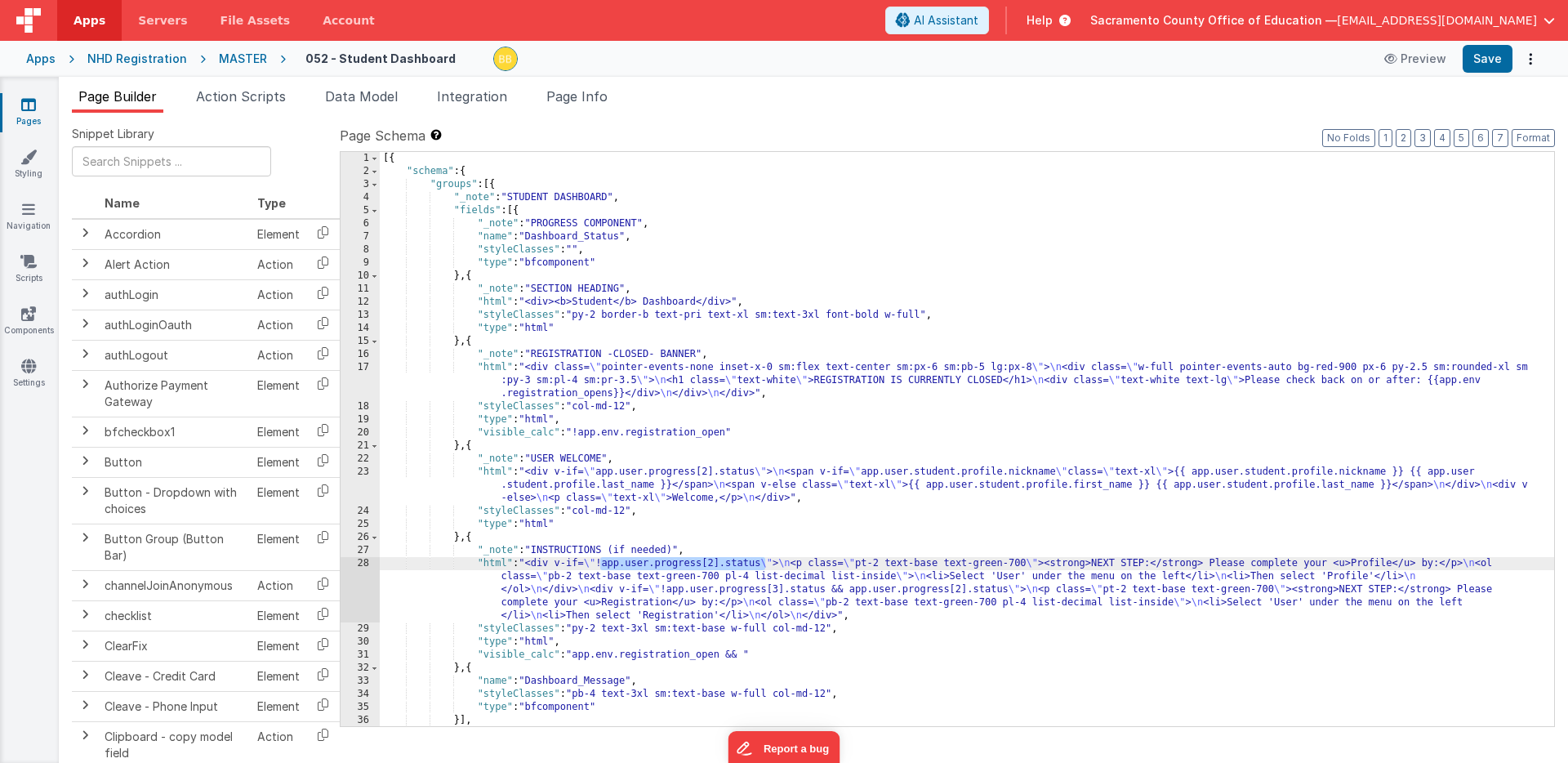
drag, startPoint x: 601, startPoint y: 564, endPoint x: 765, endPoint y: 564, distance: 164.0
click at [765, 564] on div "[{ "schema" : { "groups" : [{ "_note" : "STUDENT DASHBOARD" , "fields" : [{ "_n…" at bounding box center [967, 452] width 1175 height 601
click at [747, 657] on div "[{ "schema" : { "groups" : [{ "_note" : "STUDENT DASHBOARD" , "fields" : [{ "_n…" at bounding box center [967, 452] width 1175 height 601
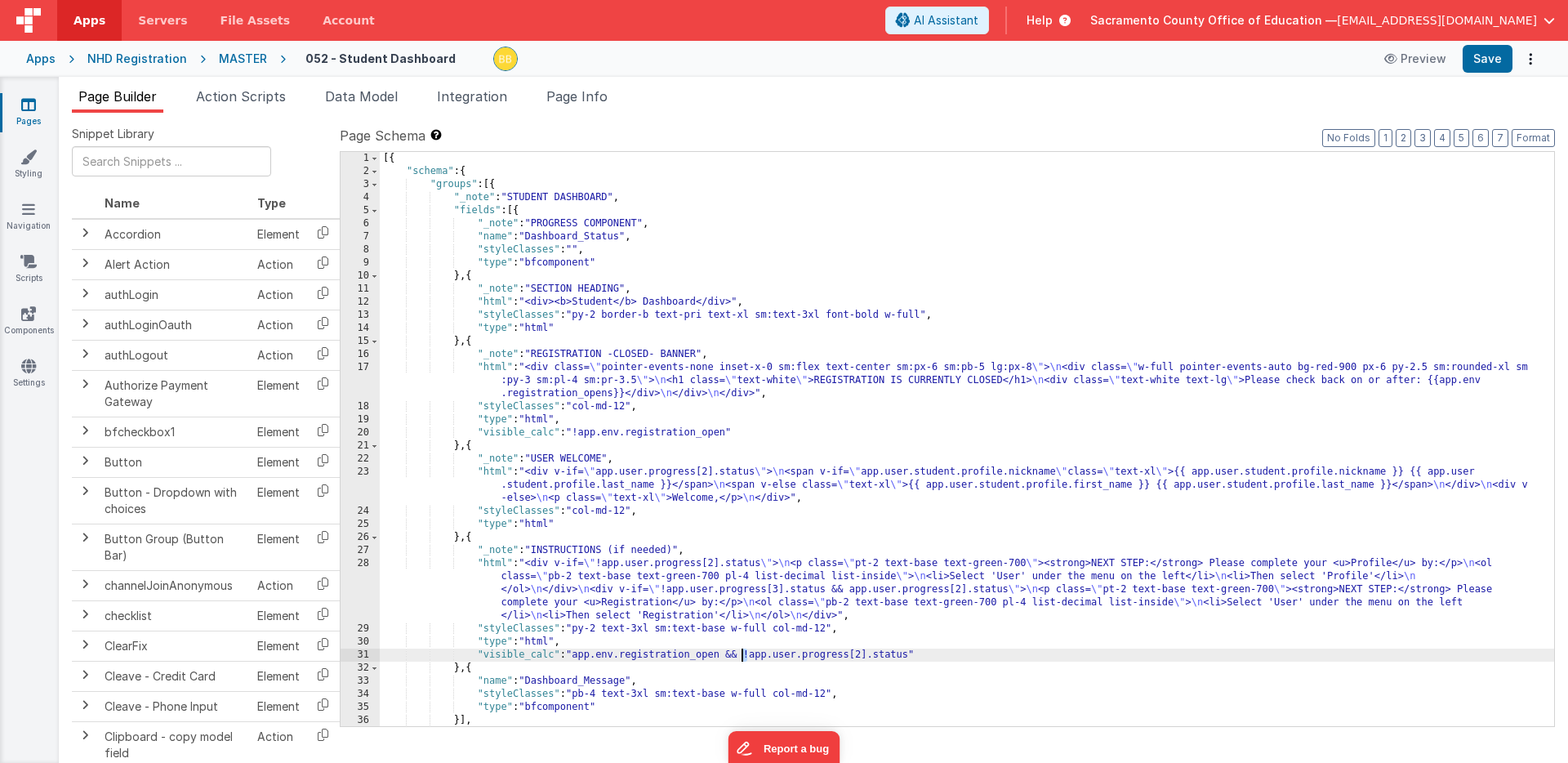
click at [744, 657] on div "[{ "schema" : { "groups" : [{ "_note" : "STUDENT DASHBOARD" , "fields" : [{ "_n…" at bounding box center [967, 452] width 1175 height 601
click at [1480, 55] on button "Save" at bounding box center [1487, 59] width 49 height 28
click at [741, 655] on div "[{ "schema" : { "groups" : [{ "_note" : "STUDENT DASHBOARD" , "fields" : [{ "_n…" at bounding box center [967, 452] width 1175 height 601
drag, startPoint x: 731, startPoint y: 656, endPoint x: 739, endPoint y: 654, distance: 8.2
click at [739, 654] on div "[{ "schema" : { "groups" : [{ "_note" : "STUDENT DASHBOARD" , "fields" : [{ "_n…" at bounding box center [967, 452] width 1175 height 601
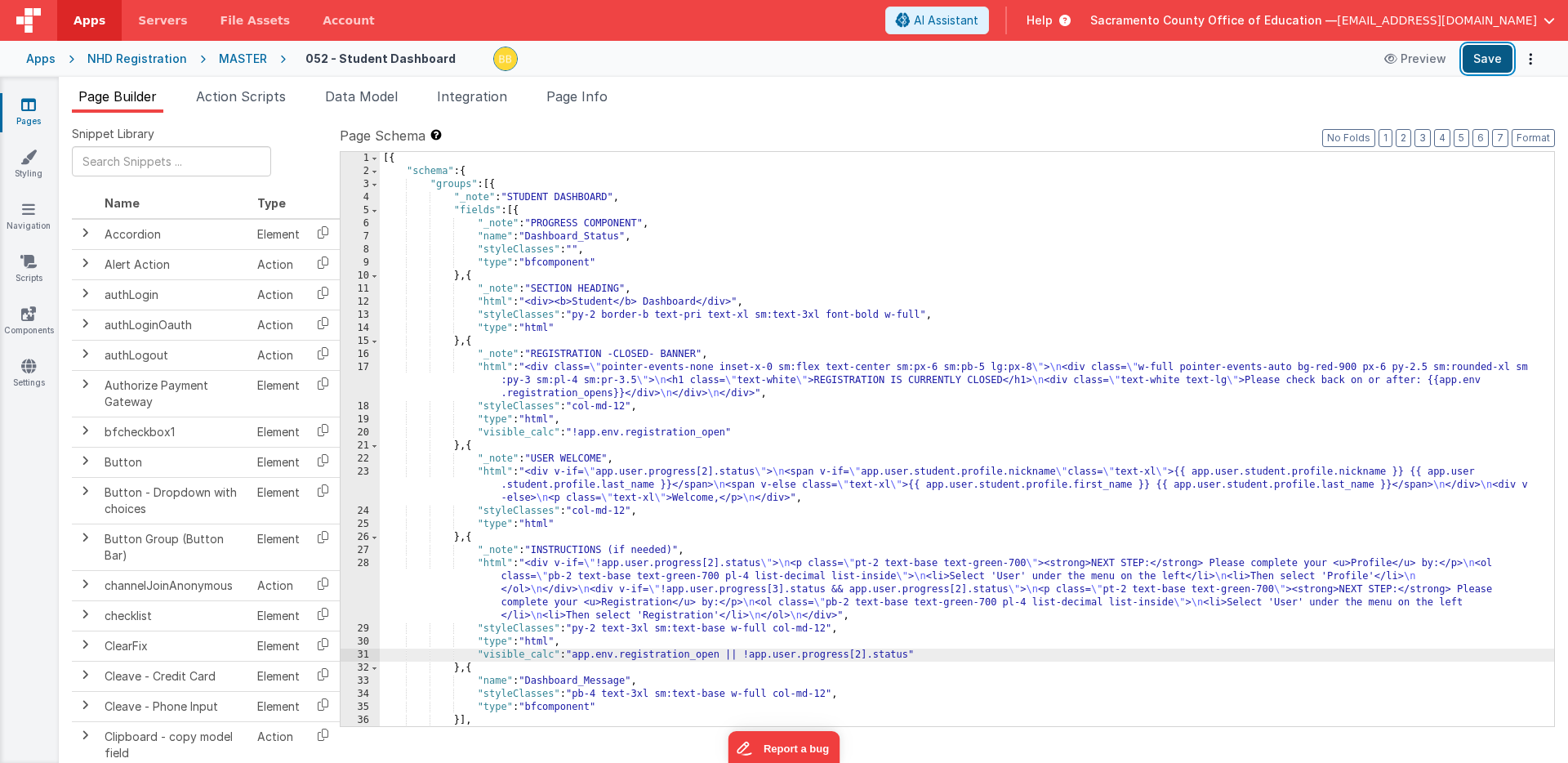
click at [1482, 56] on button "Save" at bounding box center [1487, 59] width 49 height 28
drag, startPoint x: 747, startPoint y: 656, endPoint x: 911, endPoint y: 657, distance: 164.0
click at [911, 657] on div "[{ "schema" : { "groups" : [{ "_note" : "STUDENT DASHBOARD" , "fields" : [{ "_n…" at bounding box center [967, 452] width 1175 height 601
click at [577, 656] on div "[{ "schema" : { "groups" : [{ "_note" : "STUDENT DASHBOARD" , "fields" : [{ "_n…" at bounding box center [967, 452] width 1175 height 601
paste textarea
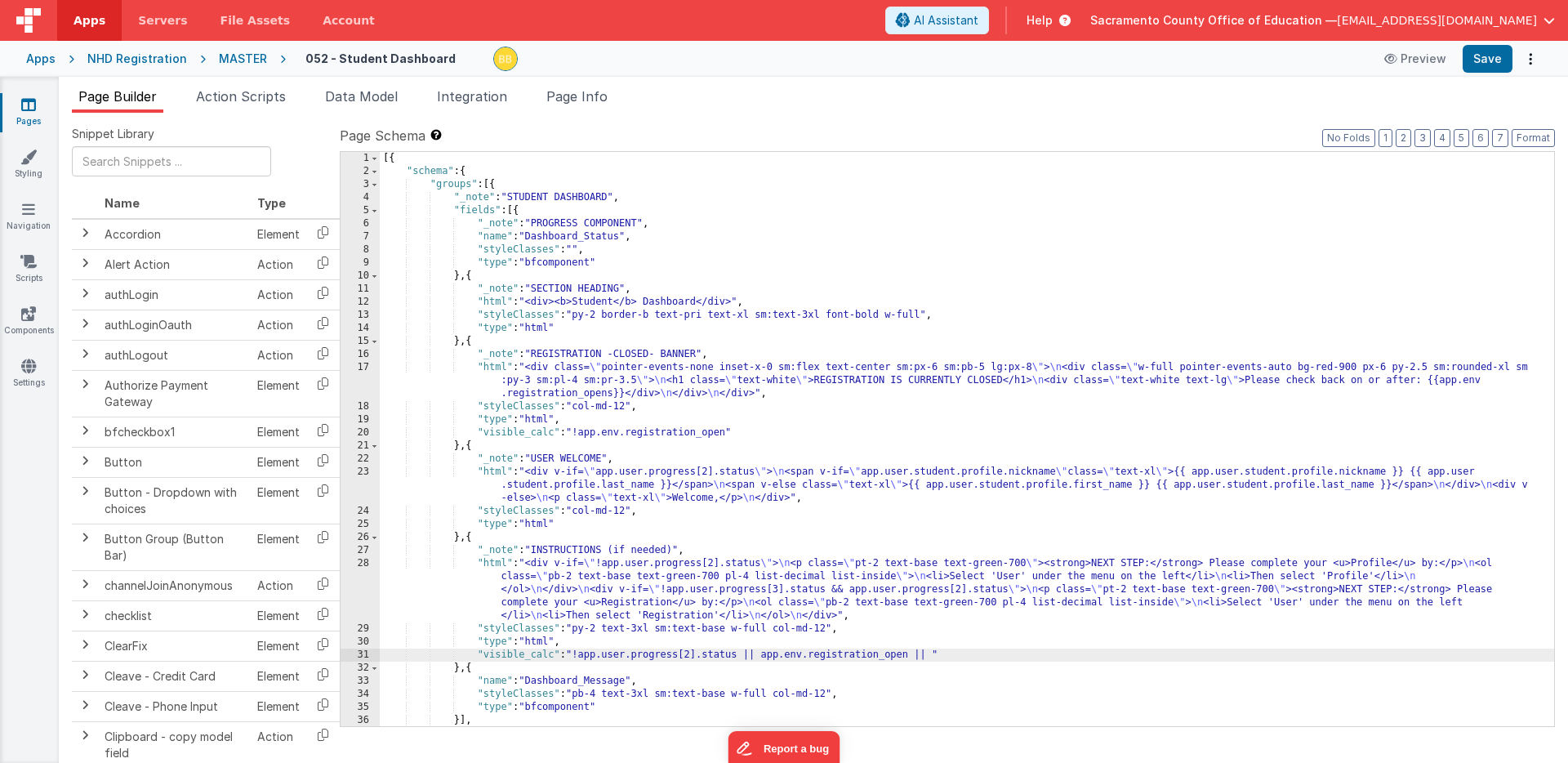
click at [935, 655] on div "[{ "schema" : { "groups" : [{ "_note" : "STUDENT DASHBOARD" , "fields" : [{ "_n…" at bounding box center [967, 452] width 1175 height 601
click at [1484, 56] on button "Save" at bounding box center [1487, 59] width 49 height 28
click at [758, 656] on div "[{ "schema" : { "groups" : [{ "_note" : "STUDENT DASHBOARD" , "fields" : [{ "_n…" at bounding box center [967, 452] width 1175 height 601
drag, startPoint x: 731, startPoint y: 657, endPoint x: 742, endPoint y: 655, distance: 11.2
click at [742, 655] on div "[{ "schema" : { "groups" : [{ "_note" : "STUDENT DASHBOARD" , "fields" : [{ "_n…" at bounding box center [967, 452] width 1175 height 601
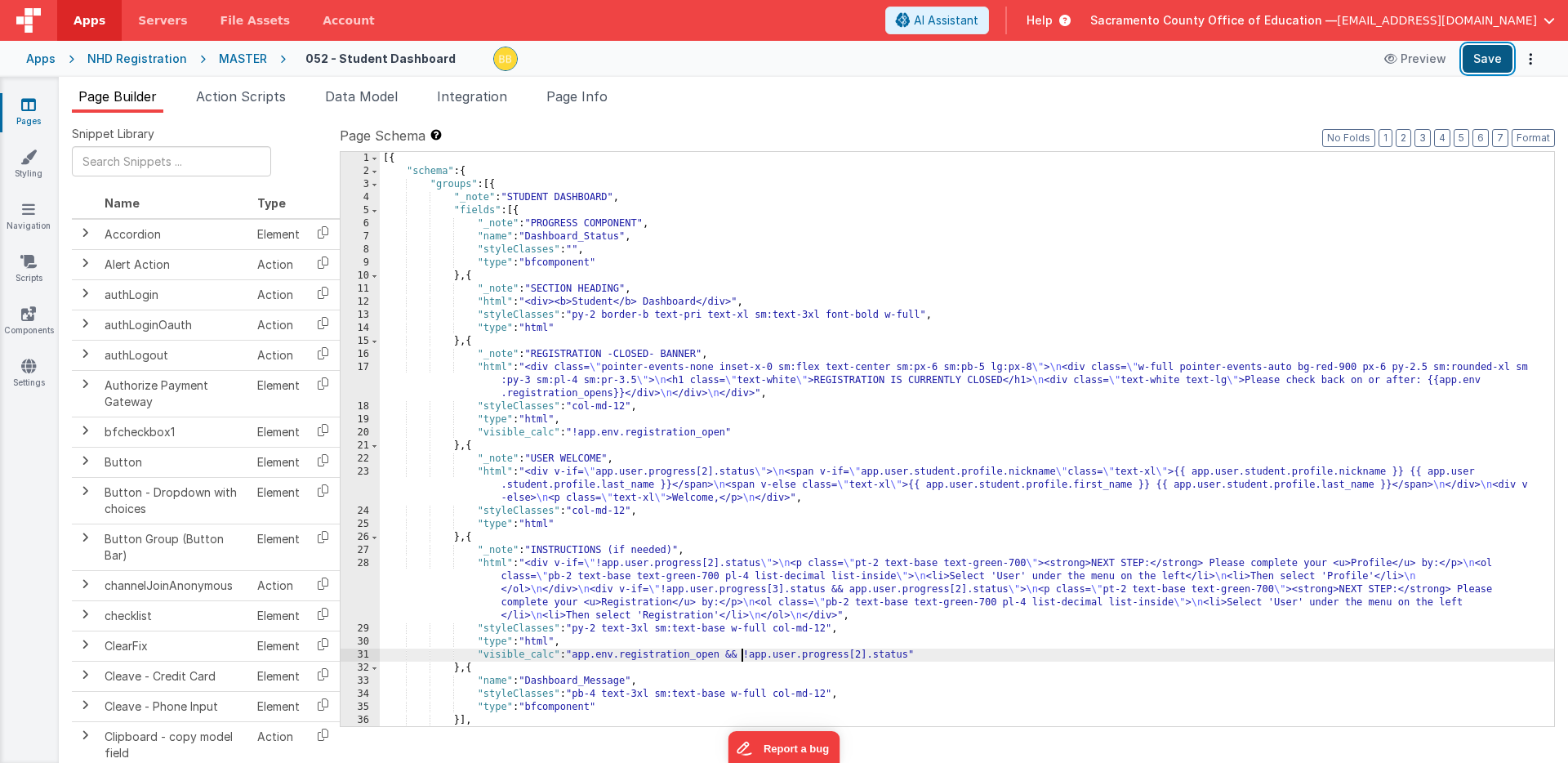
click at [1499, 52] on button "Save" at bounding box center [1487, 59] width 49 height 28
click at [724, 656] on div "[{ "schema" : { "groups" : [{ "_note" : "STUDENT DASHBOARD" , "fields" : [{ "_n…" at bounding box center [967, 452] width 1175 height 601
click at [914, 656] on div "[{ "schema" : { "groups" : [{ "_note" : "STUDENT DASHBOARD" , "fields" : [{ "_n…" at bounding box center [967, 452] width 1175 height 601
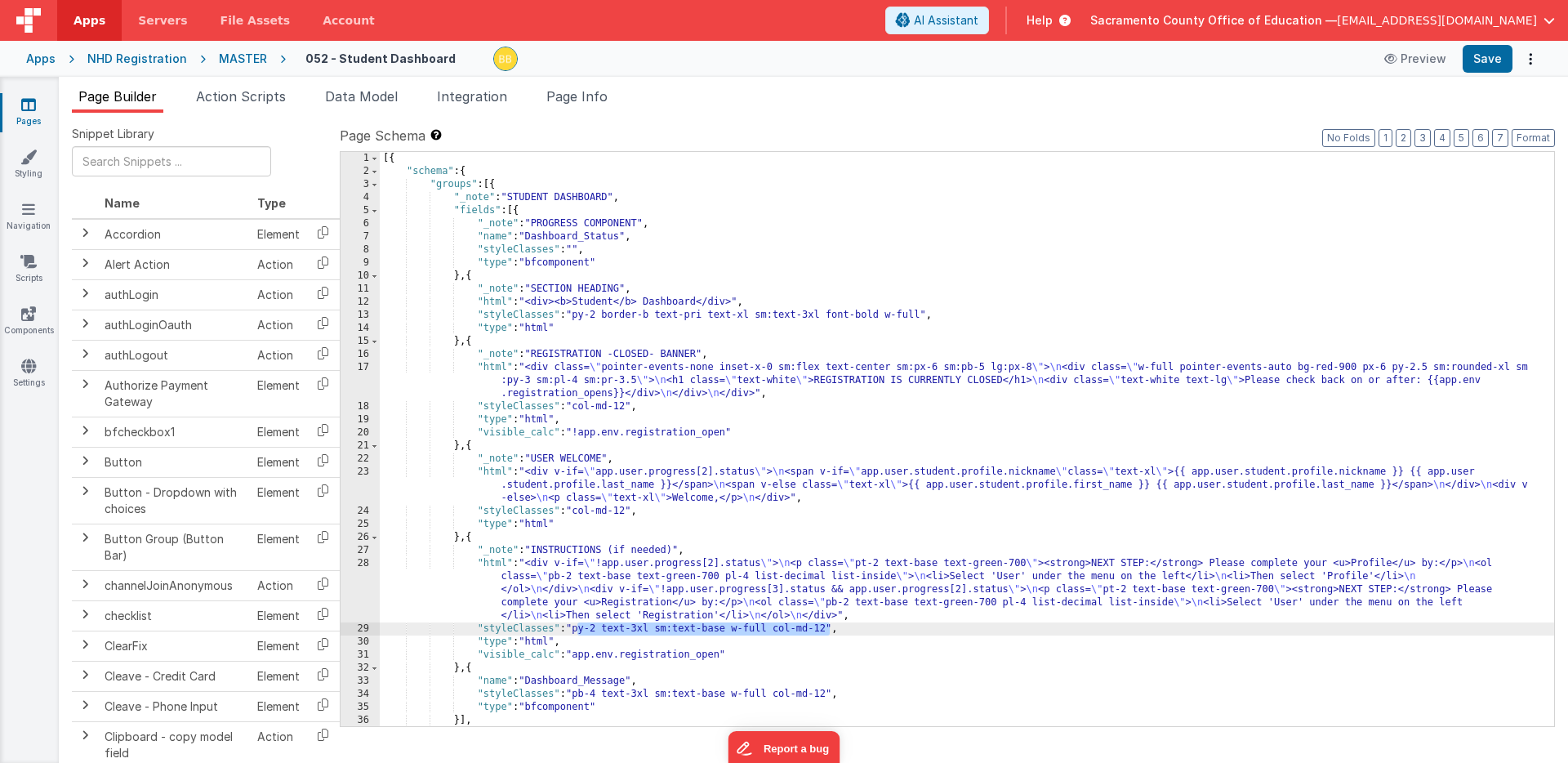
drag, startPoint x: 577, startPoint y: 630, endPoint x: 830, endPoint y: 626, distance: 253.0
click at [830, 626] on div "[{ "schema" : { "groups" : [{ "_note" : "STUDENT DASHBOARD" , "fields" : [{ "_n…" at bounding box center [967, 452] width 1175 height 601
click at [490, 564] on div "[{ "schema" : { "groups" : [{ "_note" : "STUDENT DASHBOARD" , "fields" : [{ "_n…" at bounding box center [967, 452] width 1175 height 601
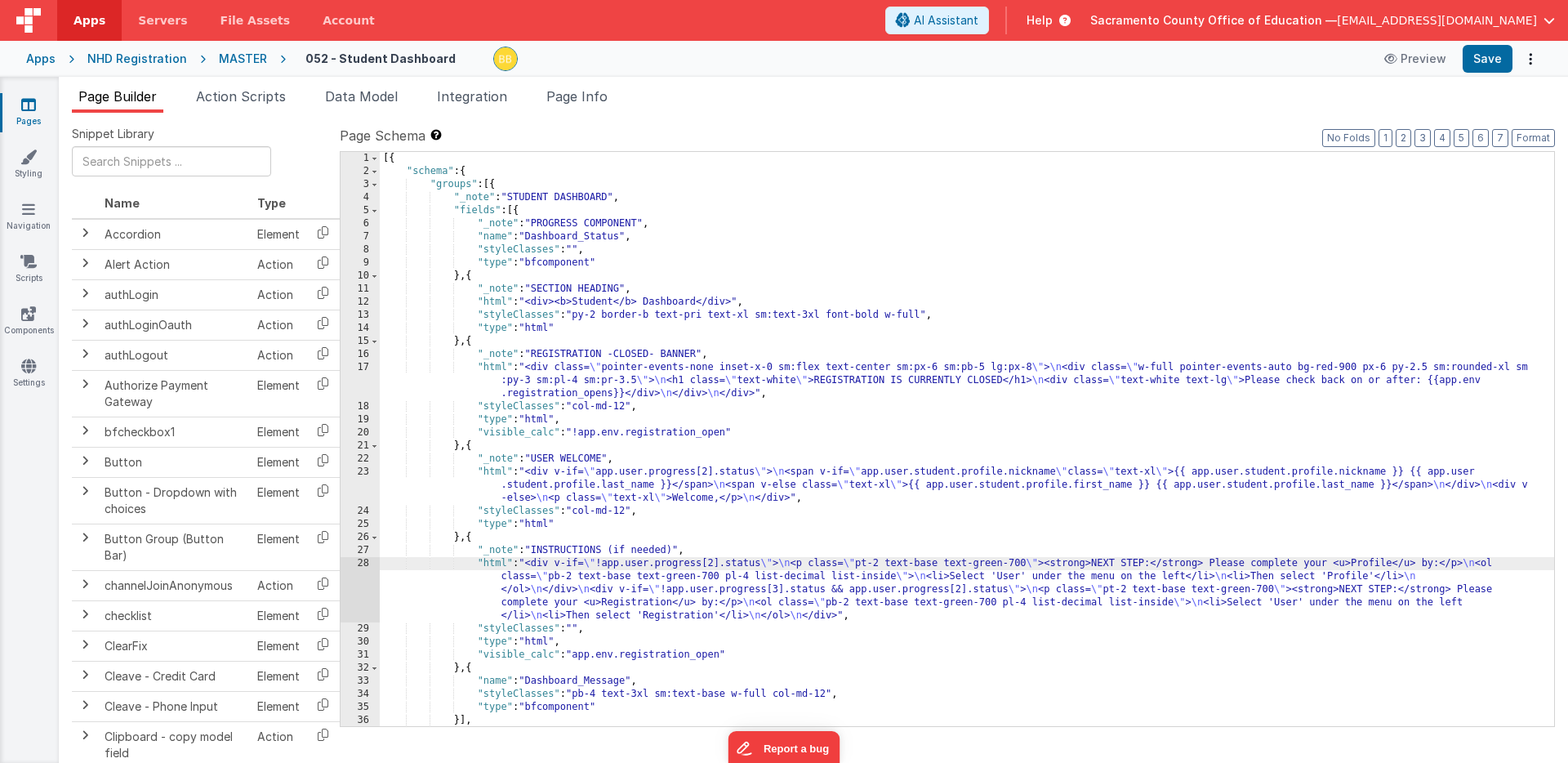
click at [354, 572] on div "28" at bounding box center [360, 589] width 40 height 65
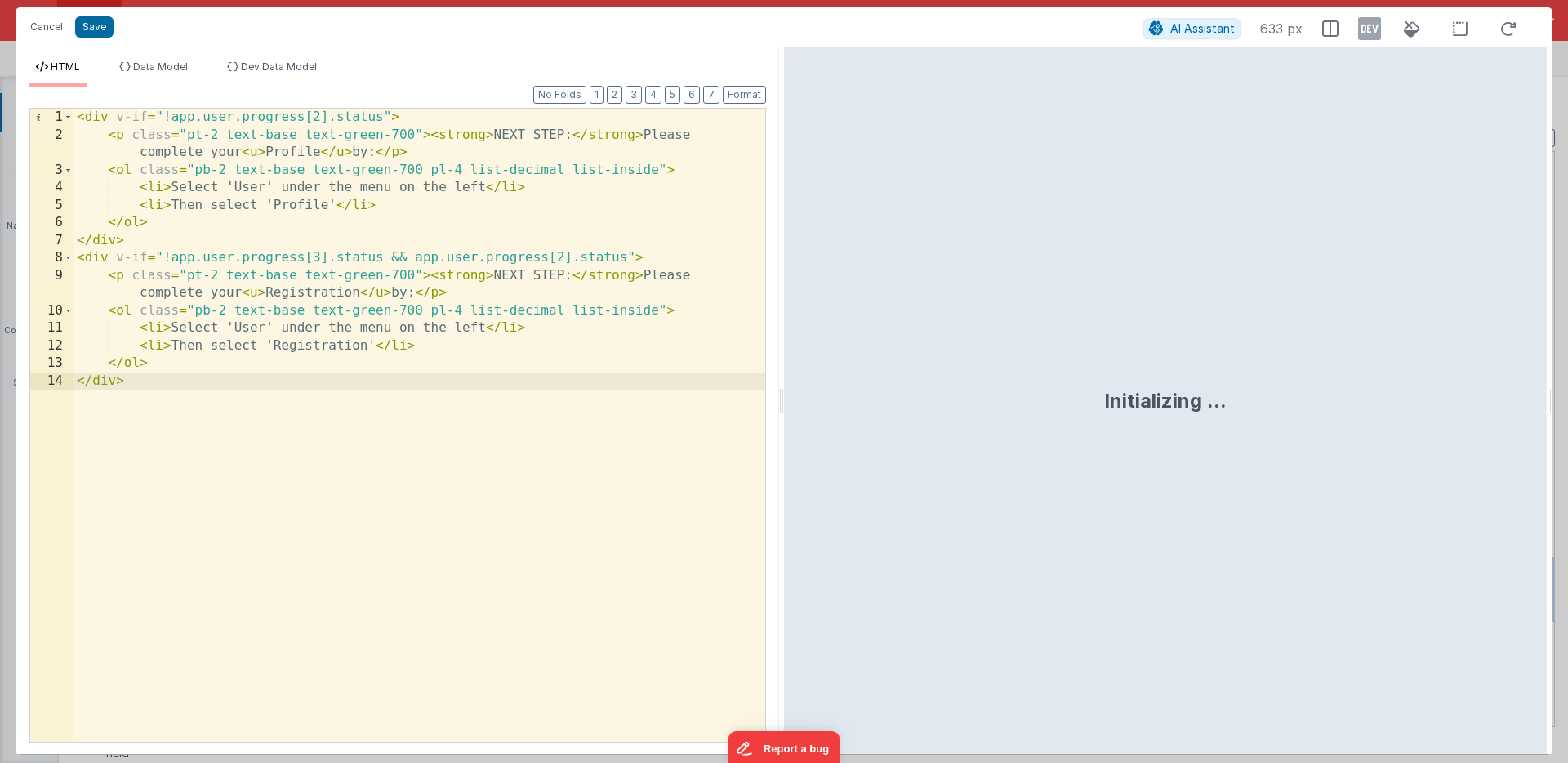
click at [391, 118] on div "< div v-if = "!app.user.progress[2].status" > < p class = "pt-2 text-base text-…" at bounding box center [419, 442] width 692 height 668
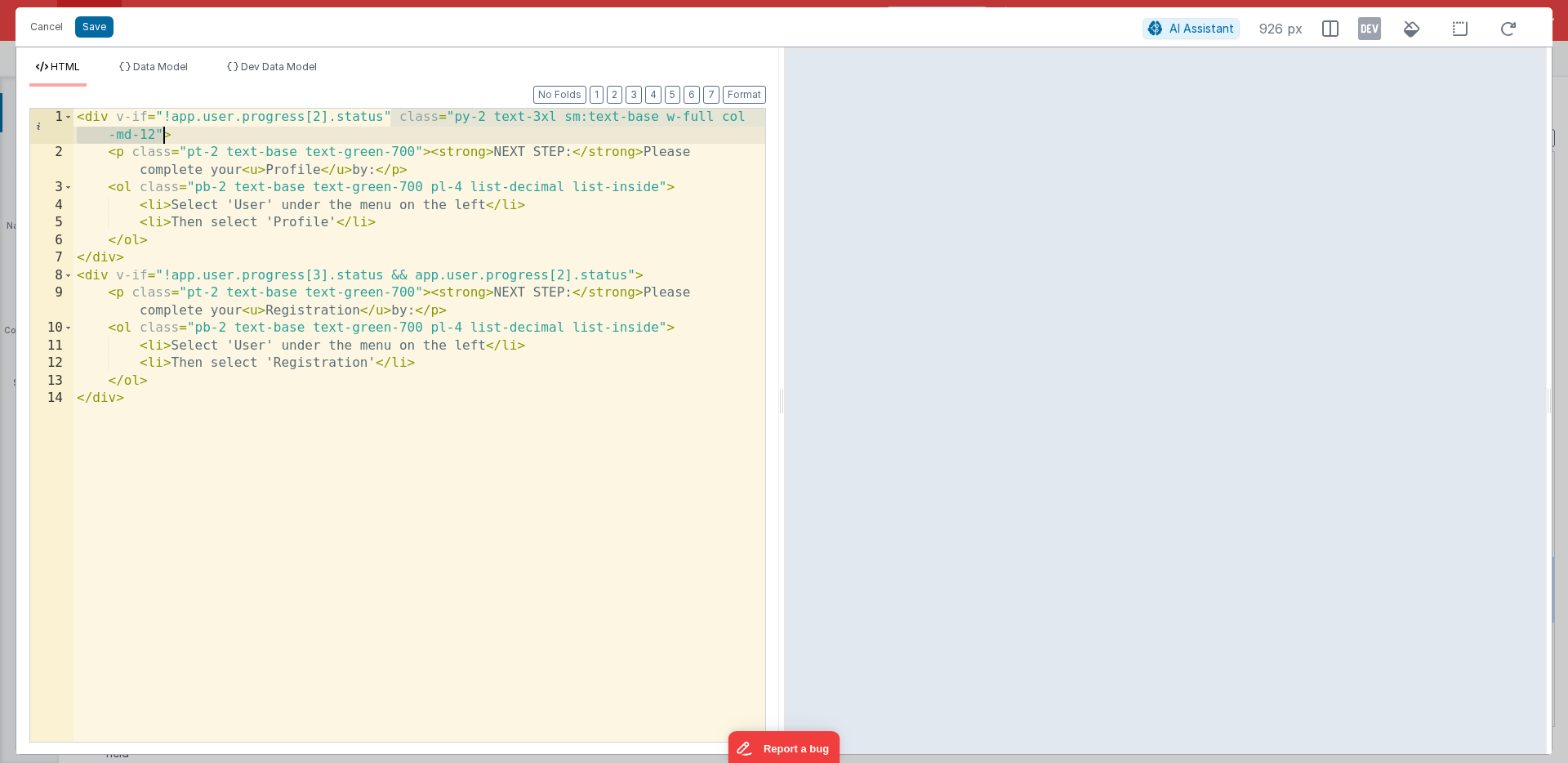
drag, startPoint x: 391, startPoint y: 115, endPoint x: 161, endPoint y: 131, distance: 230.6
click at [161, 131] on div "< div v-if = "!app.user.progress[2].status" class = "py-2 text-3xl sm:text-base…" at bounding box center [419, 452] width 692 height 686
click at [631, 276] on div "< div v-if = "!app.user.progress[2].status" class = "py-2 text-3xl sm:text-base…" at bounding box center [419, 452] width 692 height 686
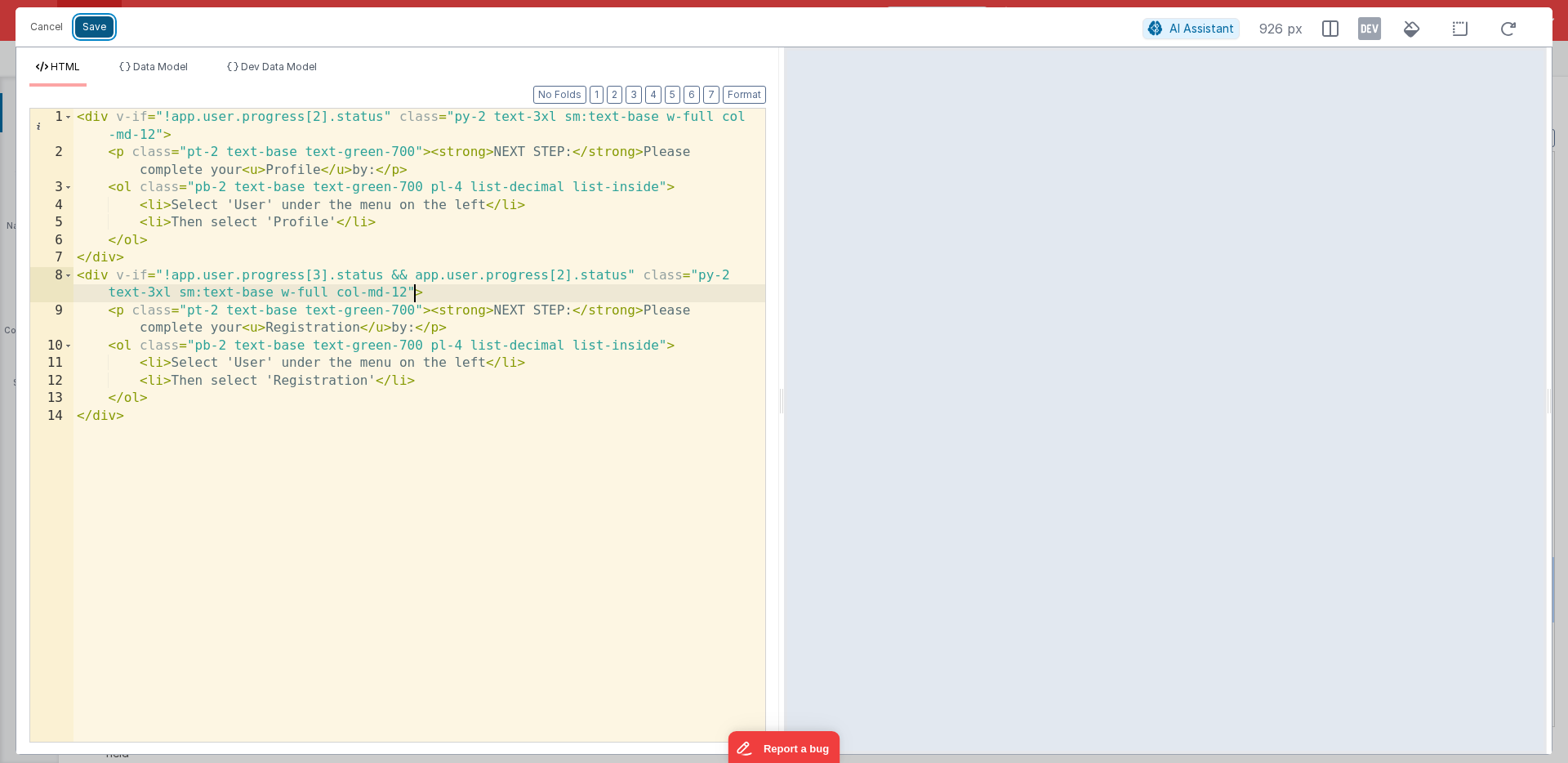
click at [100, 25] on button "Save" at bounding box center [94, 27] width 39 height 21
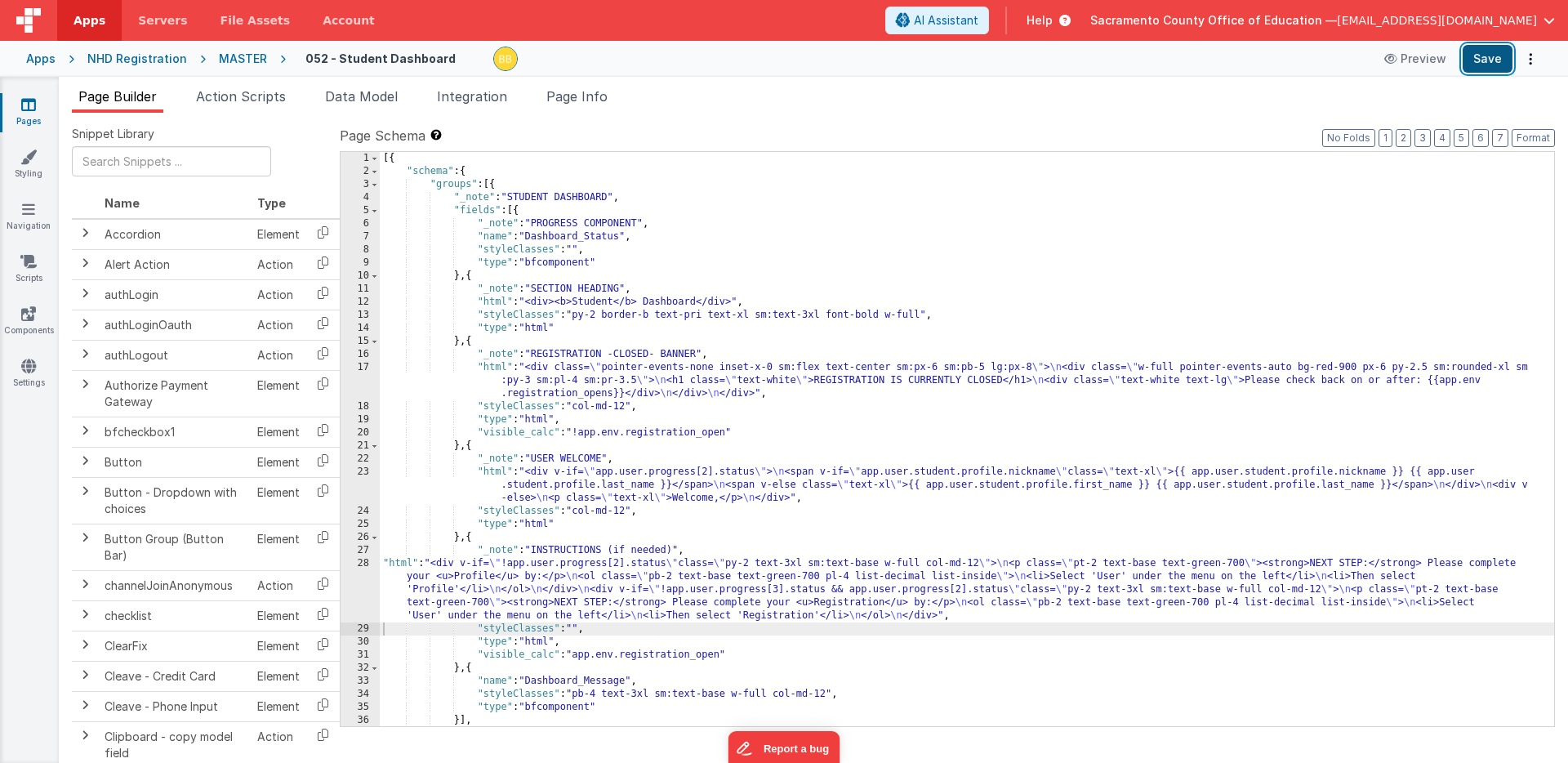
click at [1486, 58] on button "Save" at bounding box center [1487, 59] width 49 height 28
click at [578, 630] on div "[{ "schema" : { "groups" : [{ "_note" : "STUDENT DASHBOARD" , "fields" : [{ "_n…" at bounding box center [967, 452] width 1175 height 601
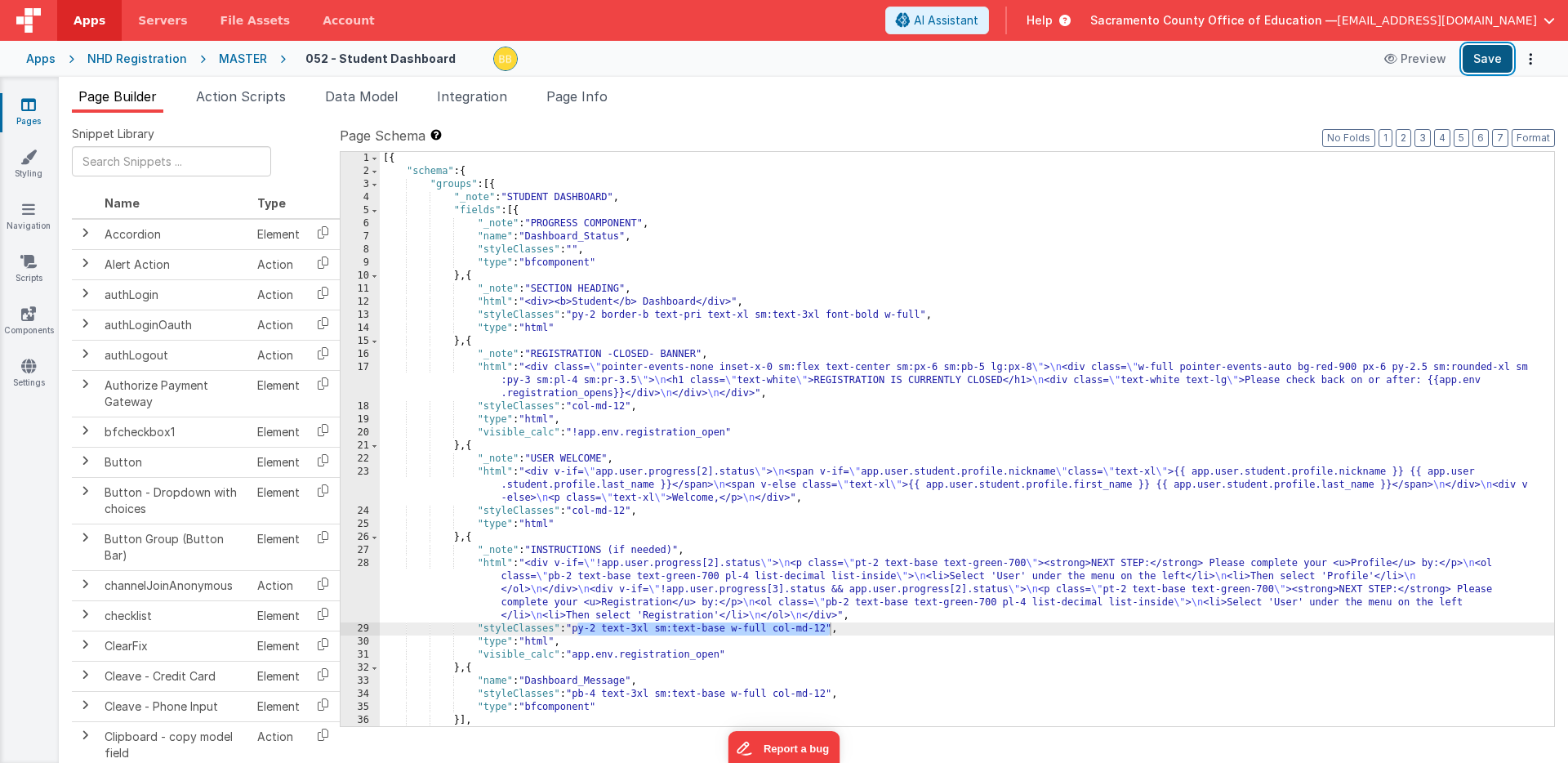
click at [1487, 54] on button "Save" at bounding box center [1487, 59] width 49 height 28
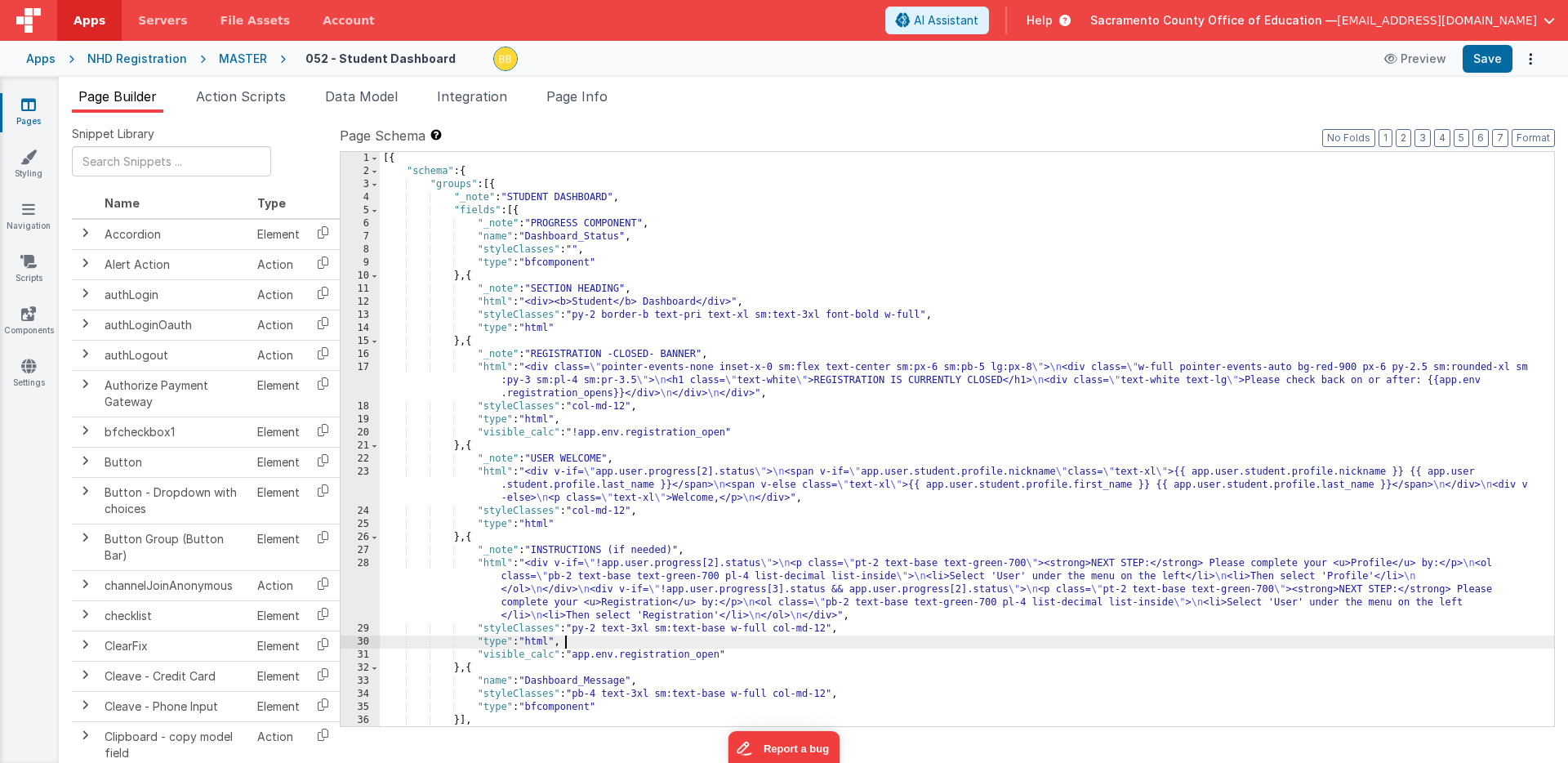
click at [676, 644] on div "[{ "schema" : { "groups" : [{ "_note" : "STUDENT DASHBOARD" , "fields" : [{ "_n…" at bounding box center [967, 452] width 1175 height 601
drag, startPoint x: 606, startPoint y: 630, endPoint x: 728, endPoint y: 630, distance: 122.0
click at [728, 630] on div "[{ "schema" : { "groups" : [{ "_note" : "STUDENT DASHBOARD" , "fields" : [{ "_n…" at bounding box center [967, 452] width 1175 height 601
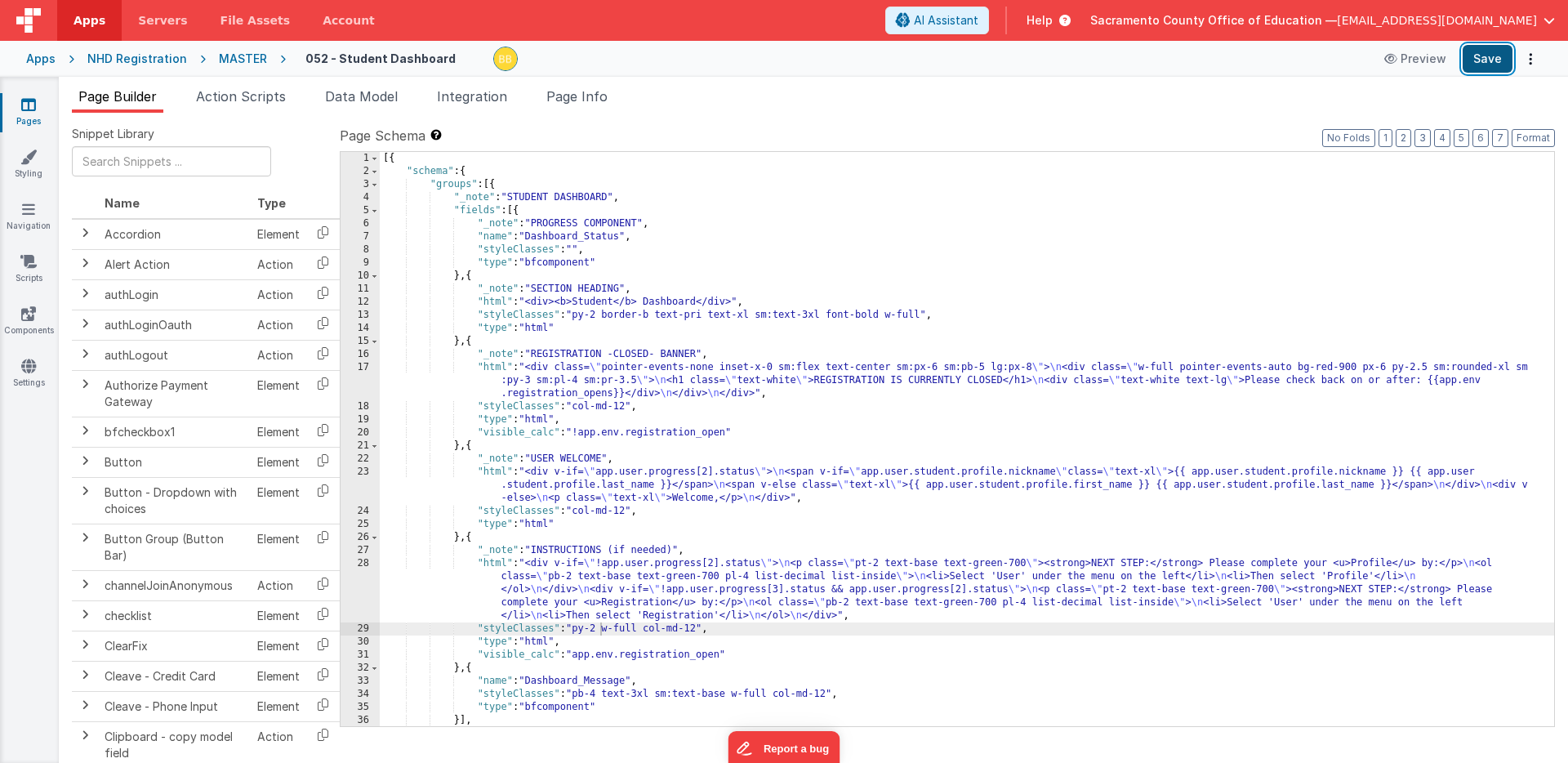
click at [1481, 57] on button "Save" at bounding box center [1487, 59] width 49 height 28
click at [492, 564] on div "[{ "schema" : { "groups" : [{ "_note" : "STUDENT DASHBOARD" , "fields" : [{ "_n…" at bounding box center [967, 452] width 1175 height 601
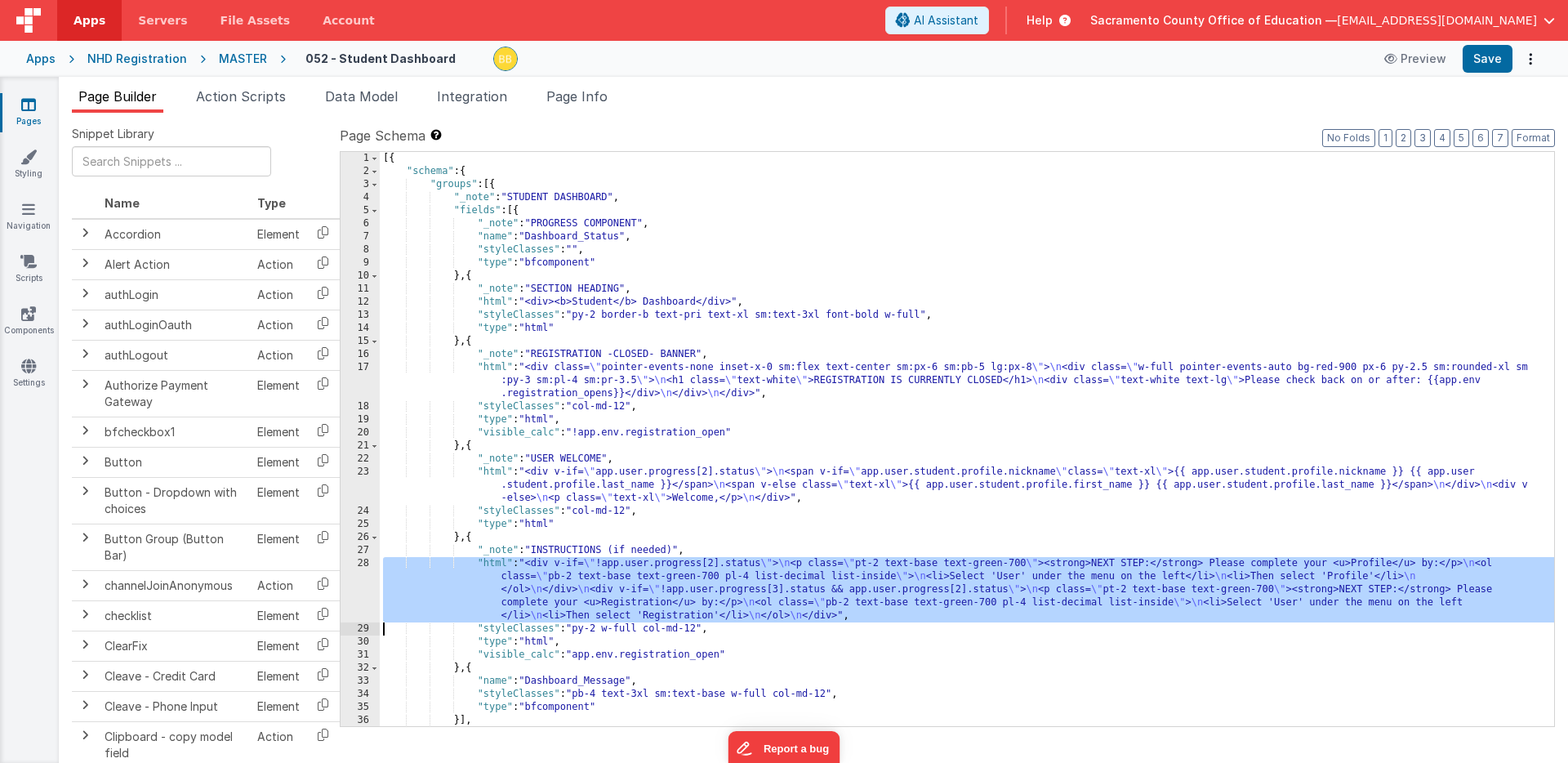
click at [363, 575] on div "28" at bounding box center [360, 589] width 40 height 65
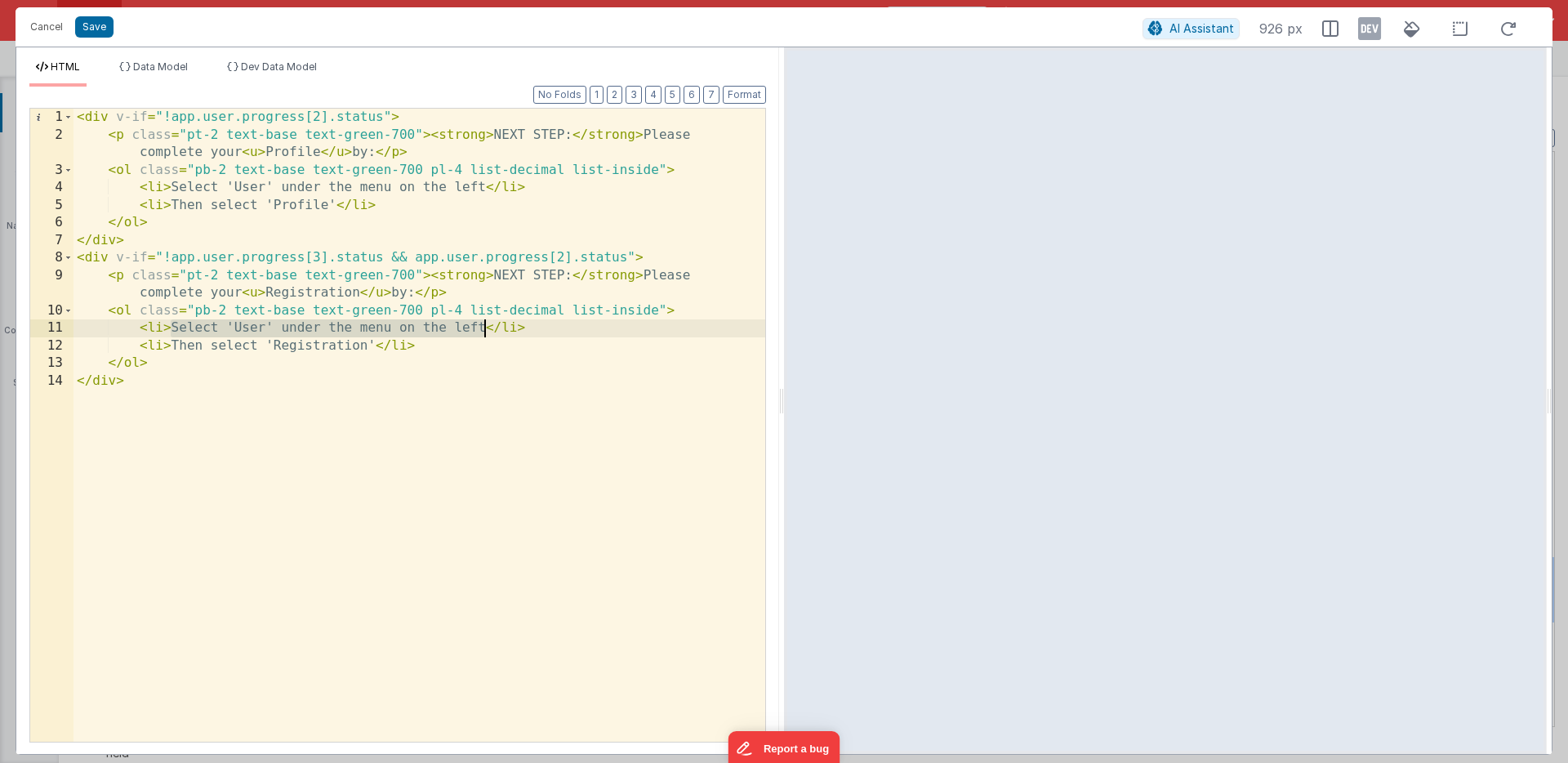
drag, startPoint x: 170, startPoint y: 330, endPoint x: 486, endPoint y: 326, distance: 316.0
click at [486, 326] on div "< div v-if = "!app.user.progress[2].status" > < p class = "pt-2 text-base text-…" at bounding box center [419, 442] width 692 height 668
click at [227, 328] on div "< div v-if = "!app.user.progress[2].status" > < p class = "pt-2 text-base text-…" at bounding box center [419, 442] width 692 height 668
click at [679, 275] on div "< div v-if = "!app.user.progress[2].status" > < p class = "pt-2 text-base text-…" at bounding box center [419, 442] width 692 height 668
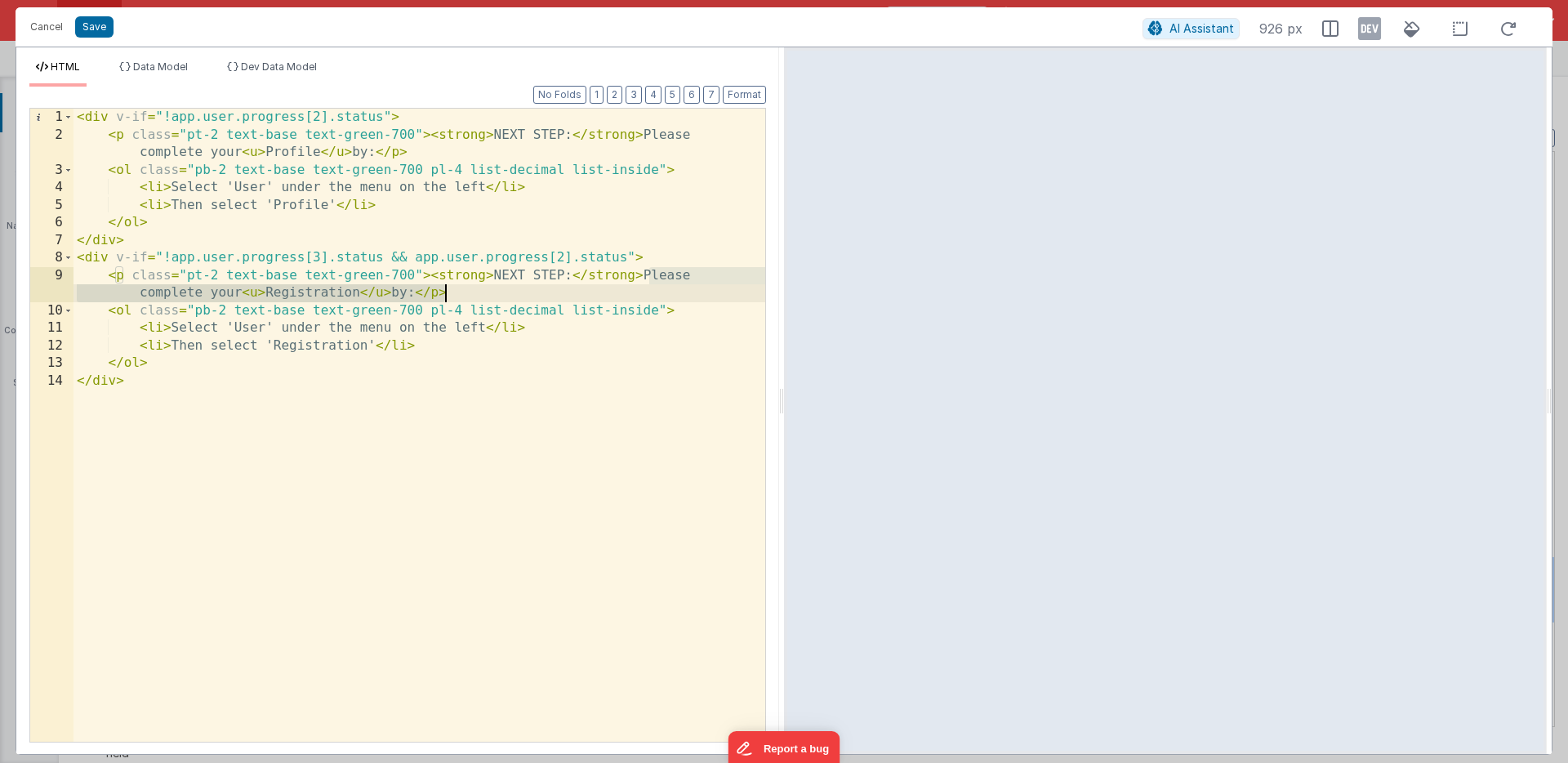
drag, startPoint x: 679, startPoint y: 275, endPoint x: 427, endPoint y: 293, distance: 252.6
click at [427, 293] on div "< div v-if = "!app.user.progress[2].status" > < p class = "pt-2 text-base text-…" at bounding box center [419, 442] width 692 height 668
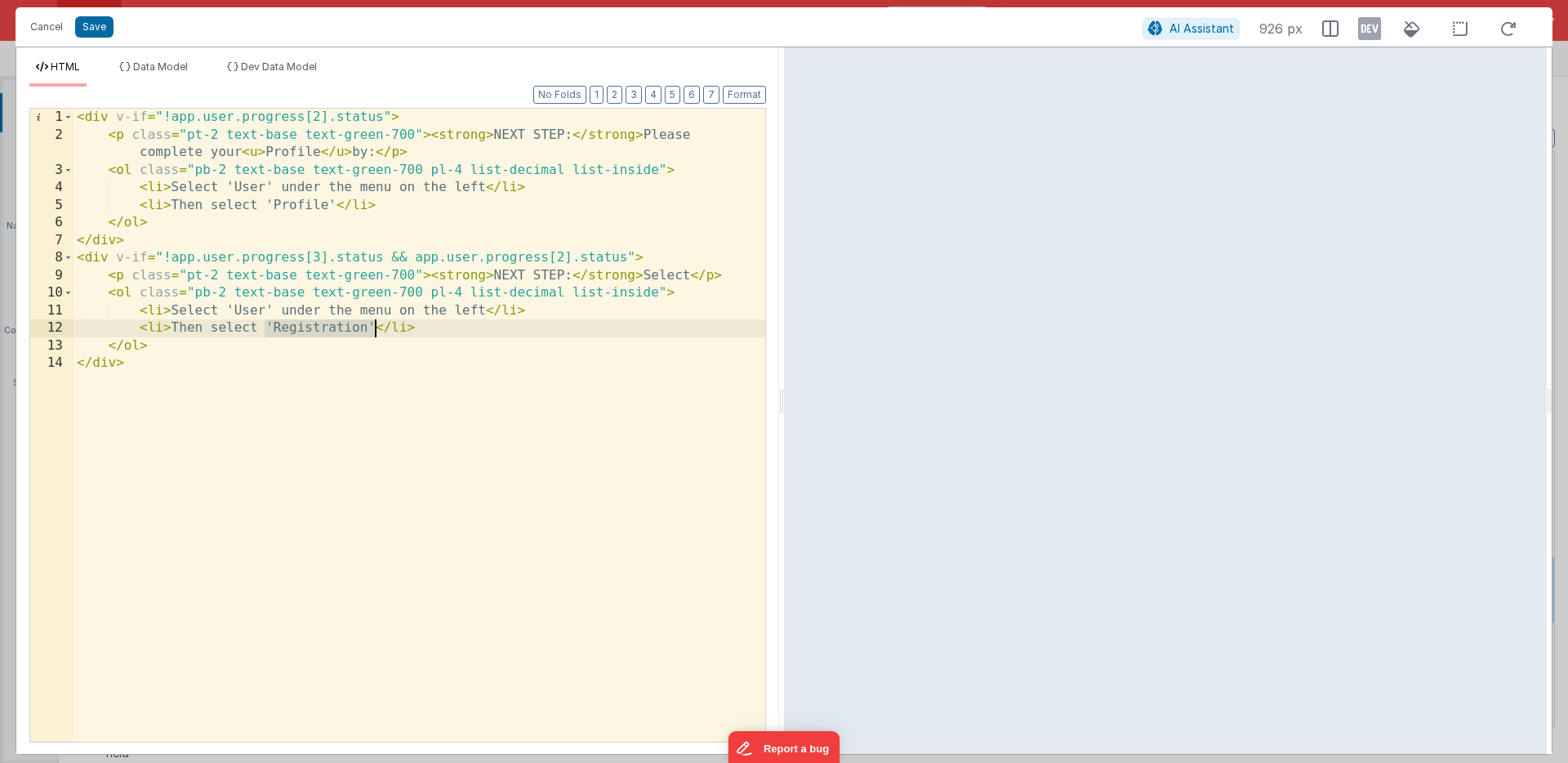
drag, startPoint x: 265, startPoint y: 325, endPoint x: 373, endPoint y: 325, distance: 108.0
click at [373, 325] on div "< div v-if = "!app.user.progress[2].status" > < p class = "pt-2 text-base text-…" at bounding box center [419, 442] width 692 height 668
click at [704, 277] on div "< div v-if = "!app.user.progress[2].status" > < p class = "pt-2 text-base text-…" at bounding box center [419, 442] width 692 height 668
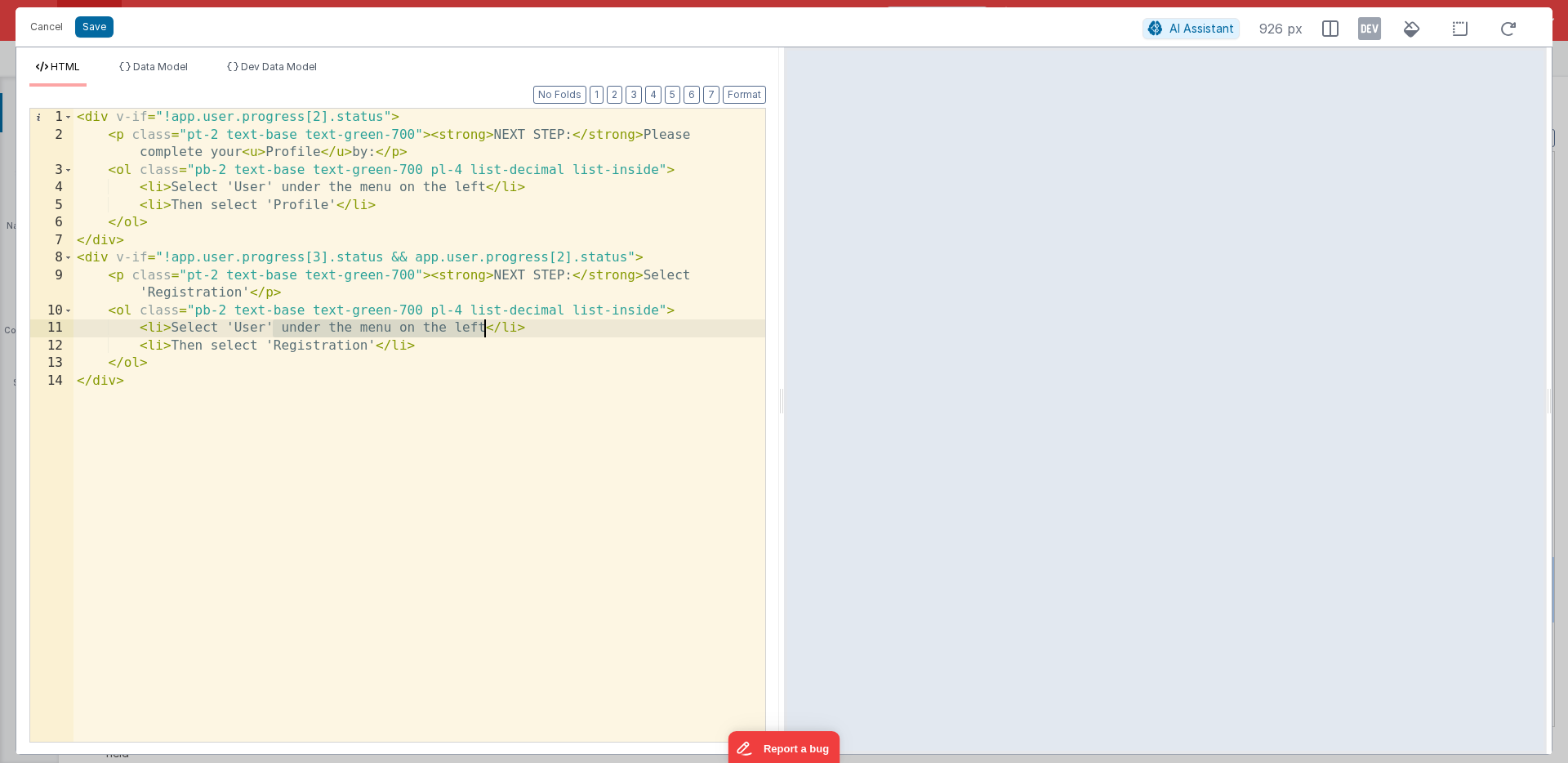
drag, startPoint x: 271, startPoint y: 329, endPoint x: 486, endPoint y: 330, distance: 215.0
click at [486, 330] on div "< div v-if = "!app.user.progress[2].status" > < p class = "pt-2 text-base text-…" at bounding box center [419, 442] width 692 height 668
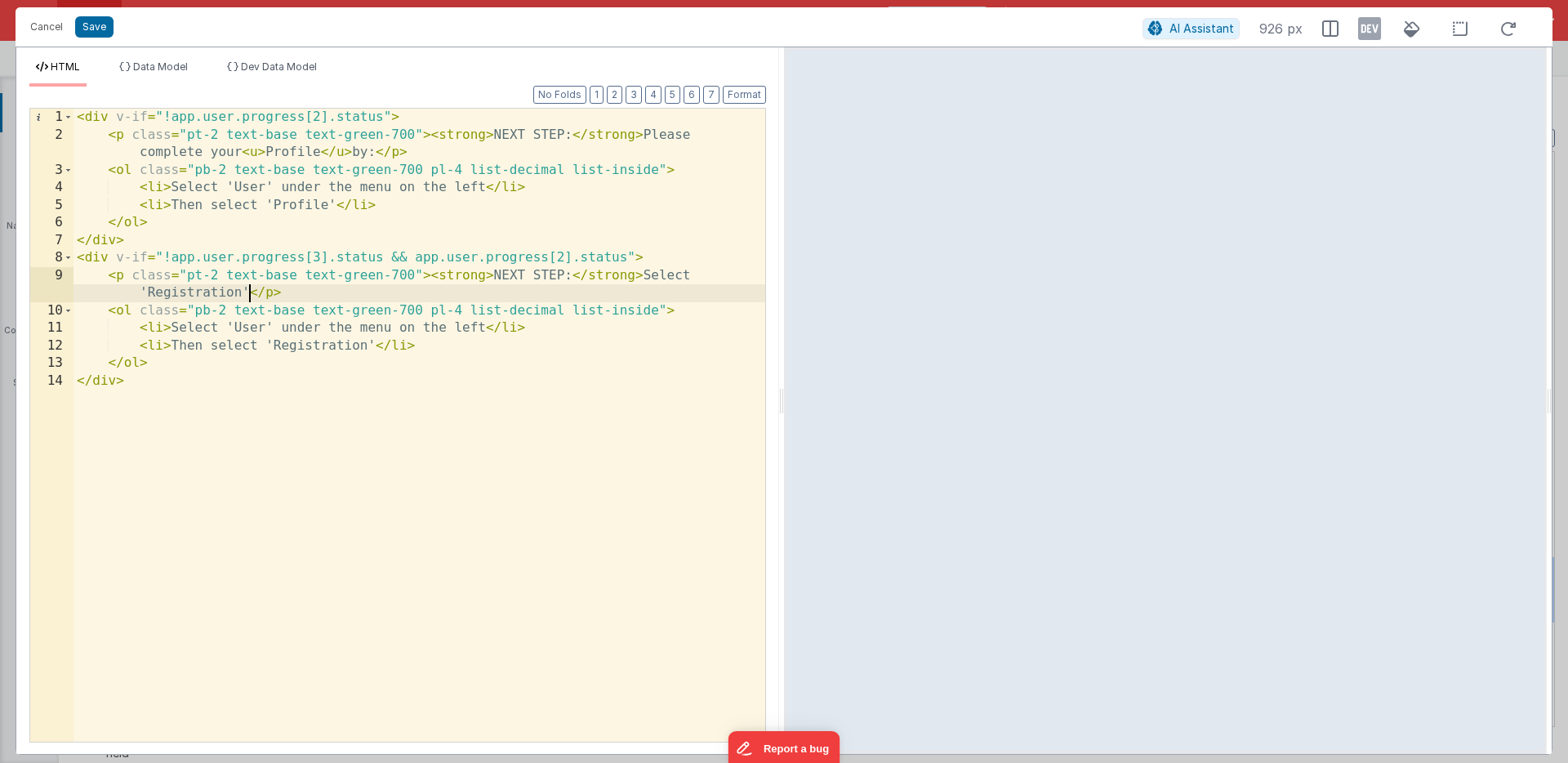
click at [247, 292] on div "< div v-if = "!app.user.progress[2].status" > < p class = "pt-2 text-base text-…" at bounding box center [419, 442] width 692 height 668
click at [219, 310] on div "< div v-if = "!app.user.progress[2].status" > < p class = "pt-2 text-base text-…" at bounding box center [419, 442] width 692 height 668
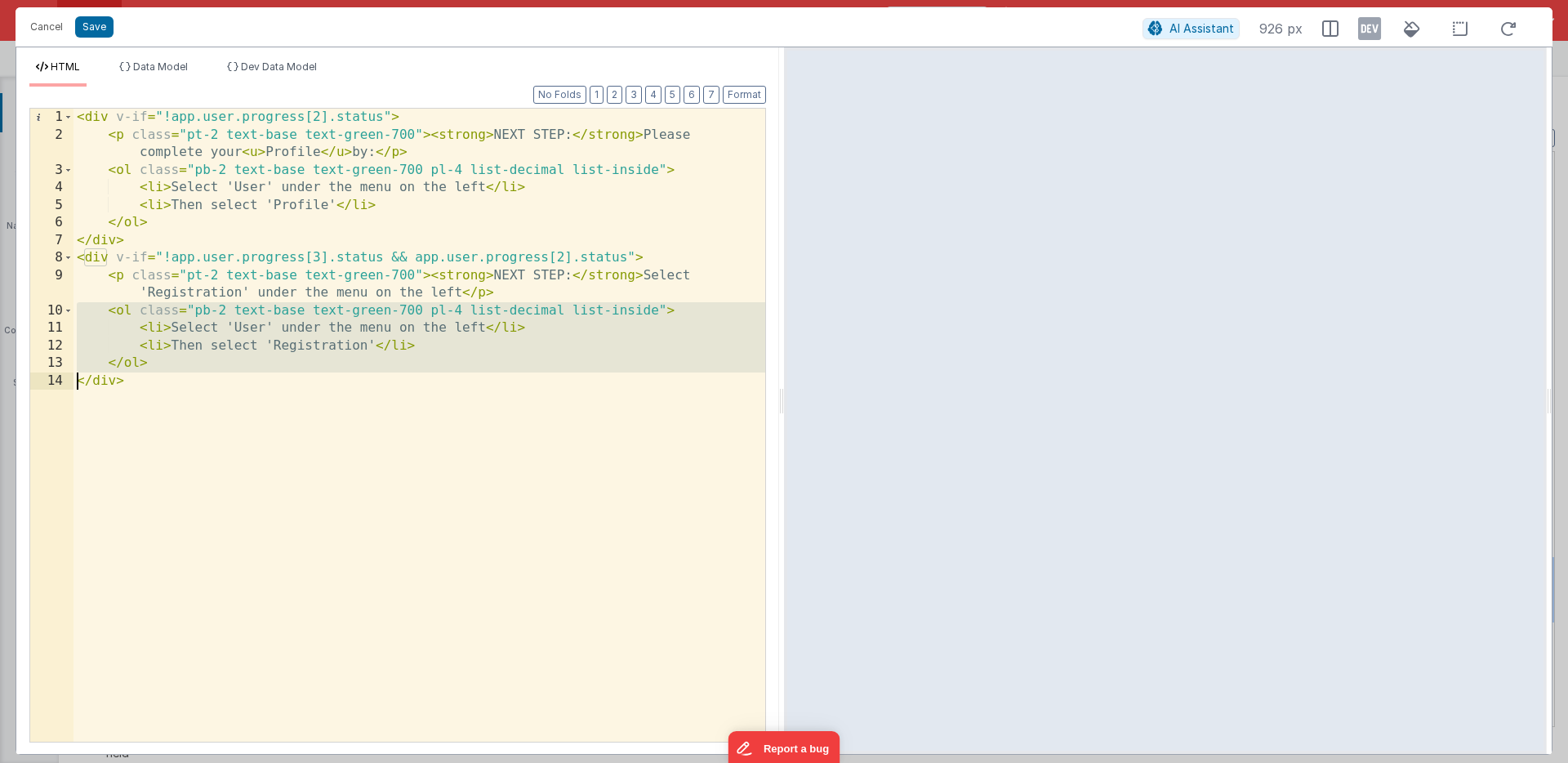
drag, startPoint x: 219, startPoint y: 310, endPoint x: 218, endPoint y: 359, distance: 49.0
click at [218, 359] on div "< div v-if = "!app.user.progress[2].status" > < p class = "pt-2 text-base text-…" at bounding box center [419, 442] width 692 height 668
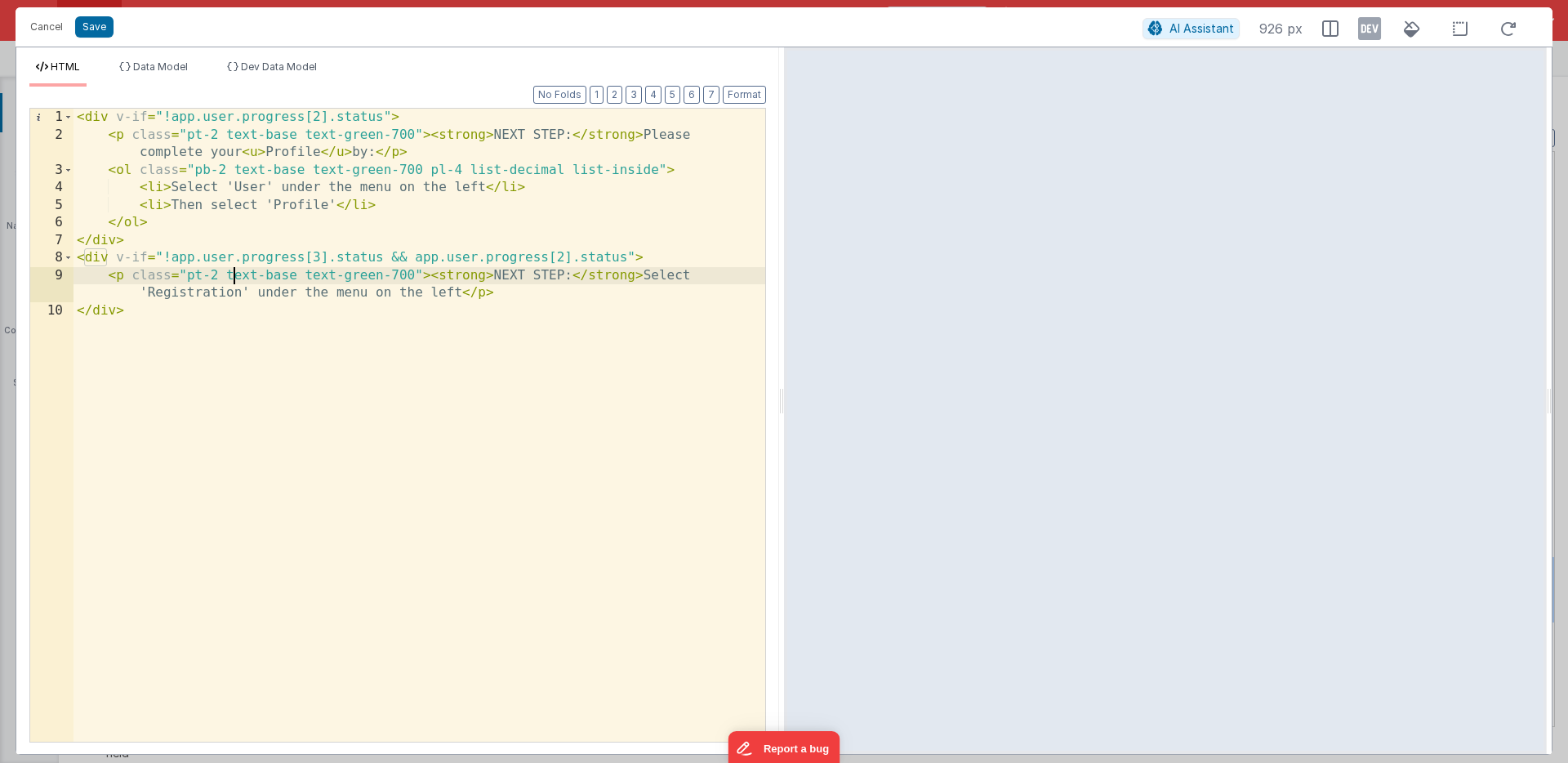
click at [232, 278] on div "< div v-if = "!app.user.progress[2].status" > < p class = "pt-2 text-base text-…" at bounding box center [419, 442] width 692 height 668
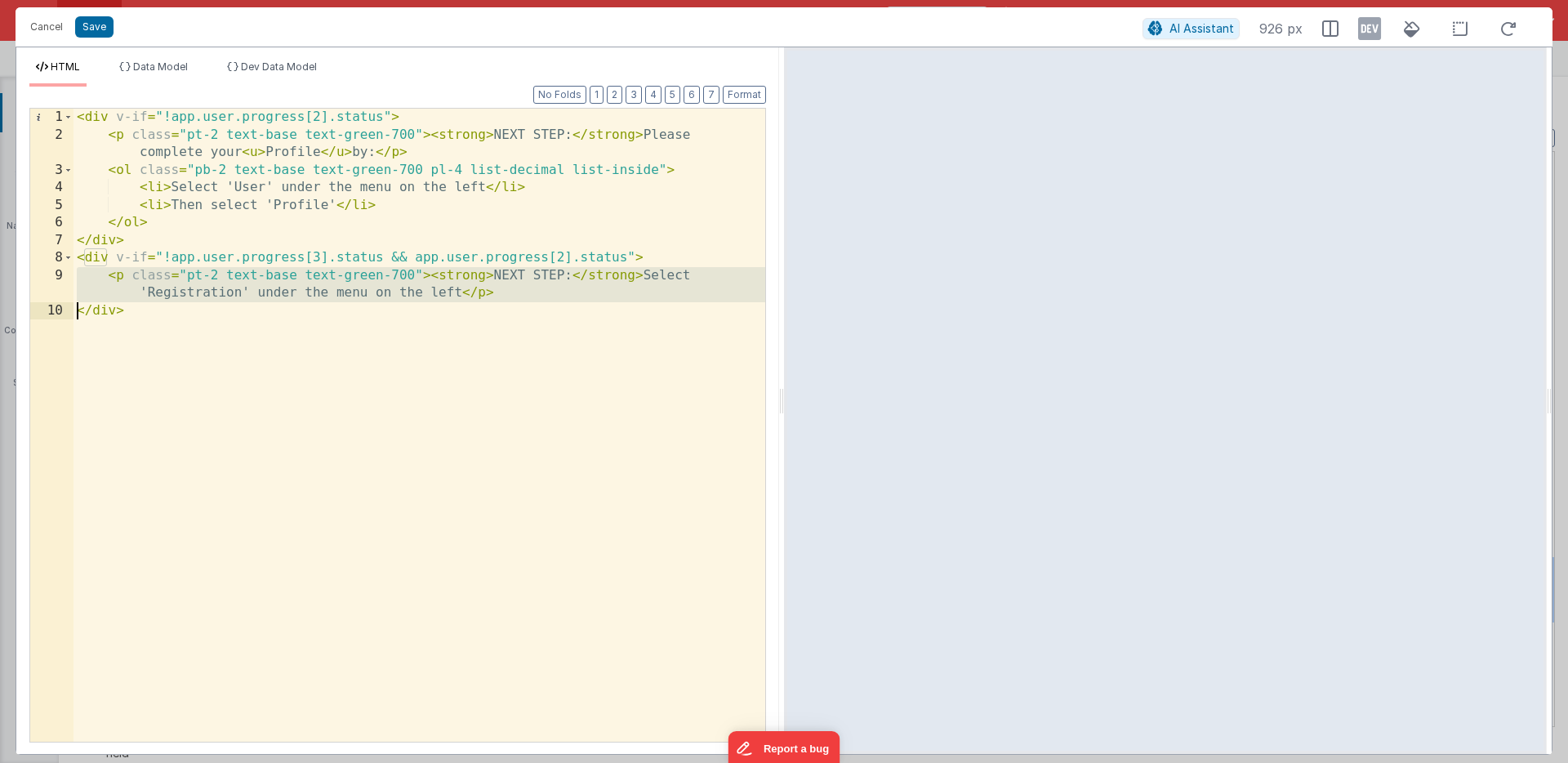
drag, startPoint x: 232, startPoint y: 278, endPoint x: 232, endPoint y: 287, distance: 9.0
click at [232, 287] on div "< div v-if = "!app.user.progress[2].status" > < p class = "pt-2 text-base text-…" at bounding box center [419, 442] width 692 height 668
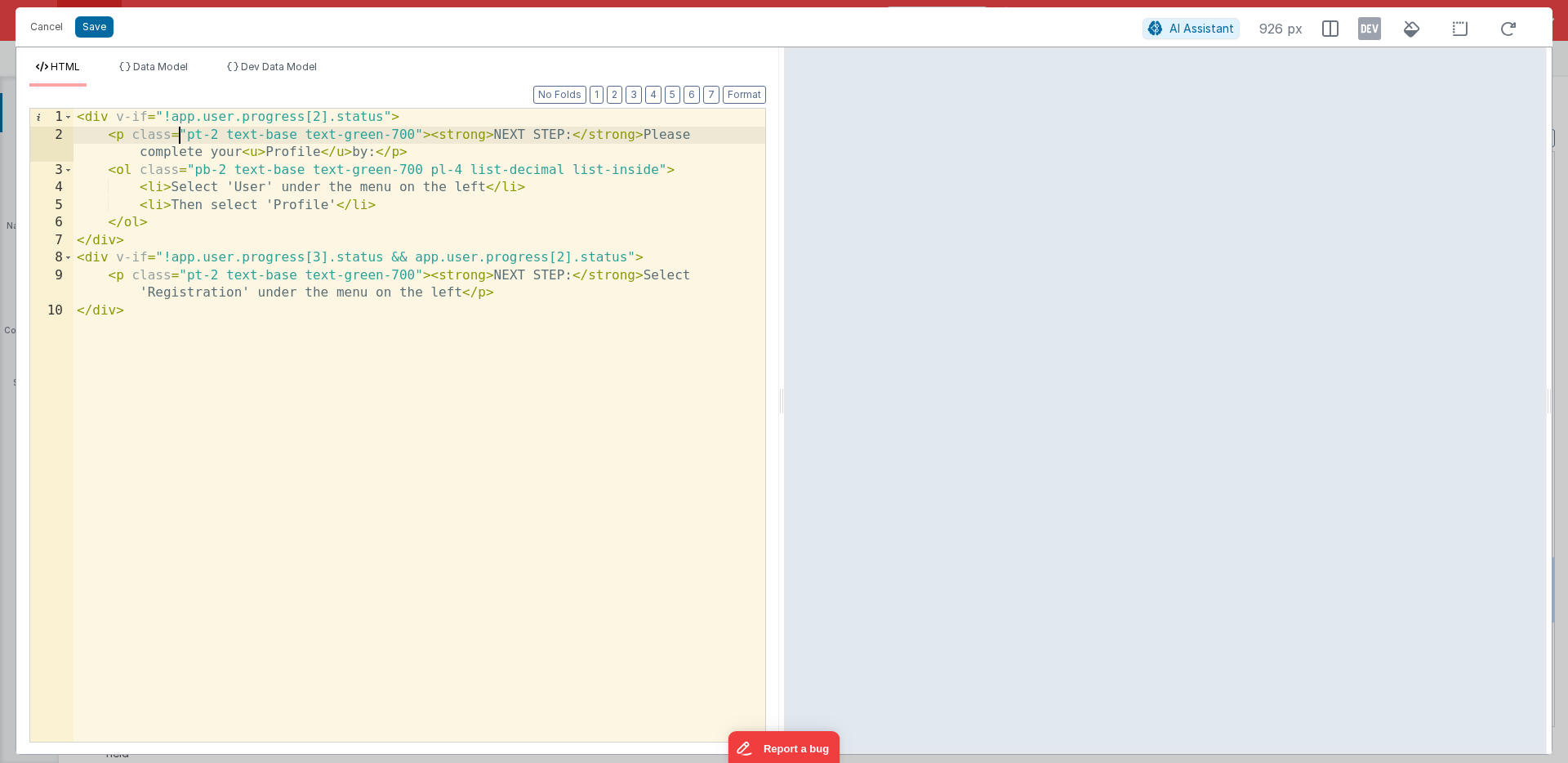
click at [179, 140] on div "< div v-if = "!app.user.progress[2].status" > < p class = "pt-2 text-base text-…" at bounding box center [419, 442] width 692 height 668
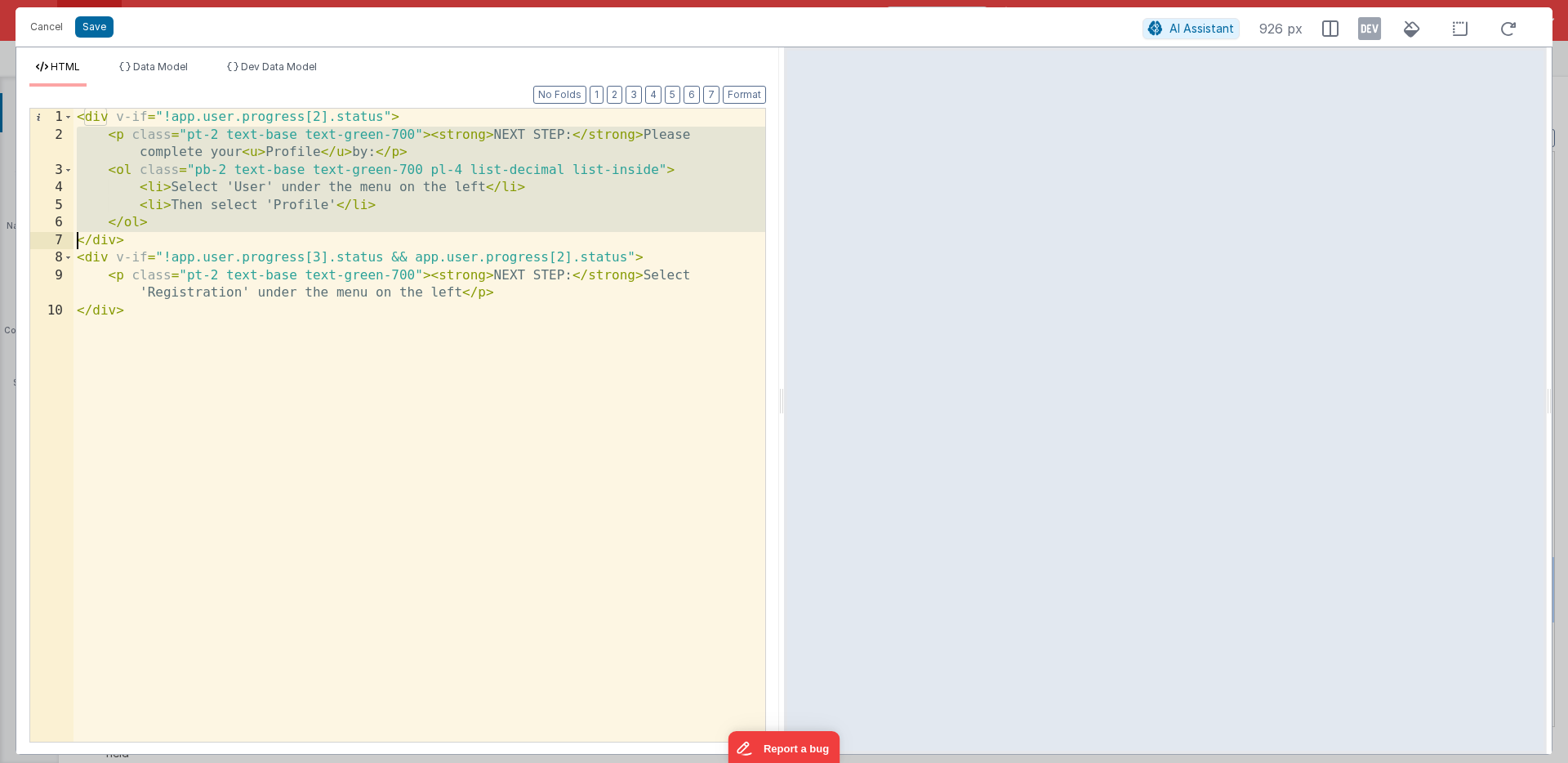
drag, startPoint x: 179, startPoint y: 140, endPoint x: 164, endPoint y: 217, distance: 78.4
click at [164, 217] on div "< div v-if = "!app.user.progress[2].status" > < p class = "pt-2 text-base text-…" at bounding box center [419, 442] width 692 height 668
paste textarea
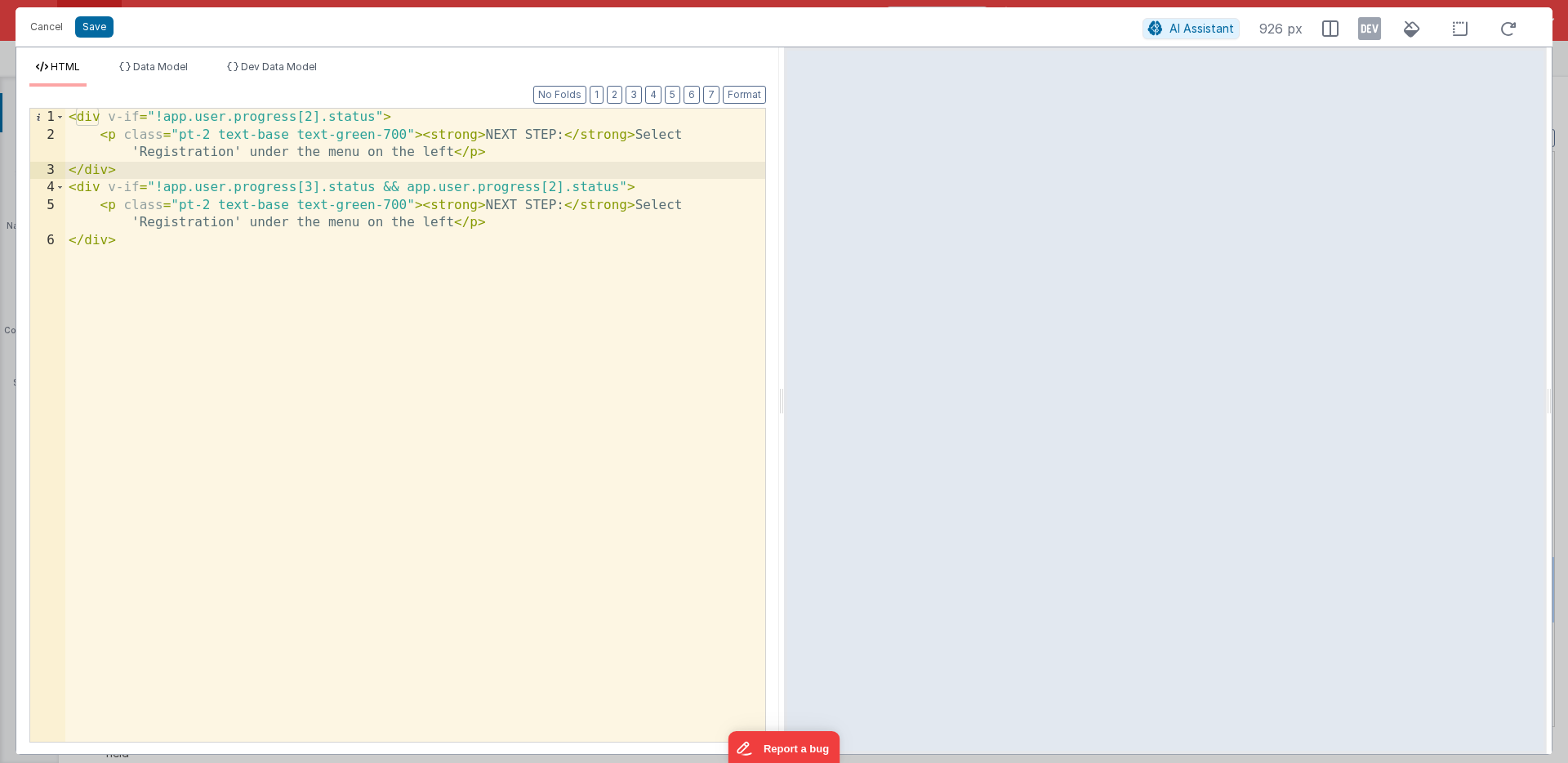
click at [198, 152] on div "< div v-if = "!app.user.progress[2].status" > < p class = "pt-2 text-base text-…" at bounding box center [415, 442] width 700 height 668
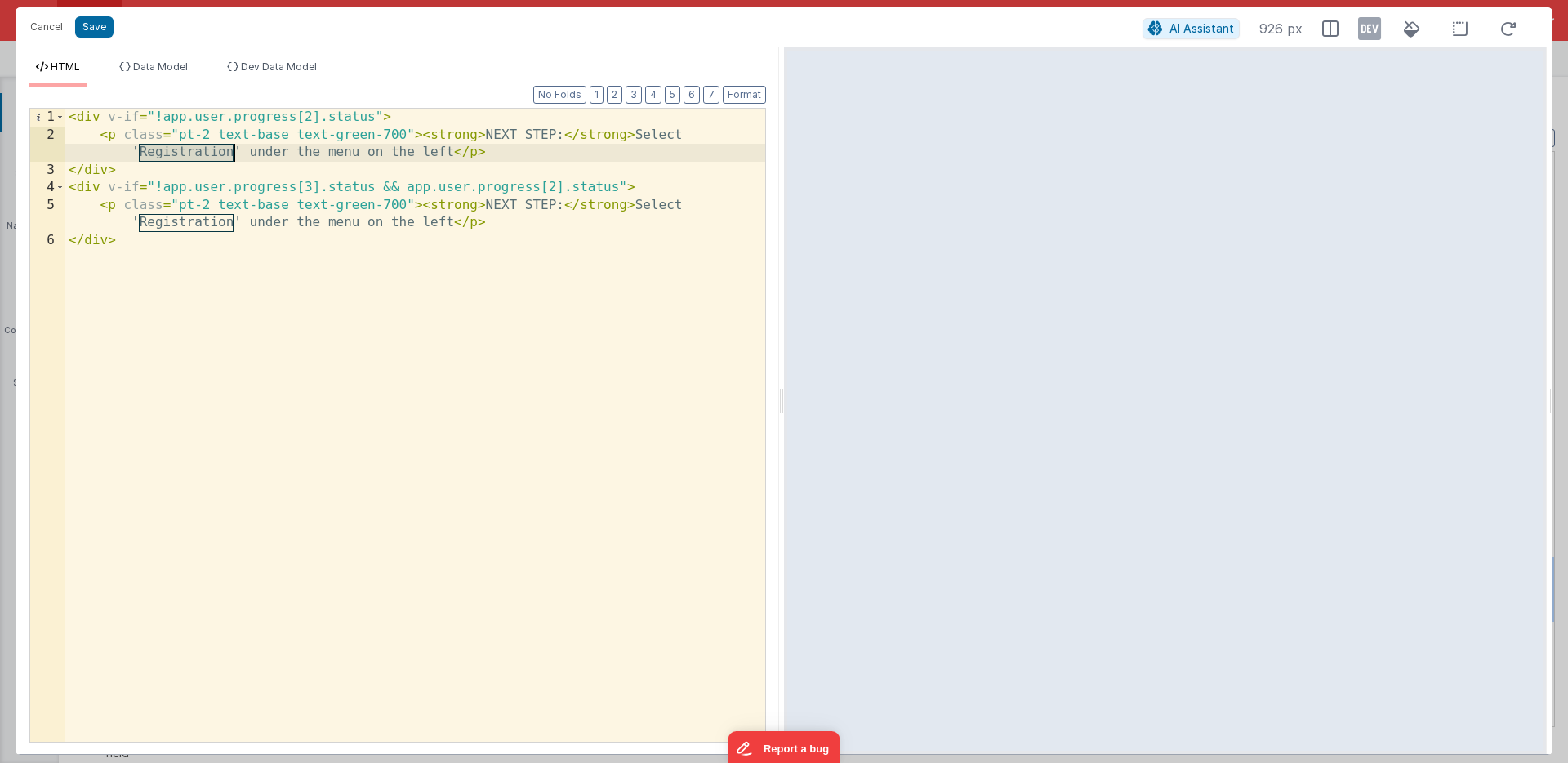
click at [198, 152] on div "< div v-if = "!app.user.progress[2].status" > < p class = "pt-2 text-base text-…" at bounding box center [415, 442] width 700 height 668
click at [101, 23] on button "Save" at bounding box center [94, 27] width 39 height 21
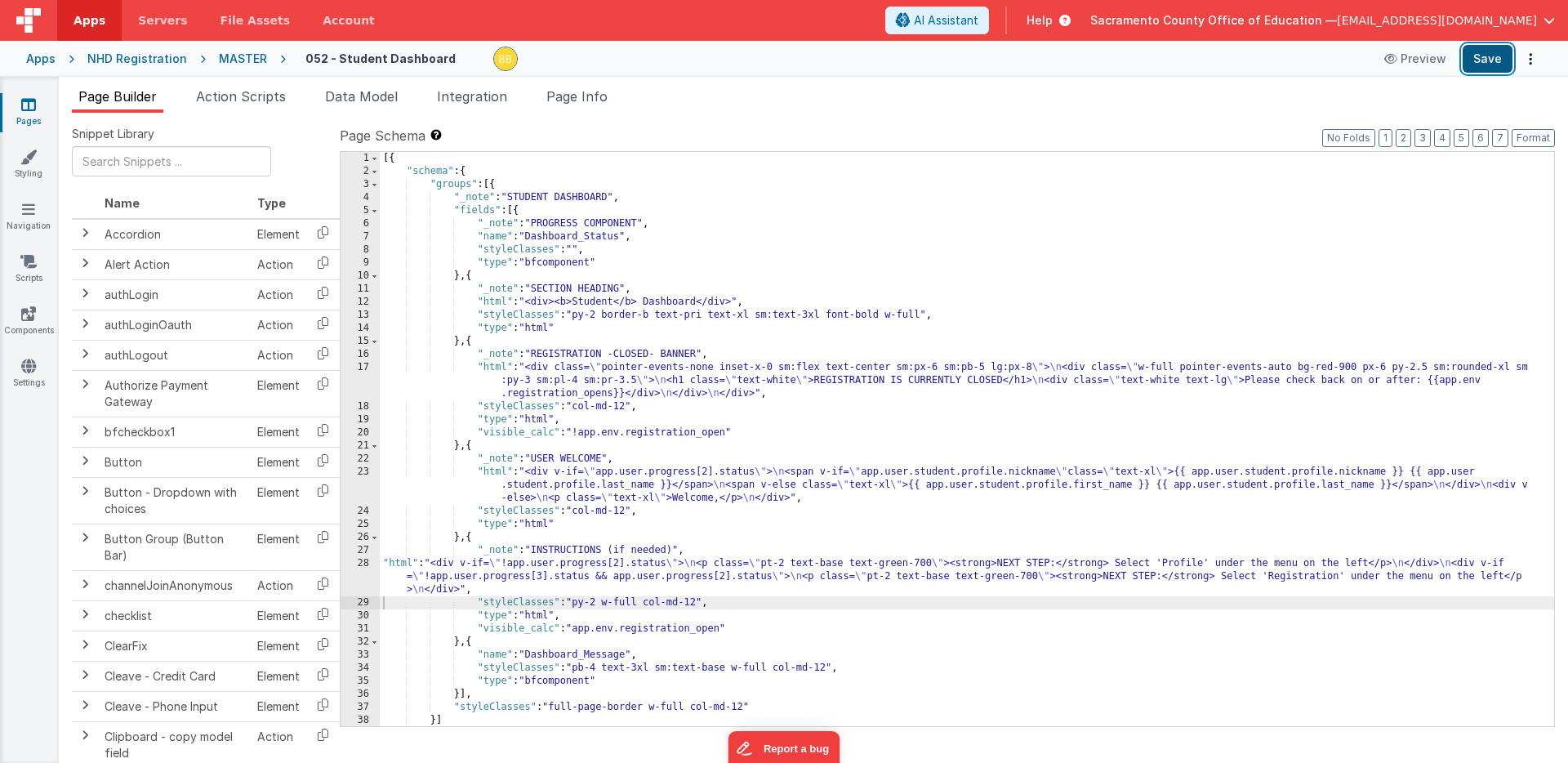
click at [1490, 54] on button "Save" at bounding box center [1487, 59] width 49 height 28
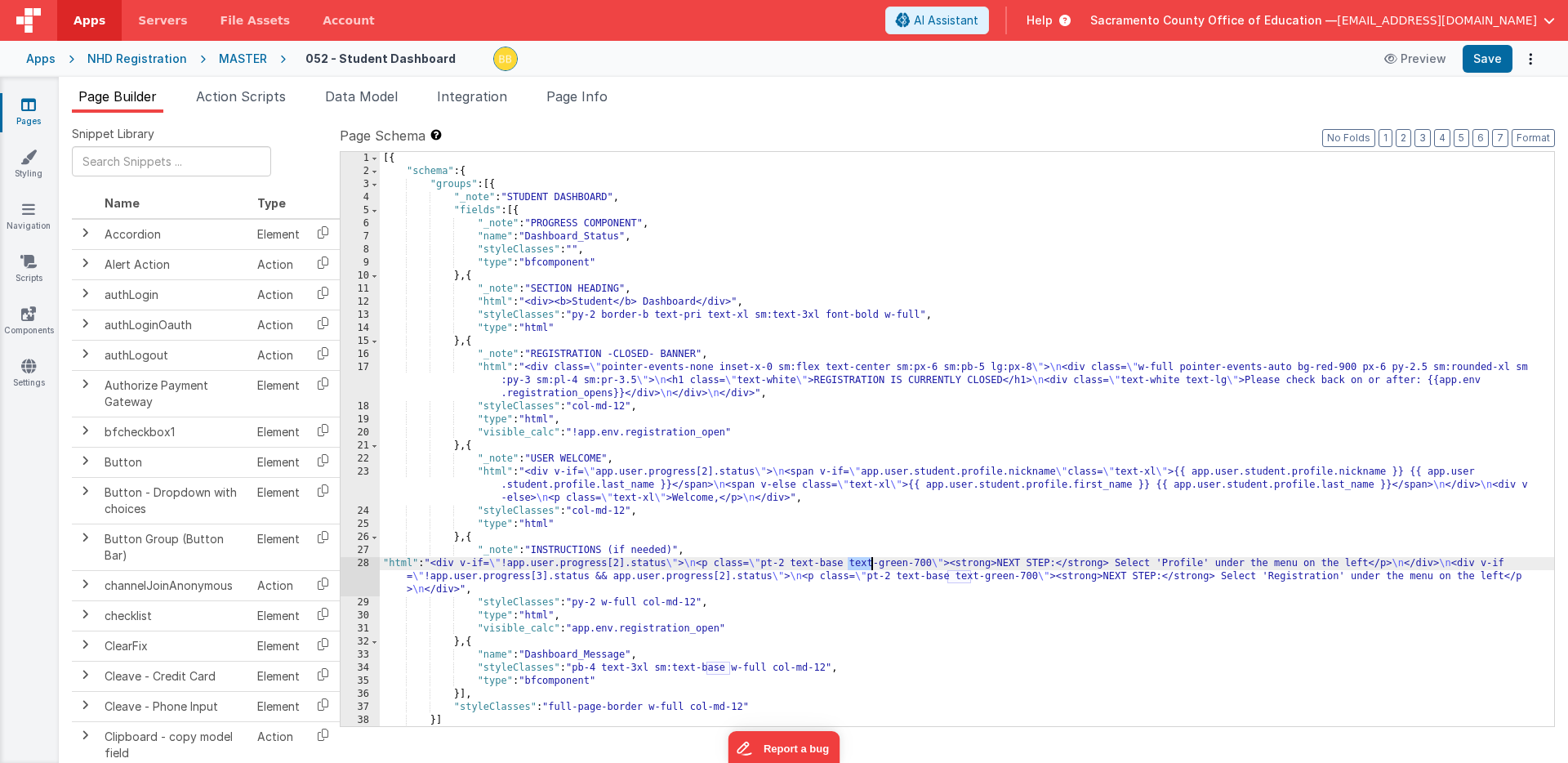
drag, startPoint x: 849, startPoint y: 564, endPoint x: 870, endPoint y: 564, distance: 21.0
click at [870, 564] on div "[{ "schema" : { "groups" : [{ "_note" : "STUDENT DASHBOARD" , "fields" : [{ "_n…" at bounding box center [967, 452] width 1175 height 601
click at [399, 564] on div "[{ "schema" : { "groups" : [{ "_note" : "STUDENT DASHBOARD" , "fields" : [{ "_n…" at bounding box center [967, 452] width 1175 height 601
click at [360, 572] on div "28" at bounding box center [360, 577] width 40 height 40
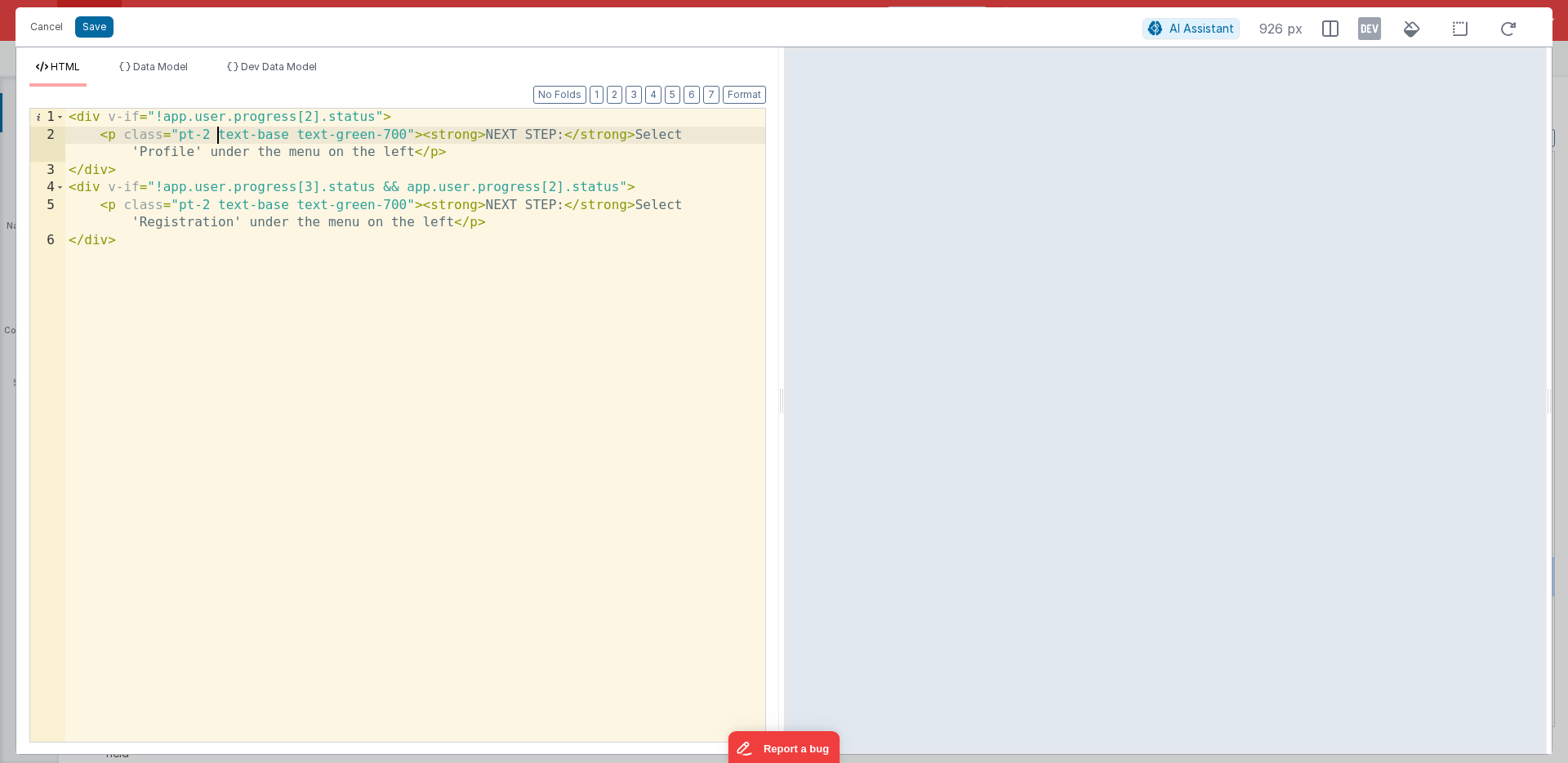
click at [219, 137] on div "< div v-if = "!app.user.progress[2].status" > < p class = "pt-2 text-base text-…" at bounding box center [415, 442] width 700 height 668
drag, startPoint x: 210, startPoint y: 133, endPoint x: 376, endPoint y: 131, distance: 166.0
click at [376, 131] on div "< div v-if = "!app.user.progress[2].status" > < p class = "pt-2 text-lg sm:text…" at bounding box center [415, 442] width 700 height 668
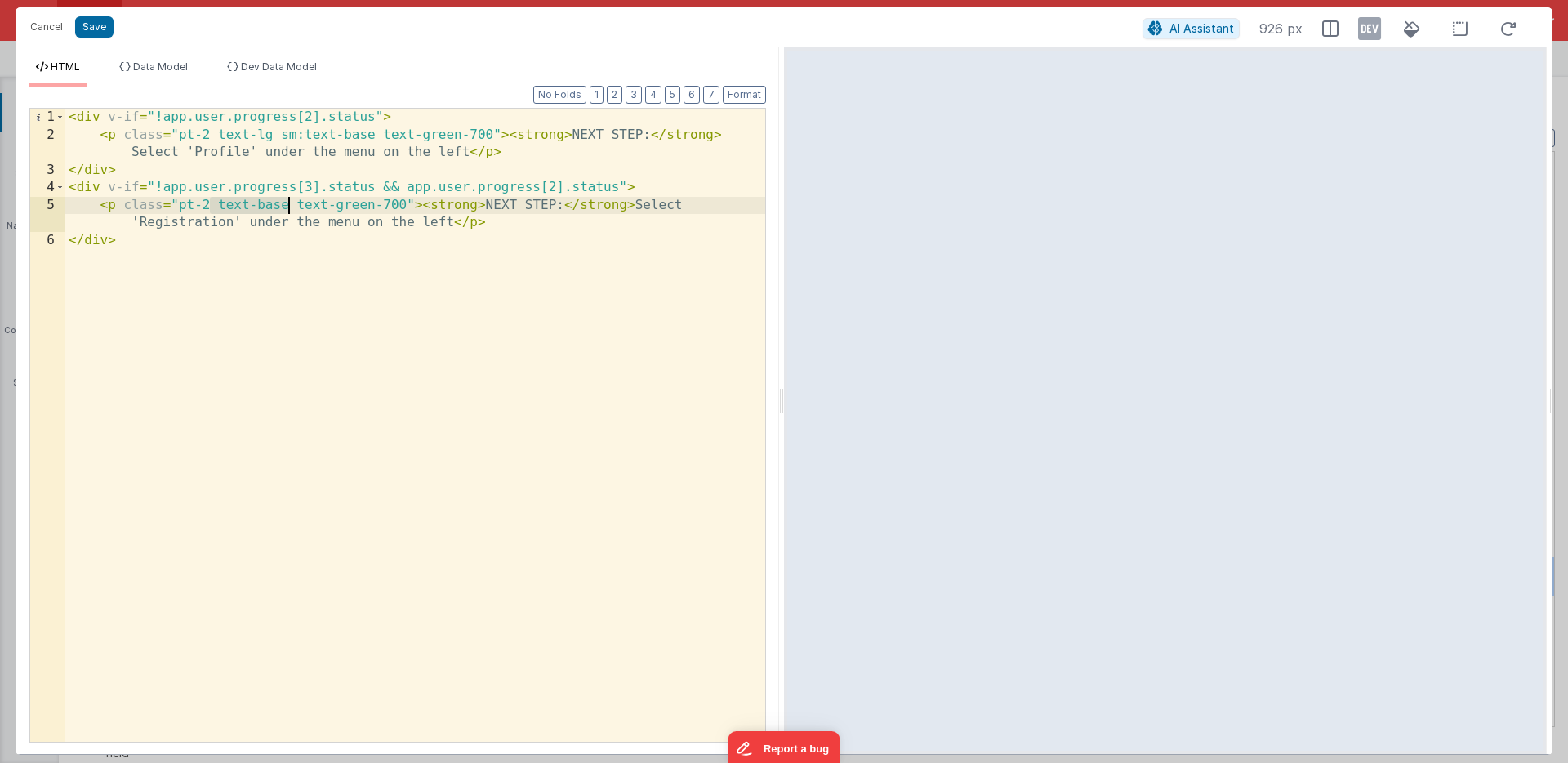
drag, startPoint x: 210, startPoint y: 205, endPoint x: 288, endPoint y: 204, distance: 78.0
click at [288, 204] on div "< div v-if = "!app.user.progress[2].status" > < p class = "pt-2 text-lg sm:text…" at bounding box center [415, 442] width 700 height 668
click at [96, 22] on button "Save" at bounding box center [94, 27] width 39 height 21
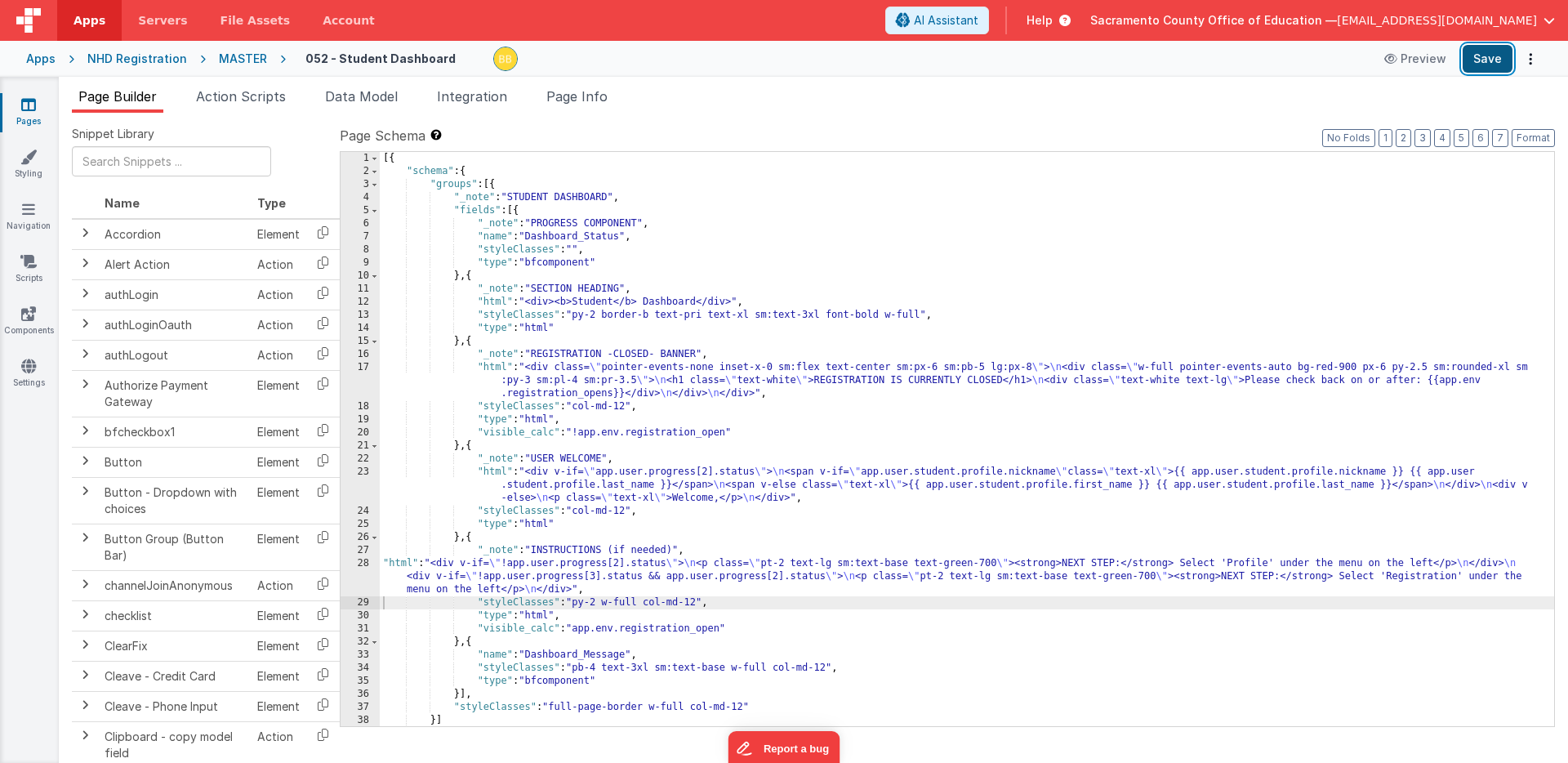
click at [1482, 55] on button "Save" at bounding box center [1487, 59] width 49 height 28
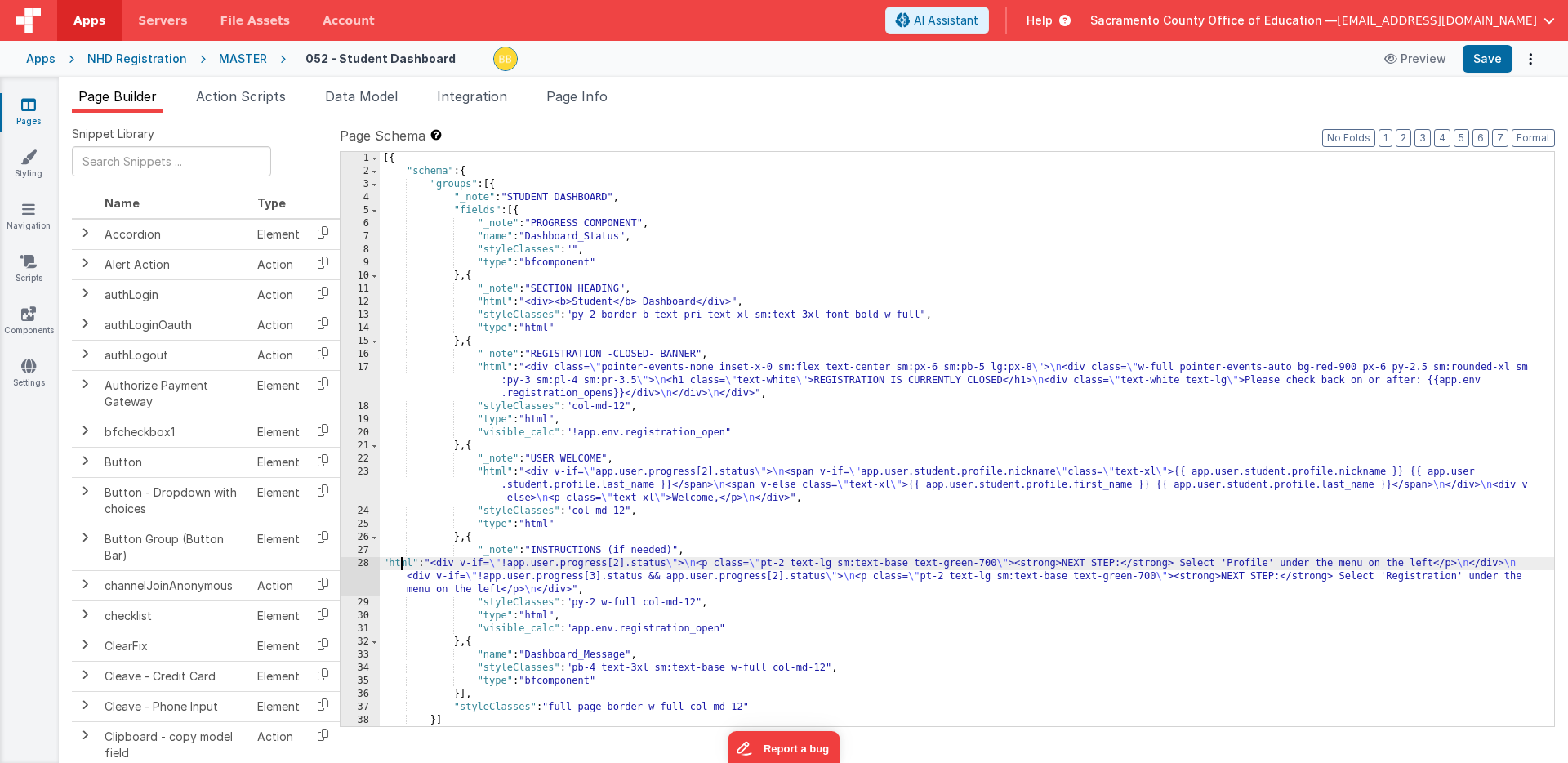
click at [399, 564] on div "[{ "schema" : { "groups" : [{ "_note" : "STUDENT DASHBOARD" , "fields" : [{ "_n…" at bounding box center [967, 452] width 1175 height 601
click at [363, 575] on div "28" at bounding box center [360, 577] width 40 height 40
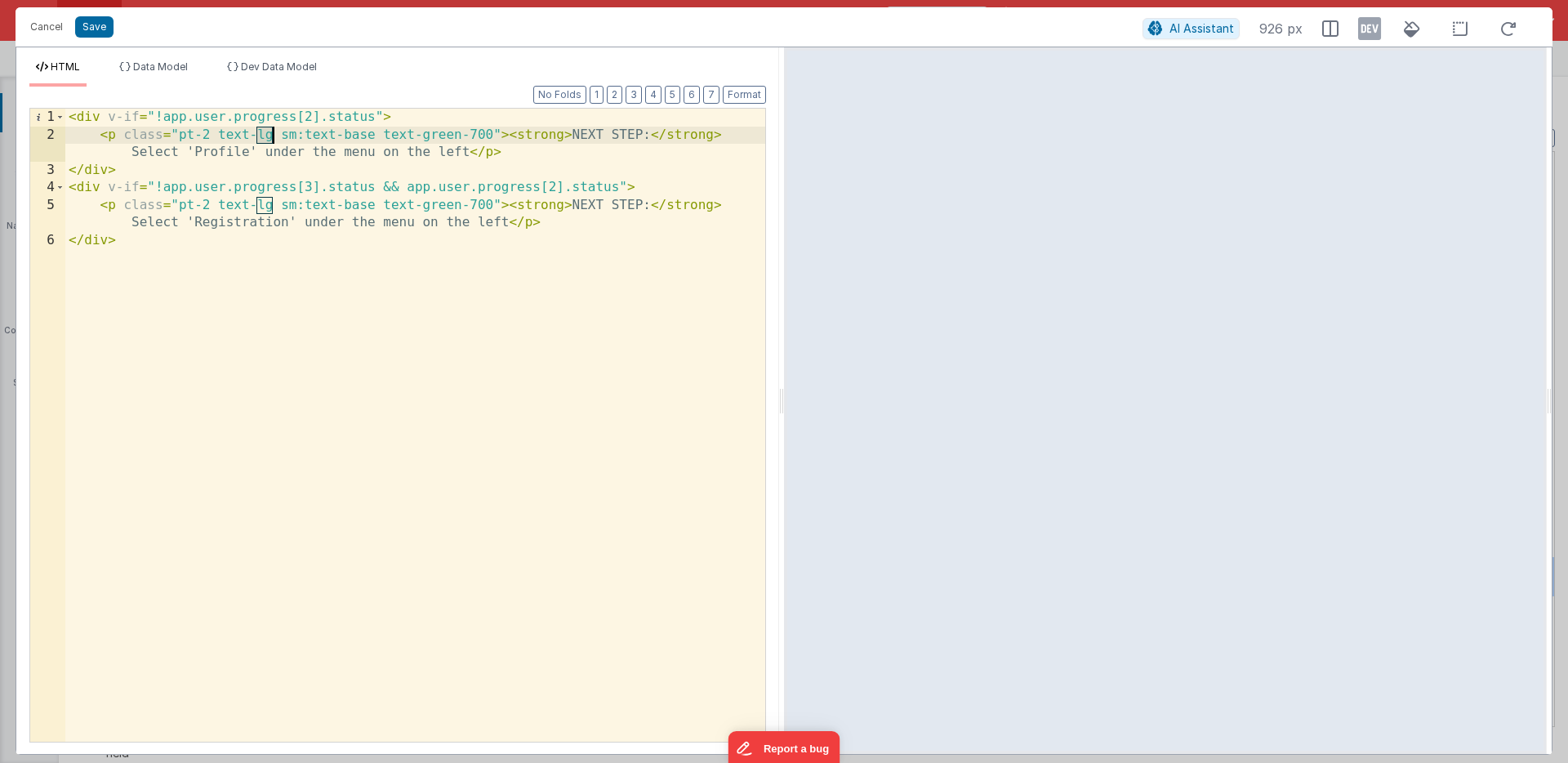
drag, startPoint x: 255, startPoint y: 136, endPoint x: 269, endPoint y: 136, distance: 14.0
click at [269, 136] on div "< div v-if = "!app.user.progress[2].status" > < p class = "pt-2 text-lg sm:text…" at bounding box center [415, 442] width 700 height 668
drag, startPoint x: 359, startPoint y: 137, endPoint x: 389, endPoint y: 137, distance: 30.0
click at [389, 137] on div "< div v-if = "!app.user.progress[2].status" > < p class = "pt-2 text-base sm:te…" at bounding box center [415, 442] width 700 height 668
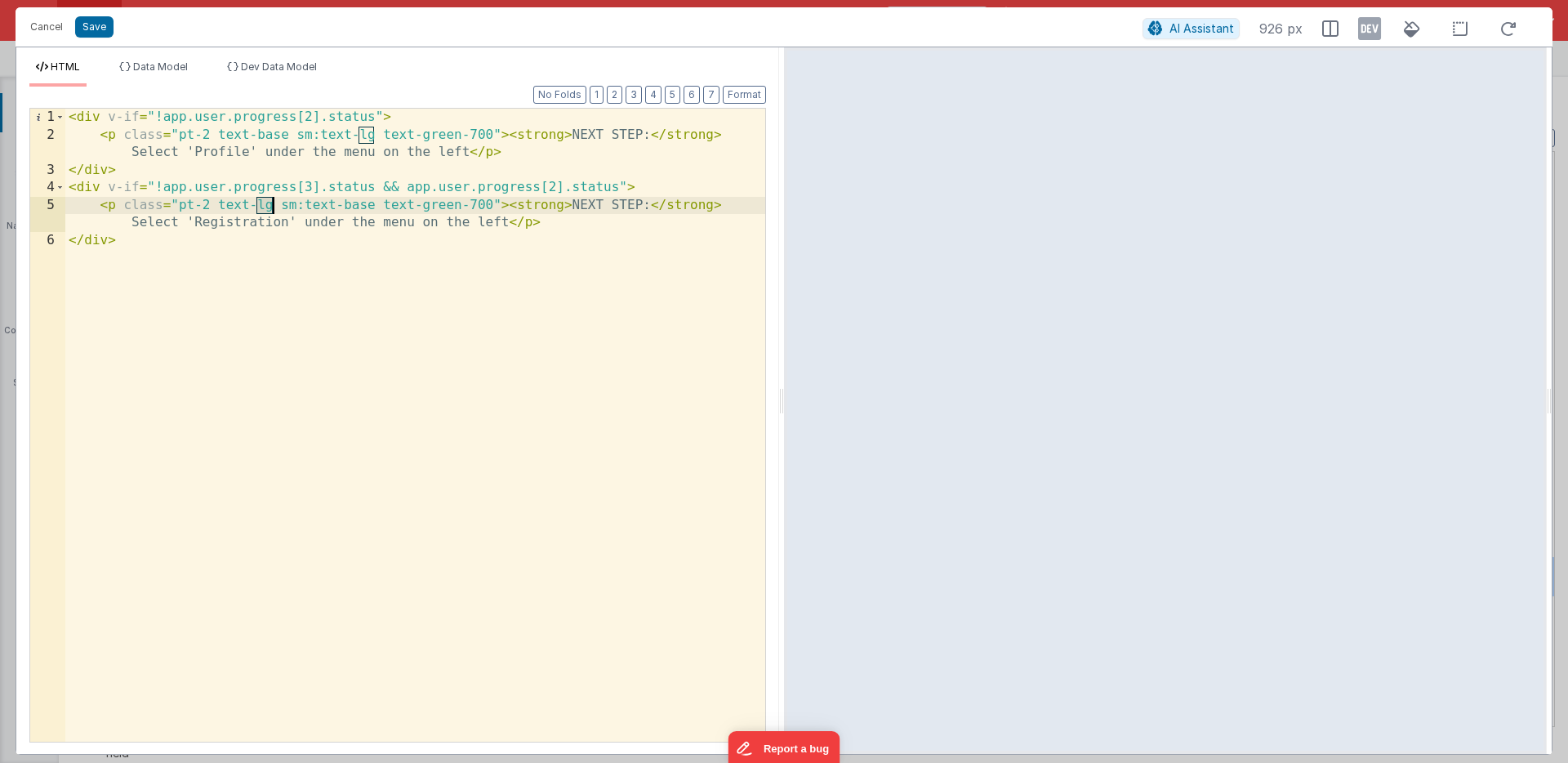
drag, startPoint x: 255, startPoint y: 208, endPoint x: 271, endPoint y: 208, distance: 16.0
click at [271, 208] on div "< div v-if = "!app.user.progress[2].status" > < p class = "pt-2 text-base sm:te…" at bounding box center [415, 442] width 700 height 668
drag, startPoint x: 360, startPoint y: 207, endPoint x: 389, endPoint y: 205, distance: 29.1
click at [389, 205] on div "< div v-if = "!app.user.progress[2].status" > < p class = "pt-2 text-base sm:te…" at bounding box center [415, 442] width 700 height 668
click at [94, 25] on button "Save" at bounding box center [94, 27] width 39 height 21
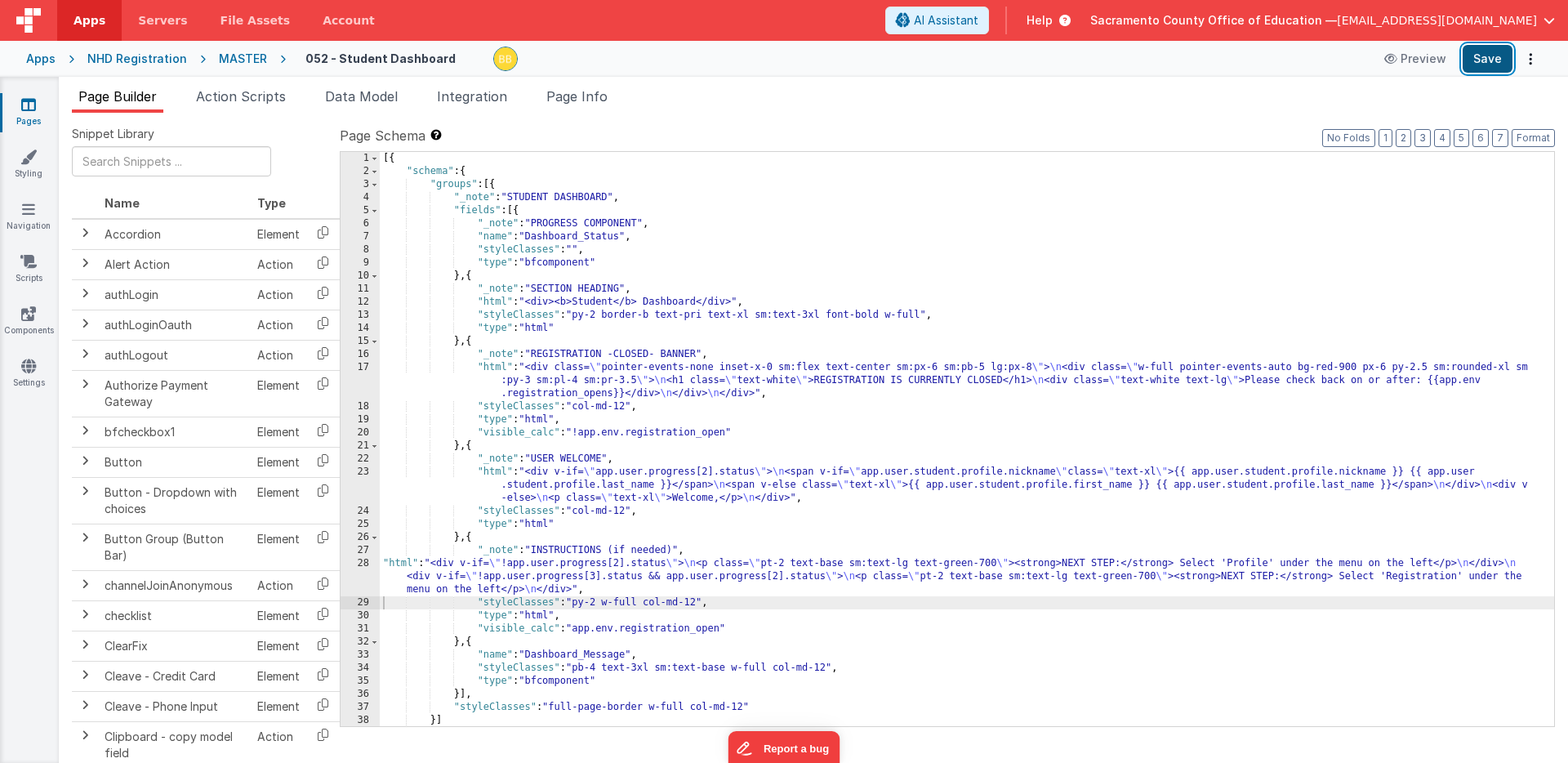
click at [1488, 57] on button "Save" at bounding box center [1487, 59] width 49 height 28
click at [26, 210] on icon at bounding box center [29, 209] width 13 height 16
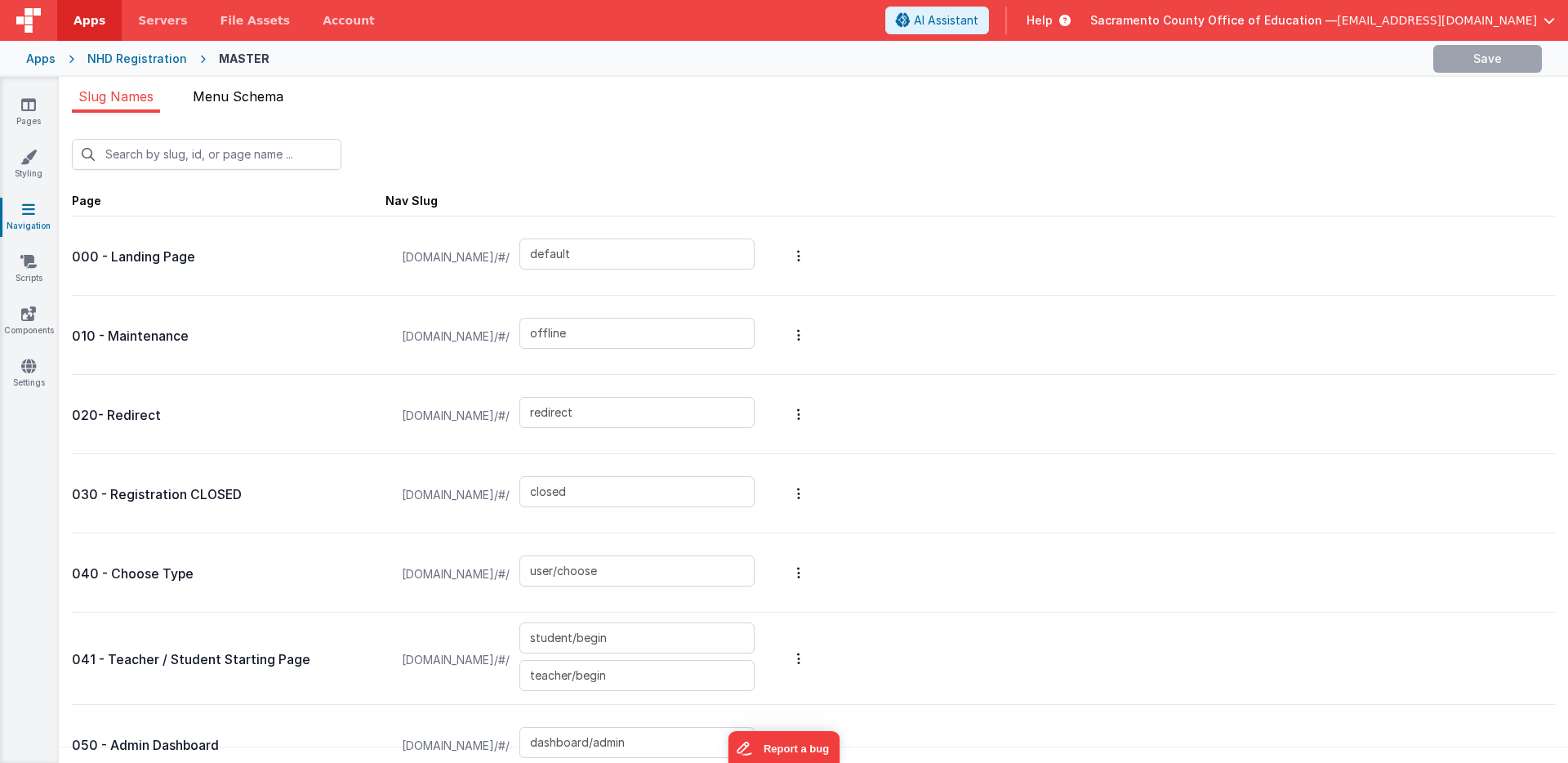
click at [255, 93] on span "Menu Schema" at bounding box center [238, 96] width 91 height 16
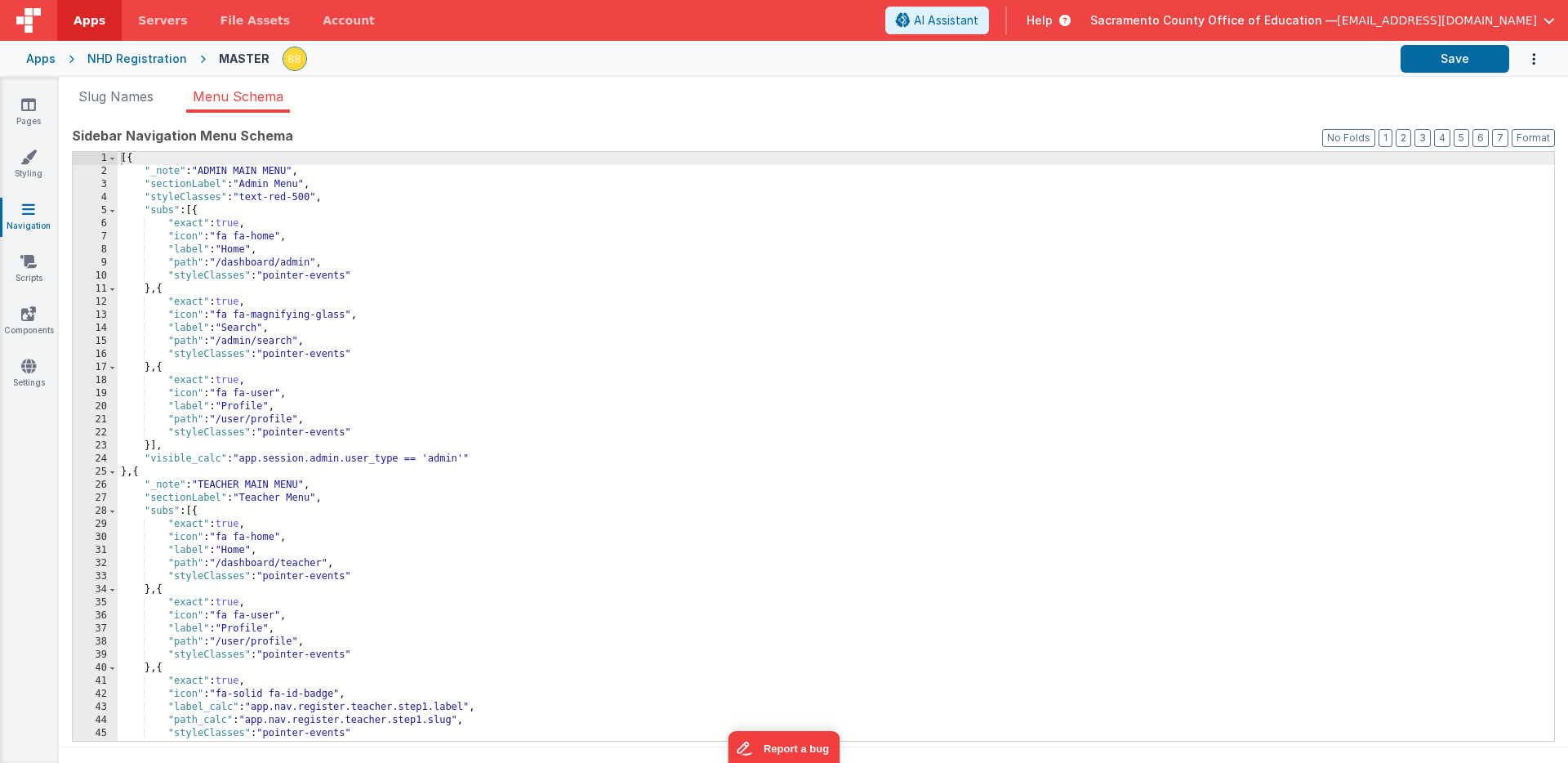
click at [115, 55] on div "NHD Registration" at bounding box center [137, 59] width 100 height 16
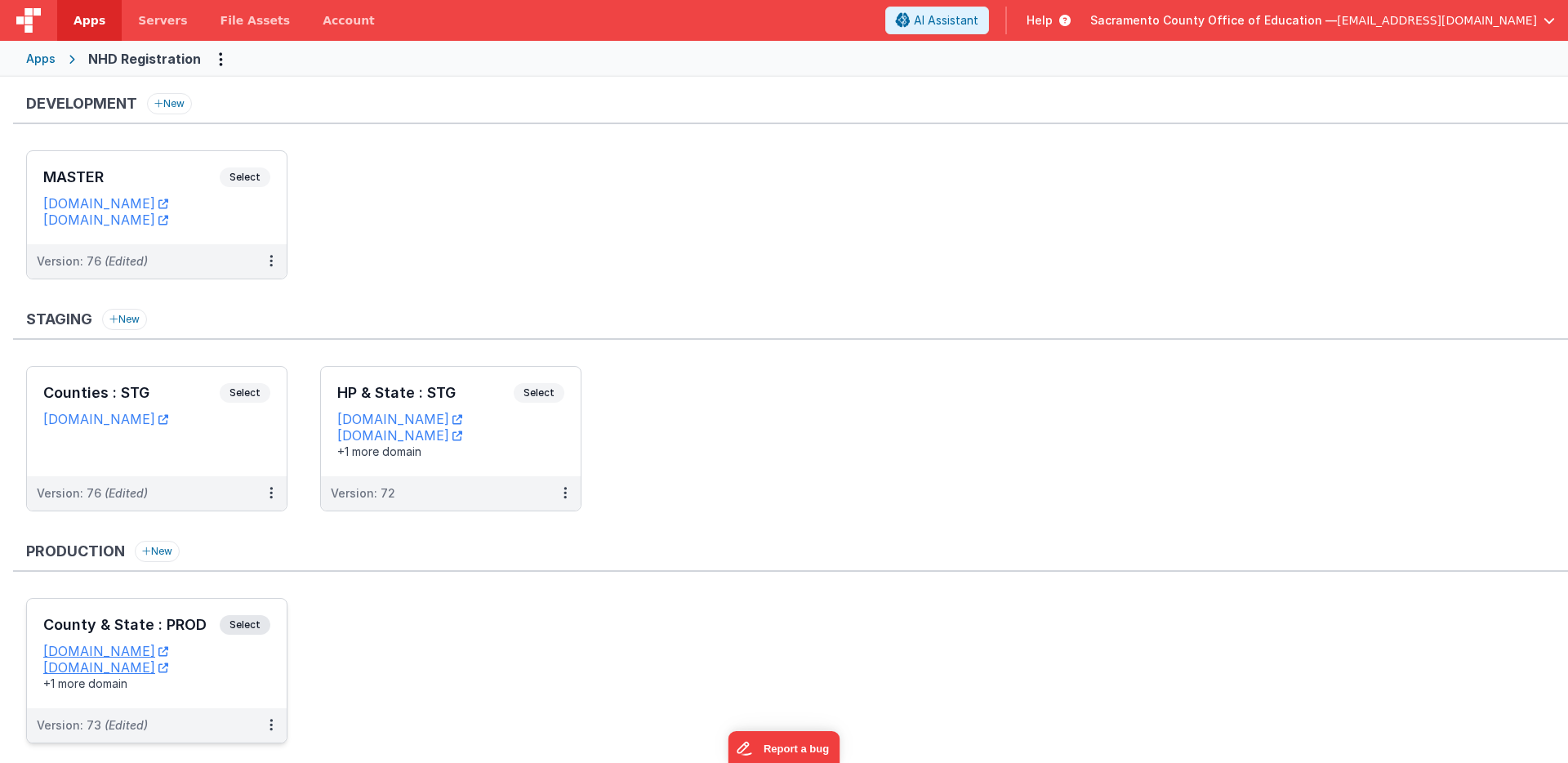
click at [246, 623] on span "Select" at bounding box center [245, 625] width 50 height 20
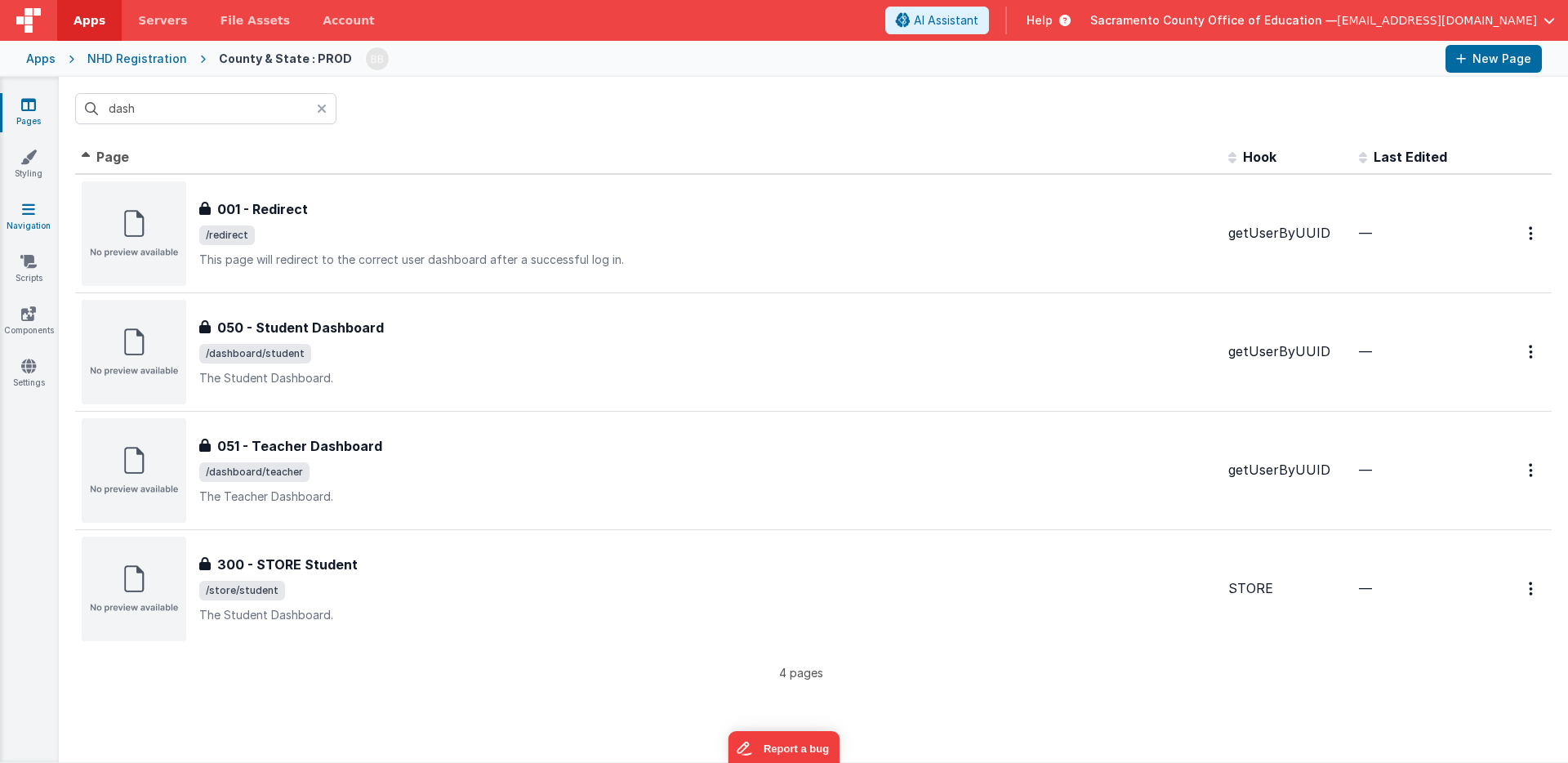
click at [34, 208] on icon at bounding box center [29, 209] width 13 height 16
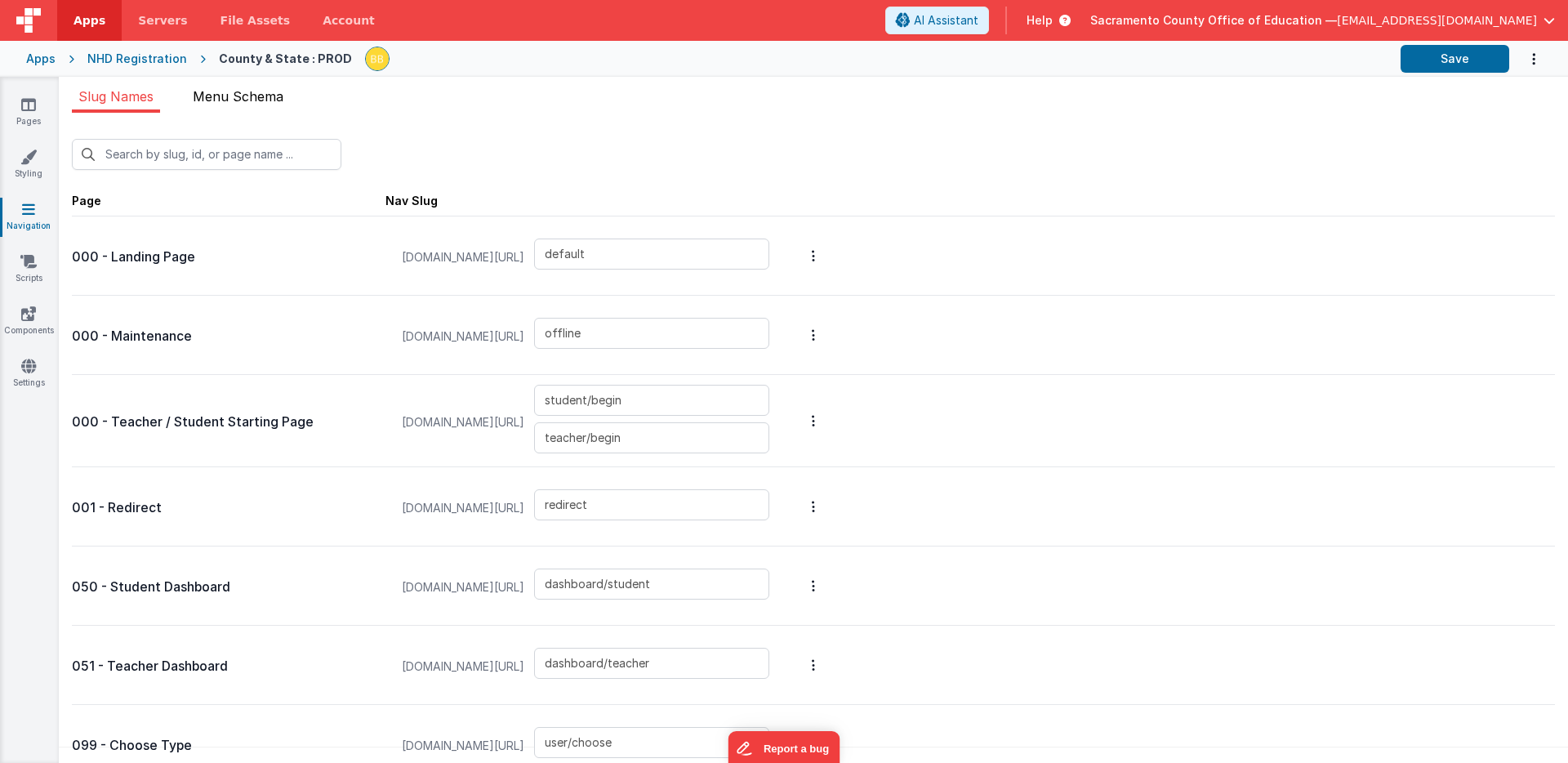
click at [271, 87] on li "Menu Schema" at bounding box center [238, 100] width 104 height 26
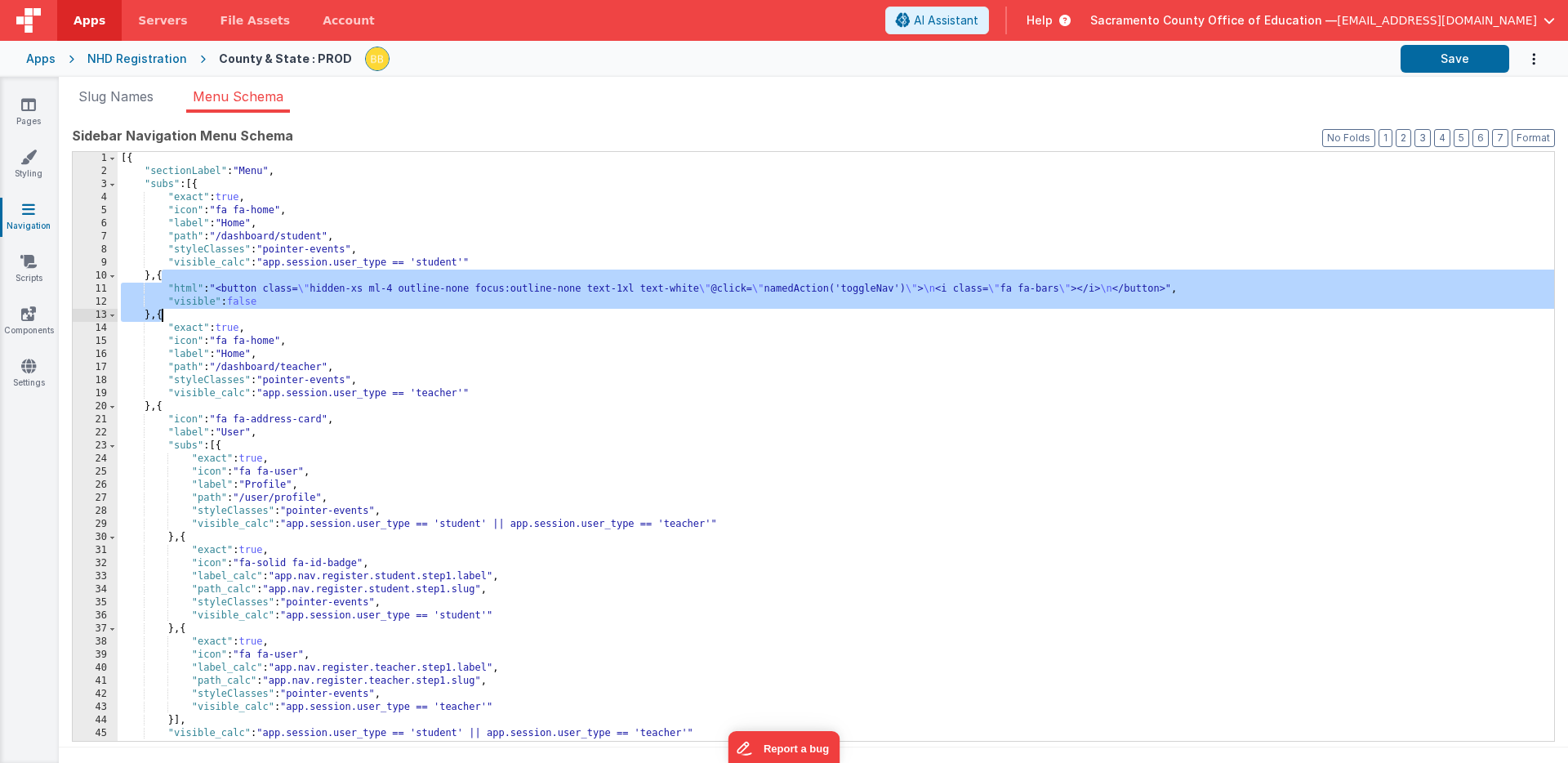
drag, startPoint x: 161, startPoint y: 278, endPoint x: 162, endPoint y: 313, distance: 35.0
click at [162, 313] on div "[{ "sectionLabel" : "Menu" , "subs" : [{ "exact" : true , "icon" : "fa fa-home"…" at bounding box center [836, 459] width 1437 height 615
click at [119, 54] on div "NHD Registration" at bounding box center [137, 59] width 100 height 16
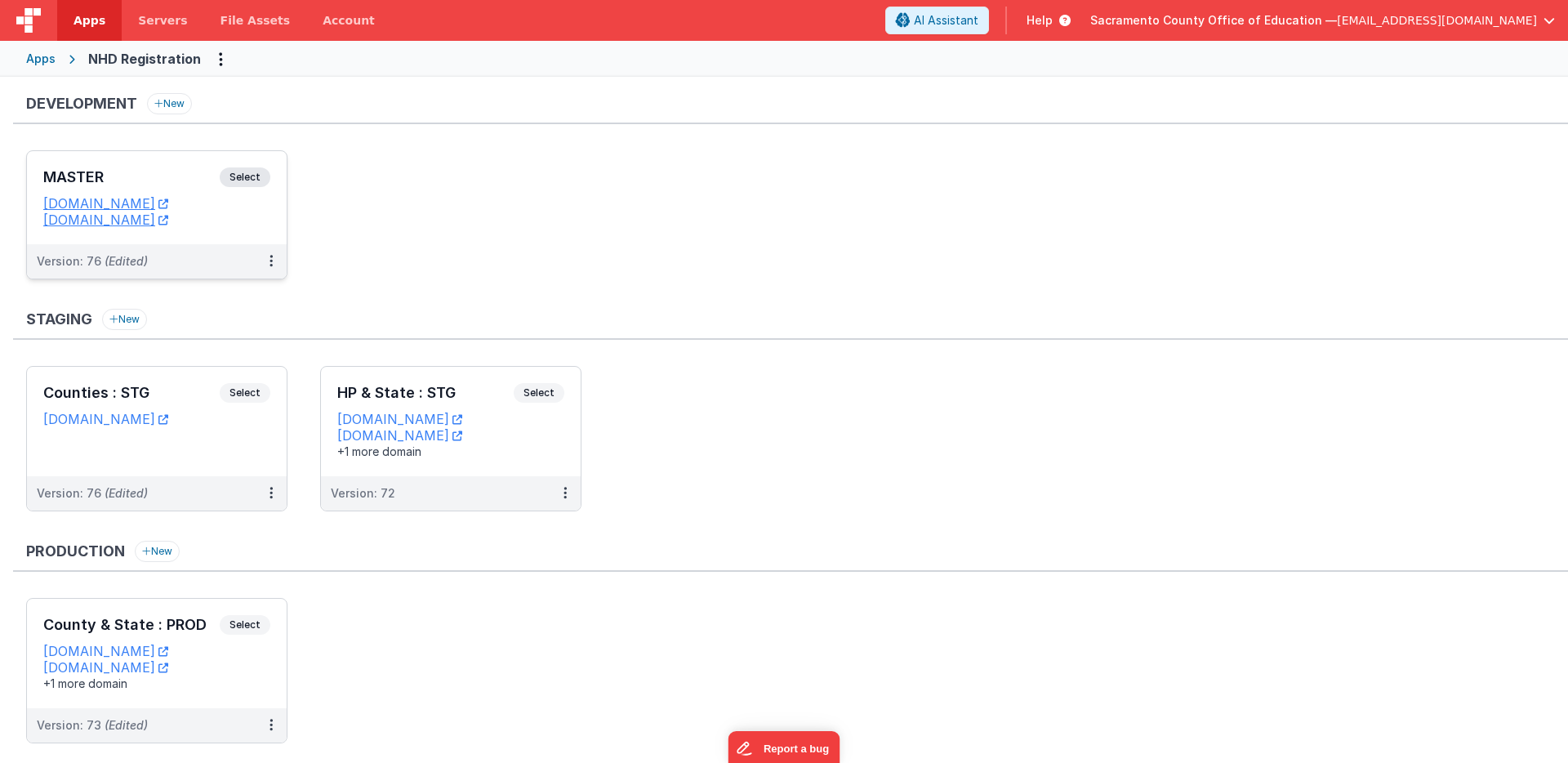
click at [246, 176] on span "Select" at bounding box center [245, 177] width 50 height 20
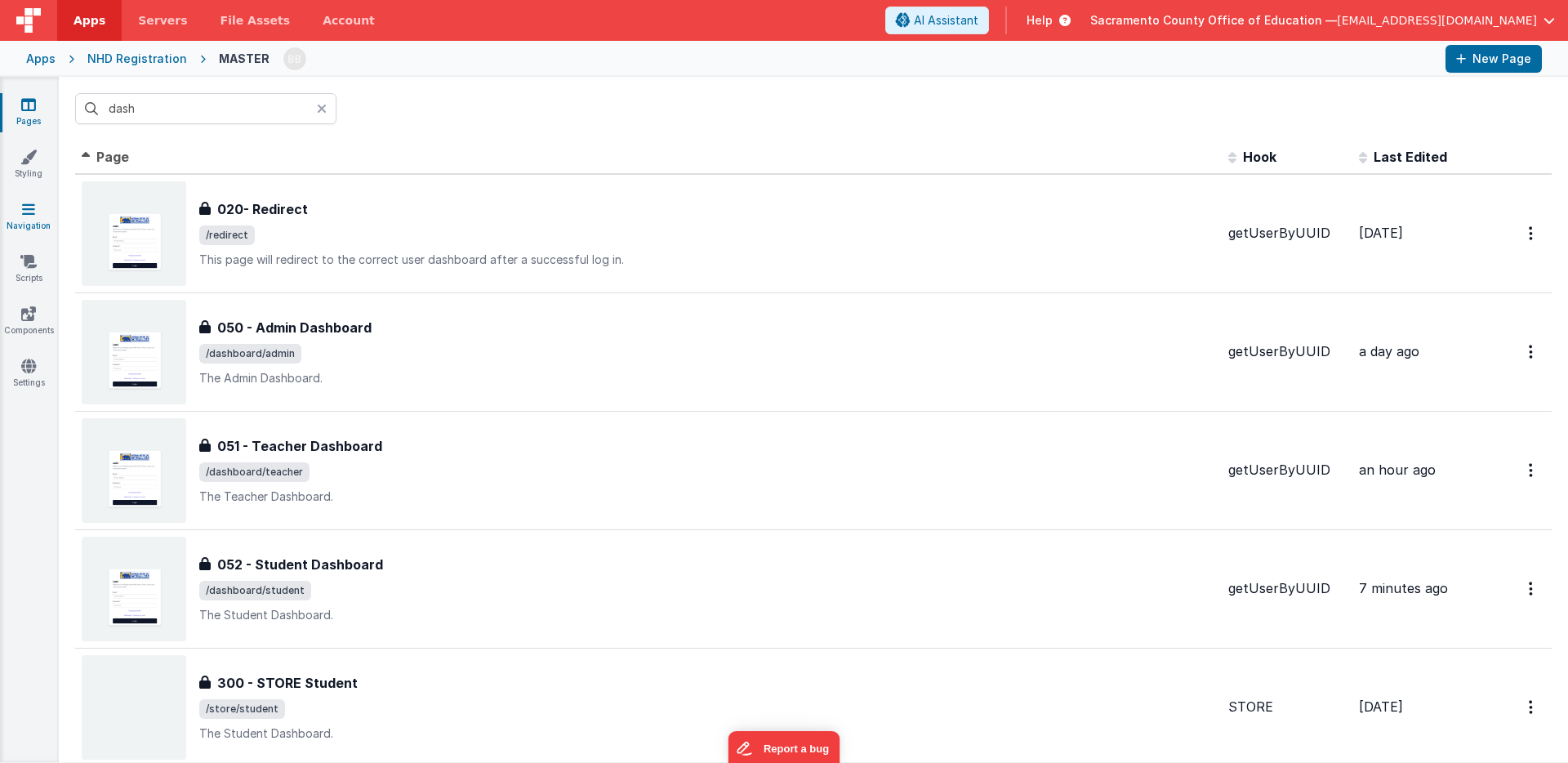
click at [26, 208] on icon at bounding box center [29, 209] width 13 height 16
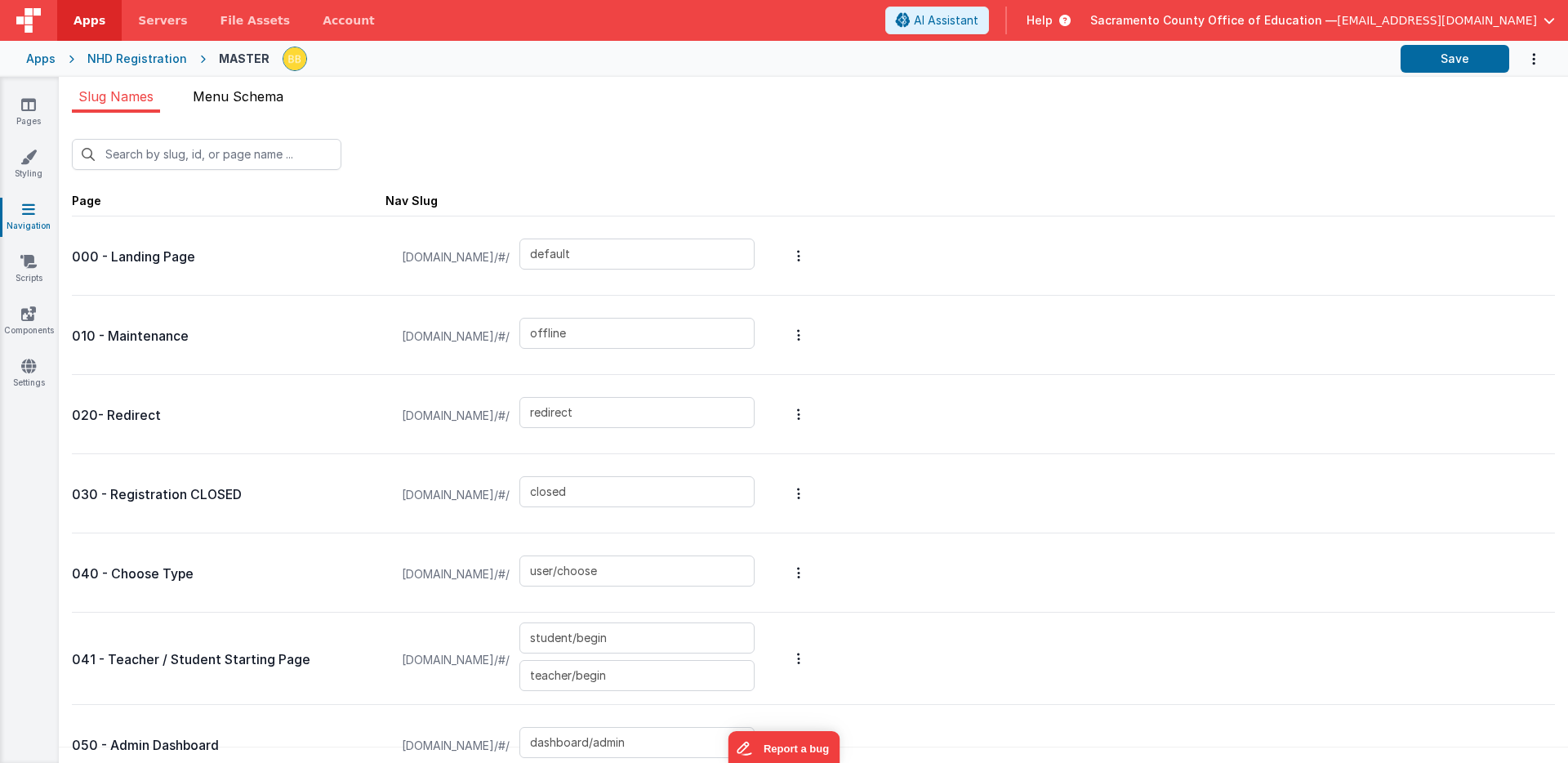
click at [250, 92] on span "Menu Schema" at bounding box center [238, 96] width 91 height 16
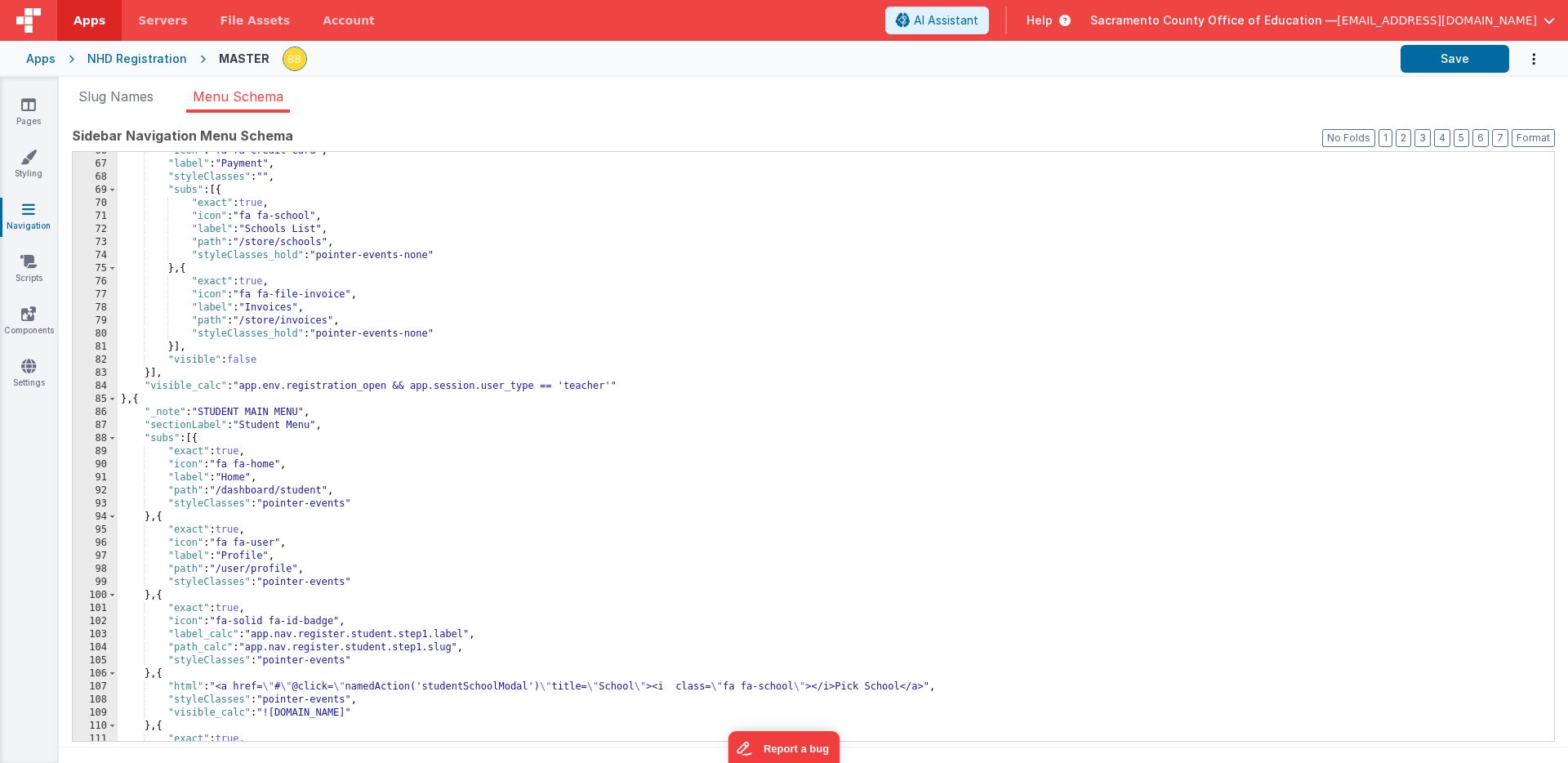
scroll to position [857, 0]
click at [198, 439] on div ""icon" : "fa fa-credit-card" , "label" : "Payment" , "styleClasses" : "" , "sub…" at bounding box center [836, 452] width 1437 height 615
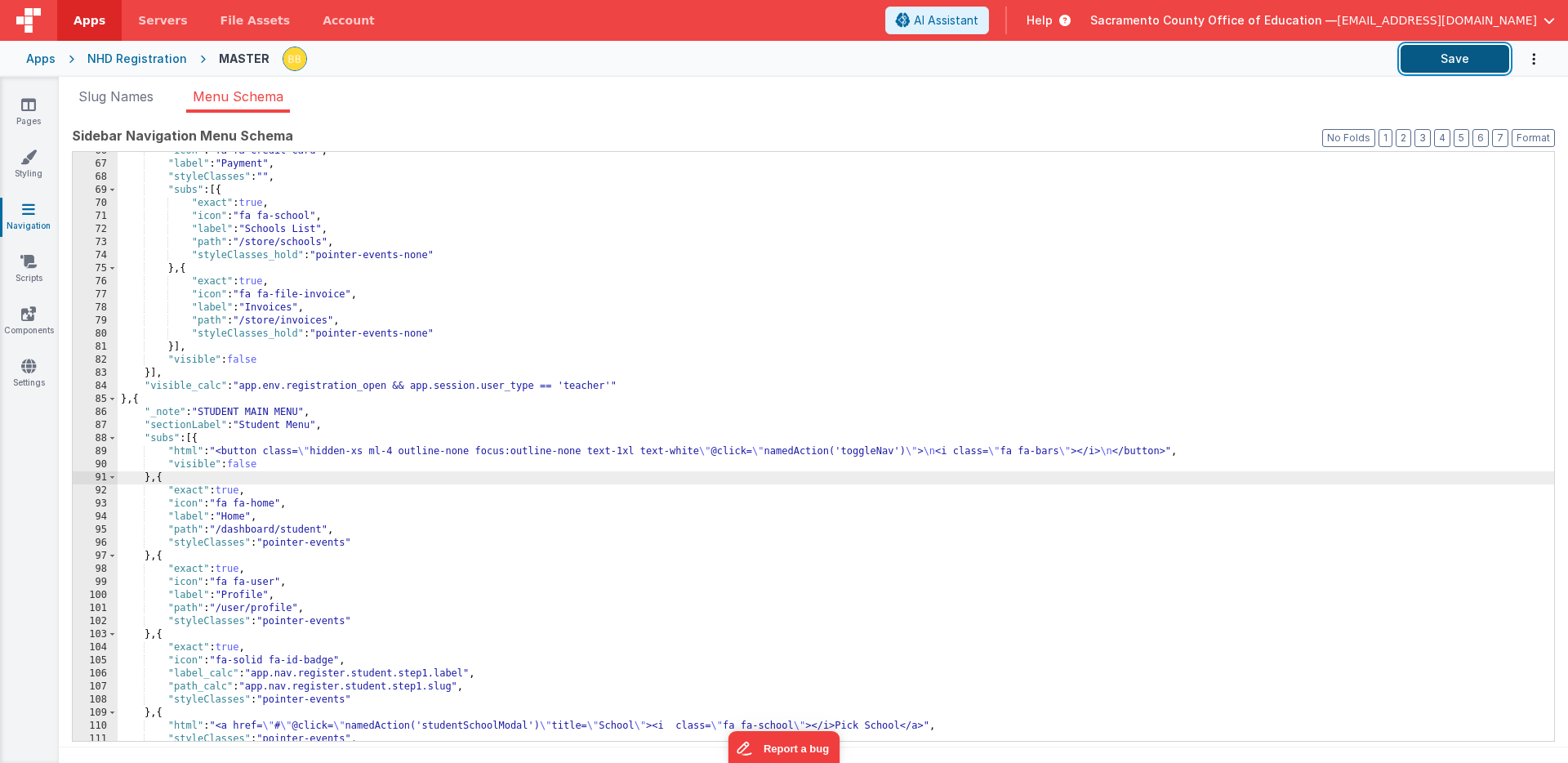
click at [1434, 56] on button "Save" at bounding box center [1455, 59] width 109 height 28
click at [246, 467] on div ""icon" : "fa fa-credit-card" , "label" : "Payment" , "styleClasses" : "" , "sub…" at bounding box center [836, 452] width 1437 height 615
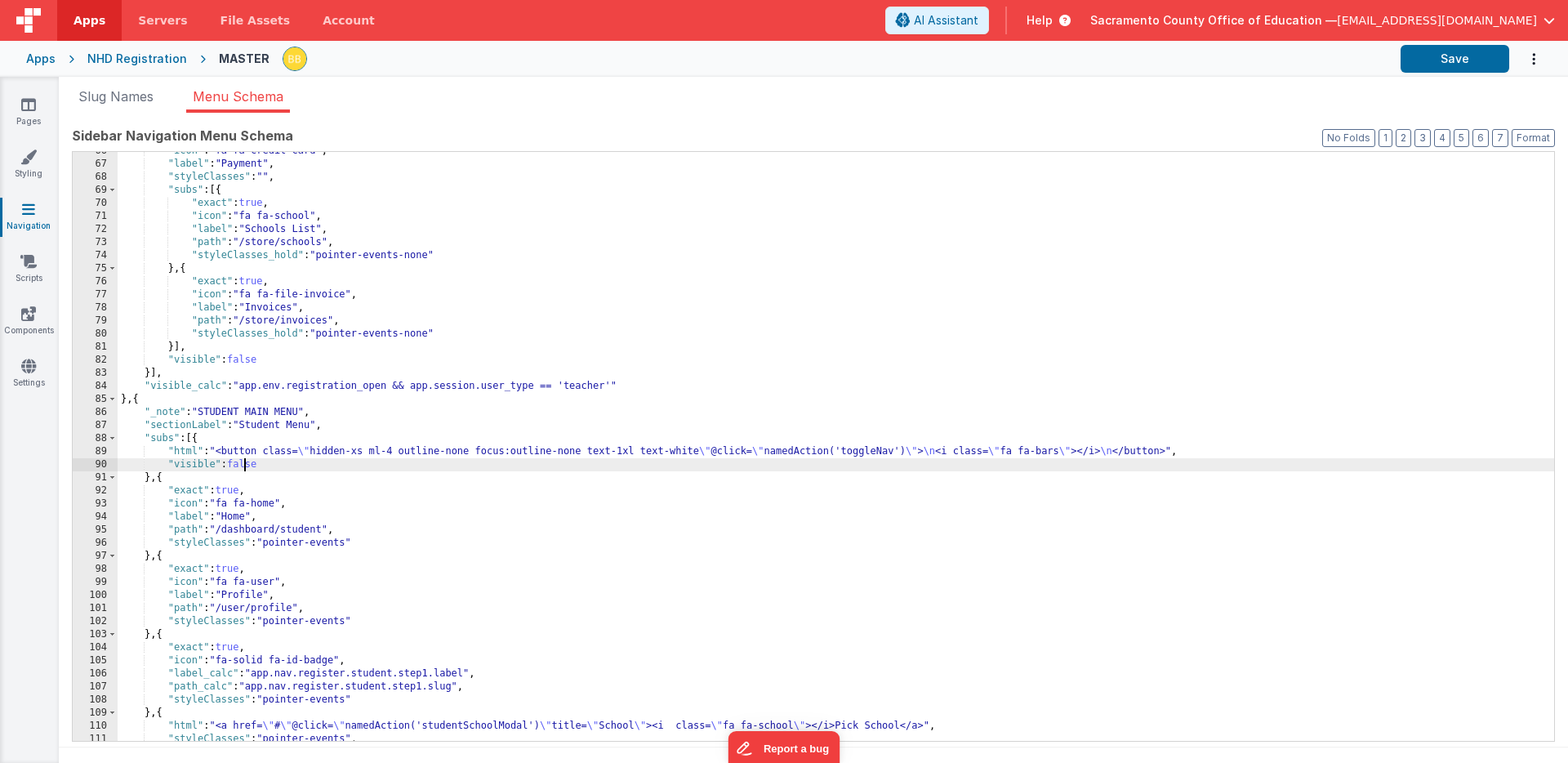
click at [246, 466] on div ""icon" : "fa fa-credit-card" , "label" : "Payment" , "styleClasses" : "" , "sub…" at bounding box center [836, 452] width 1437 height 615
click at [1462, 53] on button "Save" at bounding box center [1455, 59] width 109 height 28
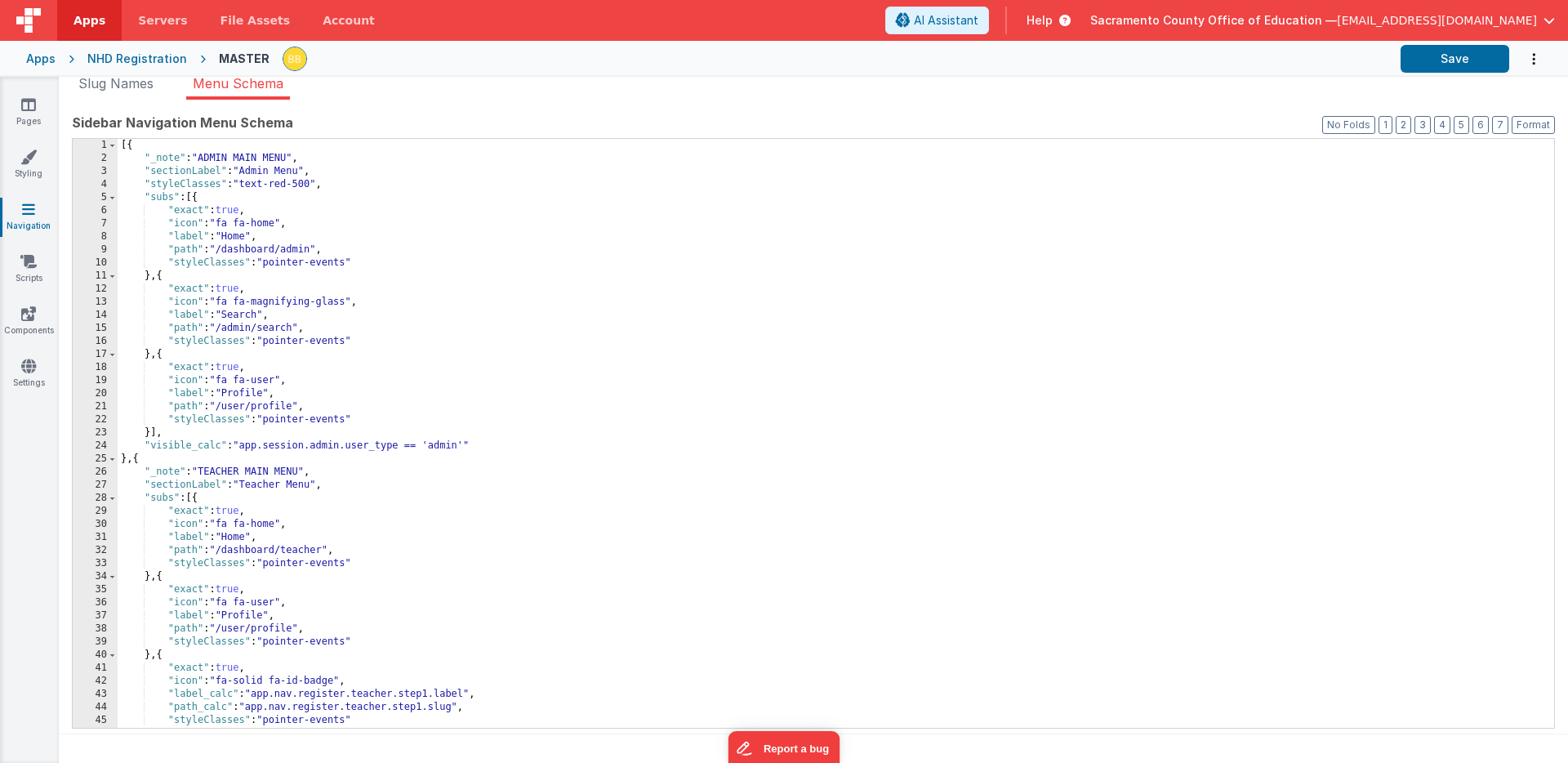
scroll to position [0, 0]
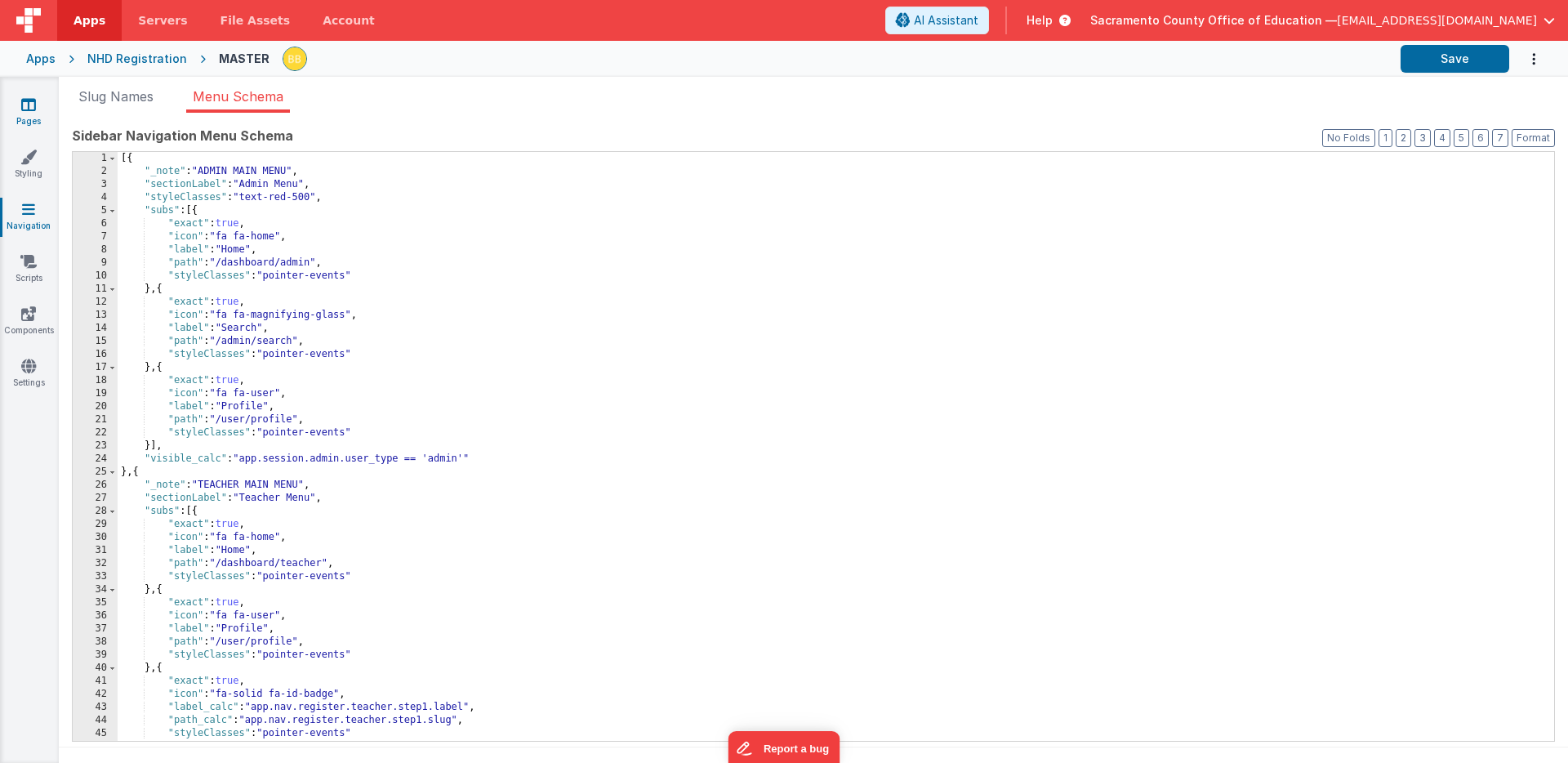
click at [27, 104] on icon at bounding box center [29, 105] width 15 height 16
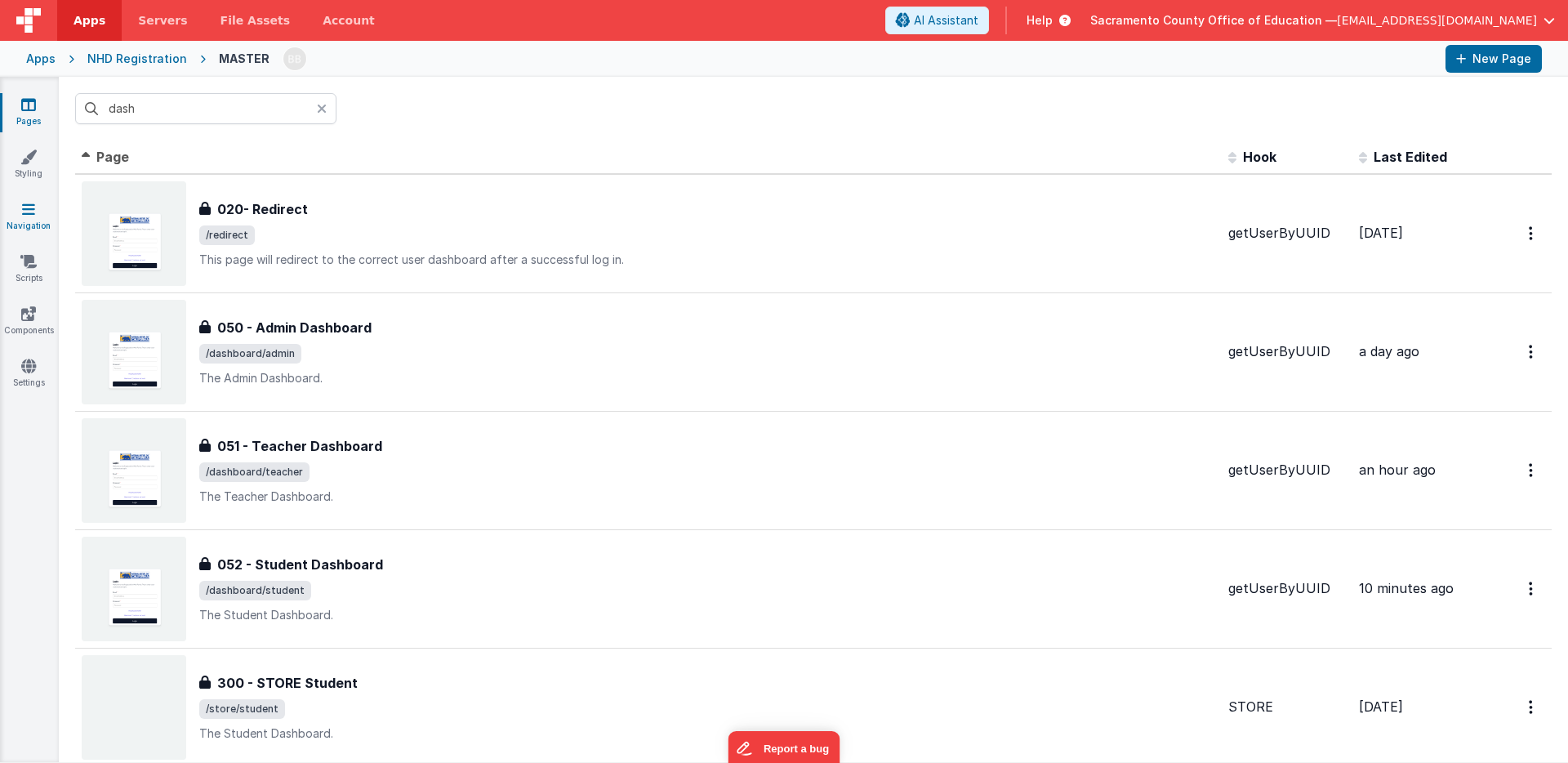
click at [25, 207] on icon at bounding box center [29, 209] width 13 height 16
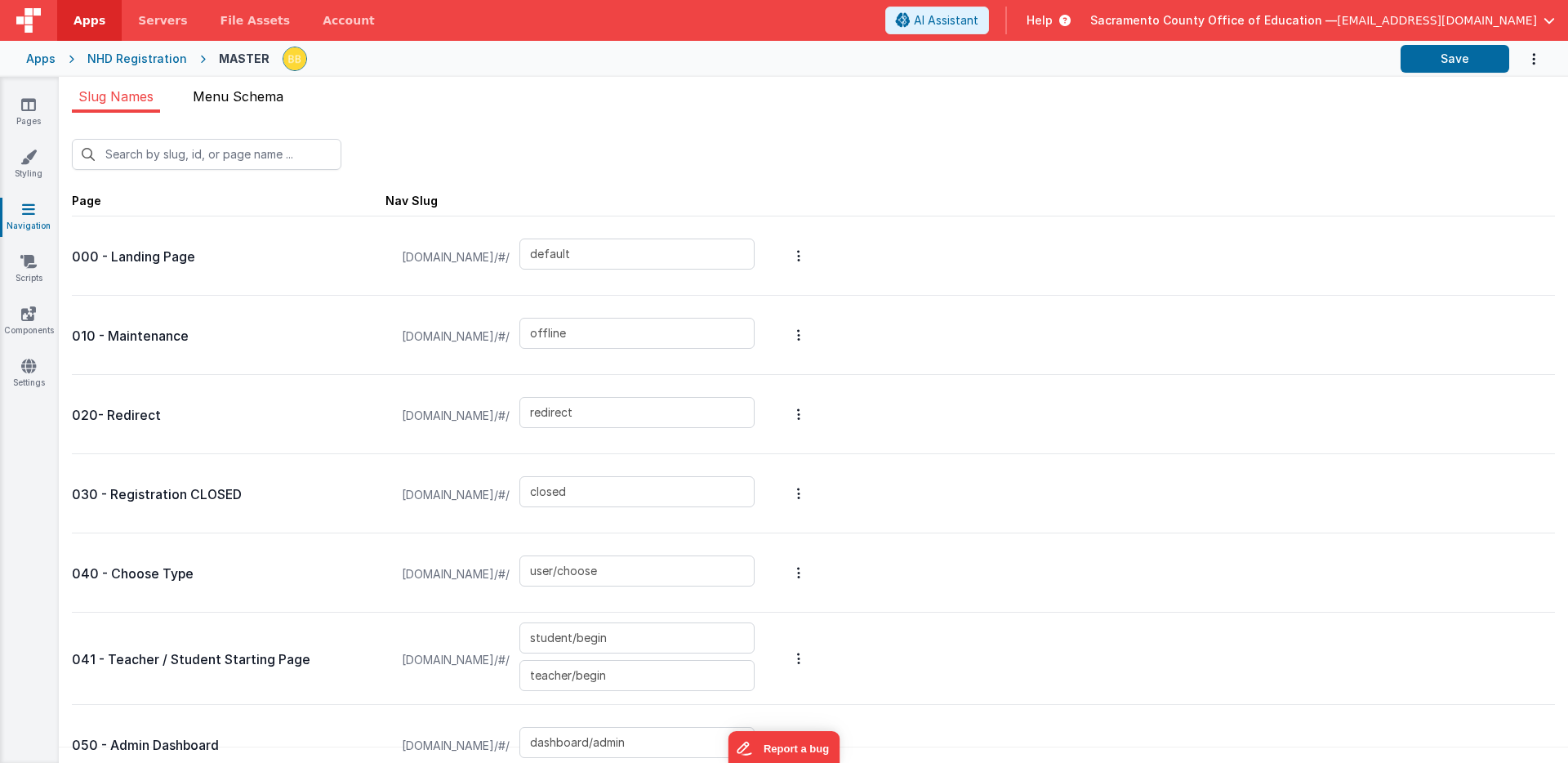
click at [236, 94] on span "Menu Schema" at bounding box center [238, 96] width 91 height 16
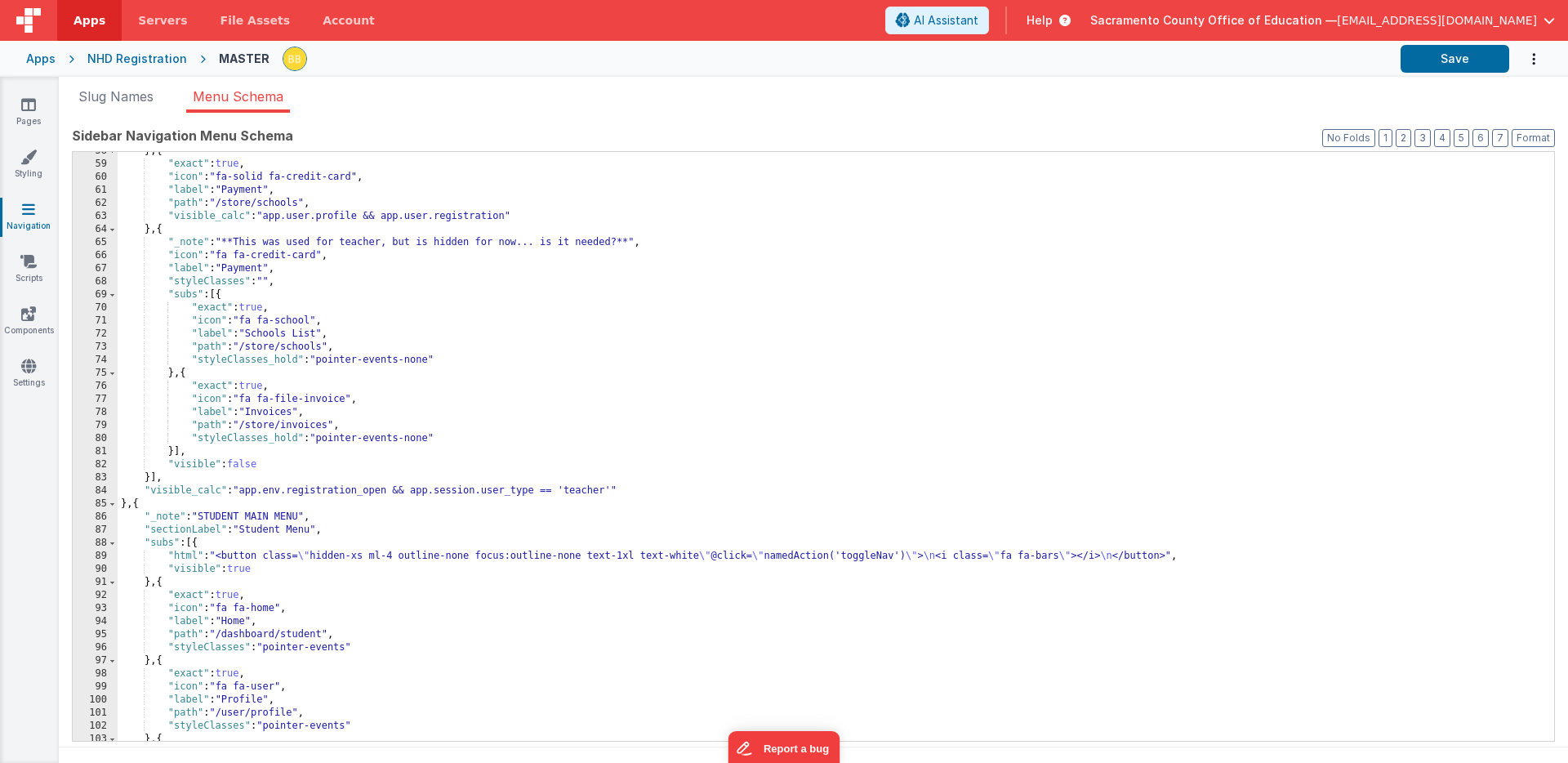
scroll to position [752, 0]
click at [241, 571] on div "} , { "exact" : true , "icon" : "fa-solid fa-credit-card" , "label" : "Payment"…" at bounding box center [836, 452] width 1437 height 615
click at [1447, 62] on button "Save" at bounding box center [1455, 59] width 109 height 28
